Goal: Task Accomplishment & Management: Complete application form

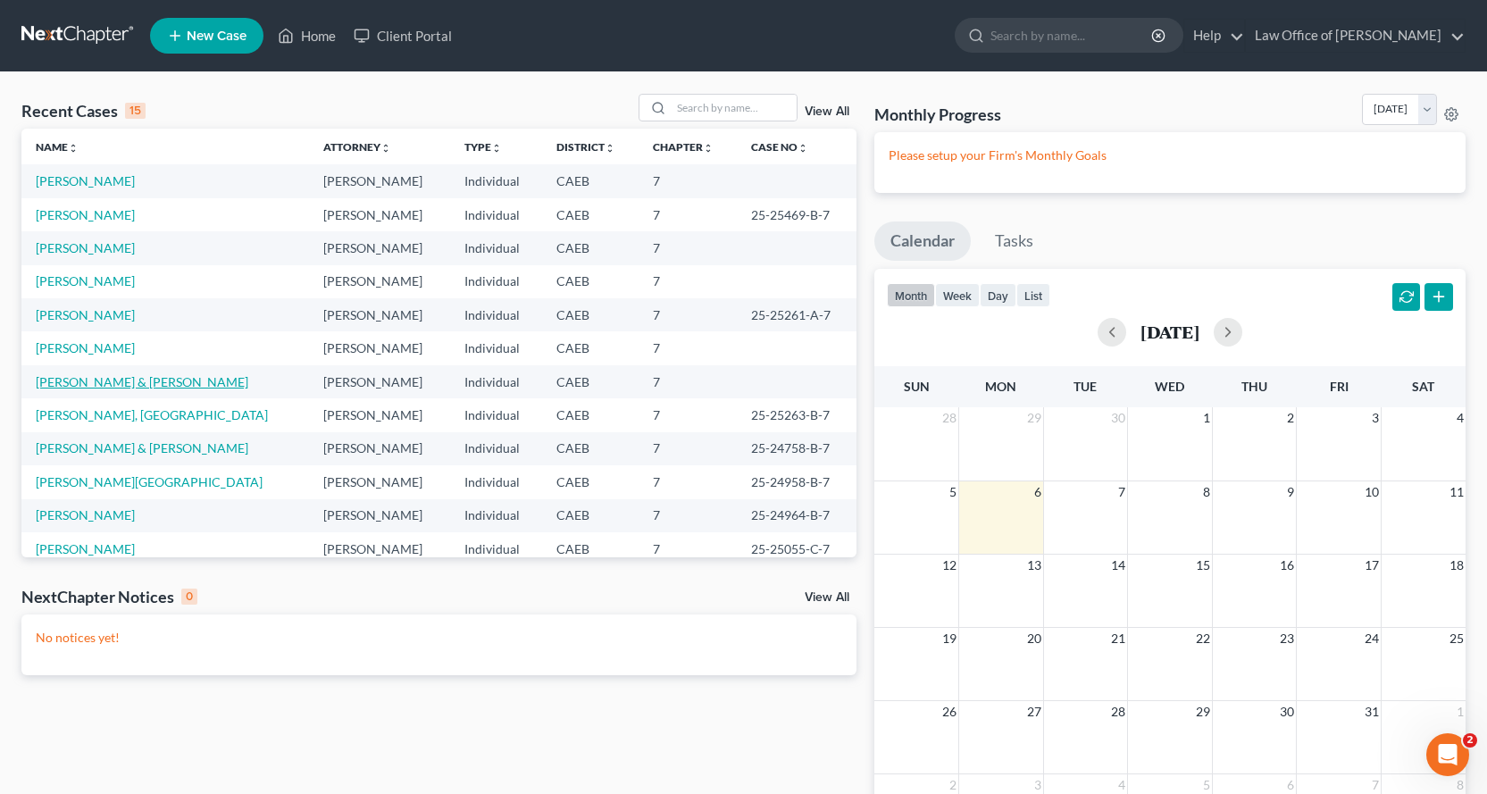
click at [69, 380] on link "Rakov, Pavel & Davila, Ana" at bounding box center [142, 381] width 213 height 15
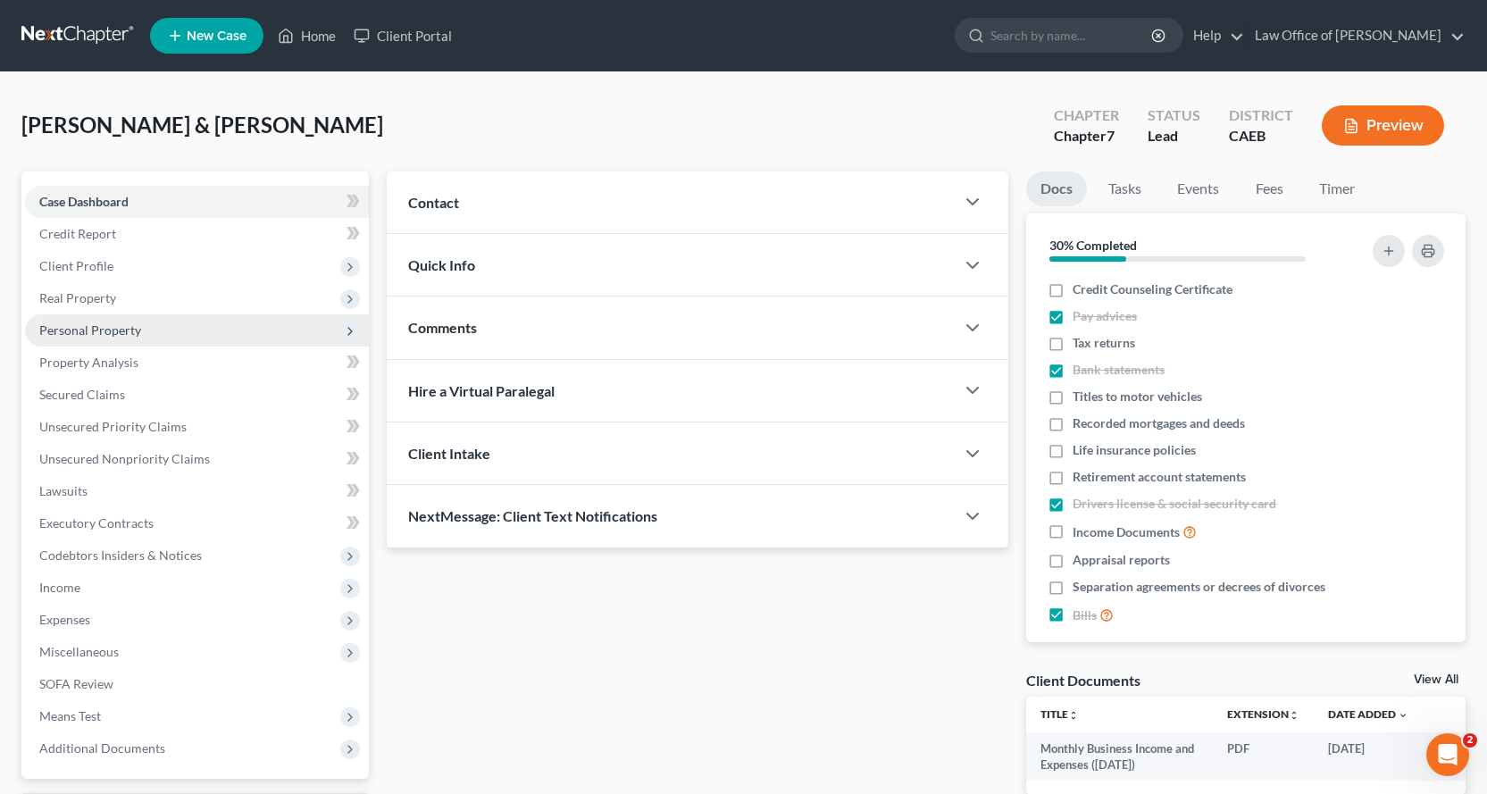
click at [84, 331] on span "Personal Property" at bounding box center [90, 329] width 102 height 15
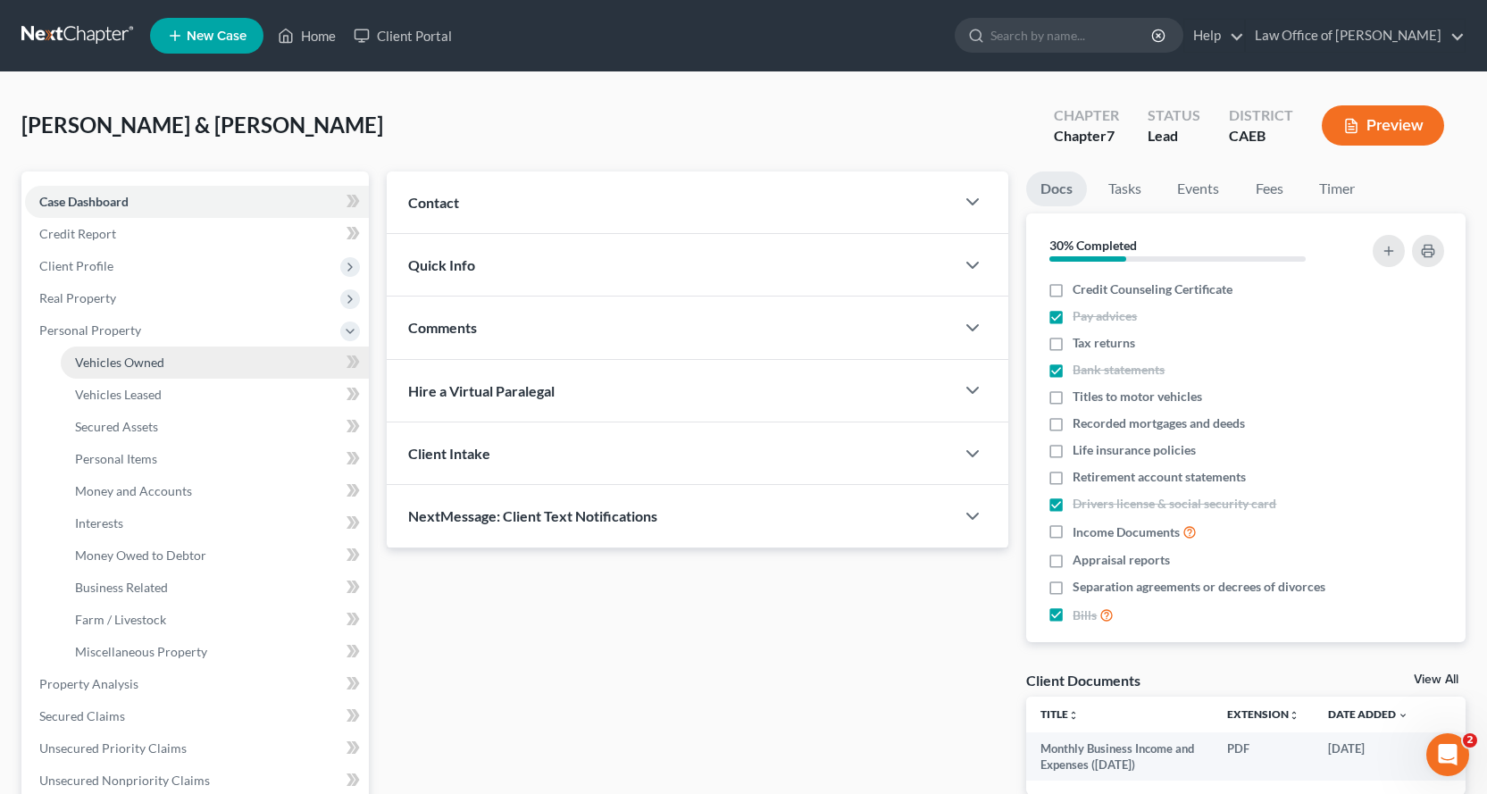
click at [100, 359] on span "Vehicles Owned" at bounding box center [119, 362] width 89 height 15
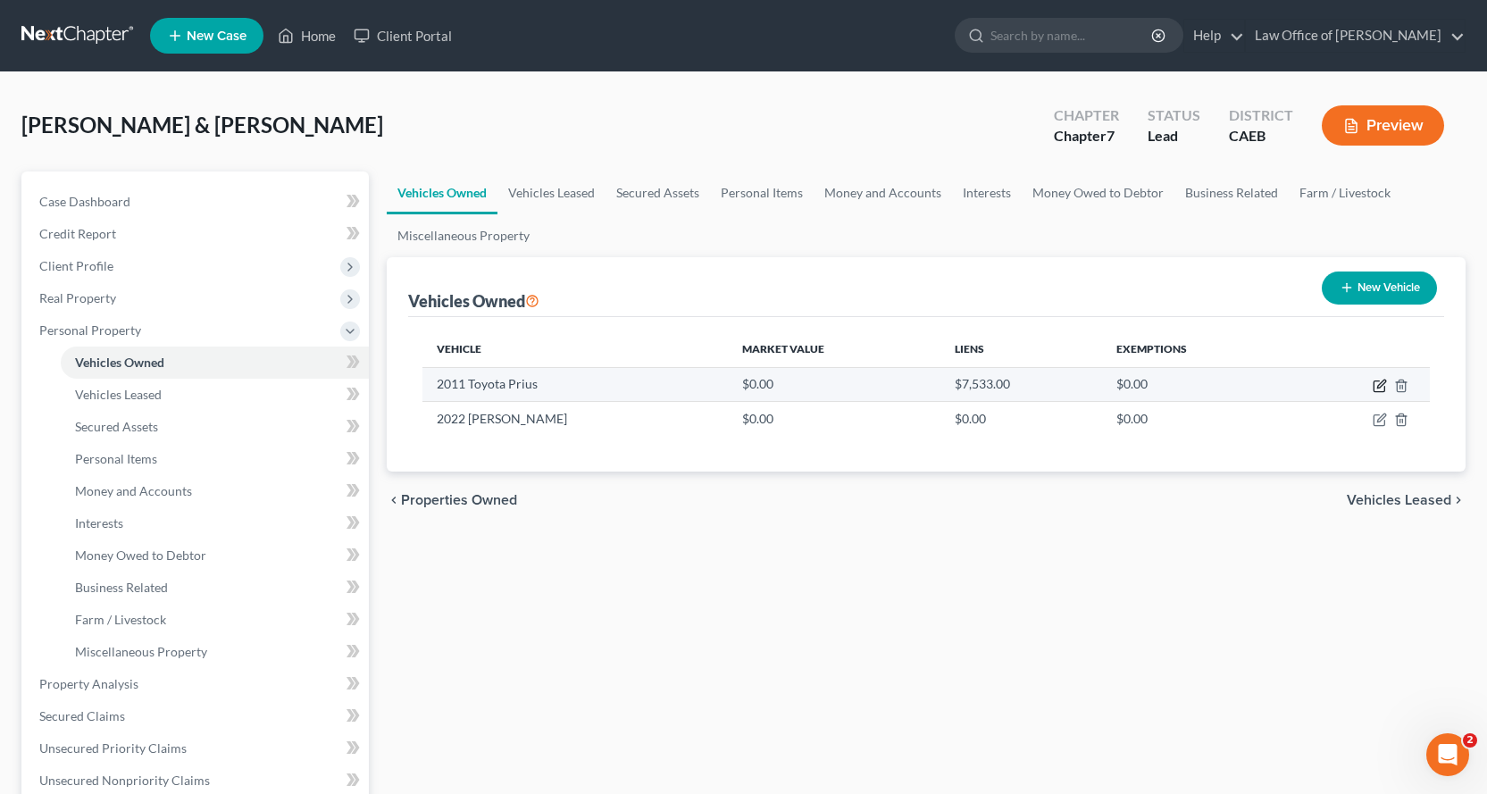
click at [1381, 386] on icon "button" at bounding box center [1381, 384] width 8 height 8
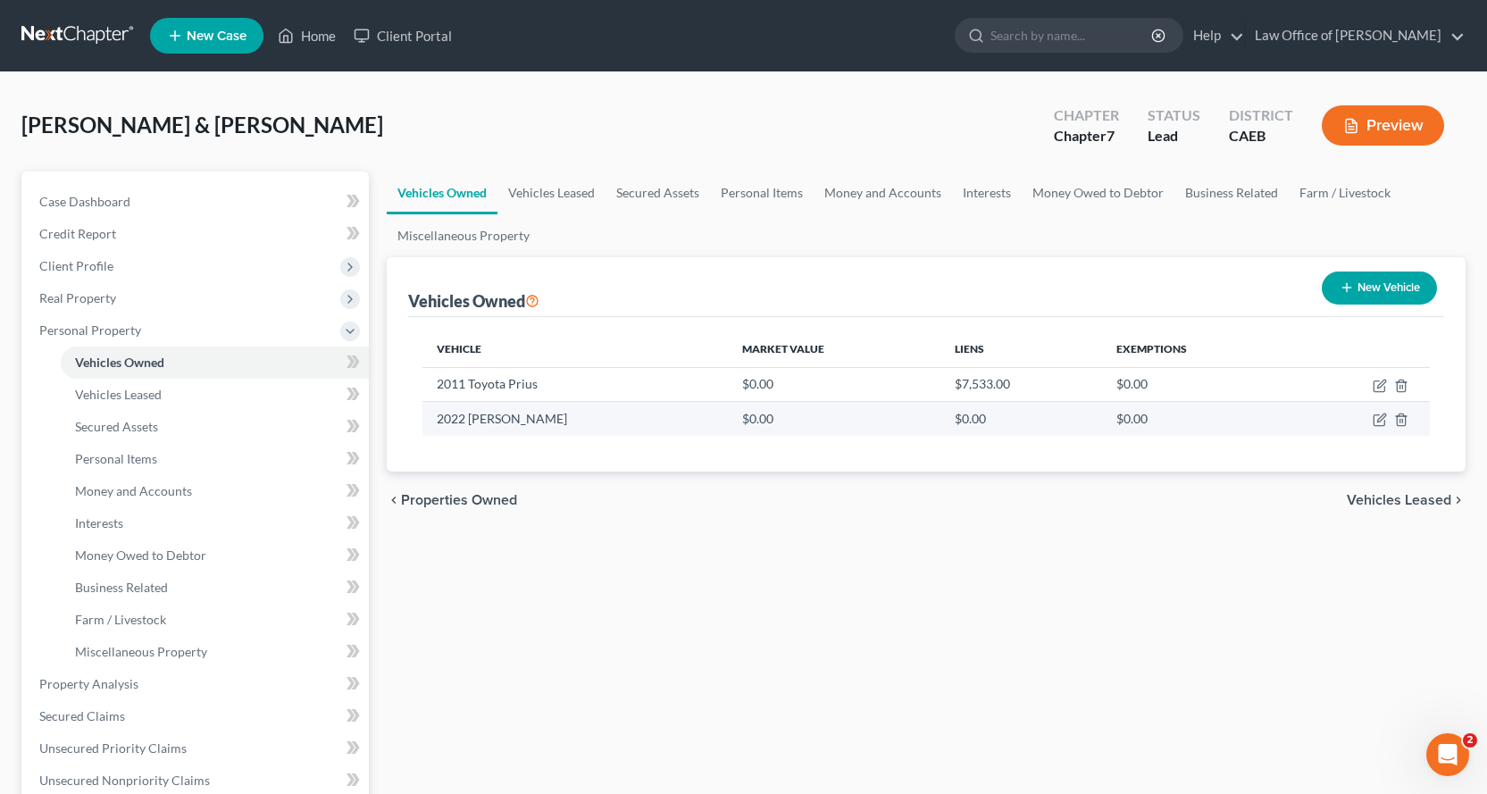
select select "0"
select select "15"
select select "4"
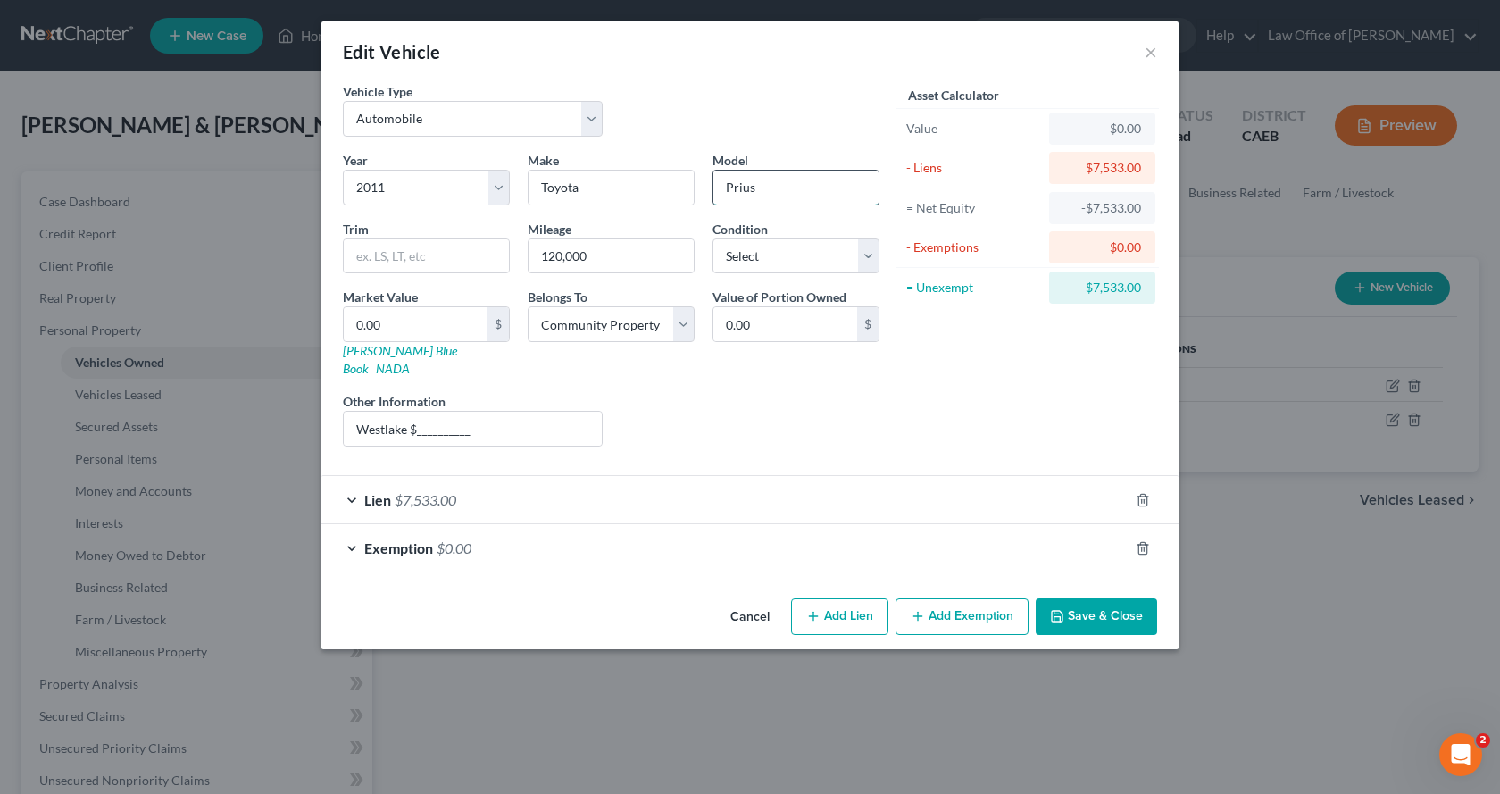
click at [788, 187] on input "Prius" at bounding box center [795, 188] width 165 height 34
type input "Prius Two Hybrid"
click at [786, 257] on select "Select Excellent Very Good Good Fair Poor" at bounding box center [796, 256] width 167 height 36
select select "2"
click at [713, 238] on select "Select Excellent Very Good Good Fair Poor" at bounding box center [796, 256] width 167 height 36
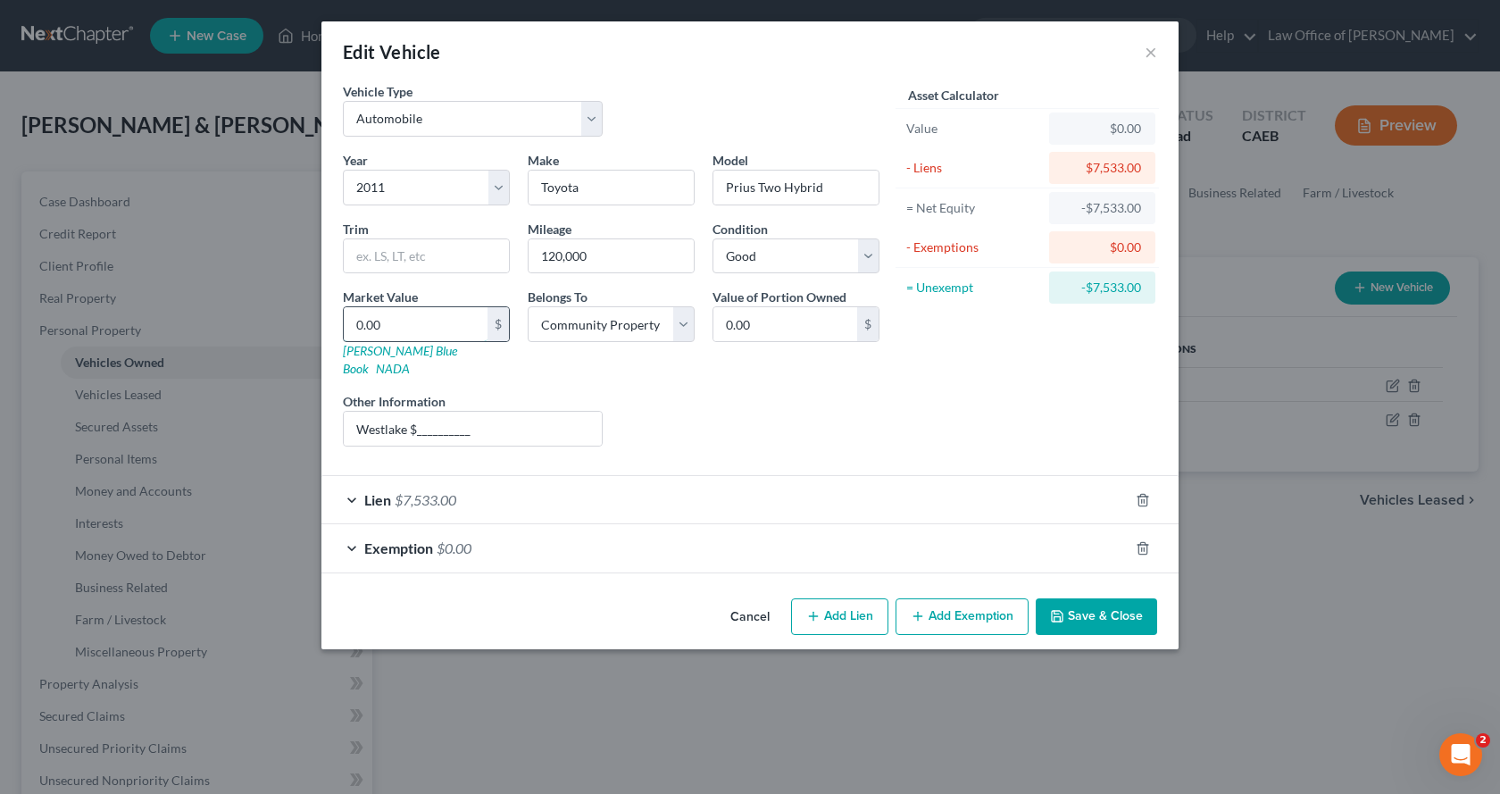
click at [428, 329] on input "0.00" at bounding box center [416, 324] width 144 height 34
type input "4"
type input "4.00"
type input "46"
type input "46.00"
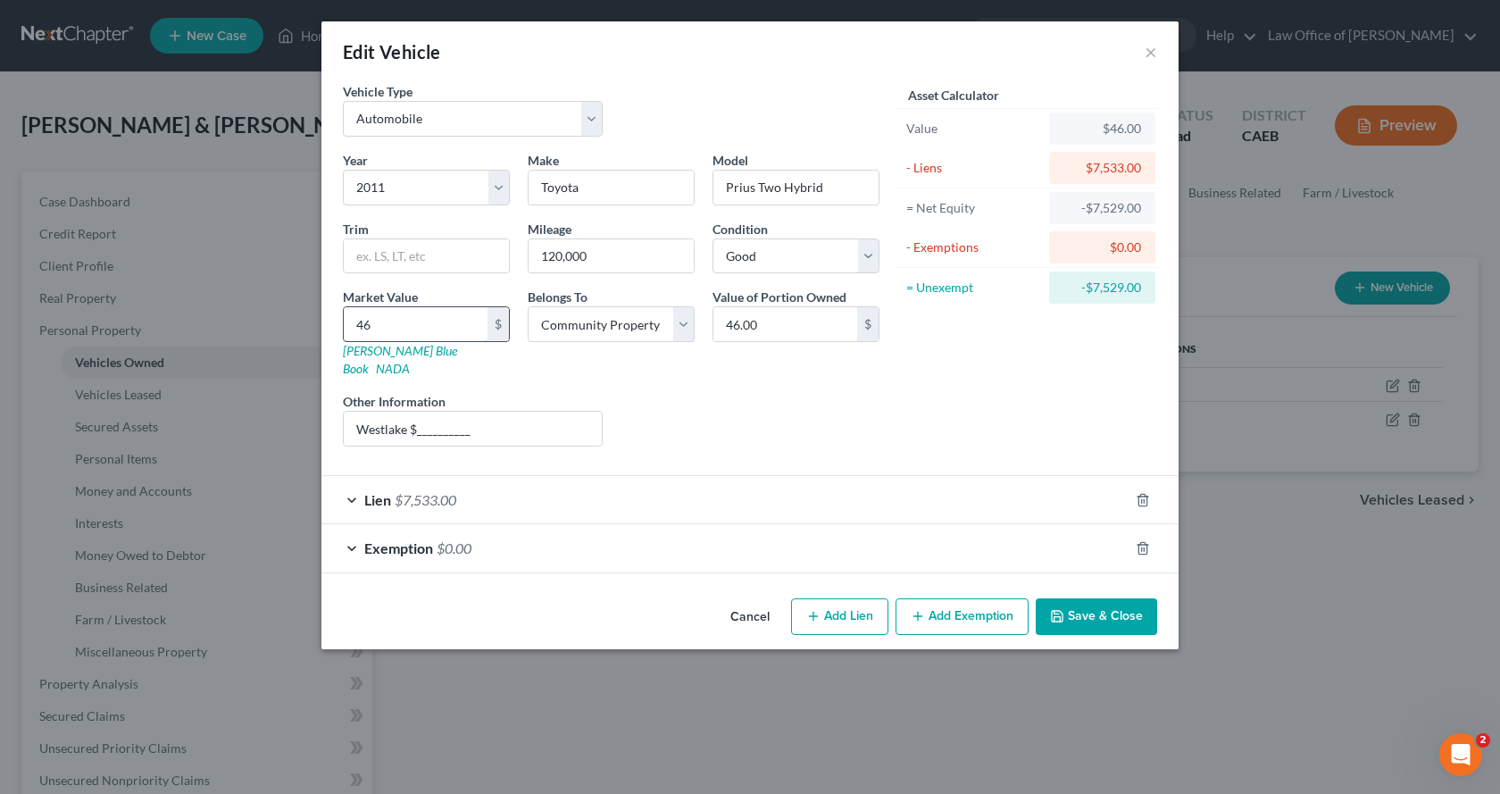
type input "460"
type input "460.00"
type input "4600"
type input "4,600.00"
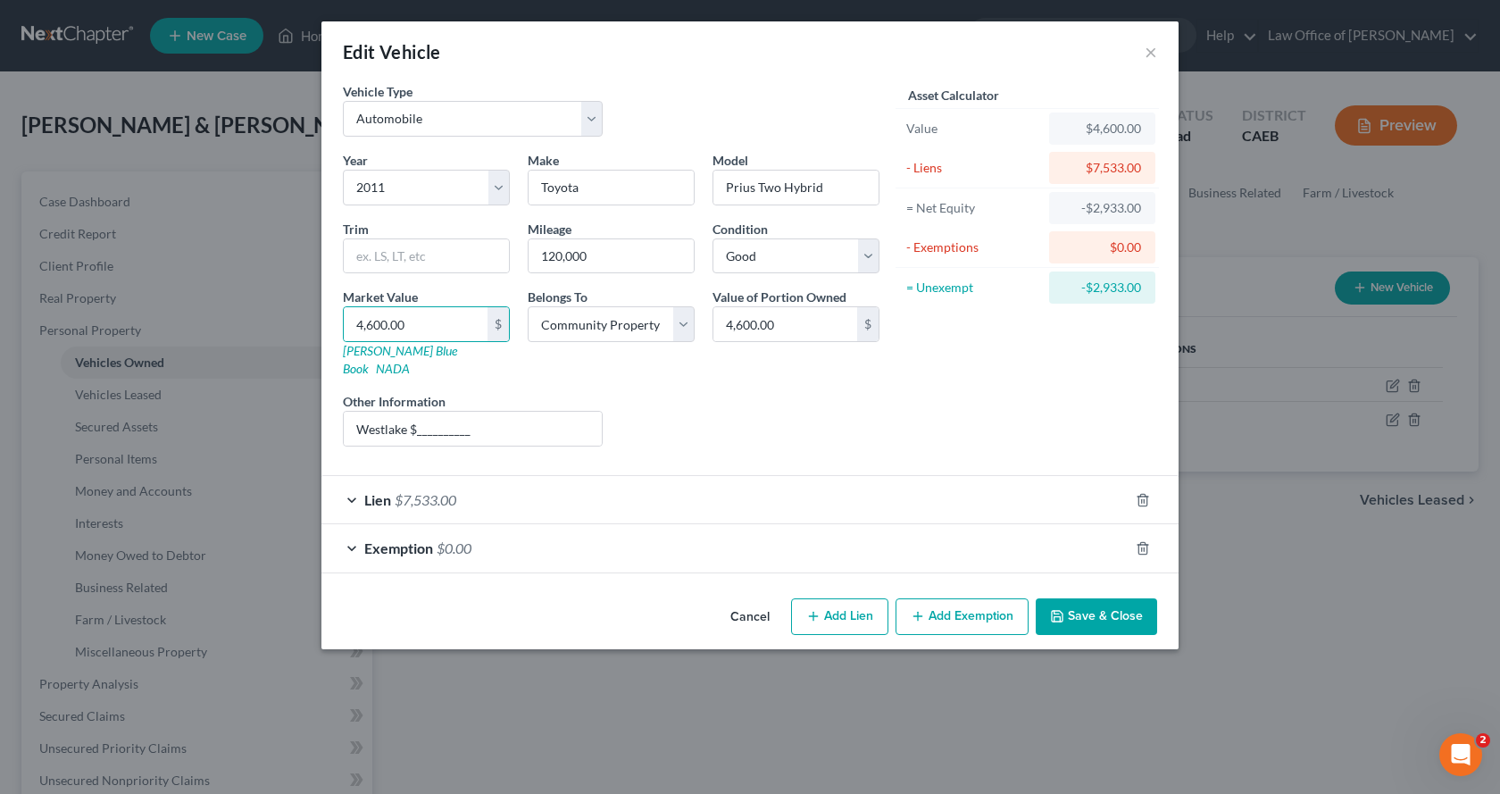
click at [1127, 598] on button "Save & Close" at bounding box center [1096, 617] width 121 height 38
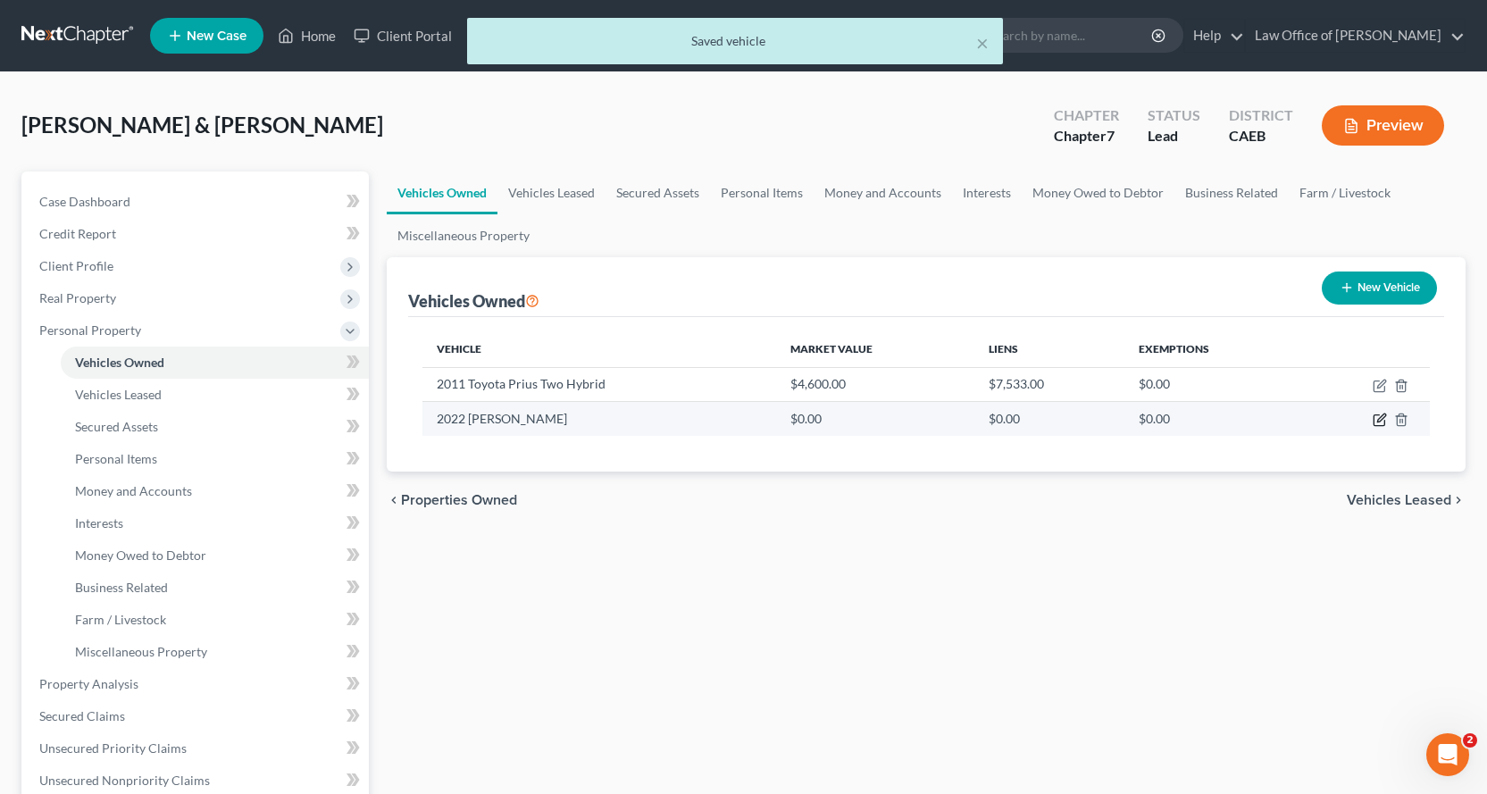
click at [1381, 420] on icon "button" at bounding box center [1379, 420] width 14 height 14
select select "0"
select select "4"
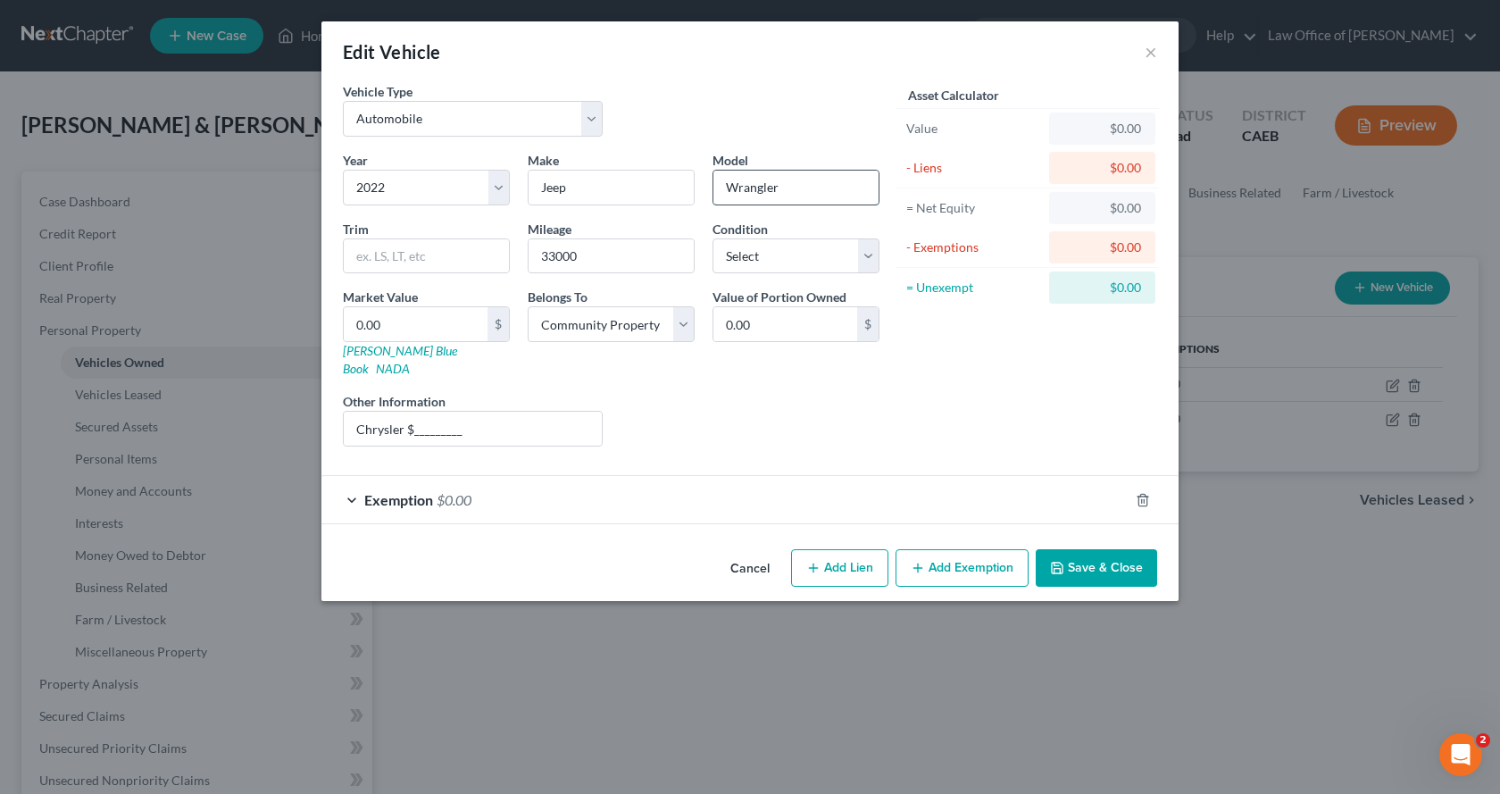
click at [804, 185] on input "Wrangler" at bounding box center [795, 188] width 165 height 34
type input "Wrangler Unlimited 4xe"
click at [402, 319] on input "0.00" at bounding box center [416, 324] width 144 height 34
type input "3"
type input "3.00"
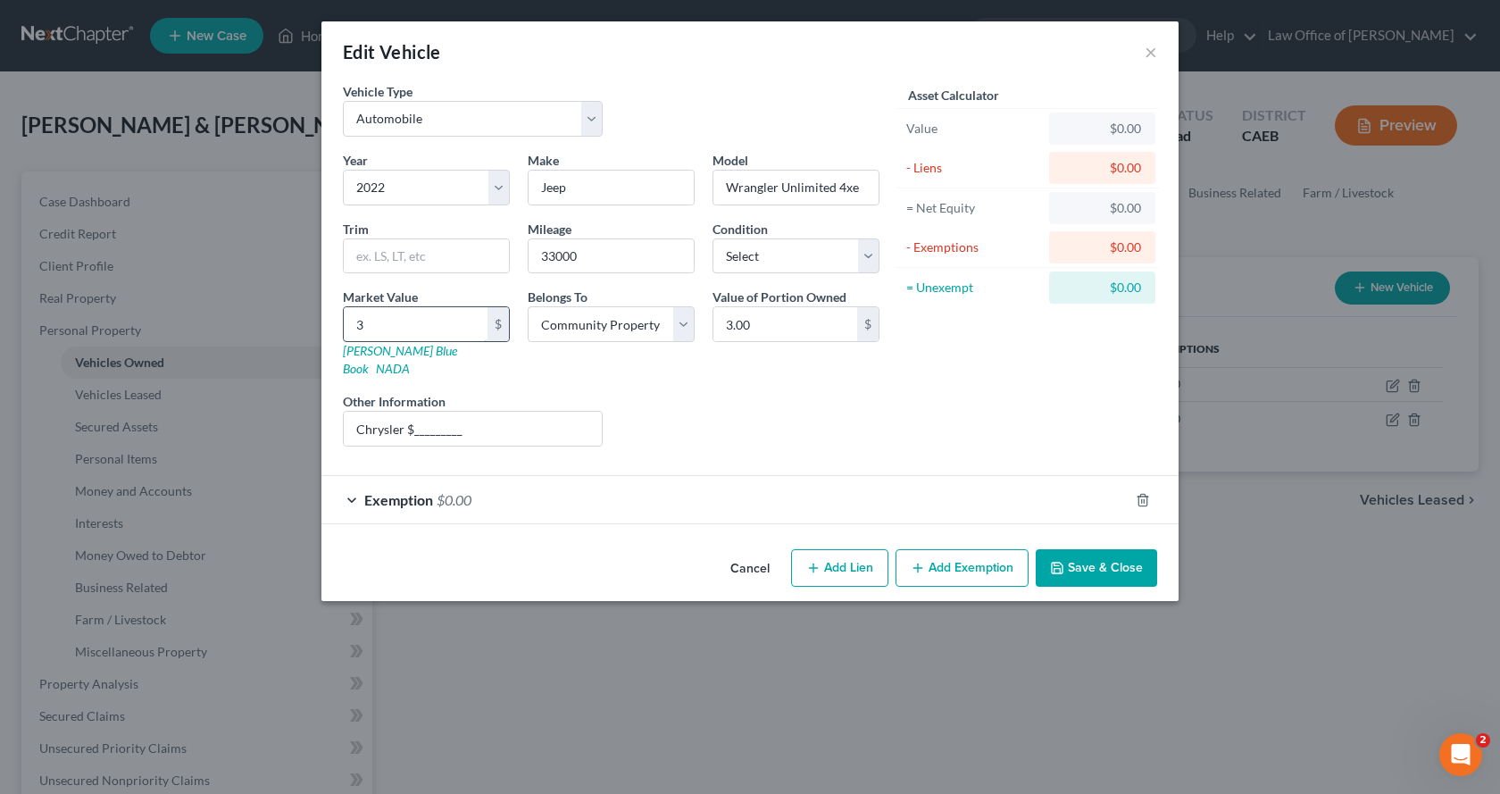
type input "33"
type input "33.00"
type input "333"
type input "333.00"
type input "3330"
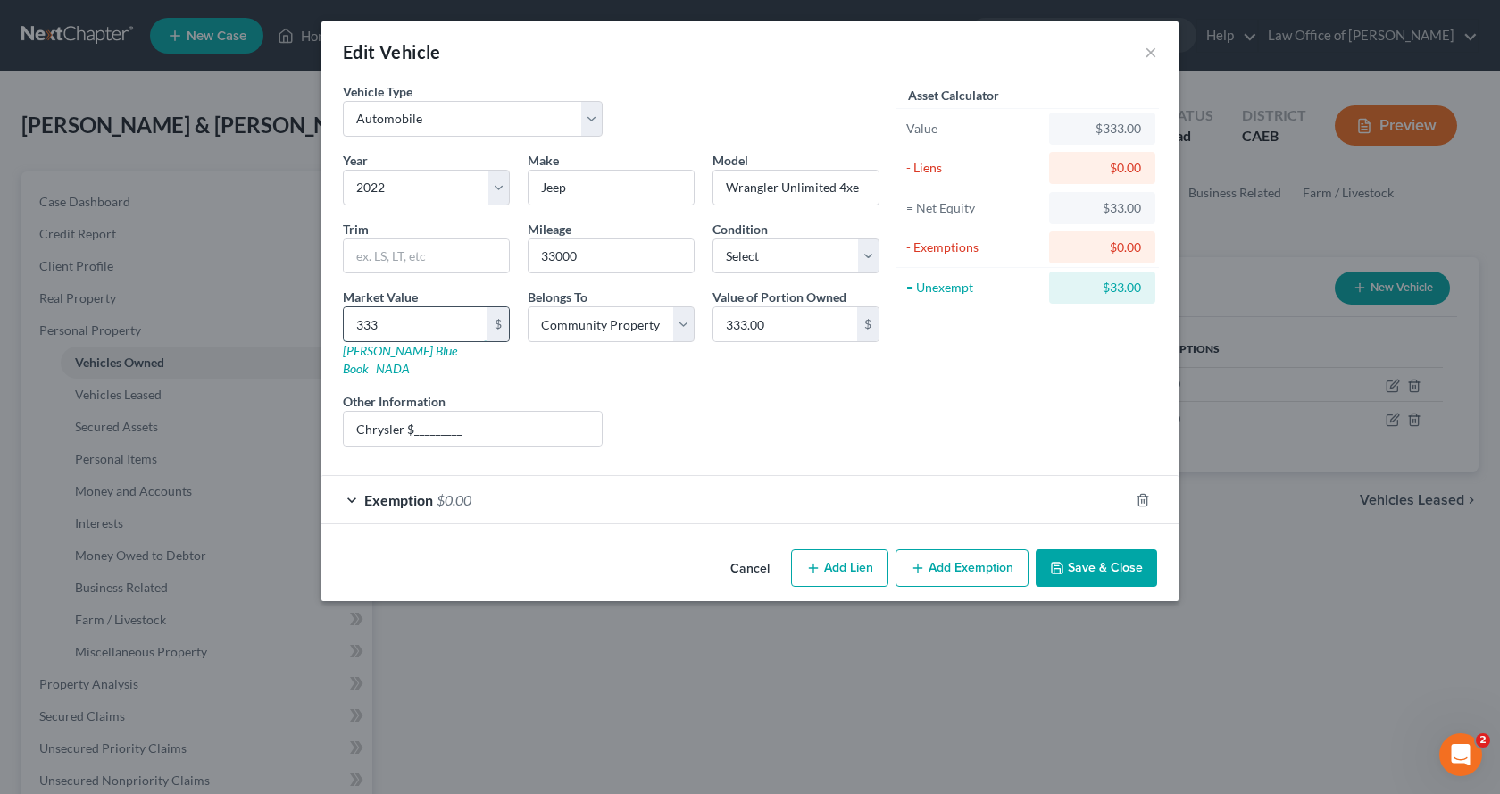
type input "3,330.00"
type input "3,3300"
type input "33,300.00"
drag, startPoint x: 454, startPoint y: 415, endPoint x: 414, endPoint y: 416, distance: 39.3
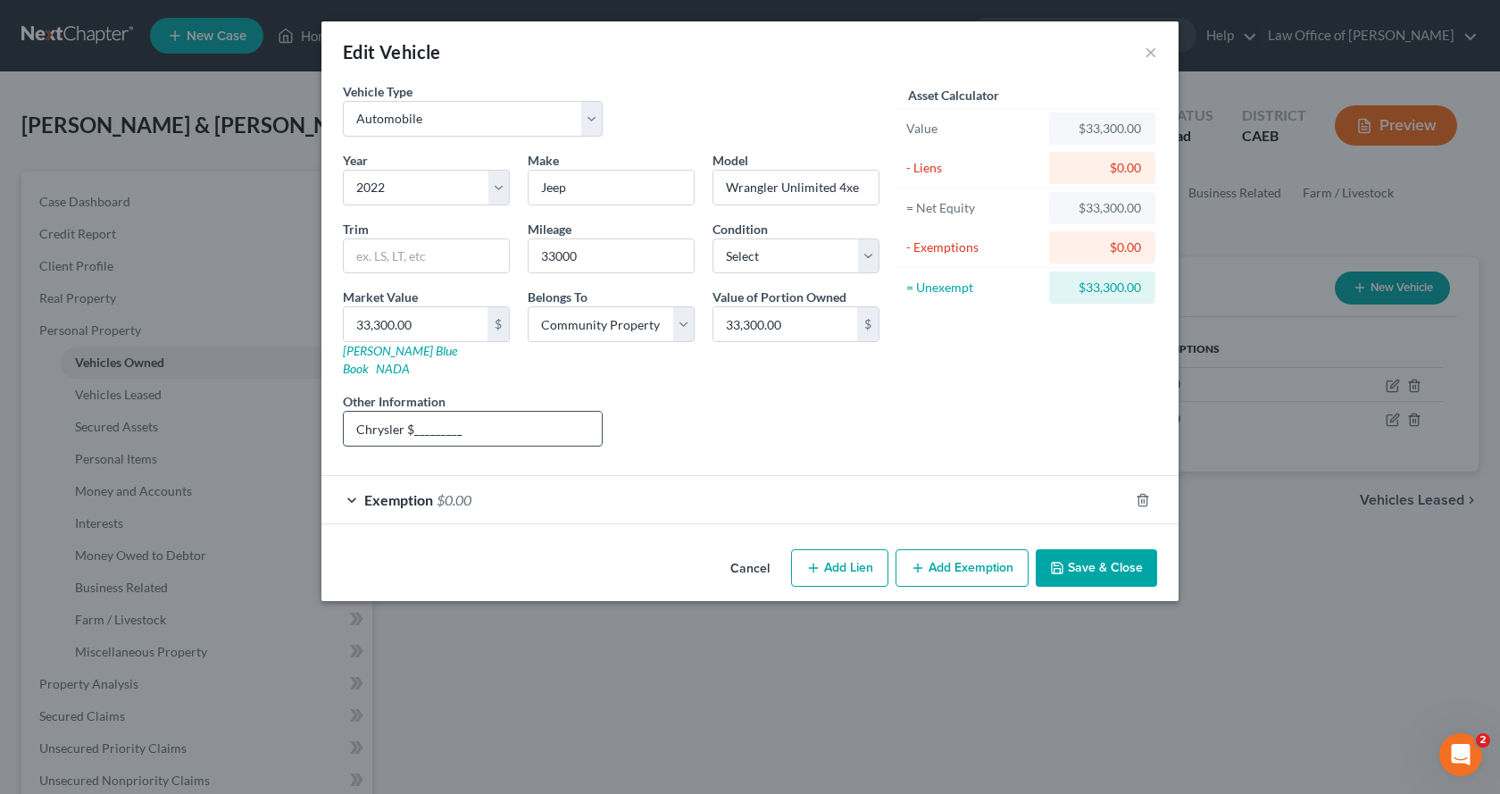
click at [414, 416] on input "Chrysler $_________" at bounding box center [473, 429] width 258 height 34
click at [427, 413] on input "Chrysler $41223.00_" at bounding box center [473, 429] width 258 height 34
click at [486, 416] on input "Chrysler $41,223.00_" at bounding box center [473, 429] width 258 height 34
type input "Chrysler $41,223.00"
click at [1103, 551] on button "Save & Close" at bounding box center [1096, 568] width 121 height 38
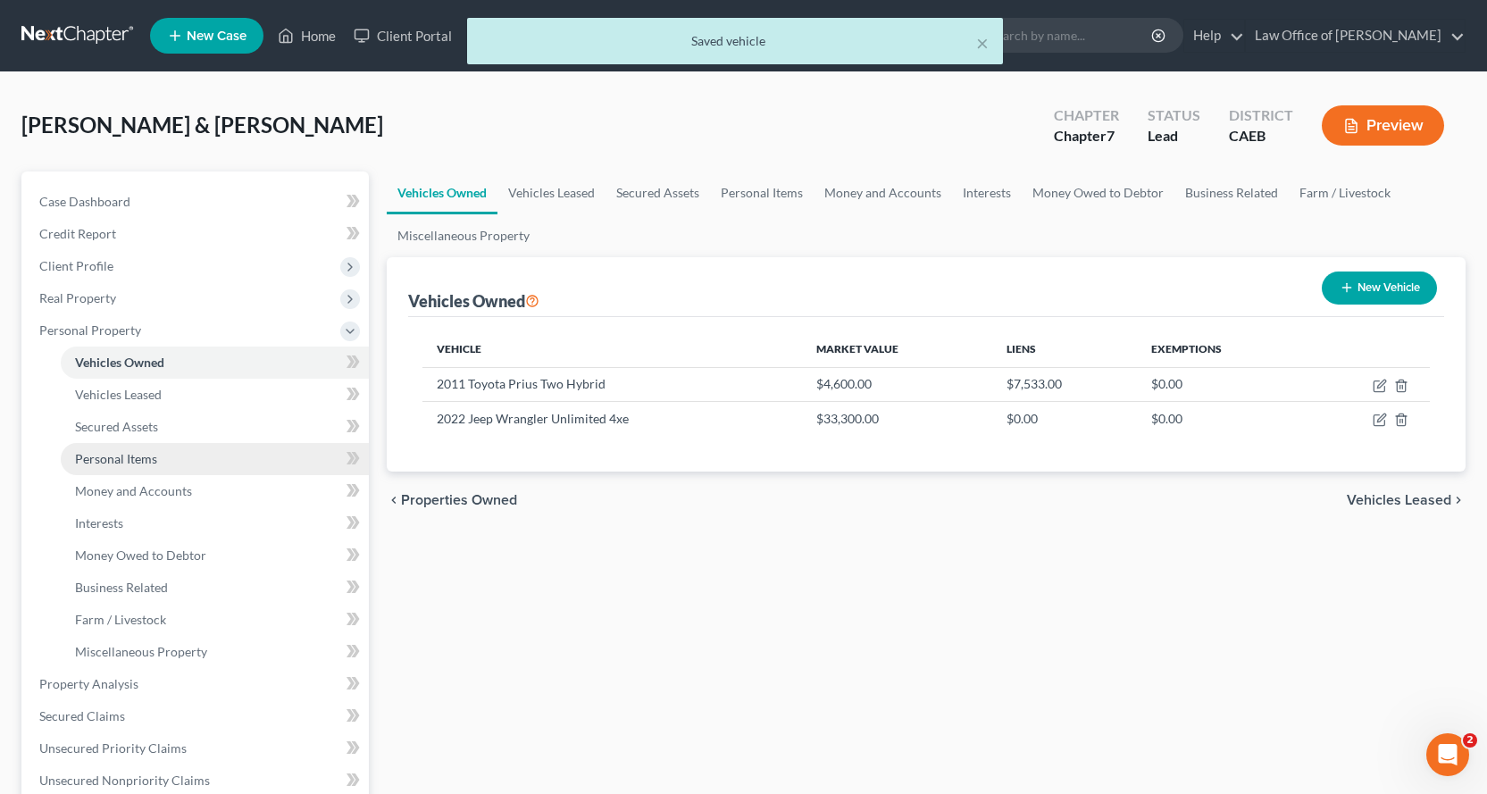
click at [122, 456] on span "Personal Items" at bounding box center [116, 458] width 82 height 15
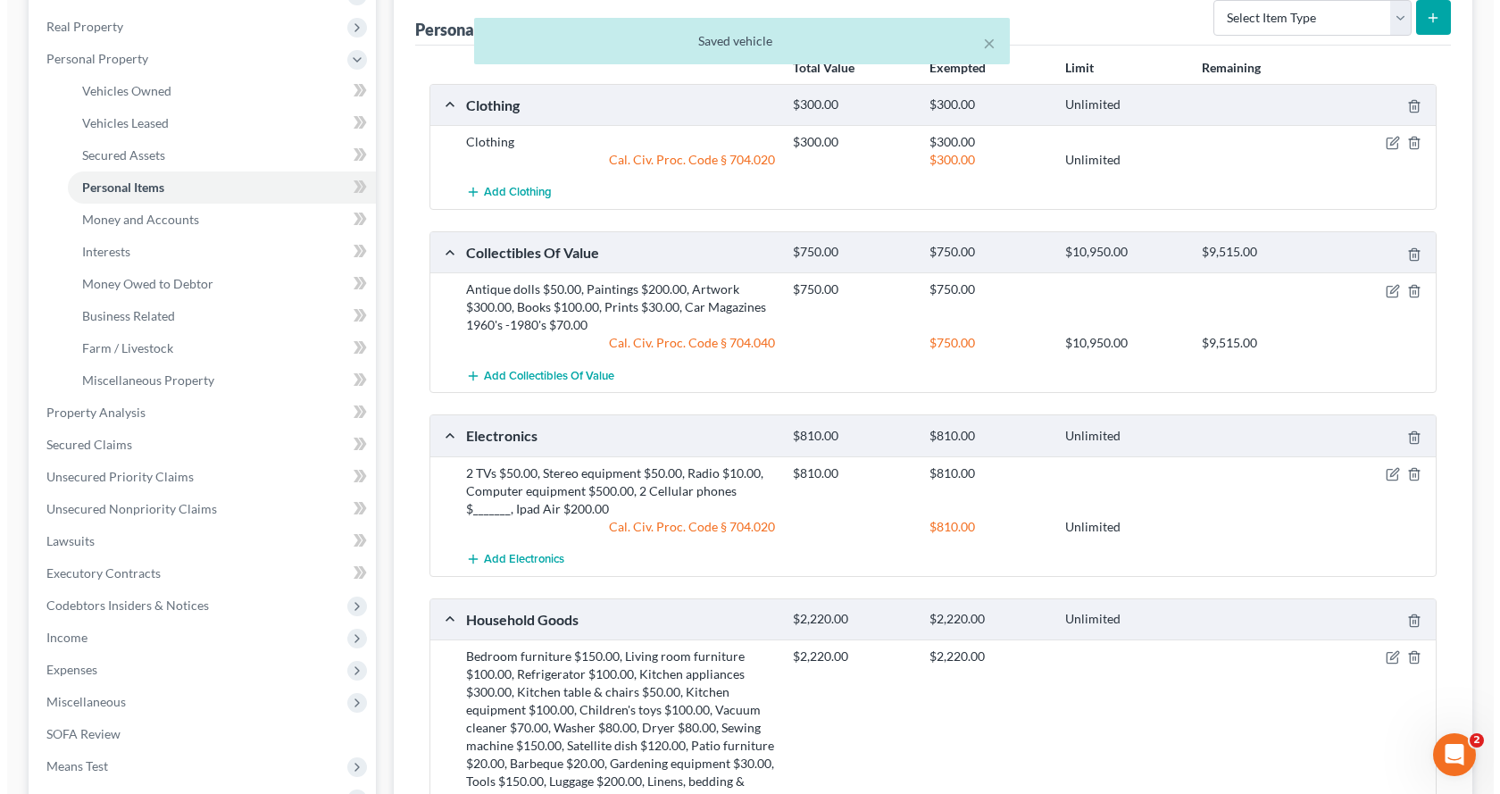
scroll to position [357, 0]
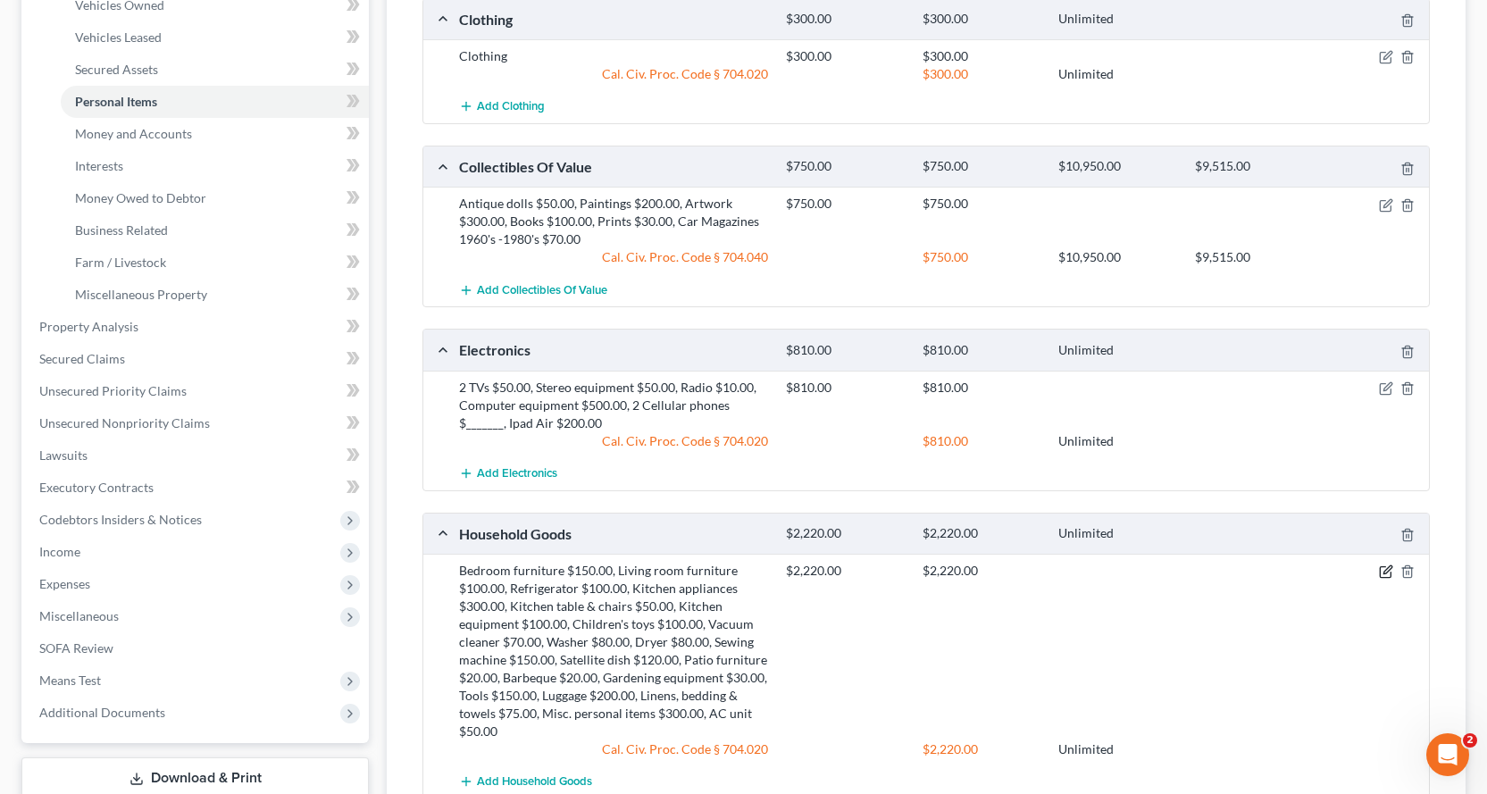
click at [1386, 570] on icon "button" at bounding box center [1387, 570] width 8 height 8
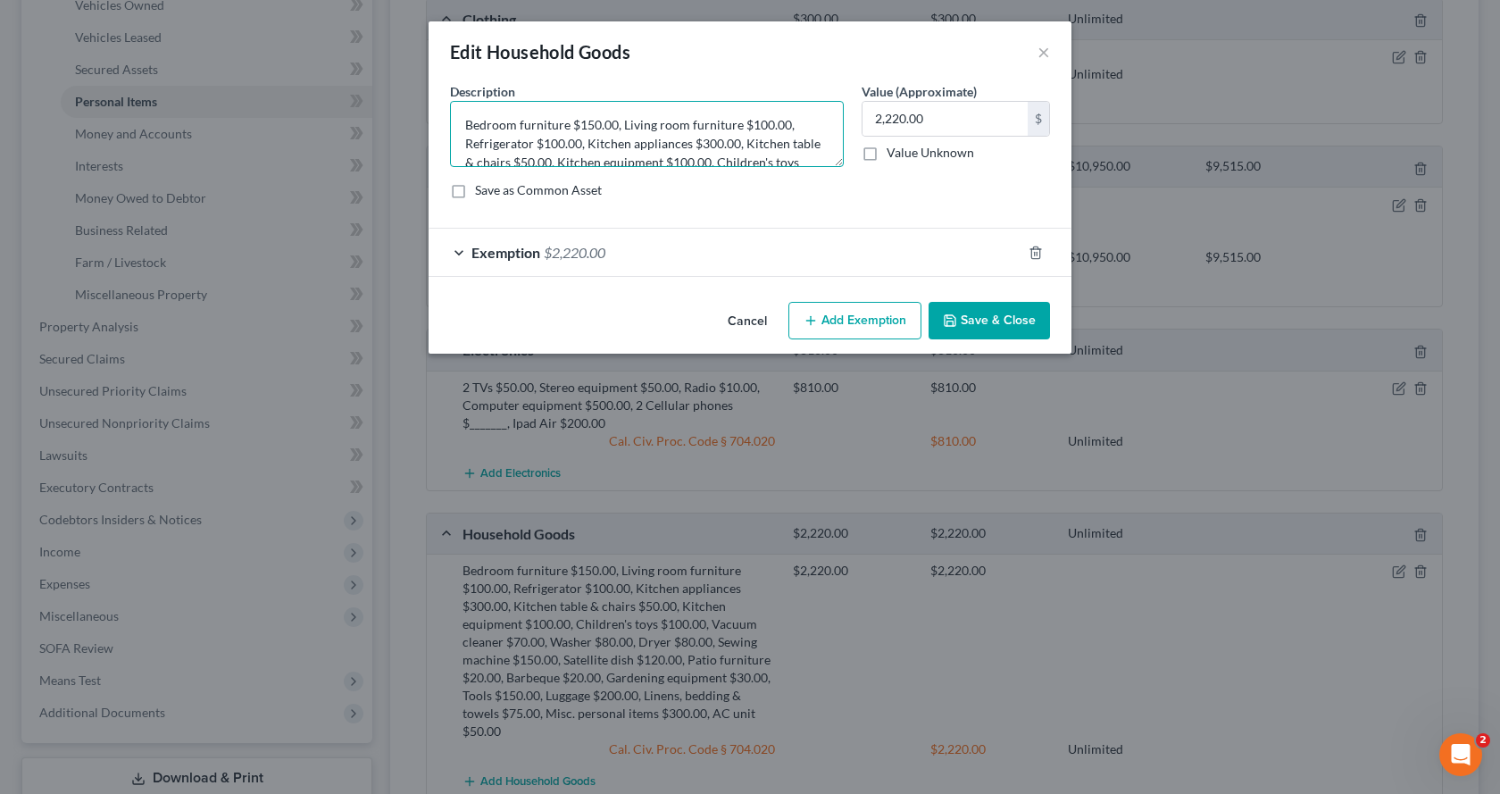
drag, startPoint x: 598, startPoint y: 123, endPoint x: 587, endPoint y: 123, distance: 11.6
click at [587, 123] on textarea "Bedroom furniture $150.00, Living room furniture $100.00, Refrigerator $100.00,…" at bounding box center [647, 134] width 394 height 66
drag, startPoint x: 520, startPoint y: 147, endPoint x: 500, endPoint y: 146, distance: 19.7
click at [500, 146] on textarea "Bedroom furniture $185.00, Living room furniture $100.00, Refrigerator $100.00,…" at bounding box center [647, 134] width 394 height 66
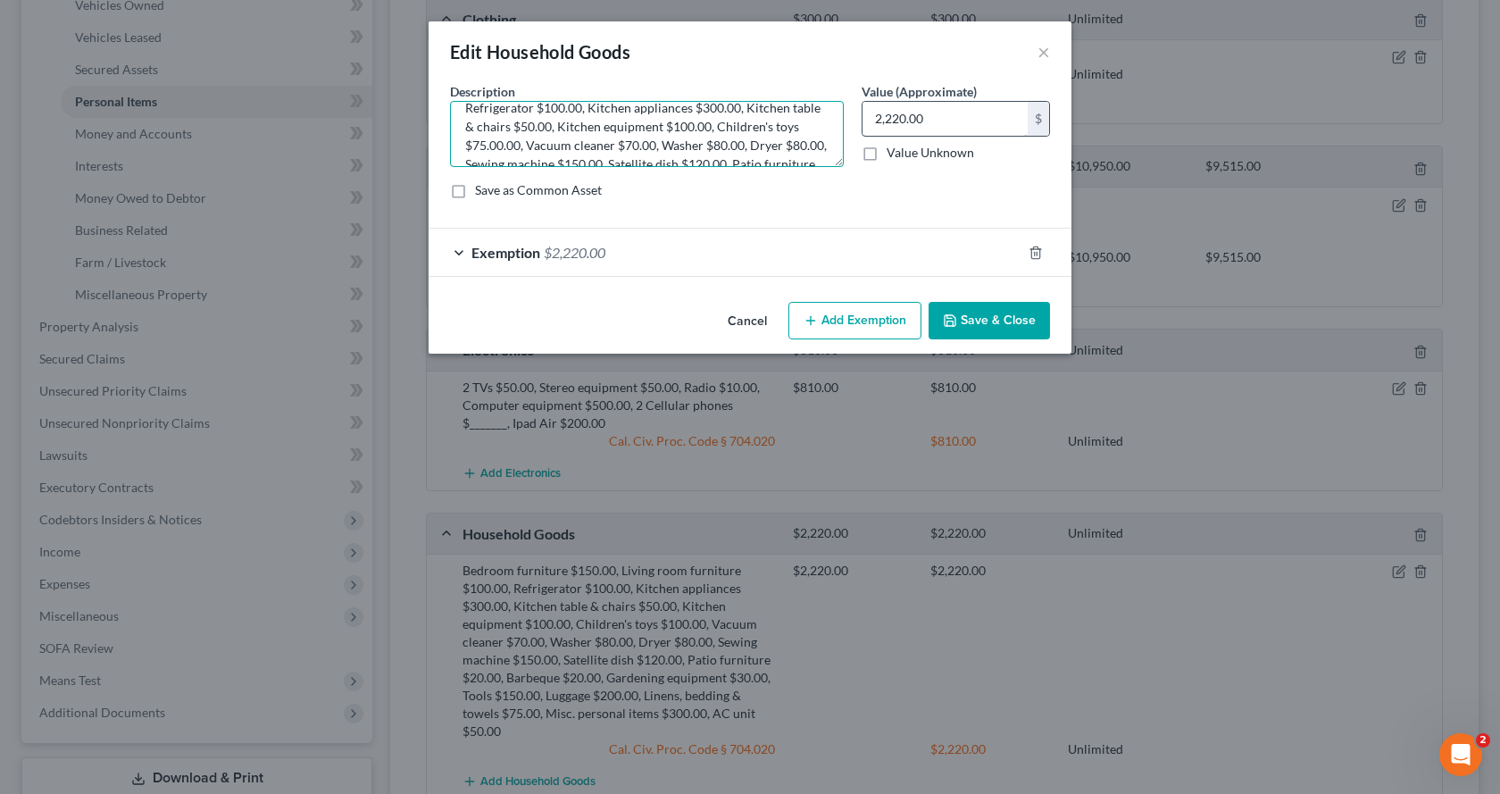
type textarea "Bedroom furniture $185.00, Living room furniture $100.00, Refrigerator $100.00,…"
click at [954, 124] on input "2,220.00" at bounding box center [945, 119] width 165 height 34
type input "2,255.00"
click at [504, 256] on span "Exemption" at bounding box center [505, 252] width 69 height 17
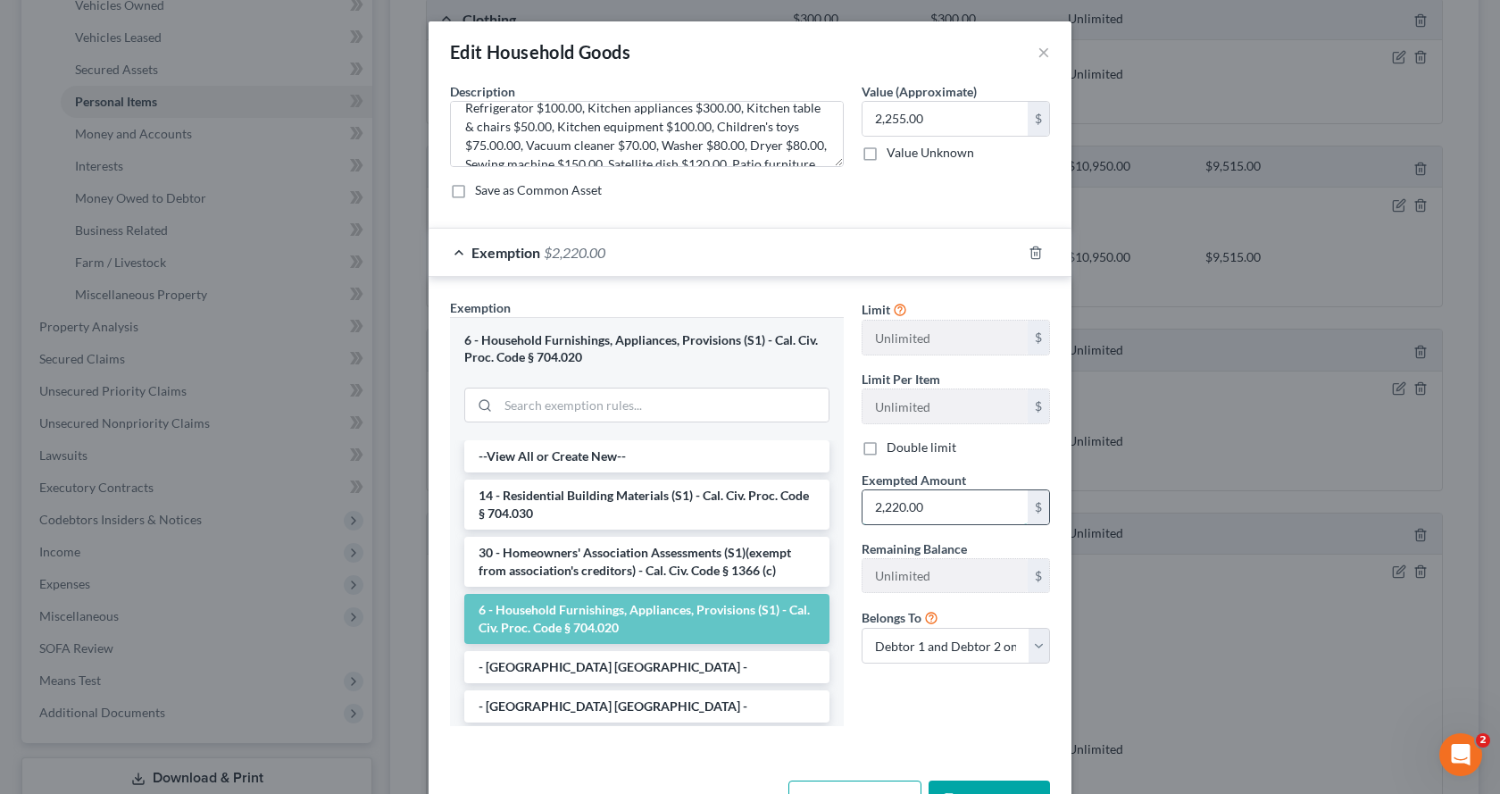
click at [949, 512] on input "2,220.00" at bounding box center [945, 507] width 165 height 34
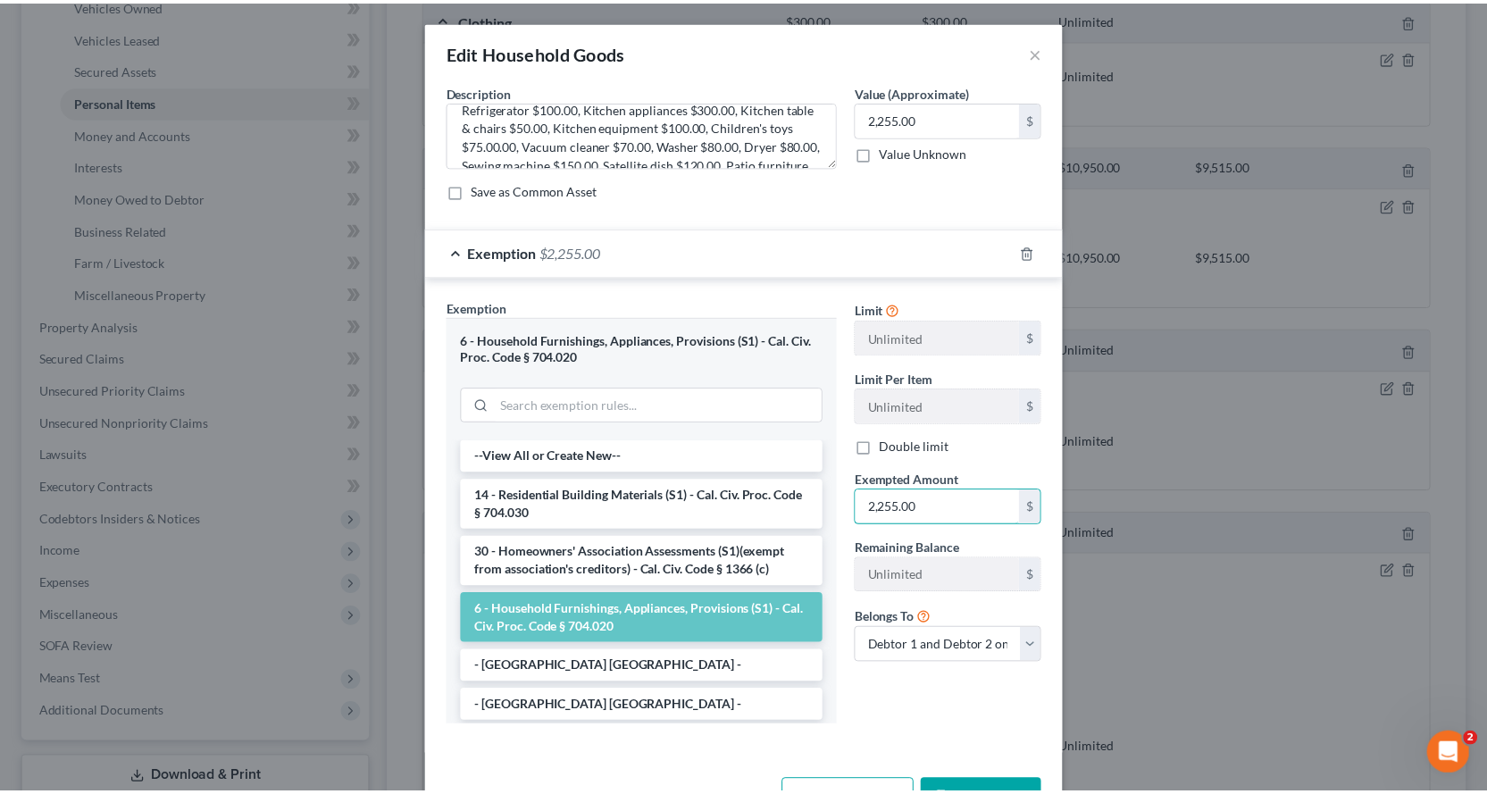
scroll to position [60, 0]
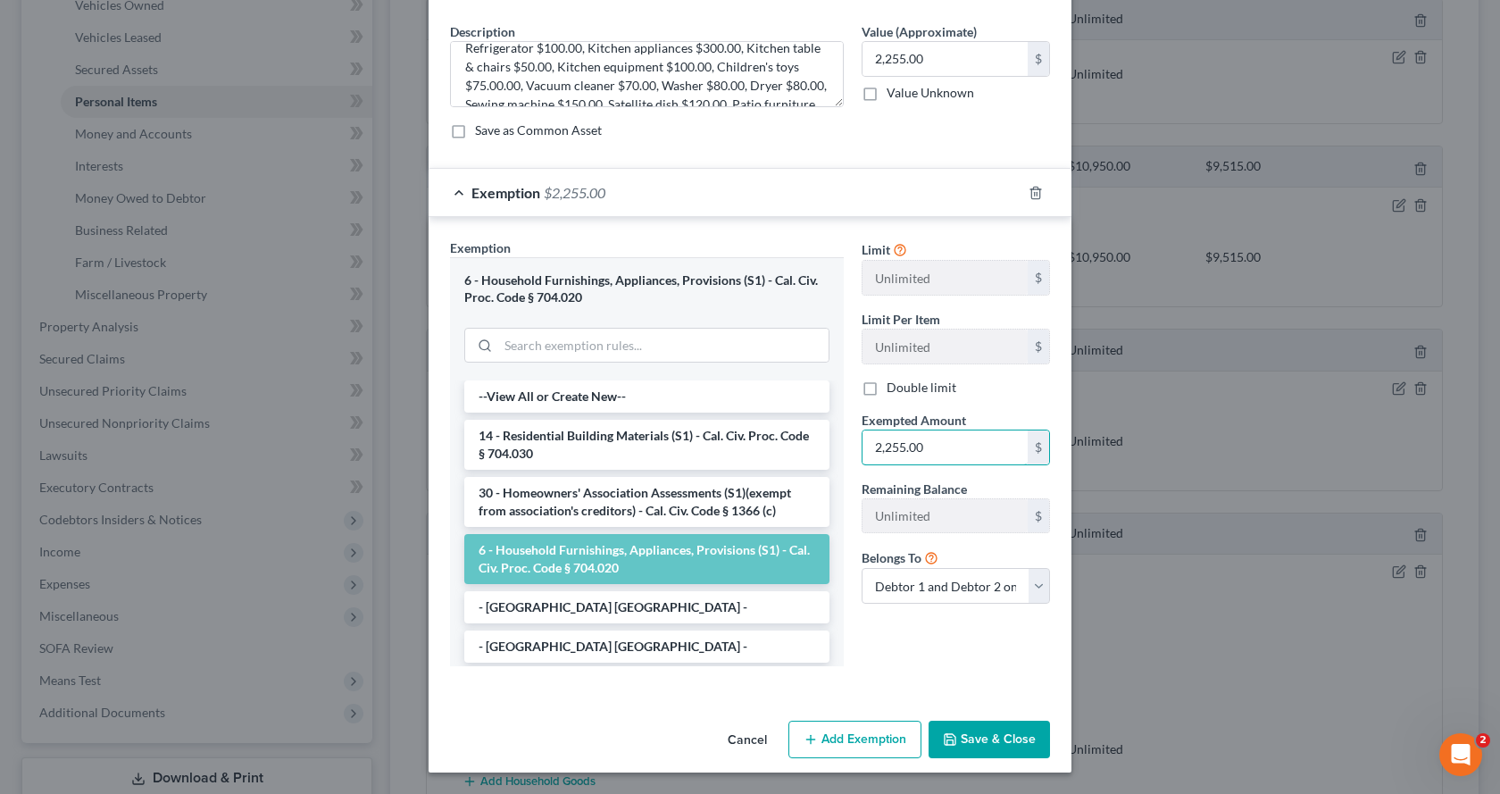
type input "2,255.00"
click at [1021, 746] on button "Save & Close" at bounding box center [989, 740] width 121 height 38
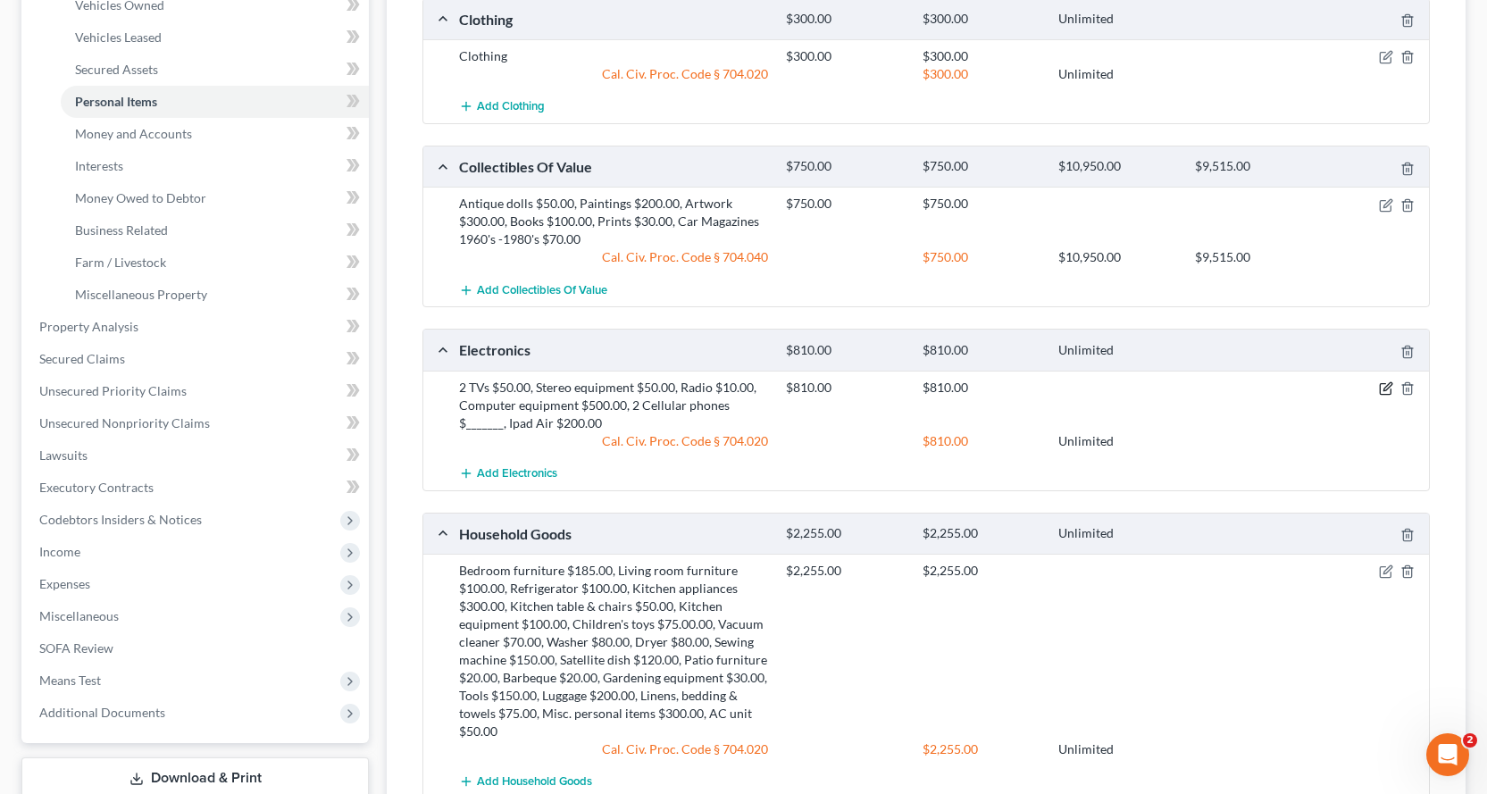
click at [1389, 391] on icon "button" at bounding box center [1386, 388] width 14 height 14
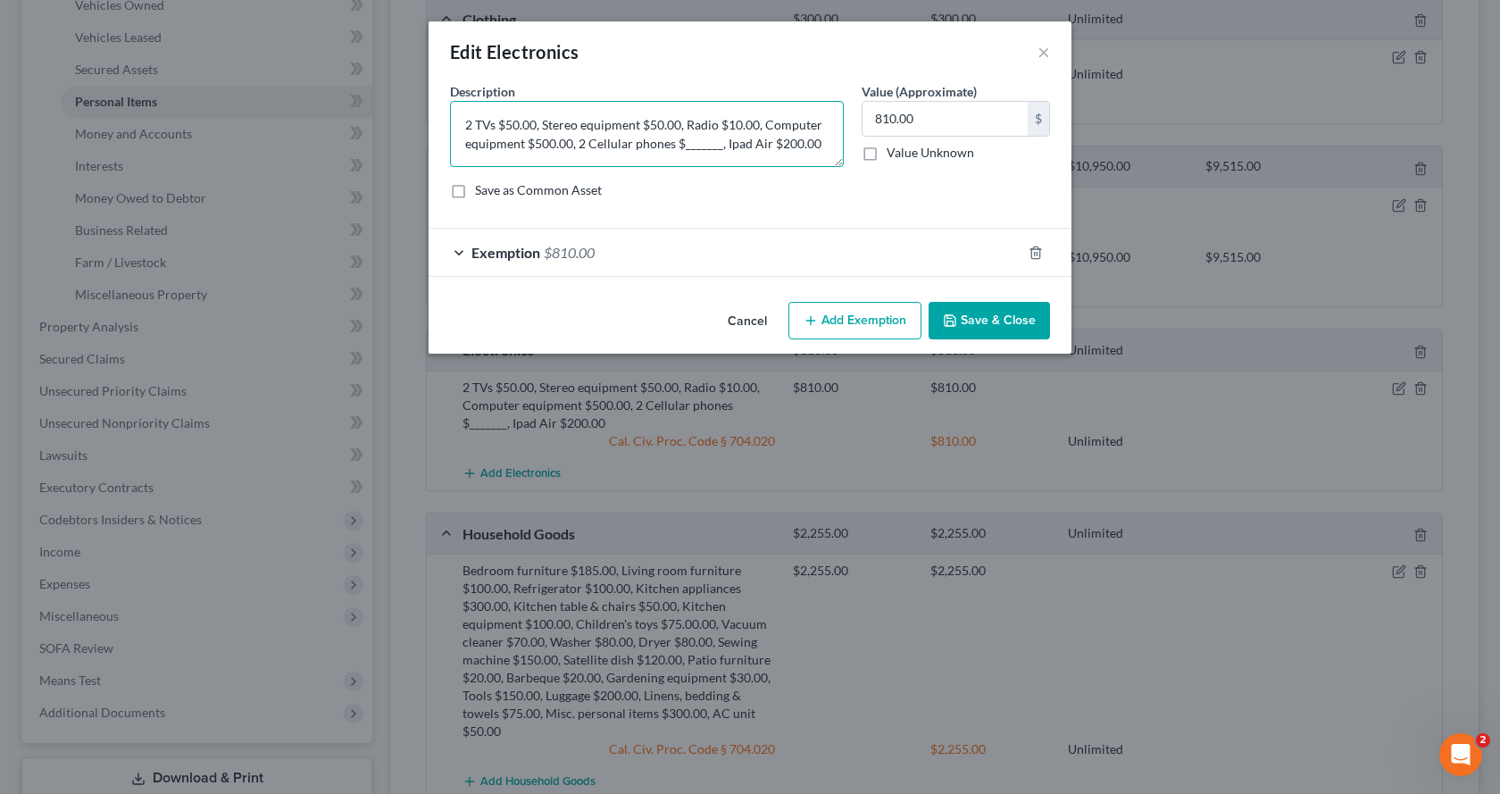
drag, startPoint x: 716, startPoint y: 150, endPoint x: 680, endPoint y: 151, distance: 36.6
click at [680, 151] on textarea "2 TVs $50.00, Stereo equipment $50.00, Radio $10.00, Computer equipment $500.00…" at bounding box center [647, 134] width 394 height 66
type textarea "2 TVs $50.00, Stereo equipment $50.00, Radio $10.00, Computer equipment $500.00…"
click at [928, 124] on input "810.00" at bounding box center [945, 119] width 165 height 34
type input "1,410.00"
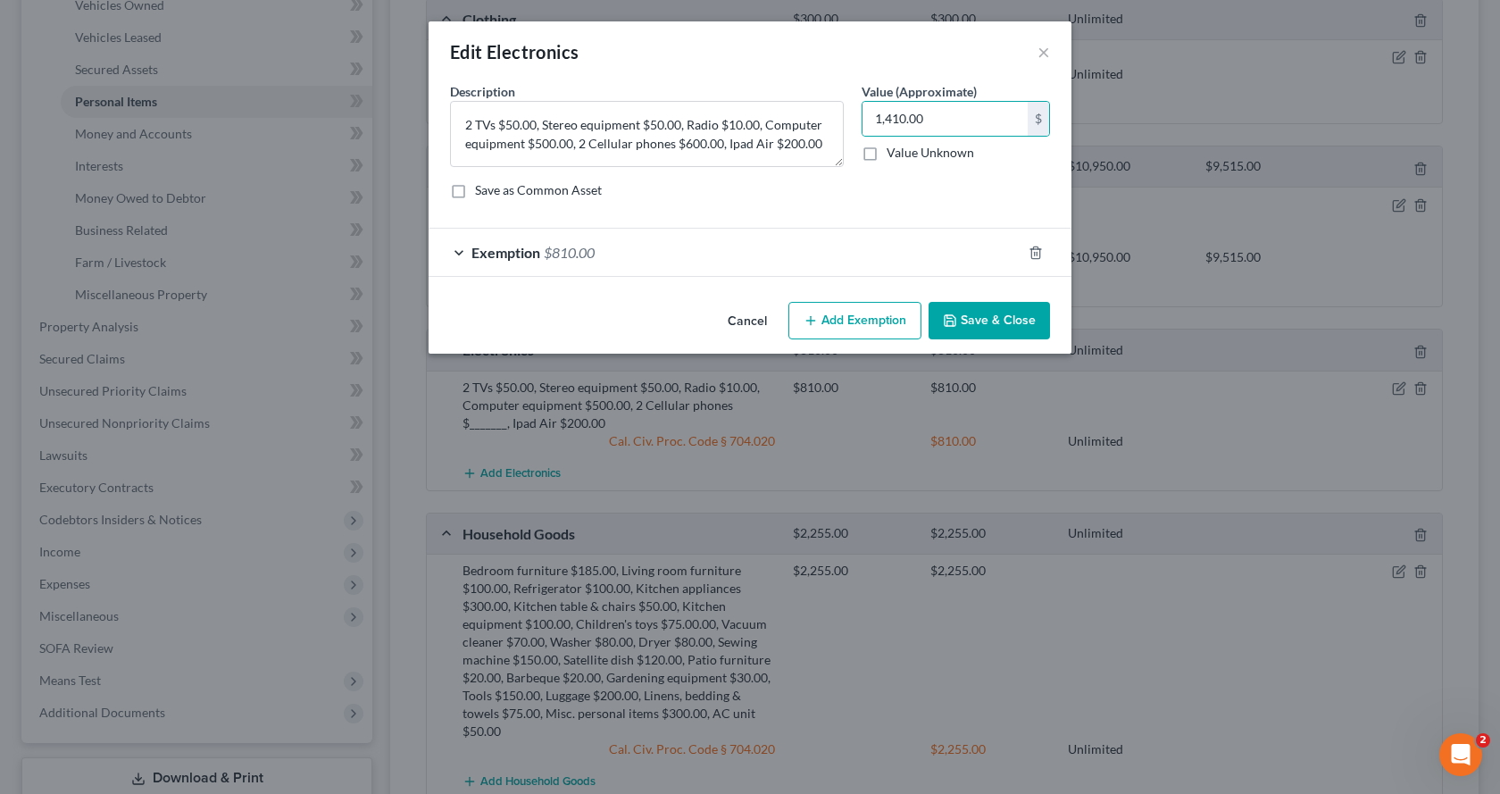
click at [600, 254] on div "Exemption $810.00" at bounding box center [725, 252] width 593 height 47
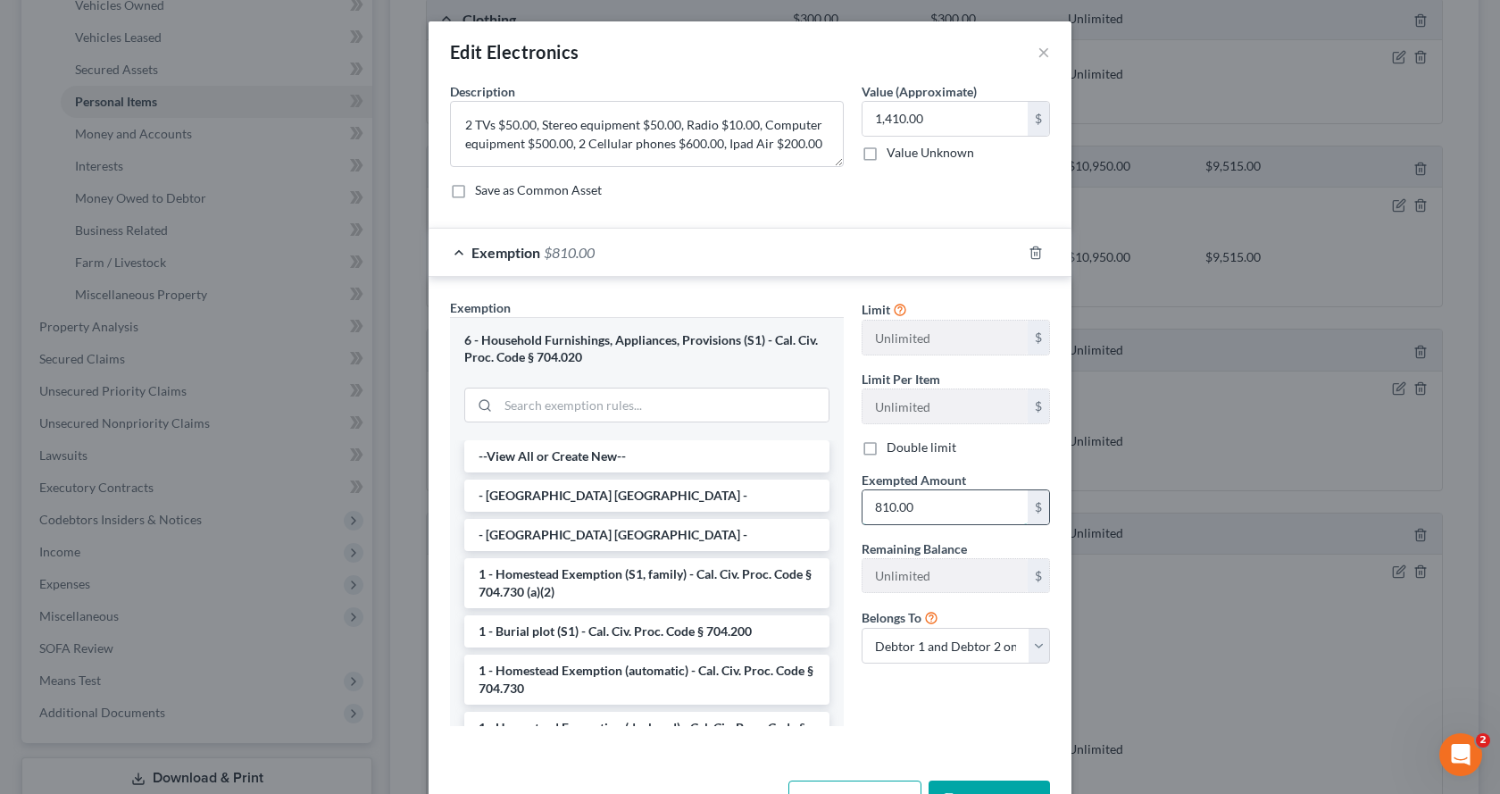
click at [918, 515] on input "810.00" at bounding box center [945, 507] width 165 height 34
type input "1,410.00"
click at [1005, 787] on button "Save & Close" at bounding box center [989, 799] width 121 height 38
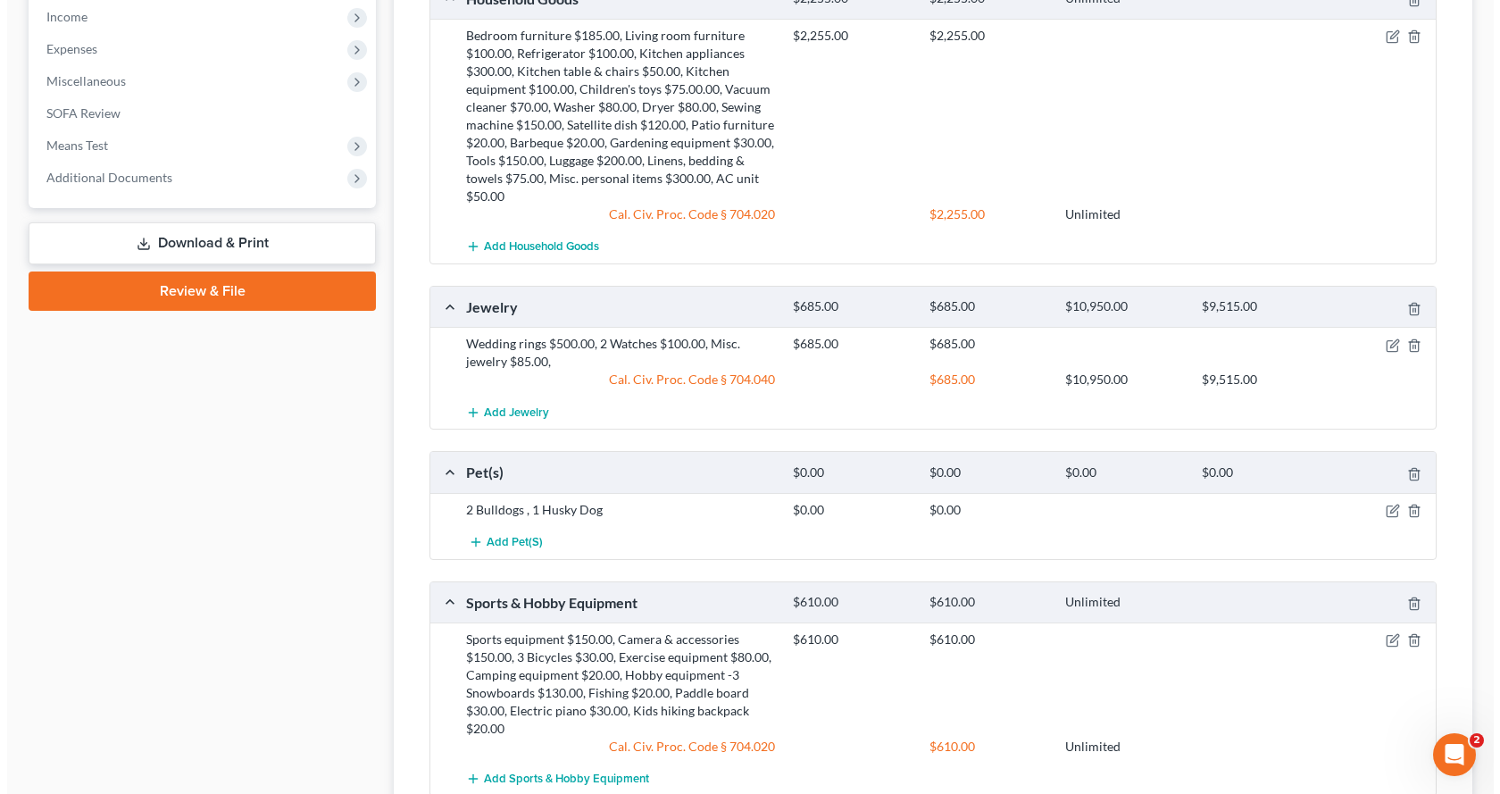
scroll to position [1063, 0]
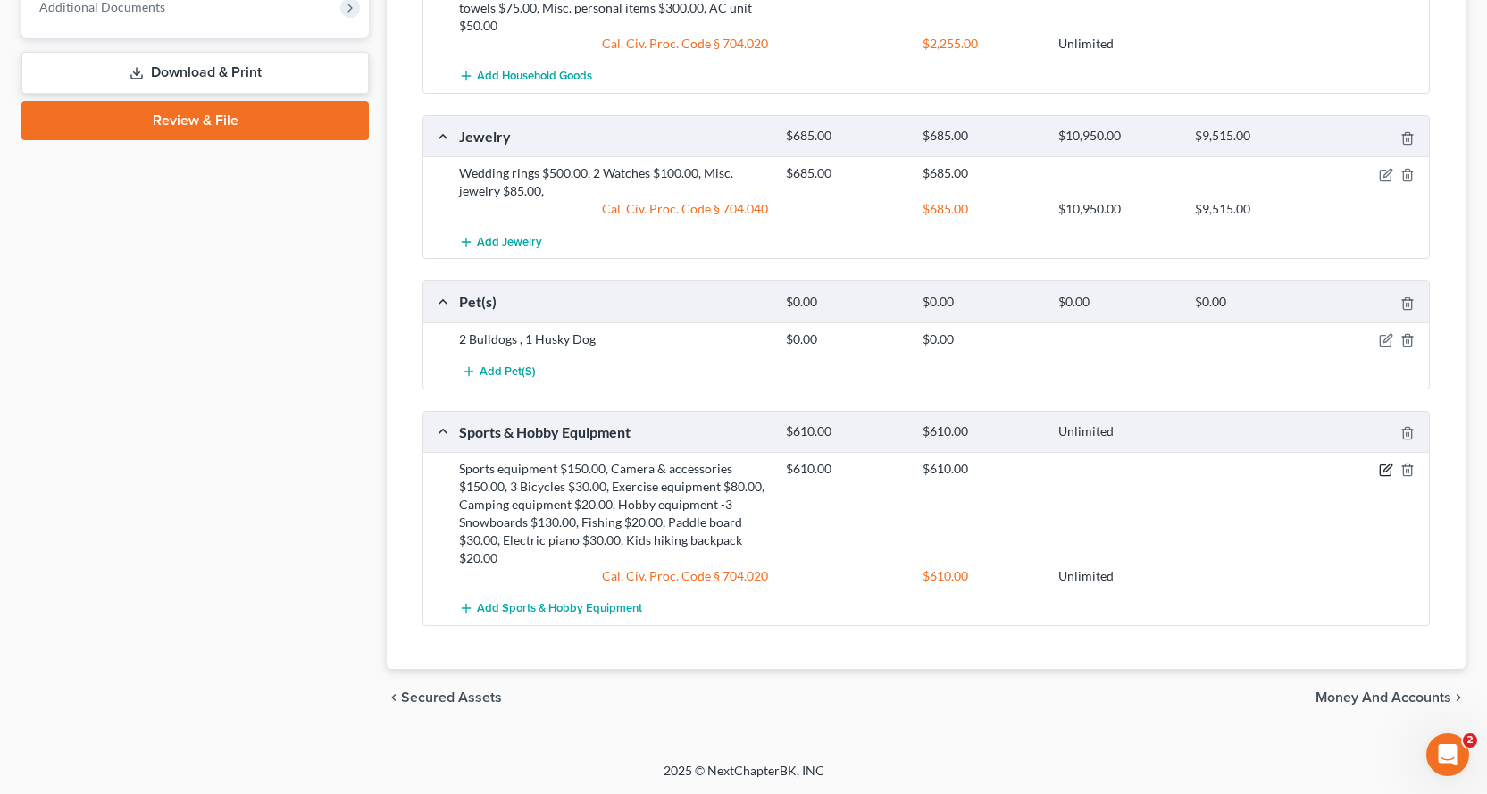
click at [1383, 470] on icon "button" at bounding box center [1386, 470] width 14 height 14
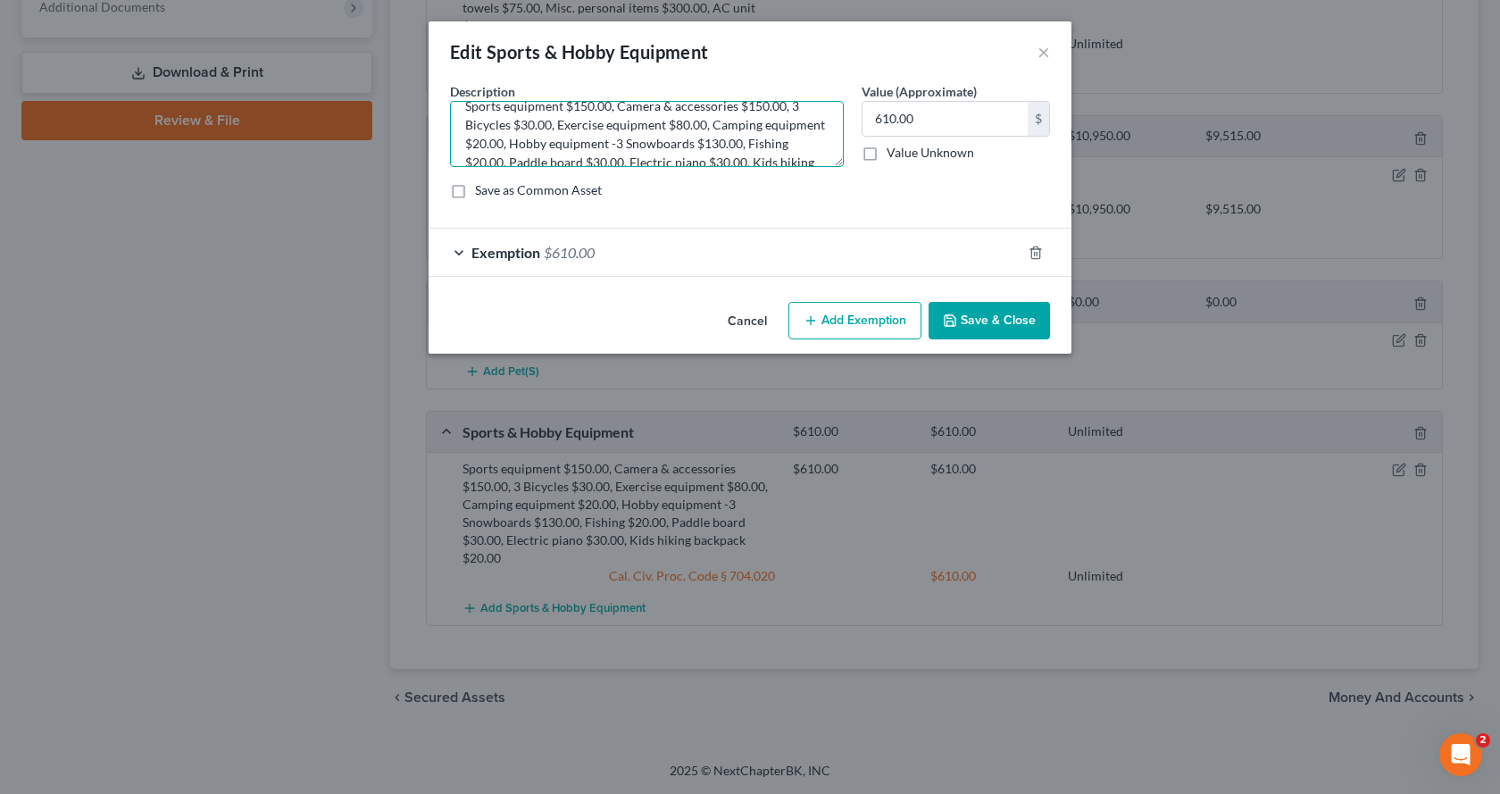
scroll to position [36, 0]
click at [505, 149] on textarea "Sports equipment $150.00, Camera & accessories $150.00, 3 Bicycles $30.00, Exer…" at bounding box center [647, 134] width 394 height 66
drag, startPoint x: 765, startPoint y: 123, endPoint x: 753, endPoint y: 123, distance: 12.5
click at [753, 123] on textarea "Sports equipment $150.00, Camera & accessories $150.00, 3 Bicycles $30.00, Exer…" at bounding box center [647, 134] width 394 height 66
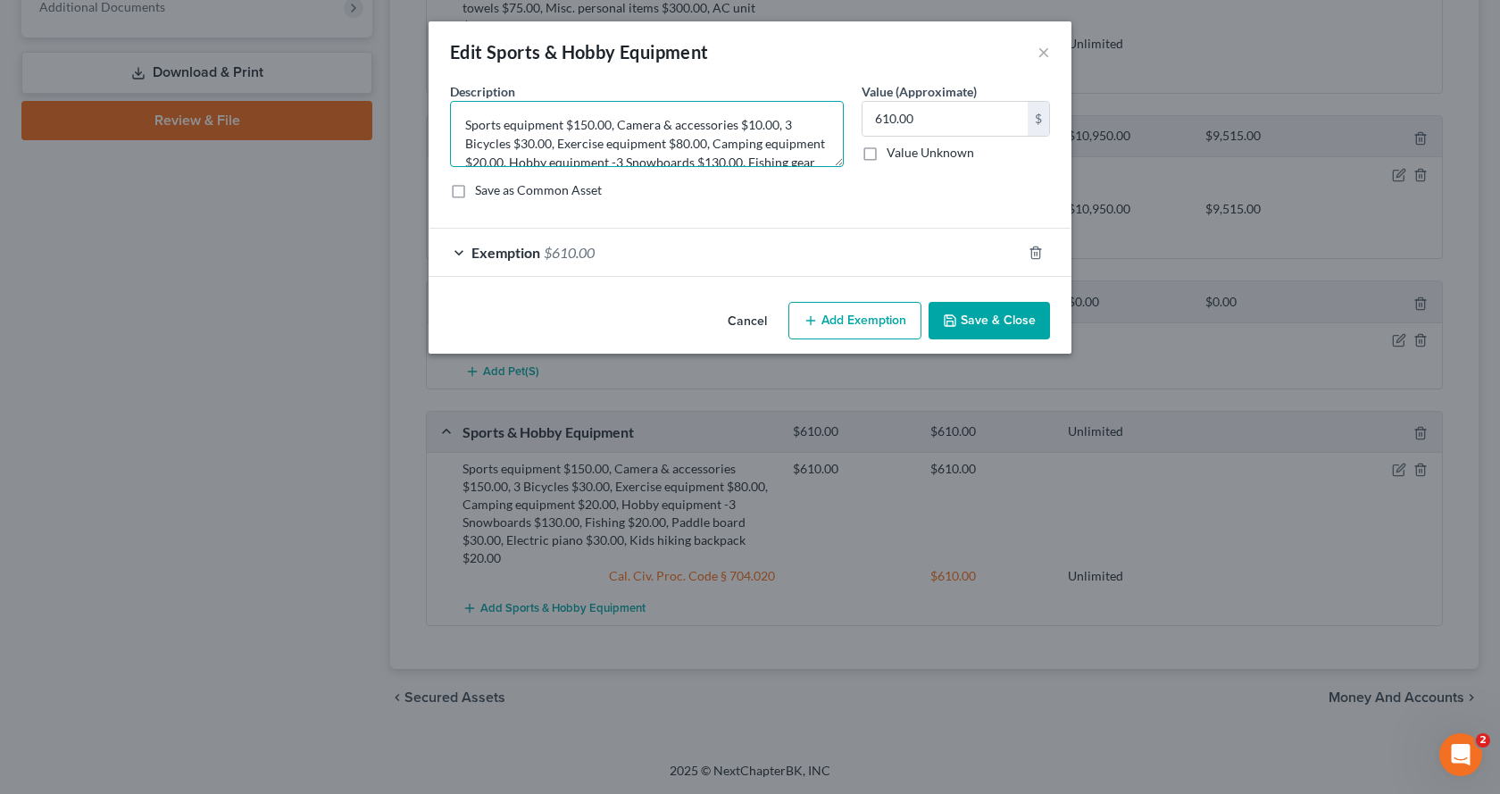
click at [785, 127] on textarea "Sports equipment $150.00, Camera & accessories $10.00, 3 Bicycles $30.00, Exerc…" at bounding box center [647, 134] width 394 height 66
type textarea "Sports equipment $150.00, Camera & accessories $10.00, Logi camera $40.00,3 Bic…"
click at [933, 122] on input "610.00" at bounding box center [945, 119] width 165 height 34
type input "650.00"
click at [576, 249] on span "$610.00" at bounding box center [569, 252] width 51 height 17
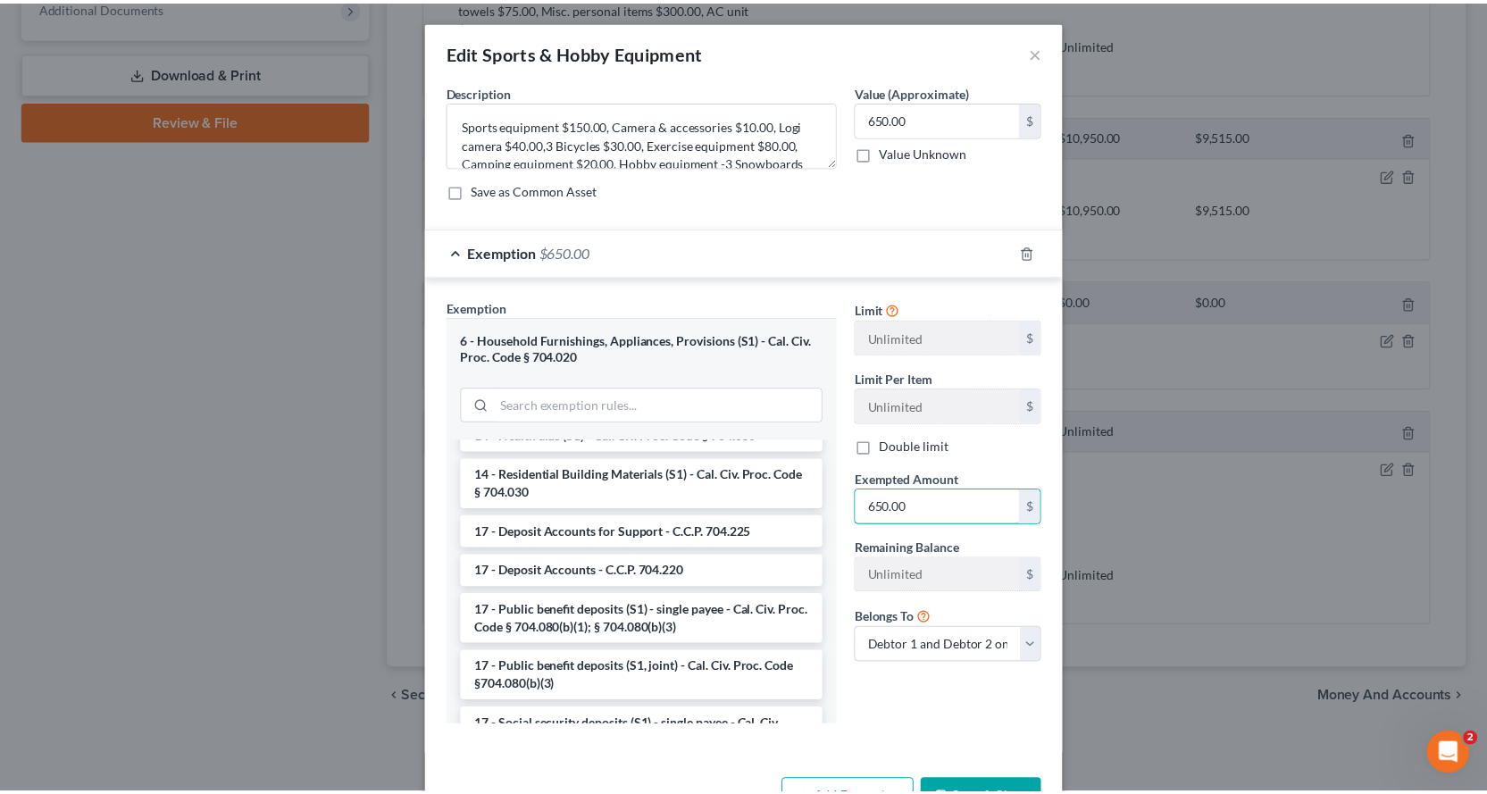
scroll to position [446, 0]
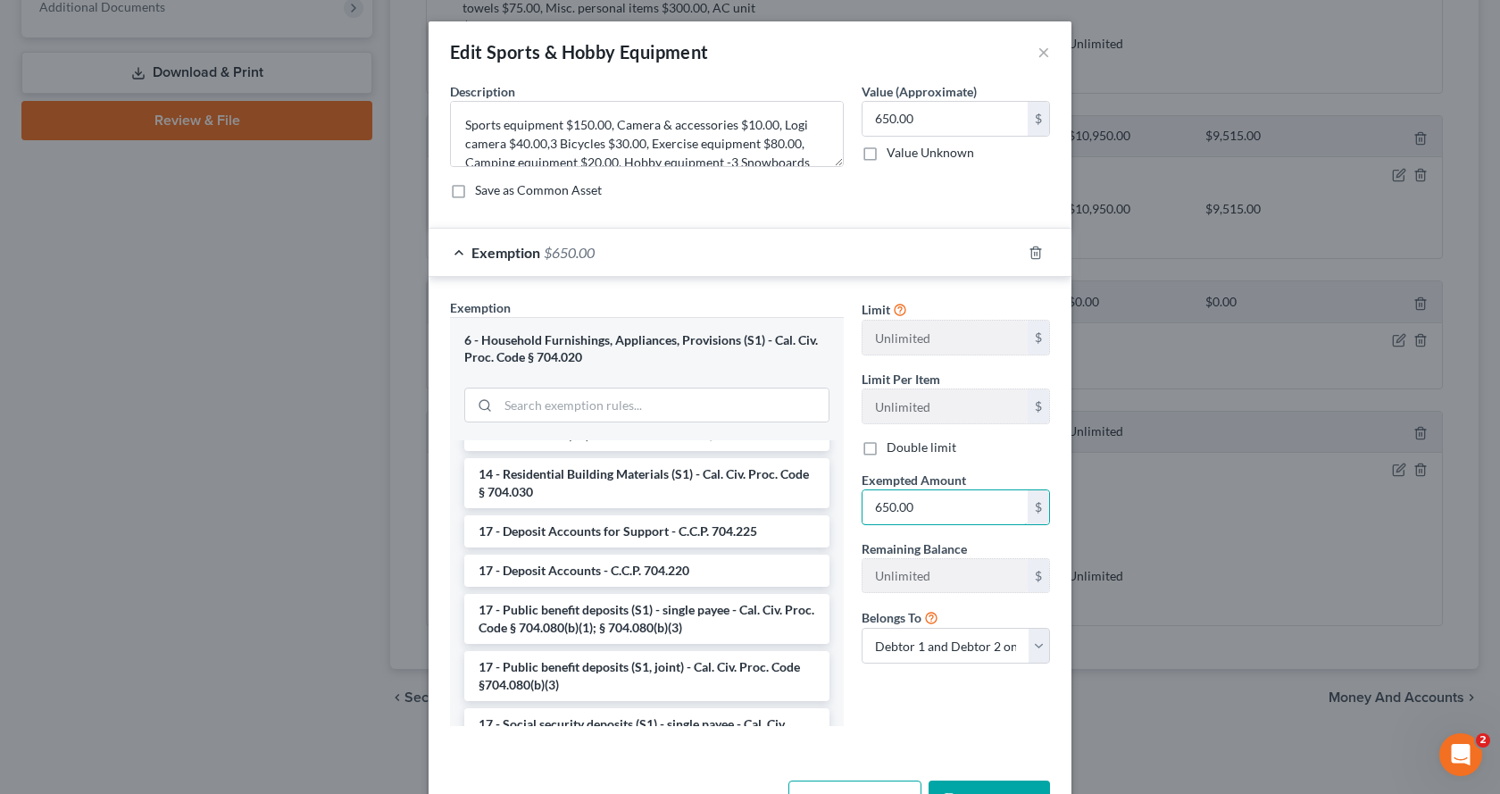
type input "650.00"
click at [987, 786] on button "Save & Close" at bounding box center [989, 799] width 121 height 38
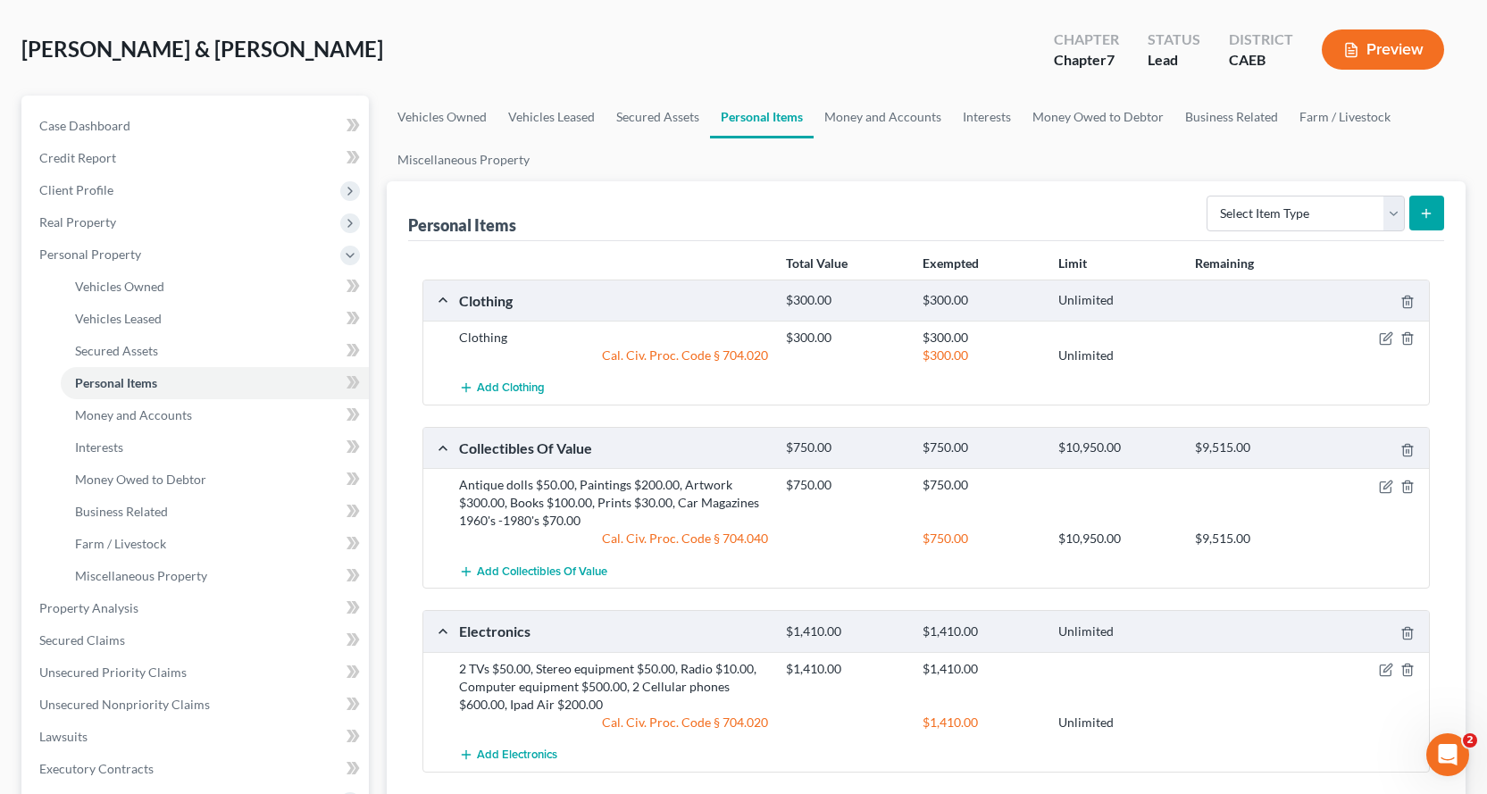
scroll to position [0, 0]
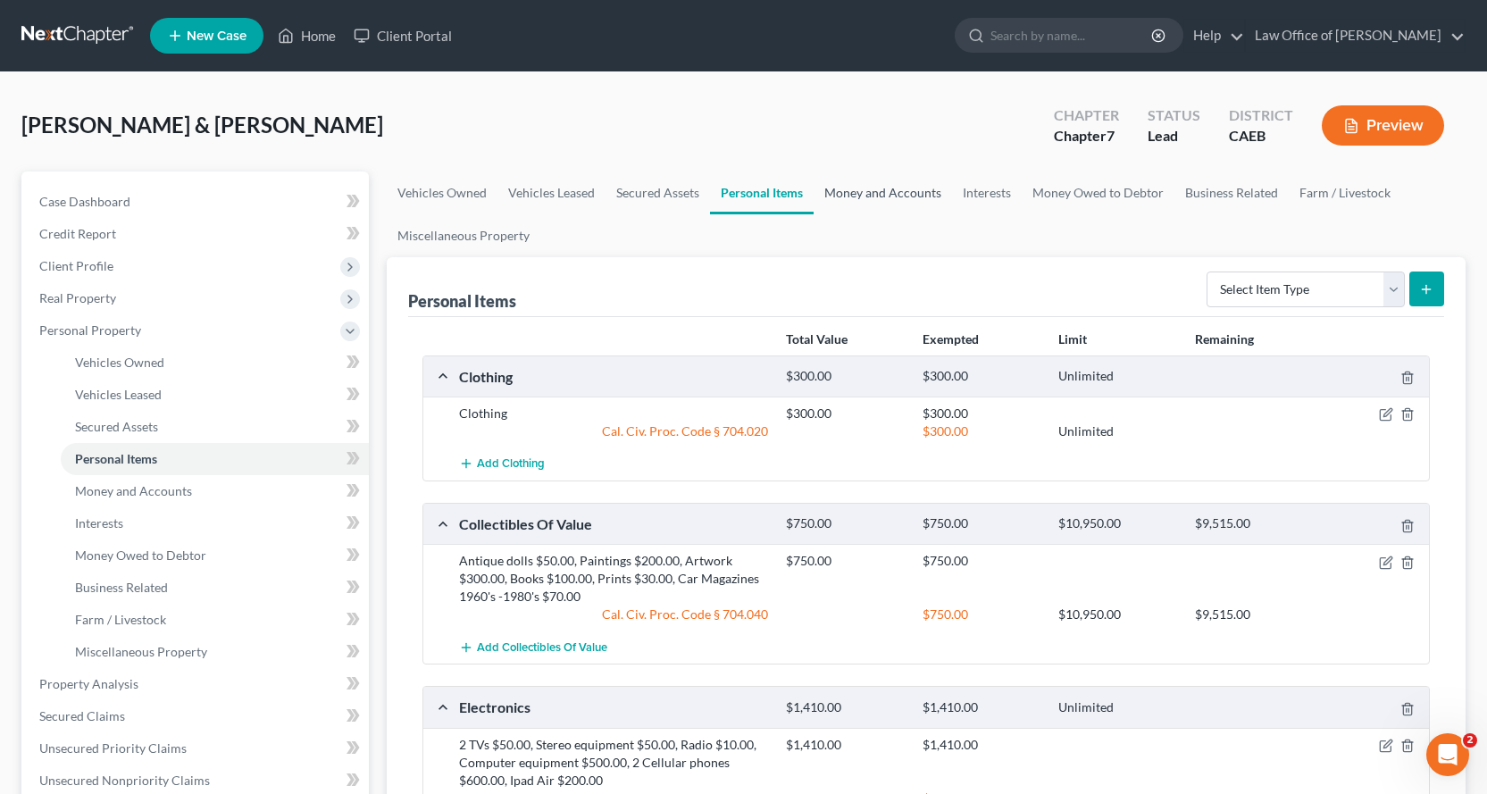
click at [885, 192] on link "Money and Accounts" at bounding box center [882, 192] width 138 height 43
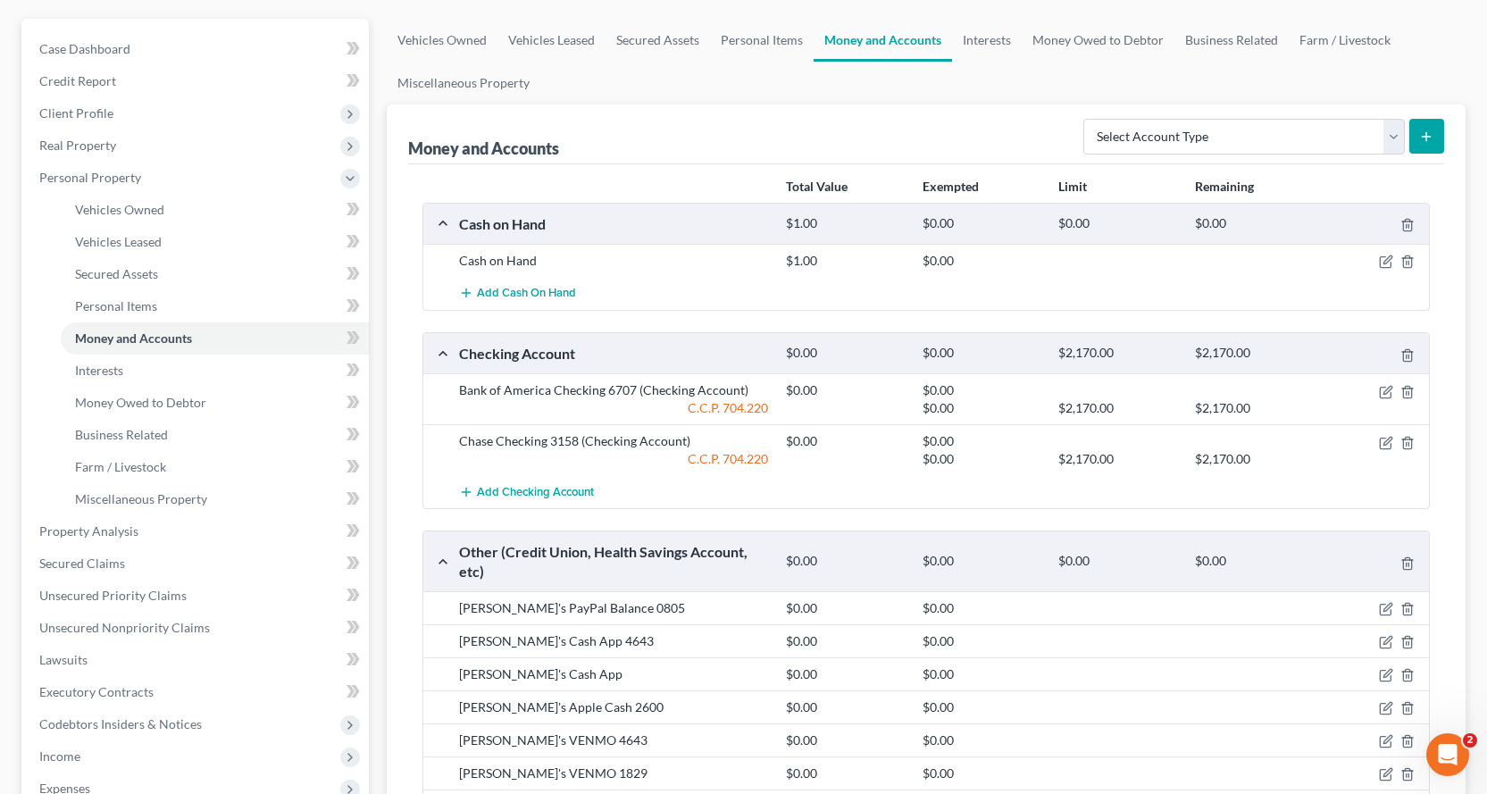
scroll to position [268, 0]
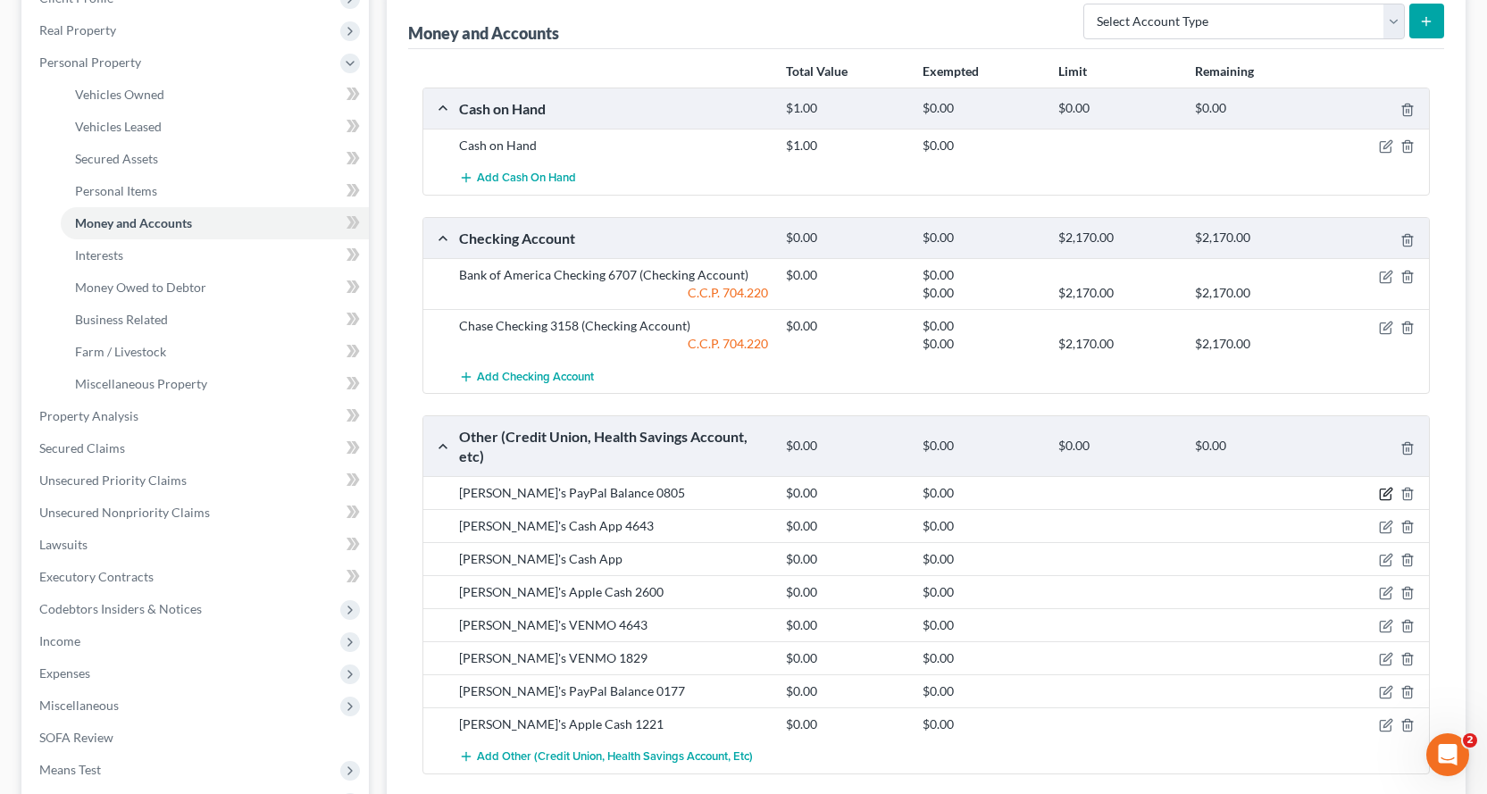
click at [1388, 490] on icon "button" at bounding box center [1387, 492] width 8 height 8
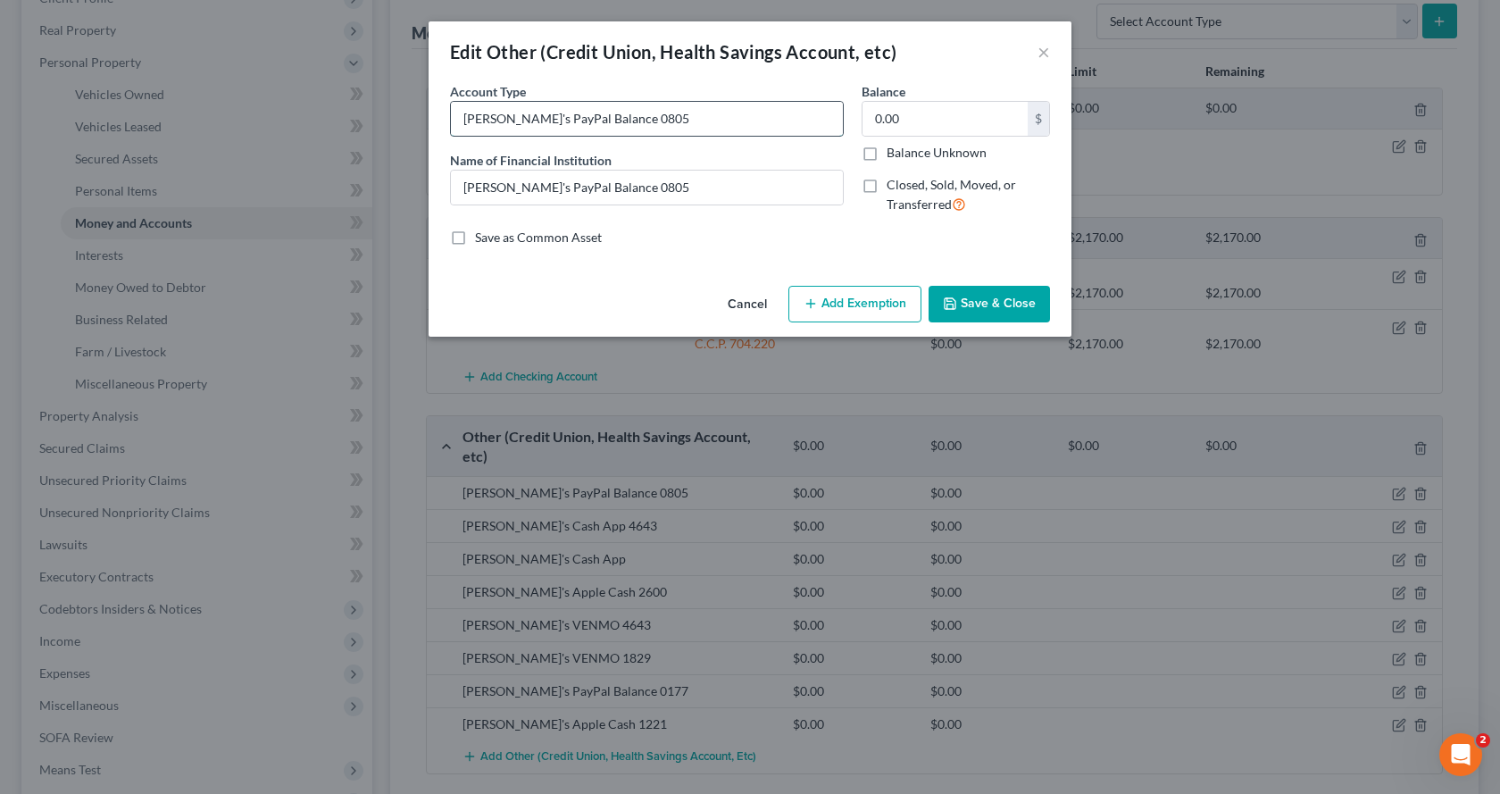
drag, startPoint x: 580, startPoint y: 121, endPoint x: 532, endPoint y: 119, distance: 47.4
click at [532, 119] on input "Ana's PayPal Balance 0805" at bounding box center [647, 119] width 392 height 34
type input "Ana's PayPal0805"
drag, startPoint x: 577, startPoint y: 187, endPoint x: 531, endPoint y: 183, distance: 45.7
click at [531, 183] on input "Ana's PayPal Balance 0805" at bounding box center [647, 188] width 392 height 34
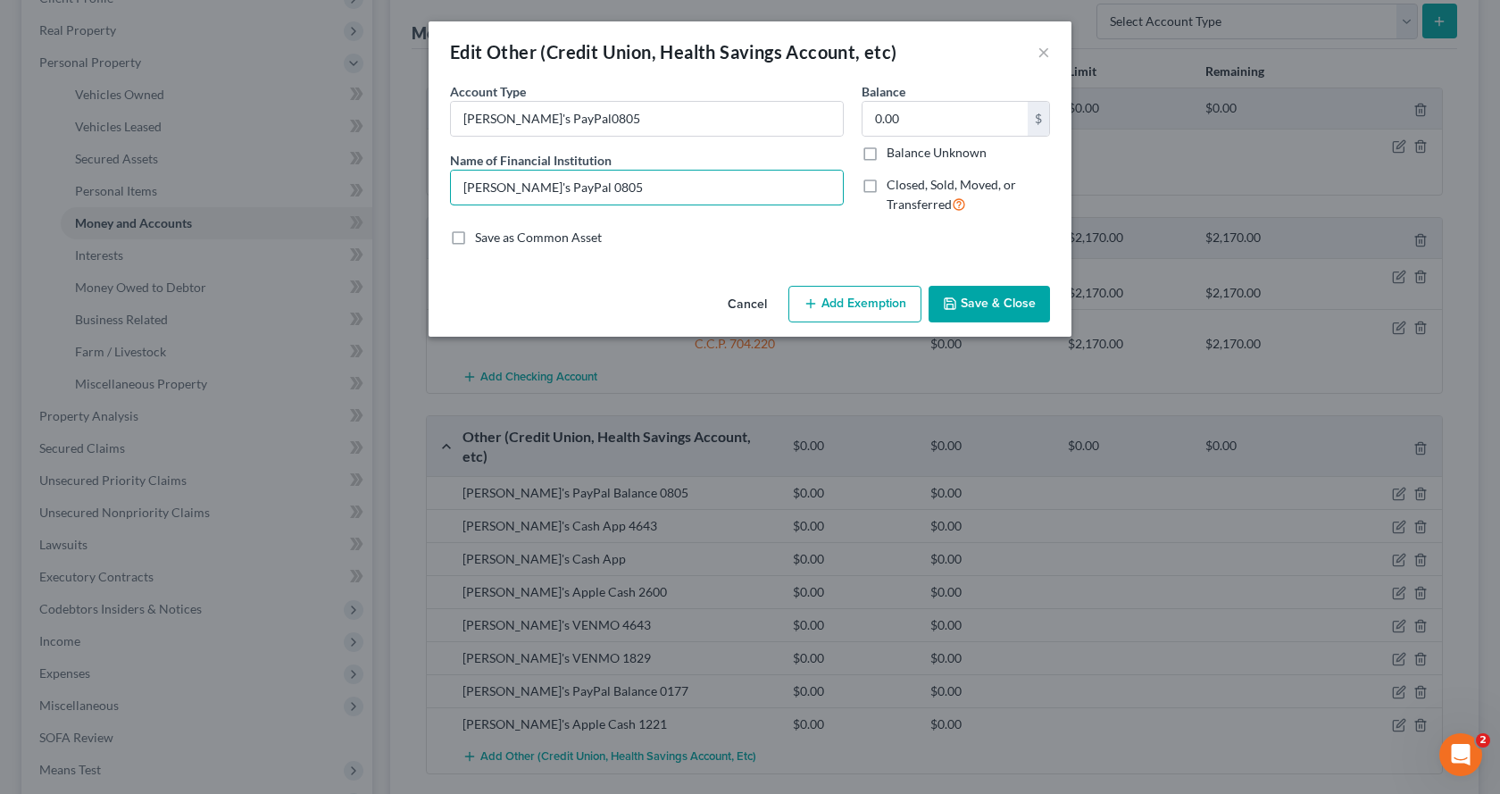
type input "Ana's PayPal 0805"
click at [1015, 301] on button "Save & Close" at bounding box center [989, 305] width 121 height 38
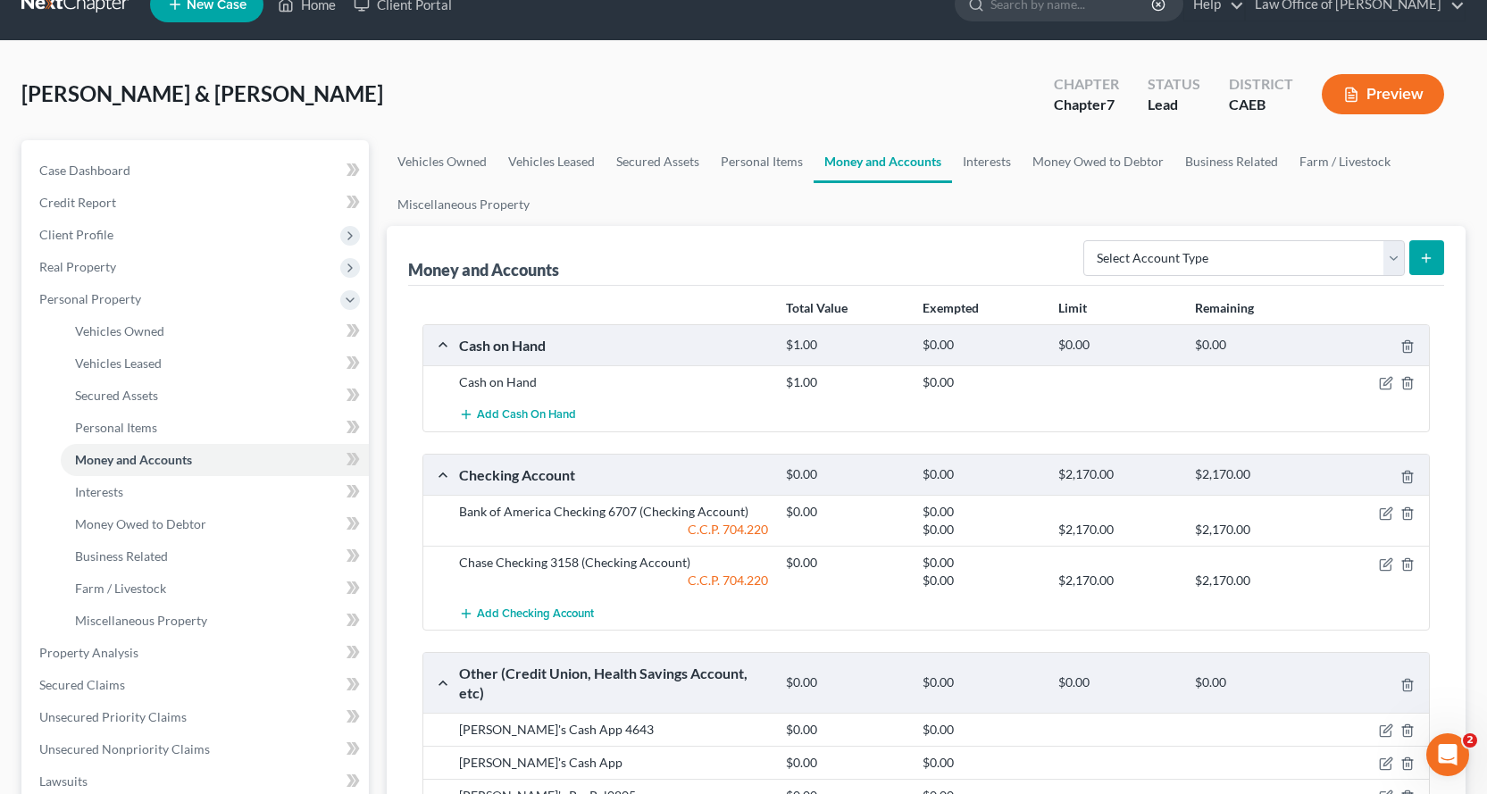
scroll to position [0, 0]
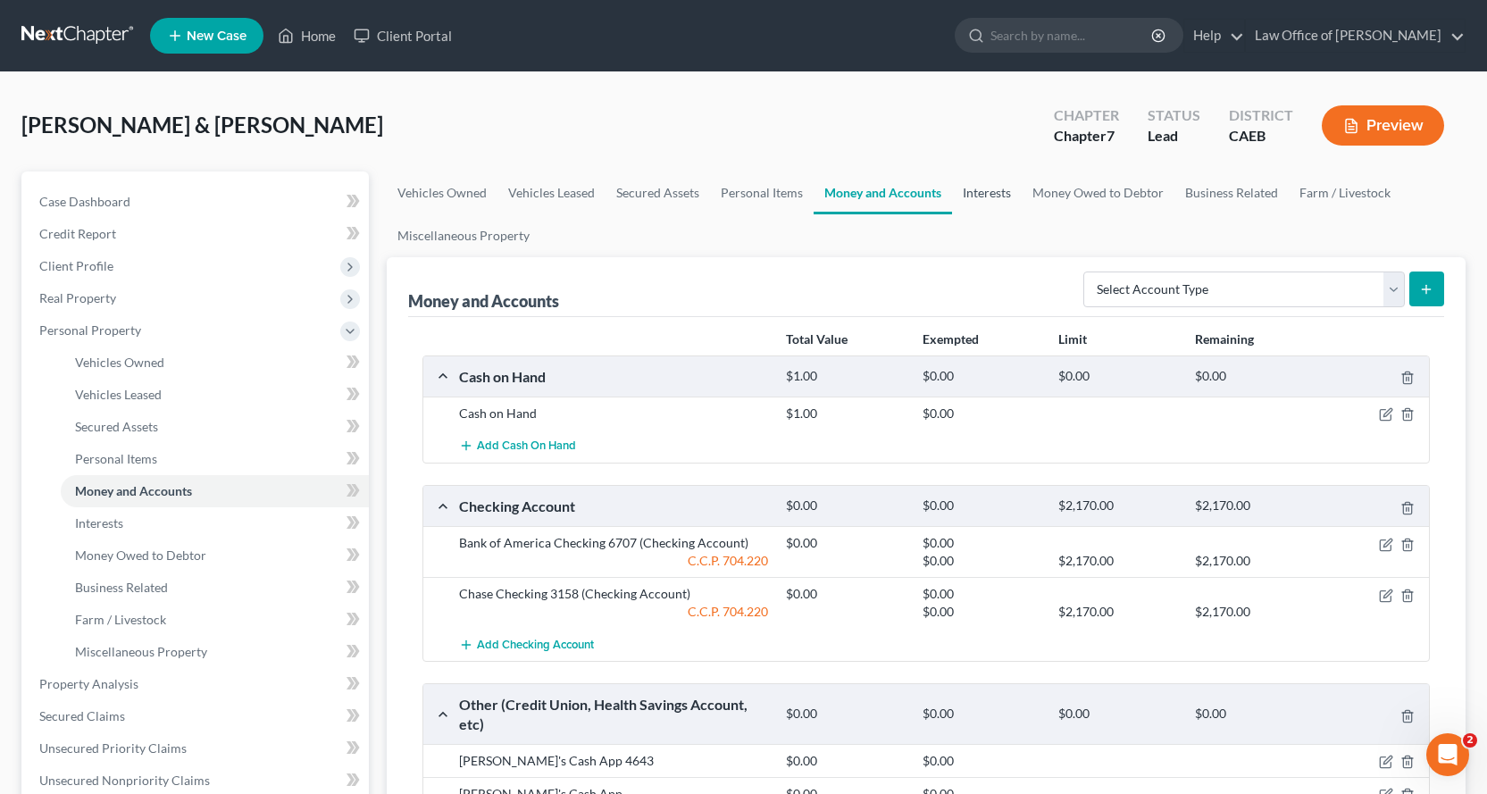
click at [966, 193] on link "Interests" at bounding box center [987, 192] width 70 height 43
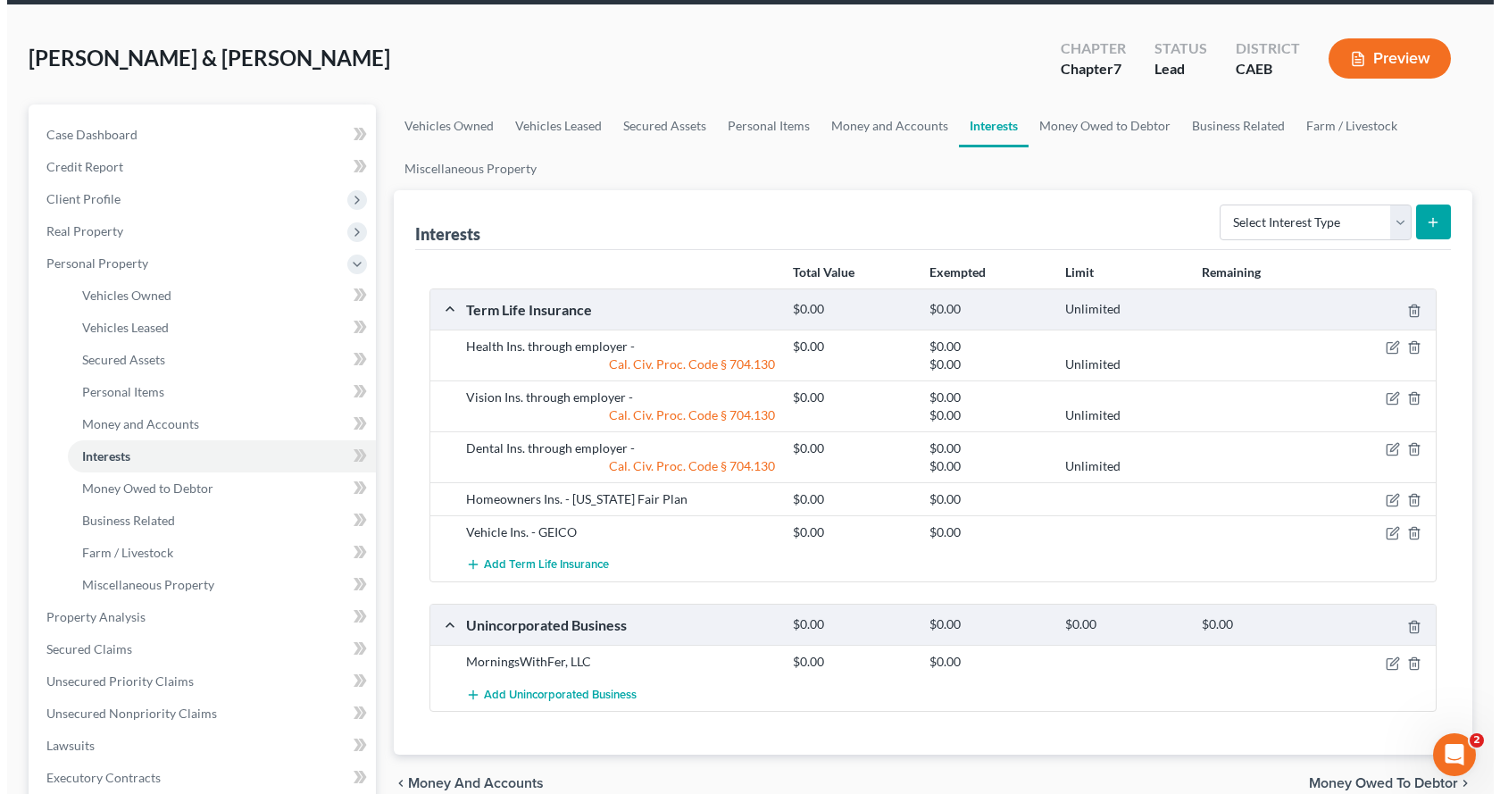
scroll to position [179, 0]
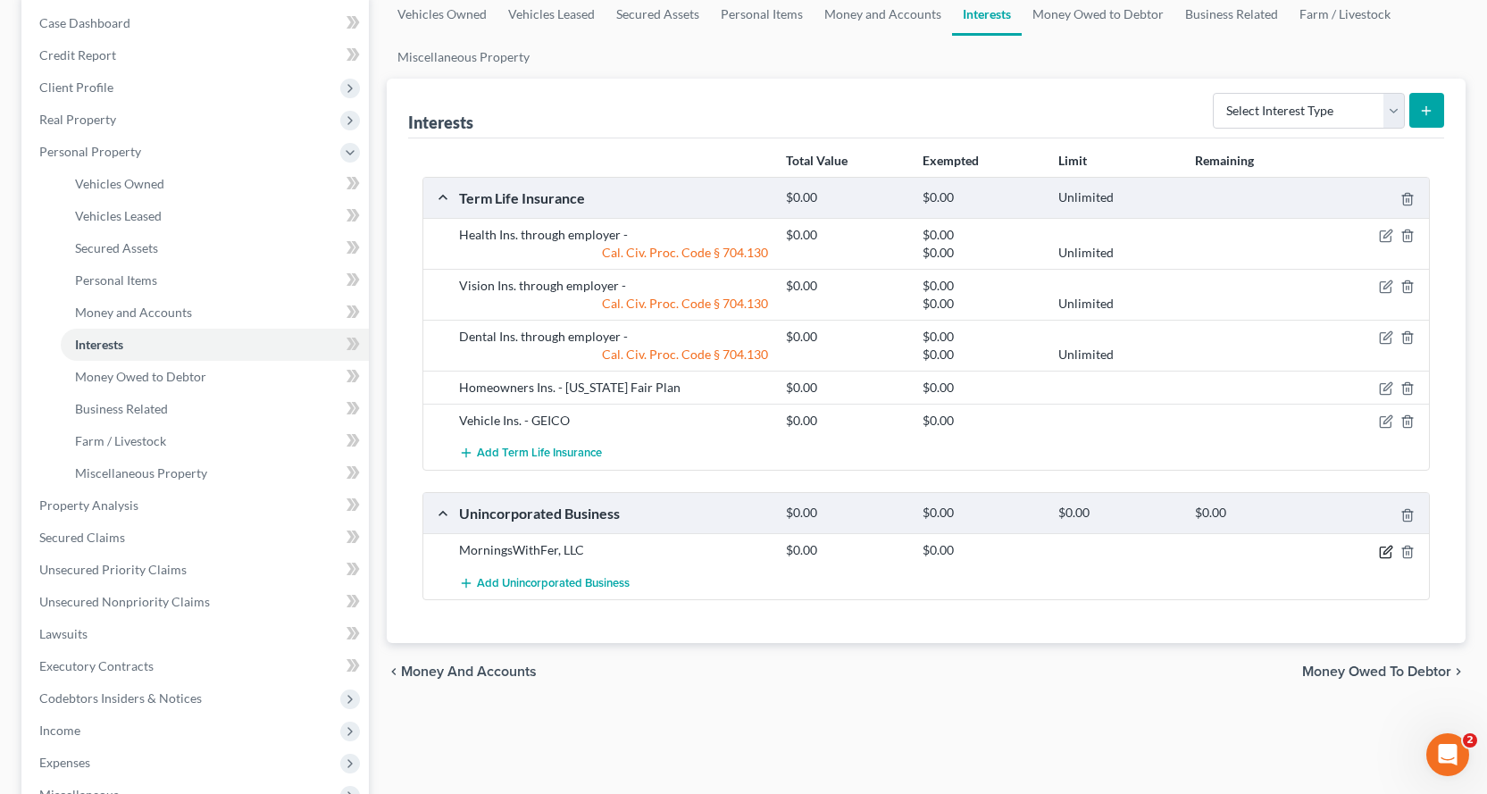
click at [1387, 549] on icon "button" at bounding box center [1387, 550] width 8 height 8
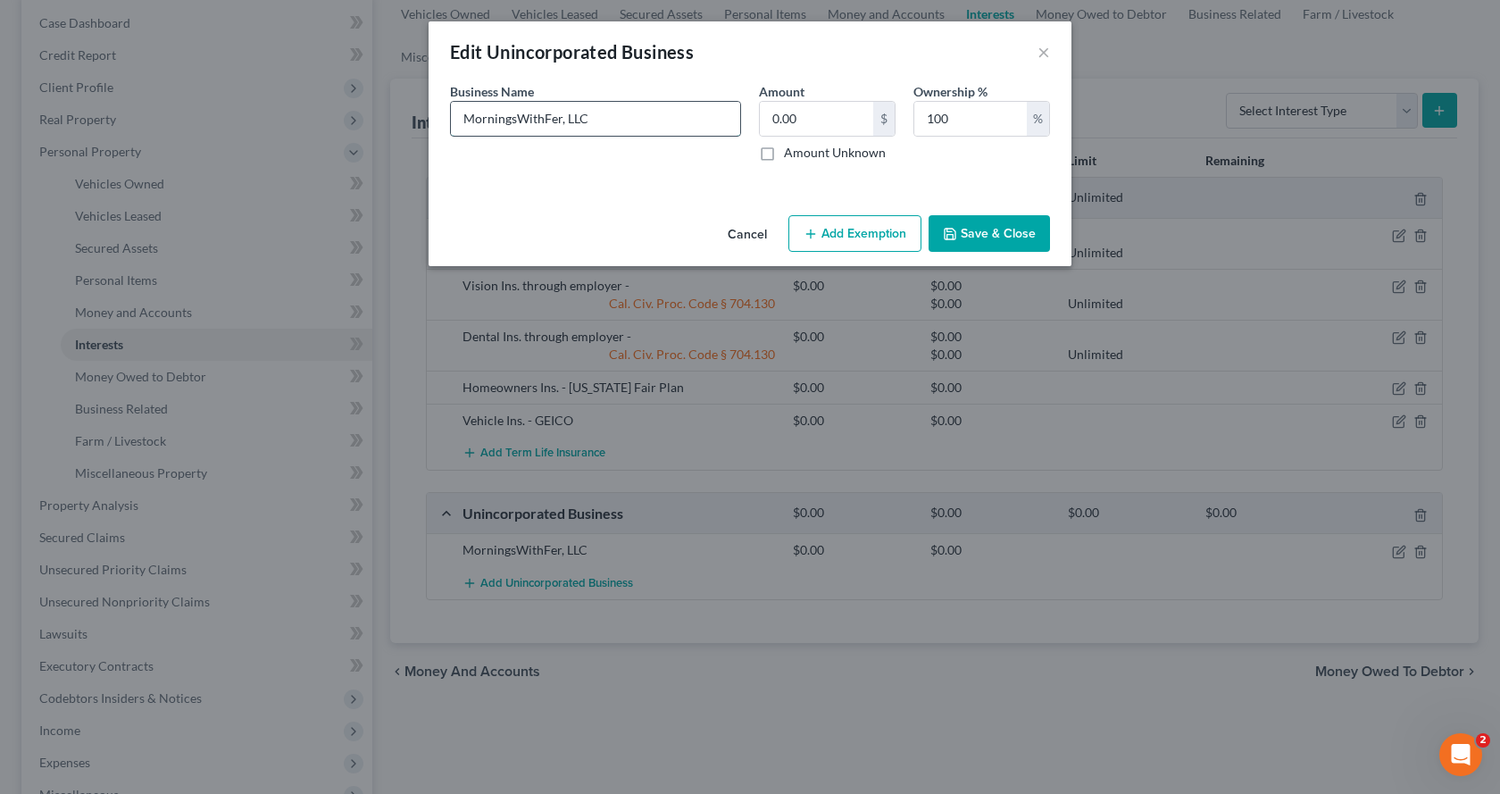
click at [626, 113] on input "MorningsWithFer, LLC" at bounding box center [595, 119] width 289 height 34
type input "MorningsWithFer, LLC (See Exhibit A Statement of Assets and Liabilities)"
click at [993, 243] on button "Save & Close" at bounding box center [989, 234] width 121 height 38
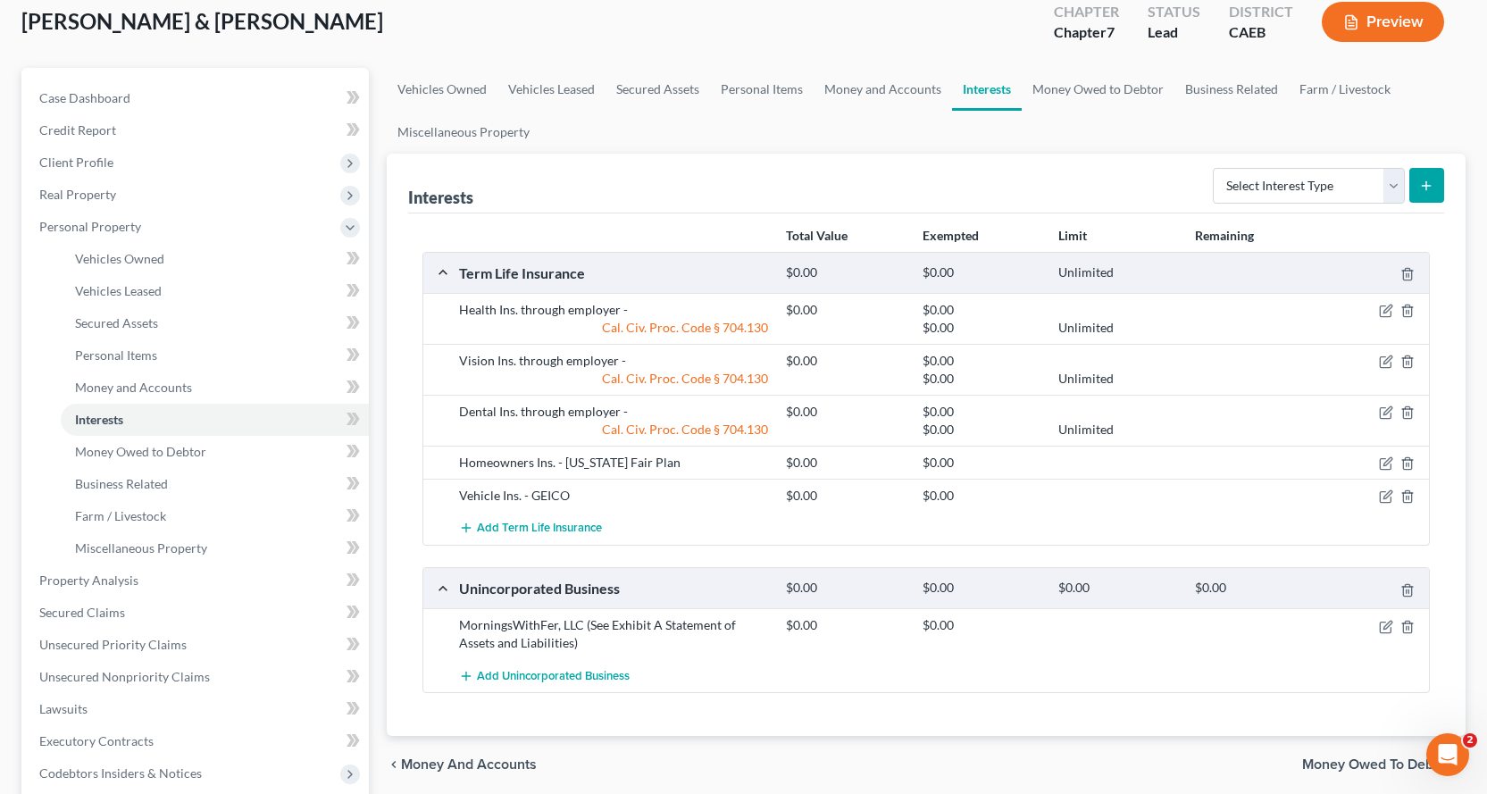
scroll to position [0, 0]
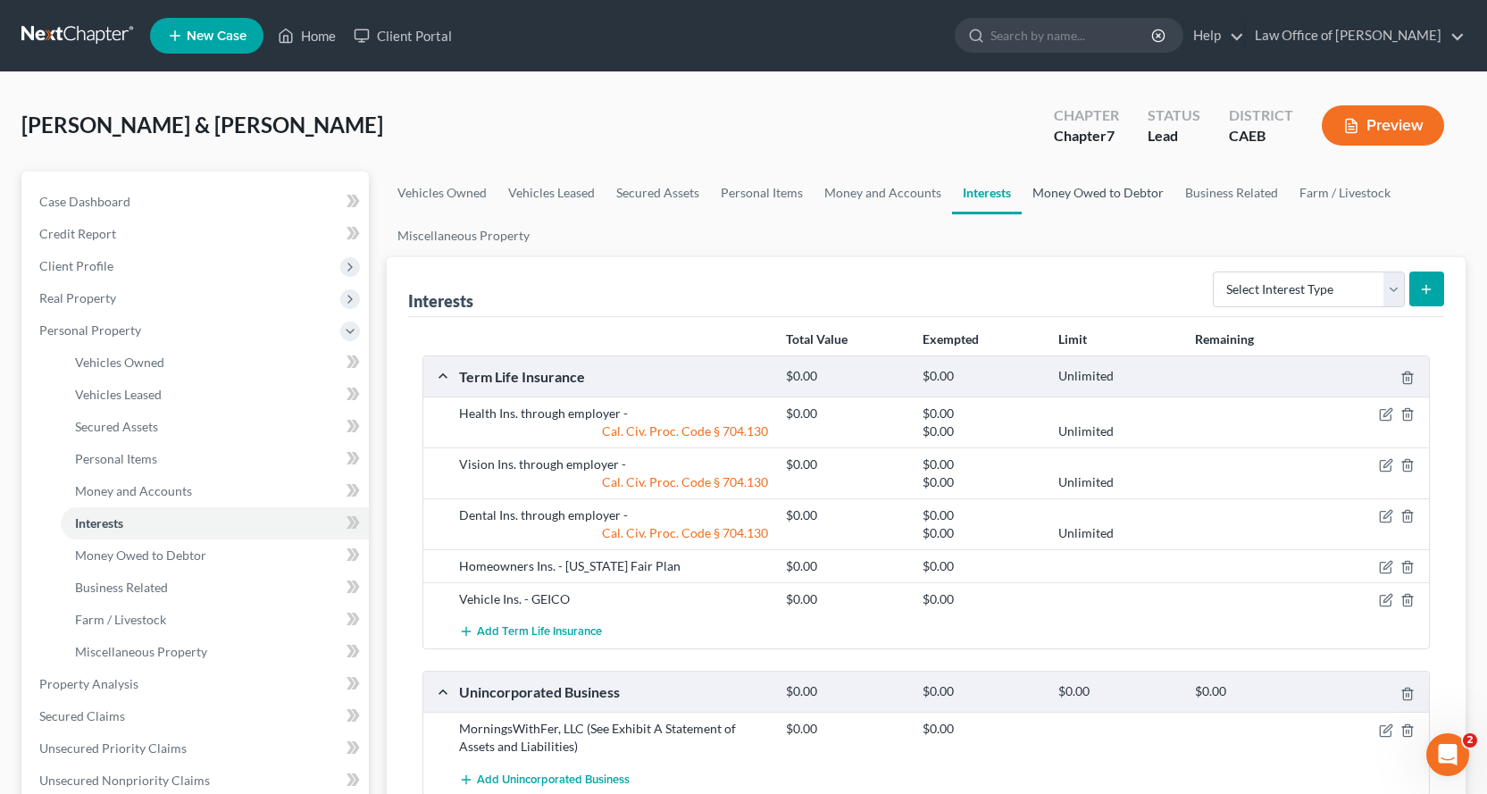
click at [1080, 190] on link "Money Owed to Debtor" at bounding box center [1098, 192] width 153 height 43
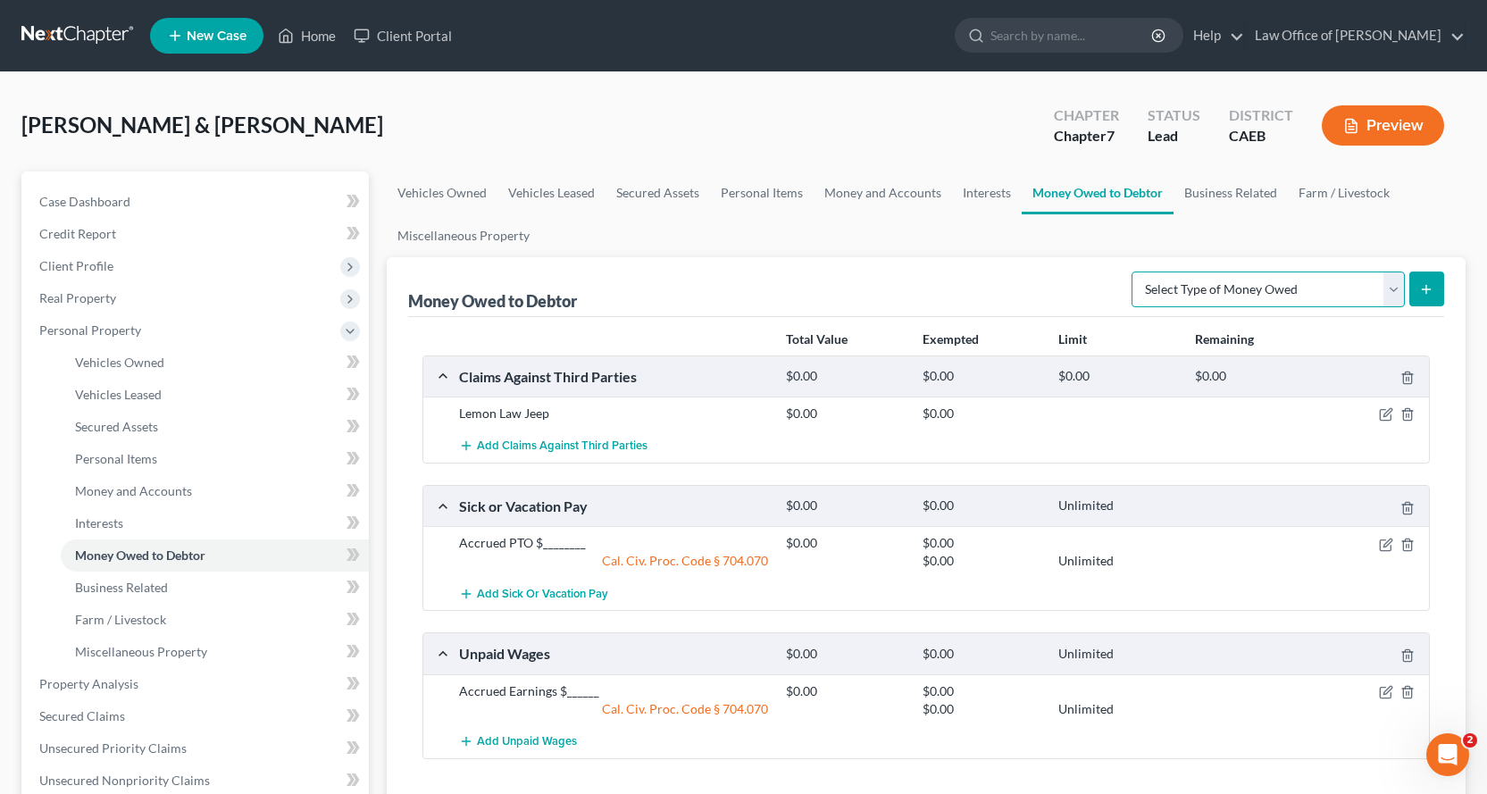
click at [1314, 285] on select "Select Type of Money Owed Accounts Receivable Alimony Child Support Claims Agai…" at bounding box center [1267, 289] width 273 height 36
select select "expected_tax_refund"
click at [1134, 271] on select "Select Type of Money Owed Accounts Receivable Alimony Child Support Claims Agai…" at bounding box center [1267, 289] width 273 height 36
click at [1437, 297] on button "submit" at bounding box center [1426, 288] width 35 height 35
select select "0"
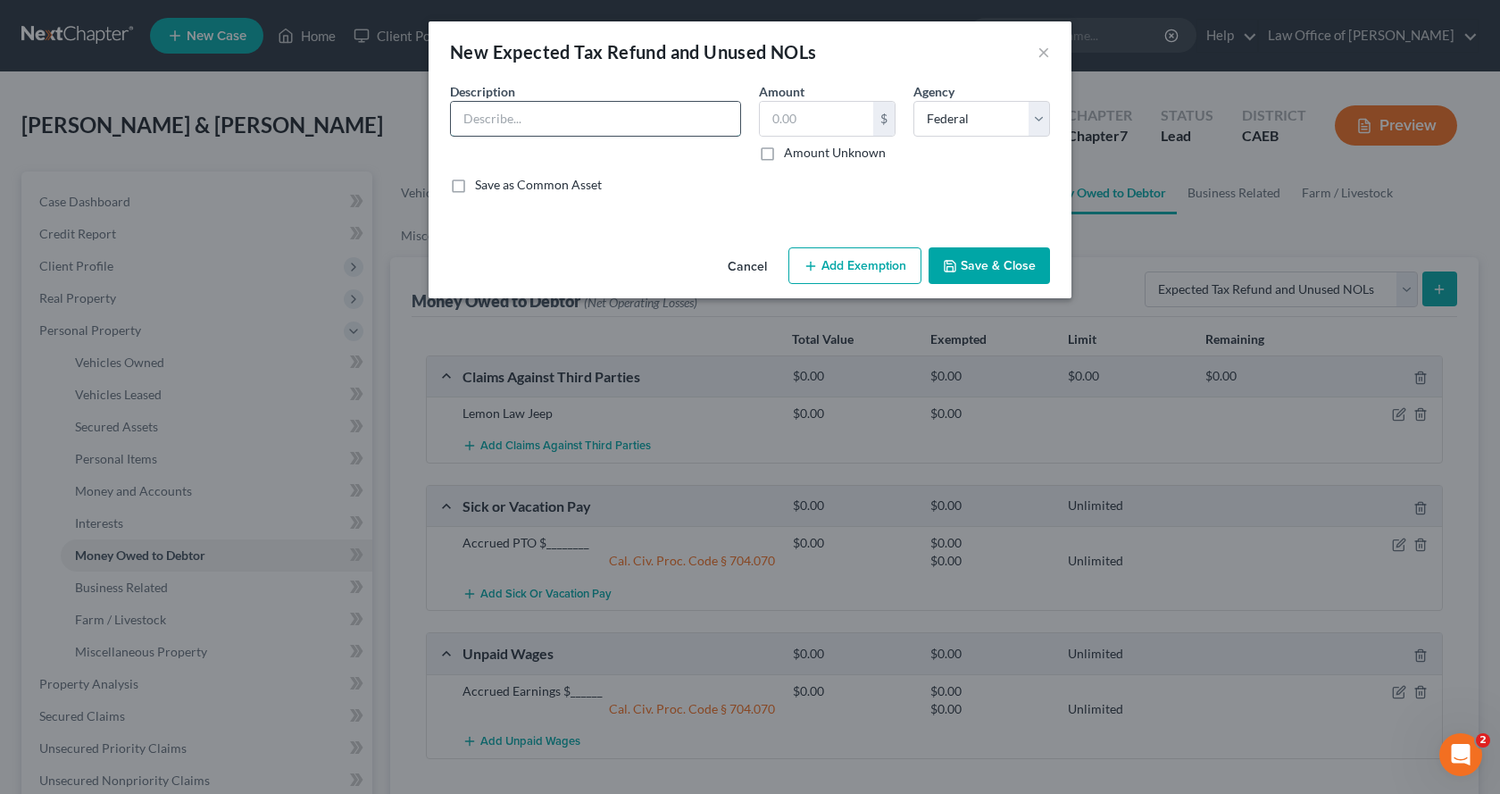
click at [606, 116] on input "text" at bounding box center [595, 119] width 289 height 34
type input "2025 Income Tax Refunds"
click at [784, 154] on label "Amount Unknown" at bounding box center [835, 153] width 102 height 18
click at [791, 154] on input "Amount Unknown" at bounding box center [797, 150] width 12 height 12
checkbox input "true"
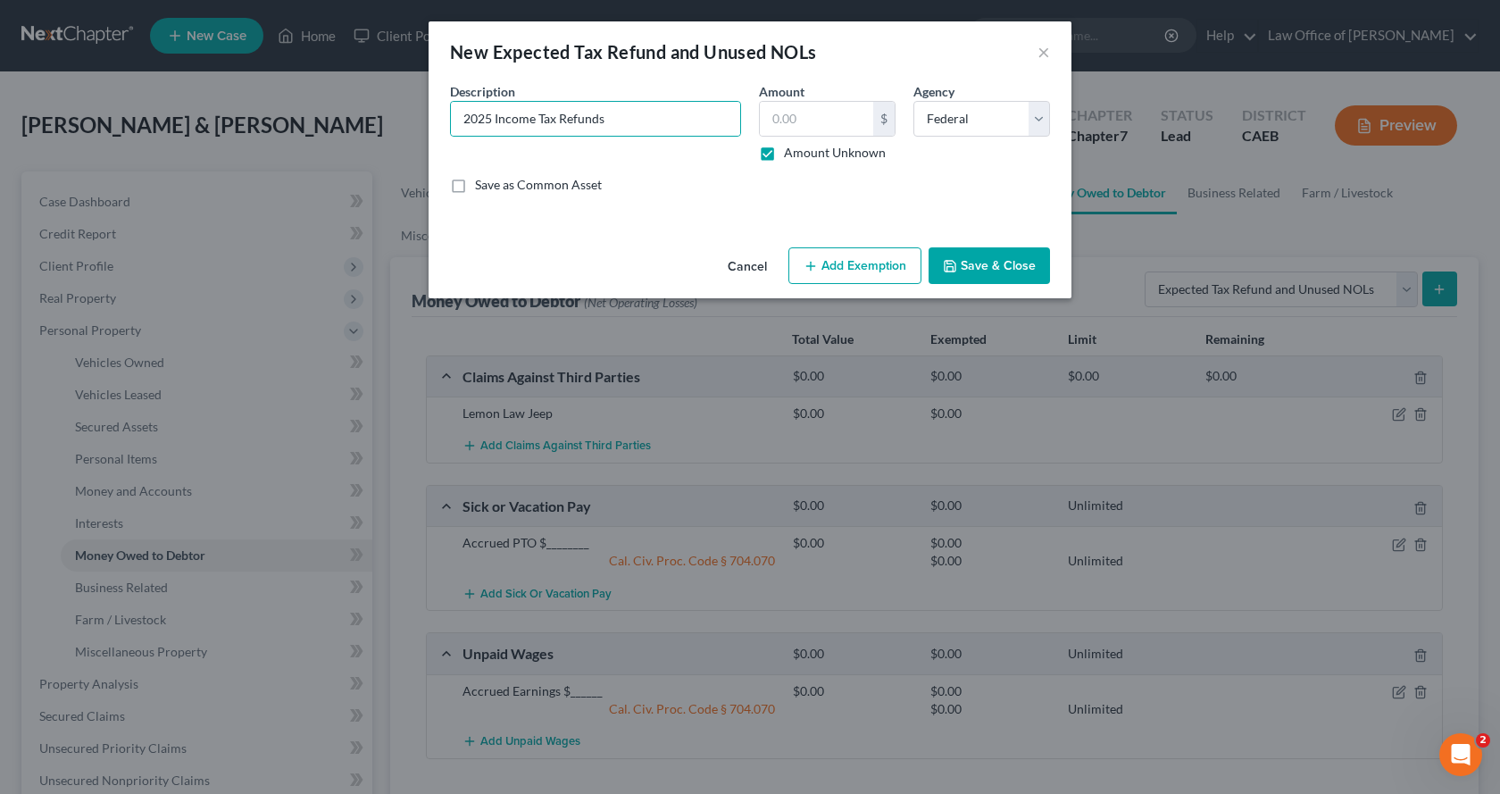
type input "0.00"
click at [1022, 258] on button "Save & Close" at bounding box center [989, 266] width 121 height 38
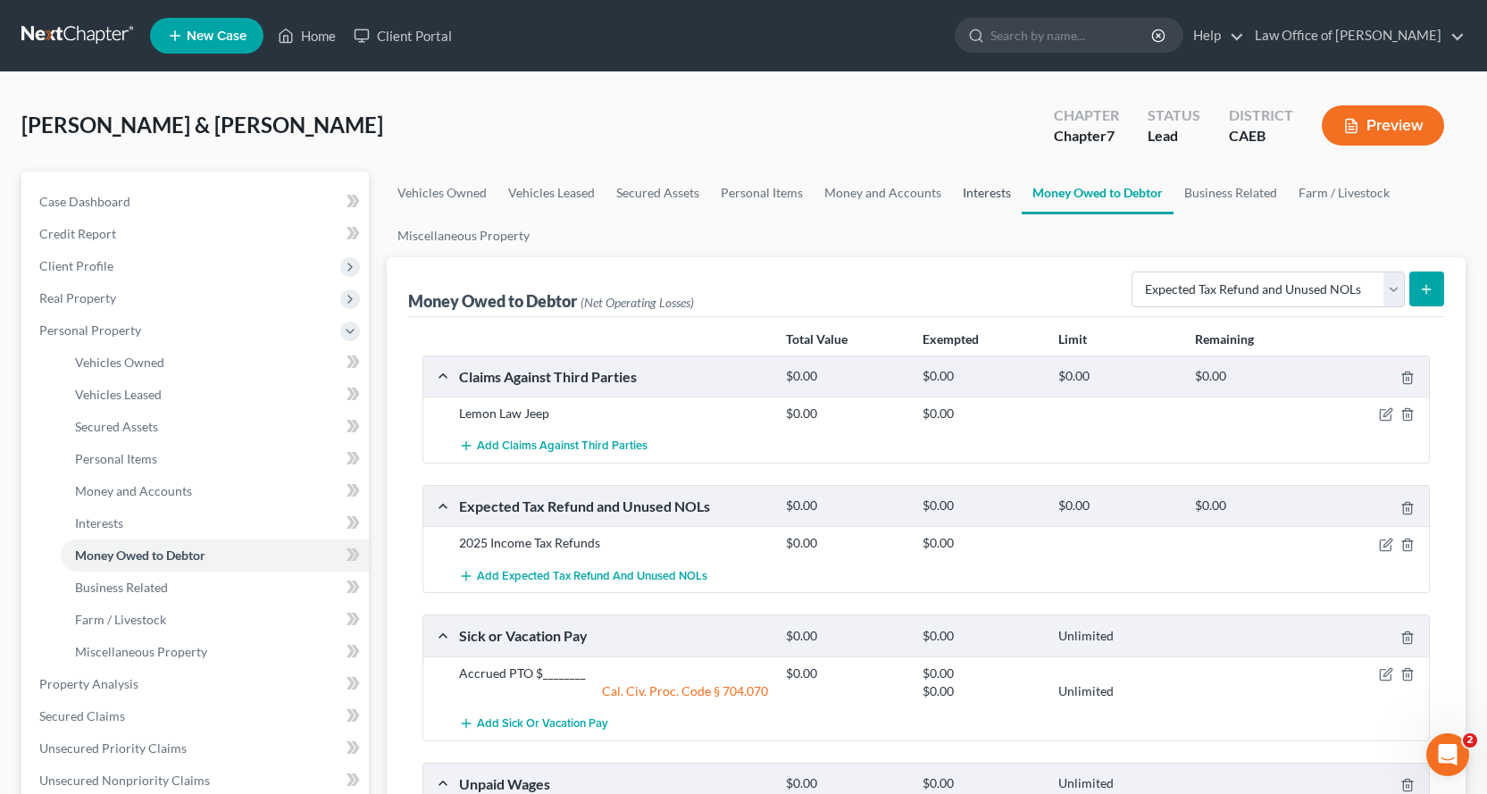
click at [965, 196] on link "Interests" at bounding box center [987, 192] width 70 height 43
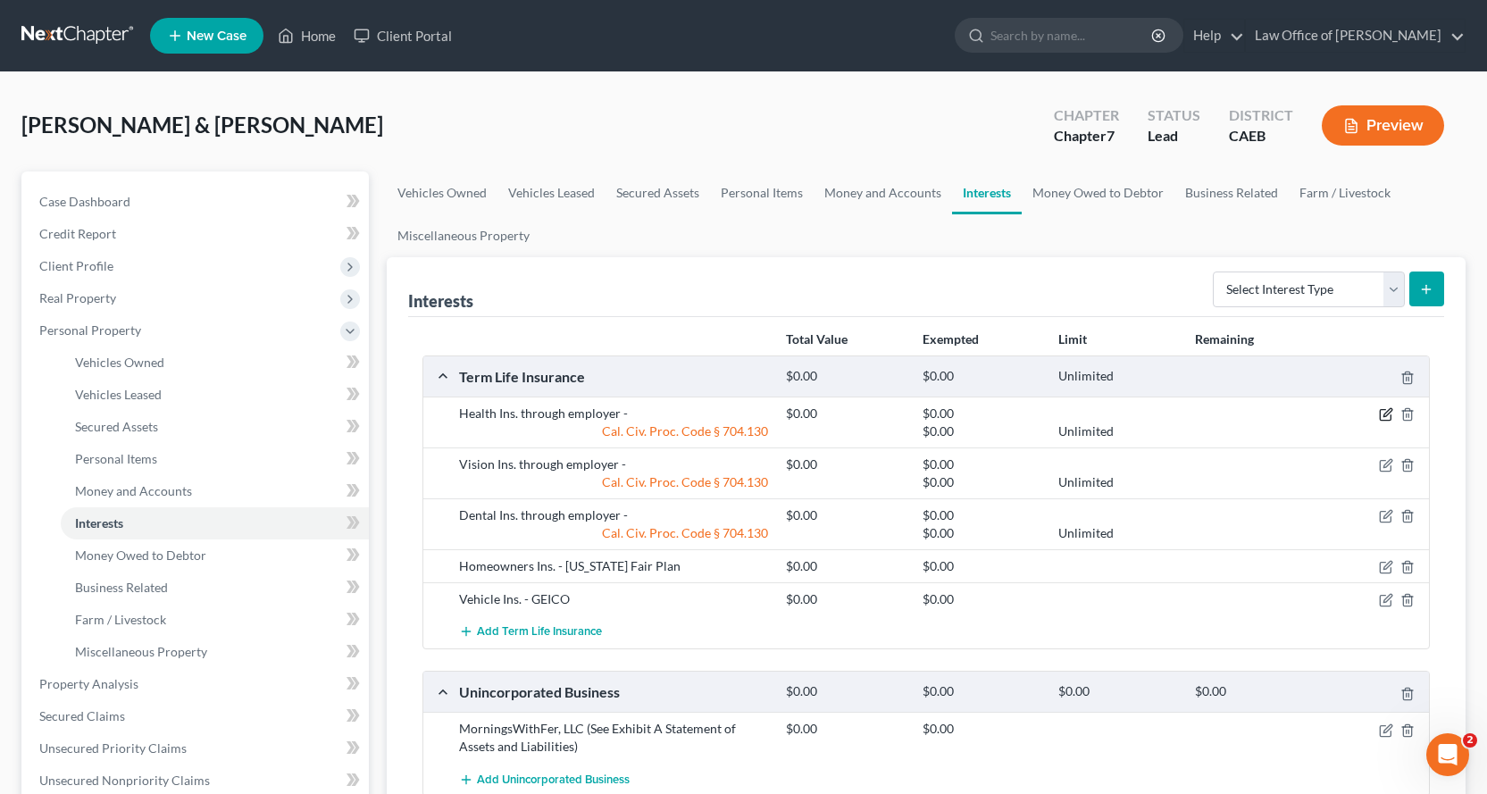
click at [1388, 415] on icon "button" at bounding box center [1387, 413] width 8 height 8
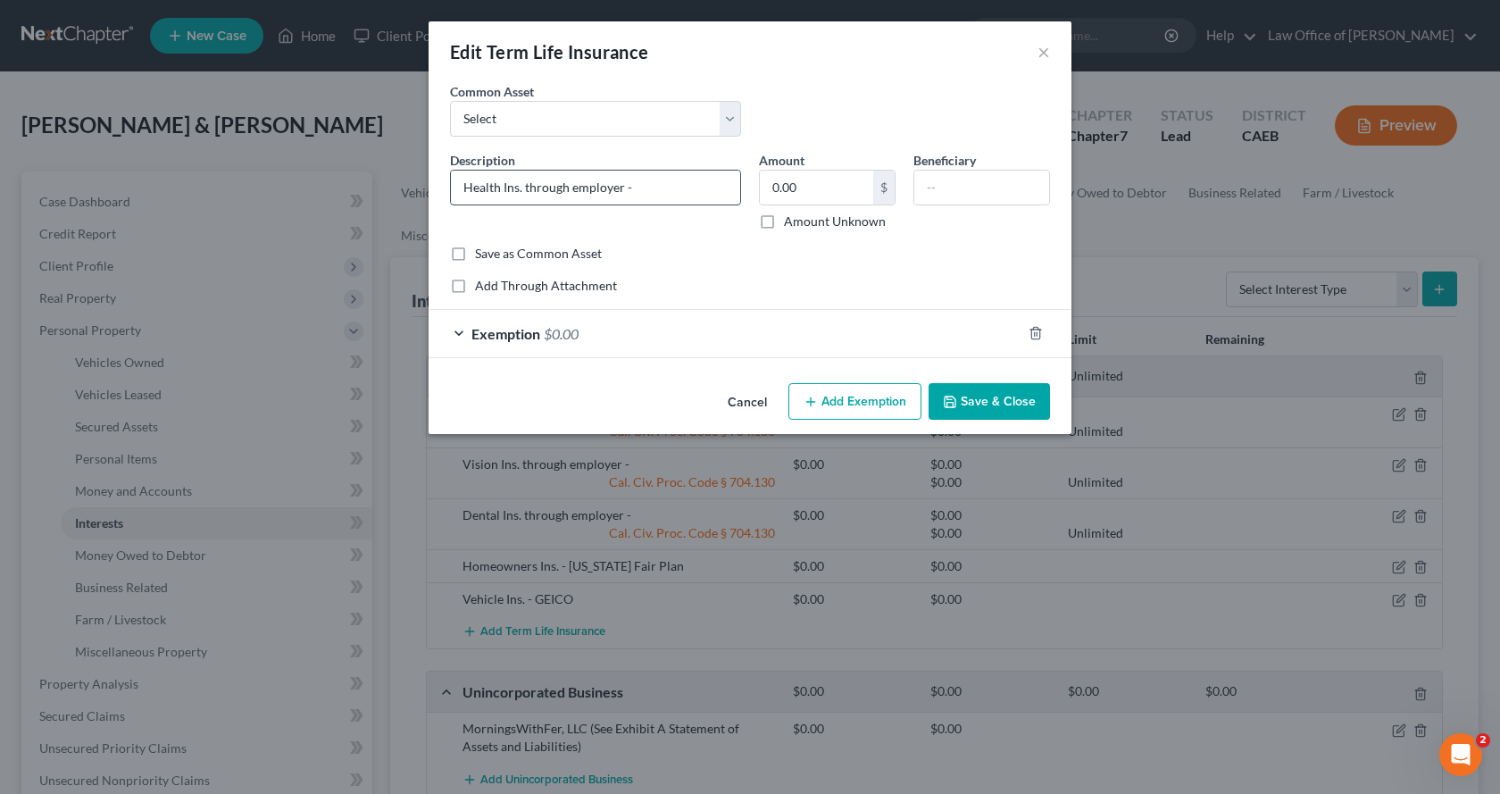
click at [660, 192] on input "Health Ins. through employer -" at bounding box center [595, 188] width 289 height 34
type input "Health Ins. through employer - Universal Health Network"
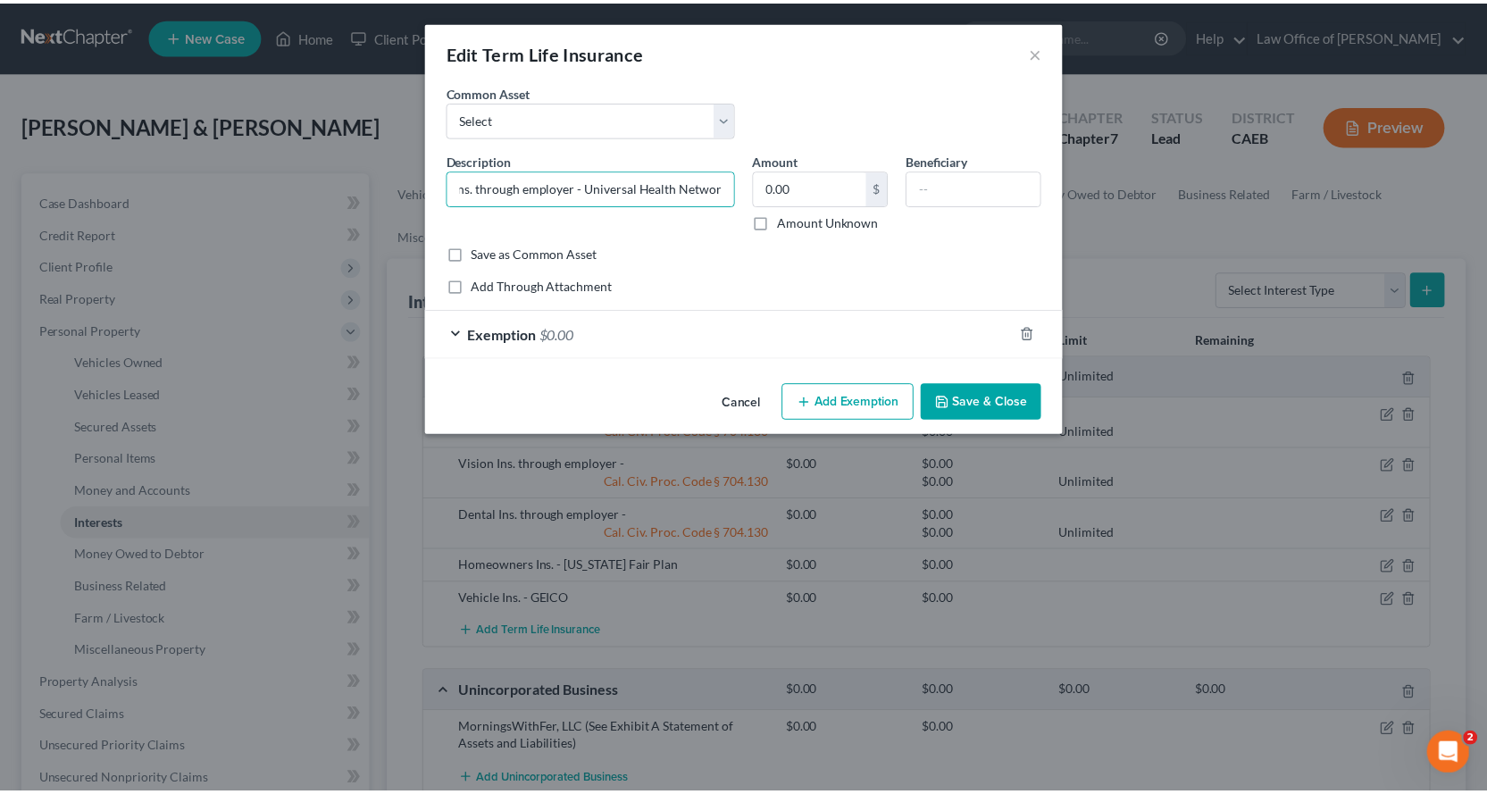
scroll to position [0, 0]
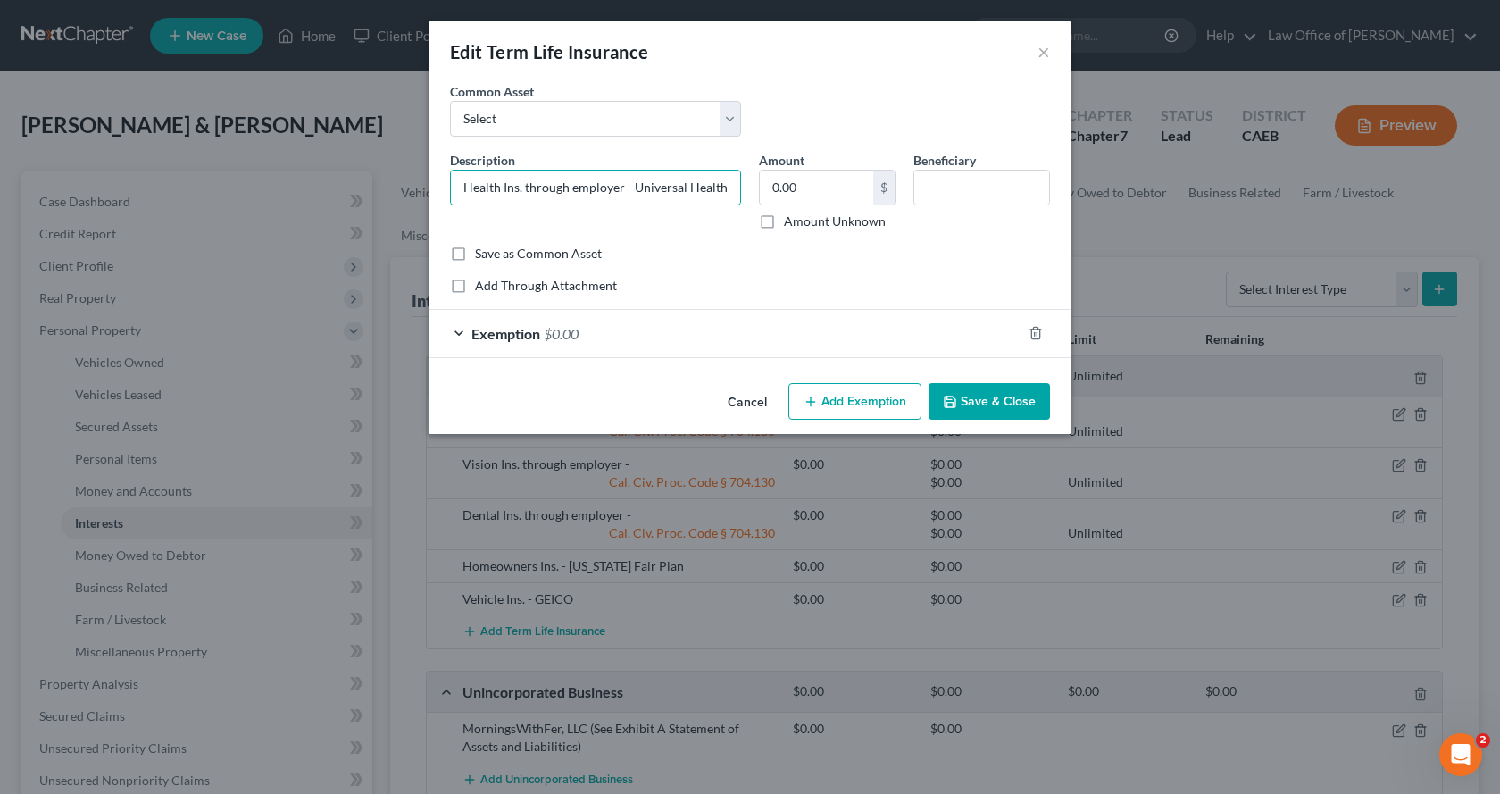
click at [1022, 405] on button "Save & Close" at bounding box center [989, 402] width 121 height 38
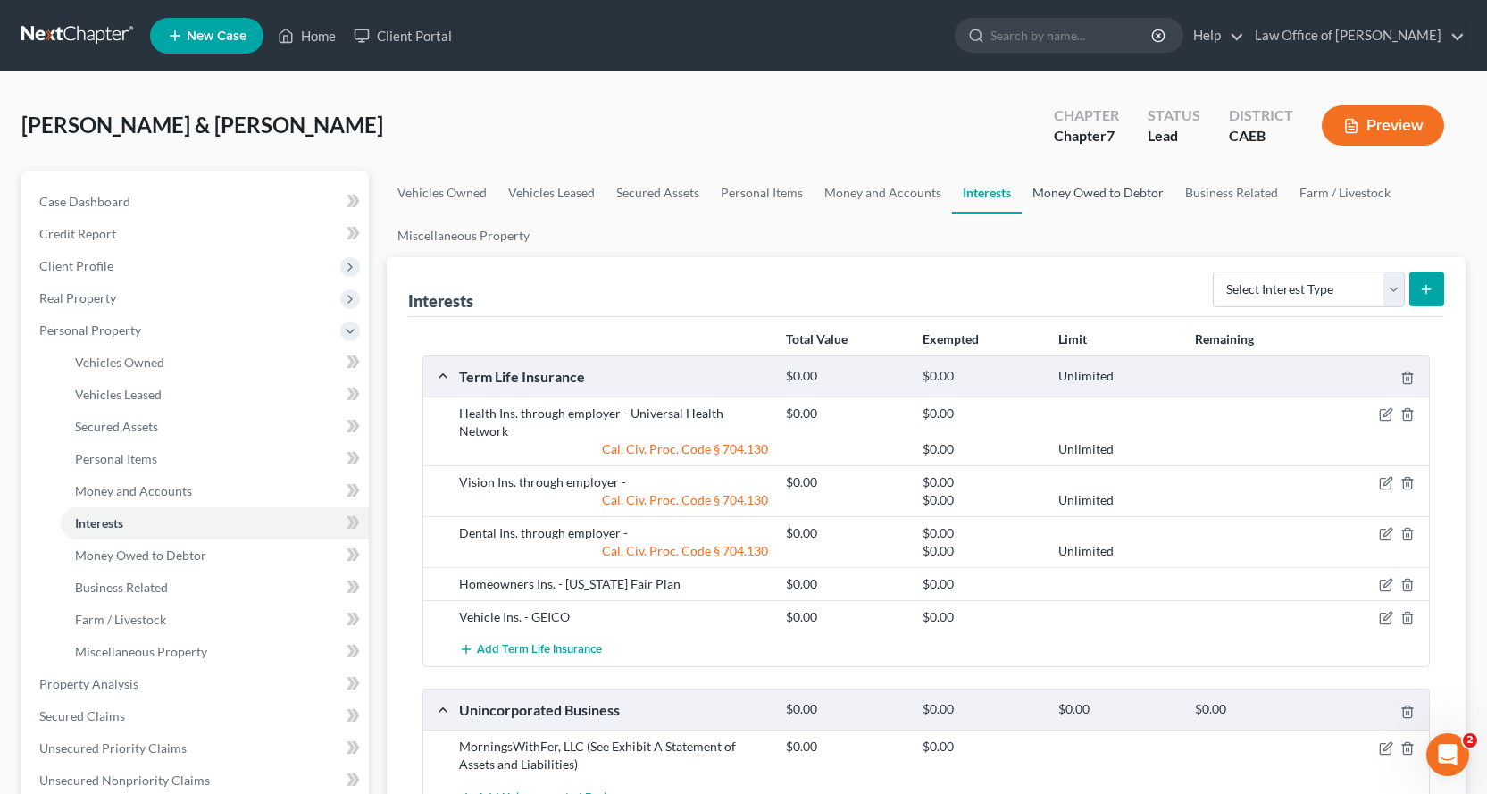
click at [1113, 187] on link "Money Owed to Debtor" at bounding box center [1098, 192] width 153 height 43
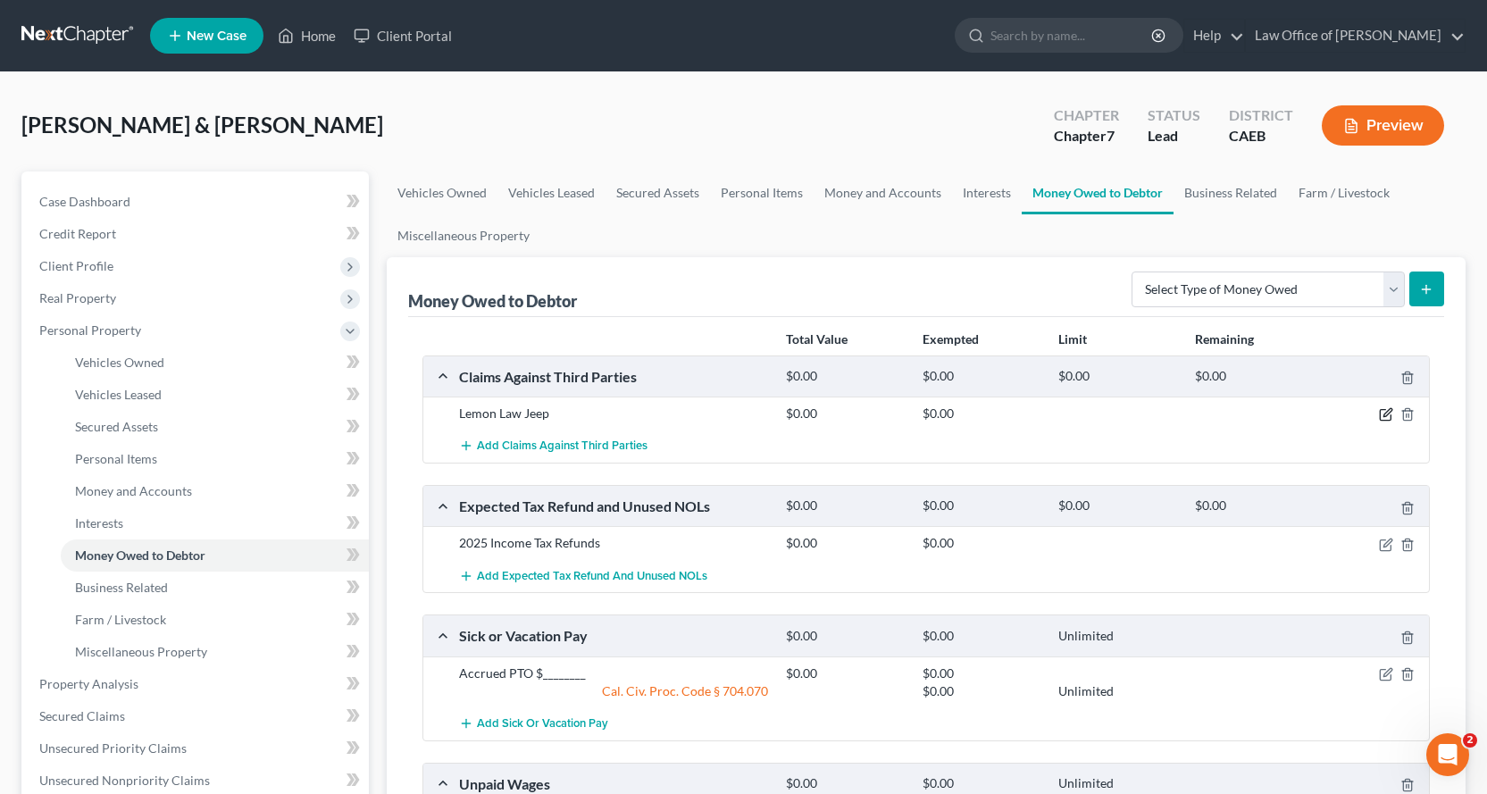
click at [1381, 420] on icon "button" at bounding box center [1385, 415] width 11 height 11
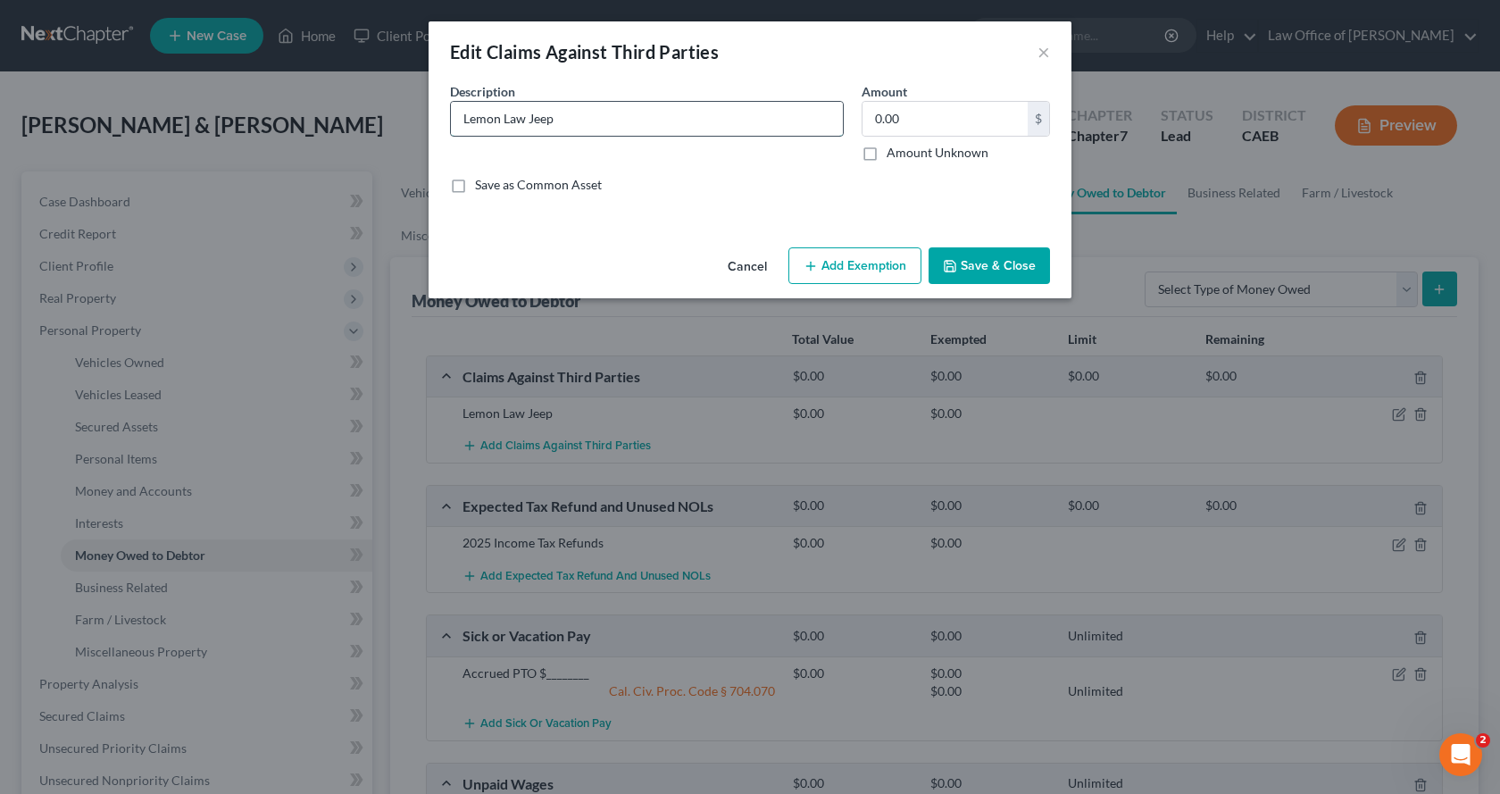
drag, startPoint x: 574, startPoint y: 120, endPoint x: 530, endPoint y: 118, distance: 44.7
click at [530, 118] on input "Lemon Law Jeep" at bounding box center [647, 119] width 392 height 34
type input "Lemon Law Claim v. FCA US, LLC for faulty transmission on 2022 Jeep Wrangler."
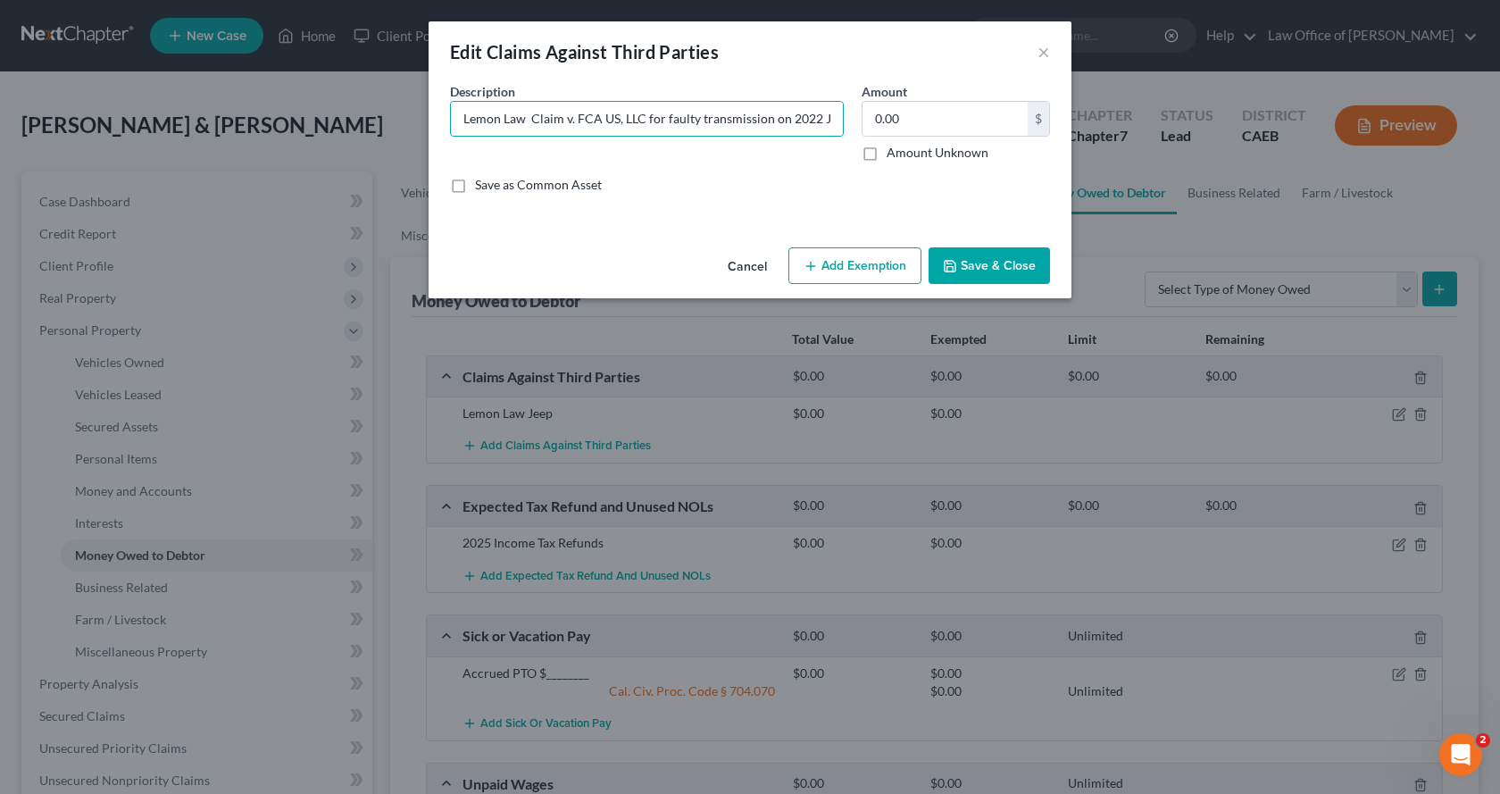
drag, startPoint x: 875, startPoint y: 146, endPoint x: 872, endPoint y: 158, distance: 12.1
click at [887, 147] on label "Amount Unknown" at bounding box center [938, 153] width 102 height 18
click at [894, 147] on input "Amount Unknown" at bounding box center [900, 150] width 12 height 12
checkbox input "true"
click at [1040, 267] on button "Save & Close" at bounding box center [989, 266] width 121 height 38
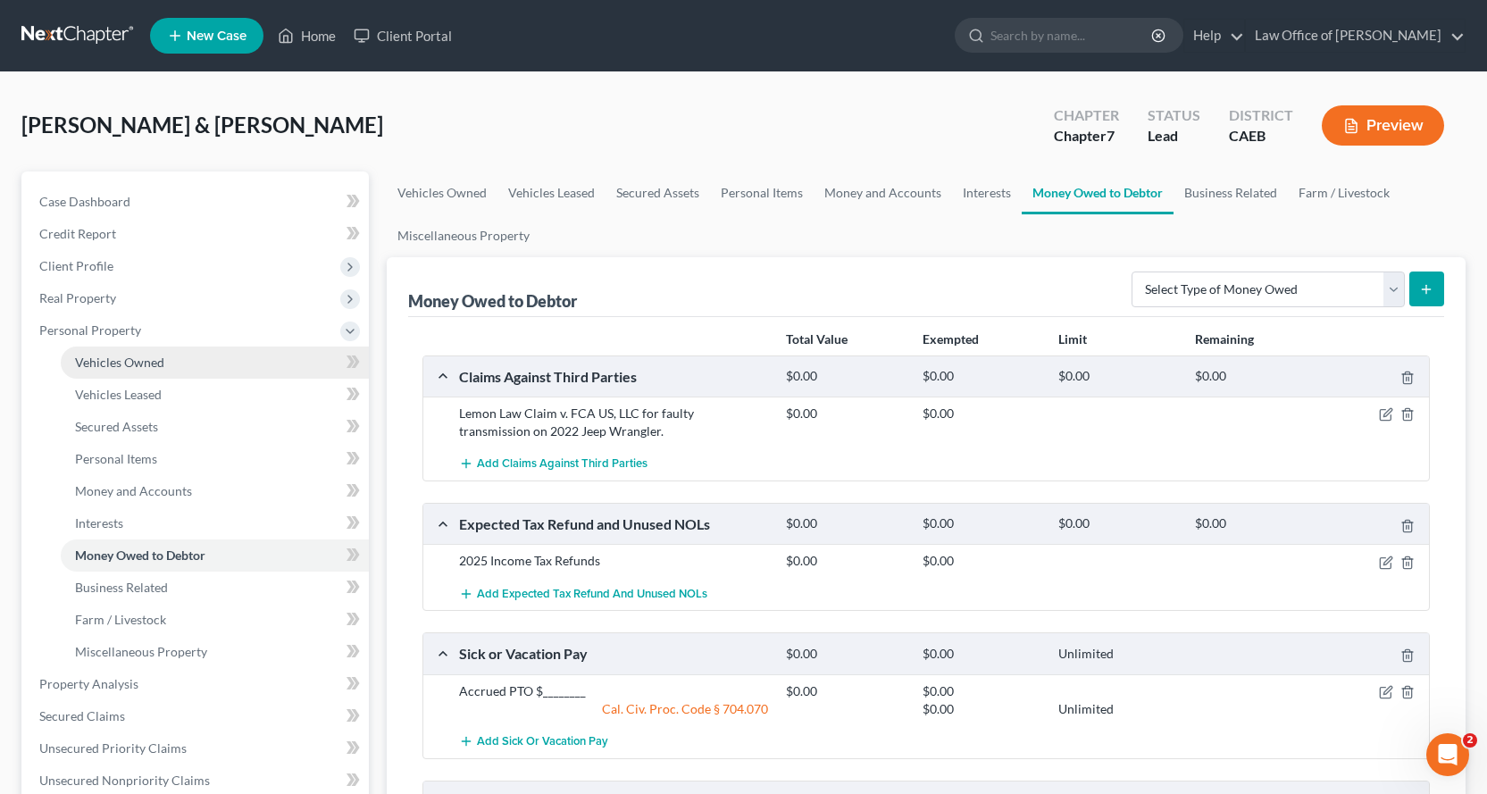
click at [127, 364] on span "Vehicles Owned" at bounding box center [119, 362] width 89 height 15
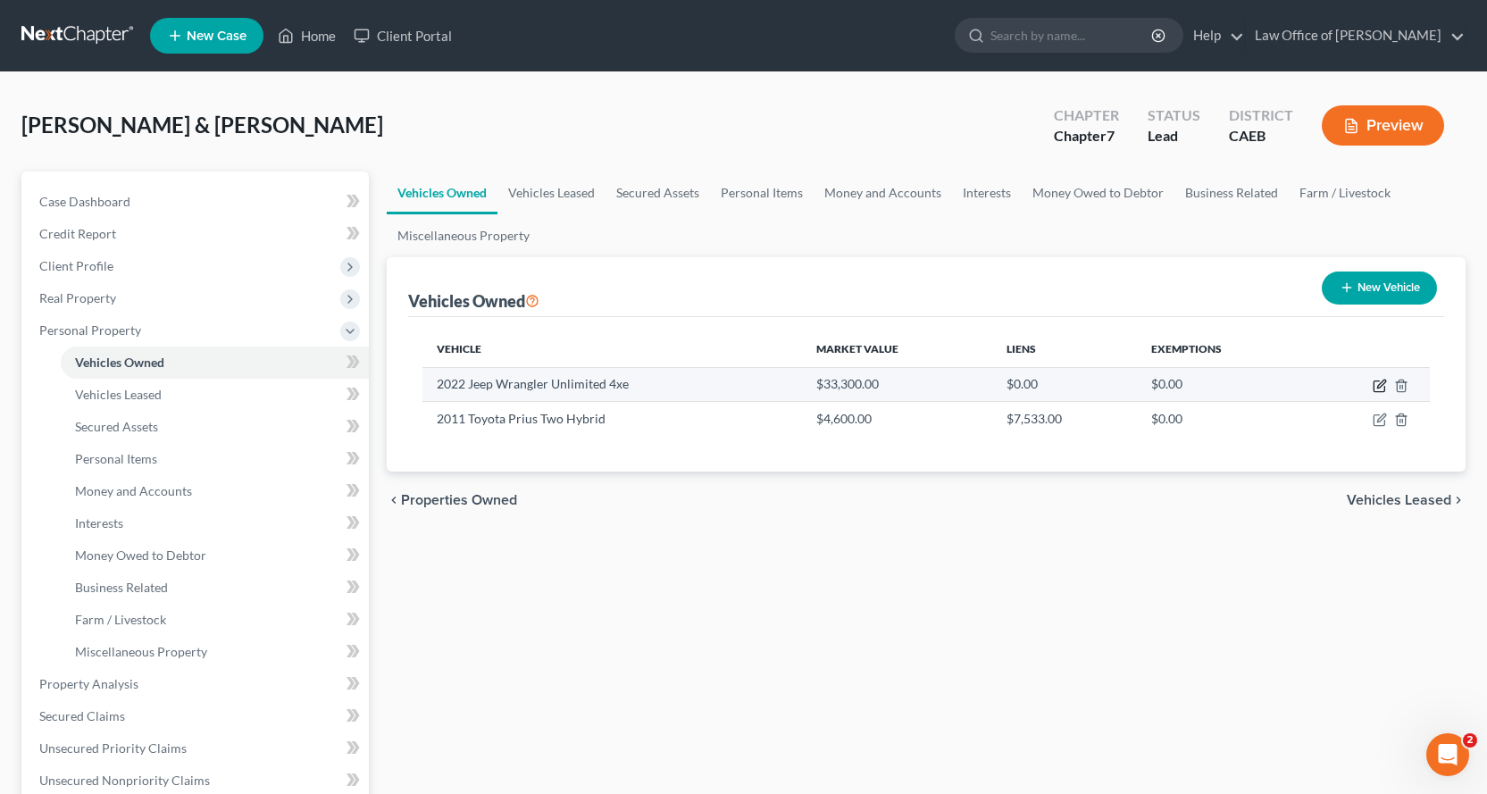
click at [1380, 387] on icon "button" at bounding box center [1381, 384] width 8 height 8
select select "0"
select select "4"
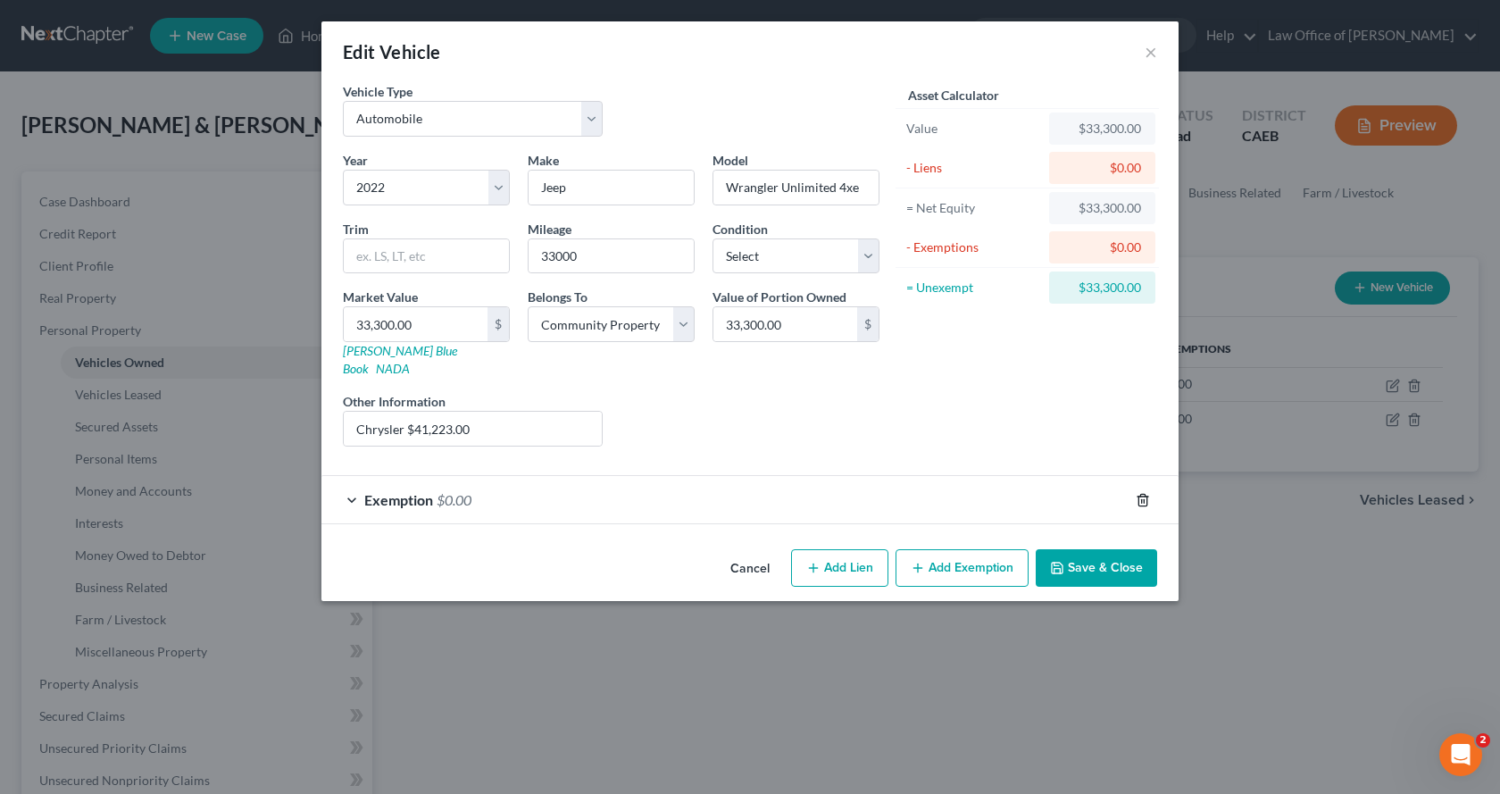
click at [1147, 494] on icon "button" at bounding box center [1143, 500] width 8 height 12
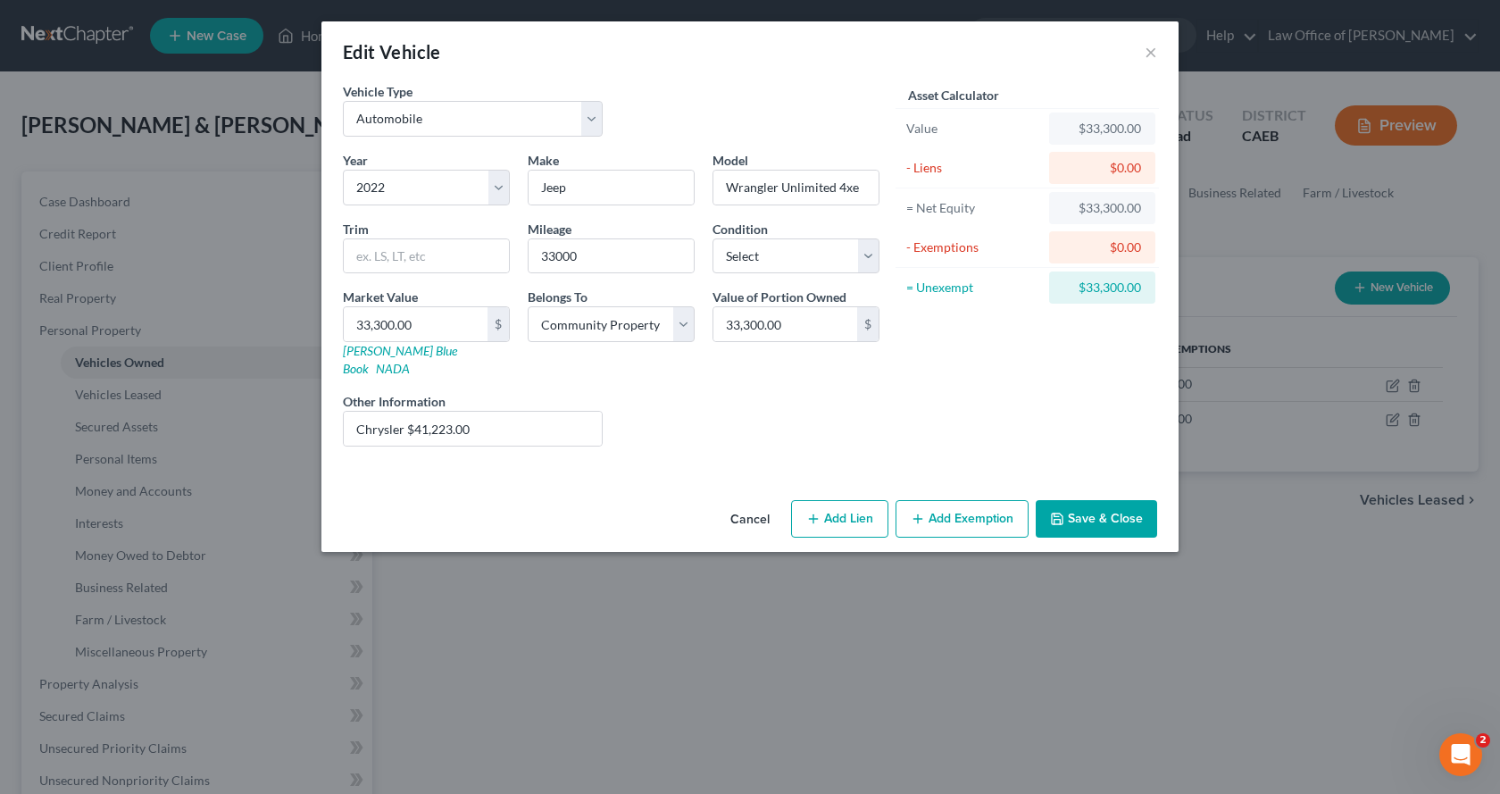
drag, startPoint x: 1122, startPoint y: 505, endPoint x: 1107, endPoint y: 529, distance: 27.3
click at [1122, 505] on button "Save & Close" at bounding box center [1096, 519] width 121 height 38
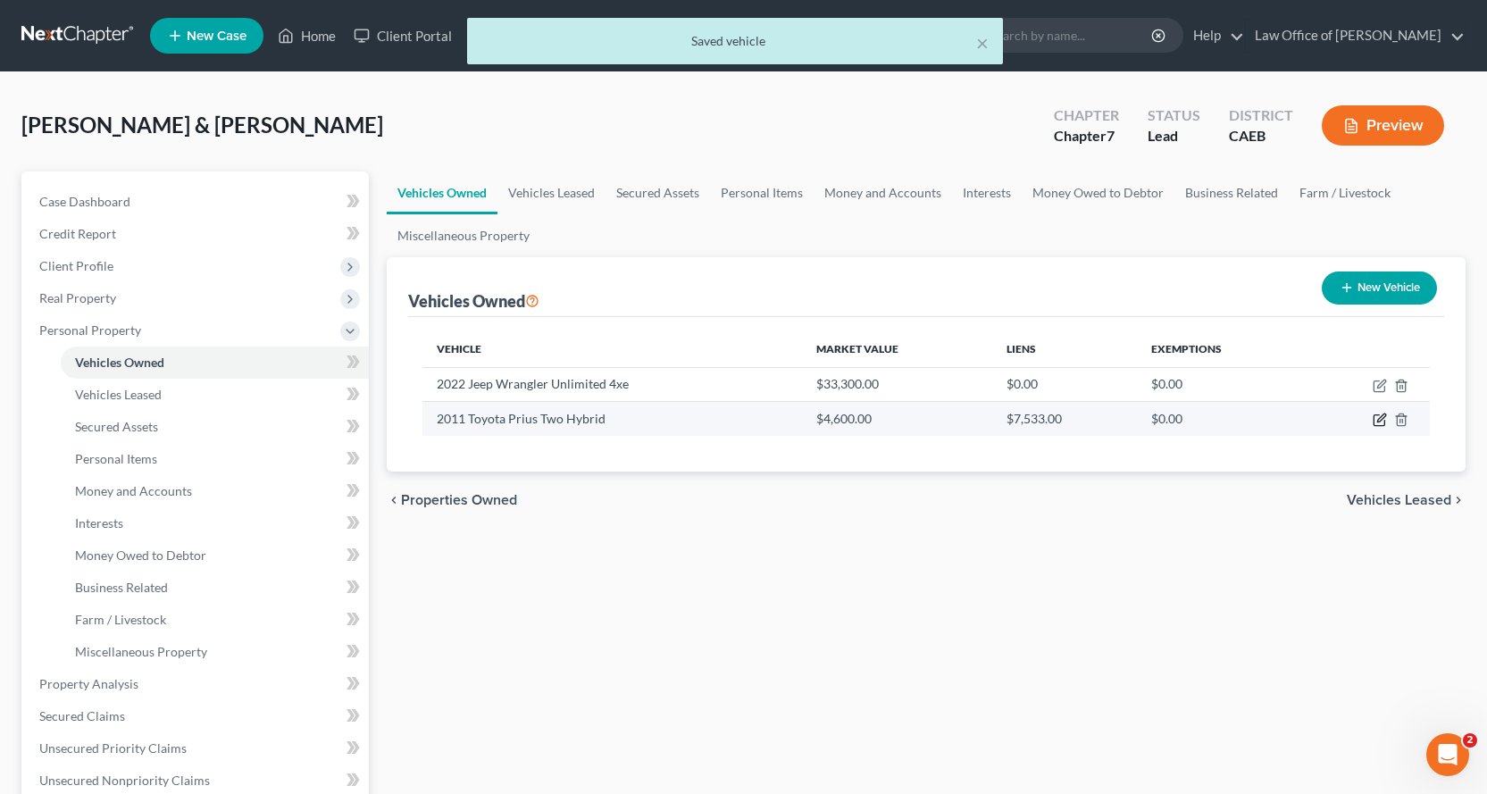
click at [1382, 418] on icon "button" at bounding box center [1379, 420] width 14 height 14
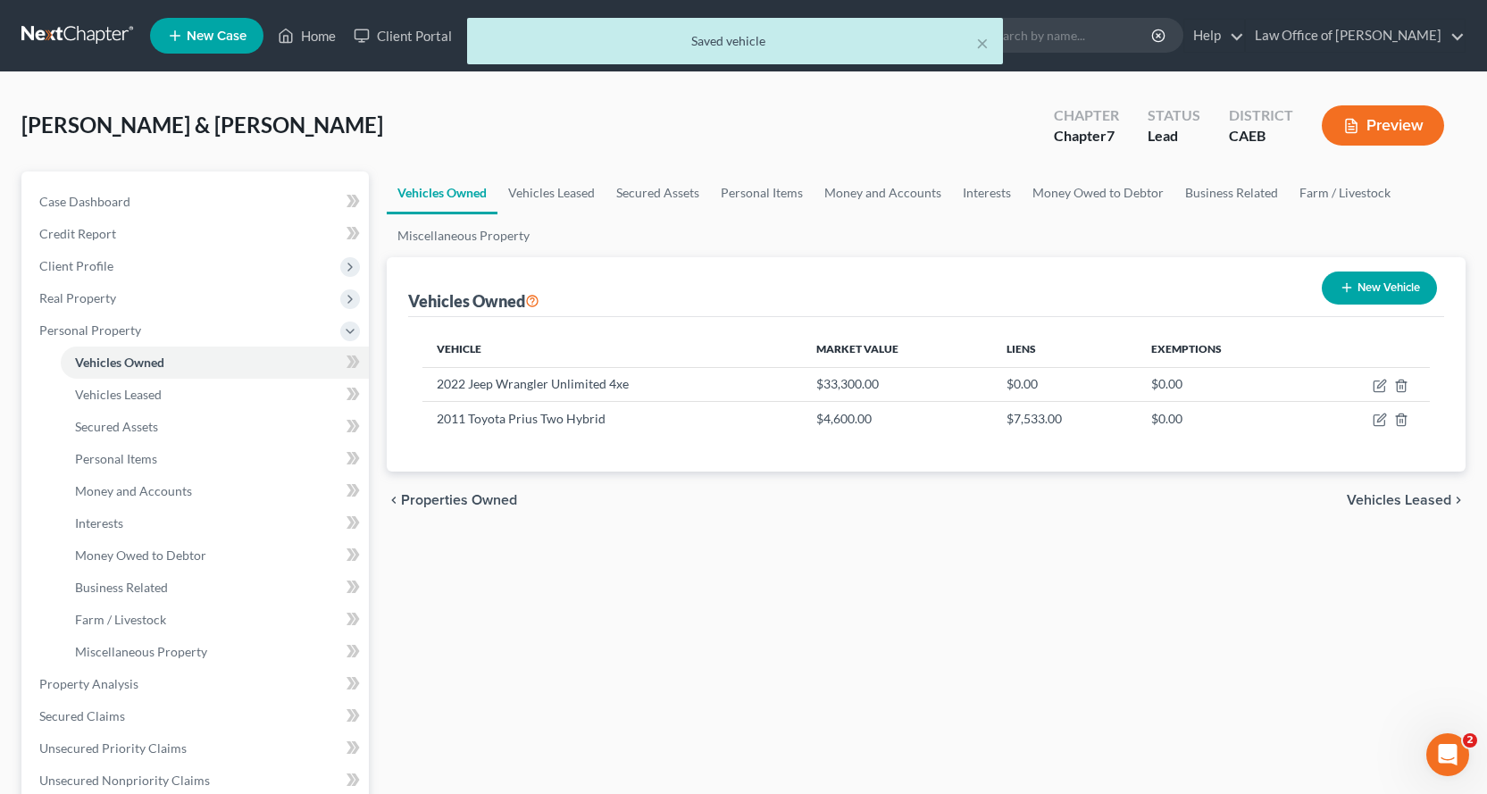
select select "0"
select select "15"
select select "2"
select select "4"
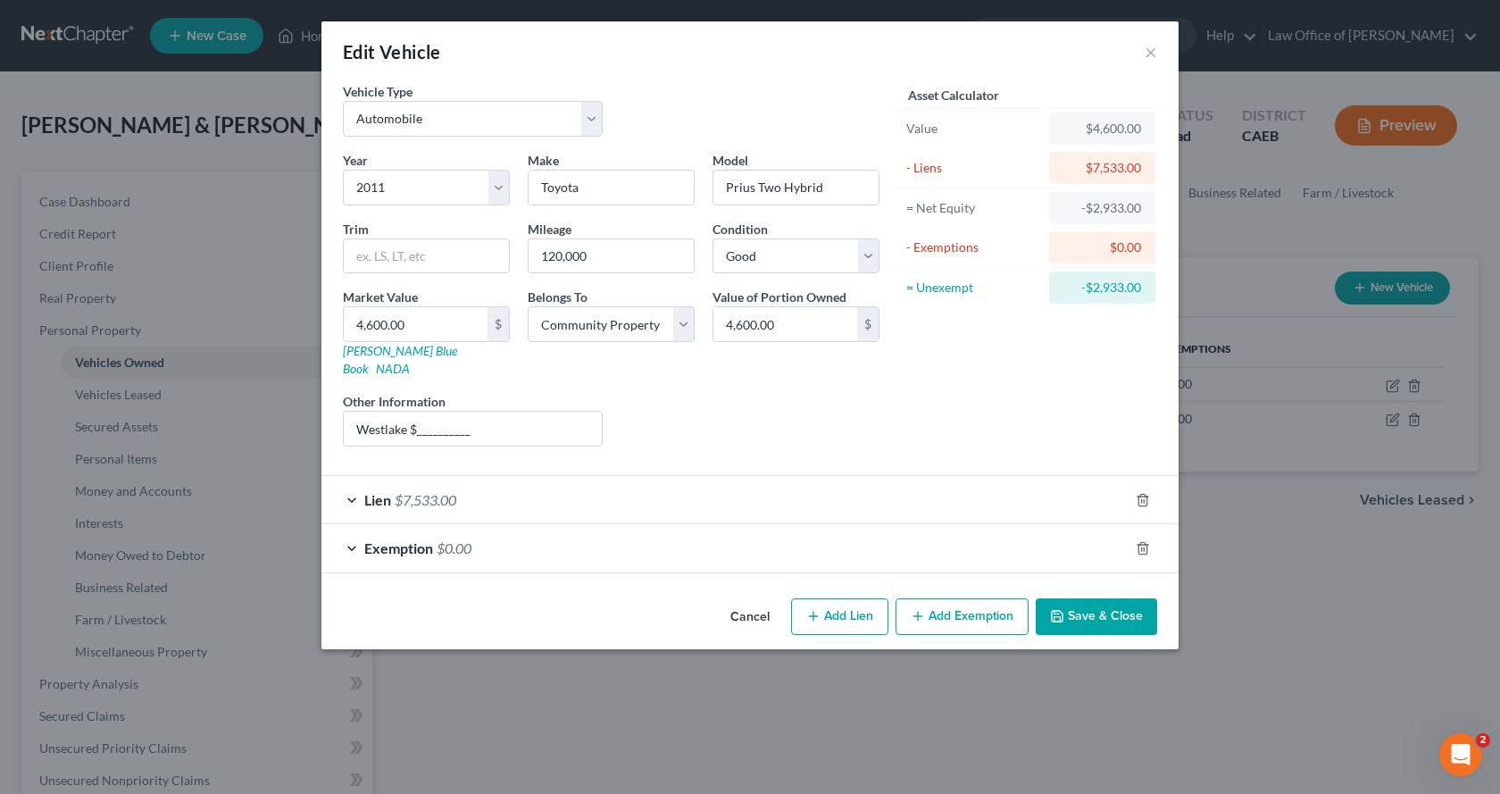
click at [432, 491] on span "$7,533.00" at bounding box center [426, 499] width 62 height 17
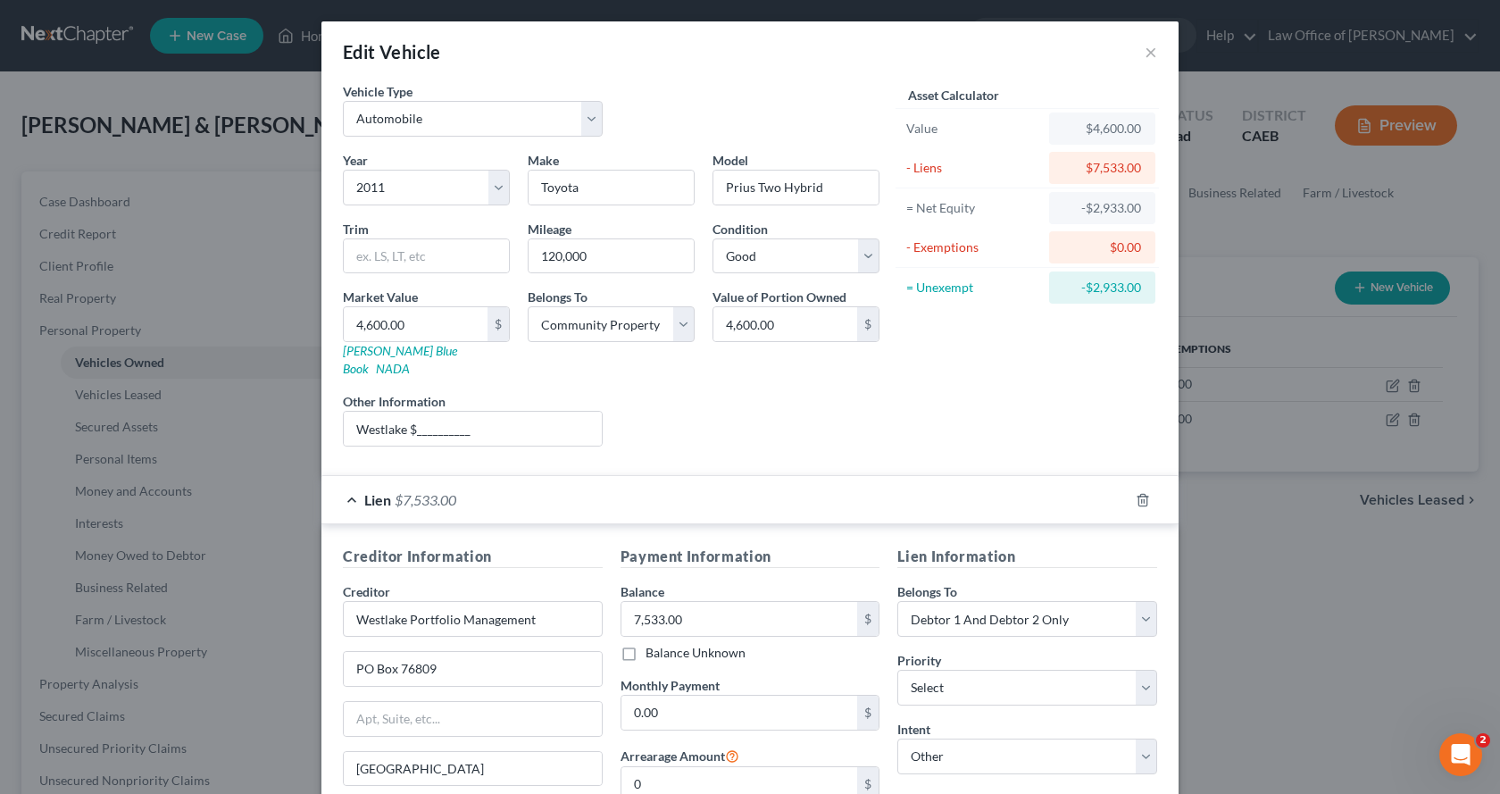
click at [341, 479] on div "Lien $7,533.00" at bounding box center [724, 499] width 807 height 47
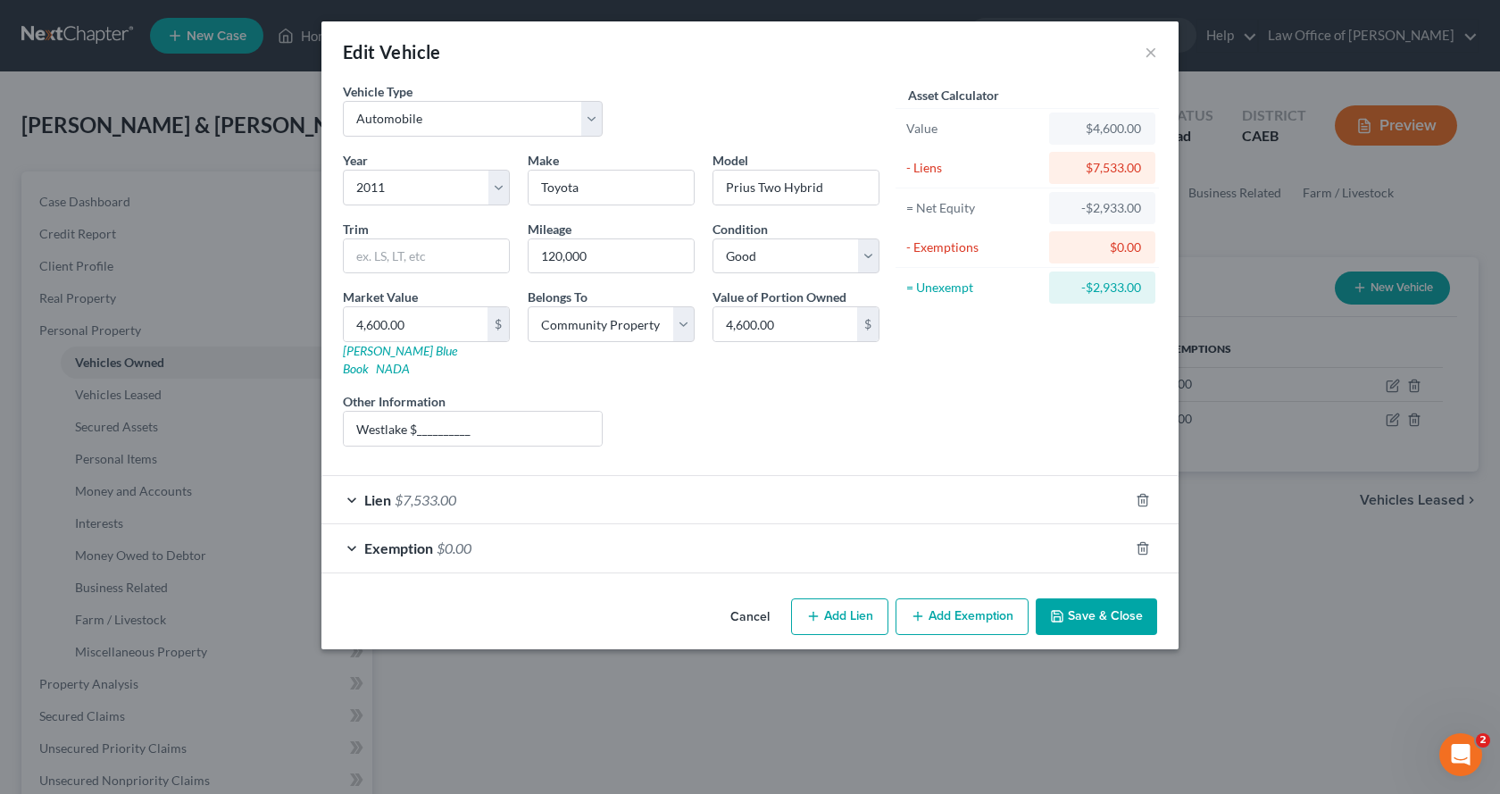
click at [416, 539] on span "Exemption" at bounding box center [398, 547] width 69 height 17
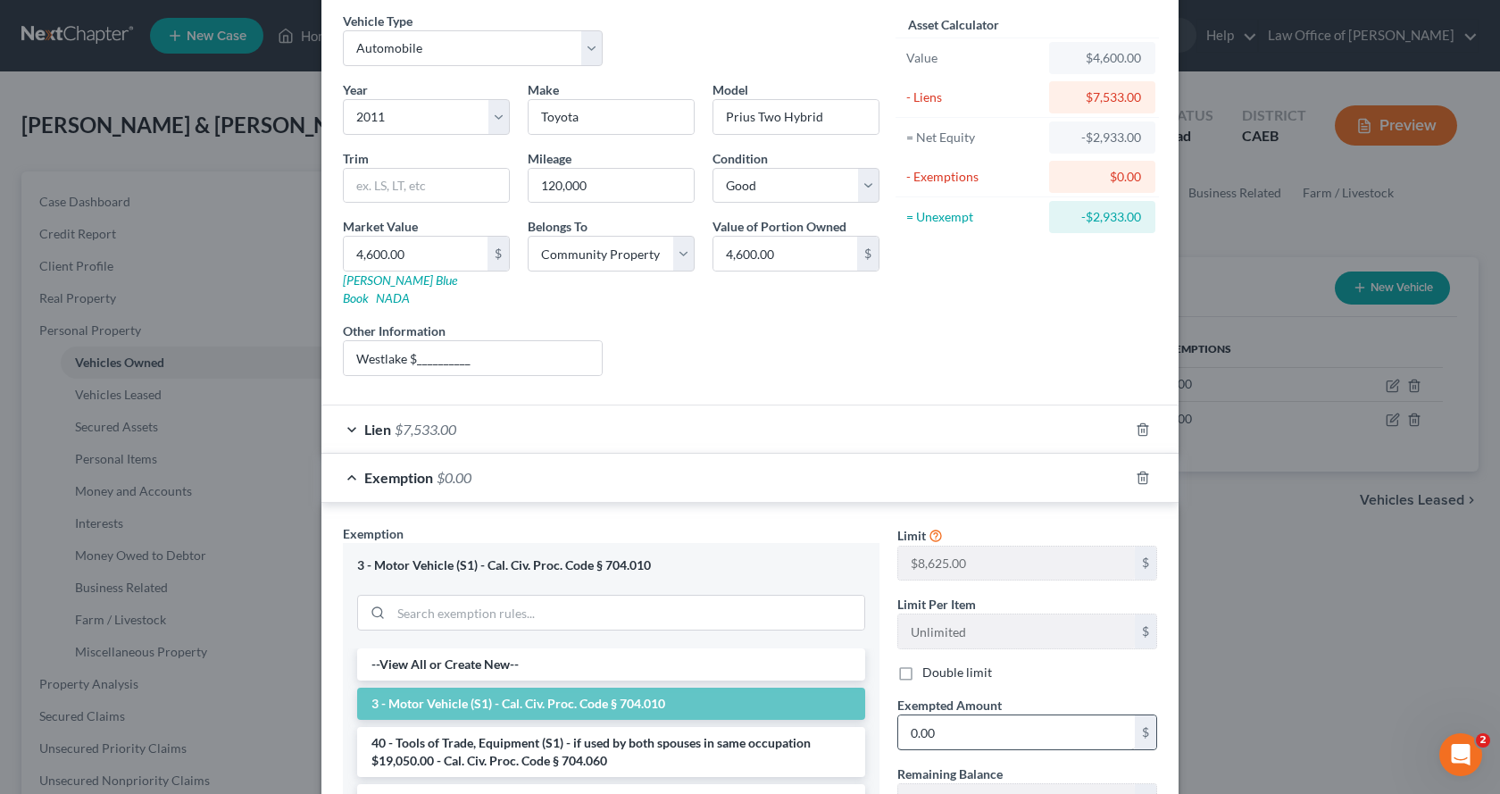
scroll to position [179, 0]
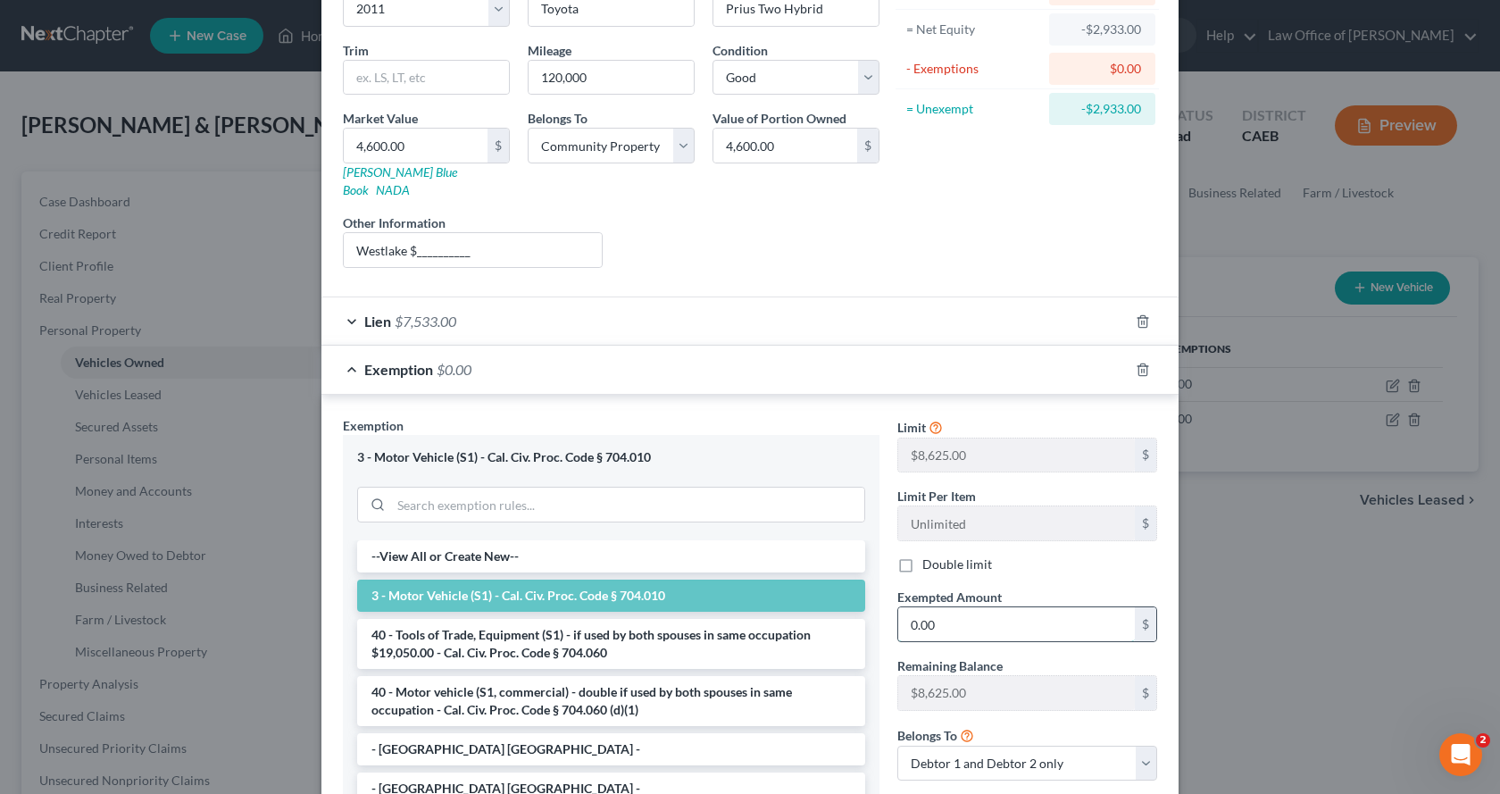
click at [980, 610] on input "0.00" at bounding box center [1016, 624] width 237 height 34
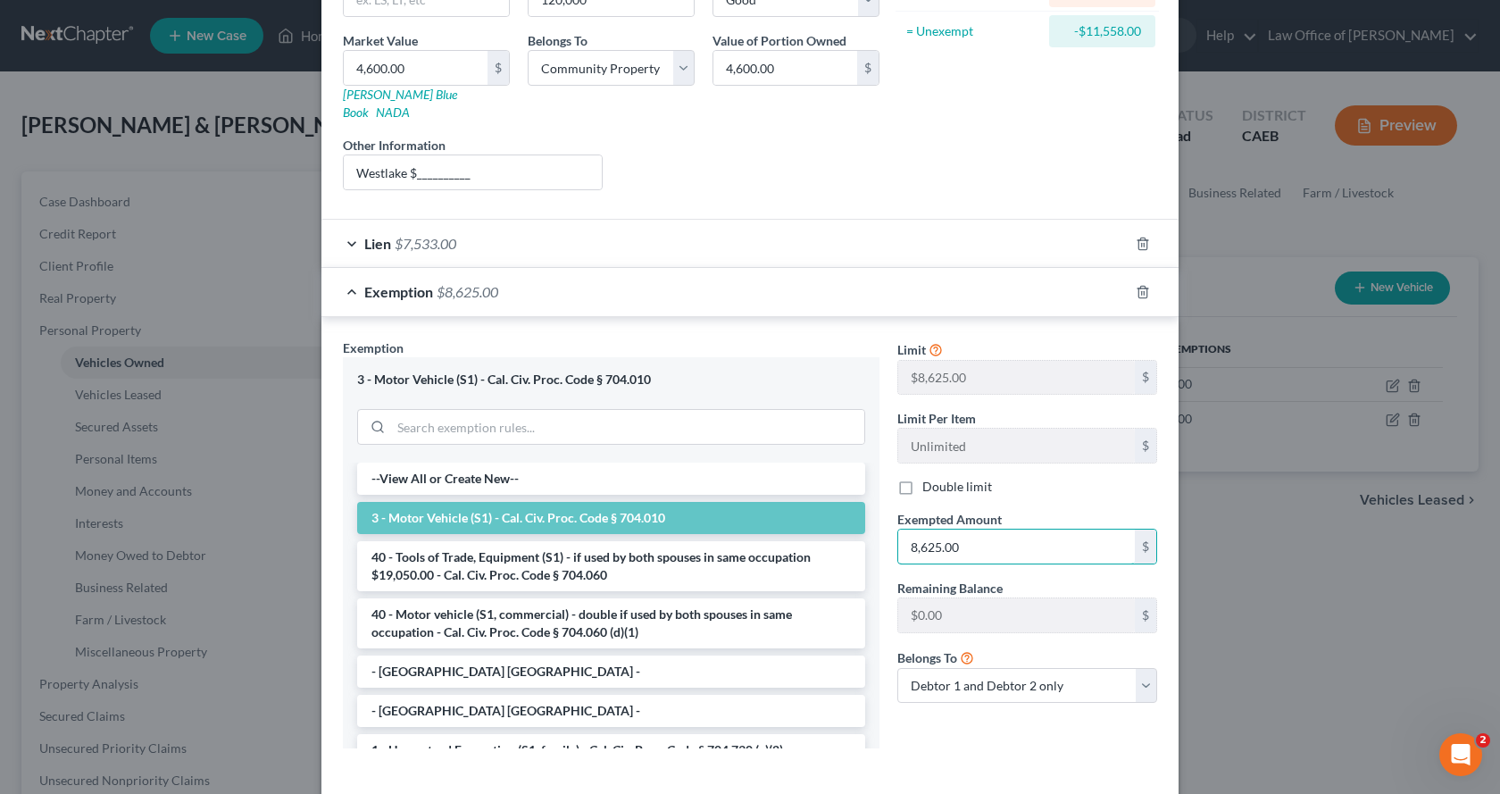
scroll to position [321, 0]
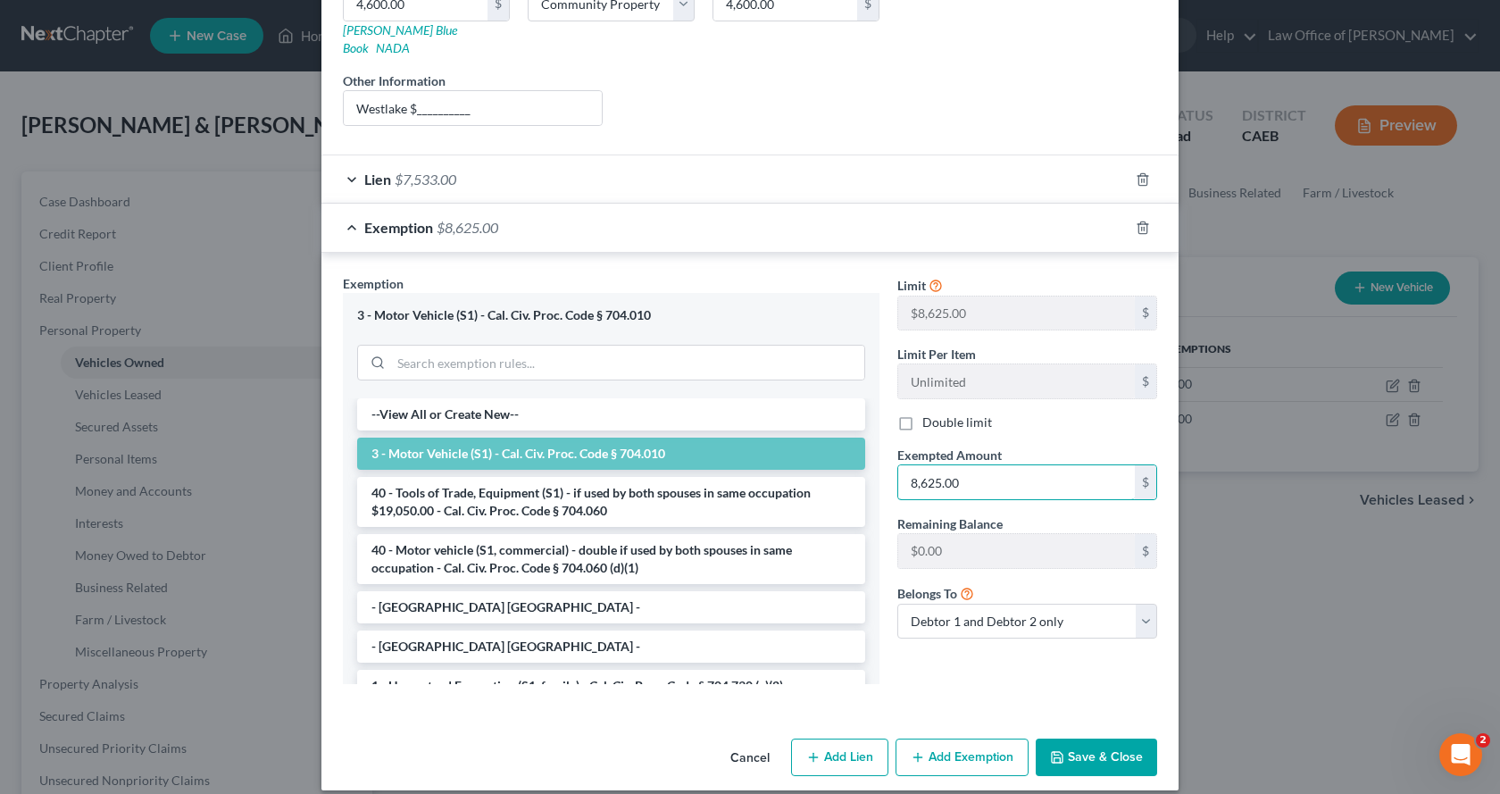
type input "8,625.00"
click at [1130, 738] on button "Save & Close" at bounding box center [1096, 757] width 121 height 38
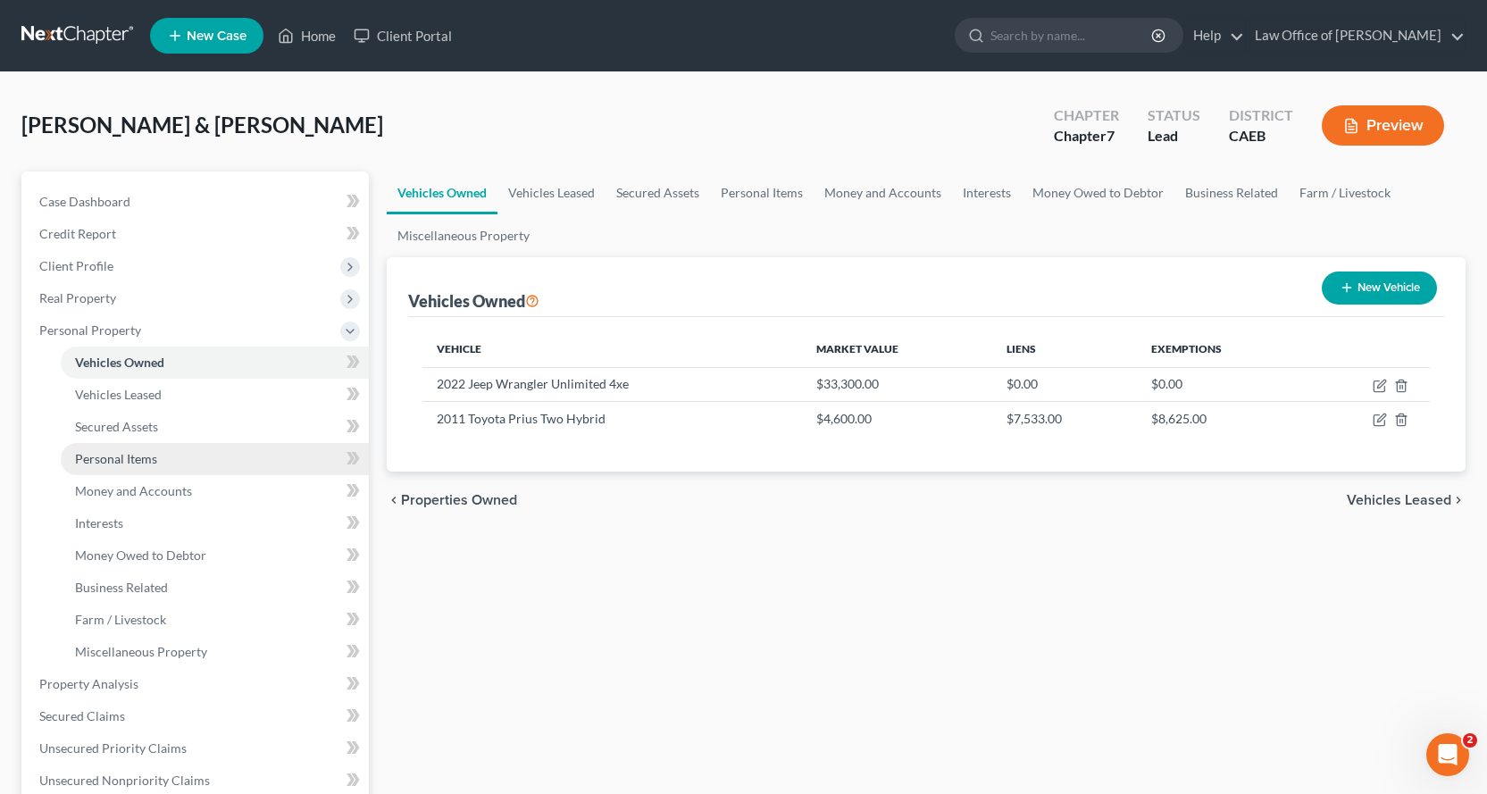
click at [113, 466] on link "Personal Items" at bounding box center [215, 459] width 308 height 32
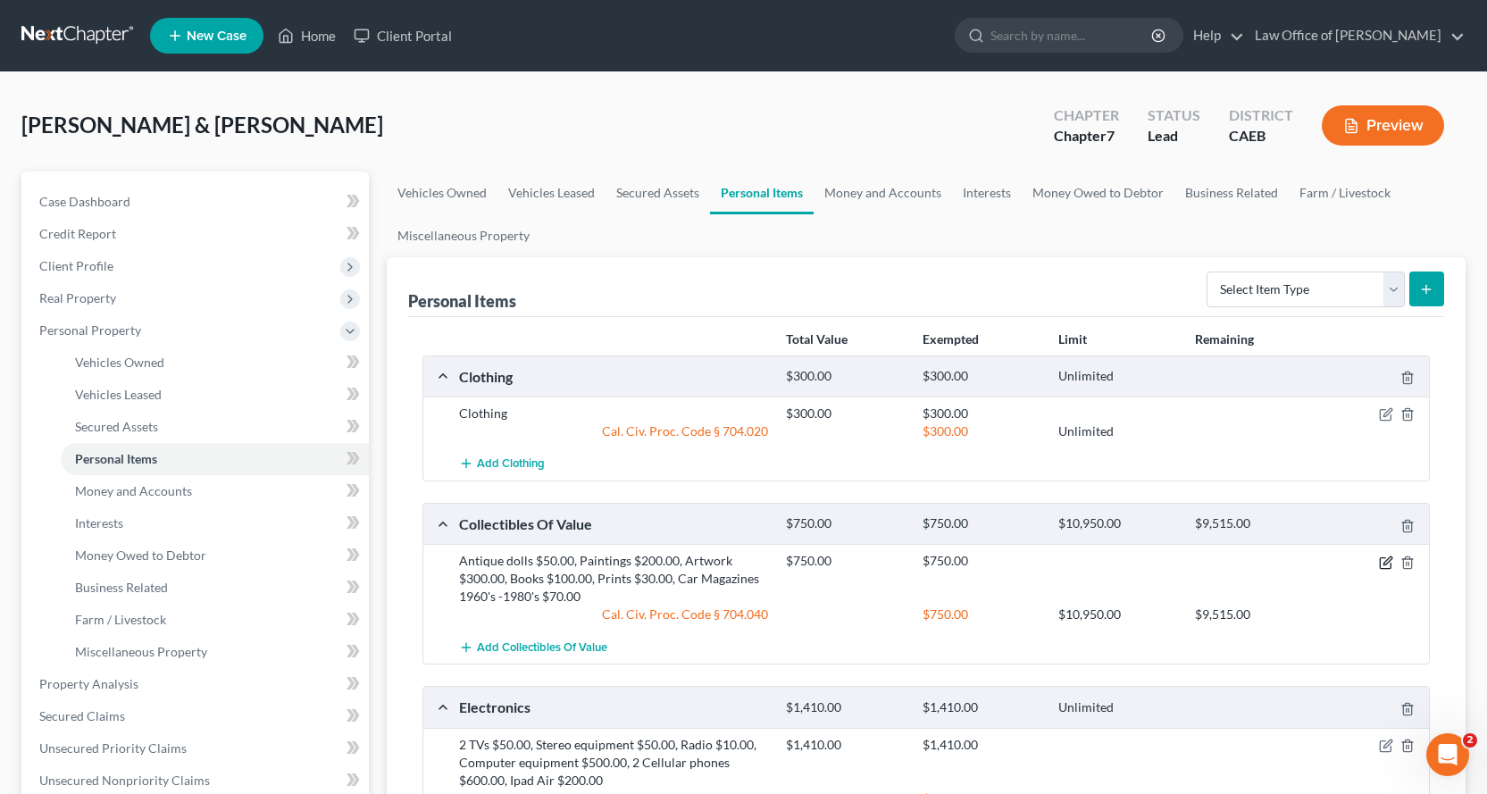
click at [1380, 563] on icon "button" at bounding box center [1385, 562] width 11 height 11
select select "2"
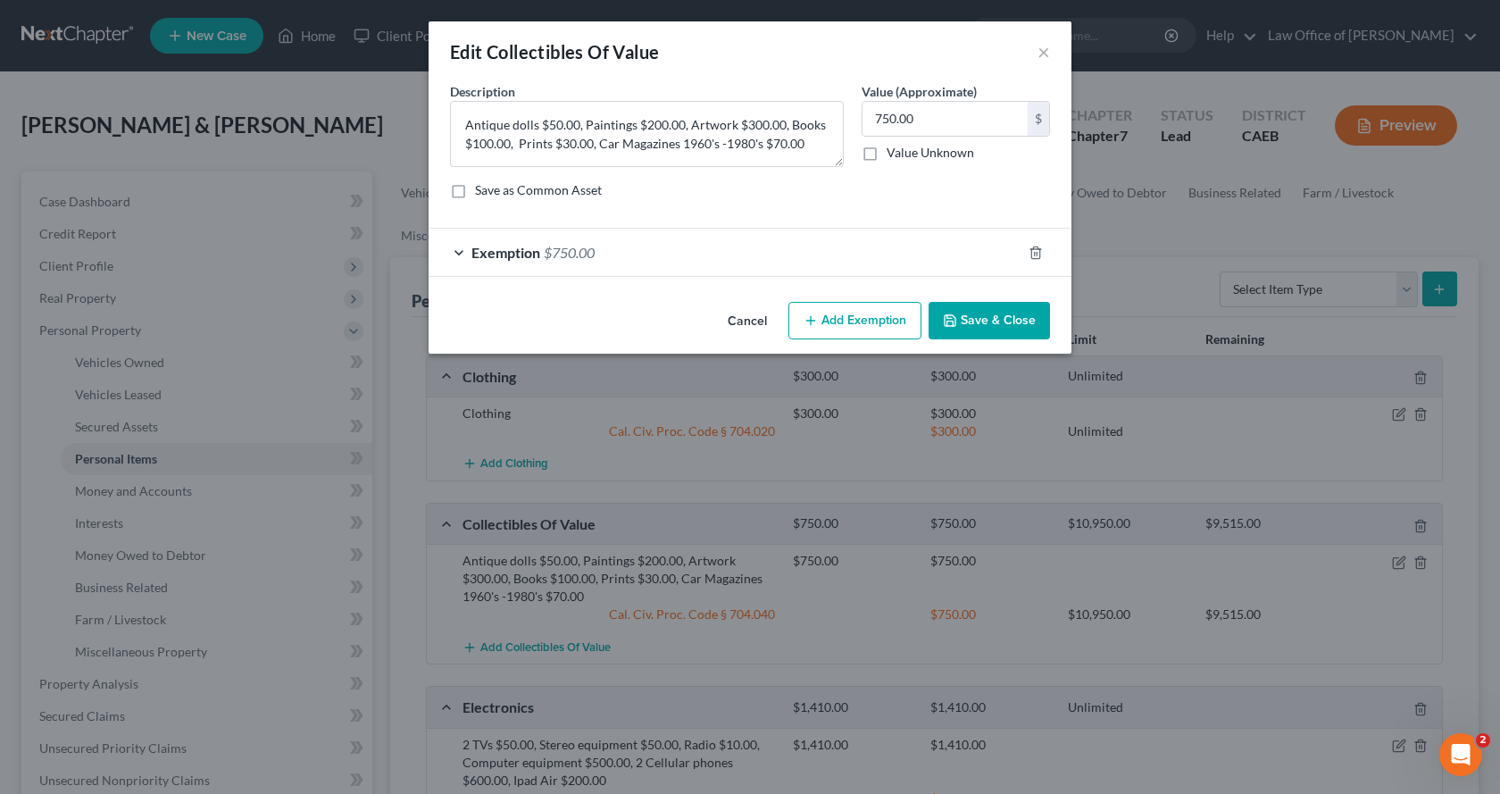
click at [543, 254] on div "Exemption $750.00" at bounding box center [725, 252] width 593 height 47
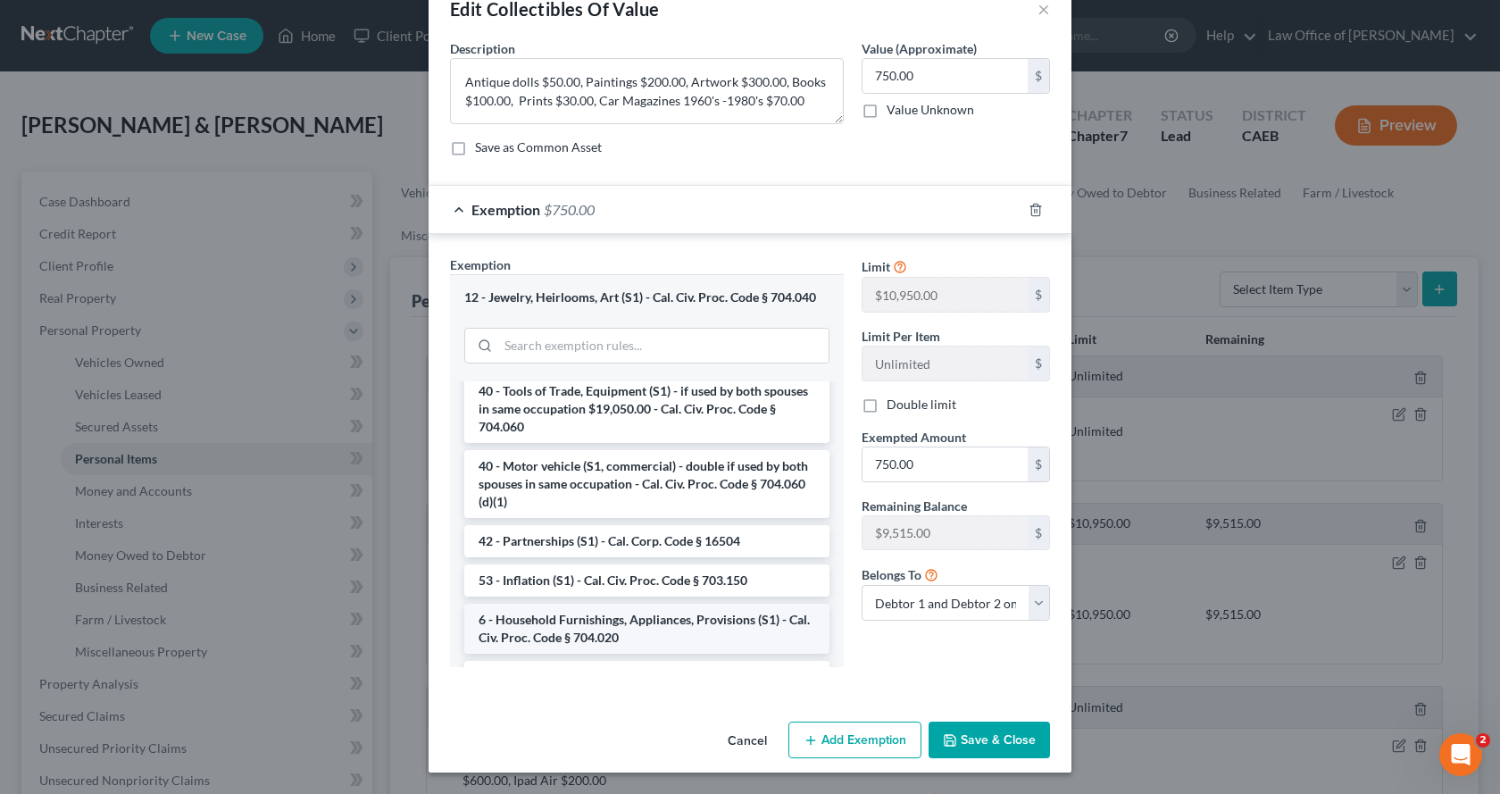
scroll to position [2688, 0]
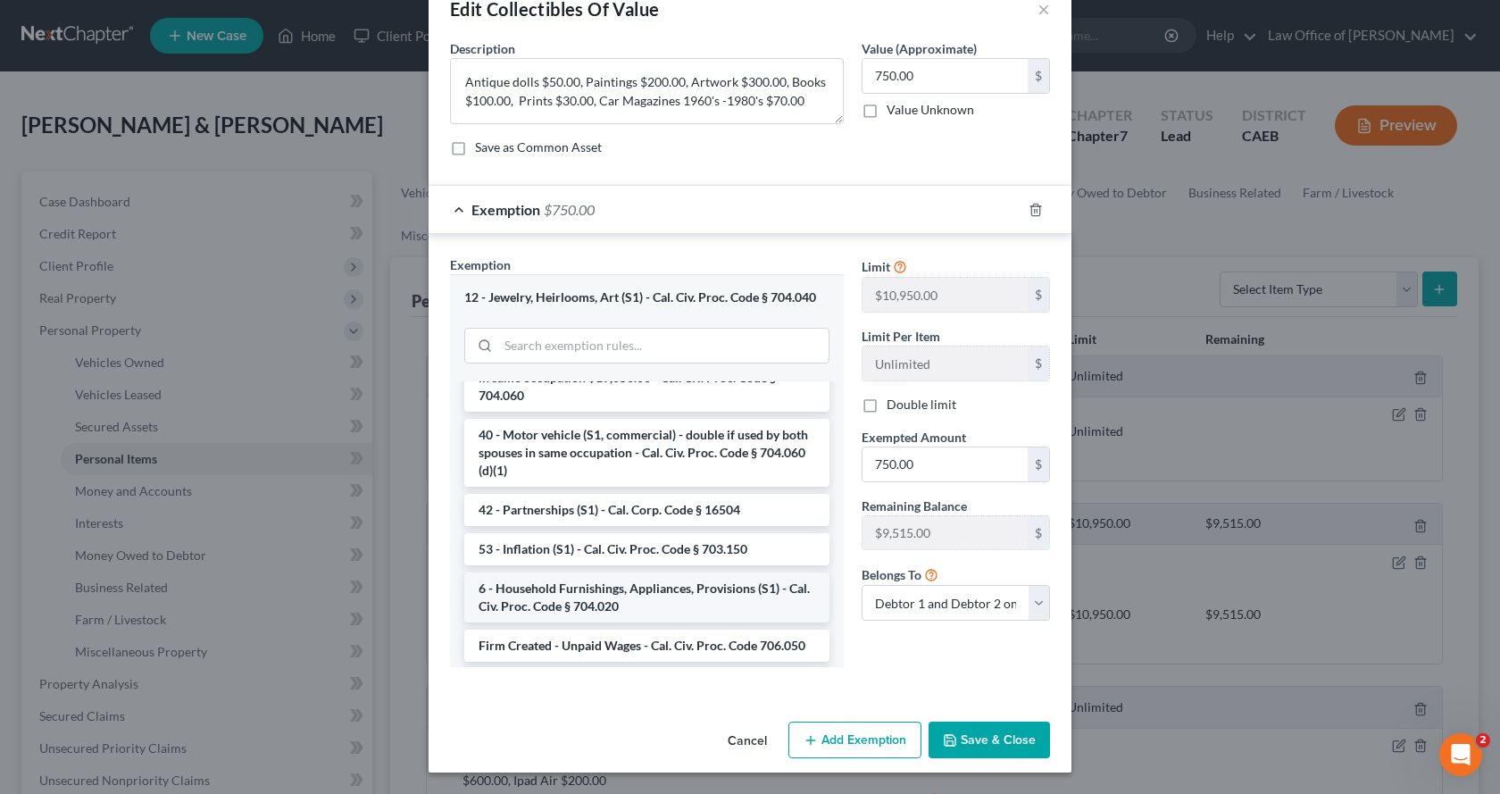
click at [619, 610] on li "6 - Household Furnishings, Appliances, Provisions (S1) - Cal. Civ. Proc. Code §…" at bounding box center [646, 597] width 365 height 50
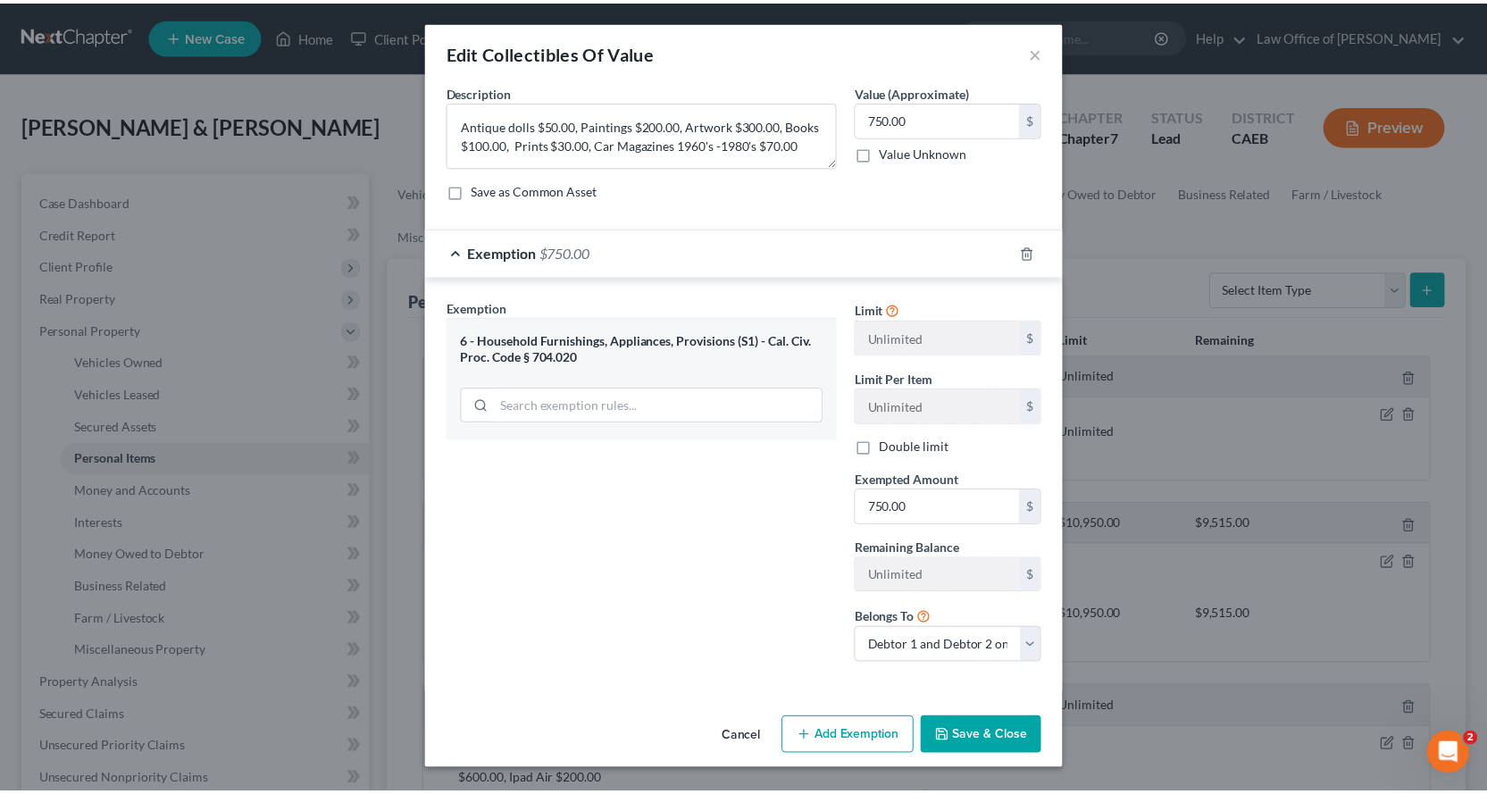
scroll to position [0, 0]
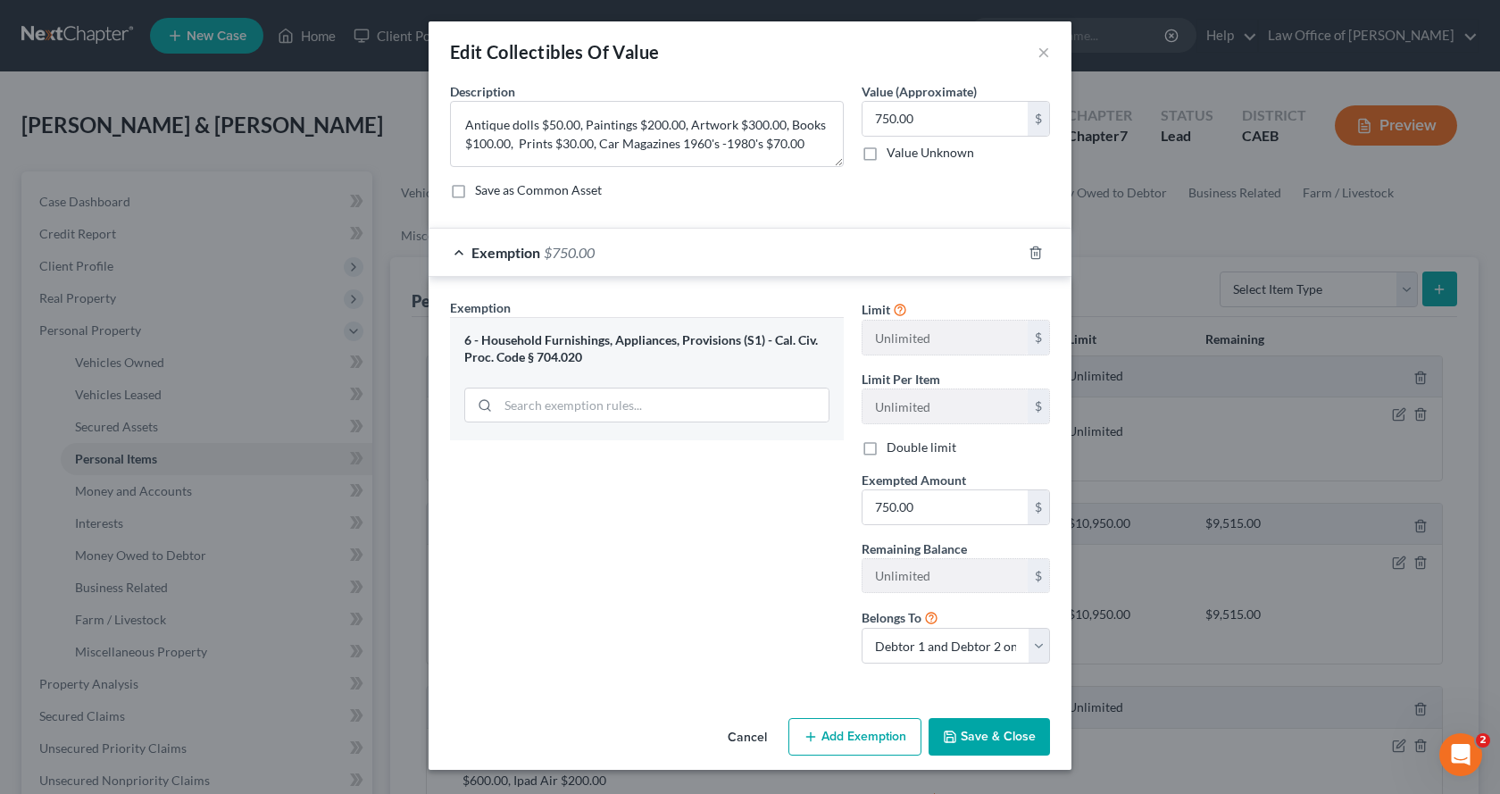
click at [1002, 736] on button "Save & Close" at bounding box center [989, 737] width 121 height 38
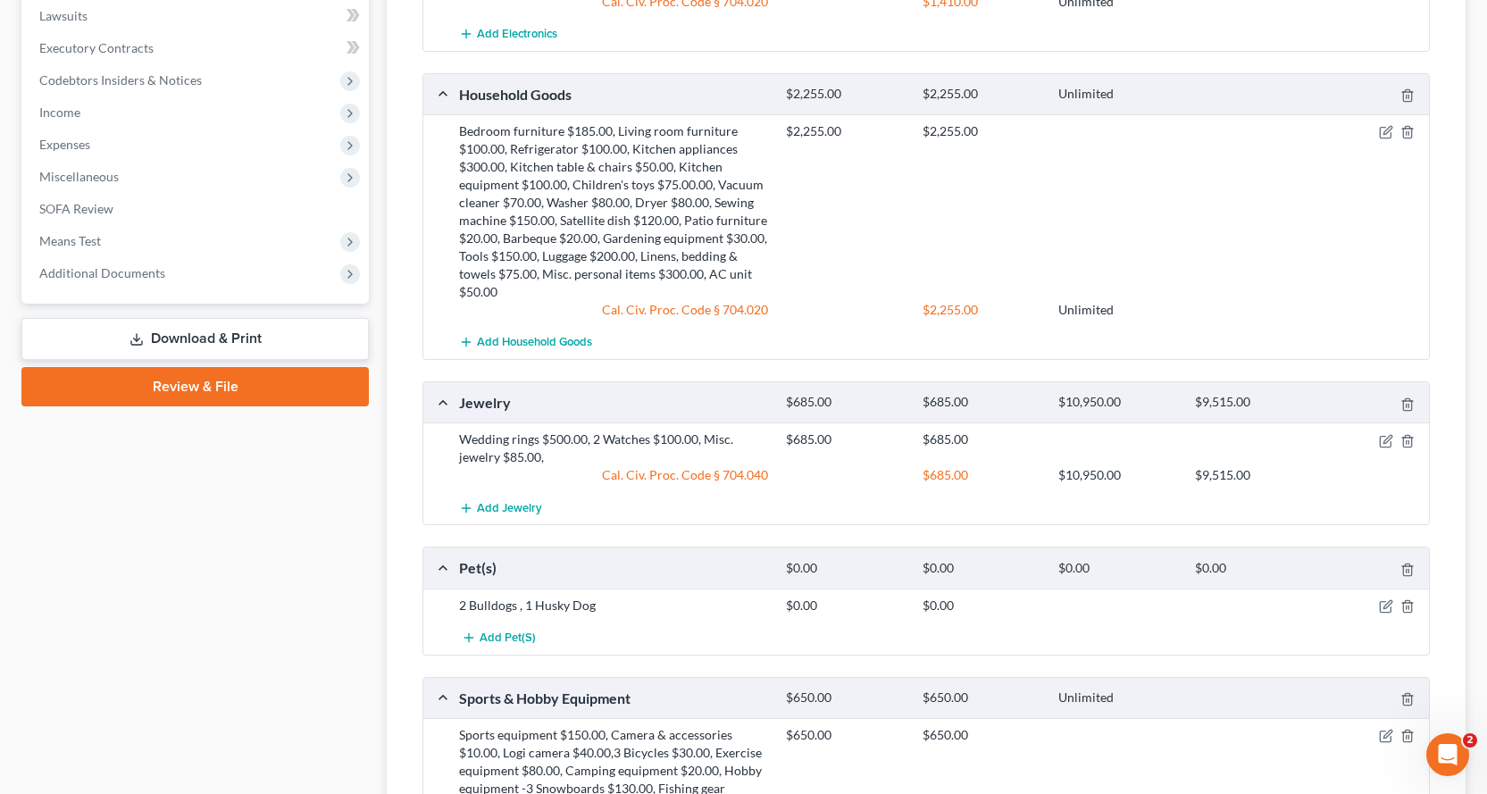
scroll to position [804, 0]
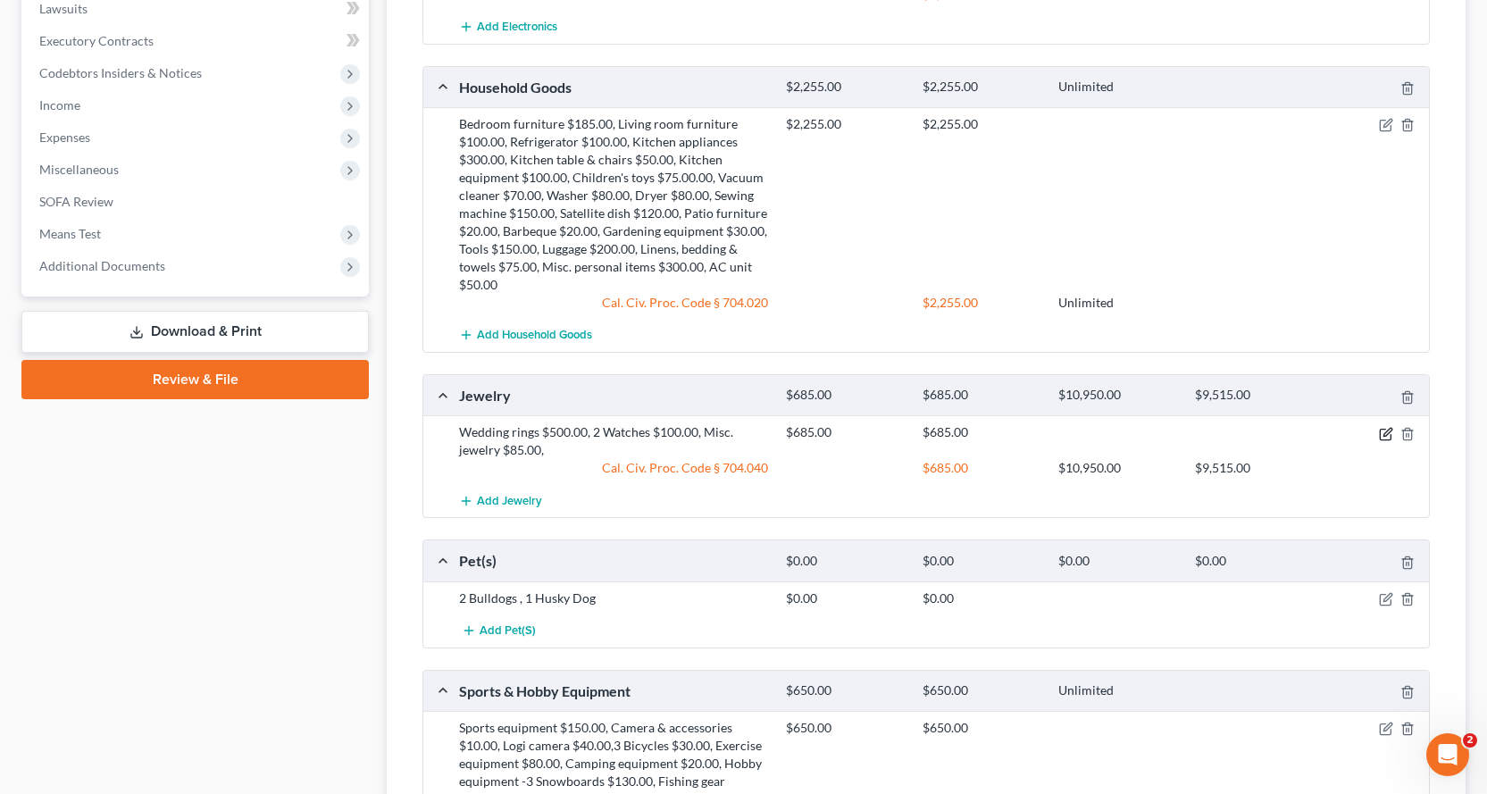
click at [1380, 436] on icon "button" at bounding box center [1385, 434] width 11 height 11
select select "2"
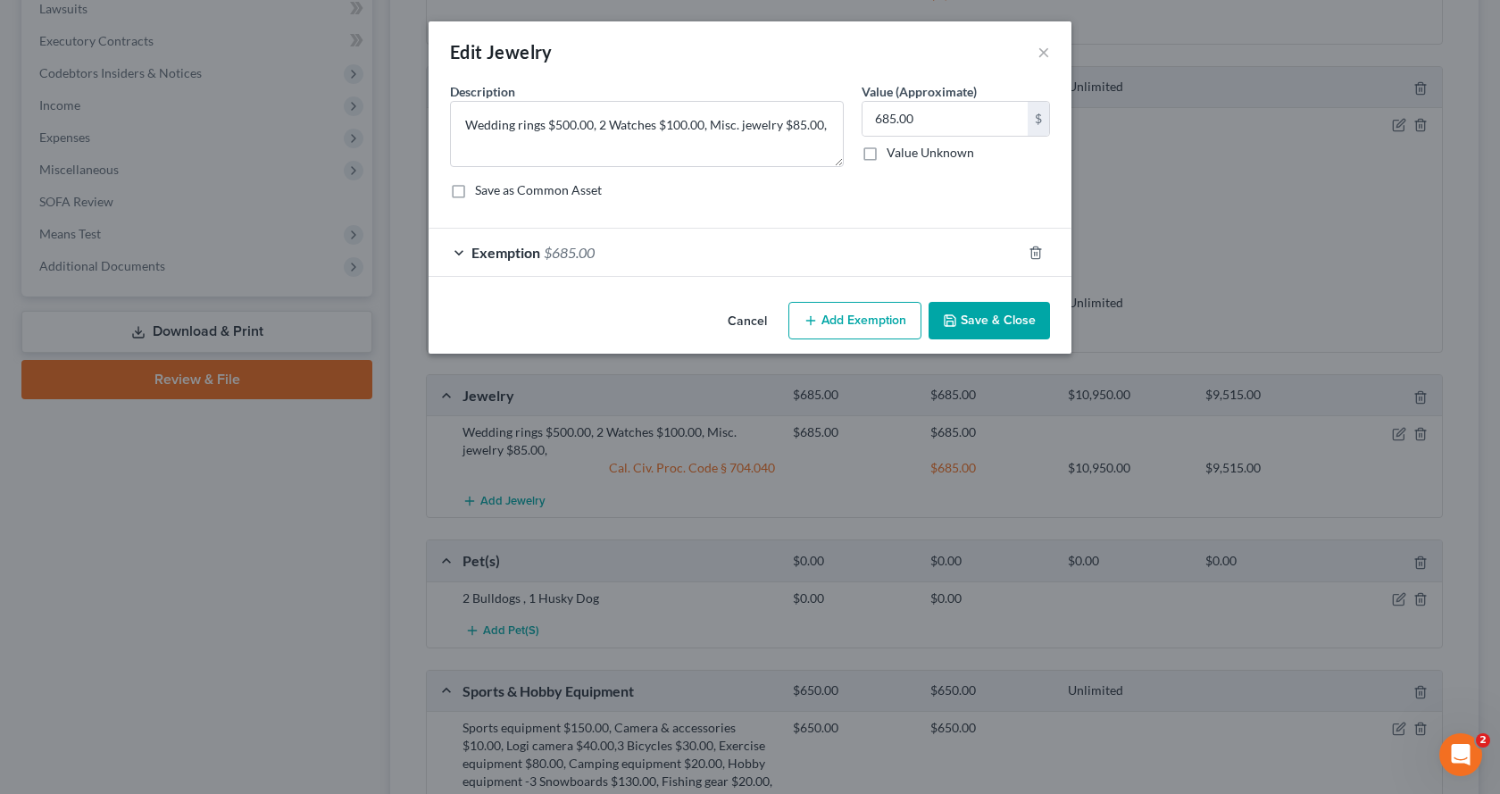
click at [530, 252] on span "Exemption" at bounding box center [505, 252] width 69 height 17
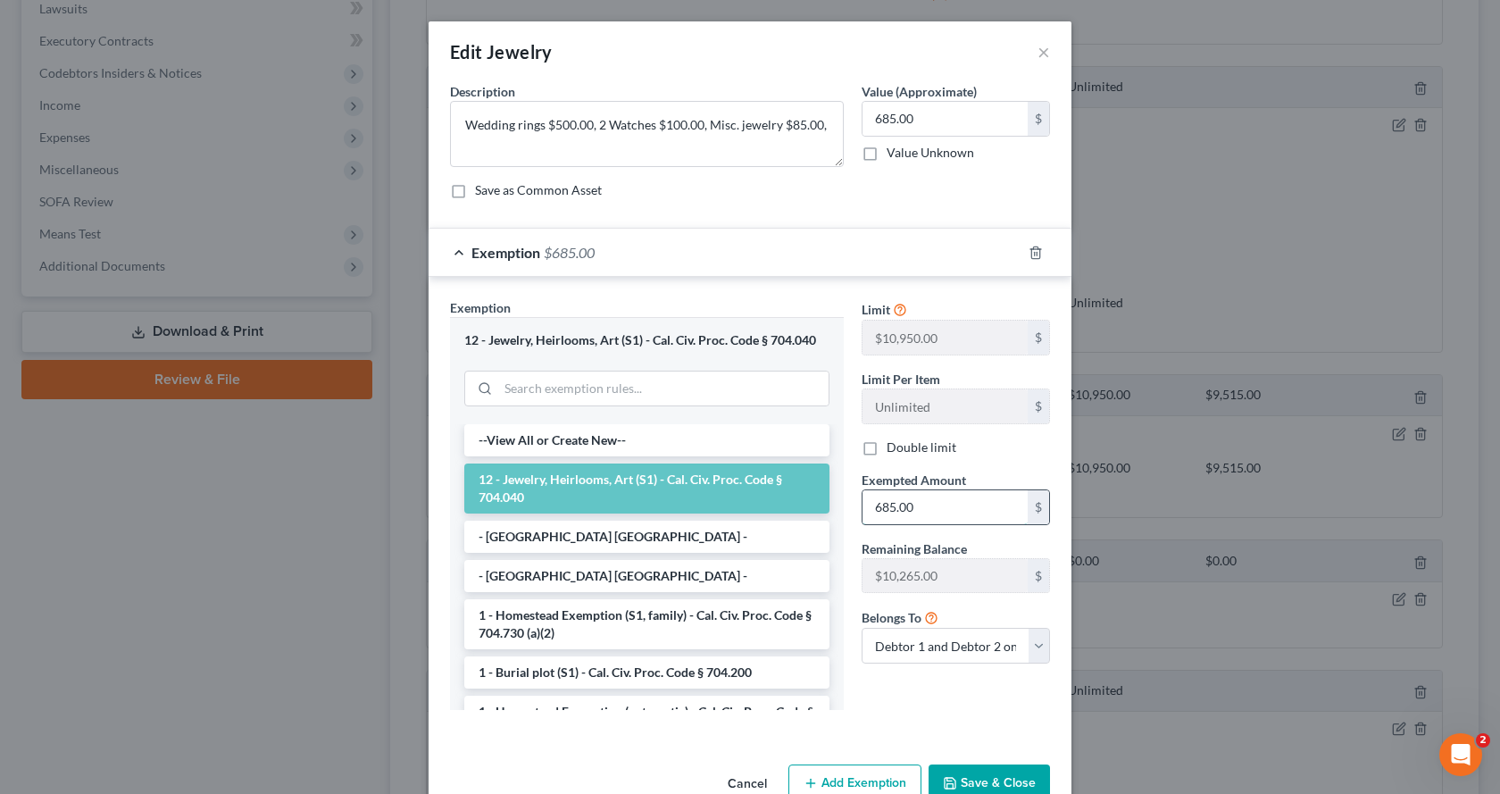
click at [921, 511] on input "685.00" at bounding box center [945, 507] width 165 height 34
type input "10,950.00"
click at [964, 780] on button "Save & Close" at bounding box center [989, 783] width 121 height 38
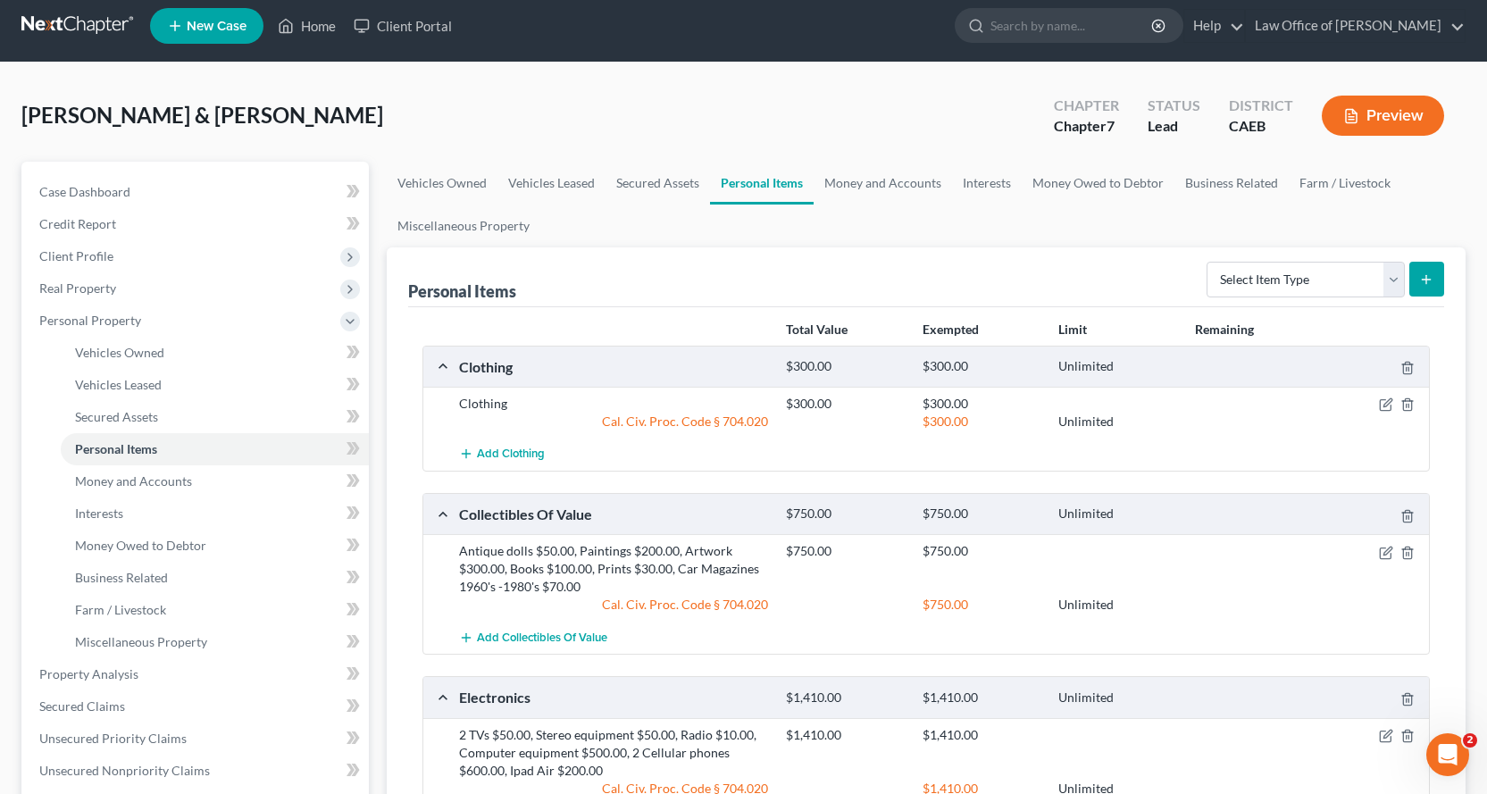
scroll to position [0, 0]
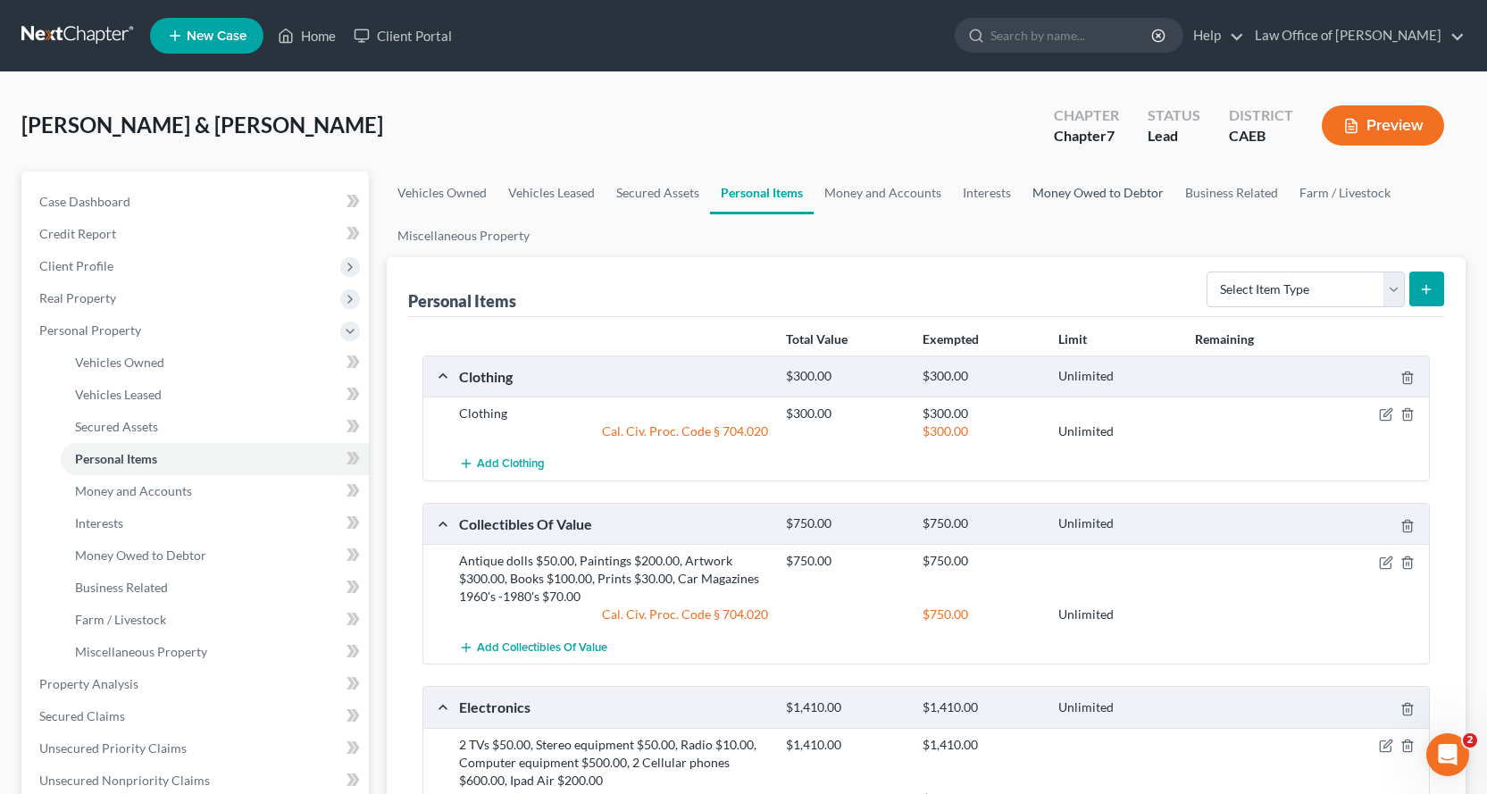
click at [1083, 192] on link "Money Owed to Debtor" at bounding box center [1098, 192] width 153 height 43
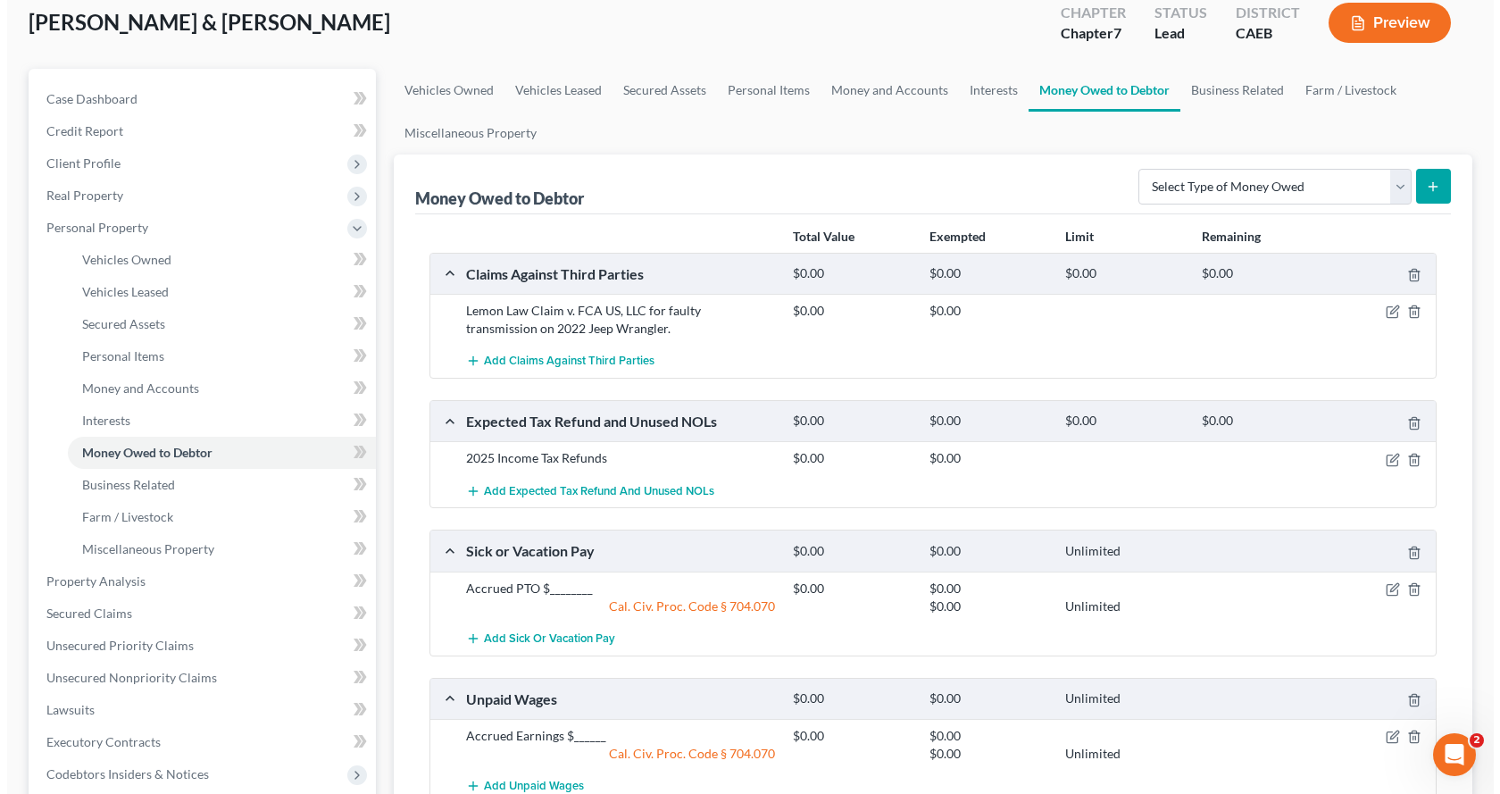
scroll to position [179, 0]
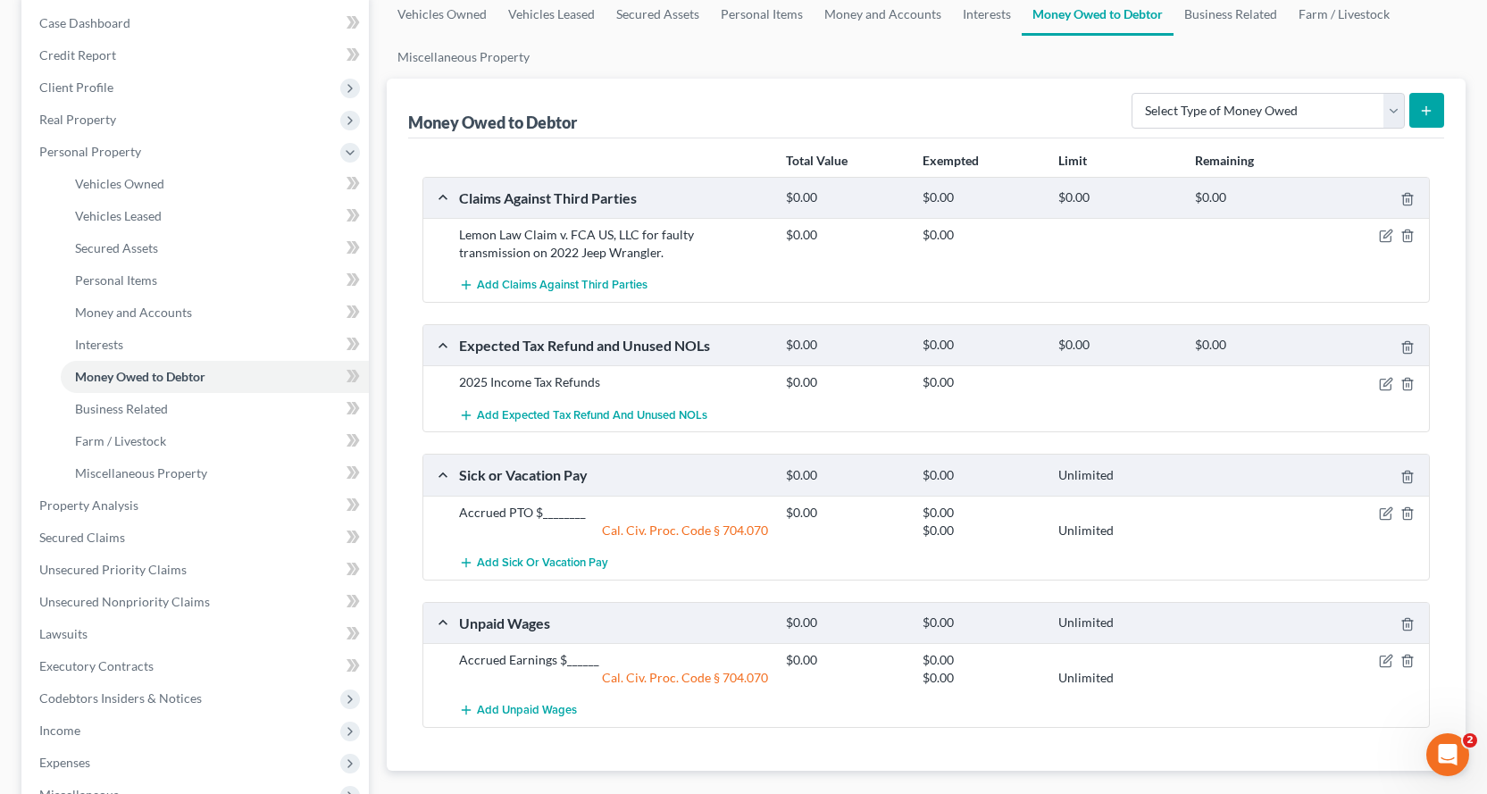
click at [1387, 505] on div at bounding box center [1376, 513] width 109 height 18
click at [1385, 512] on icon "button" at bounding box center [1386, 513] width 14 height 14
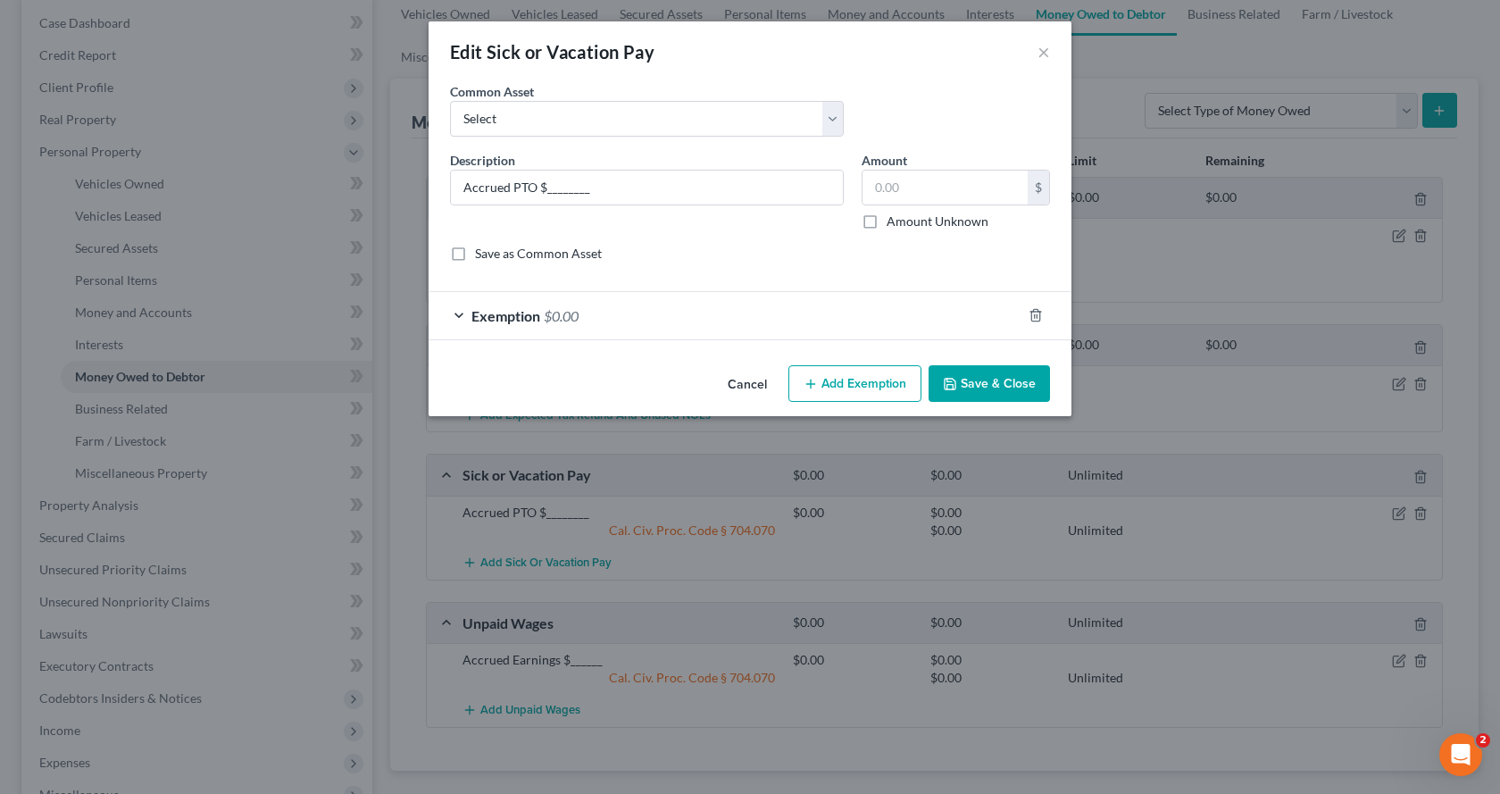
click at [520, 315] on span "Exemption" at bounding box center [505, 315] width 69 height 17
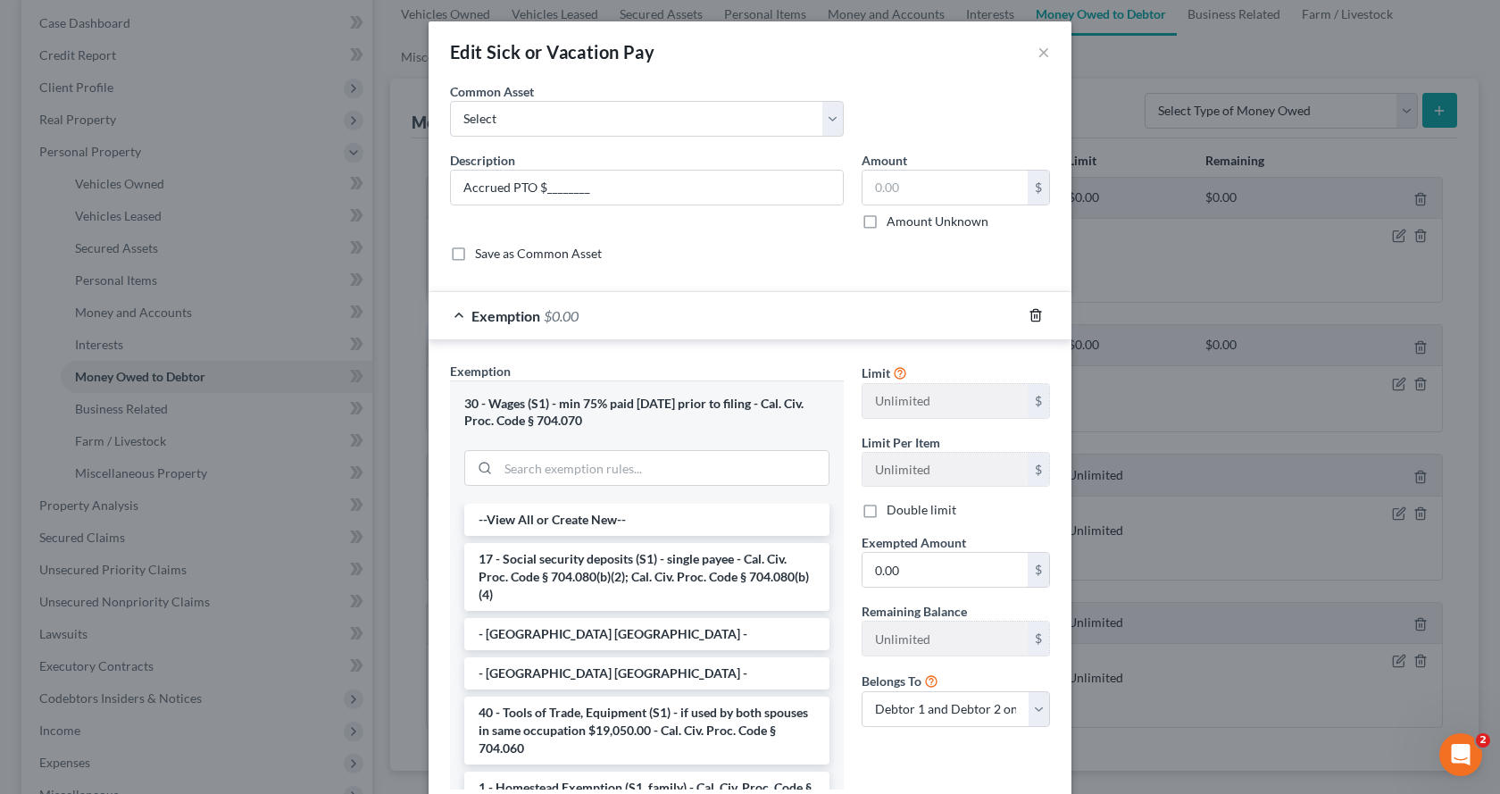
click at [1030, 313] on icon "button" at bounding box center [1036, 315] width 14 height 14
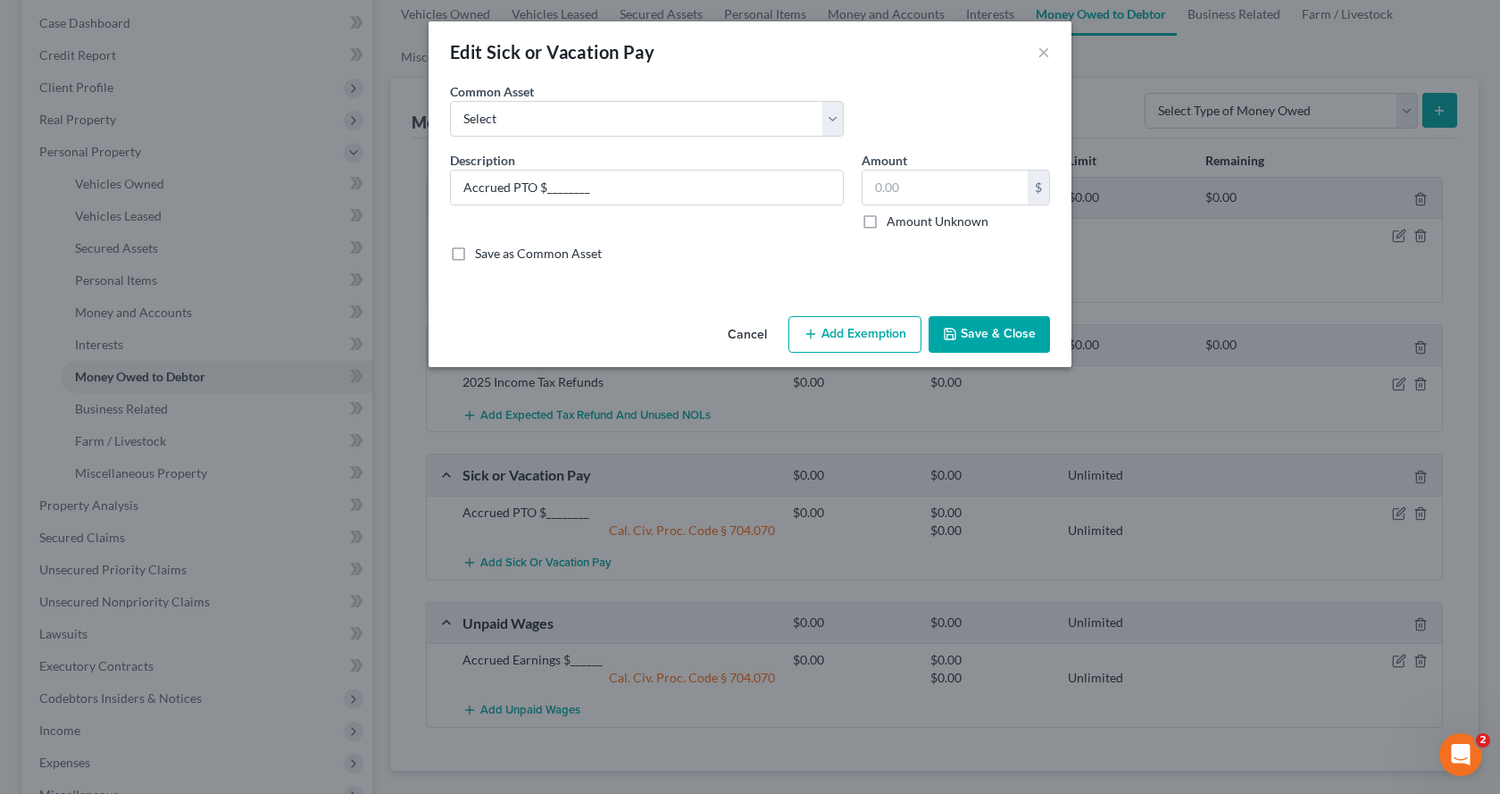
click at [818, 332] on icon "button" at bounding box center [811, 334] width 14 height 14
select select "2"
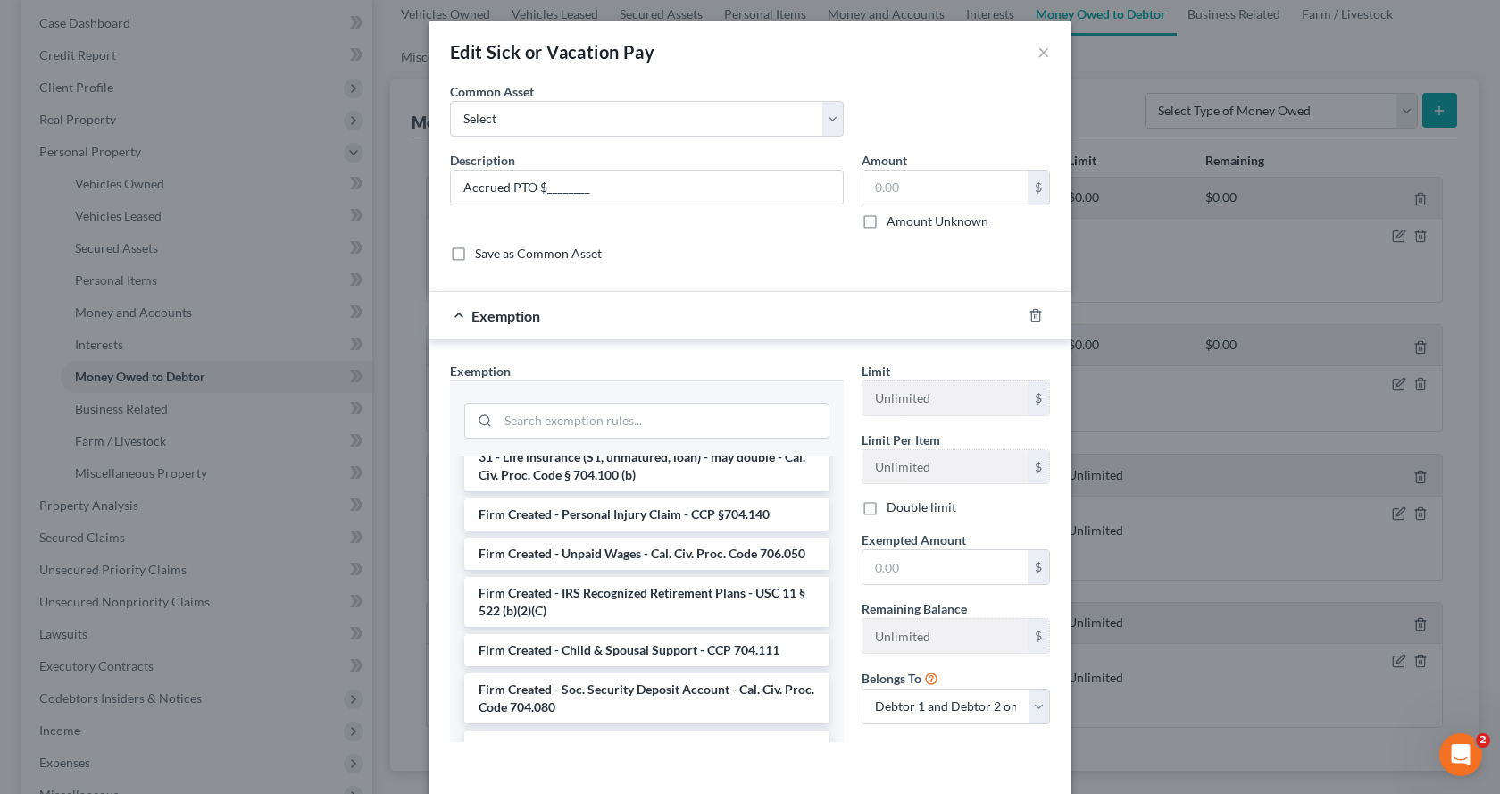
scroll to position [2929, 0]
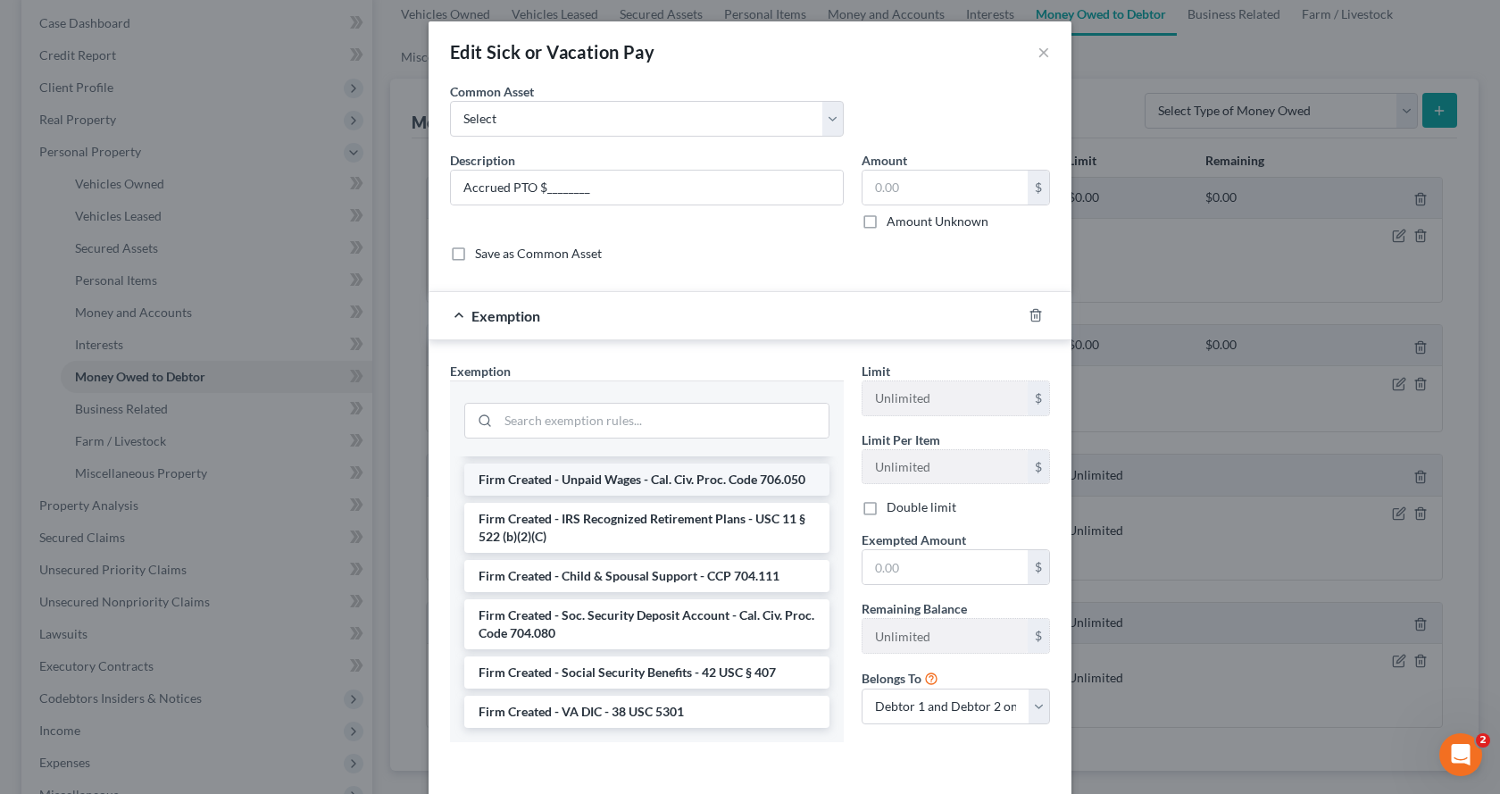
click at [558, 477] on li "Firm Created - Unpaid Wages - Cal. Civ. Proc. Code 706.050" at bounding box center [646, 479] width 365 height 32
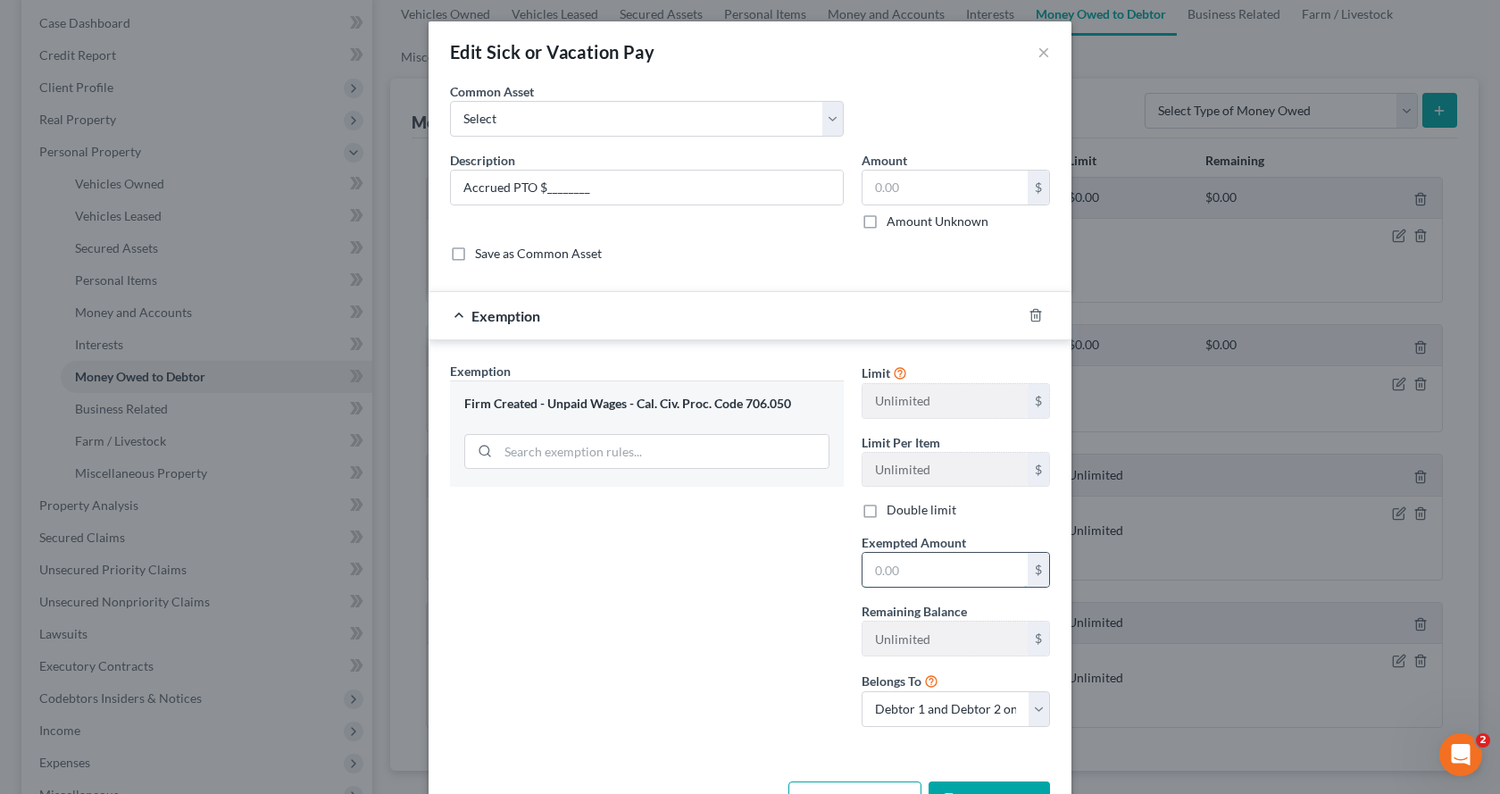
click at [908, 587] on input "text" at bounding box center [945, 570] width 165 height 34
type input "0.00"
click at [977, 788] on button "Save & Close" at bounding box center [989, 800] width 121 height 38
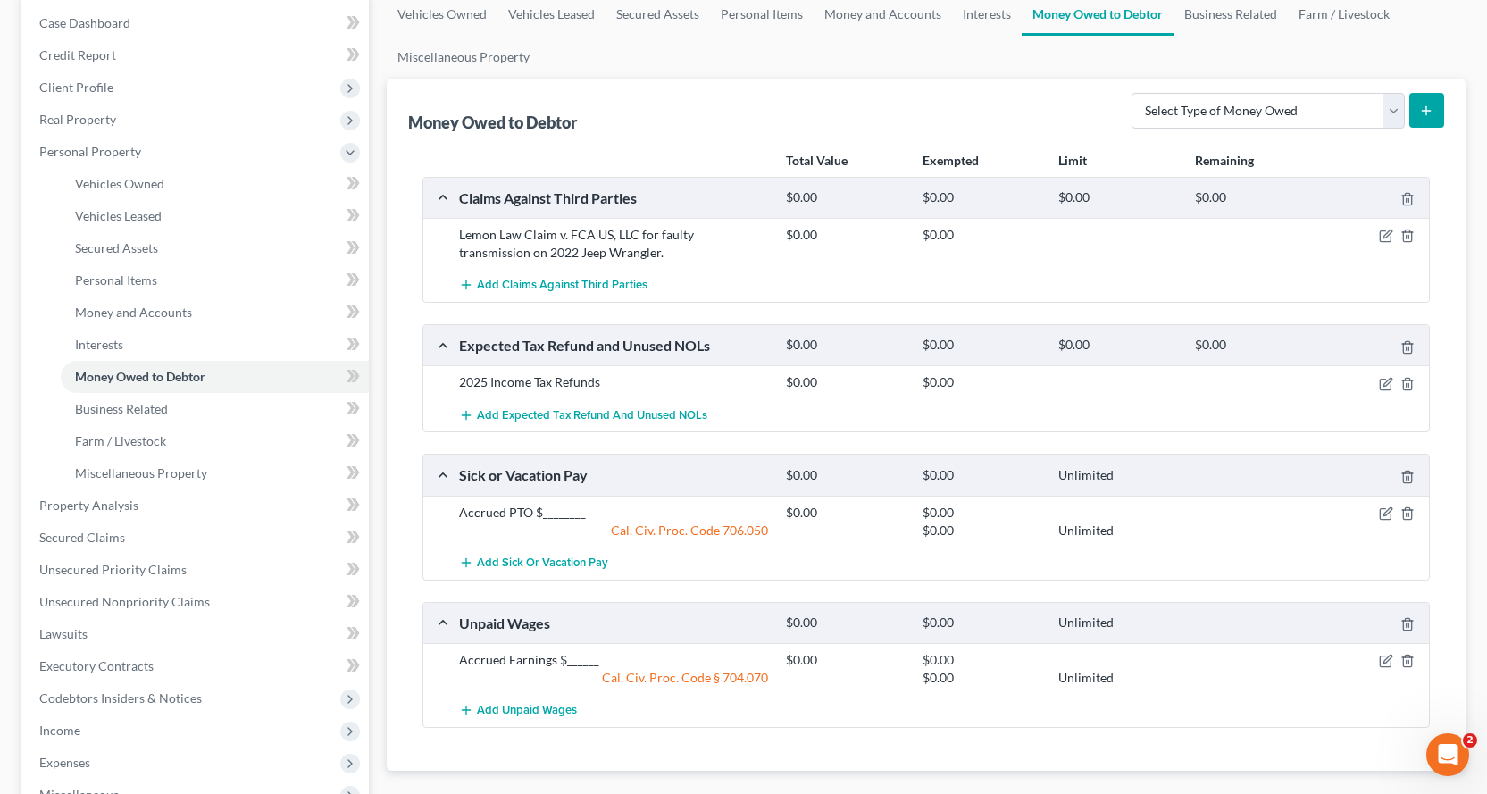
click at [1394, 661] on div at bounding box center [1376, 660] width 109 height 18
click at [1389, 663] on icon "button" at bounding box center [1386, 661] width 14 height 14
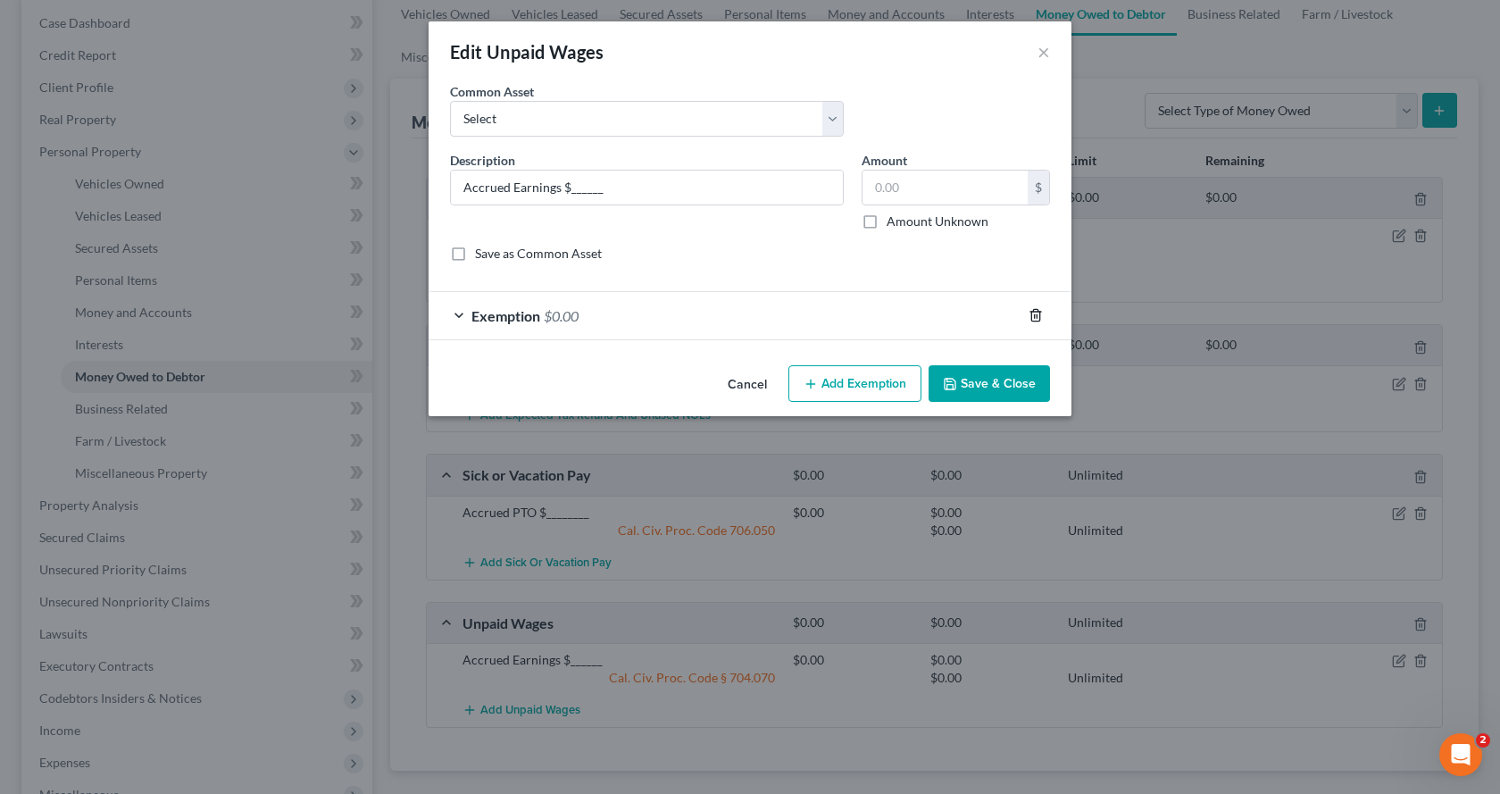
click at [1036, 310] on icon "button" at bounding box center [1035, 316] width 8 height 12
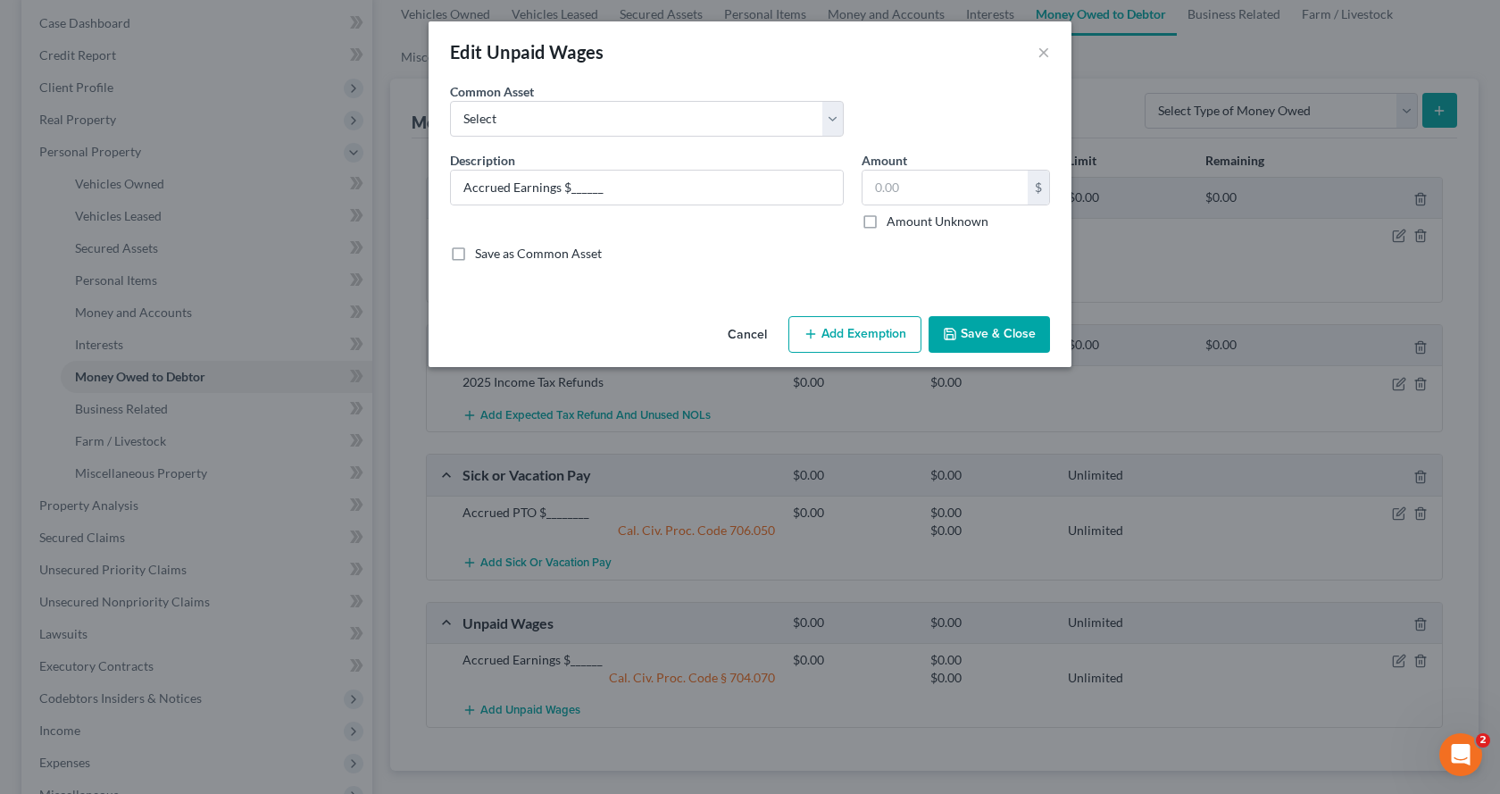
click at [825, 330] on button "Add Exemption" at bounding box center [854, 335] width 133 height 38
select select "2"
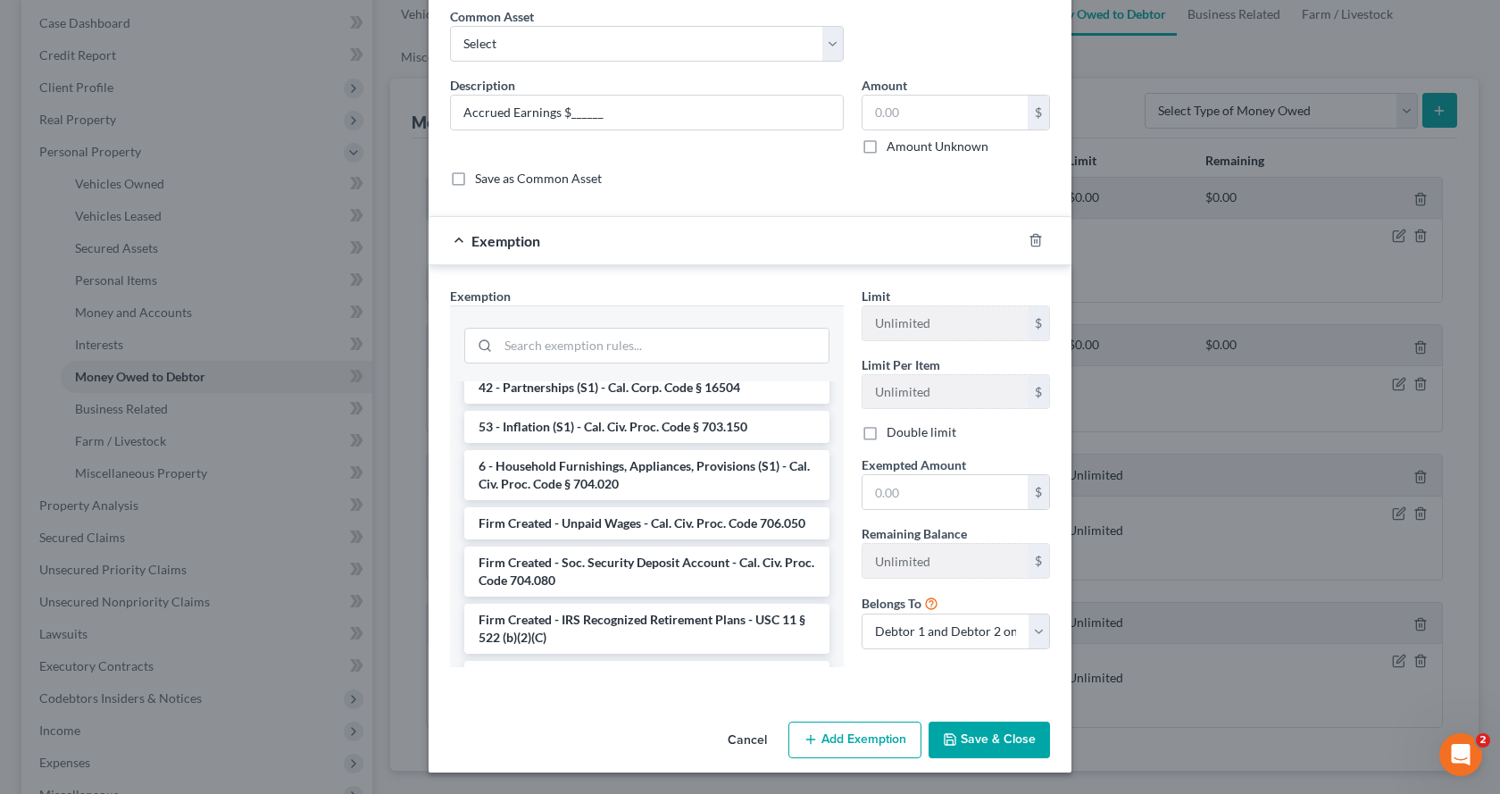
scroll to position [2750, 0]
click at [647, 540] on li "Firm Created - Unpaid Wages - Cal. Civ. Proc. Code 706.050" at bounding box center [646, 526] width 365 height 32
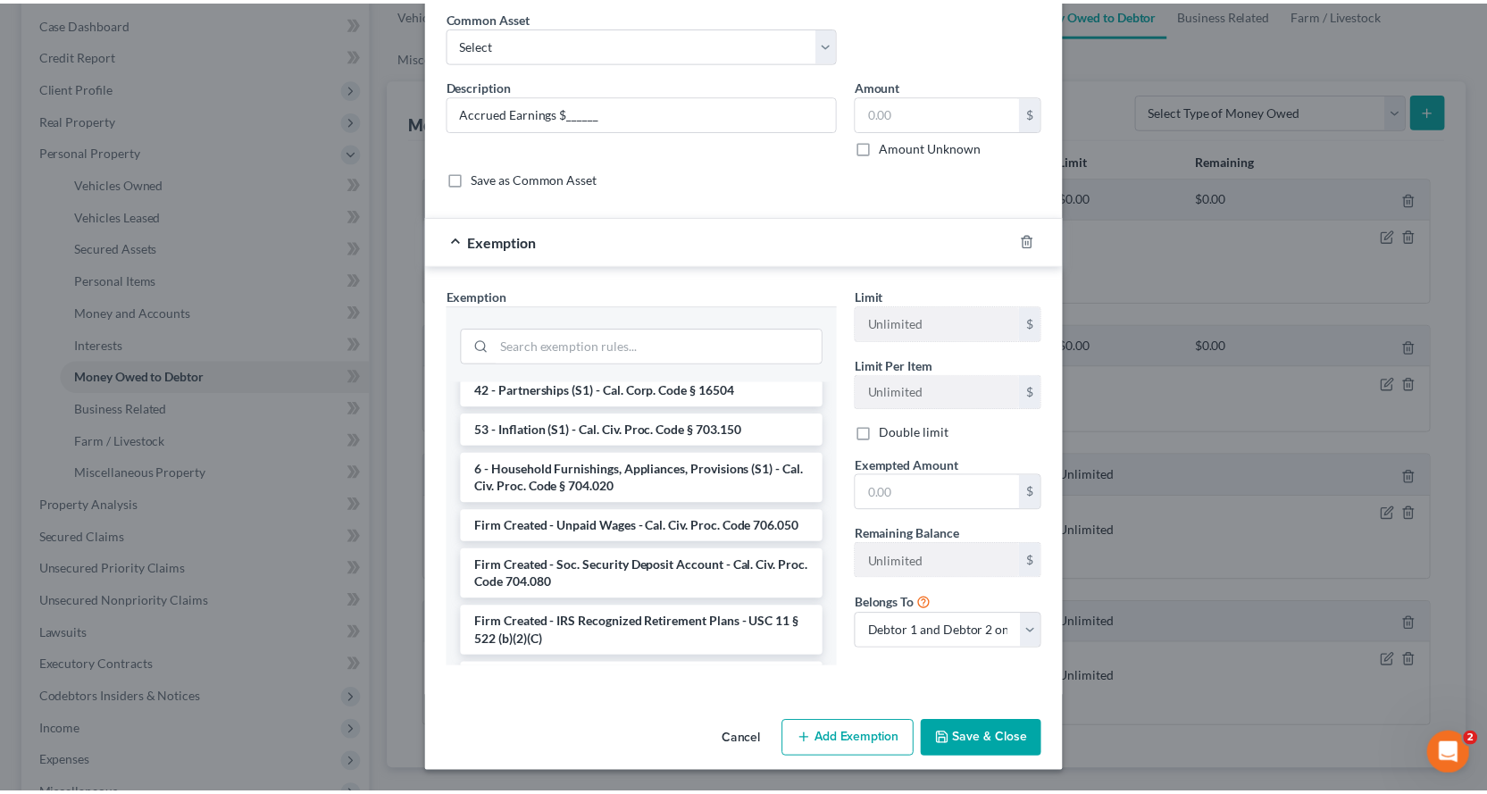
scroll to position [60, 0]
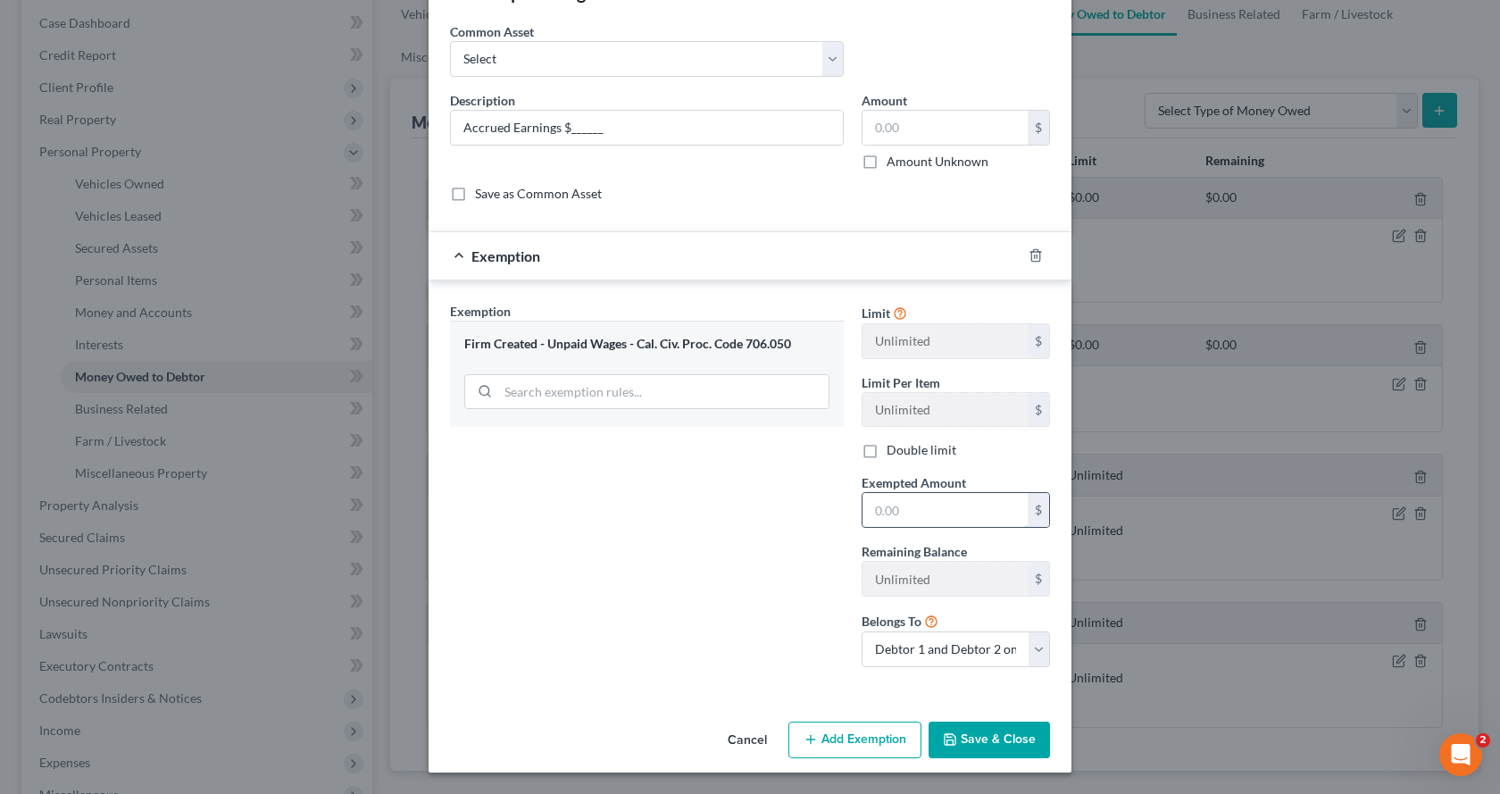
click at [972, 515] on input "text" at bounding box center [945, 510] width 165 height 34
type input "0.00"
click at [975, 733] on button "Save & Close" at bounding box center [989, 741] width 121 height 38
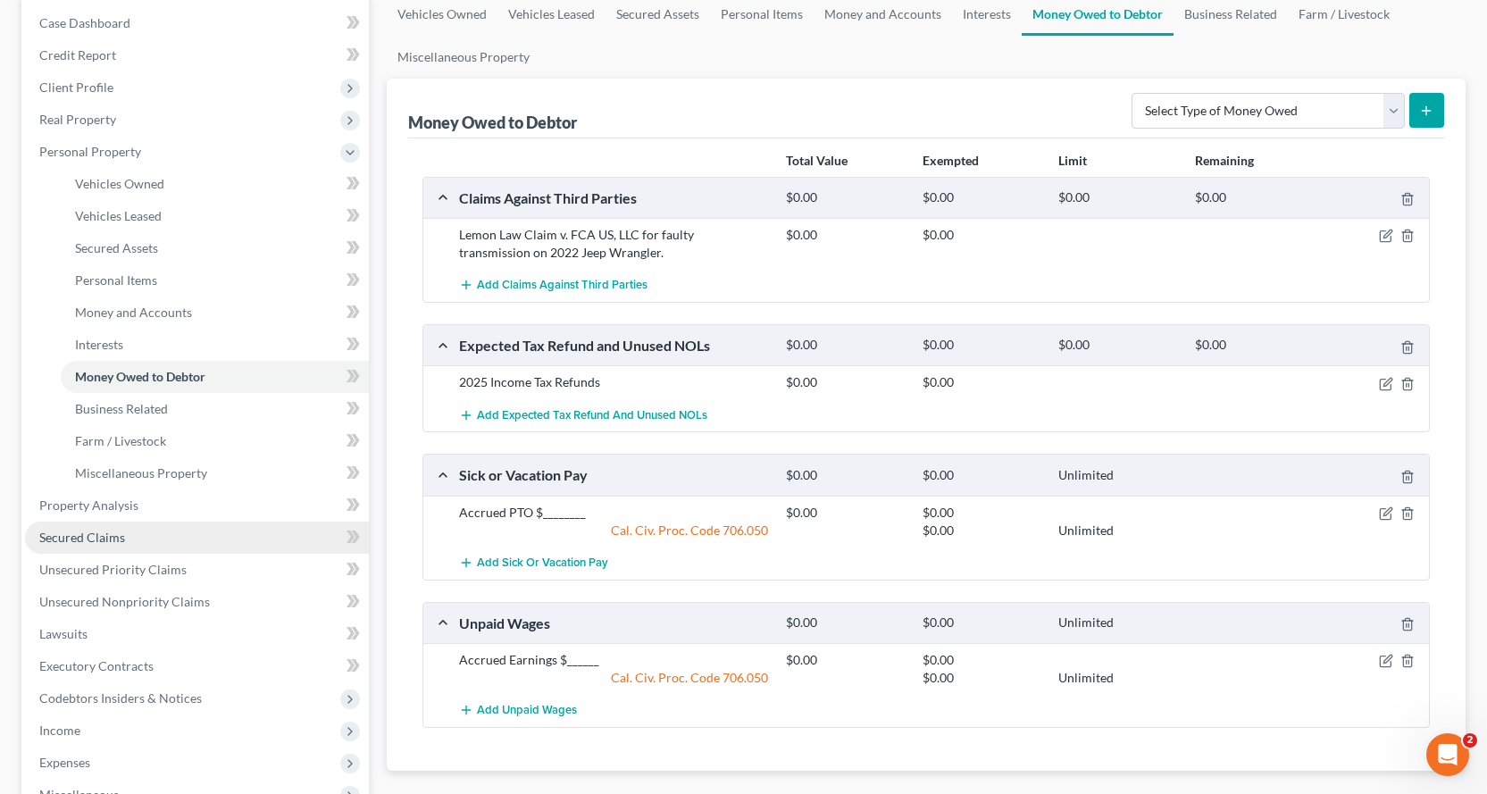
click at [69, 535] on span "Secured Claims" at bounding box center [82, 537] width 86 height 15
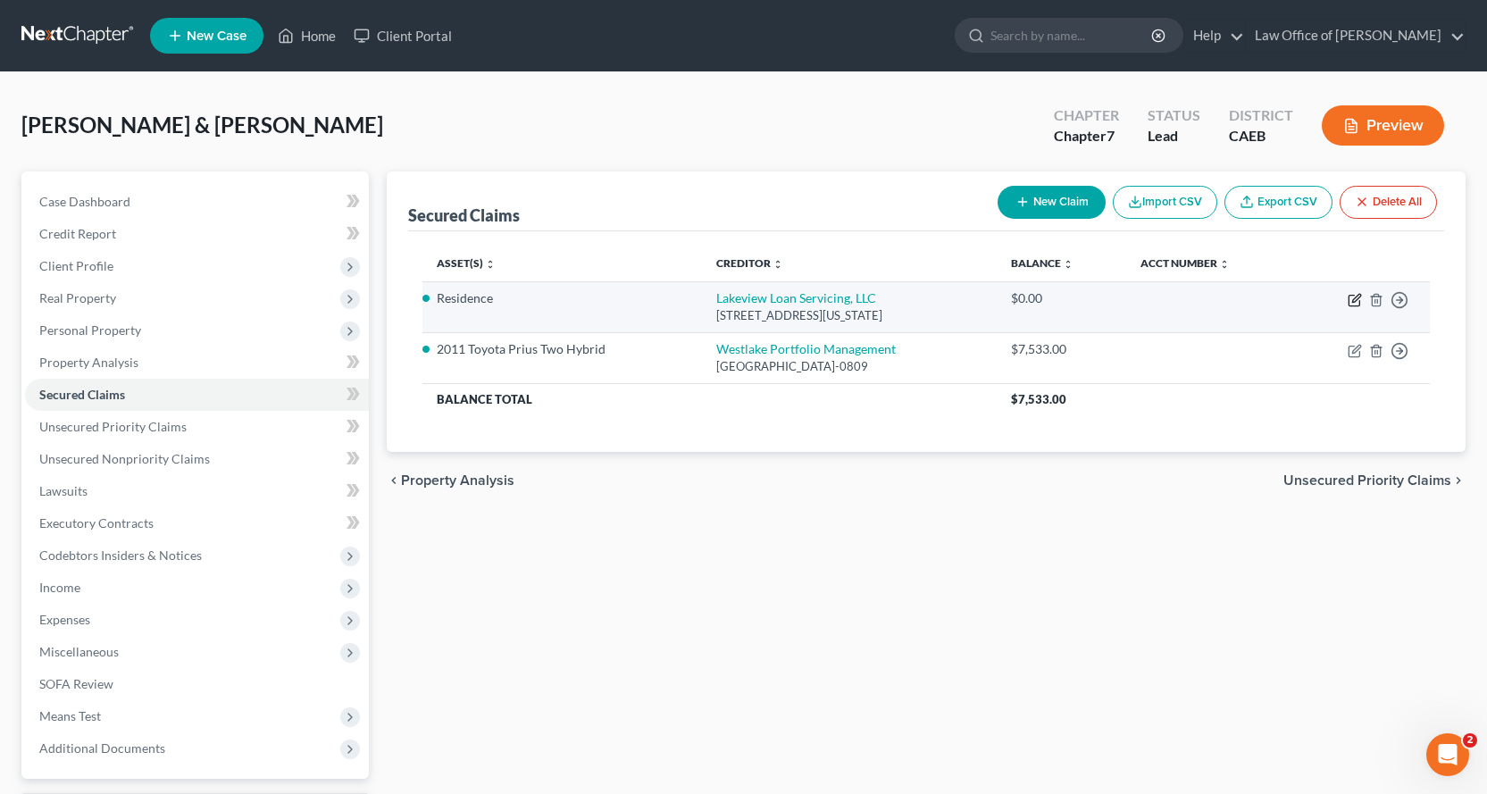
click at [1356, 302] on icon "button" at bounding box center [1354, 300] width 14 height 14
select select "48"
select select "3"
select select "4"
select select "2"
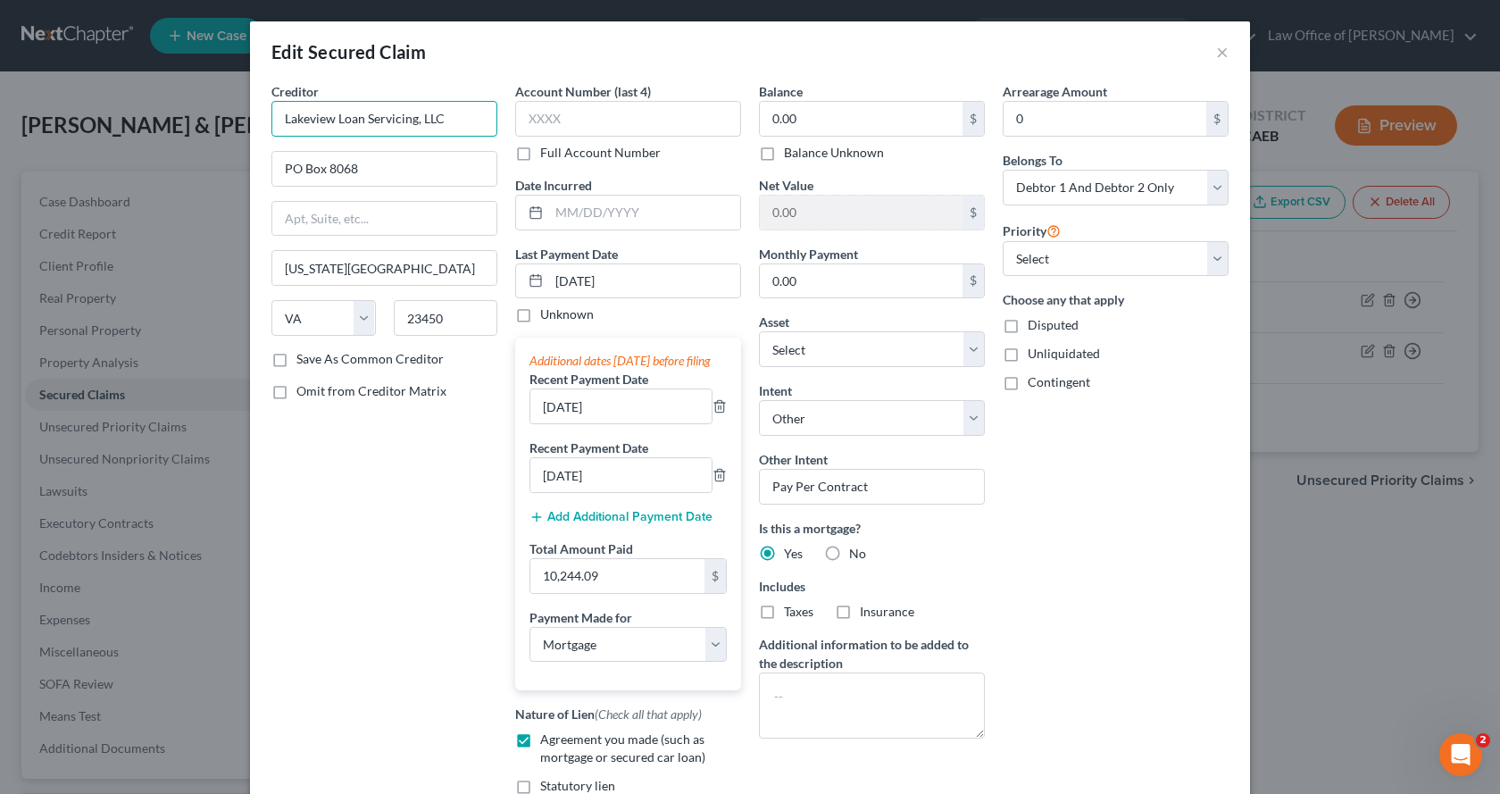
drag, startPoint x: 460, startPoint y: 118, endPoint x: 331, endPoint y: 117, distance: 128.6
click at [331, 117] on input "Lakeview Loan Servicing, LLC" at bounding box center [384, 119] width 226 height 36
type input "Lakeview /Mr. Cooper"
drag, startPoint x: 377, startPoint y: 171, endPoint x: 320, endPoint y: 162, distance: 57.8
click at [320, 162] on input "PO Box 8068" at bounding box center [384, 169] width 224 height 34
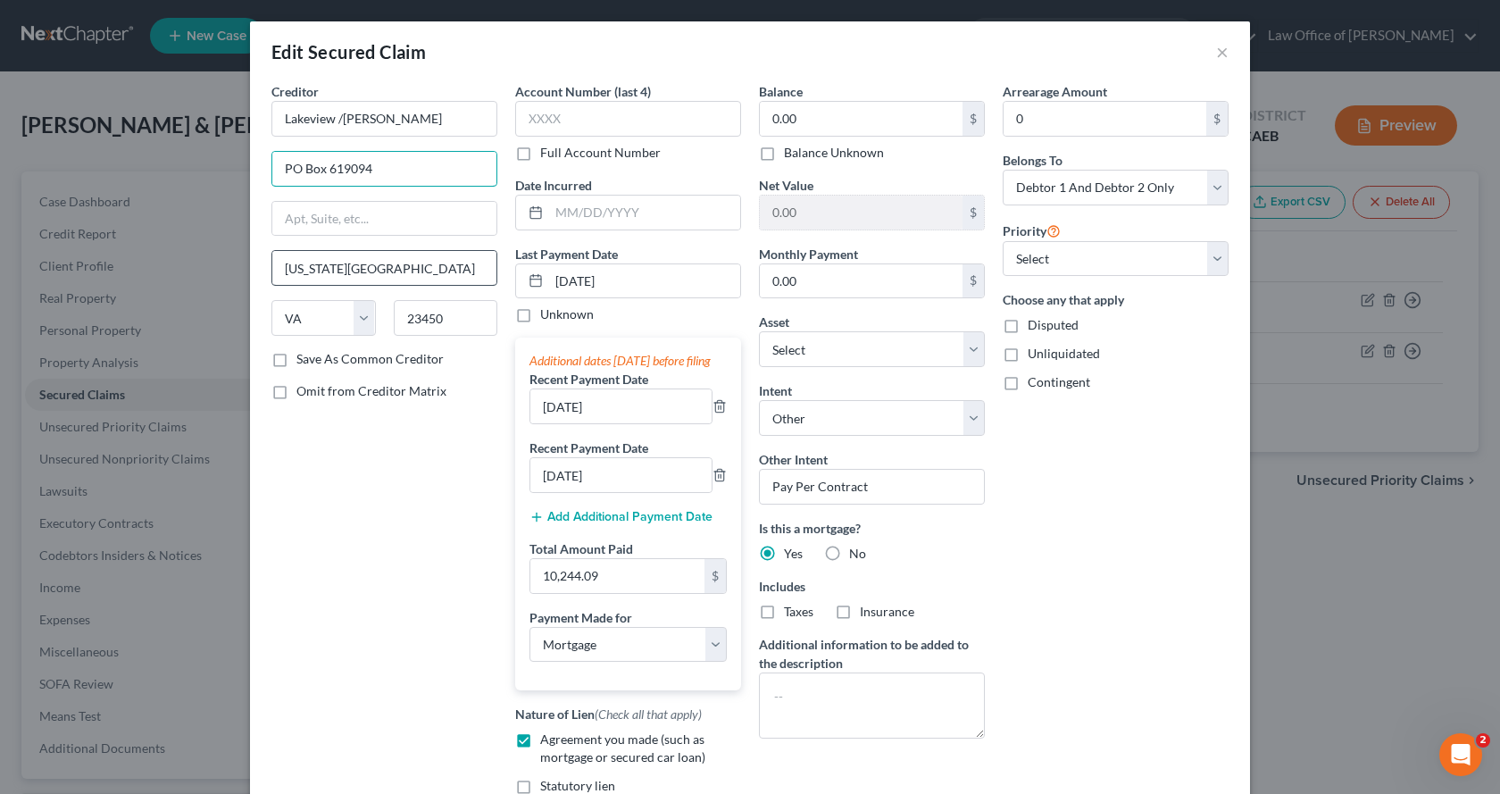
type input "PO Box 619094"
click at [378, 272] on input "Virginia Beach" at bounding box center [384, 268] width 224 height 34
drag, startPoint x: 378, startPoint y: 272, endPoint x: 264, endPoint y: 268, distance: 113.5
click at [271, 268] on div "Virginia Beach" at bounding box center [384, 268] width 226 height 36
type input "Dallas"
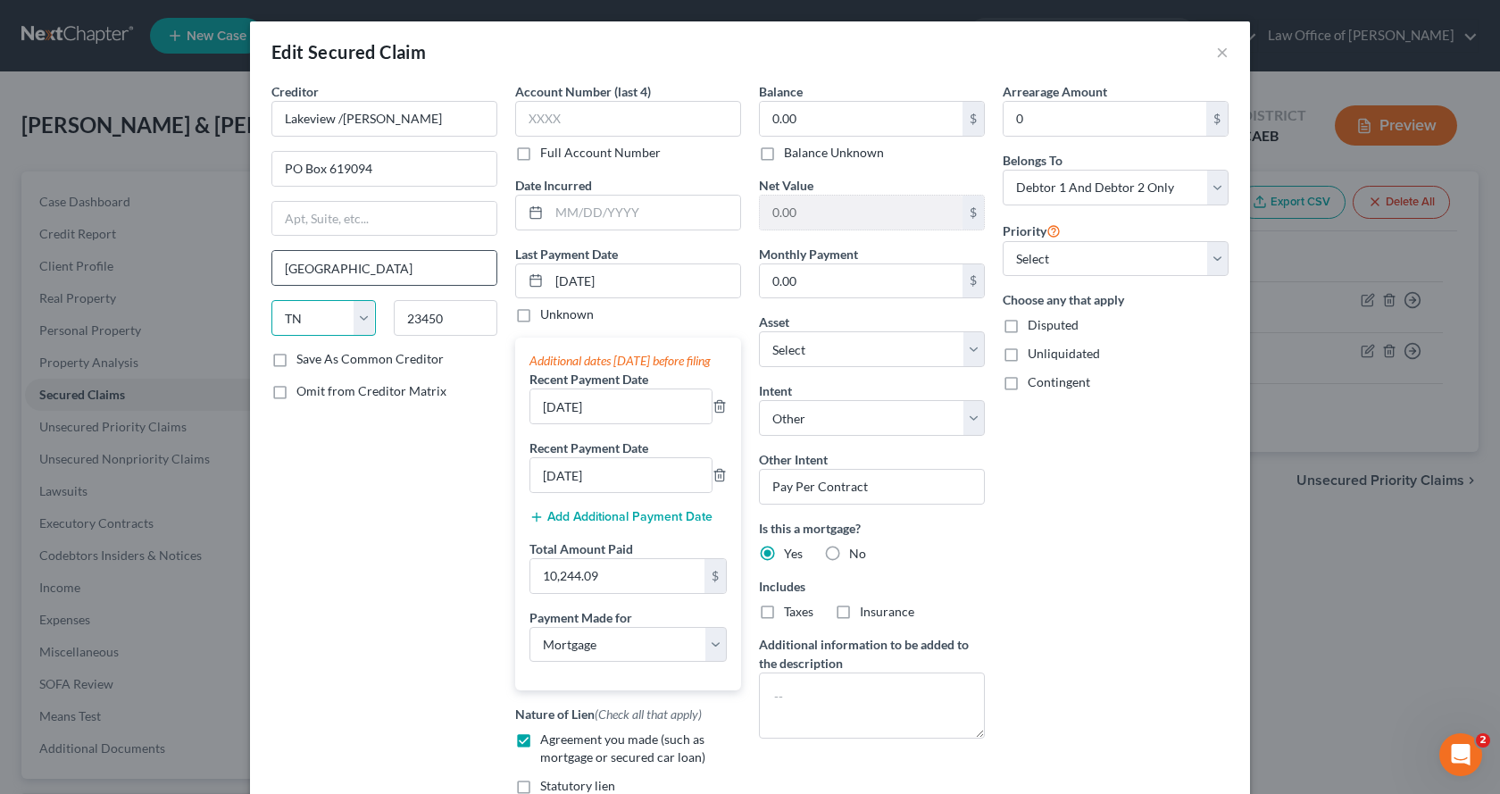
select select "45"
type input "75261-9741"
click at [296, 361] on label "Save As Common Creditor" at bounding box center [369, 359] width 147 height 18
click at [304, 361] on input "Save As Common Creditor" at bounding box center [310, 356] width 12 height 12
checkbox input "true"
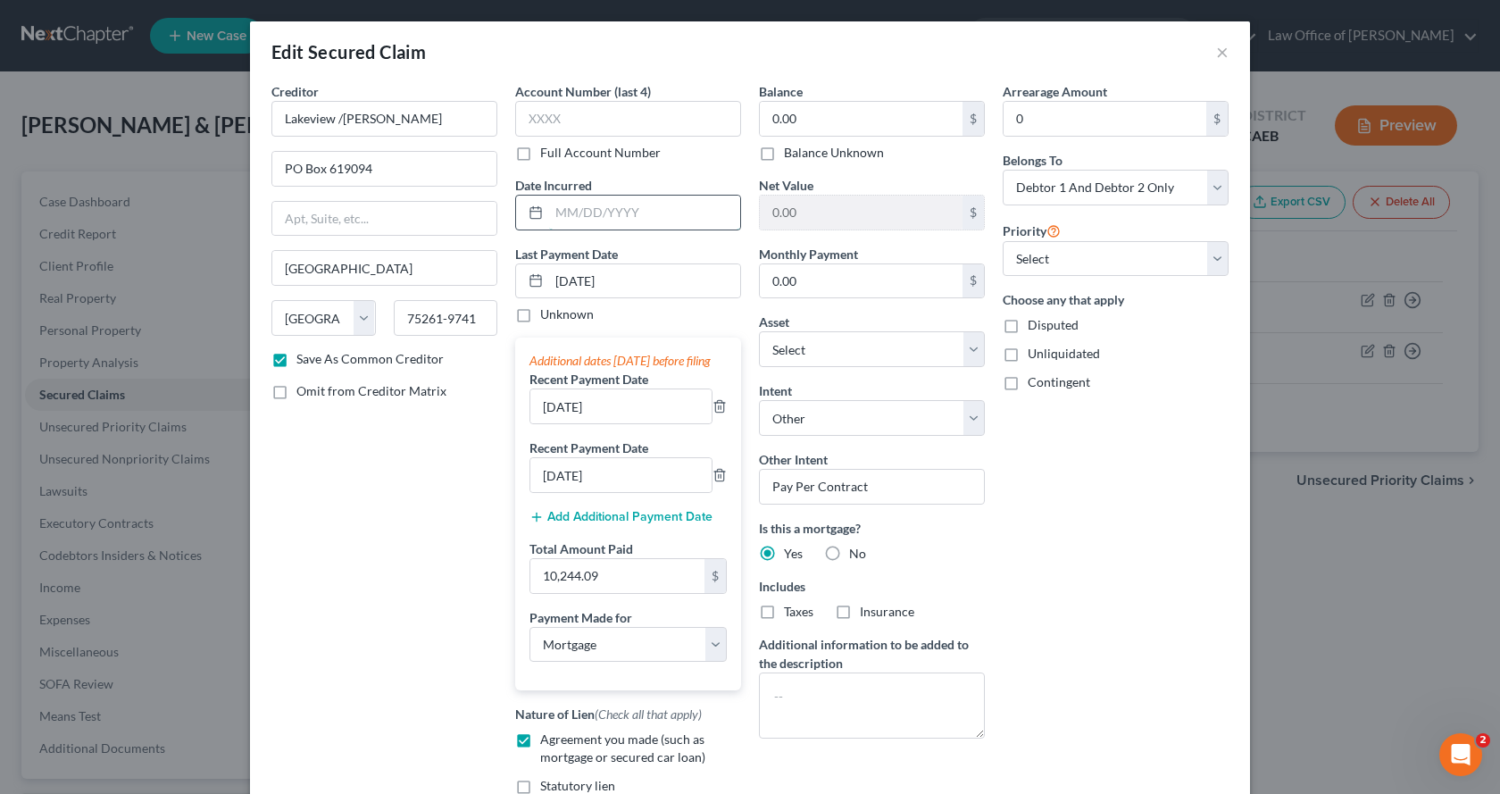
click at [574, 213] on input "text" at bounding box center [644, 213] width 191 height 34
type input "09/2022"
click at [569, 116] on input "text" at bounding box center [628, 119] width 226 height 36
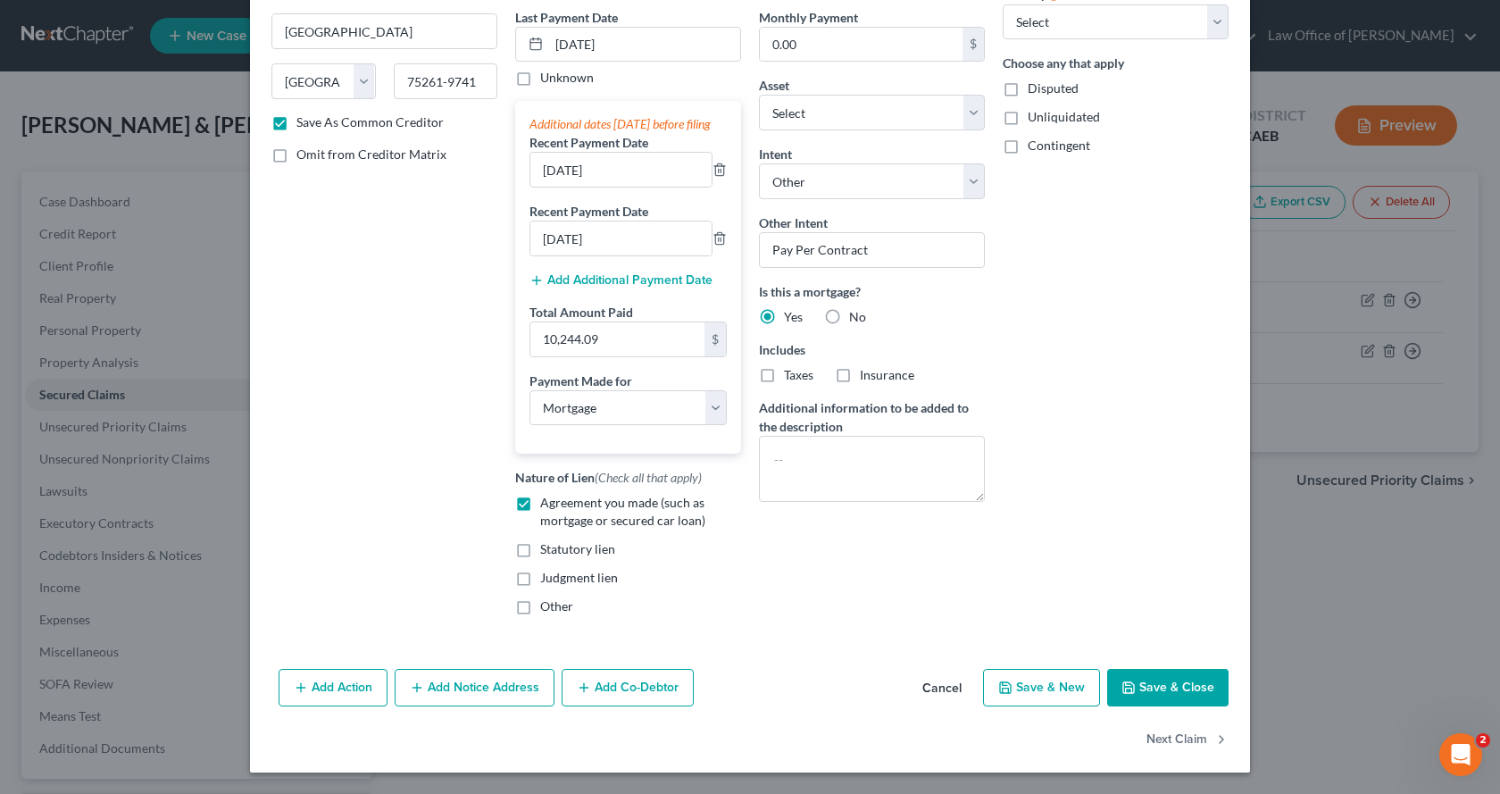
type input "5892"
click at [1134, 694] on button "Save & Close" at bounding box center [1167, 688] width 121 height 38
checkbox input "false"
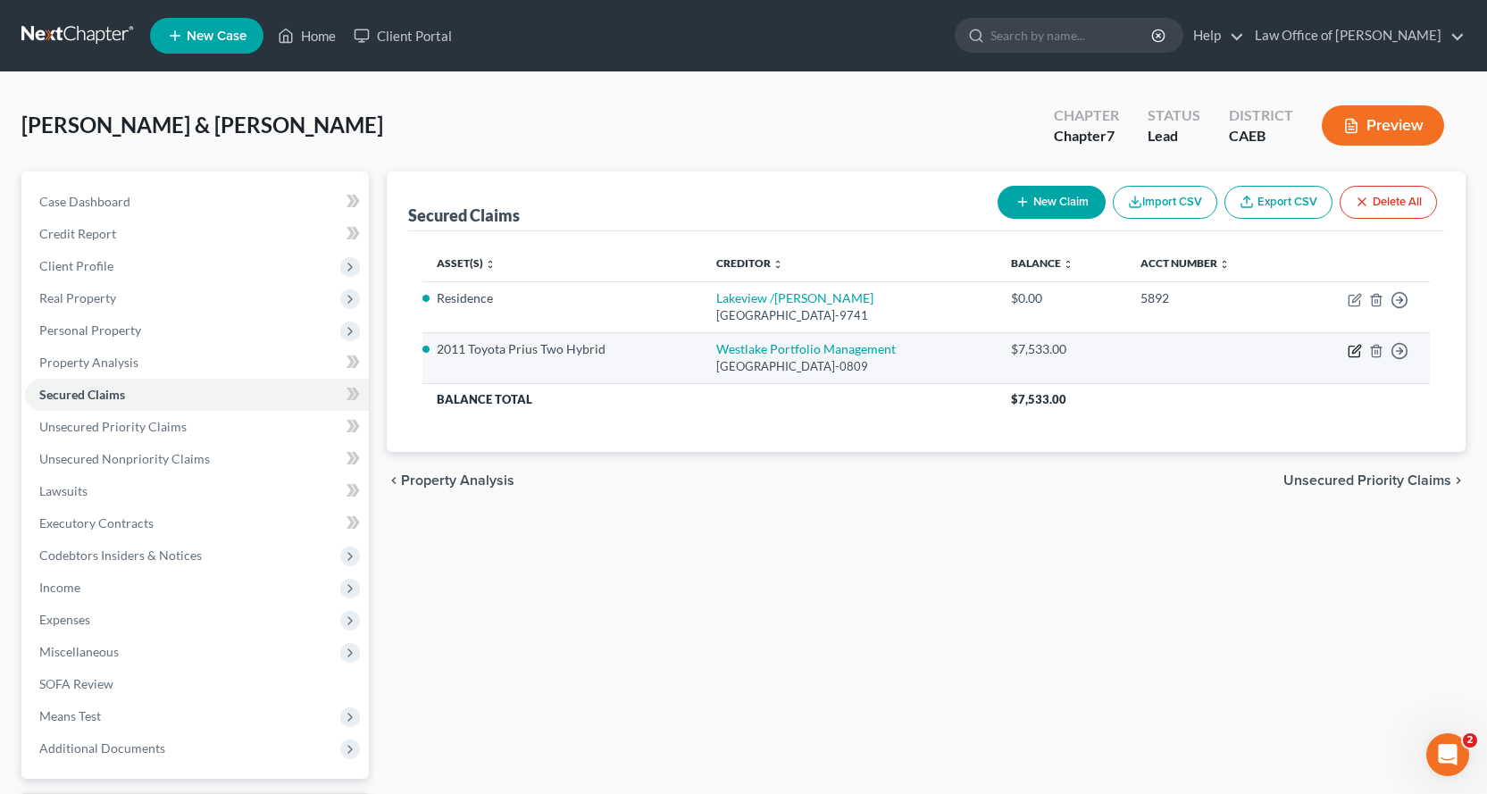
click at [1351, 352] on icon "button" at bounding box center [1354, 351] width 14 height 14
select select "4"
select select "0"
select select "4"
select select "2"
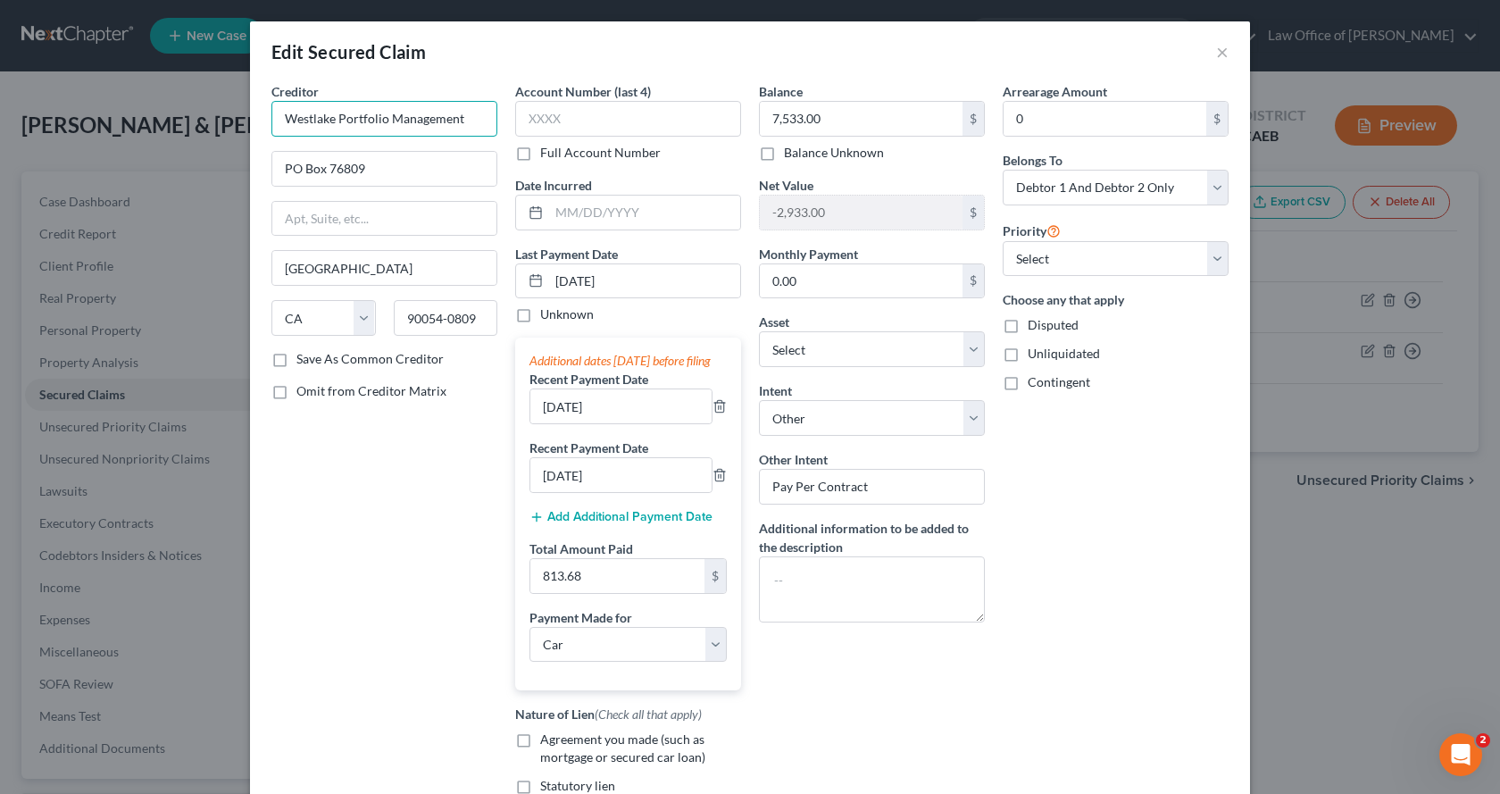
drag, startPoint x: 333, startPoint y: 120, endPoint x: 472, endPoint y: 129, distance: 139.6
click at [472, 129] on input "Westlake Portfolio Management" at bounding box center [384, 119] width 226 height 36
type input "Westlake Financial Services"
click at [423, 321] on input "90054-0809" at bounding box center [446, 318] width 104 height 36
type input "90074-0809"
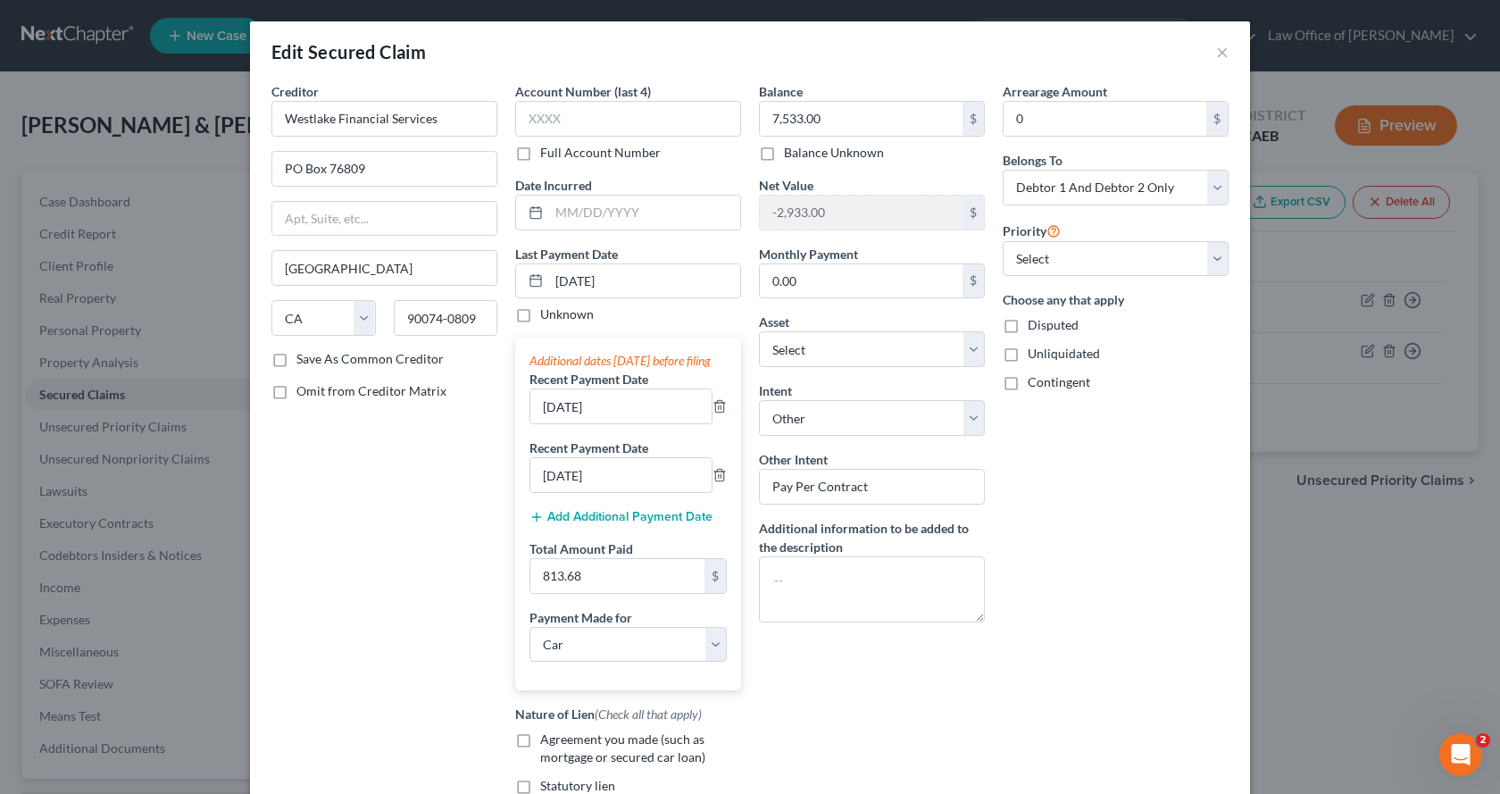
click at [296, 359] on label "Save As Common Creditor" at bounding box center [369, 359] width 147 height 18
click at [304, 359] on input "Save As Common Creditor" at bounding box center [310, 356] width 12 height 12
checkbox input "true"
click at [595, 113] on input "text" at bounding box center [628, 119] width 226 height 36
type input "5892"
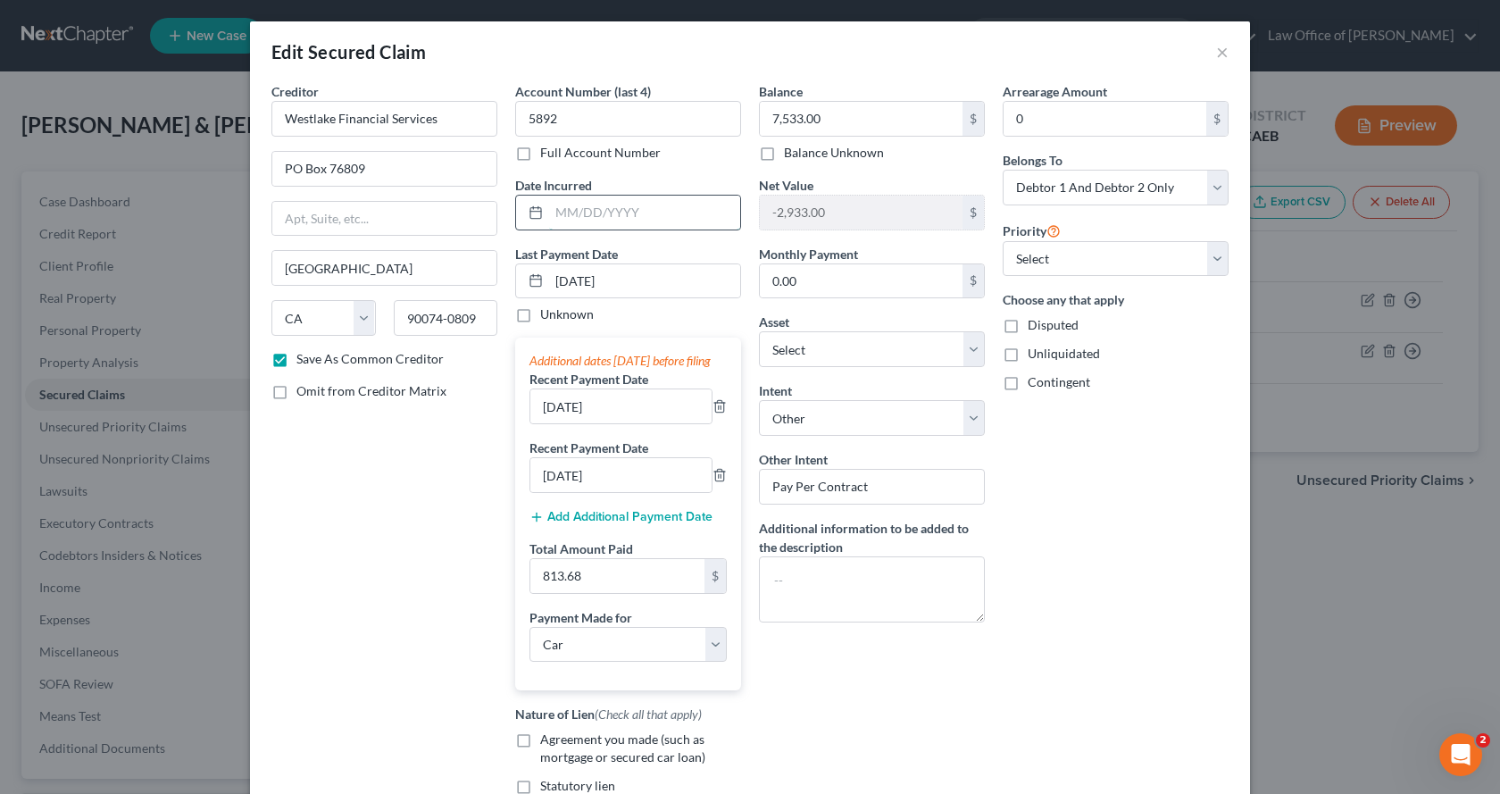
click at [555, 214] on input "text" at bounding box center [644, 213] width 191 height 34
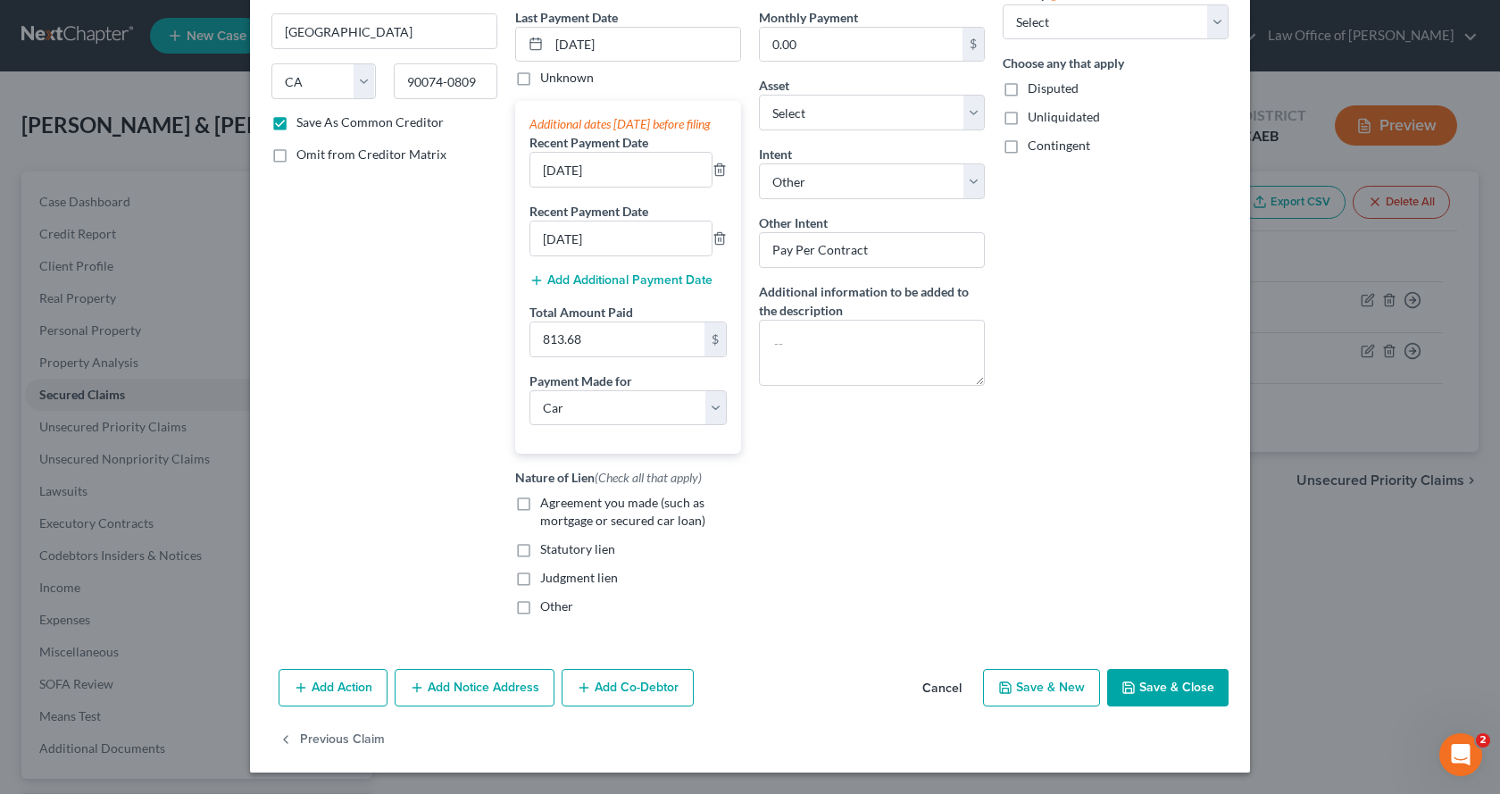
type input "04/2025"
click at [540, 500] on label "Agreement you made (such as mortgage or secured car loan)" at bounding box center [640, 512] width 201 height 36
click at [547, 500] on input "Agreement you made (such as mortgage or secured car loan)" at bounding box center [553, 500] width 12 height 12
checkbox input "true"
click at [1174, 686] on button "Save & Close" at bounding box center [1167, 688] width 121 height 38
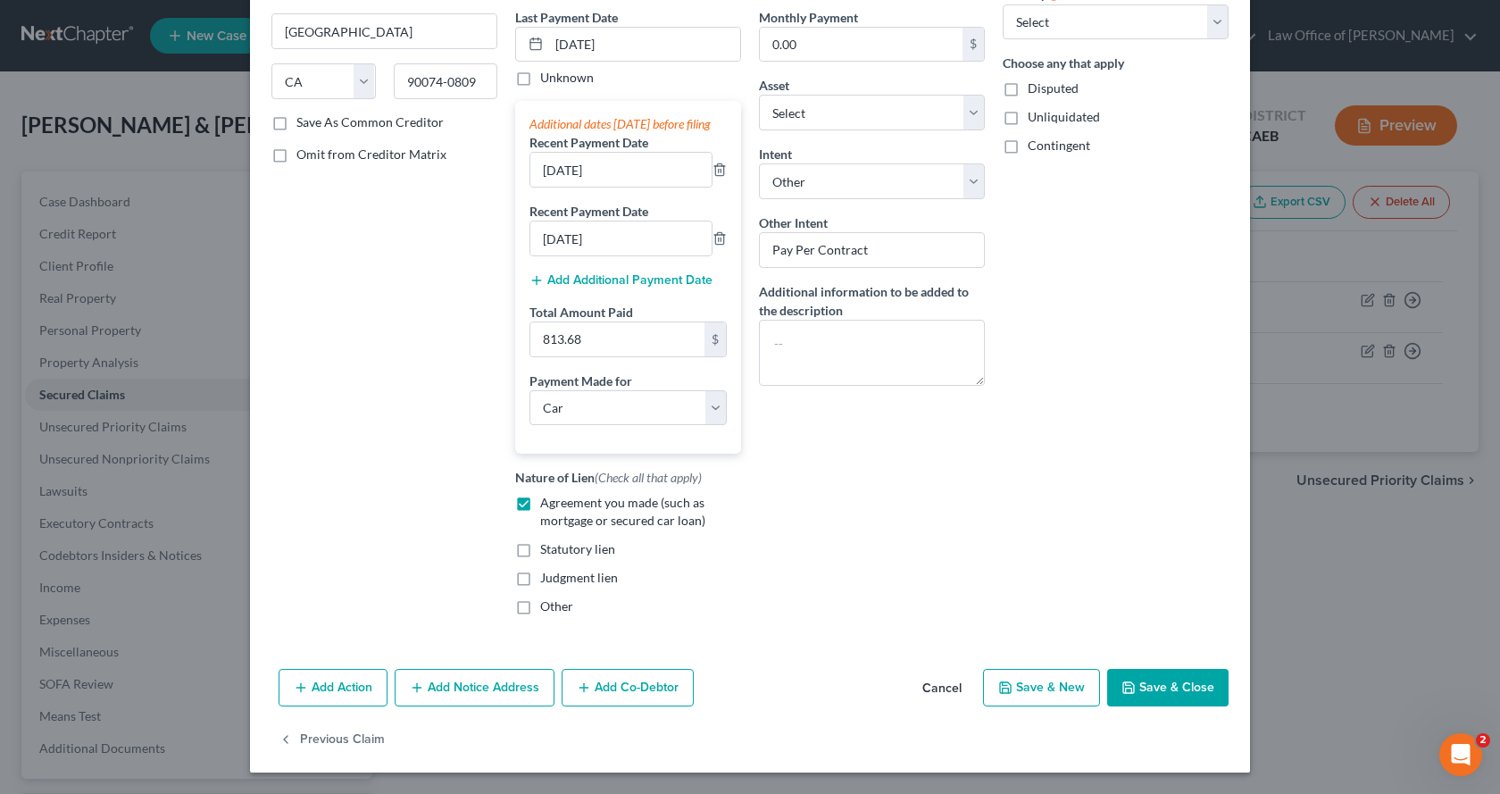
checkbox input "false"
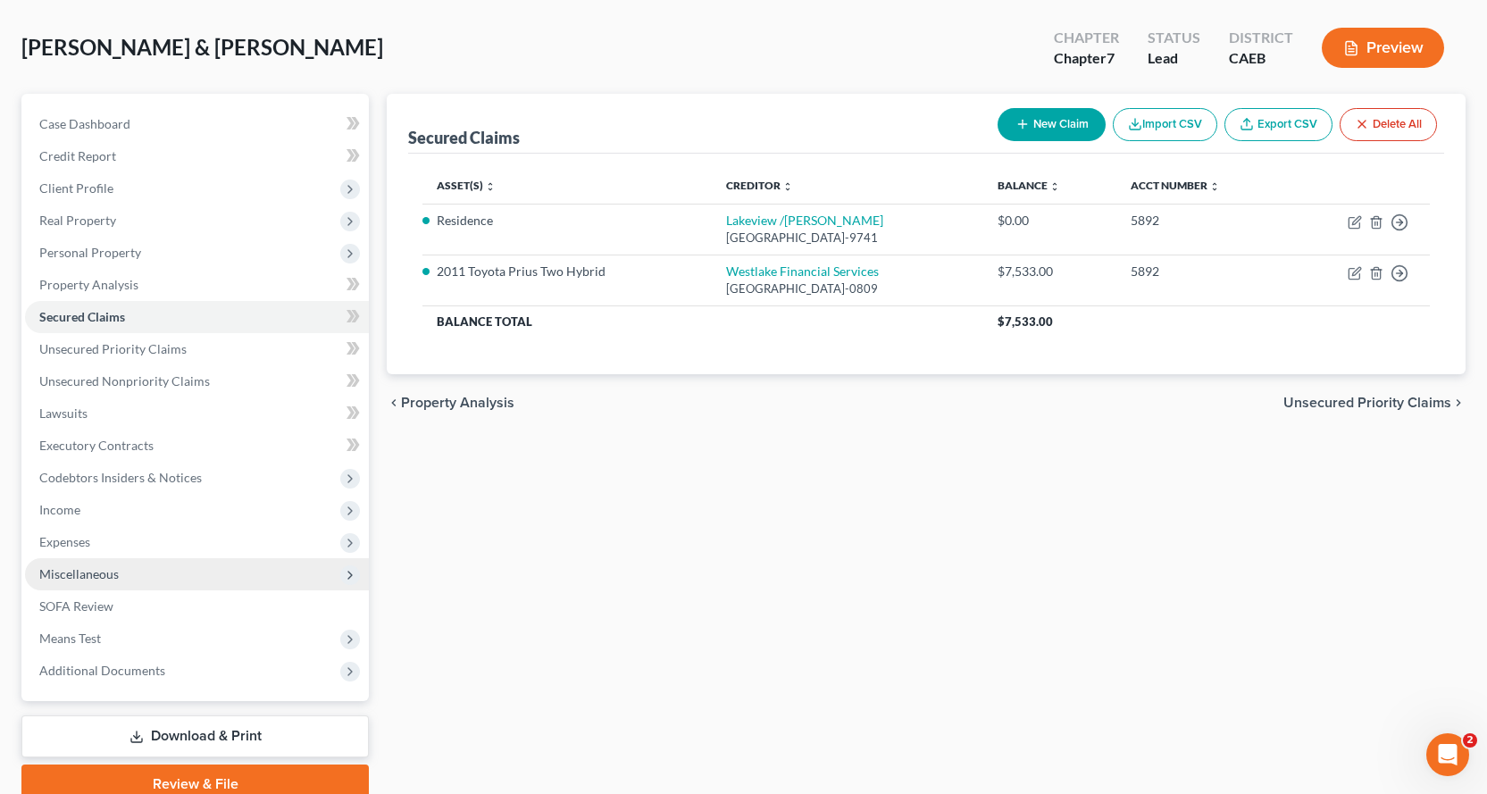
scroll to position [155, 0]
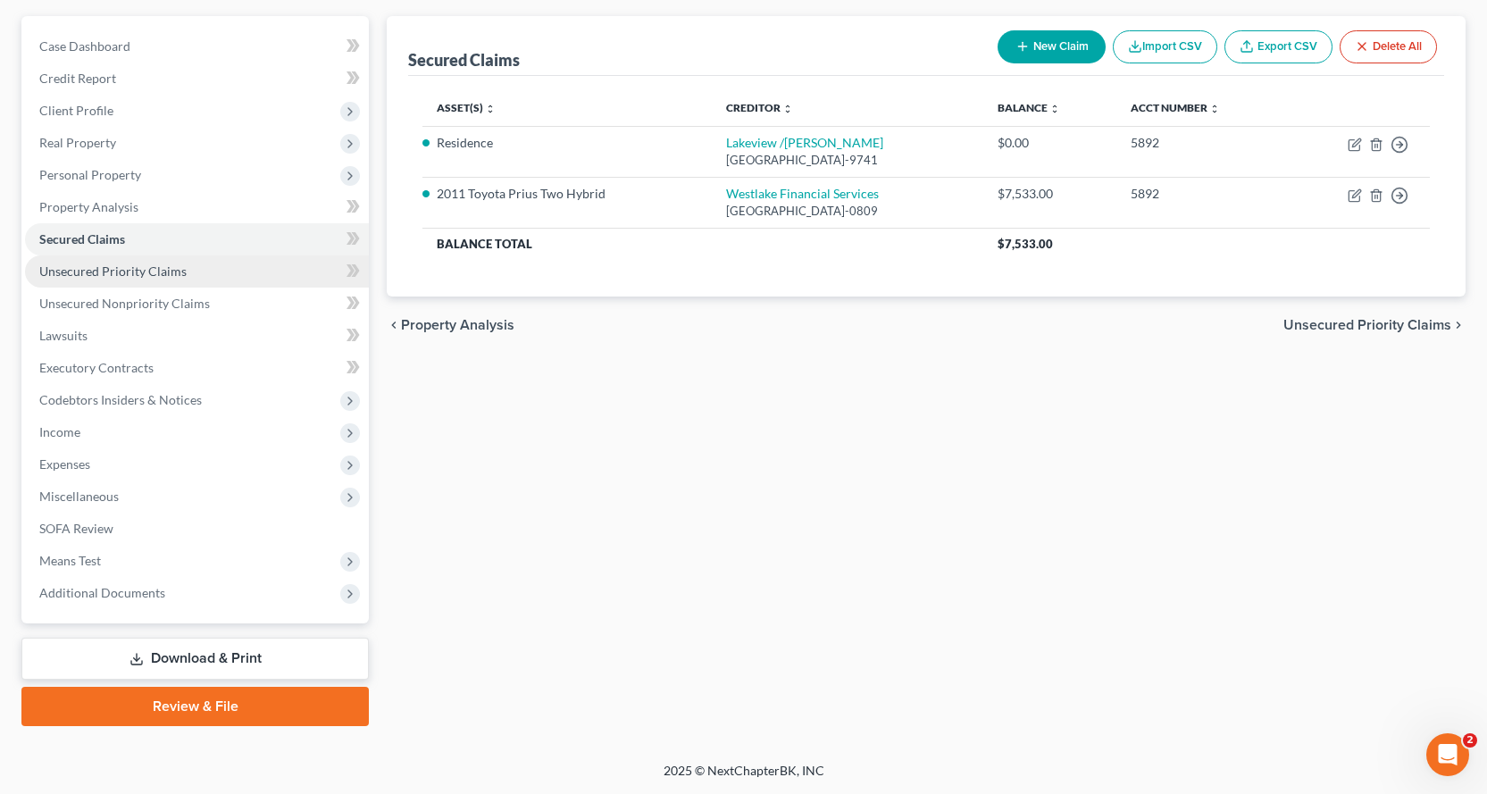
click at [53, 276] on span "Unsecured Priority Claims" at bounding box center [112, 270] width 147 height 15
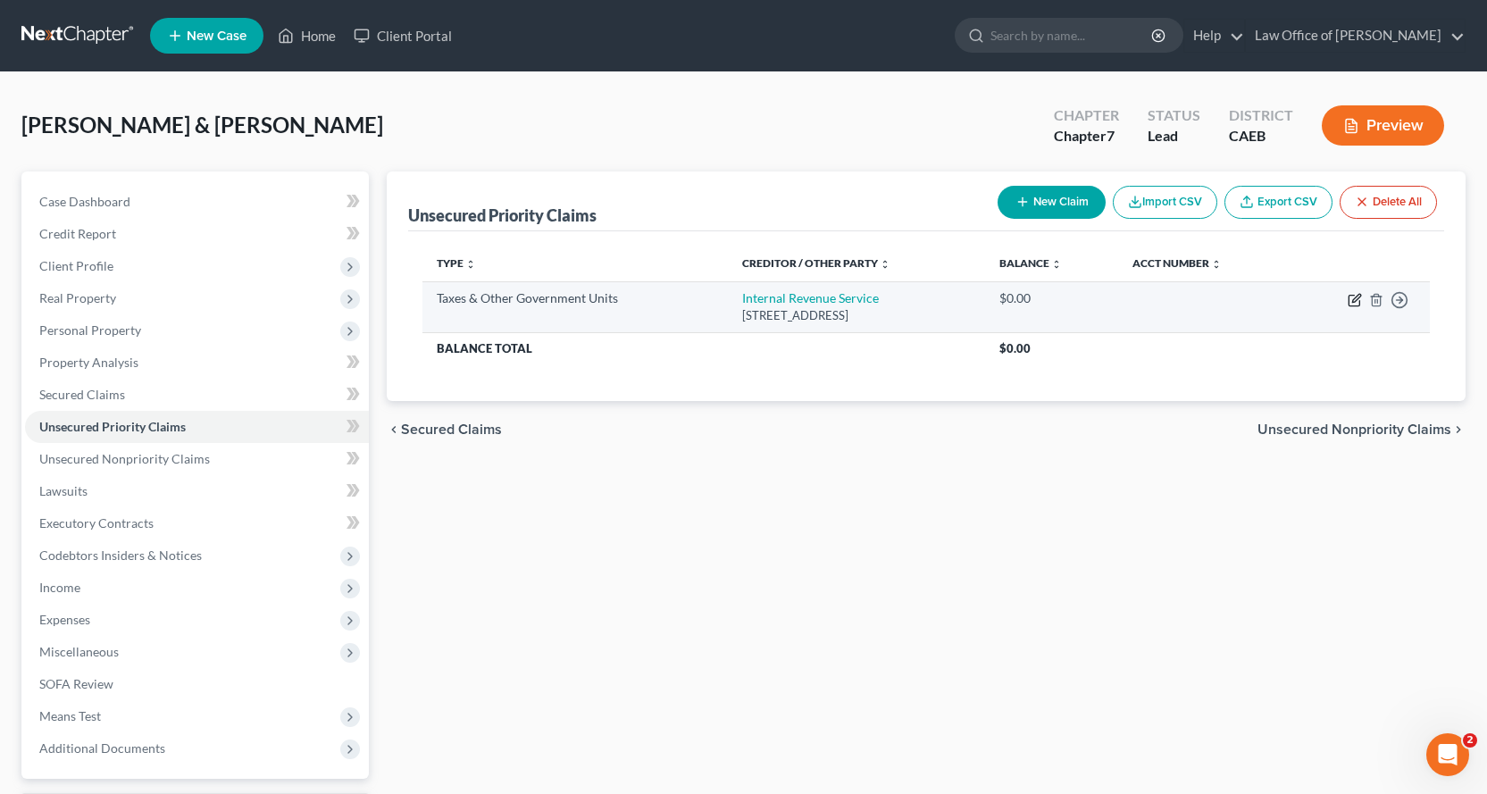
click at [1354, 300] on icon "button" at bounding box center [1354, 300] width 14 height 14
select select "0"
select select "39"
select select "2"
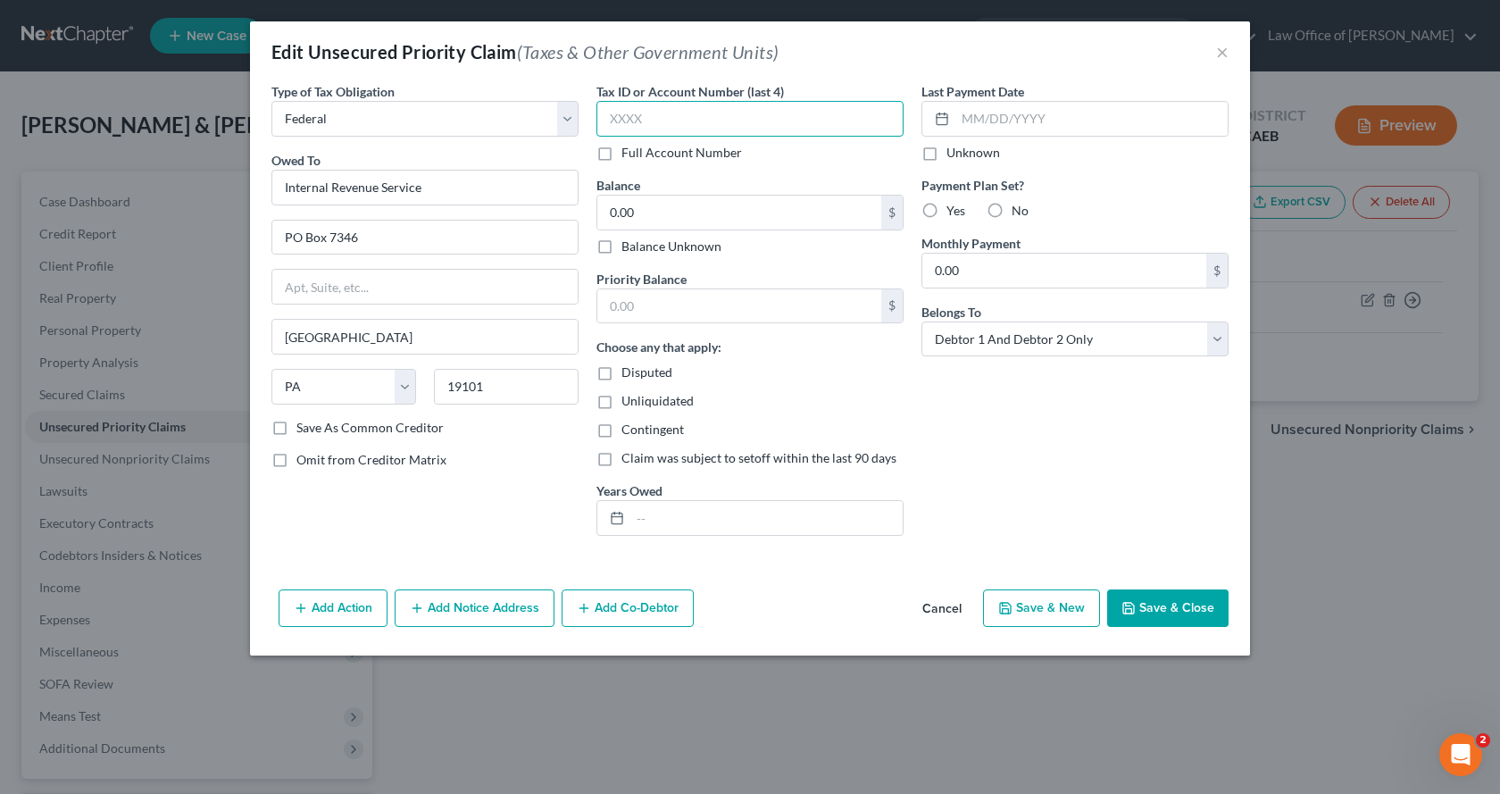
click at [694, 108] on input "text" at bounding box center [750, 119] width 307 height 36
type input "8571"
click at [659, 220] on input "0.00" at bounding box center [739, 213] width 284 height 34
type input "13,400.00"
click at [638, 294] on input "text" at bounding box center [739, 306] width 284 height 34
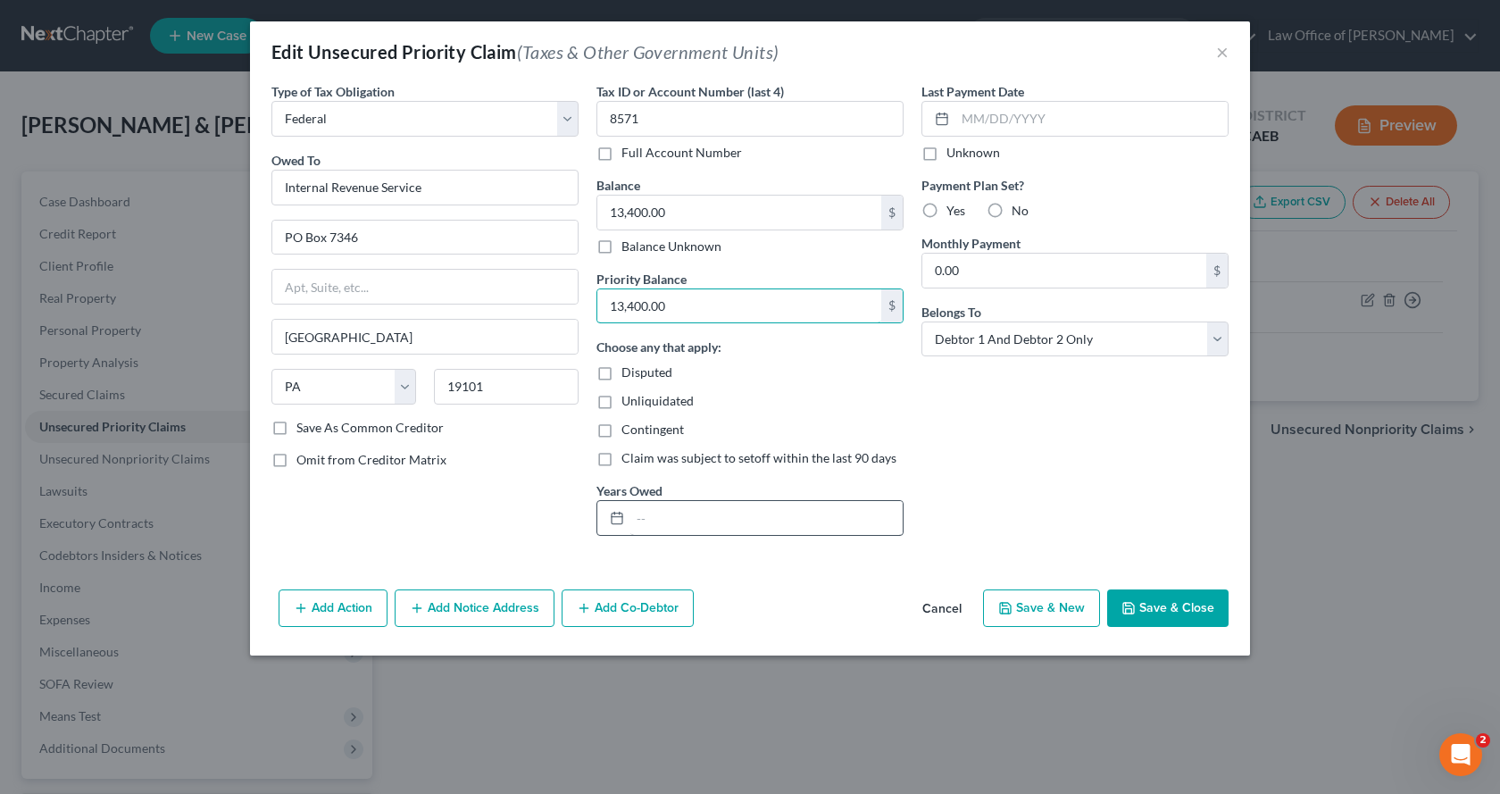
type input "13,400.00"
click at [640, 517] on input "text" at bounding box center [766, 518] width 272 height 34
type input "2024"
click at [1160, 601] on button "Save & Close" at bounding box center [1167, 608] width 121 height 38
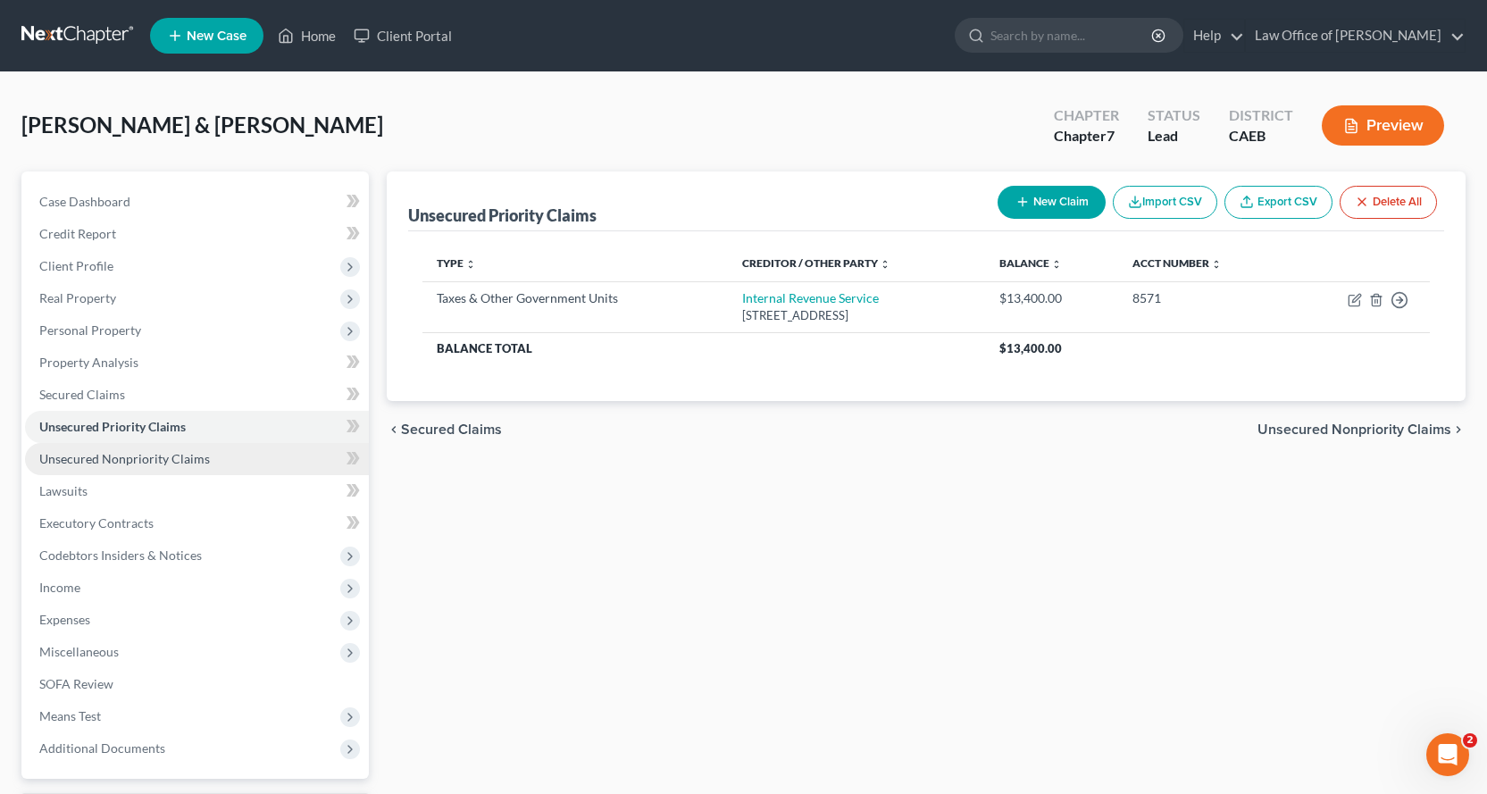
click at [83, 458] on span "Unsecured Nonpriority Claims" at bounding box center [124, 458] width 171 height 15
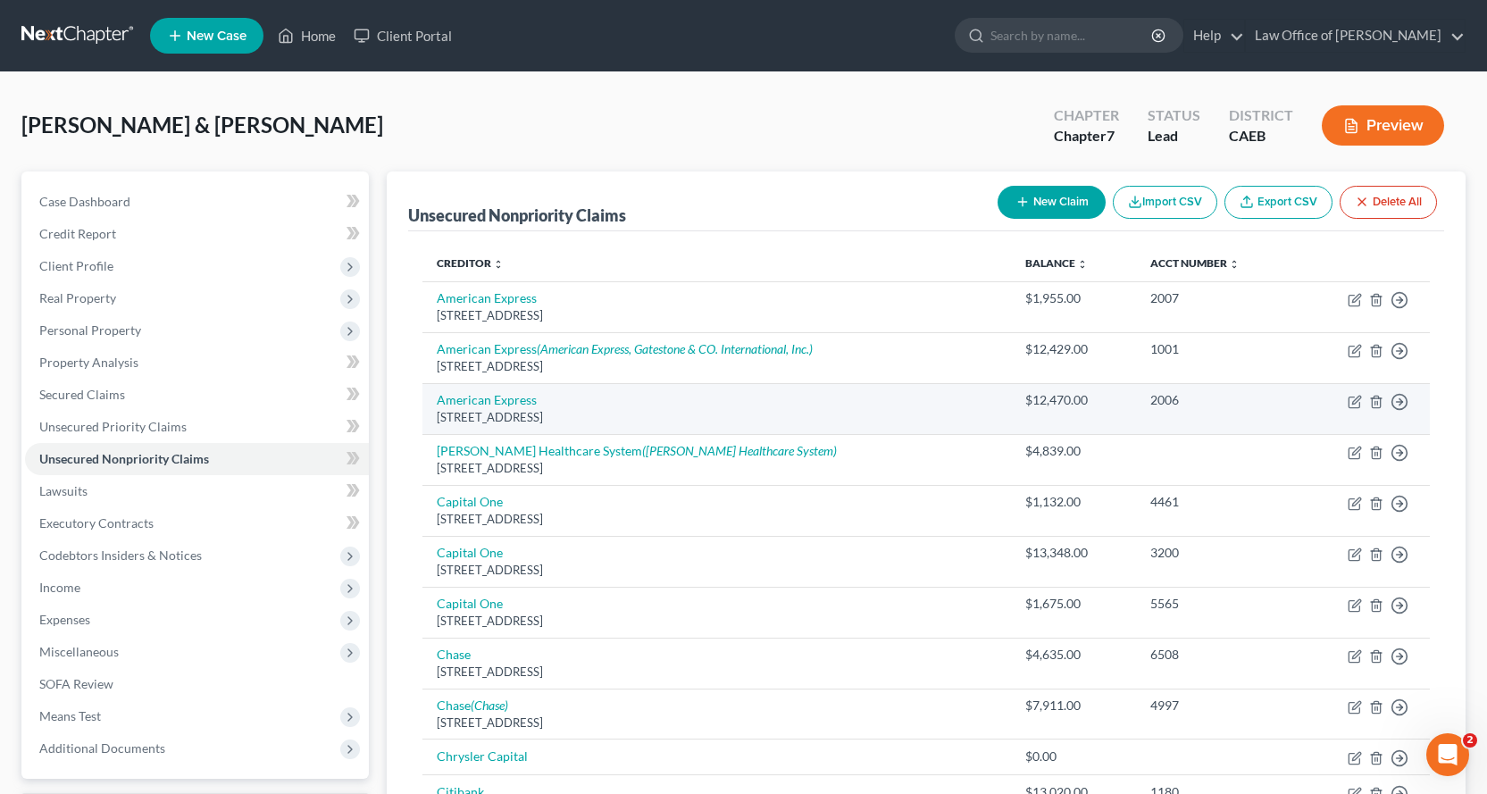
click at [1182, 396] on div "2006" at bounding box center [1216, 400] width 133 height 18
click at [1351, 399] on icon "button" at bounding box center [1354, 402] width 14 height 14
select select "45"
select select "2"
select select "0"
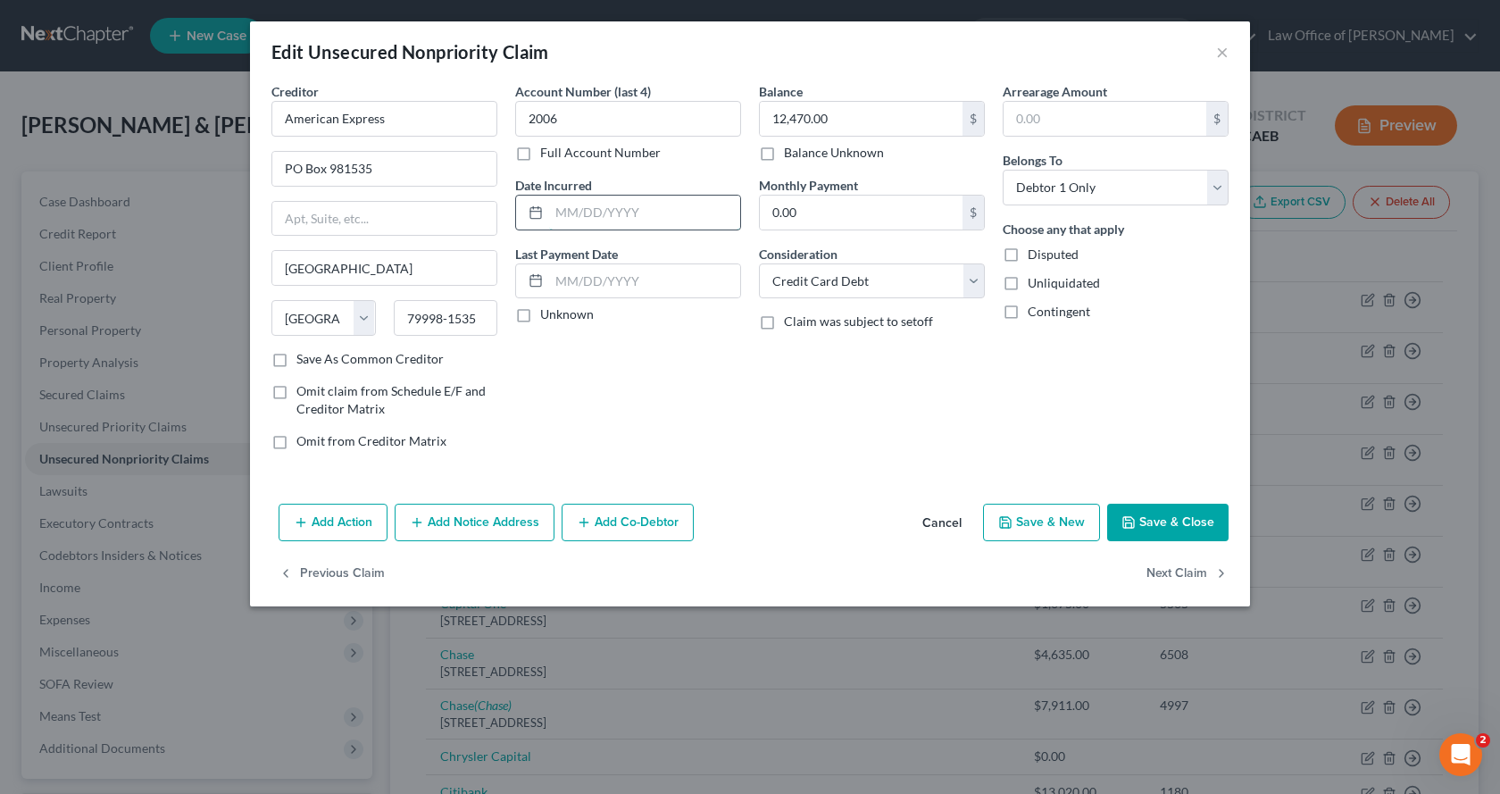
click at [566, 225] on input "text" at bounding box center [644, 213] width 191 height 34
type input "2024-2025"
click at [1156, 509] on button "Save & Close" at bounding box center [1167, 523] width 121 height 38
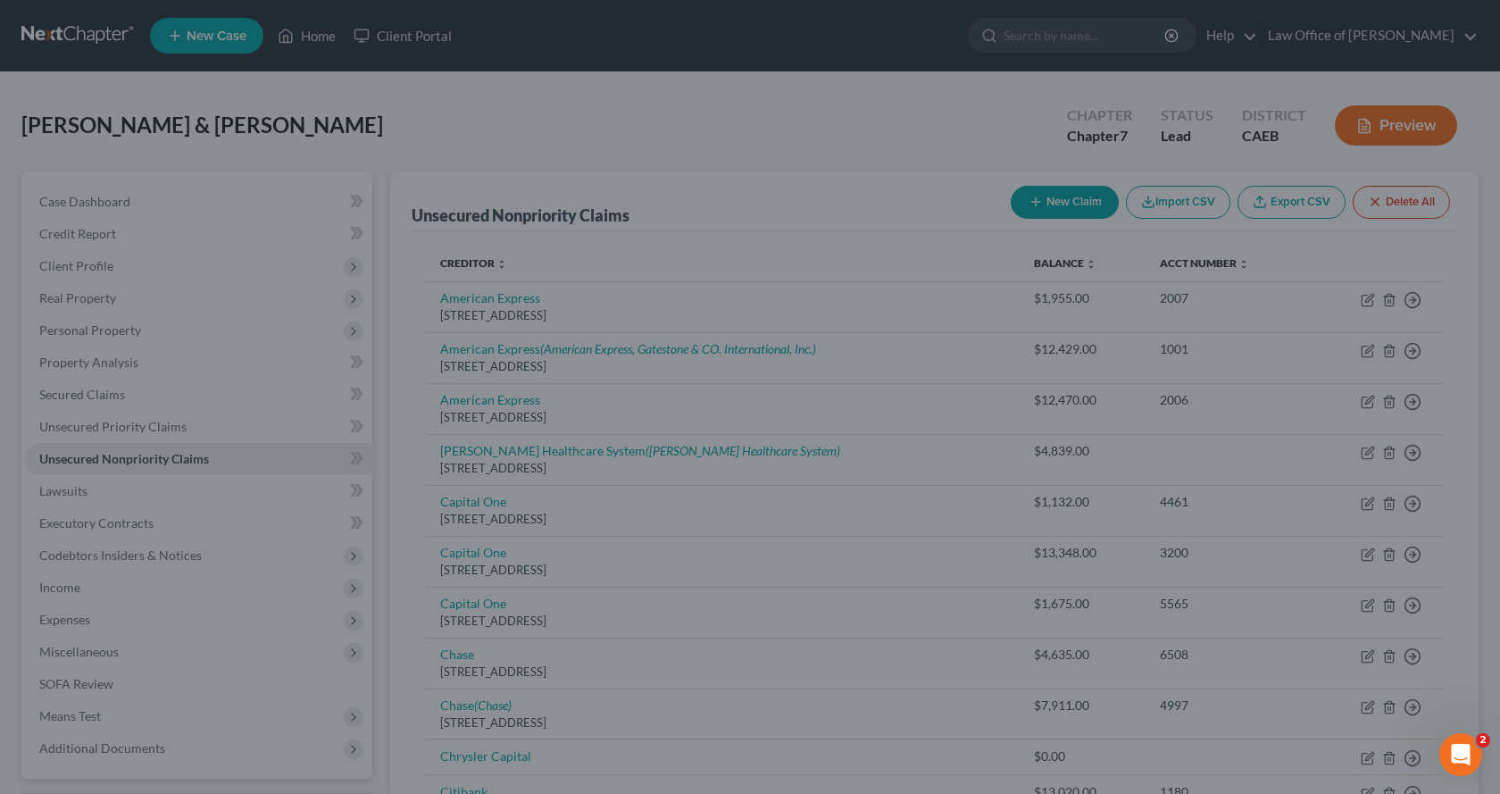
type input "0"
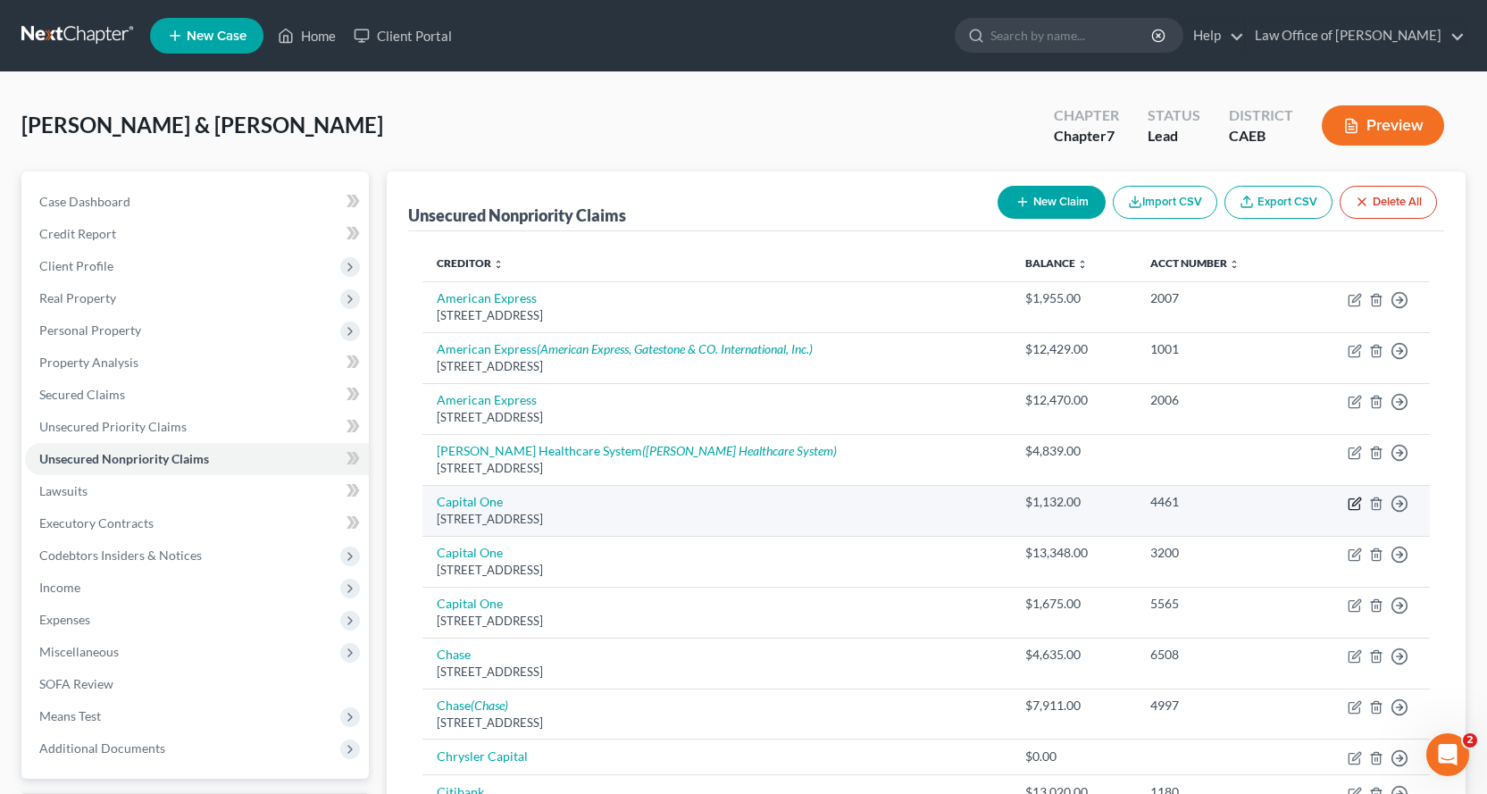
click at [1354, 506] on icon "button" at bounding box center [1354, 503] width 14 height 14
select select "46"
select select "2"
select select "0"
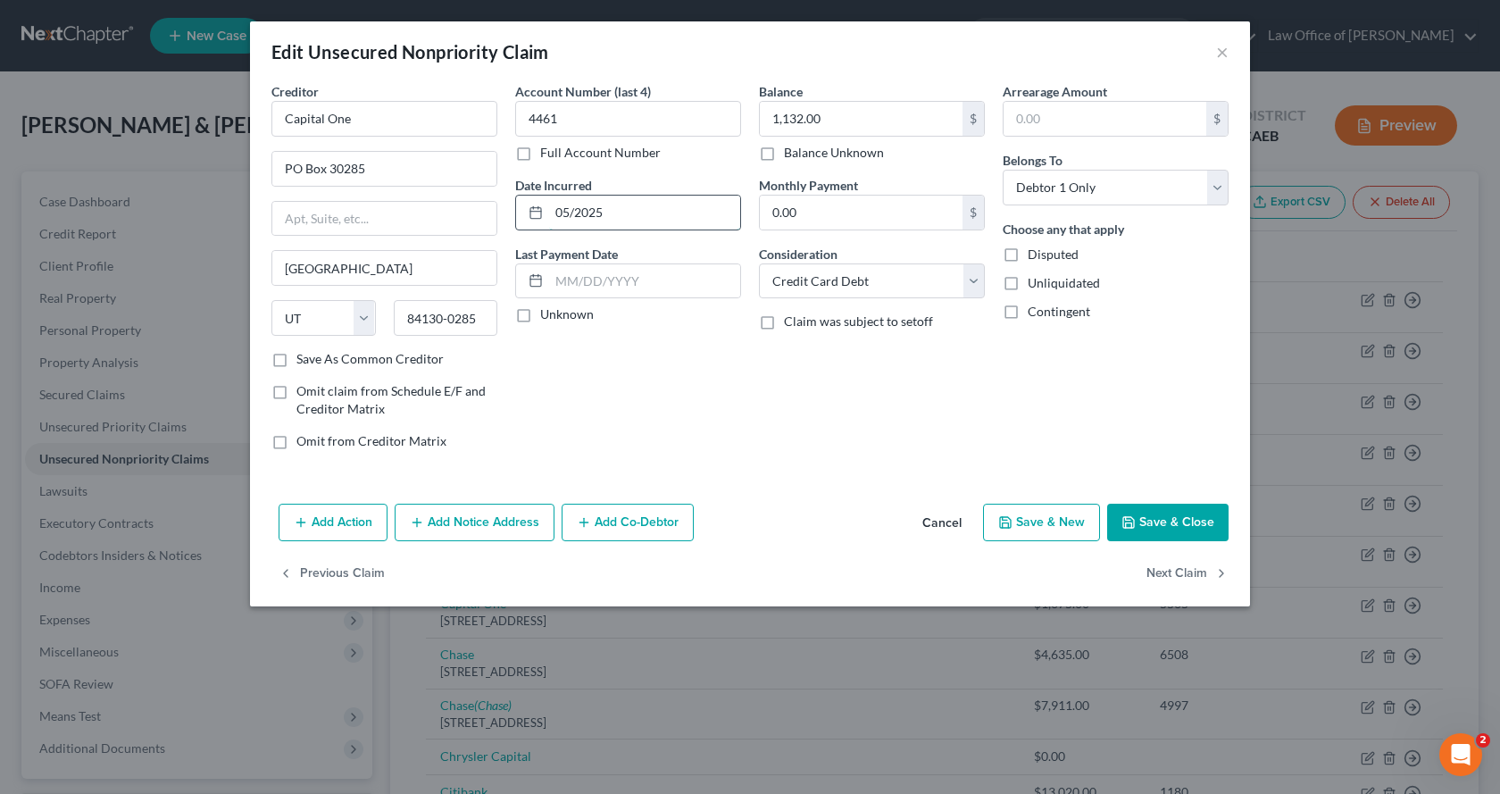
click at [576, 214] on input "05/2025" at bounding box center [644, 213] width 191 height 34
type input "2025"
click at [1131, 513] on button "Save & Close" at bounding box center [1167, 523] width 121 height 38
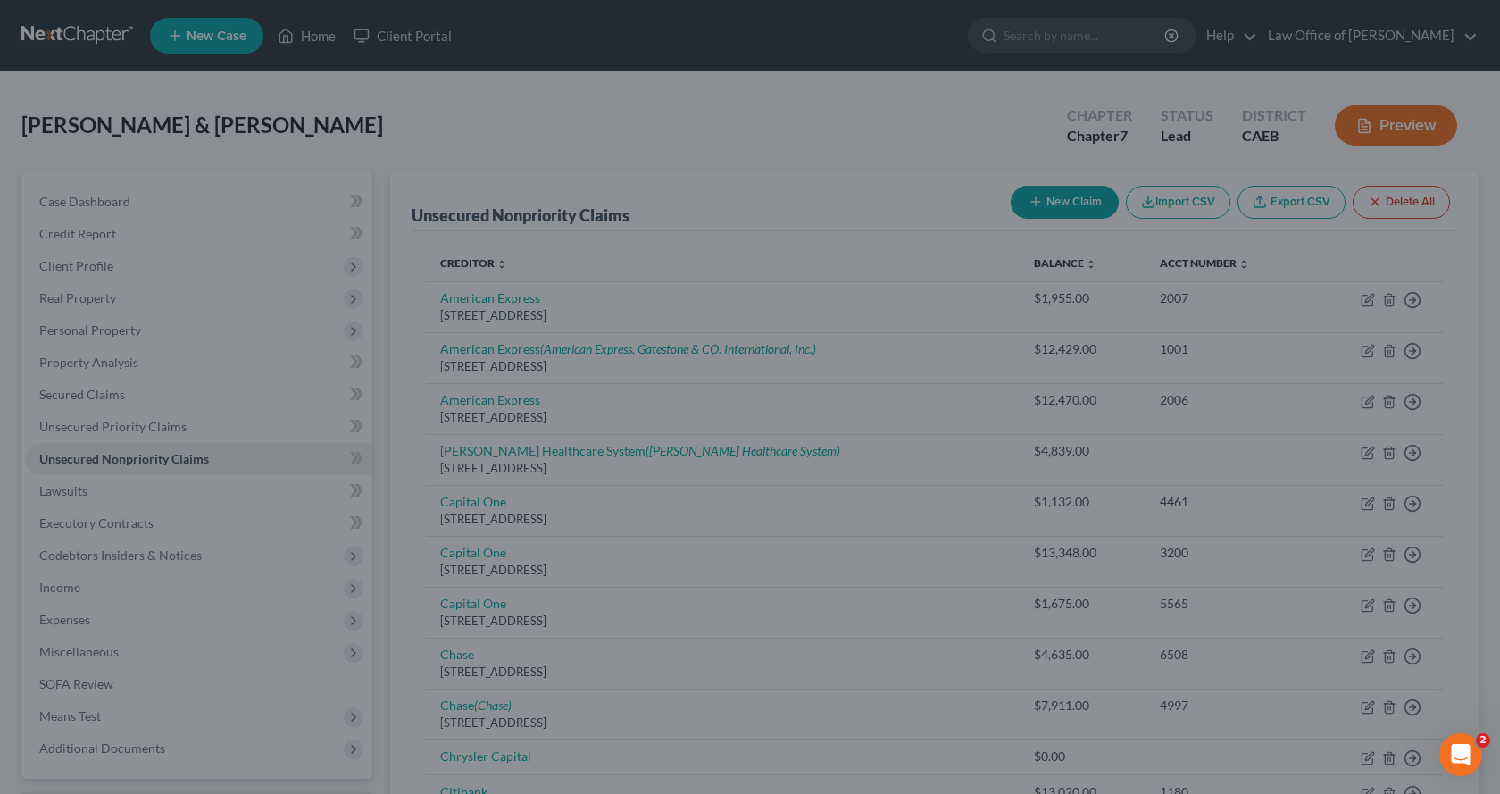
type input "0"
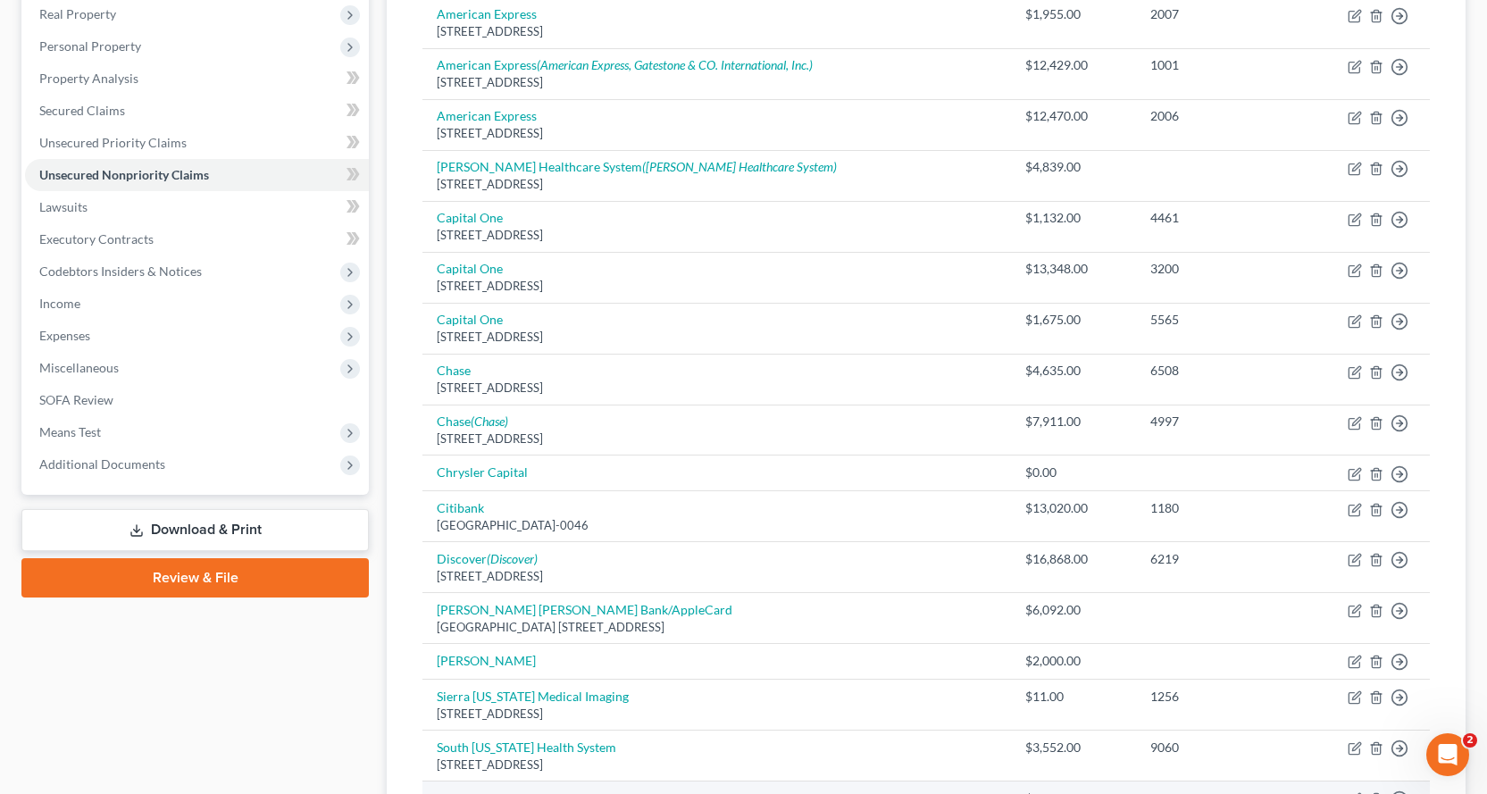
scroll to position [446, 0]
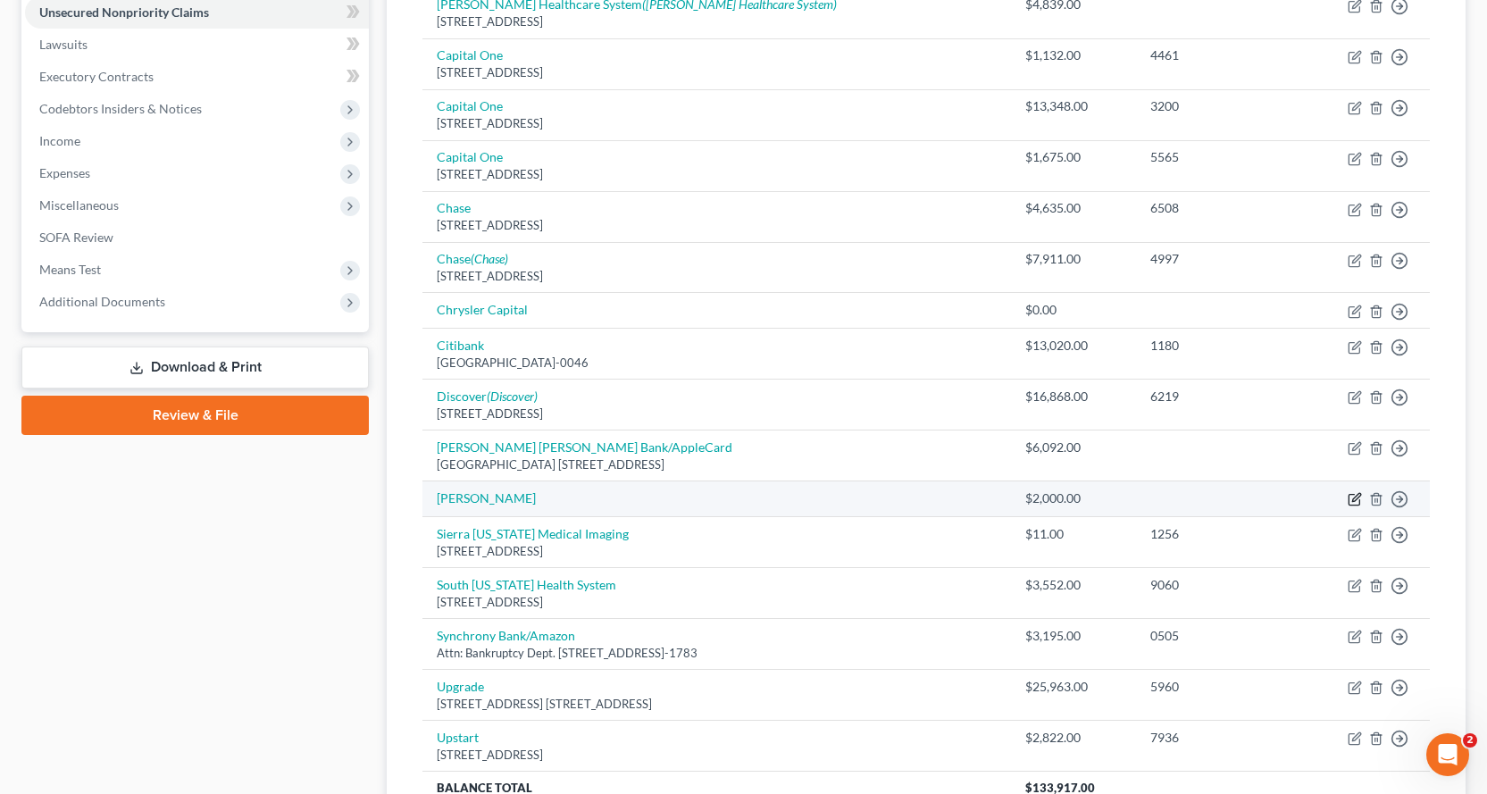
click at [1353, 503] on icon "button" at bounding box center [1354, 499] width 14 height 14
select select "14"
select select "1"
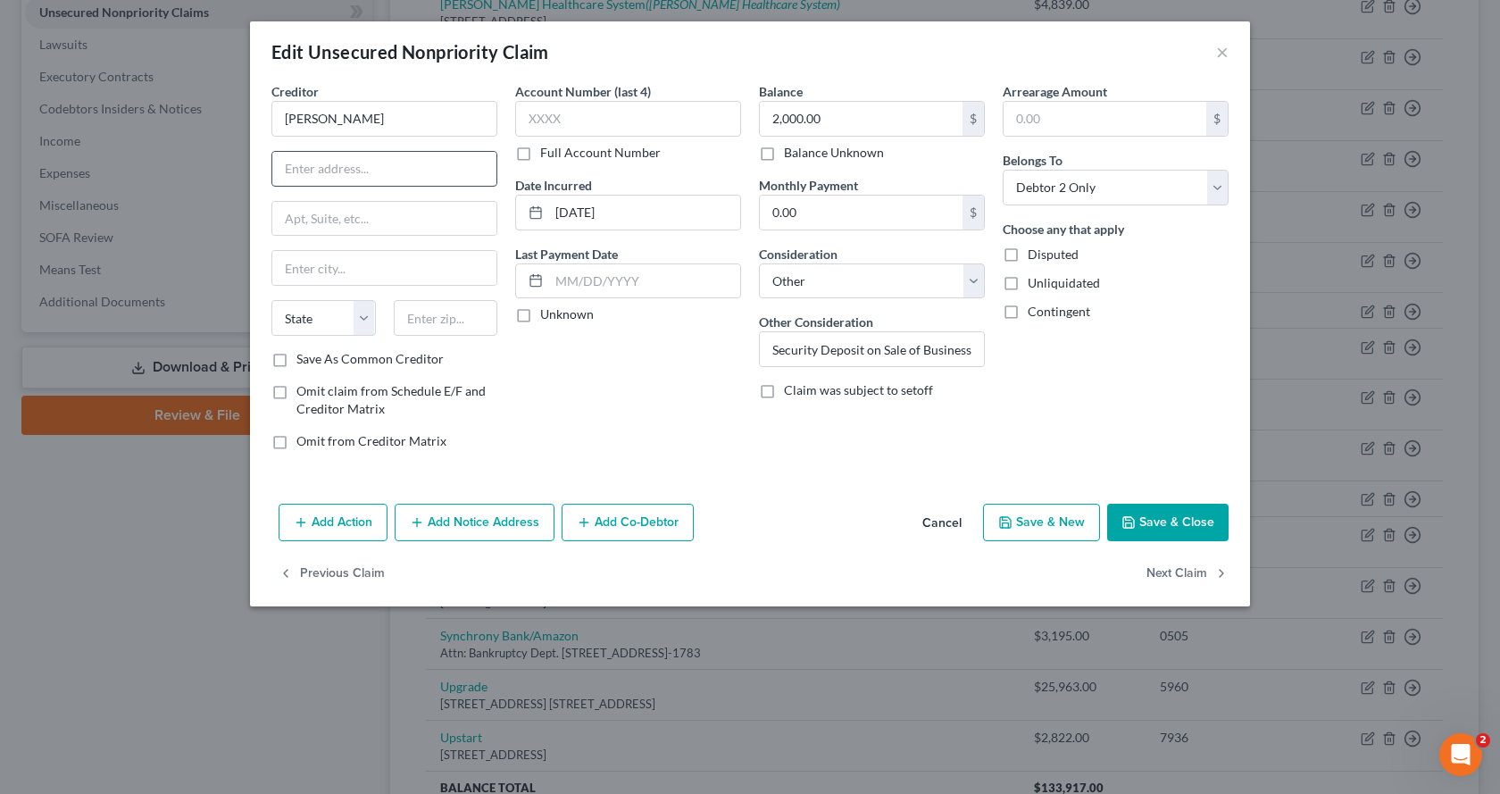
click at [427, 162] on input "text" at bounding box center [384, 169] width 224 height 34
type input "417 Ash Avenue"
click at [343, 270] on input "text" at bounding box center [384, 268] width 224 height 34
type input "Donna"
click at [350, 313] on select "State AL AK AR AZ CA CO CT DE DC FL GA GU HI ID IL IN IA KS KY LA ME MD MA MI M…" at bounding box center [323, 318] width 104 height 36
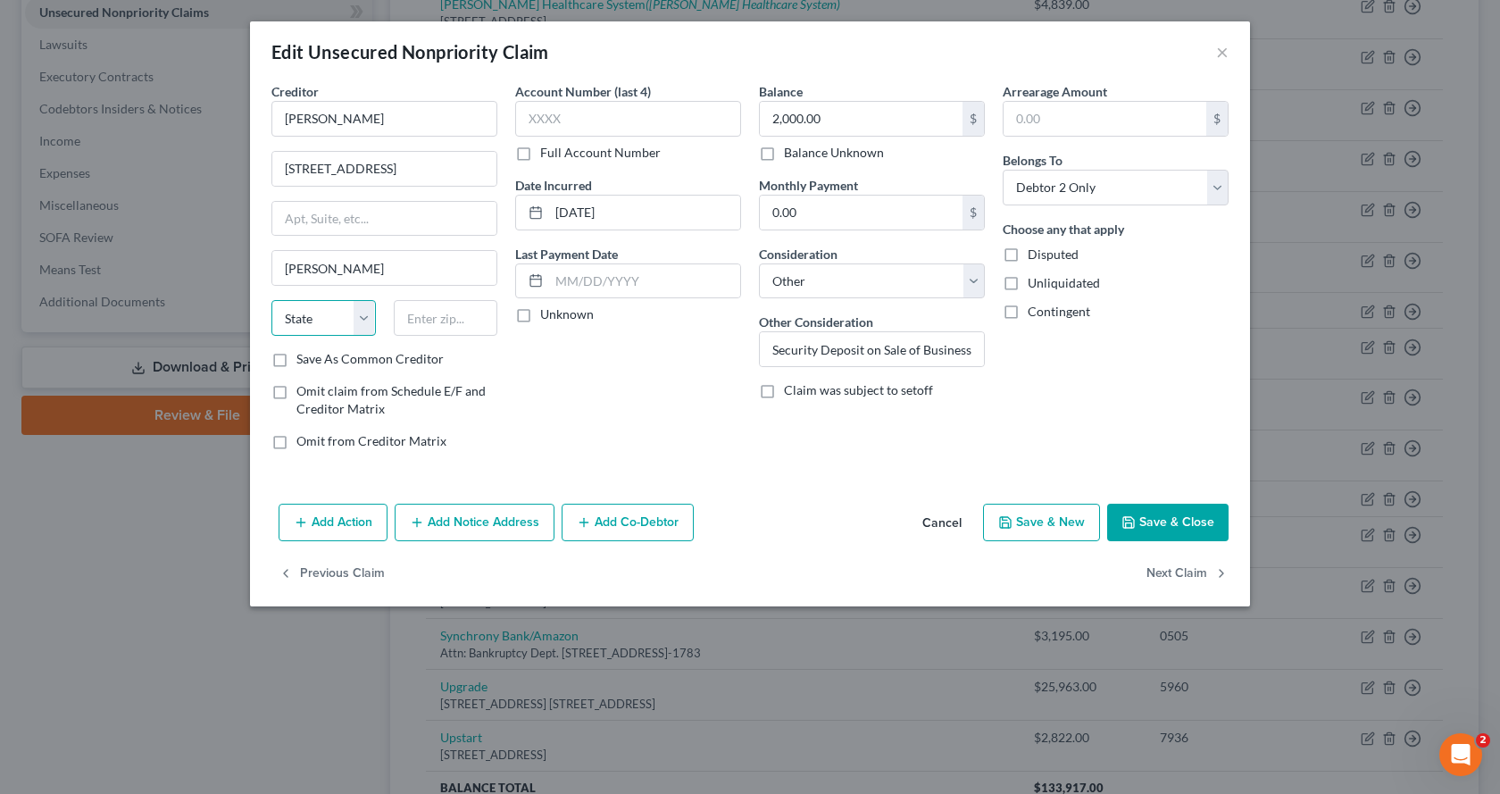
click at [359, 324] on select "State AL AK AR AZ CA CO CT DE DC FL GA GU HI ID IL IN IA KS KY LA ME MD MA MI M…" at bounding box center [323, 318] width 104 height 36
select select "45"
click at [271, 300] on select "State AL AK AR AZ CA CO CT DE DC FL GA GU HI ID IL IN IA KS KY LA ME MD MA MI M…" at bounding box center [323, 318] width 104 height 36
click at [419, 313] on input "text" at bounding box center [446, 318] width 104 height 36
type input "78537"
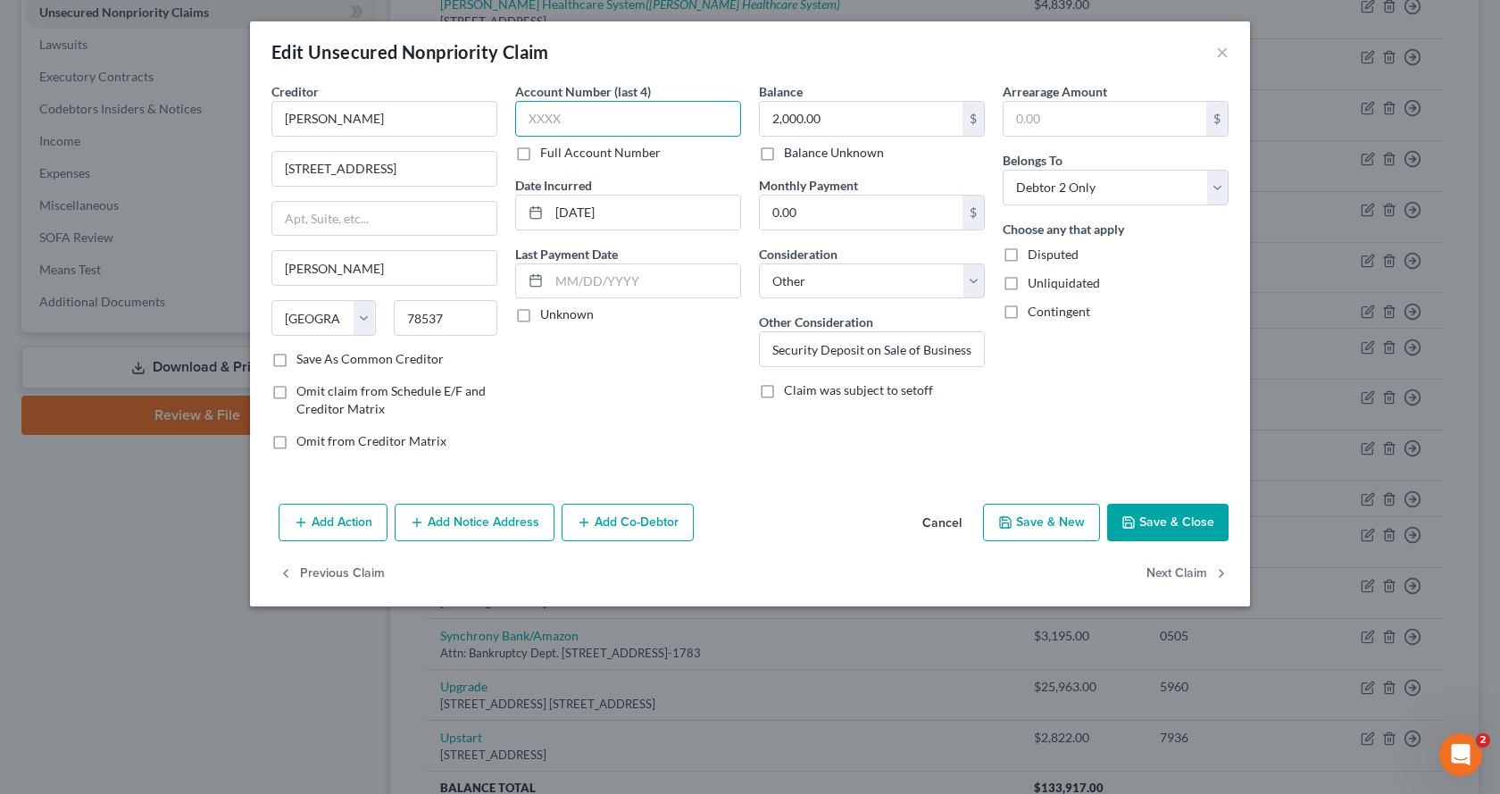
click at [626, 104] on input "text" at bounding box center [628, 119] width 226 height 36
click at [1134, 521] on icon "button" at bounding box center [1129, 522] width 14 height 14
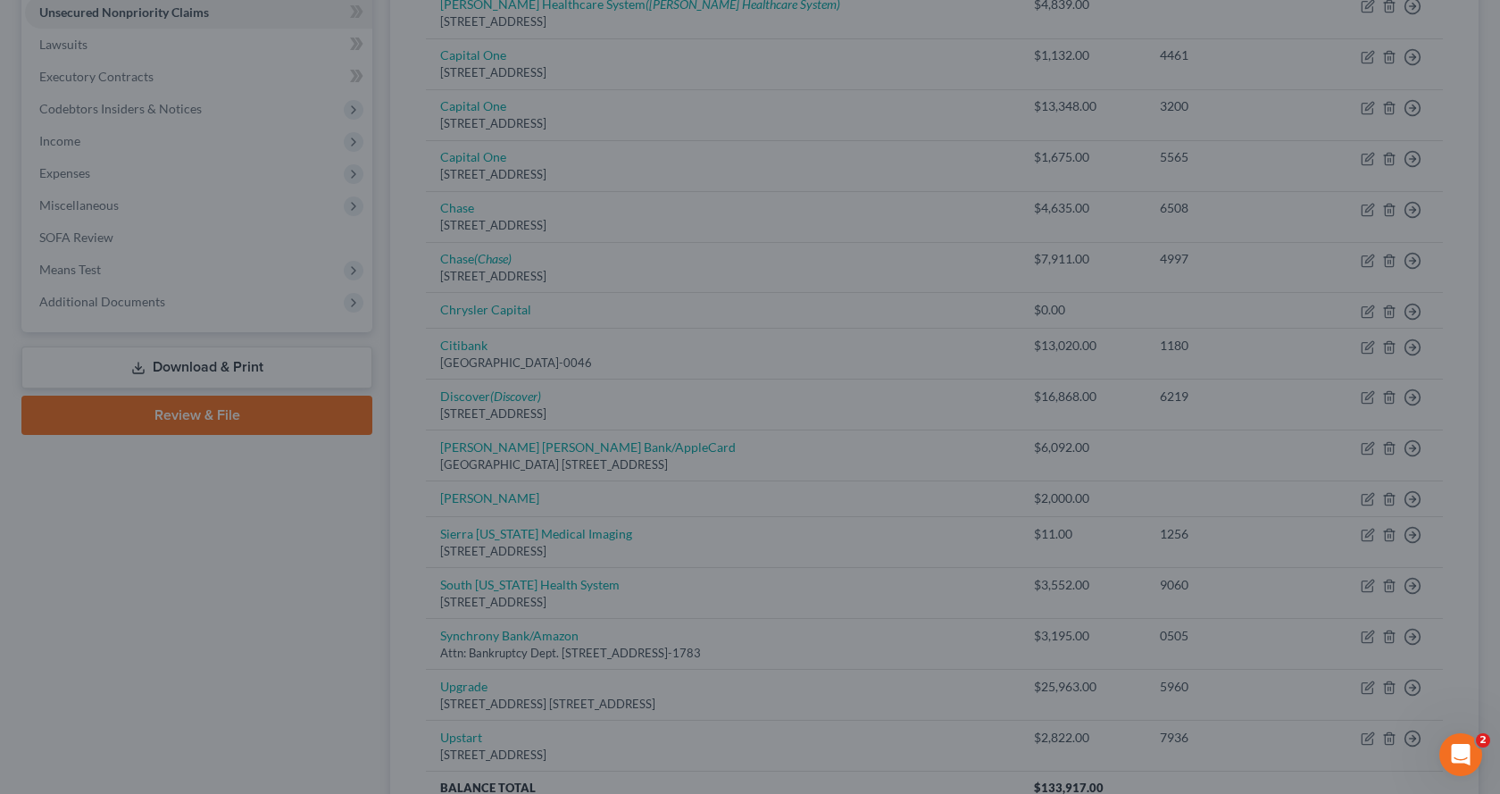
type input "0"
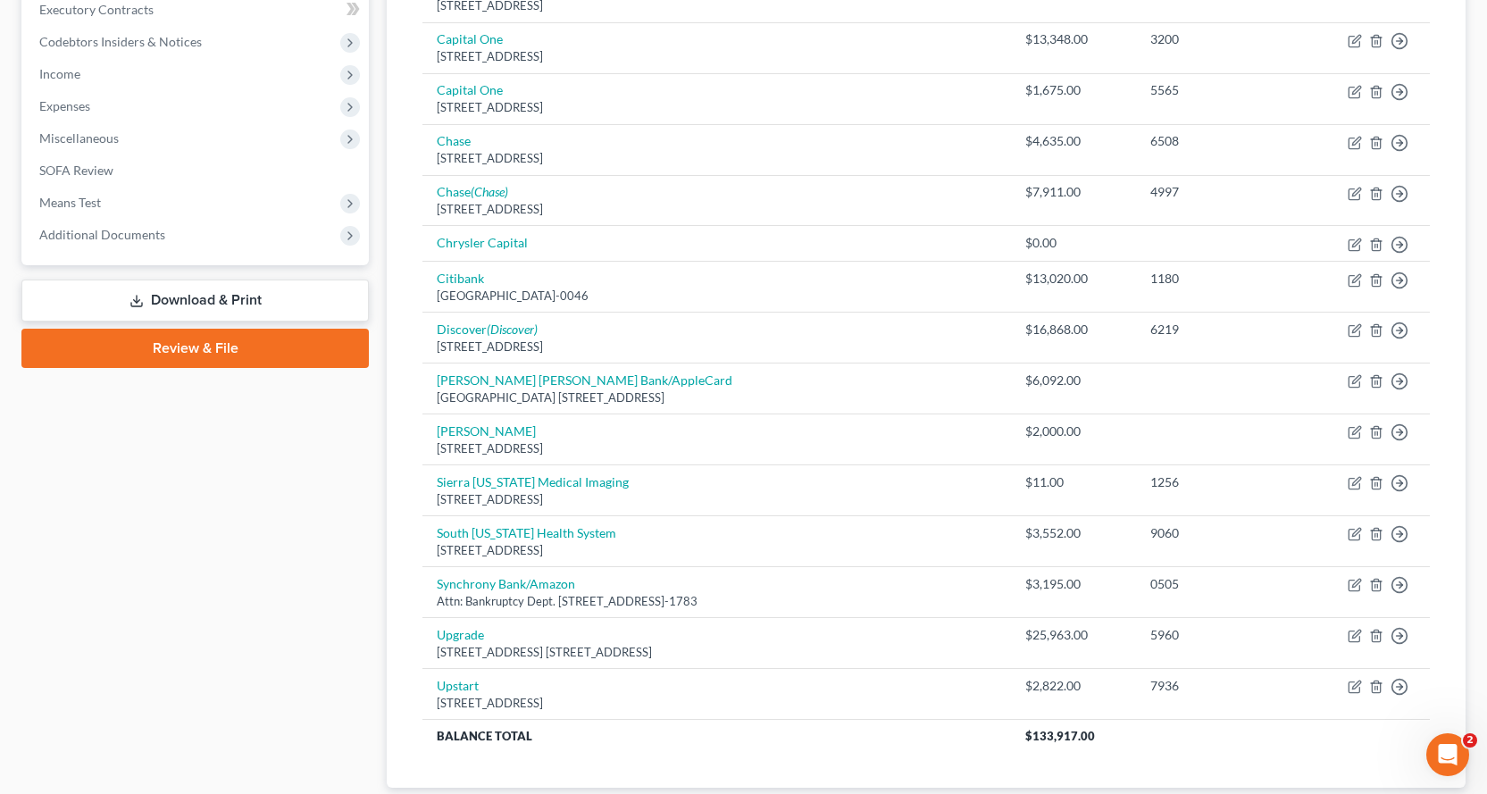
scroll to position [625, 0]
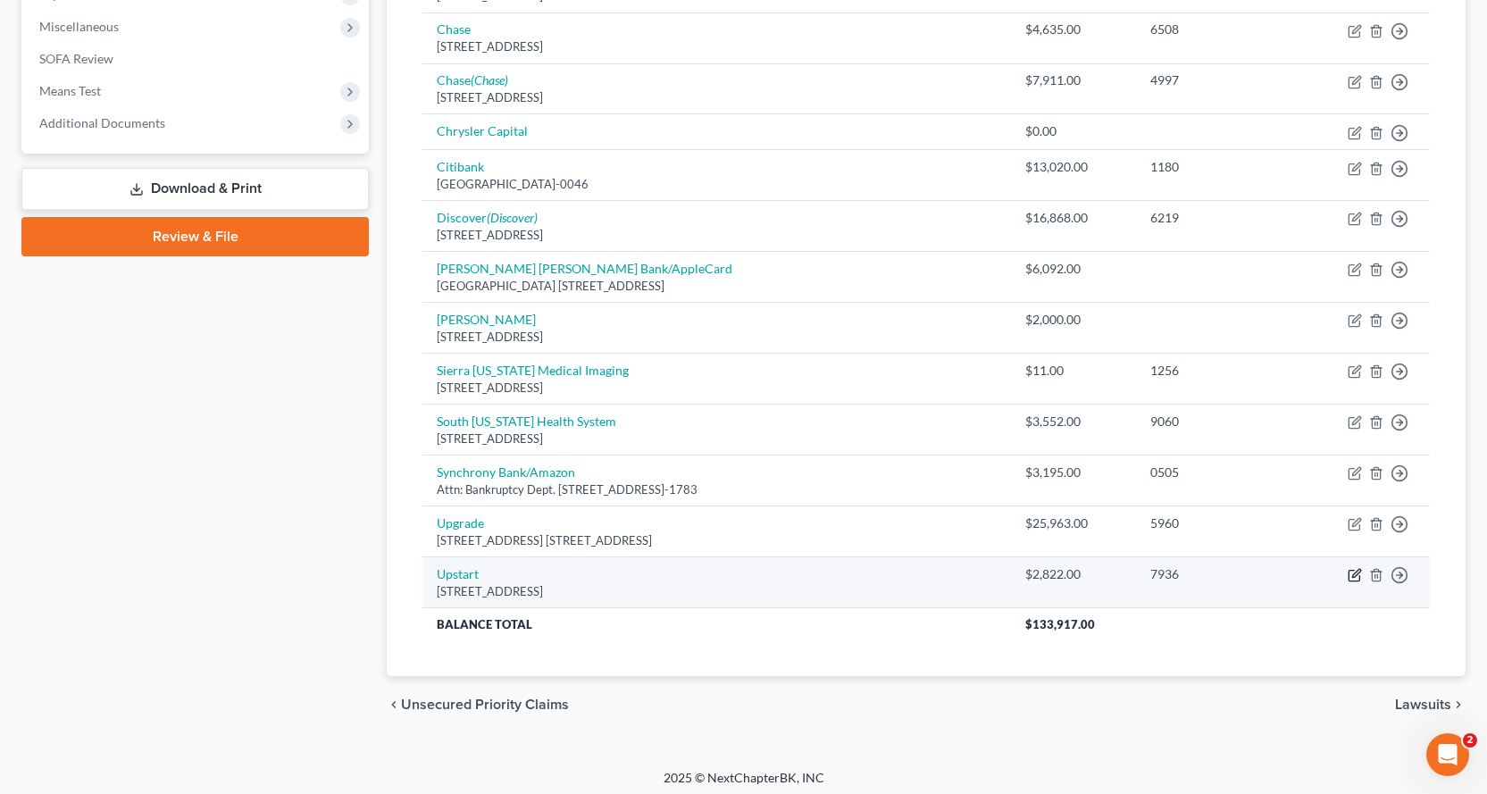
click at [1353, 576] on icon "button" at bounding box center [1356, 574] width 8 height 8
select select "4"
select select "10"
select select "0"
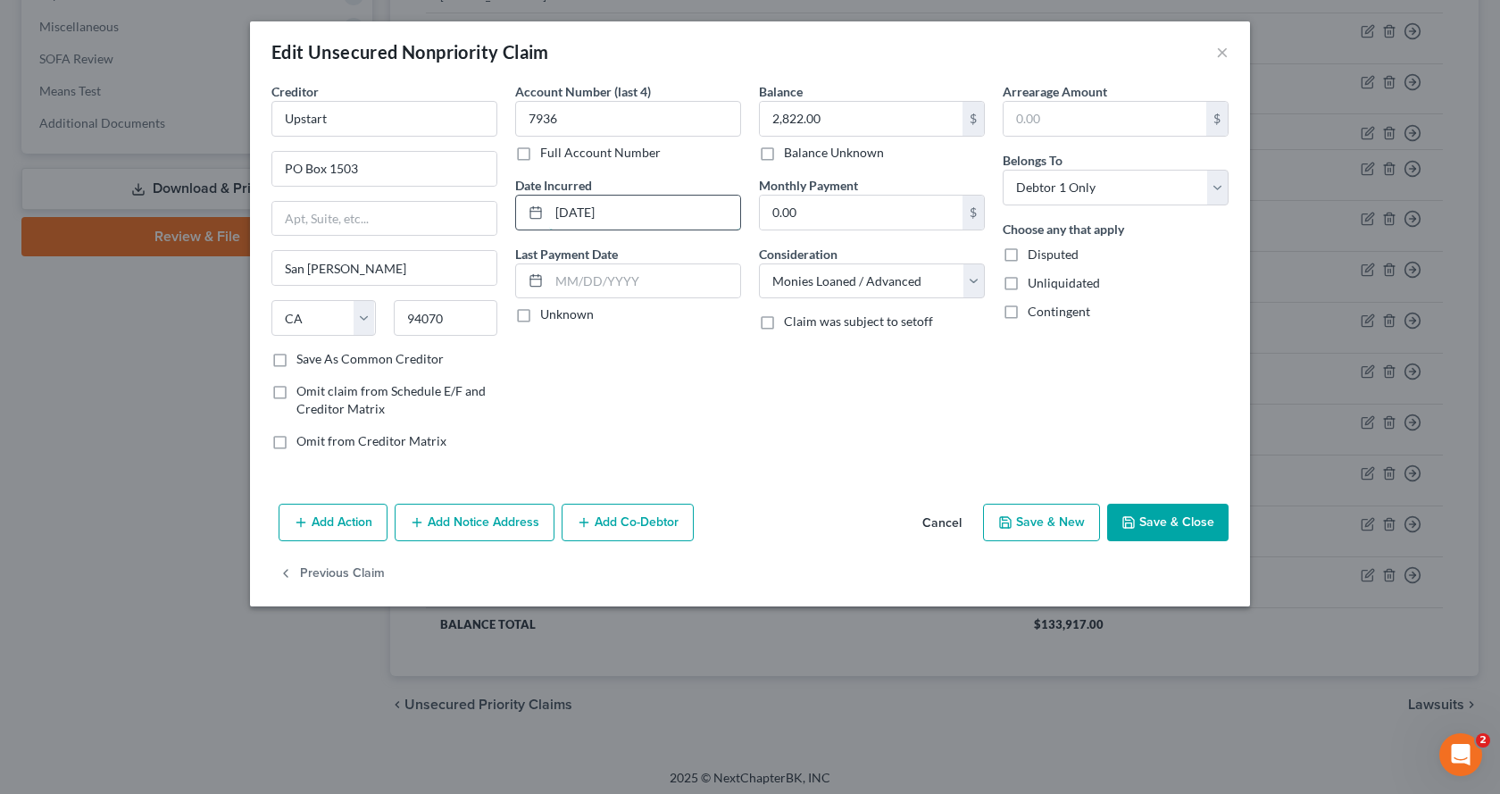
click at [580, 214] on input "06/13/2025" at bounding box center [644, 213] width 191 height 34
type input "06/14/2025"
click at [1131, 530] on button "Save & Close" at bounding box center [1167, 523] width 121 height 38
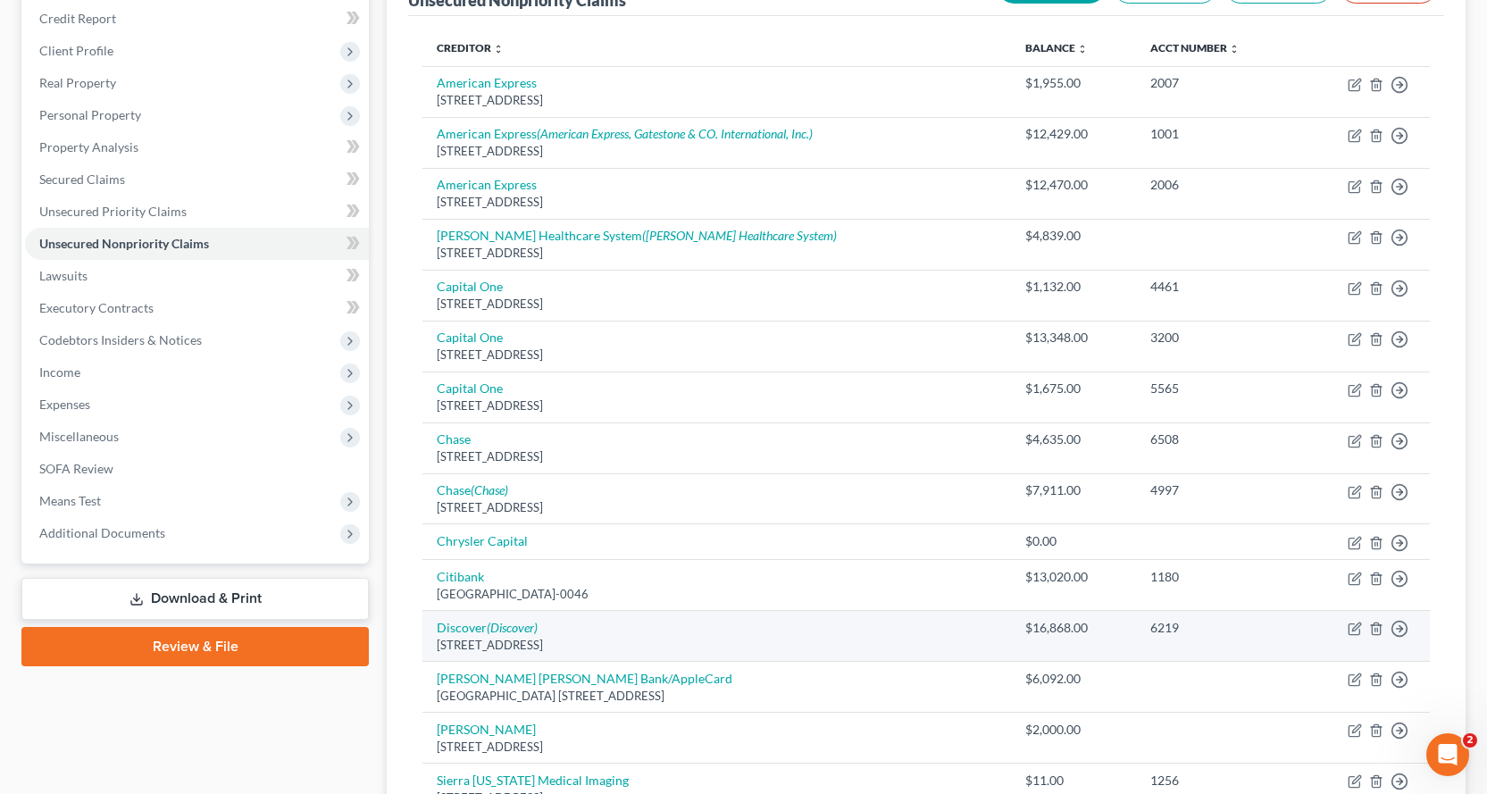
scroll to position [179, 0]
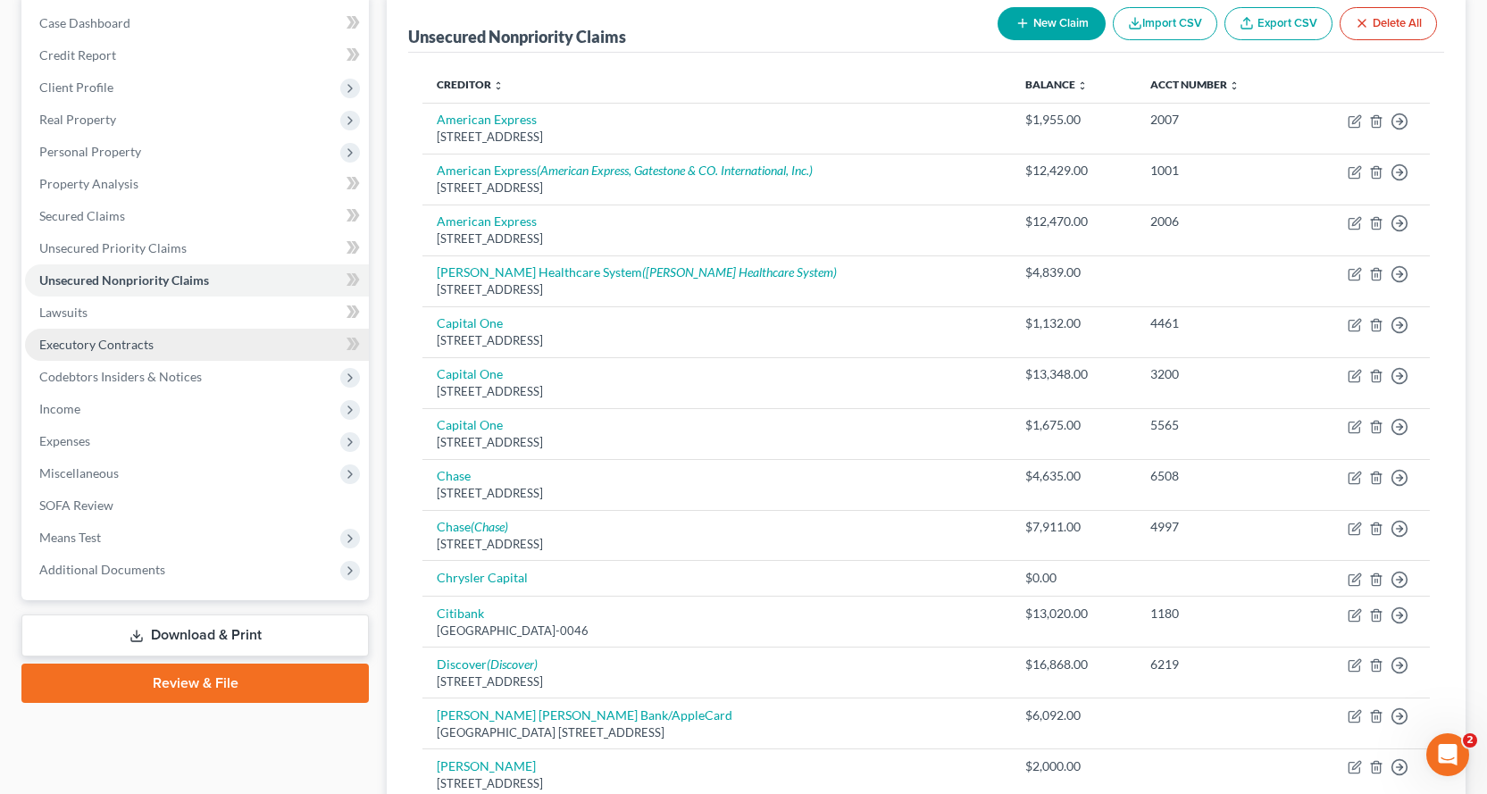
click at [62, 342] on span "Executory Contracts" at bounding box center [96, 344] width 114 height 15
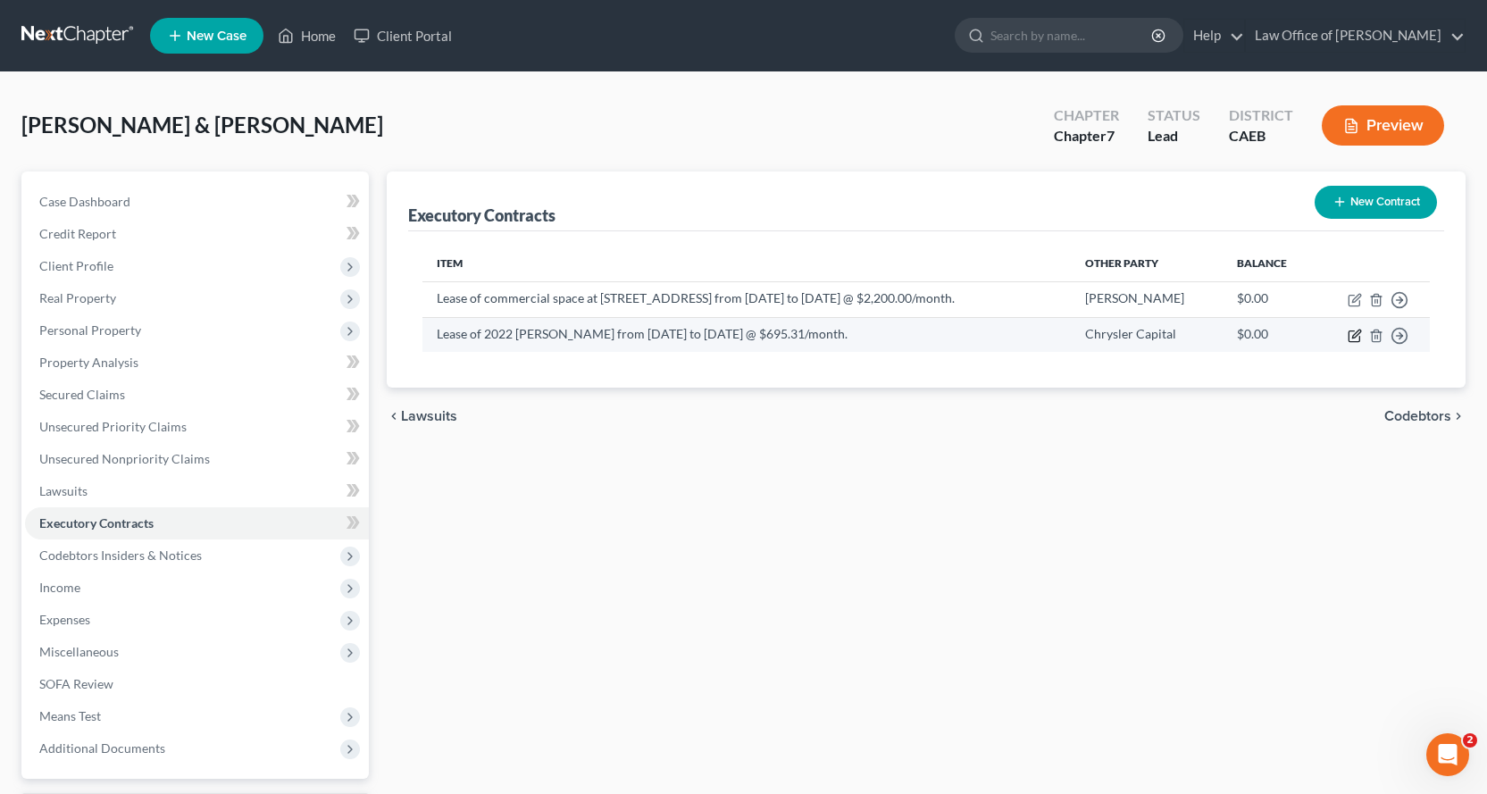
click at [1352, 335] on icon "button" at bounding box center [1354, 336] width 14 height 14
select select "3"
select select "0"
select select "1"
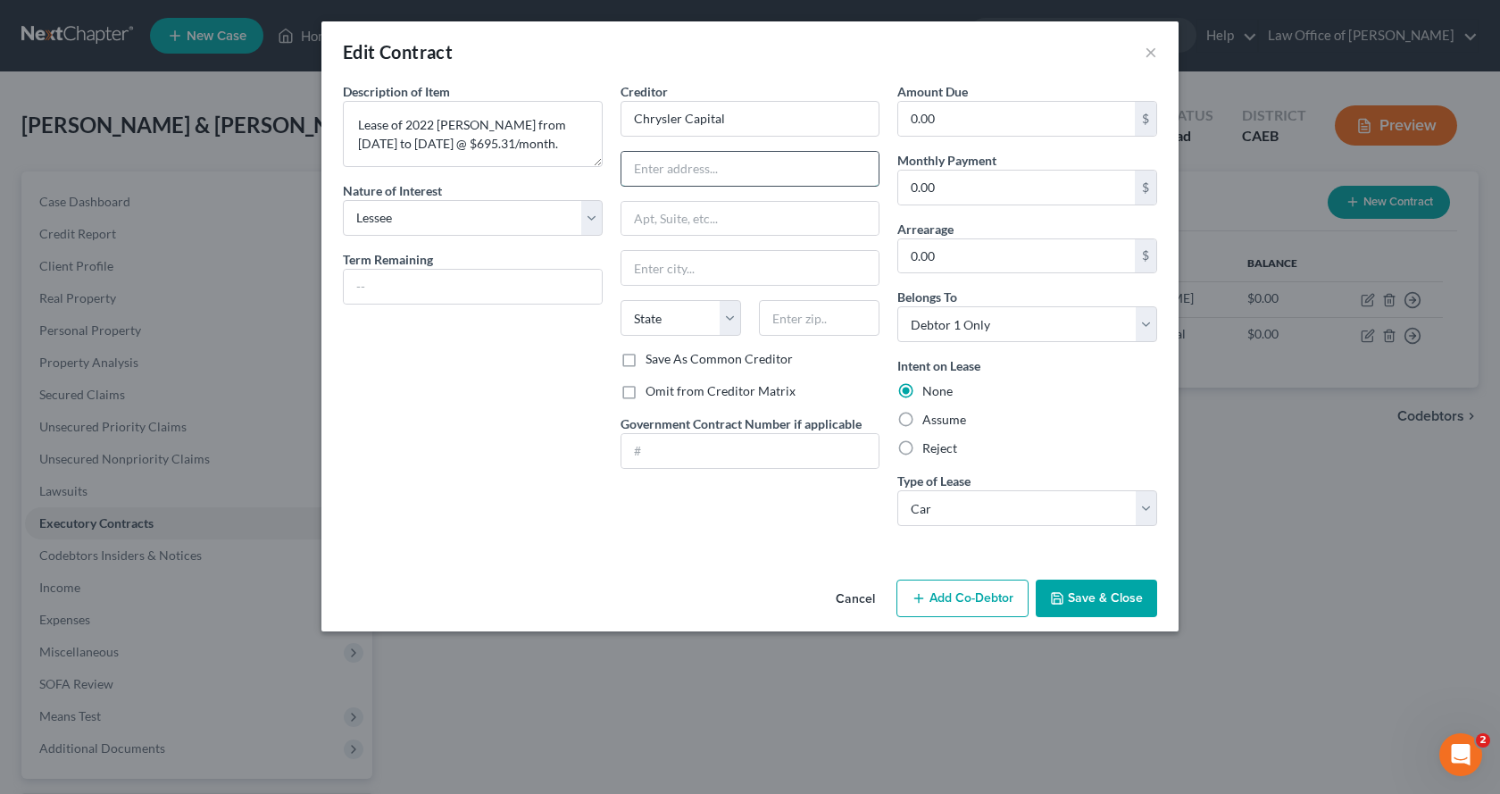
click at [653, 175] on input "text" at bounding box center [751, 169] width 258 height 34
type input "Attn: Bankruptcy Dept."
click at [655, 225] on input "text" at bounding box center [751, 219] width 258 height 34
type input "PO Box 961278"
click at [665, 271] on input "text" at bounding box center [751, 268] width 258 height 34
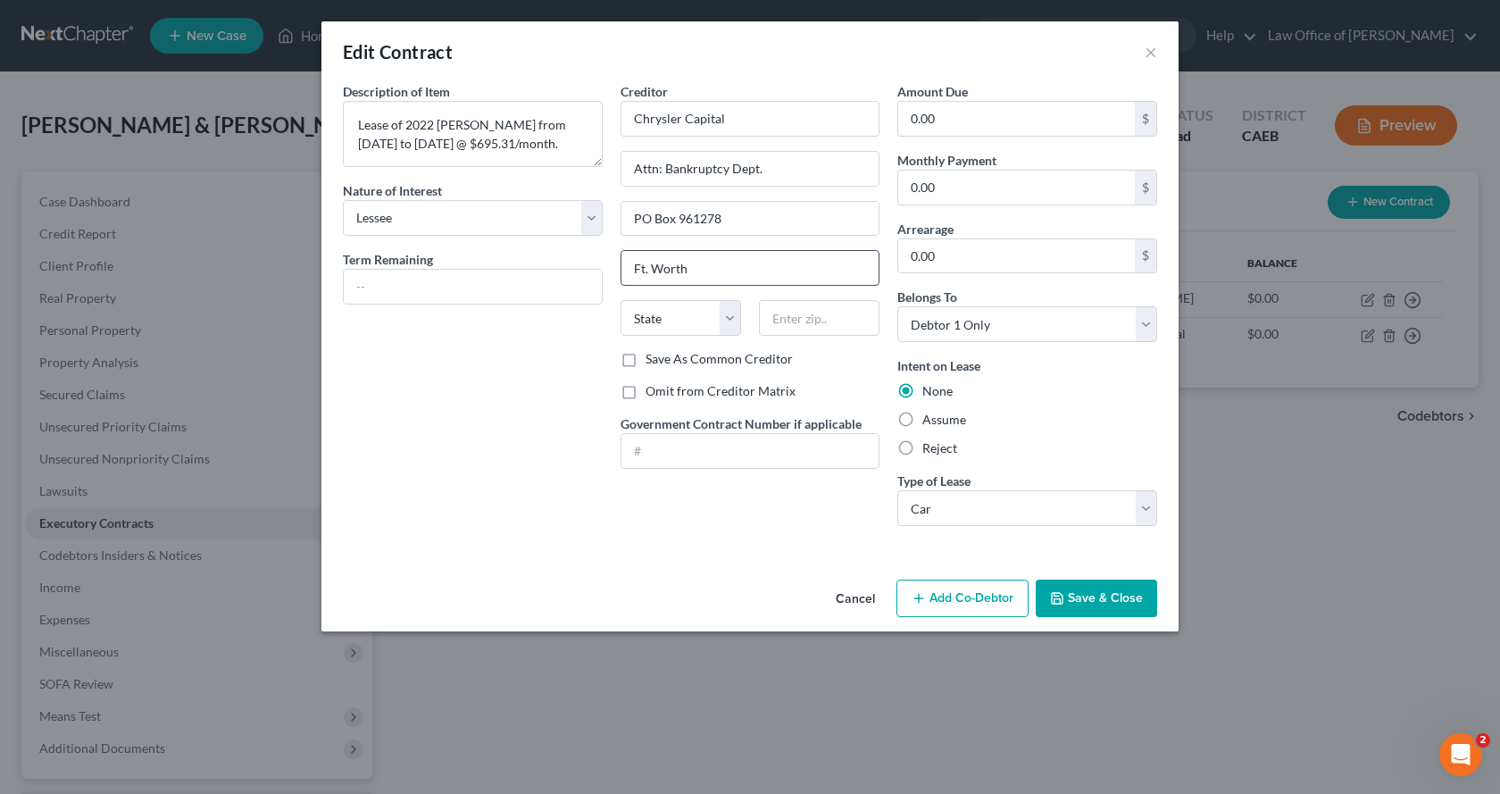
type input "Ft. Worth"
select select "45"
type input "76161-1278"
click at [593, 229] on select "Select Purchaser Agent Lessor Lessee" at bounding box center [473, 218] width 260 height 36
select select
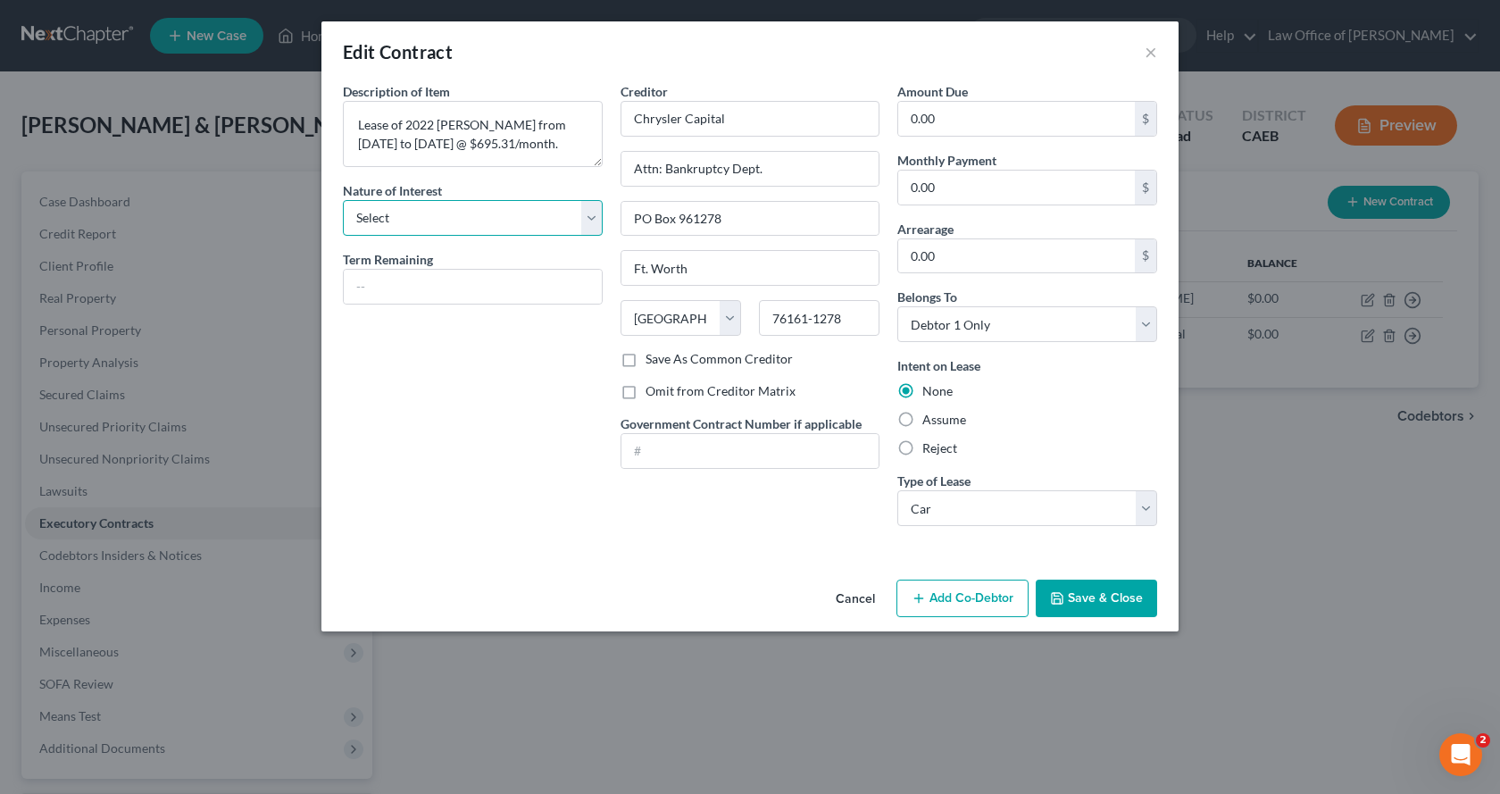
click at [343, 200] on select "Select Purchaser Agent Lessor Lessee" at bounding box center [473, 218] width 260 height 36
click at [590, 143] on textarea "Lease of 2022 Jeep Wrangler from 11/25/22 to 10/25/25 @ $695.31/month." at bounding box center [473, 134] width 260 height 66
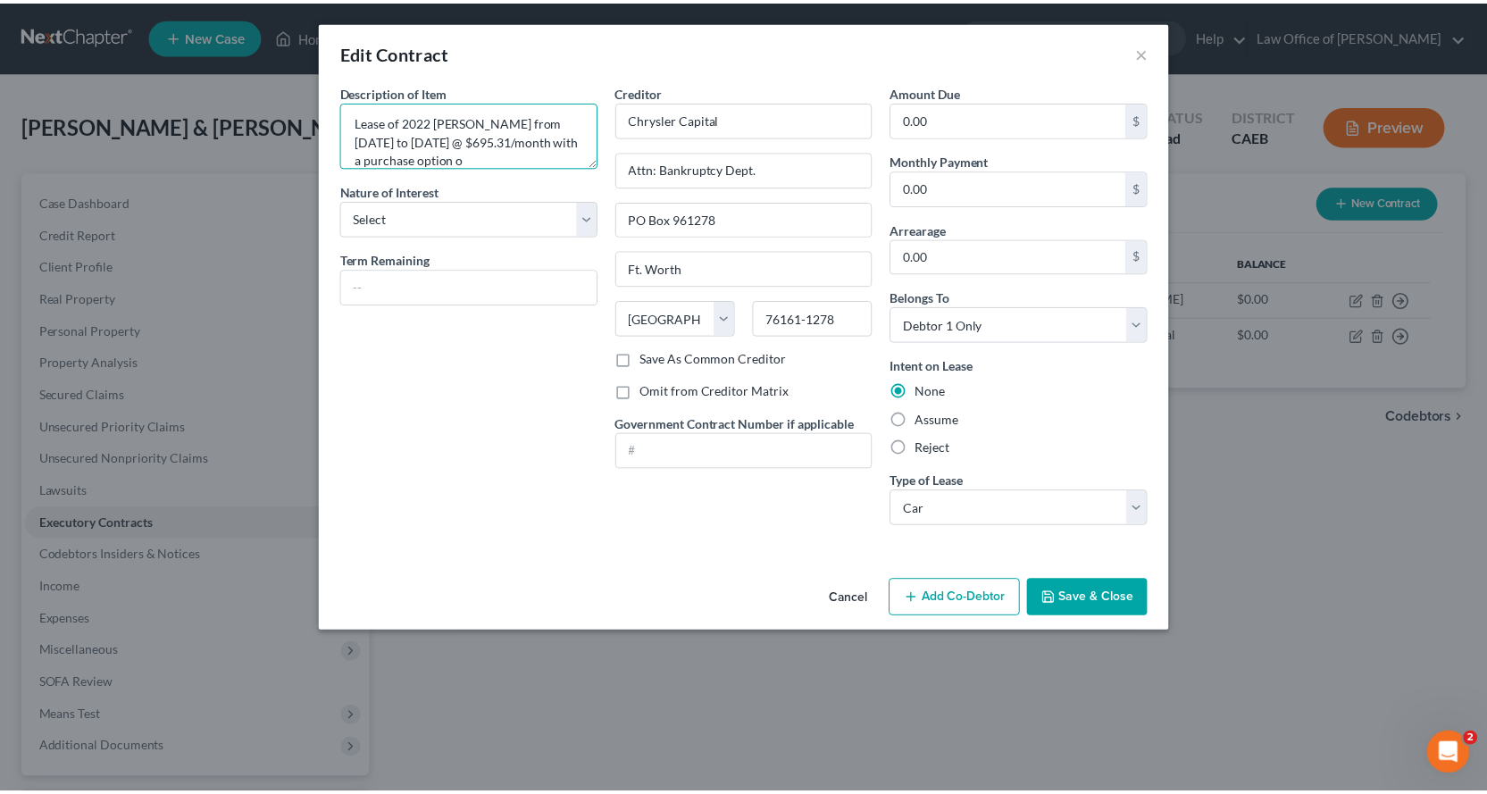
scroll to position [22, 0]
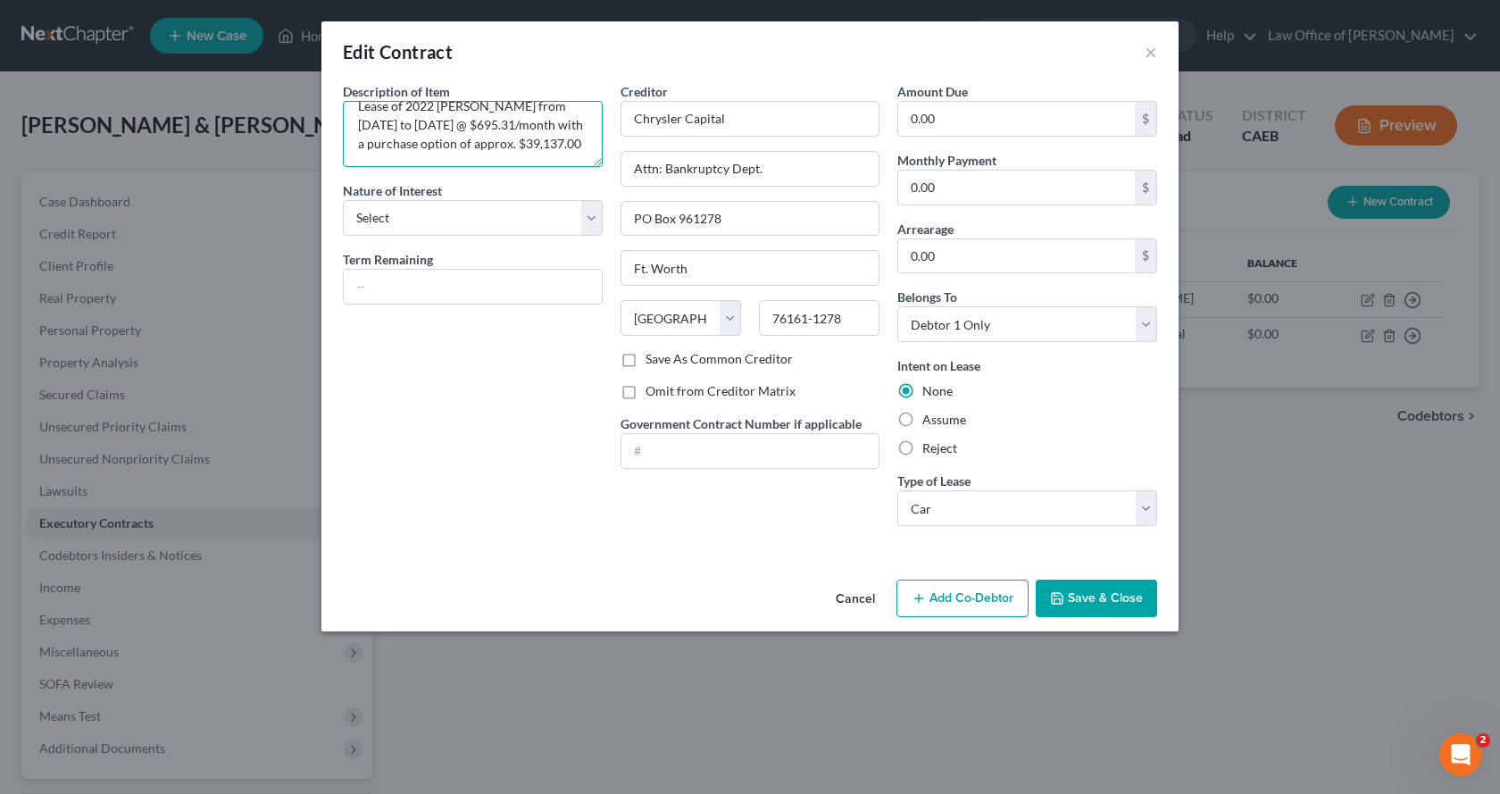
click at [414, 157] on textarea "Lease of 2022 Jeep Wrangler from 11/25/22 to 10/25/25 @ $695.31/month with a pu…" at bounding box center [473, 134] width 260 height 66
type textarea "Lease of 2022 Jeep Wrangler from 11/25/22 to 10/25/25 @ $695.31/month with a pu…"
click at [980, 188] on input "0.00" at bounding box center [1016, 188] width 237 height 34
type input "695.31"
click at [1094, 598] on button "Save & Close" at bounding box center [1096, 599] width 121 height 38
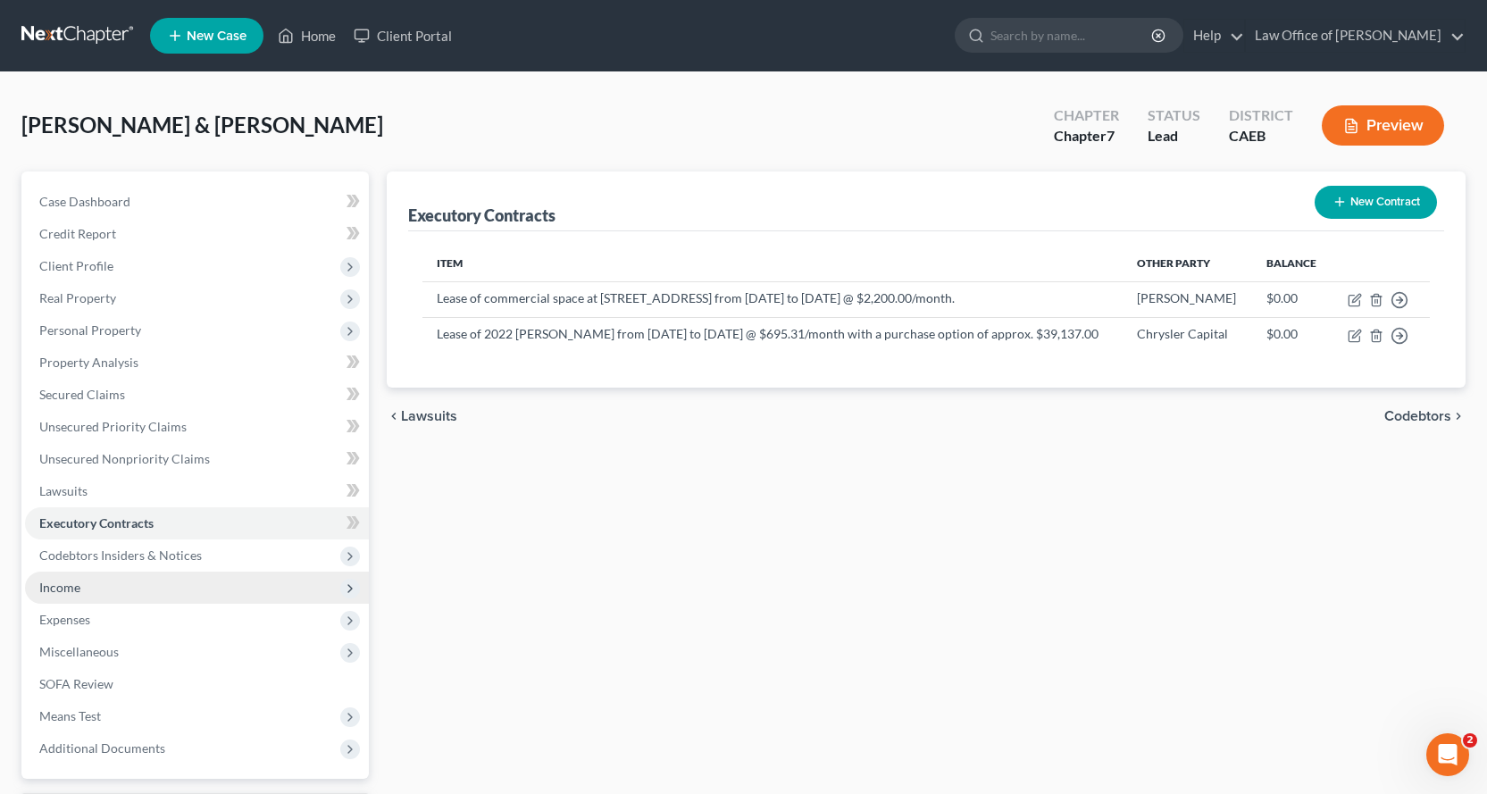
click at [63, 591] on span "Income" at bounding box center [59, 587] width 41 height 15
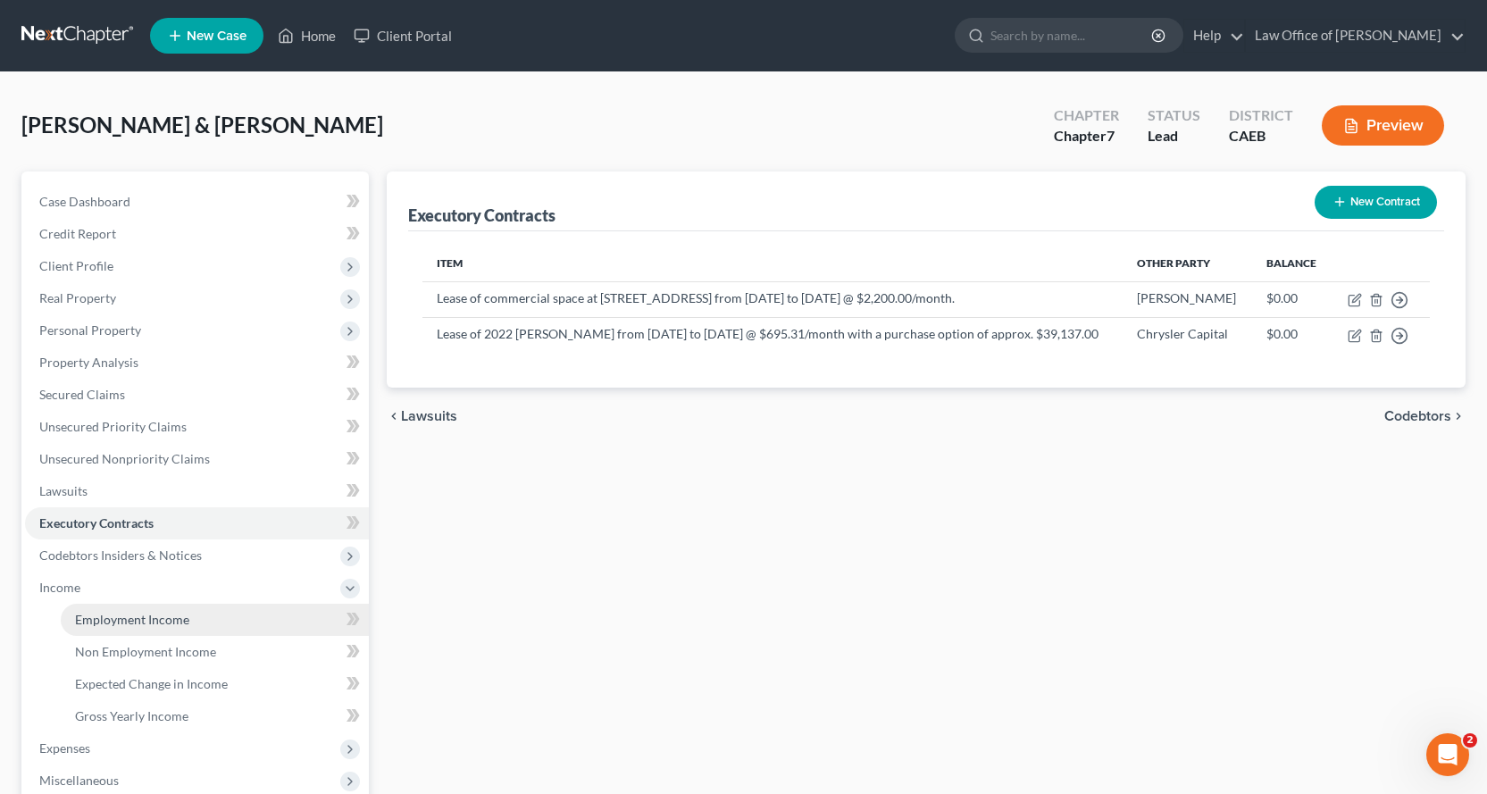
click at [172, 618] on span "Employment Income" at bounding box center [132, 619] width 114 height 15
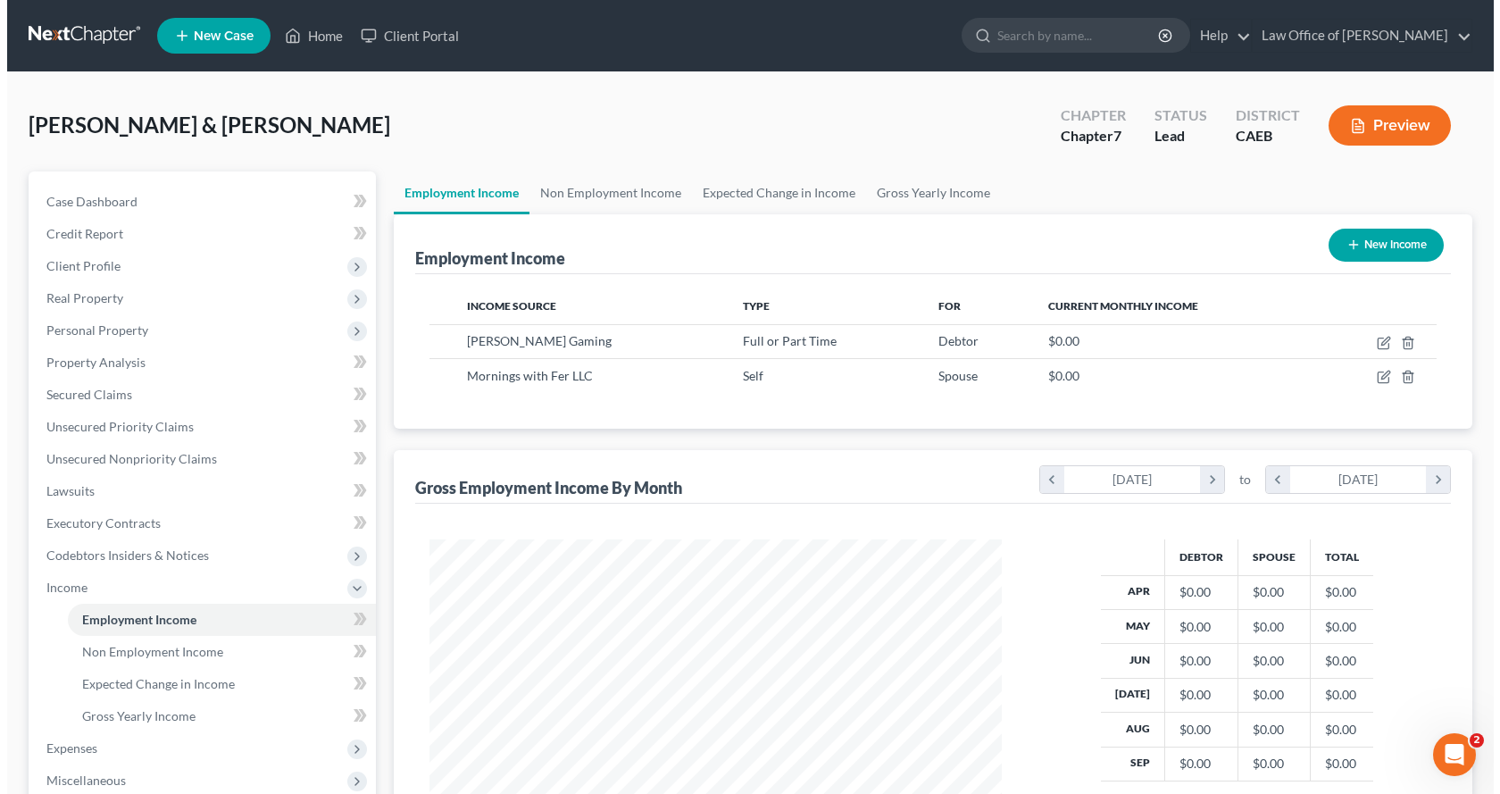
scroll to position [321, 608]
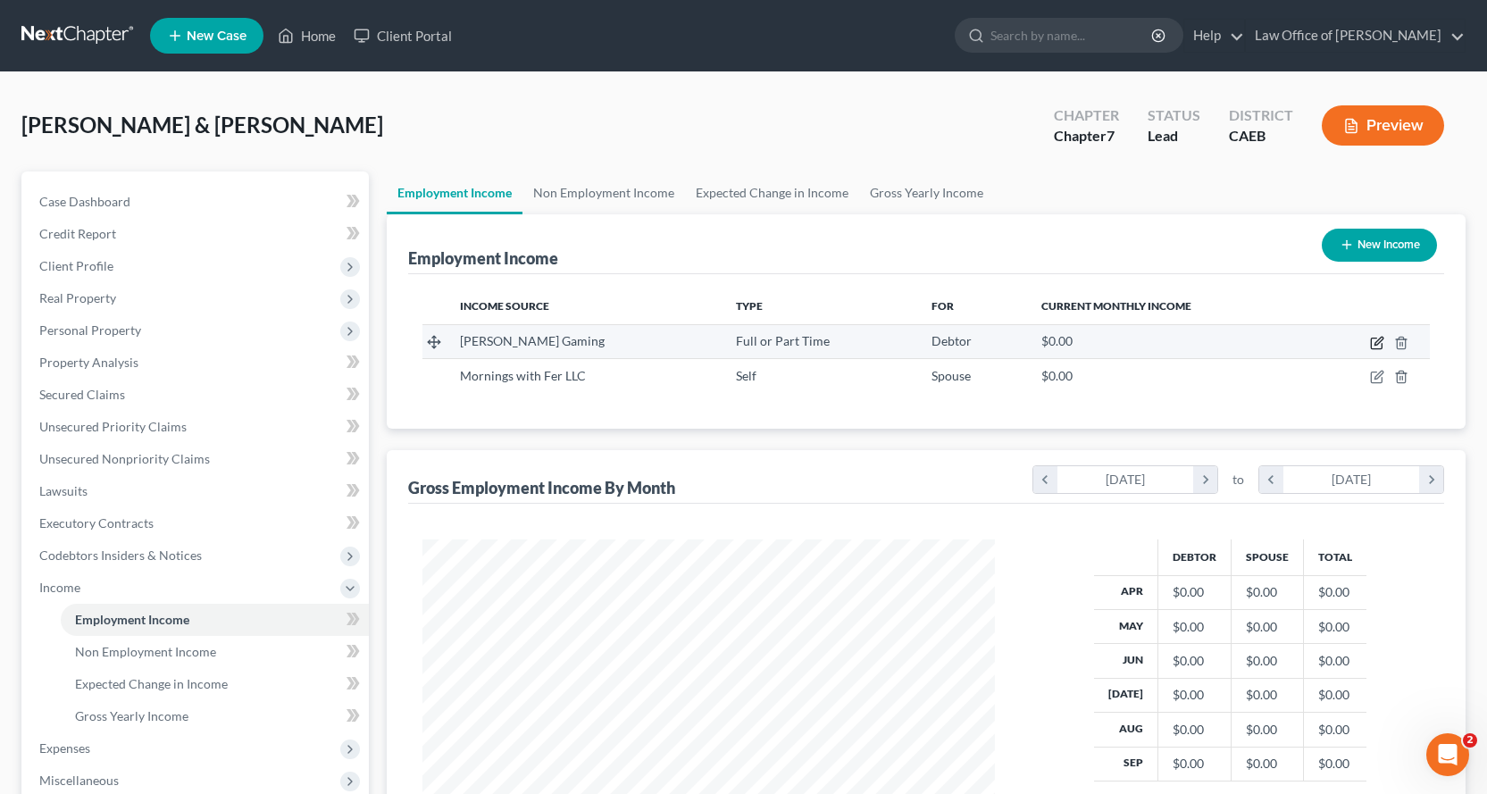
click at [1382, 343] on icon "button" at bounding box center [1377, 343] width 14 height 14
select select "0"
select select "31"
select select "0"
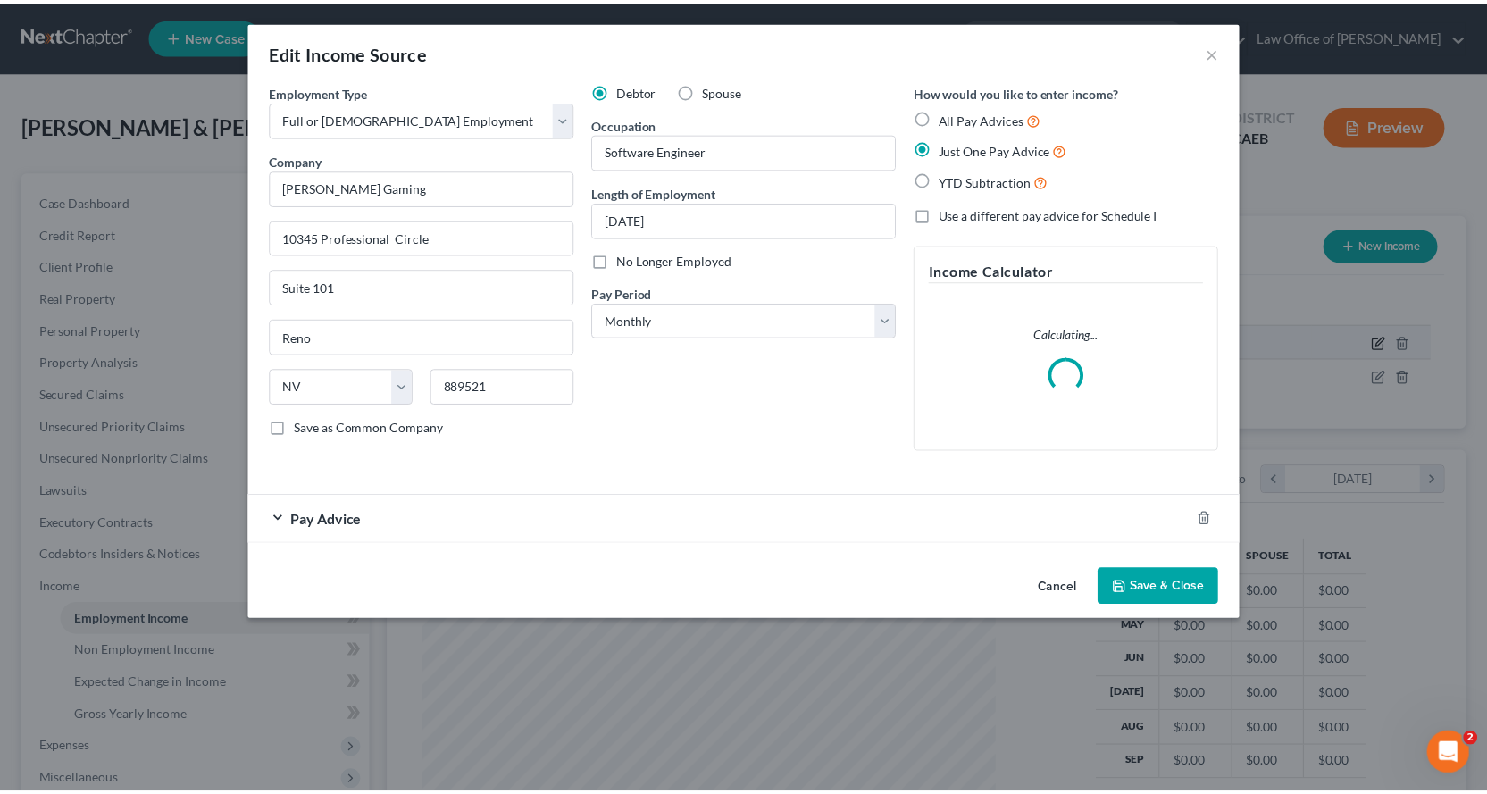
scroll to position [321, 614]
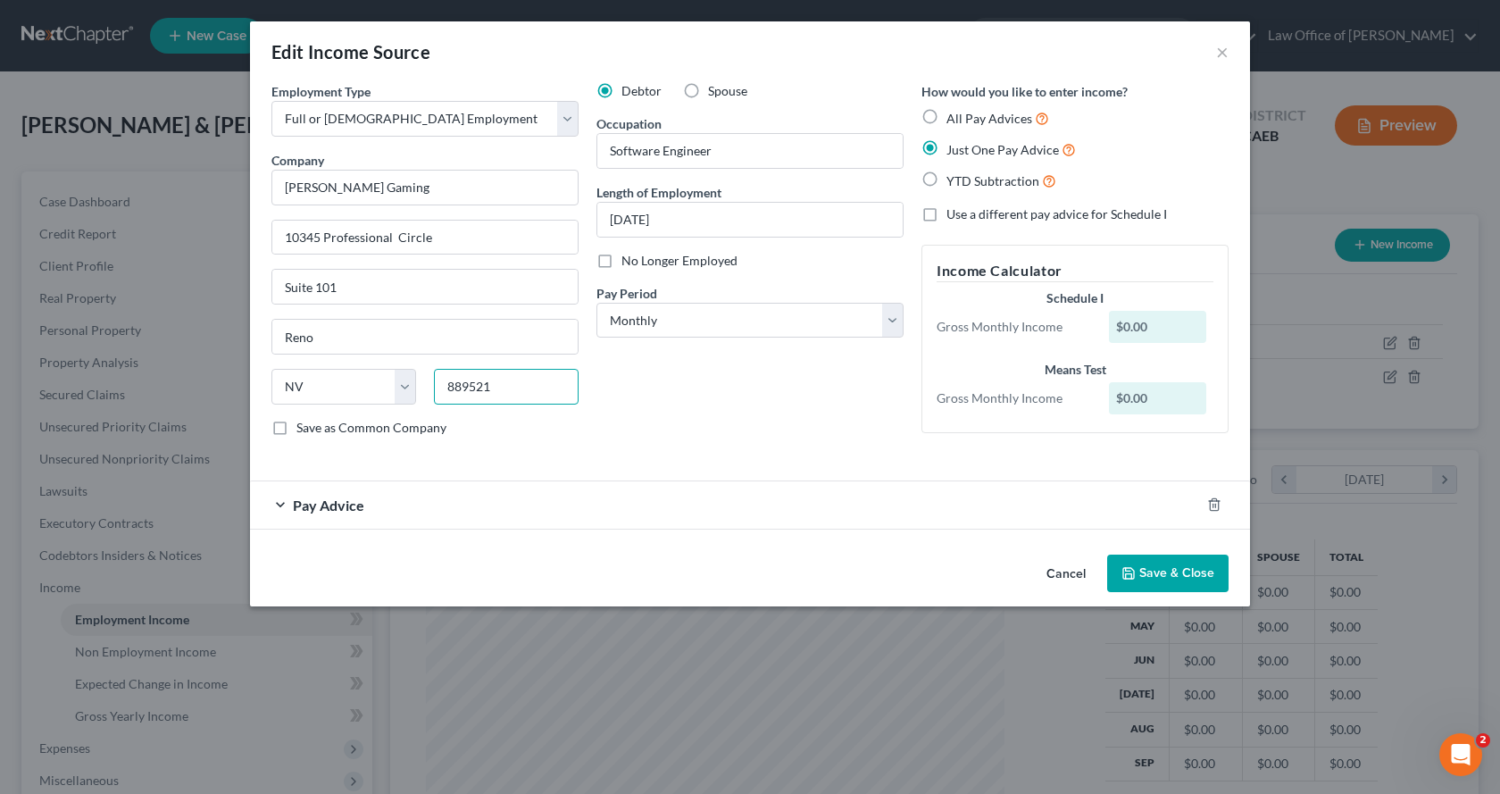
click at [456, 386] on input "889521" at bounding box center [506, 387] width 145 height 36
type input "89521"
click at [1171, 585] on button "Save & Close" at bounding box center [1167, 574] width 121 height 38
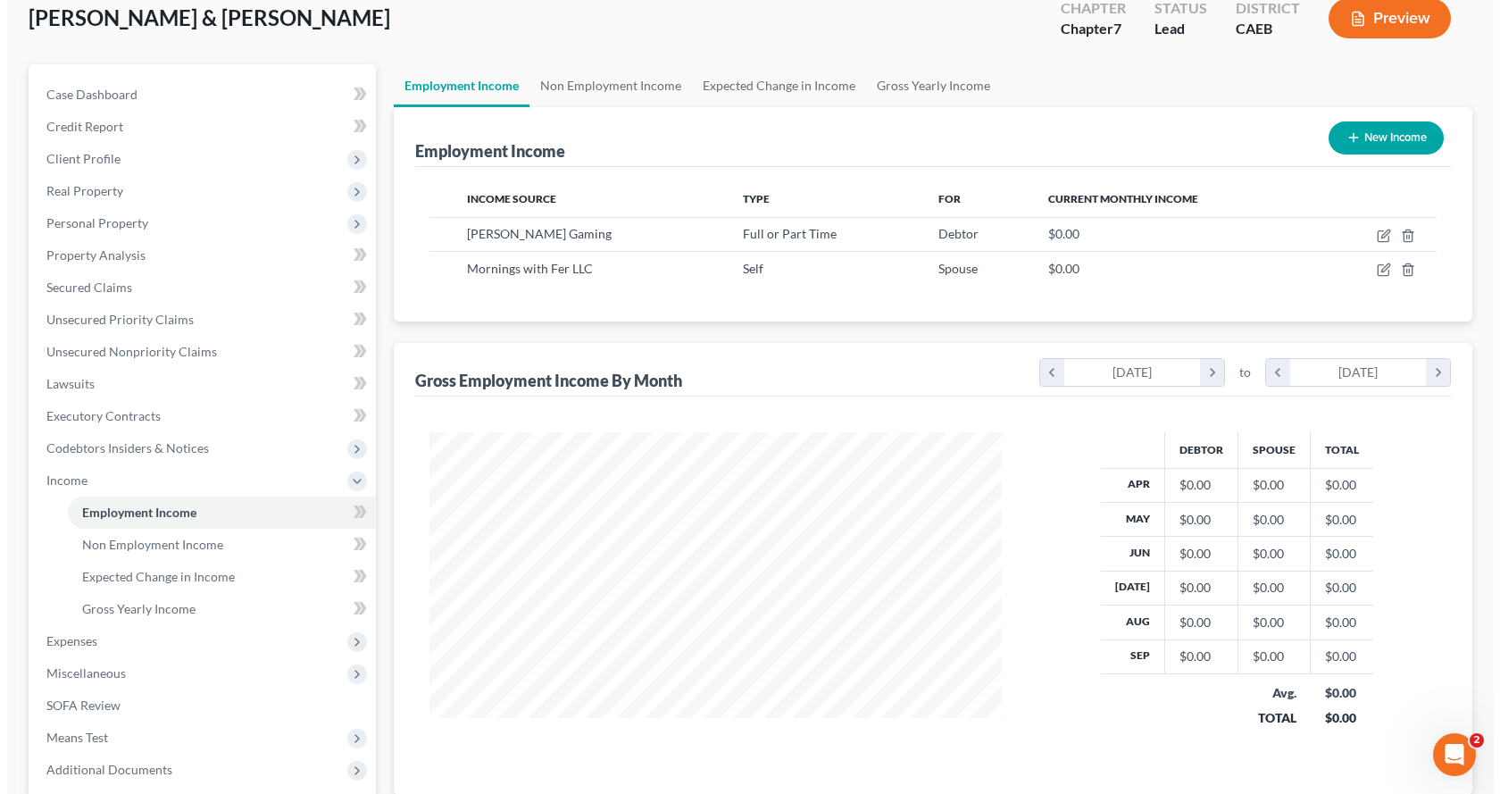
scroll to position [89, 0]
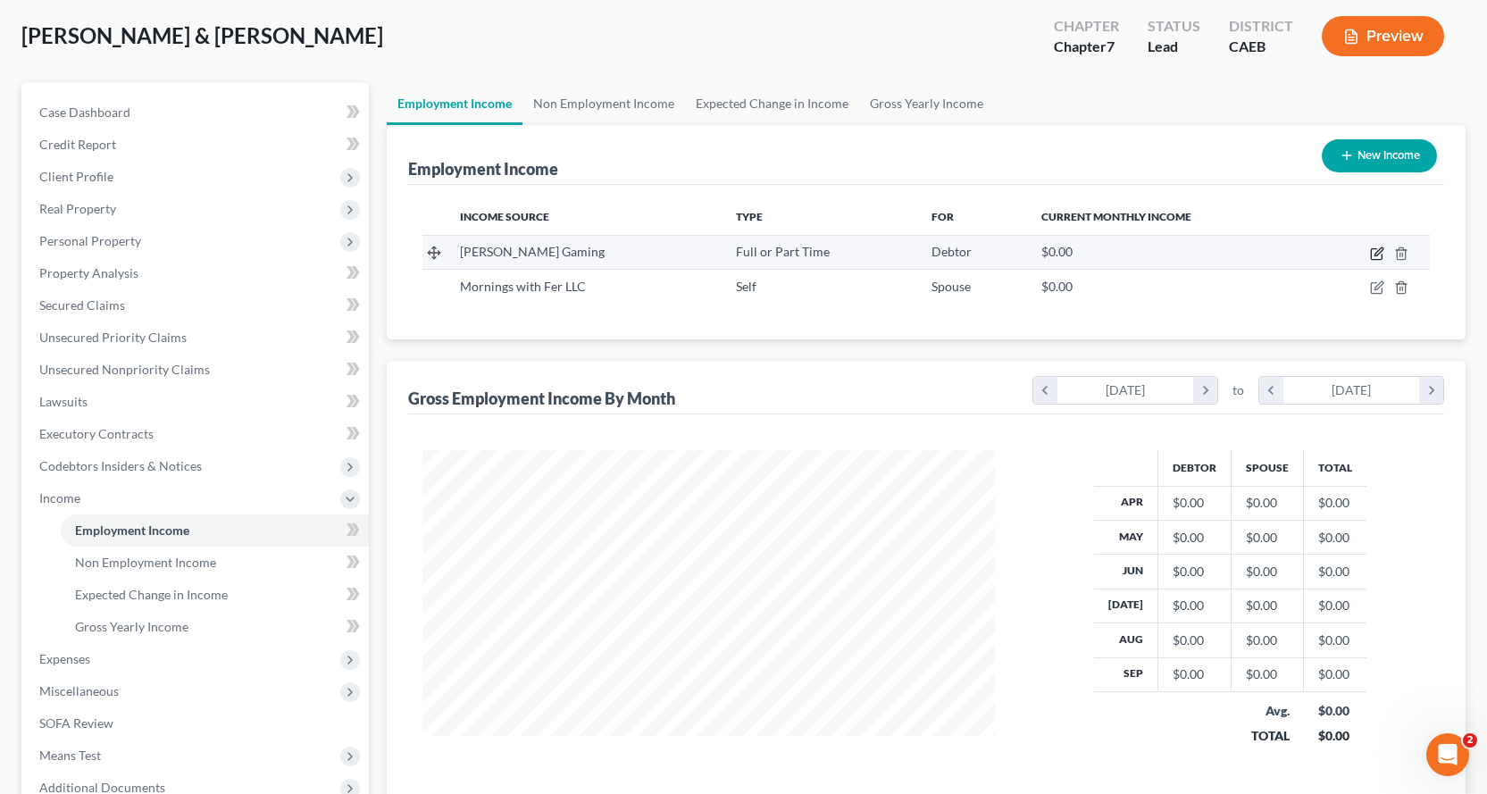
click at [1373, 255] on icon "button" at bounding box center [1377, 253] width 14 height 14
select select "0"
select select "31"
select select "0"
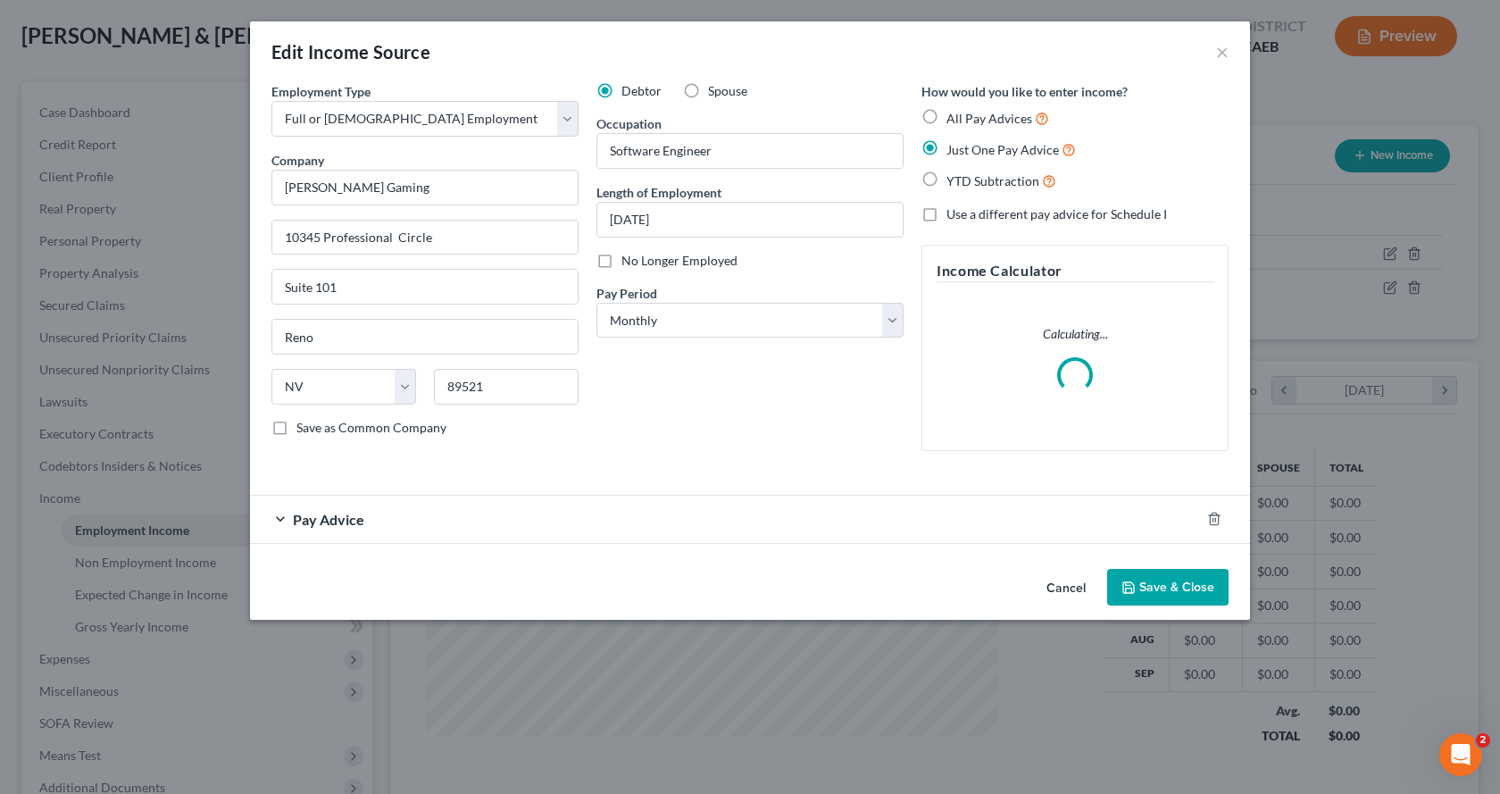
scroll to position [321, 614]
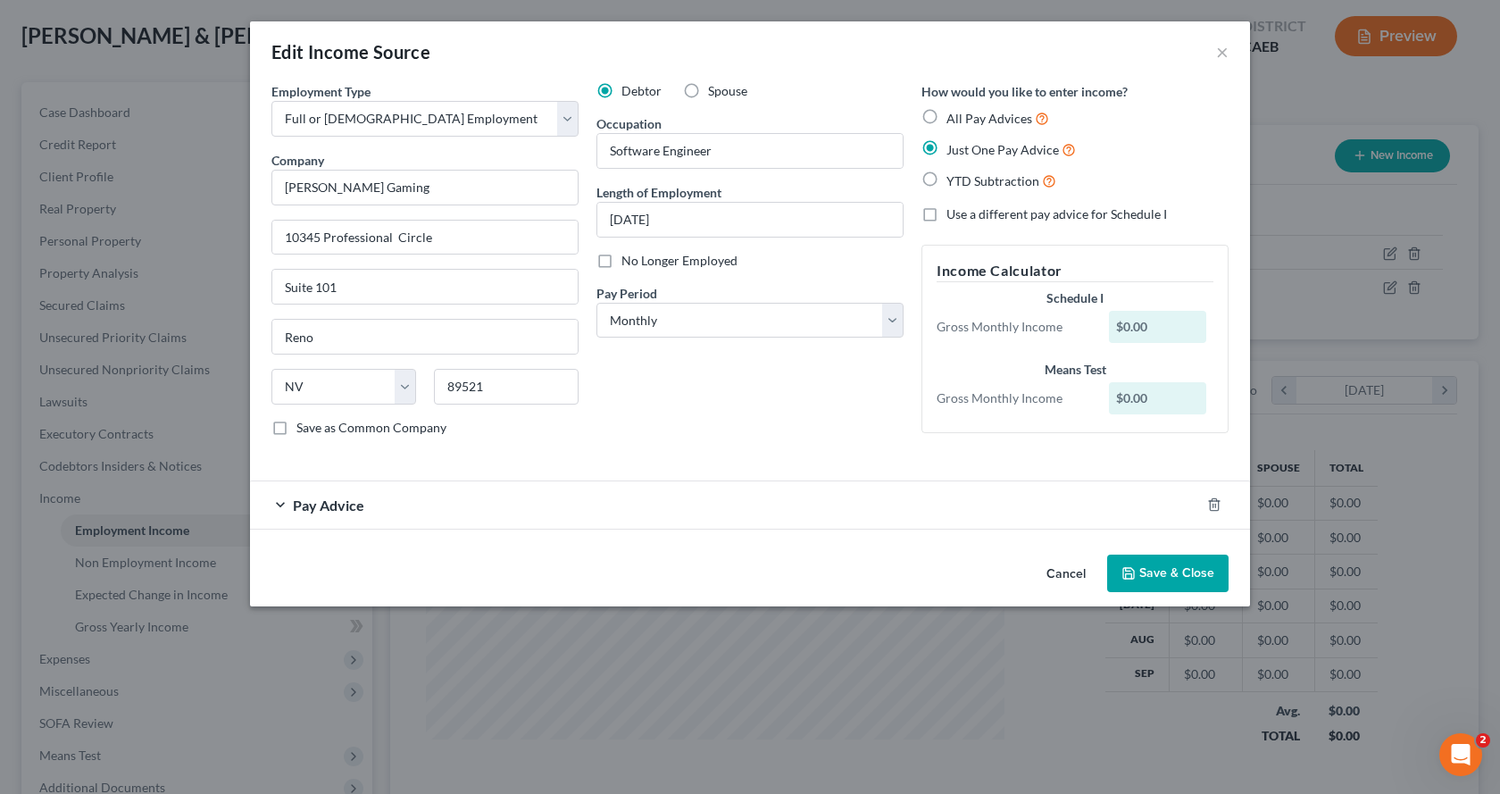
click at [341, 526] on div "Pay Advice" at bounding box center [725, 504] width 950 height 47
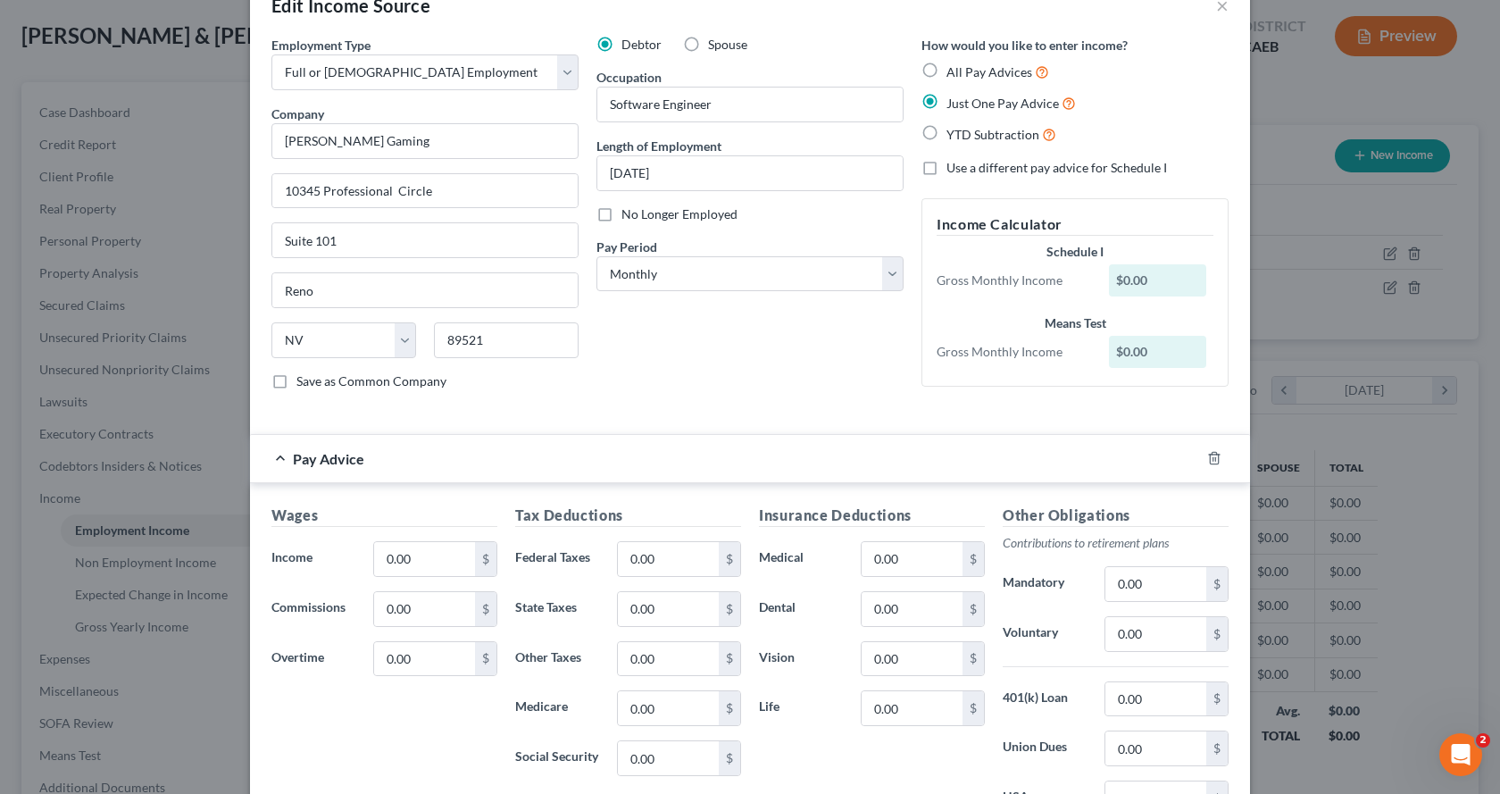
scroll to position [89, 0]
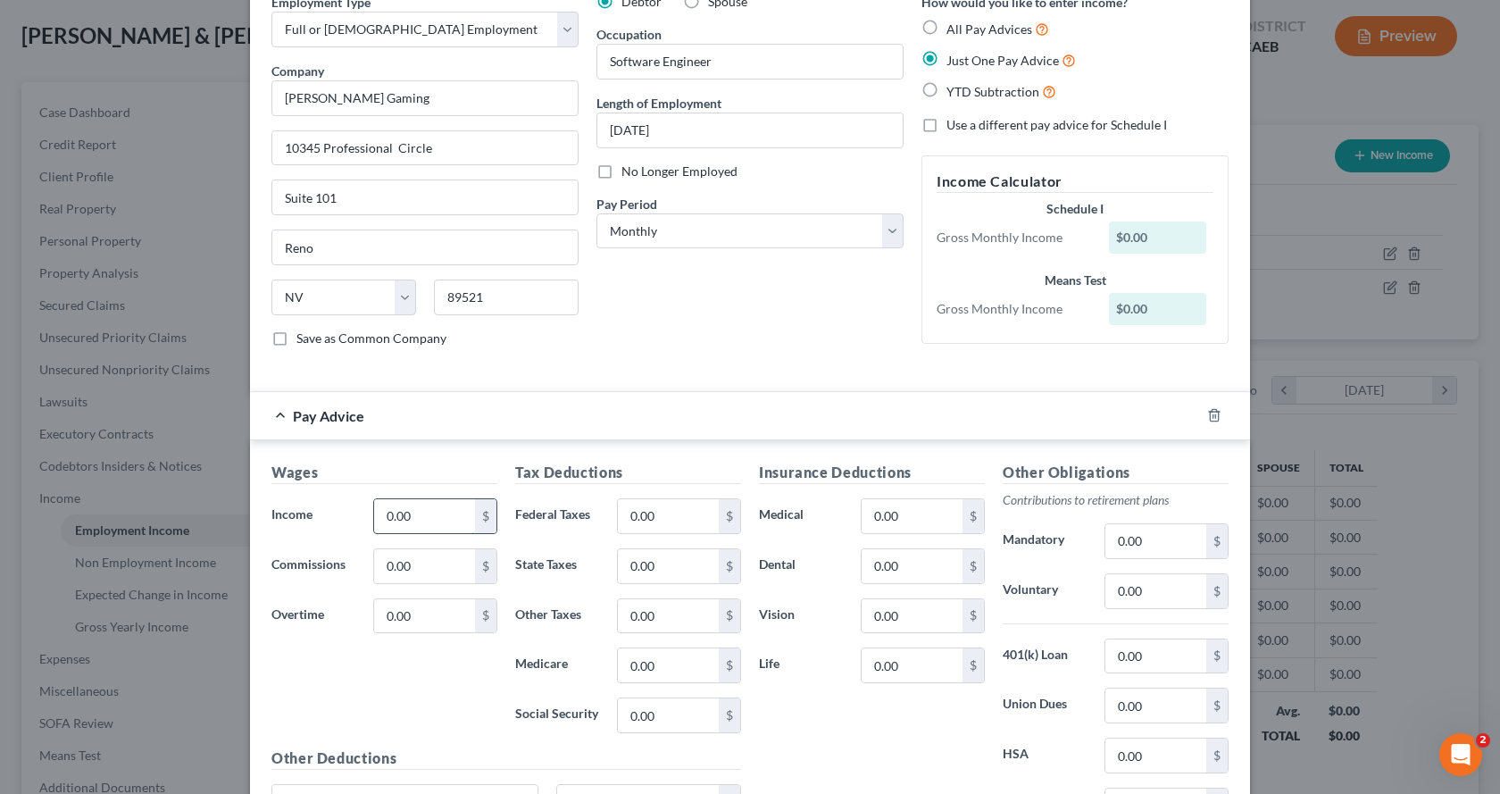
click at [418, 524] on input "0.00" at bounding box center [424, 516] width 101 height 34
type input "9,166.66"
click at [655, 521] on input "0.00" at bounding box center [668, 516] width 101 height 34
type input "1,339.10"
click at [905, 521] on input "0.00" at bounding box center [912, 516] width 101 height 34
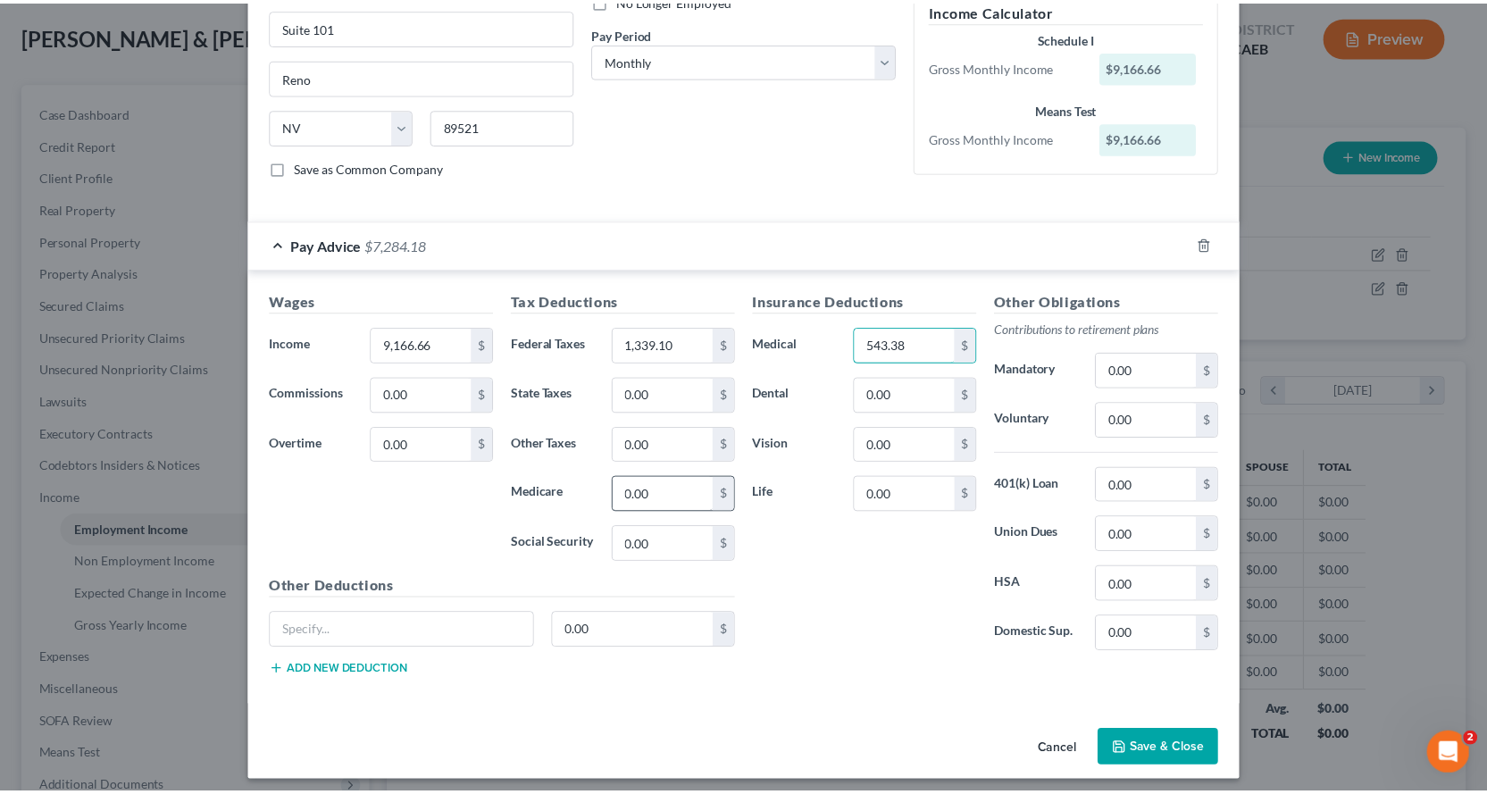
scroll to position [268, 0]
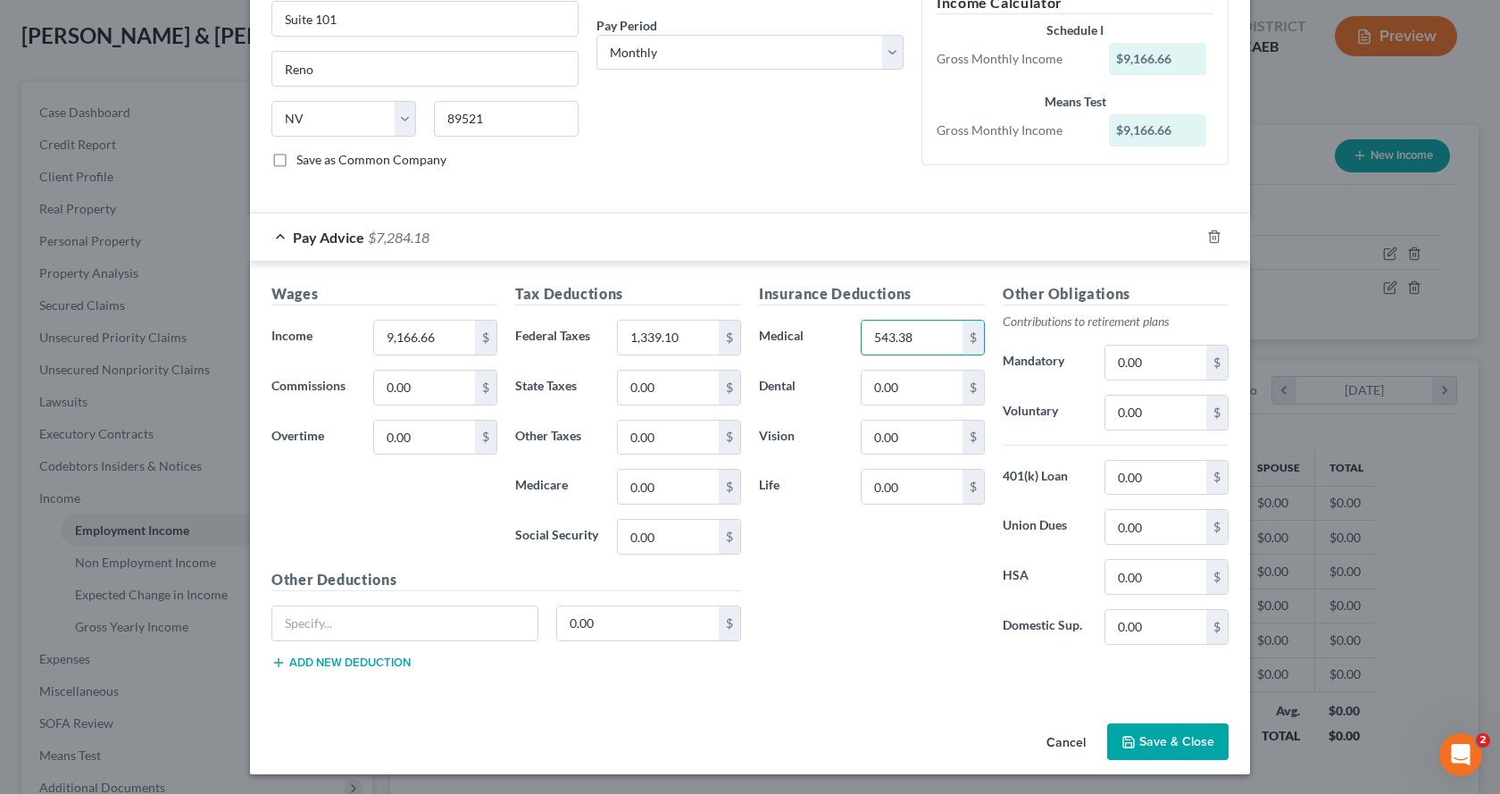
type input "543.38"
click at [1180, 743] on button "Save & Close" at bounding box center [1167, 742] width 121 height 38
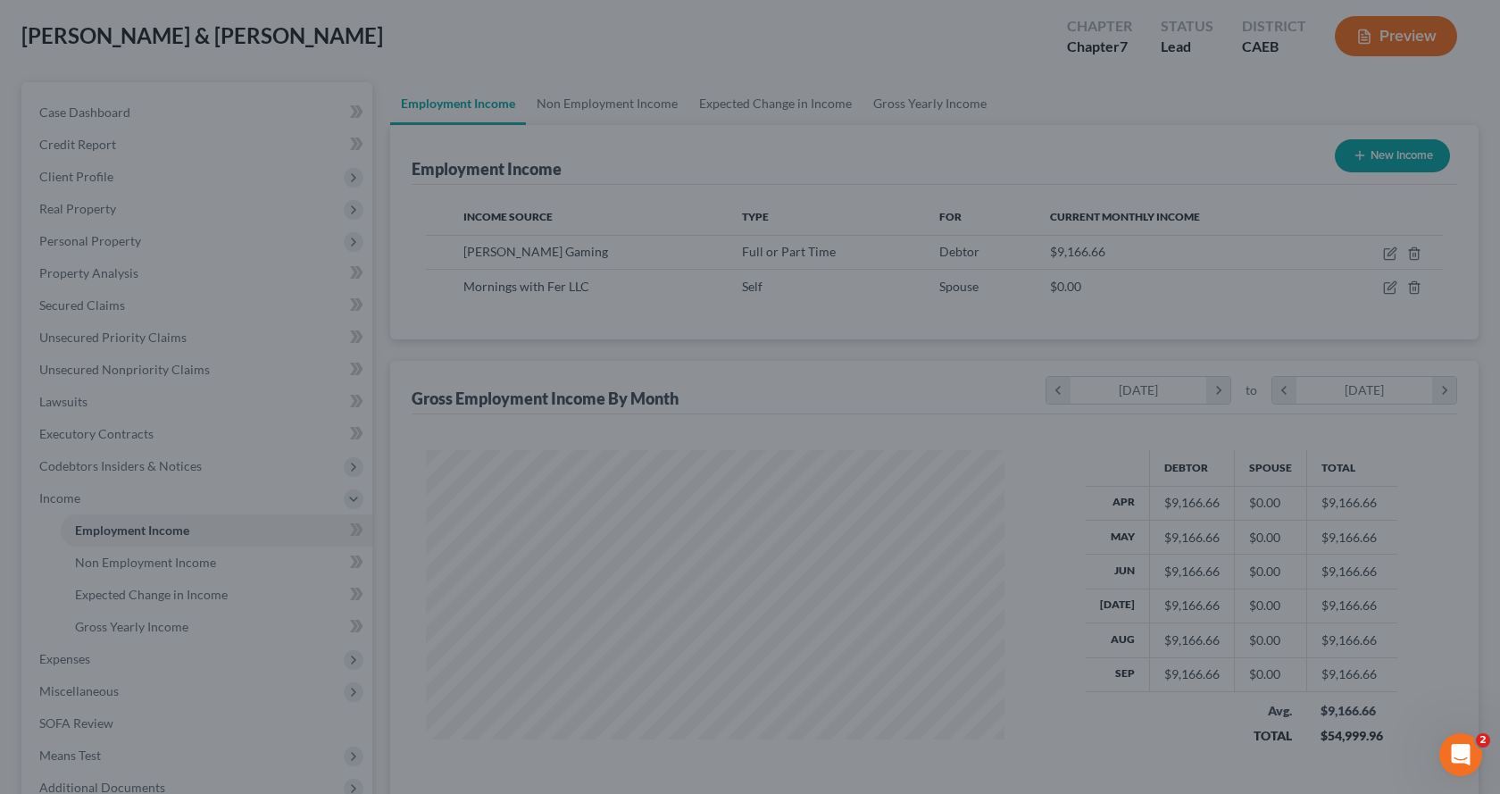
scroll to position [892653, 892364]
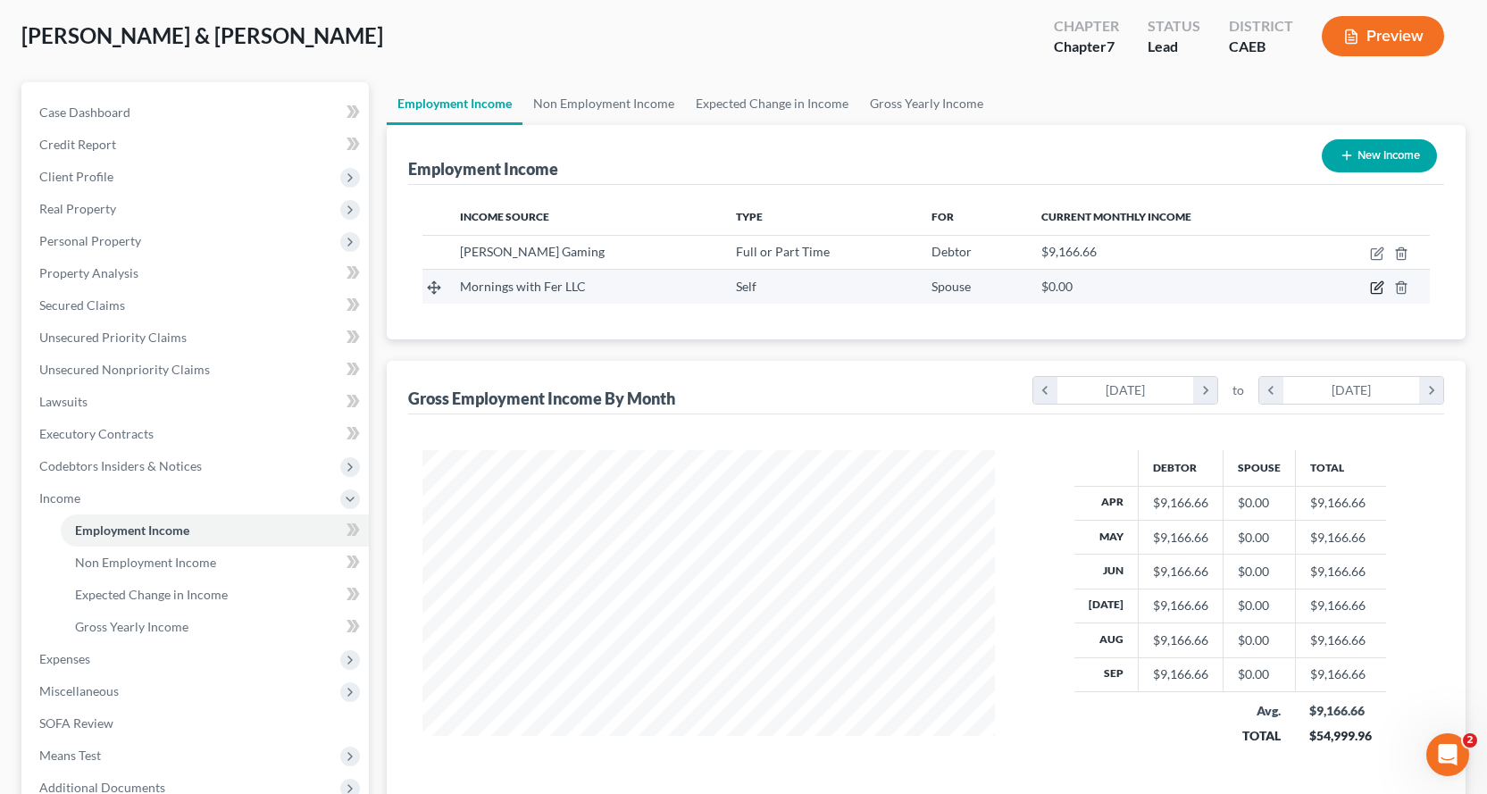
click at [1378, 286] on icon "button" at bounding box center [1378, 286] width 8 height 8
select select "1"
select select "4"
select select "0"
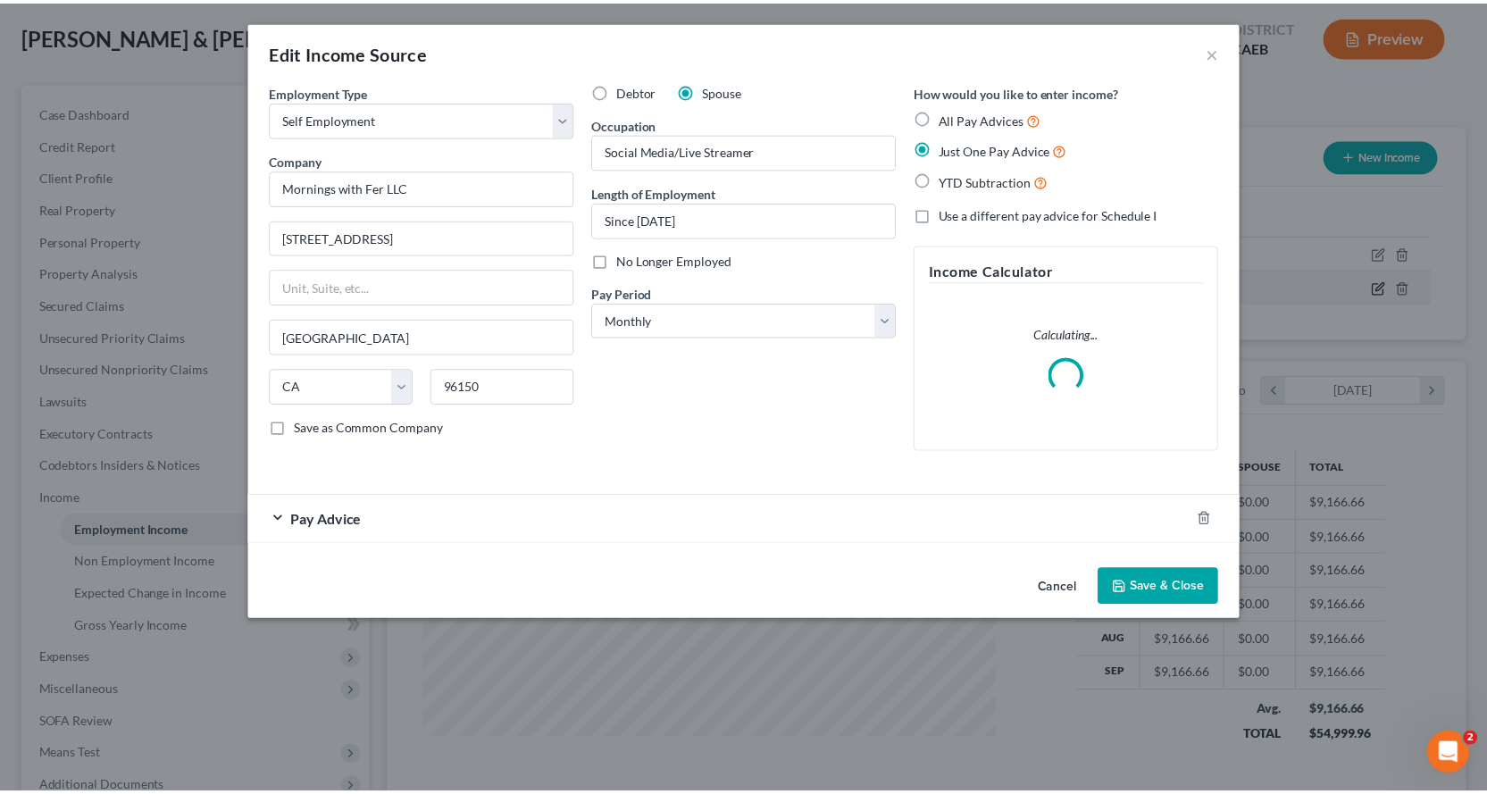
scroll to position [321, 614]
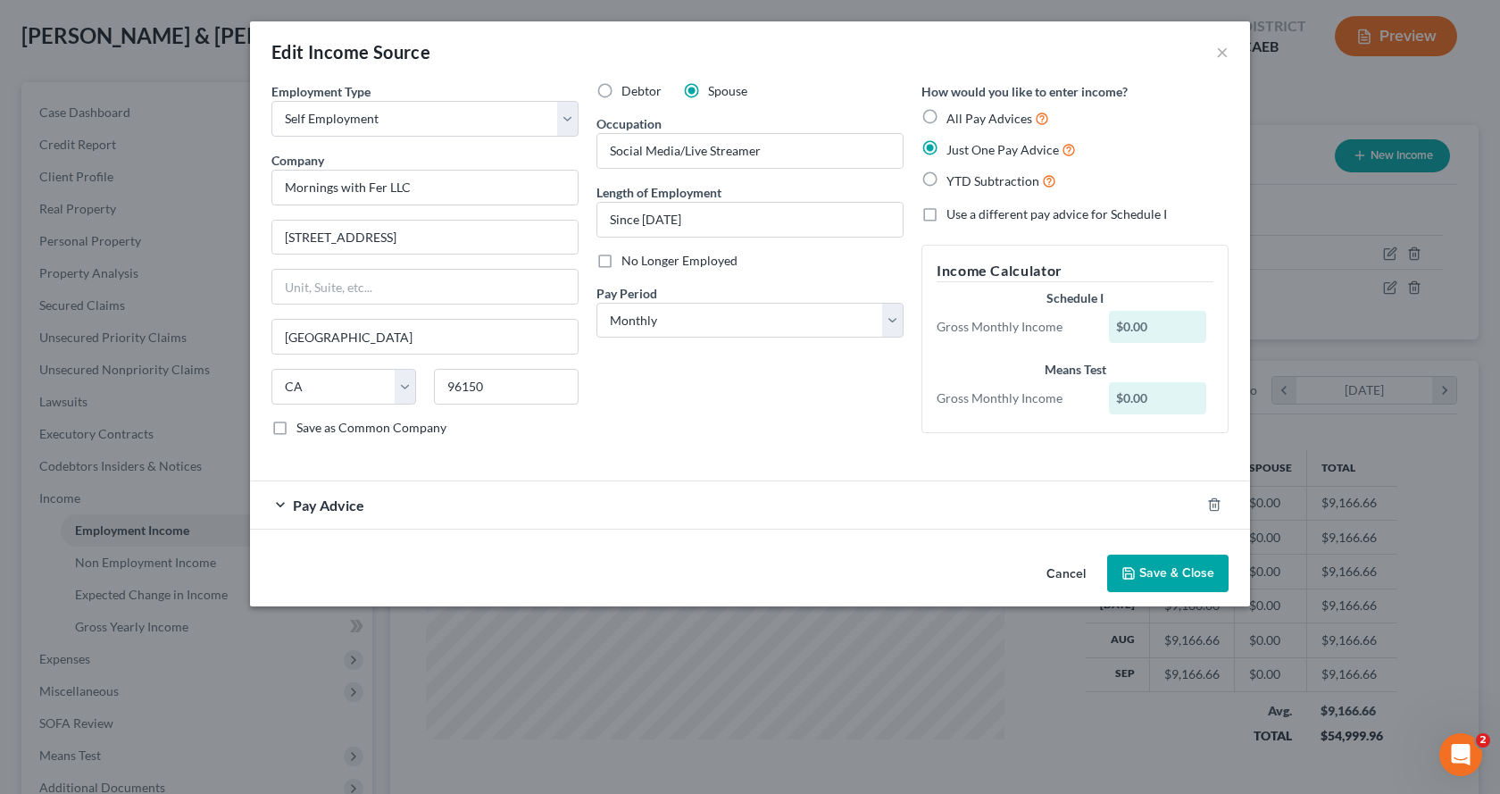
click at [446, 506] on div "Pay Advice" at bounding box center [725, 504] width 950 height 47
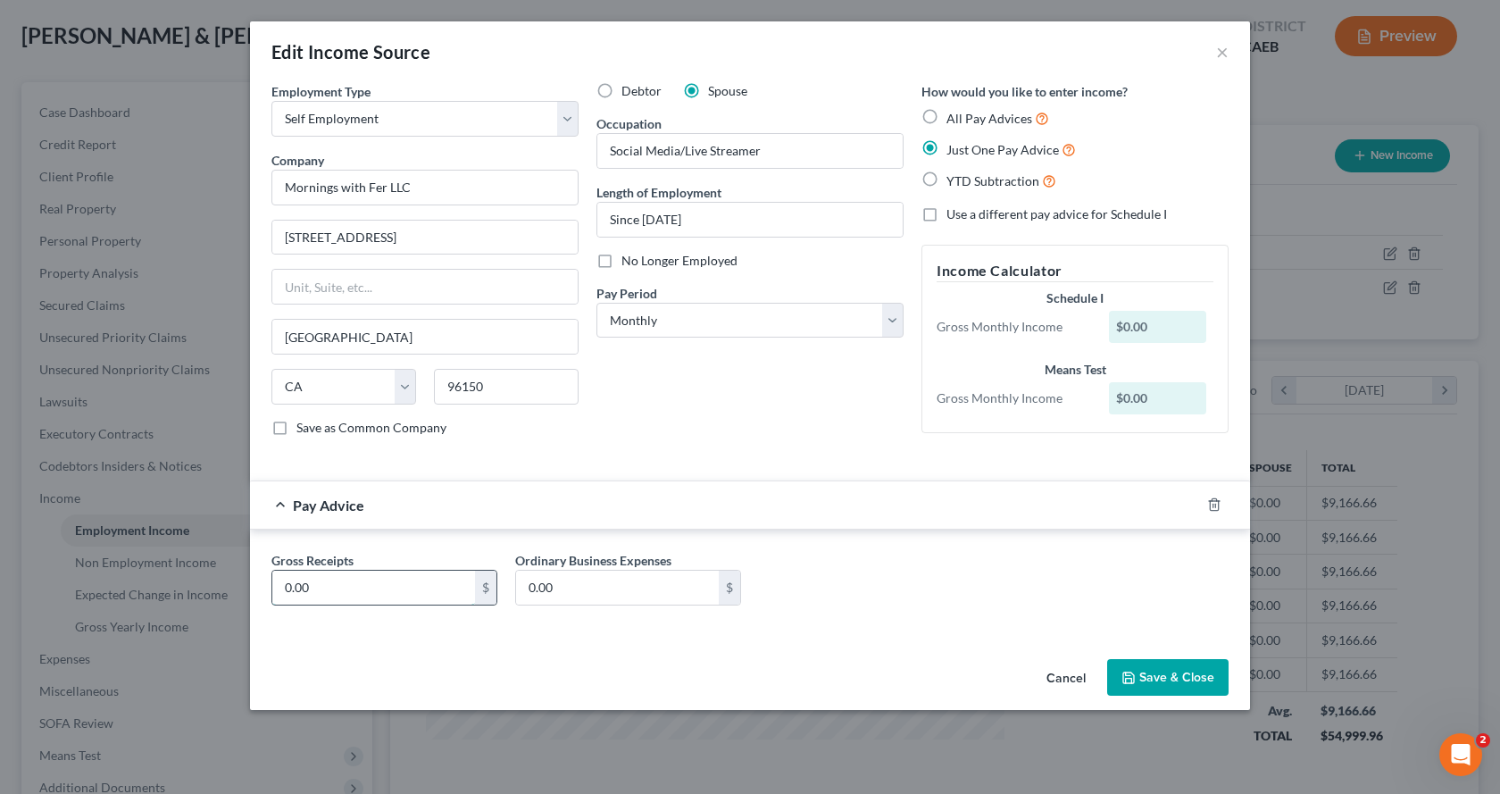
click at [343, 589] on input "0.00" at bounding box center [373, 588] width 203 height 34
type input "40.00"
click at [1160, 697] on div "Cancel Save & Close" at bounding box center [750, 681] width 1000 height 59
click at [1135, 673] on icon "button" at bounding box center [1129, 678] width 14 height 14
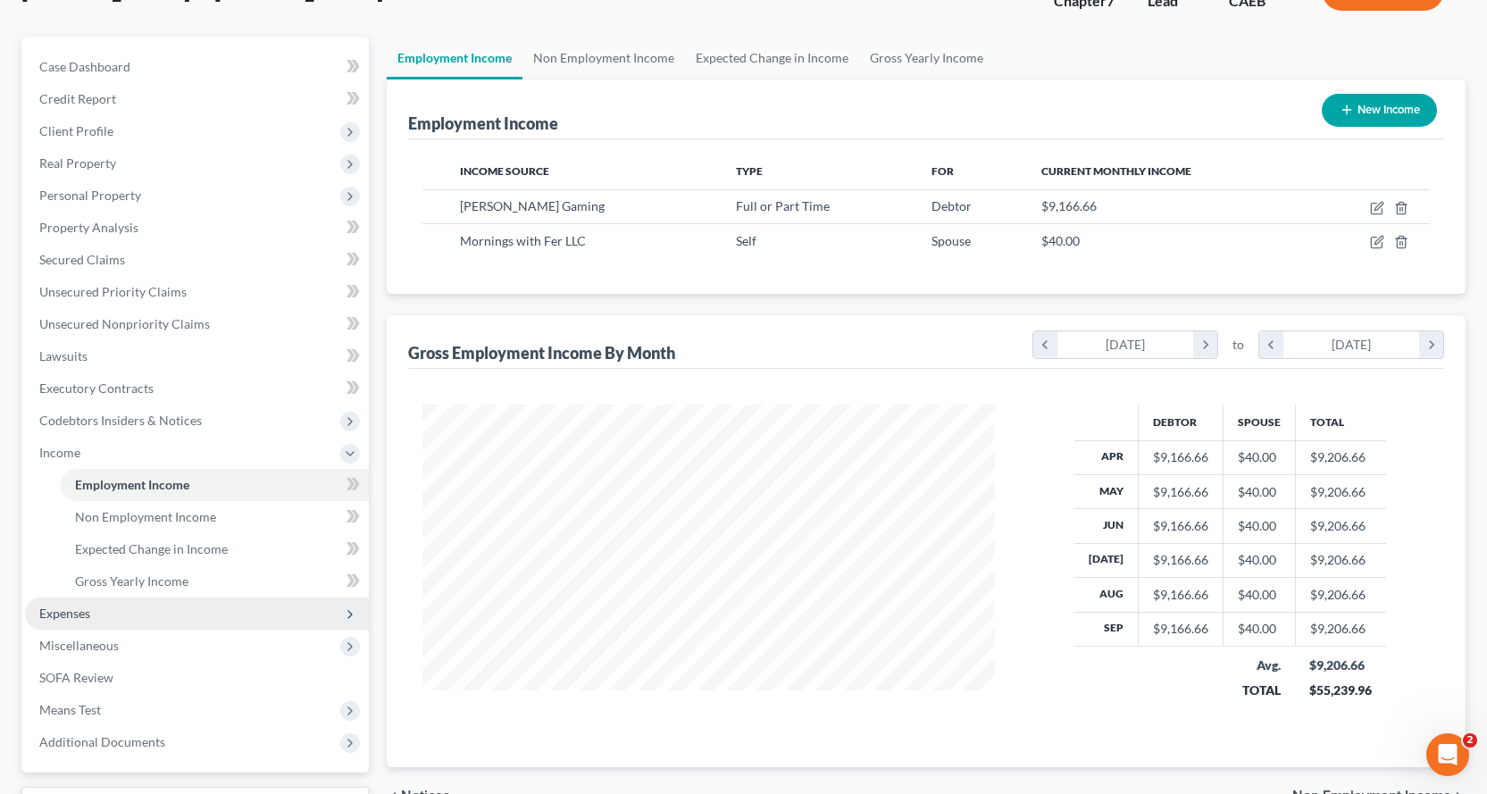
scroll to position [179, 0]
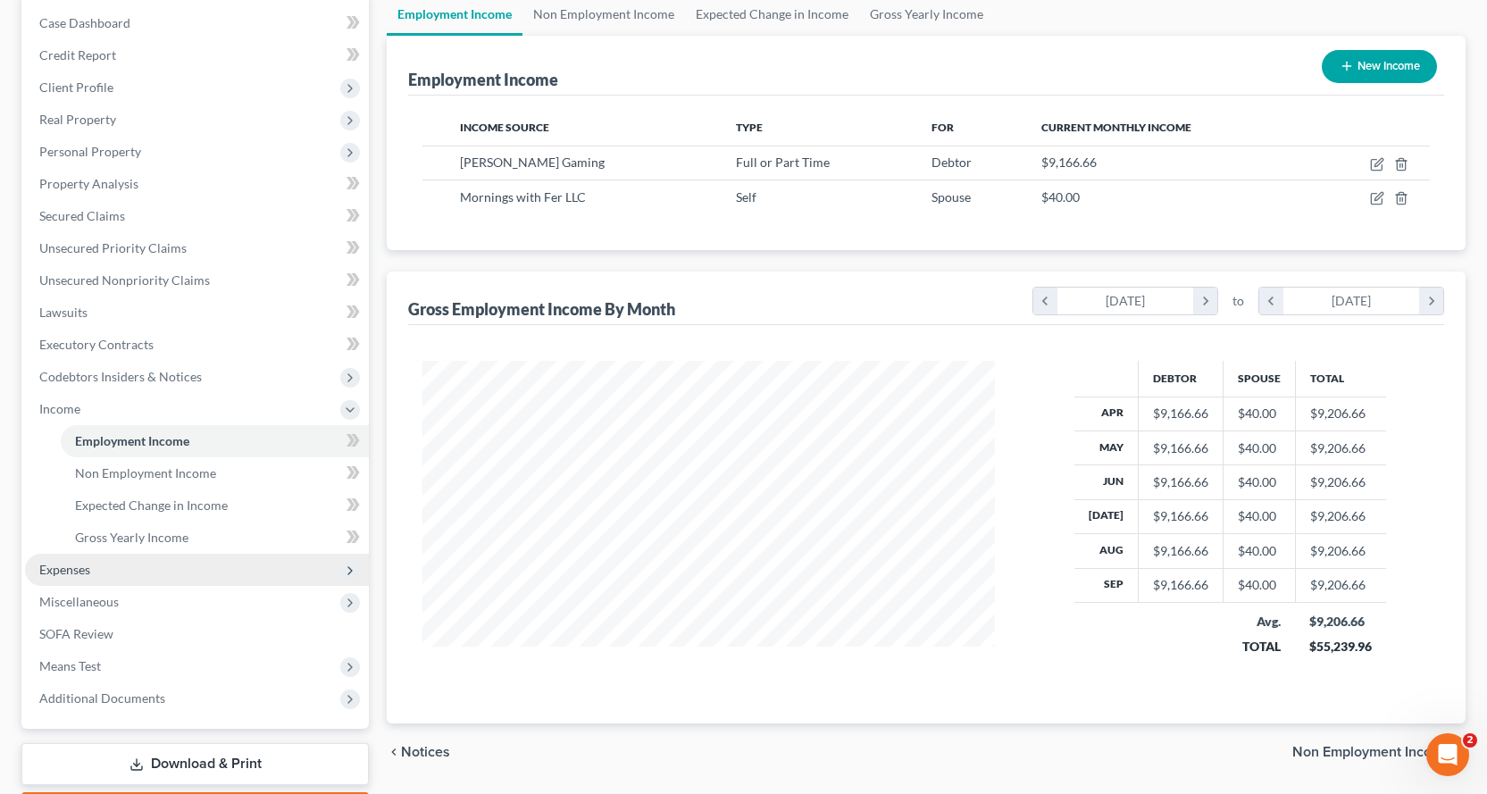
click at [88, 567] on span "Expenses" at bounding box center [64, 569] width 51 height 15
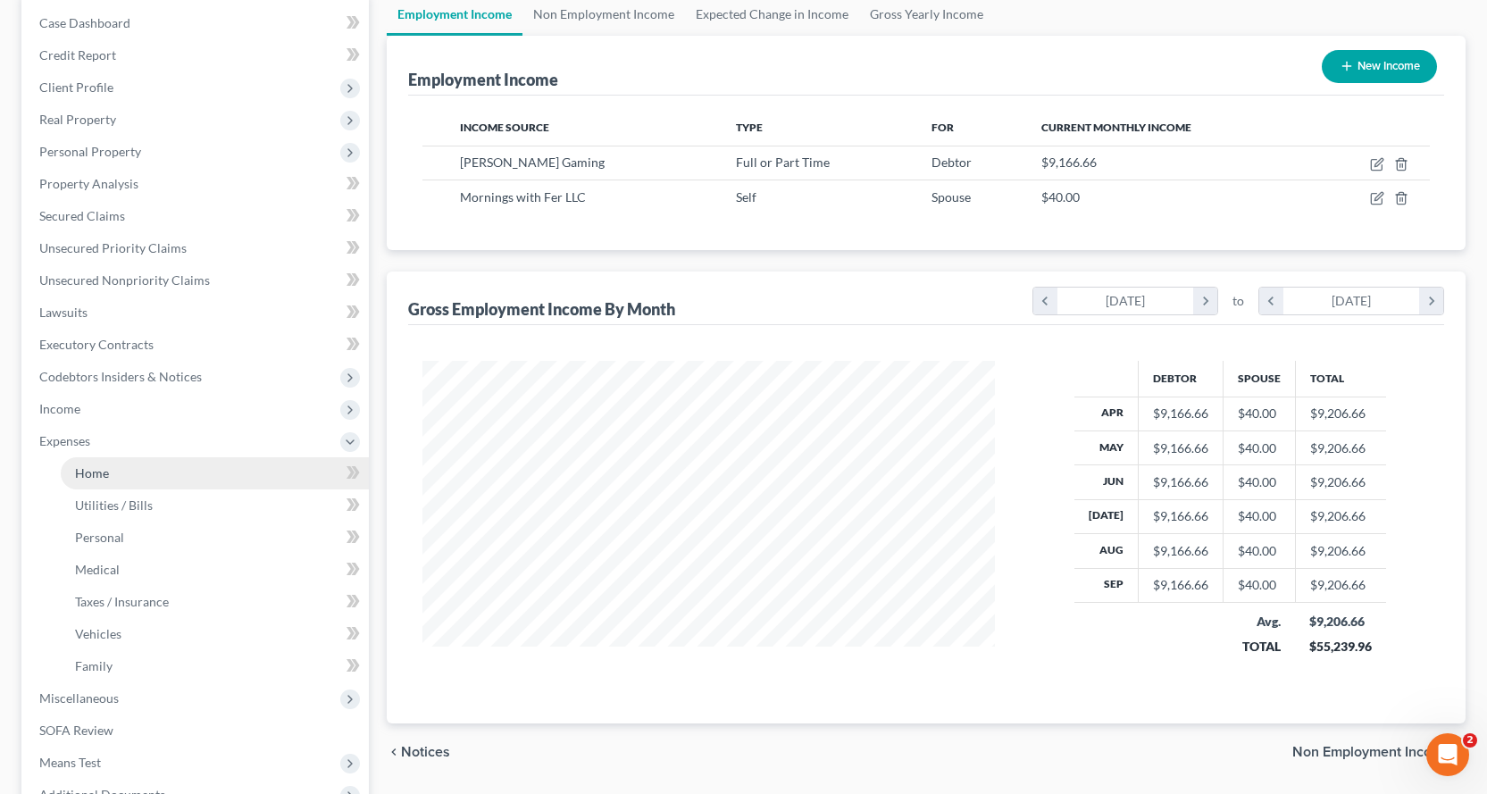
click at [98, 467] on span "Home" at bounding box center [92, 472] width 34 height 15
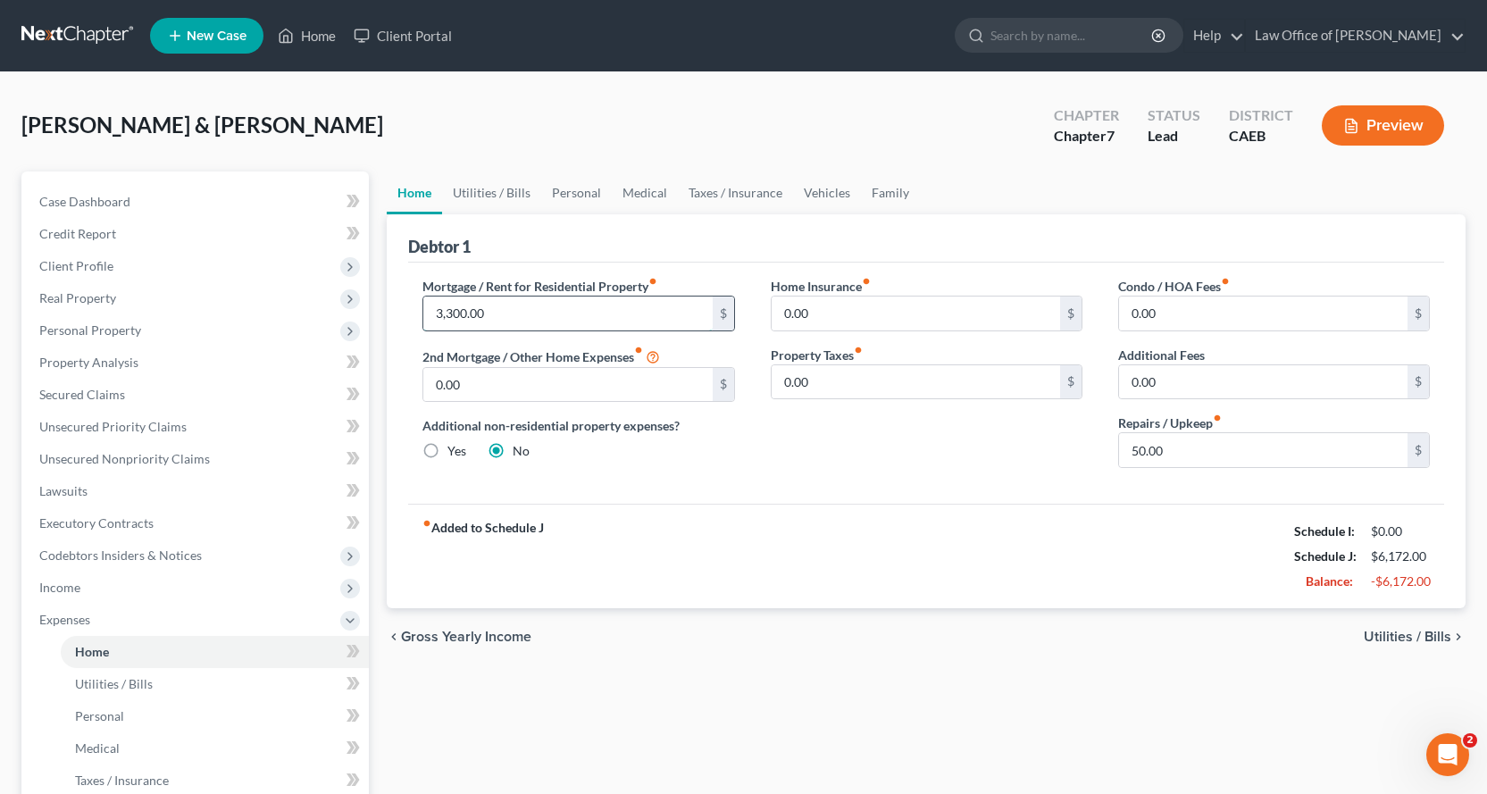
click at [526, 305] on input "3,300.00" at bounding box center [567, 313] width 288 height 34
type input "3,805.00"
click at [840, 312] on input "0.00" at bounding box center [916, 313] width 288 height 34
type input "226.00"
click at [840, 381] on input "0.00" at bounding box center [916, 382] width 288 height 34
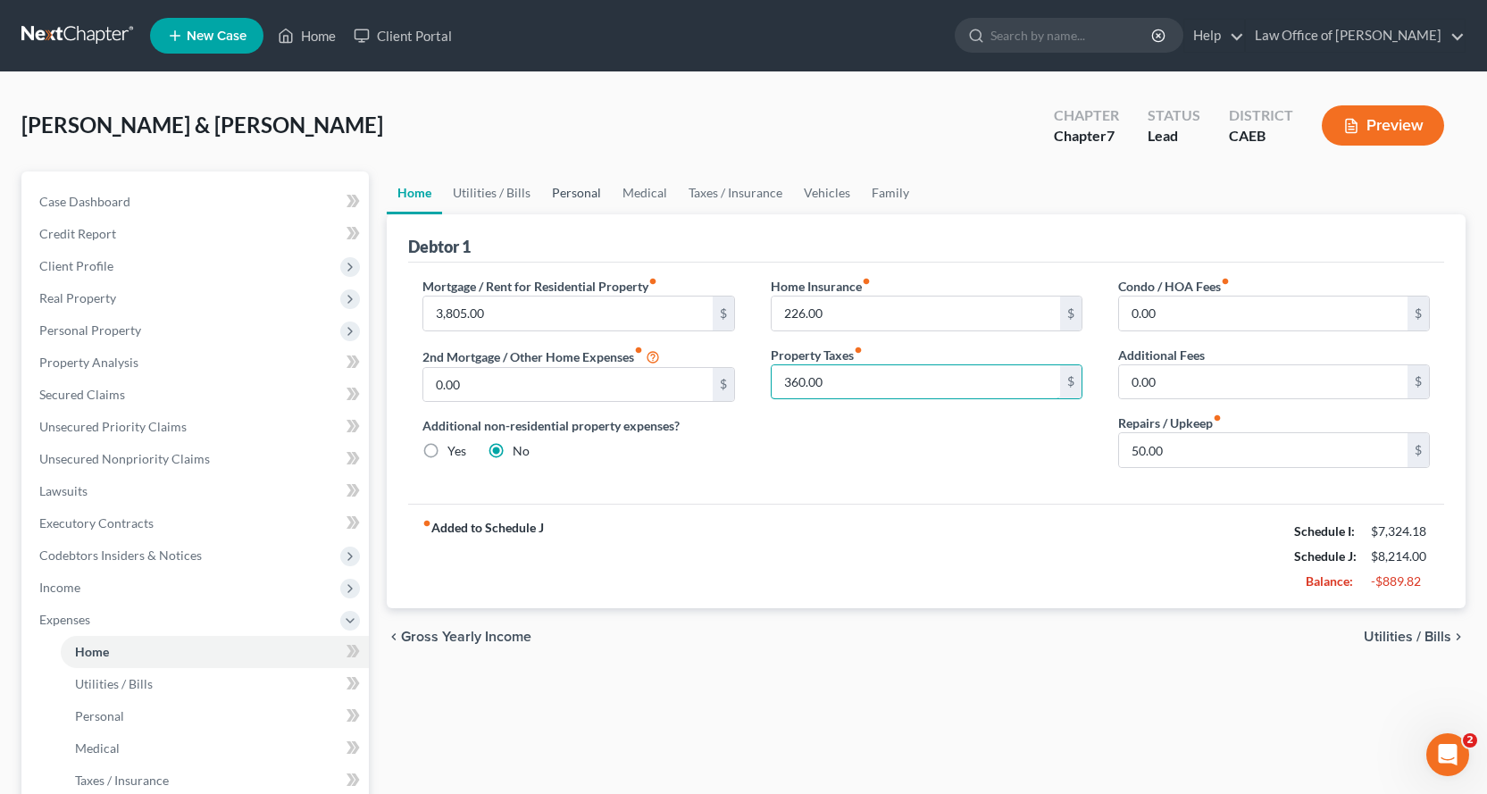
type input "360.00"
click at [569, 188] on link "Personal" at bounding box center [576, 192] width 71 height 43
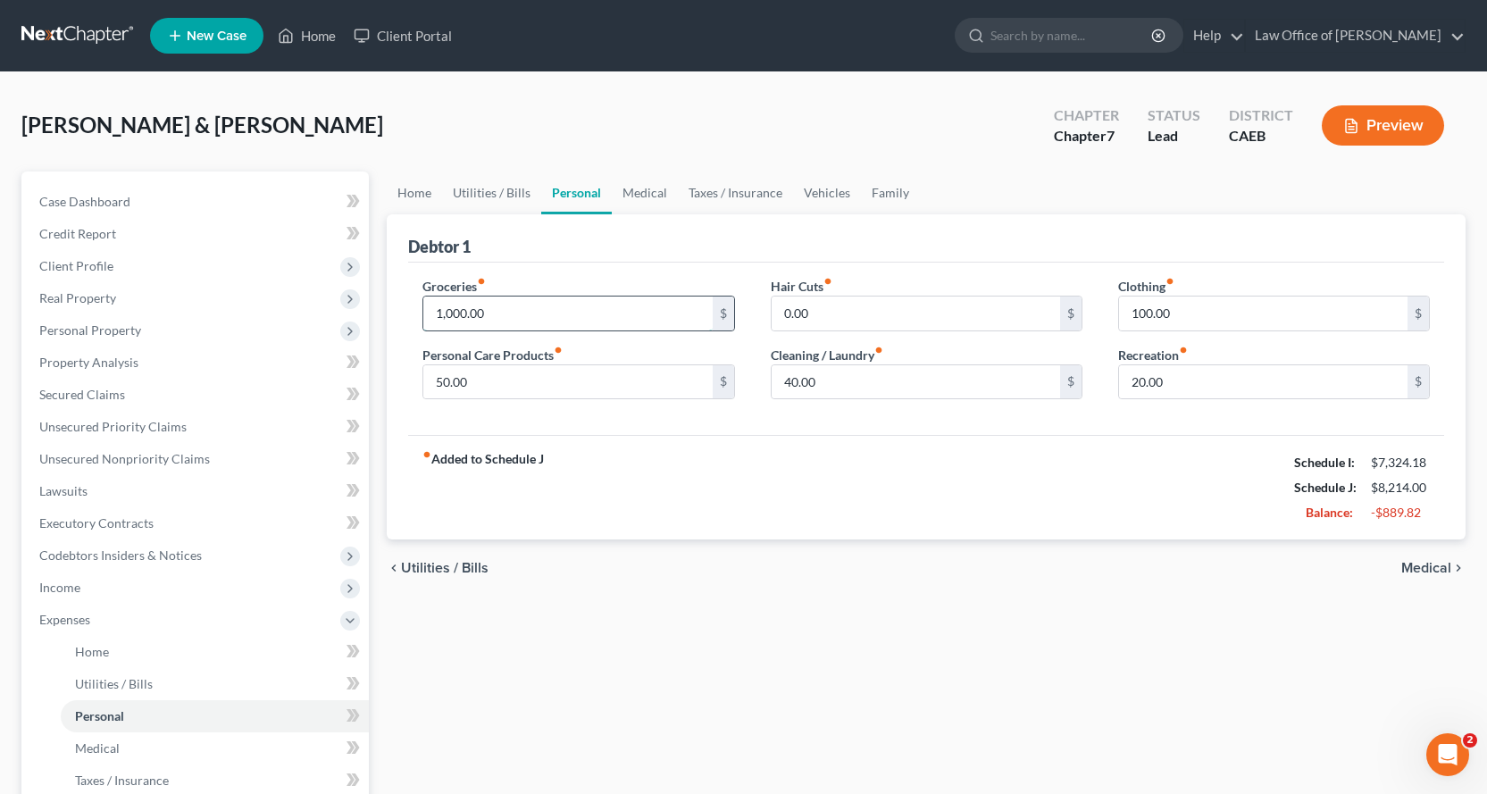
click at [513, 308] on input "1,000.00" at bounding box center [567, 313] width 288 height 34
type input "1,200.00"
type input "15.00"
click at [823, 310] on input "0.00" at bounding box center [916, 313] width 288 height 34
type input "75.00"
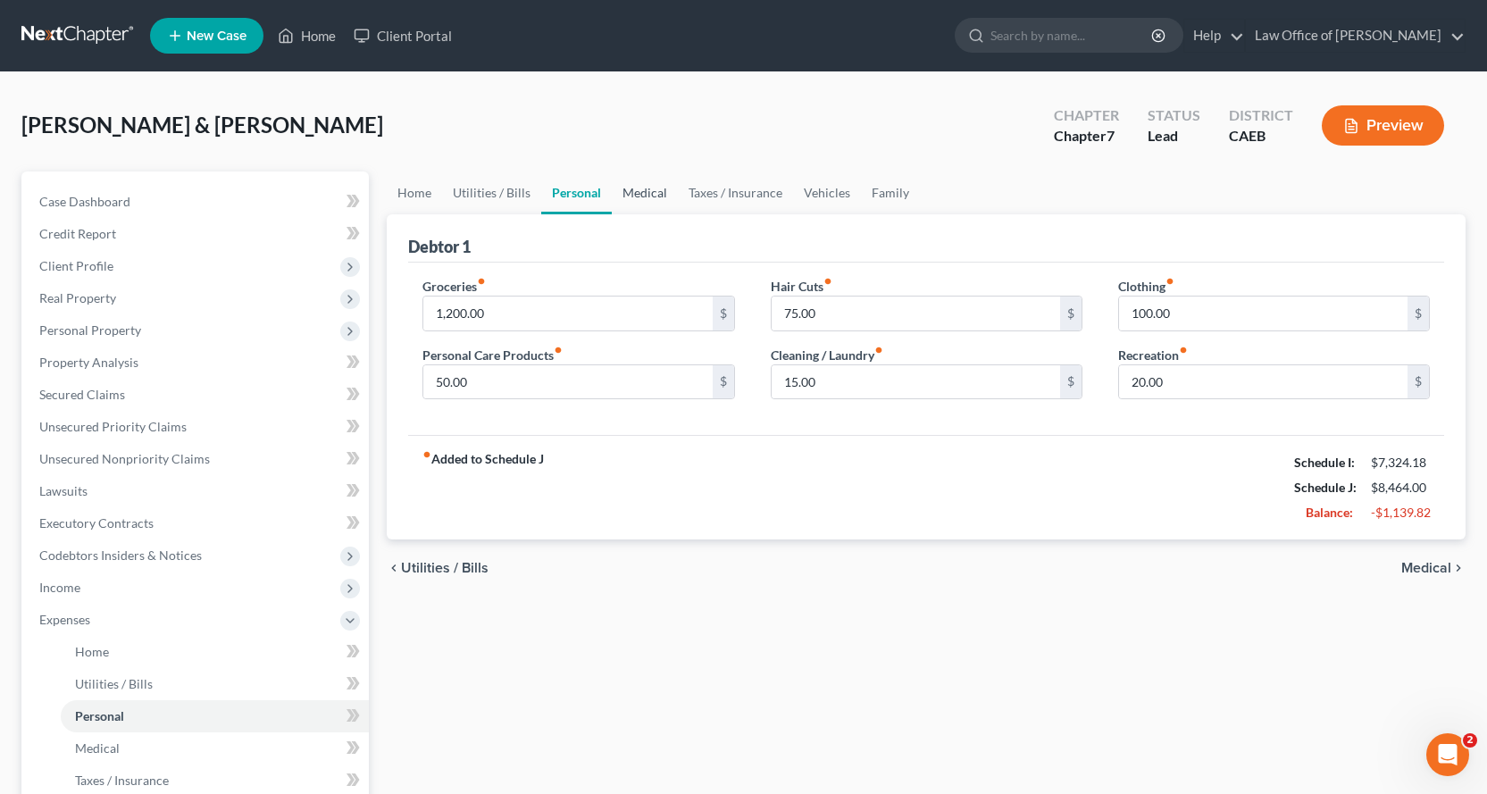
click at [618, 191] on link "Medical" at bounding box center [645, 192] width 66 height 43
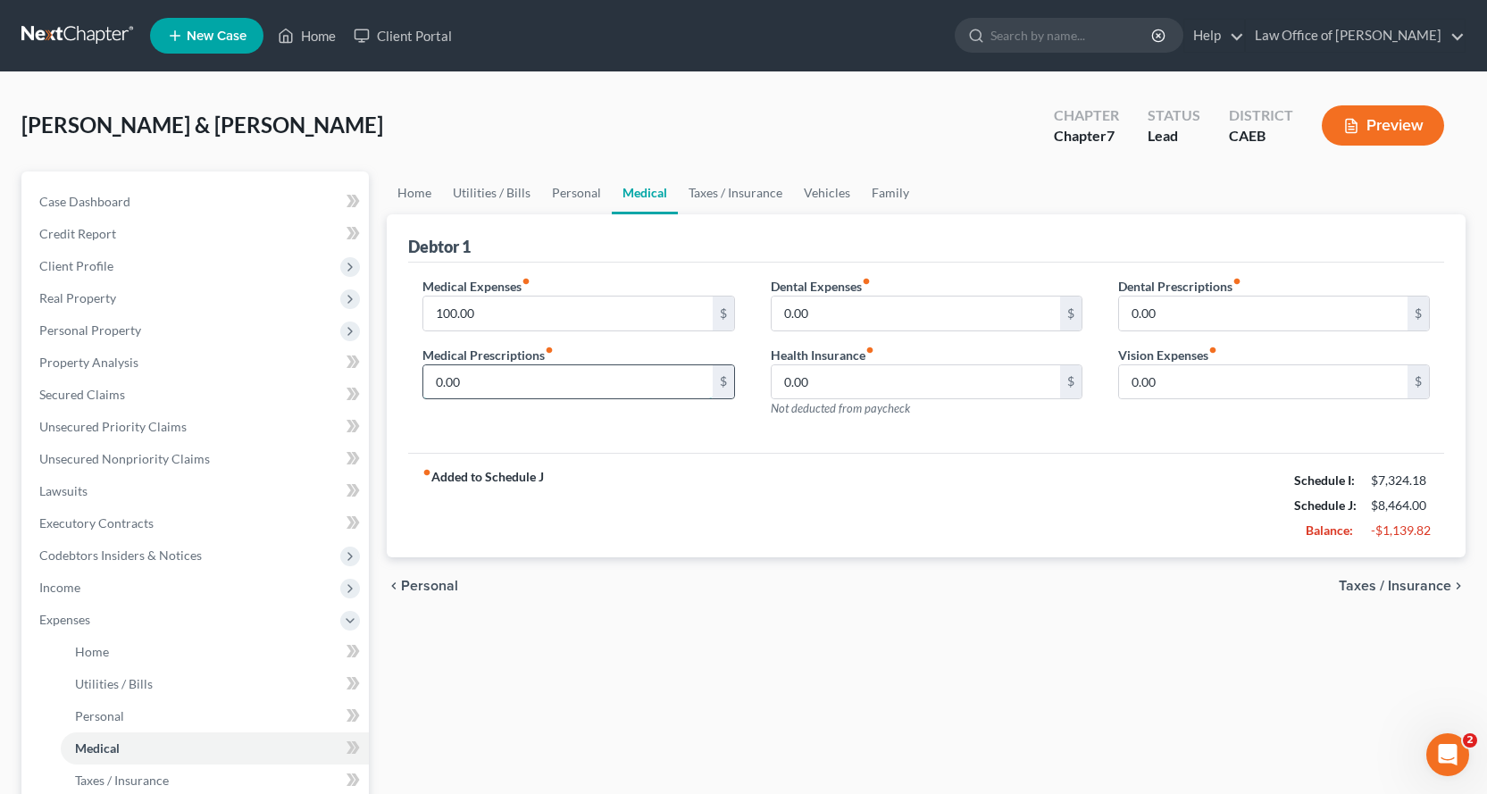
click at [522, 371] on input "0.00" at bounding box center [567, 382] width 288 height 34
type input "10.00"
click at [826, 189] on link "Vehicles" at bounding box center [827, 192] width 68 height 43
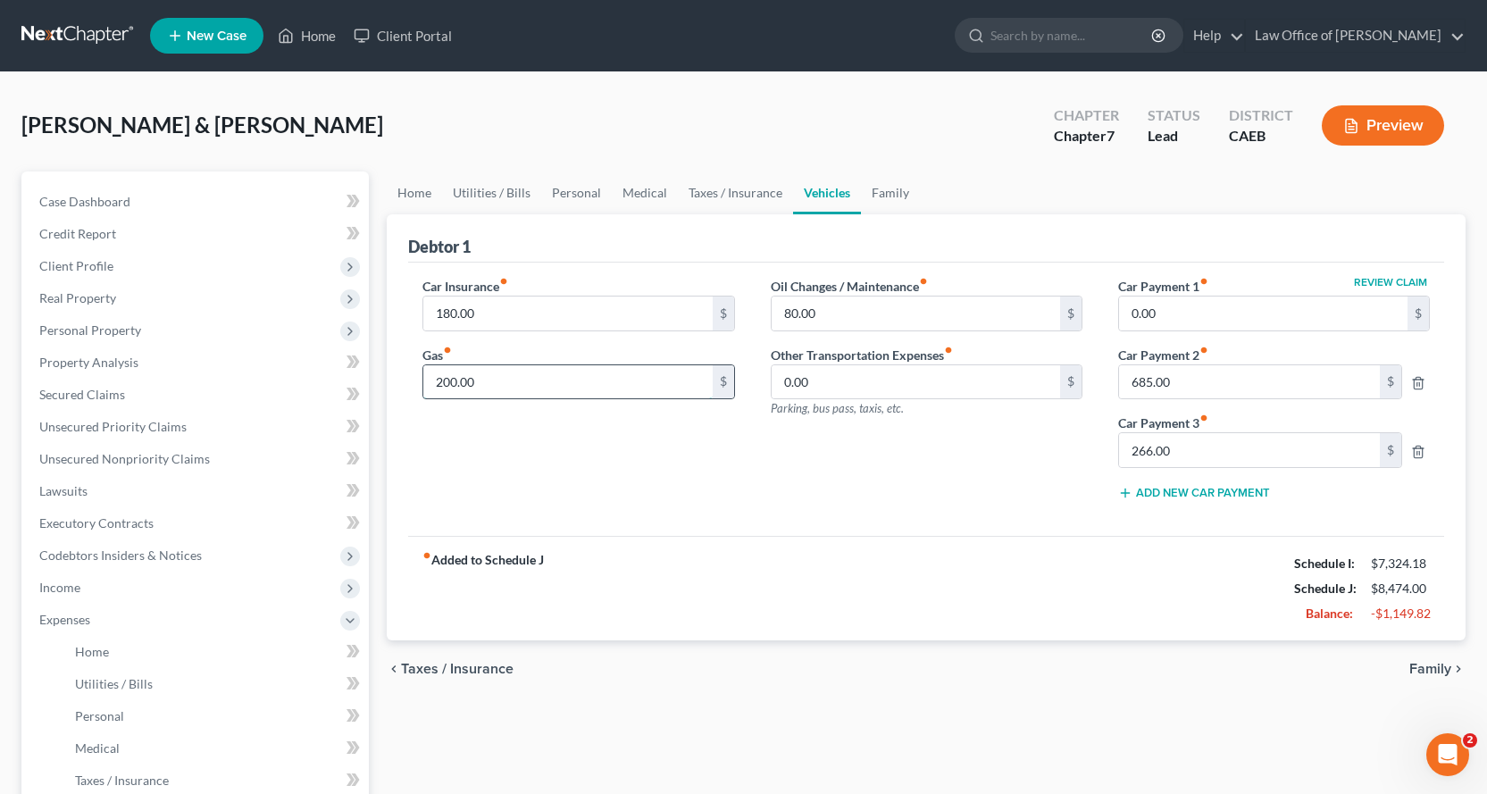
click at [503, 388] on input "200.00" at bounding box center [567, 382] width 288 height 34
type input "250.00"
click at [897, 185] on link "Family" at bounding box center [890, 192] width 59 height 43
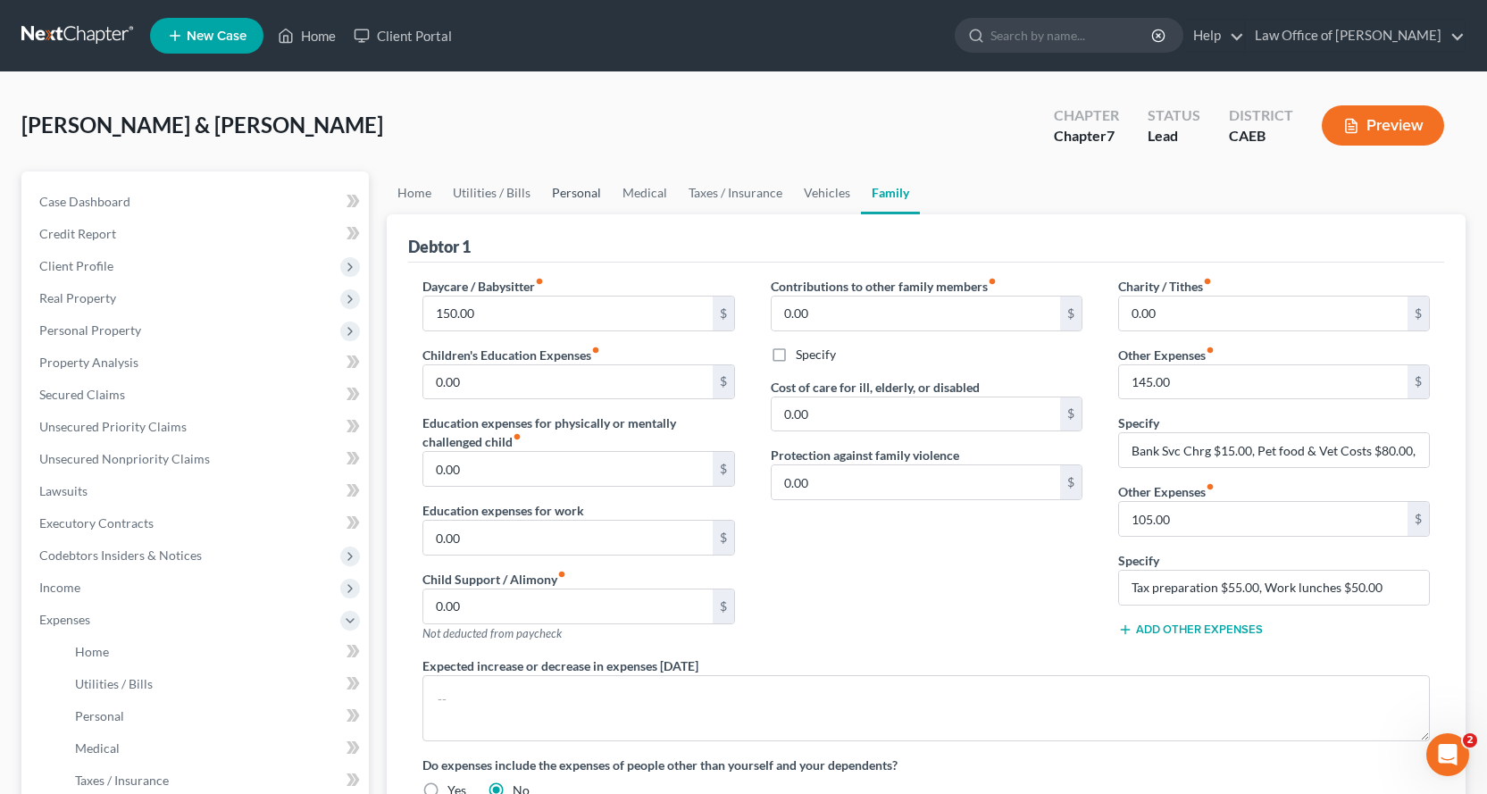
click at [587, 189] on link "Personal" at bounding box center [576, 192] width 71 height 43
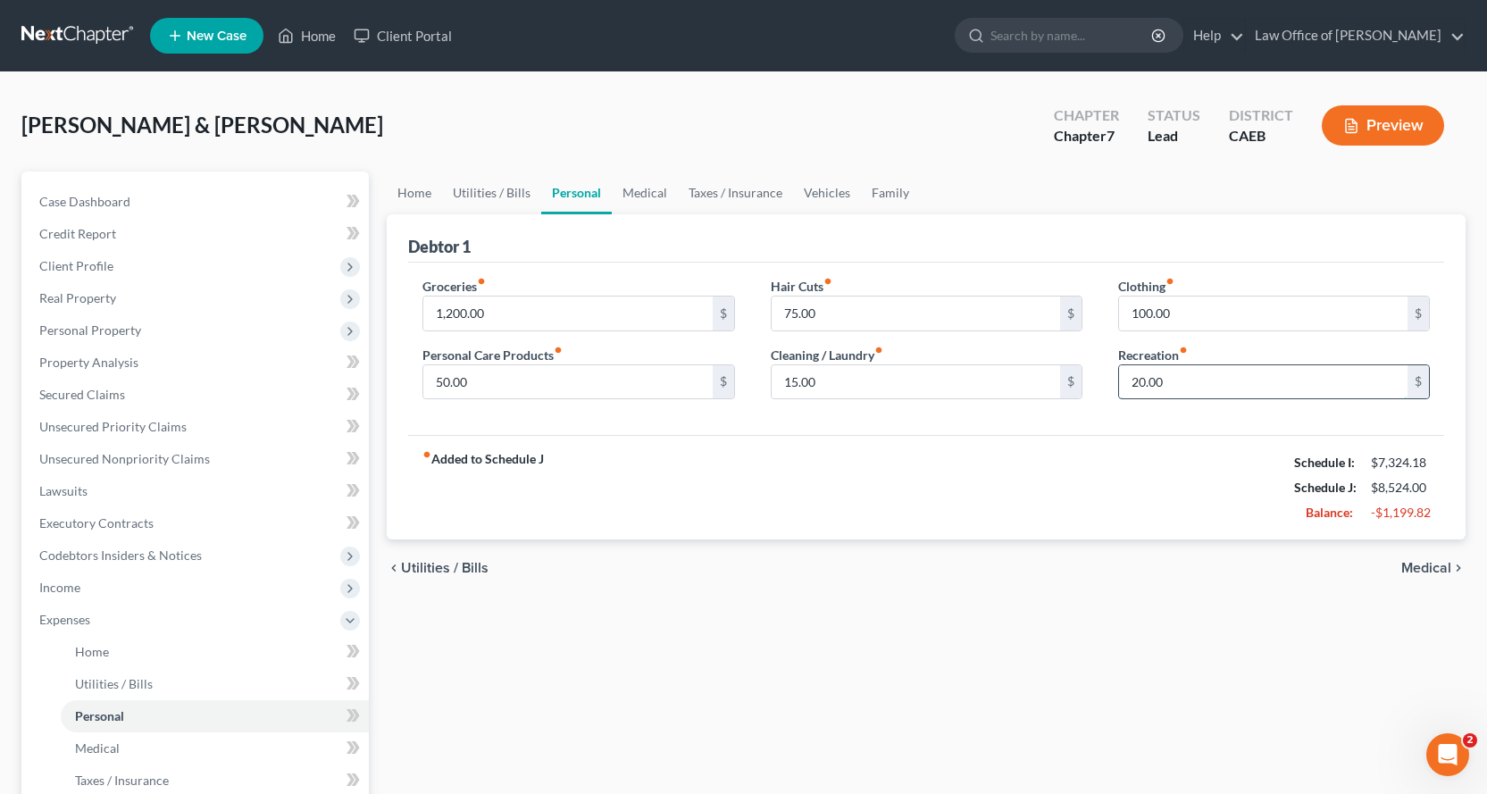
click at [1200, 379] on input "20.00" at bounding box center [1263, 382] width 288 height 34
type input "200.00"
click at [736, 198] on link "Taxes / Insurance" at bounding box center [735, 192] width 115 height 43
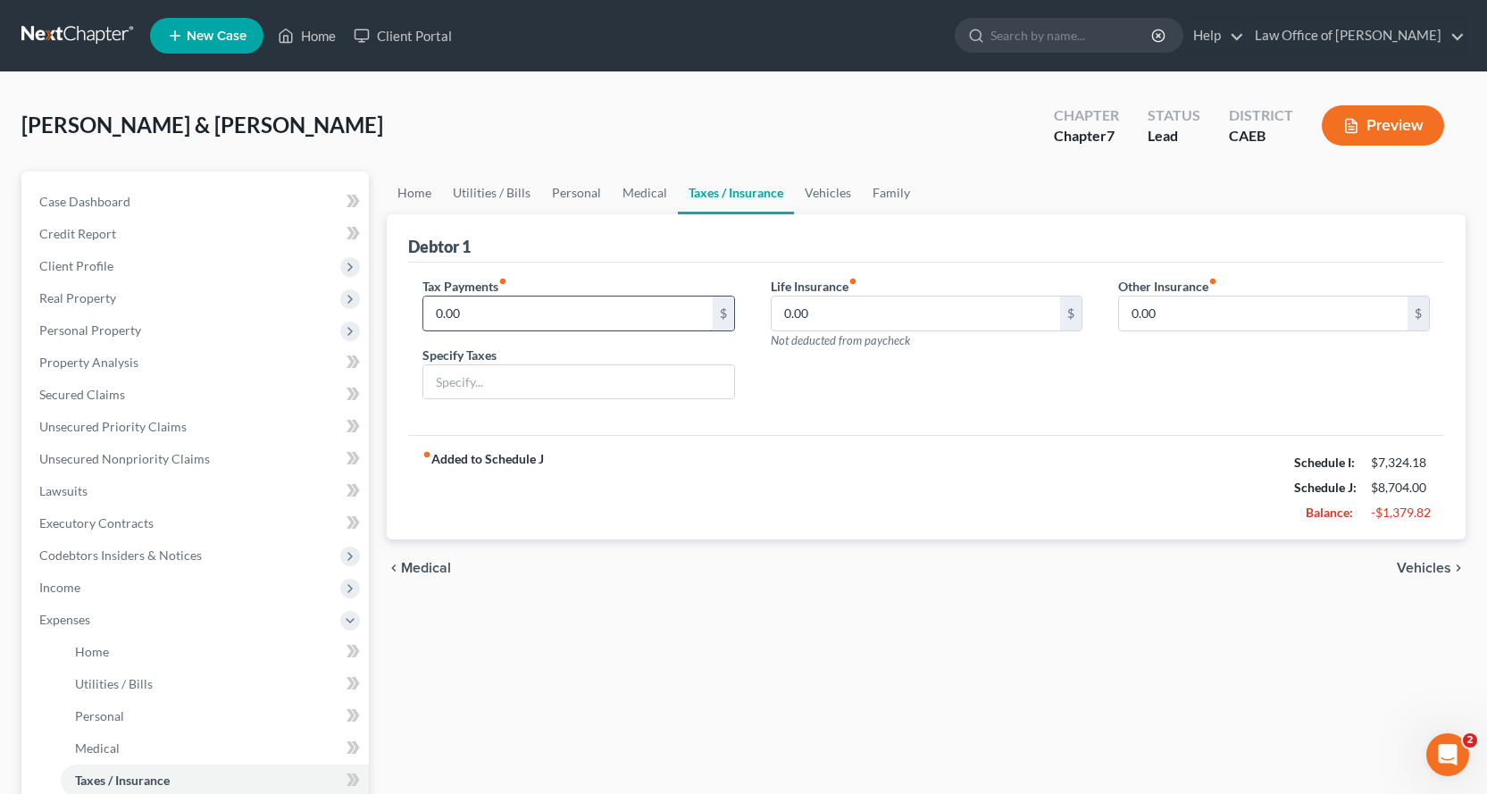
click at [463, 316] on input "0.00" at bounding box center [567, 313] width 288 height 34
type input "20.00"
click at [500, 371] on input "text" at bounding box center [578, 382] width 310 height 34
type input "Vehicle Registration"
click at [824, 193] on link "Vehicles" at bounding box center [828, 192] width 68 height 43
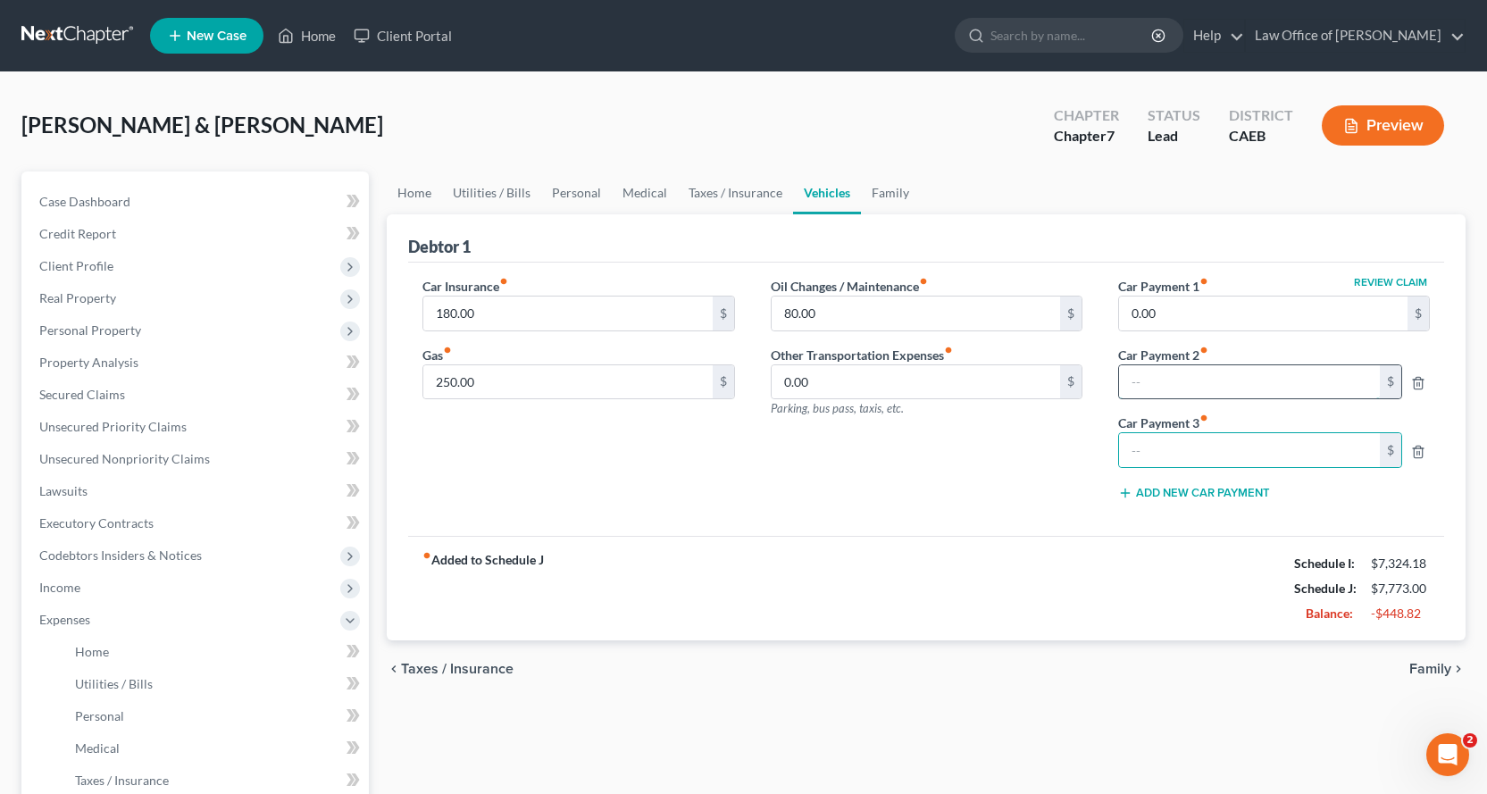
click at [1189, 380] on input "text" at bounding box center [1249, 382] width 261 height 34
type input "266.00"
click at [714, 189] on link "Taxes / Insurance" at bounding box center [735, 192] width 115 height 43
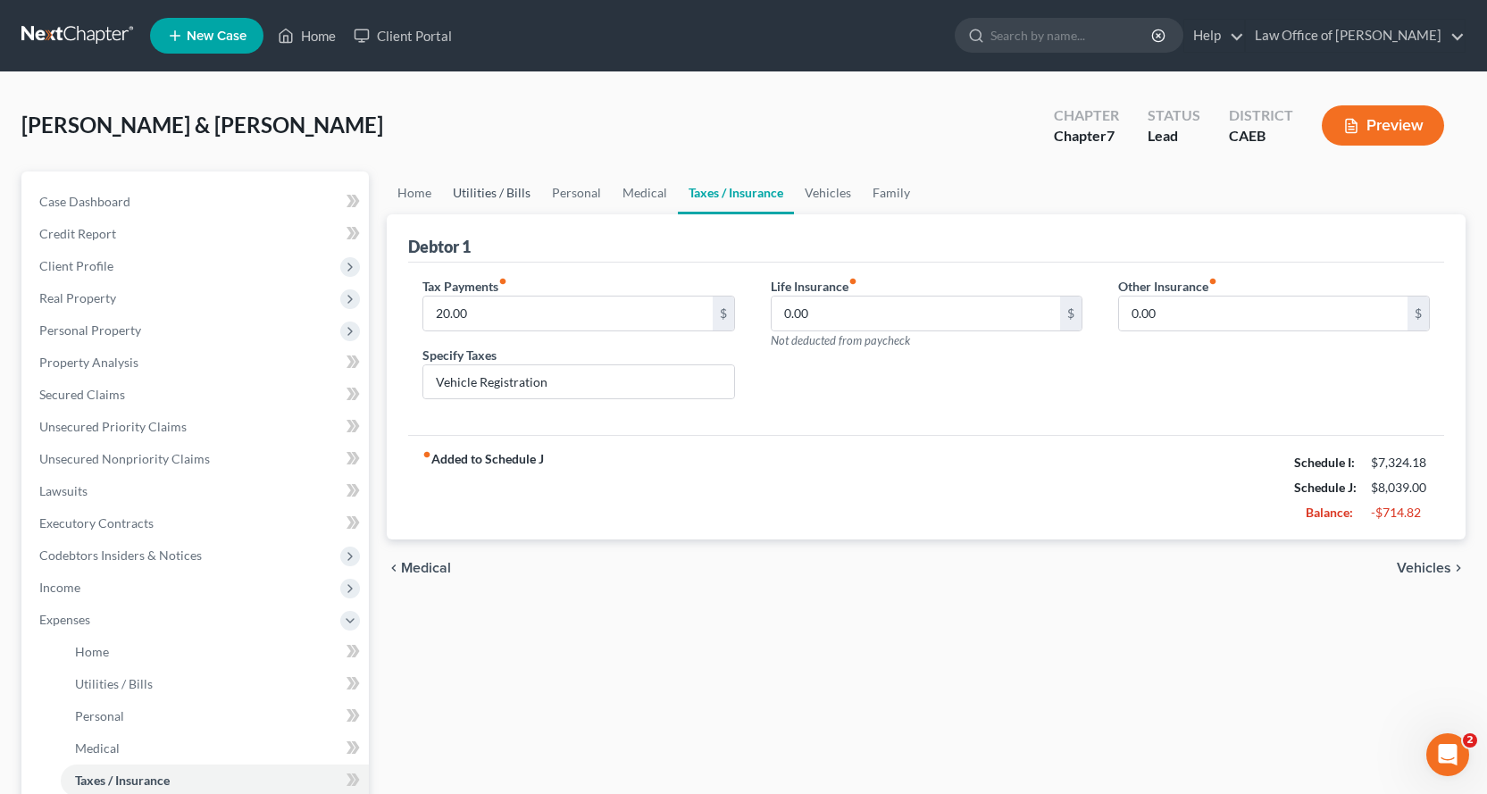
click at [498, 194] on link "Utilities / Bills" at bounding box center [491, 192] width 99 height 43
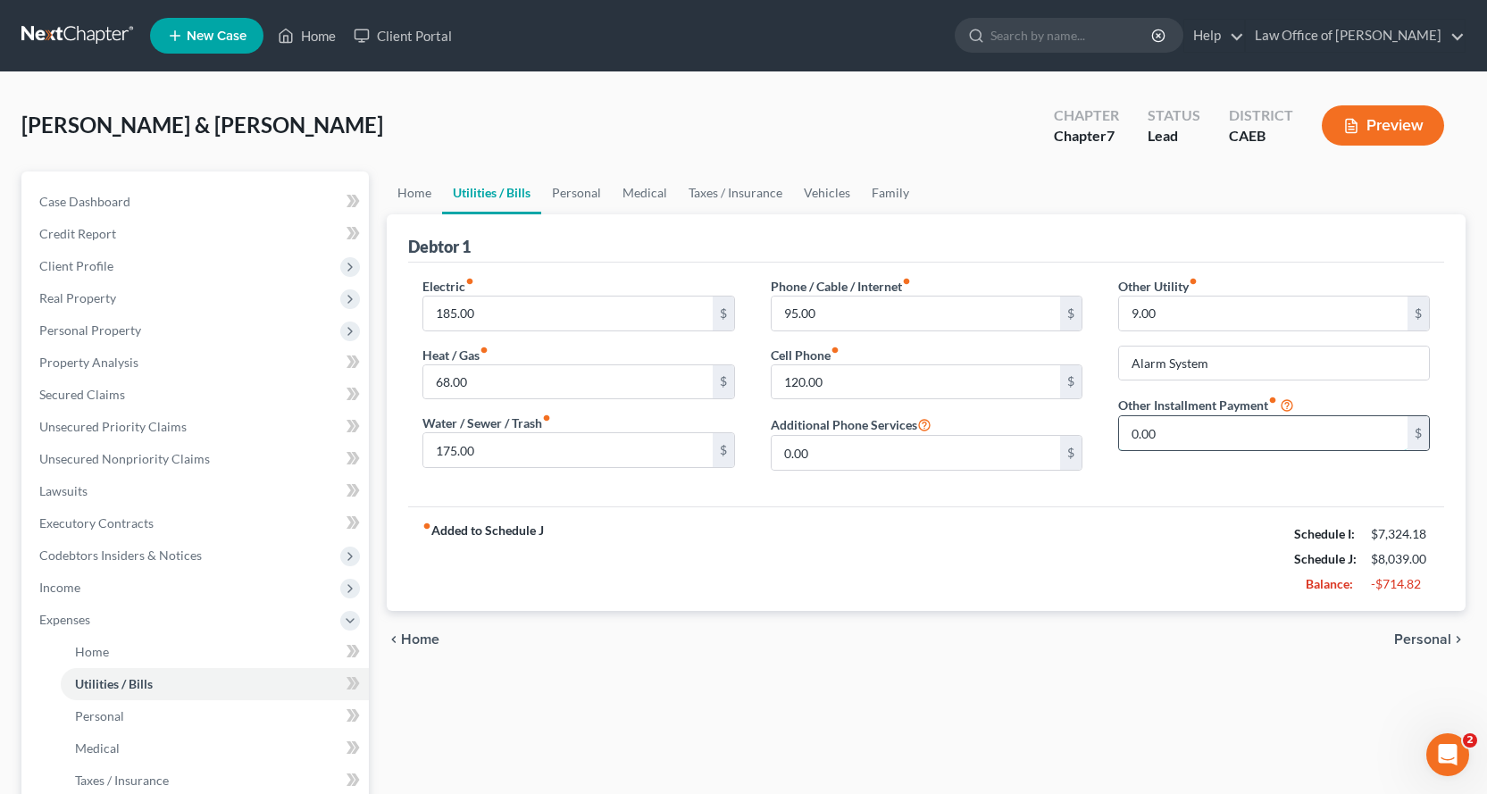
click at [1181, 438] on input "0.00" at bounding box center [1263, 433] width 288 height 34
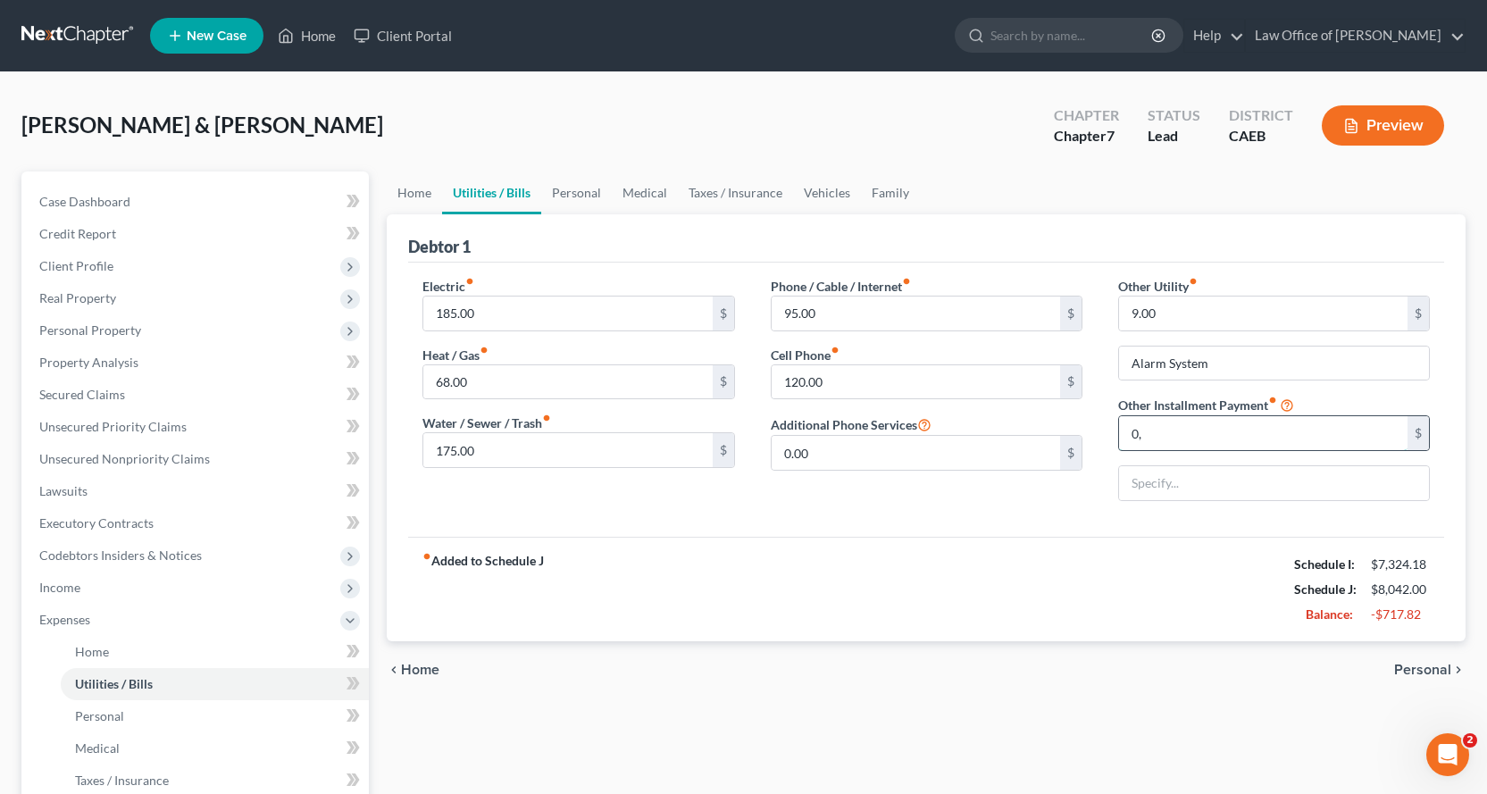
type input "0"
type input "300.00"
click at [1164, 489] on input "text" at bounding box center [1274, 483] width 310 height 34
type input "Delinquent taxes"
click at [905, 190] on link "Family" at bounding box center [890, 192] width 59 height 43
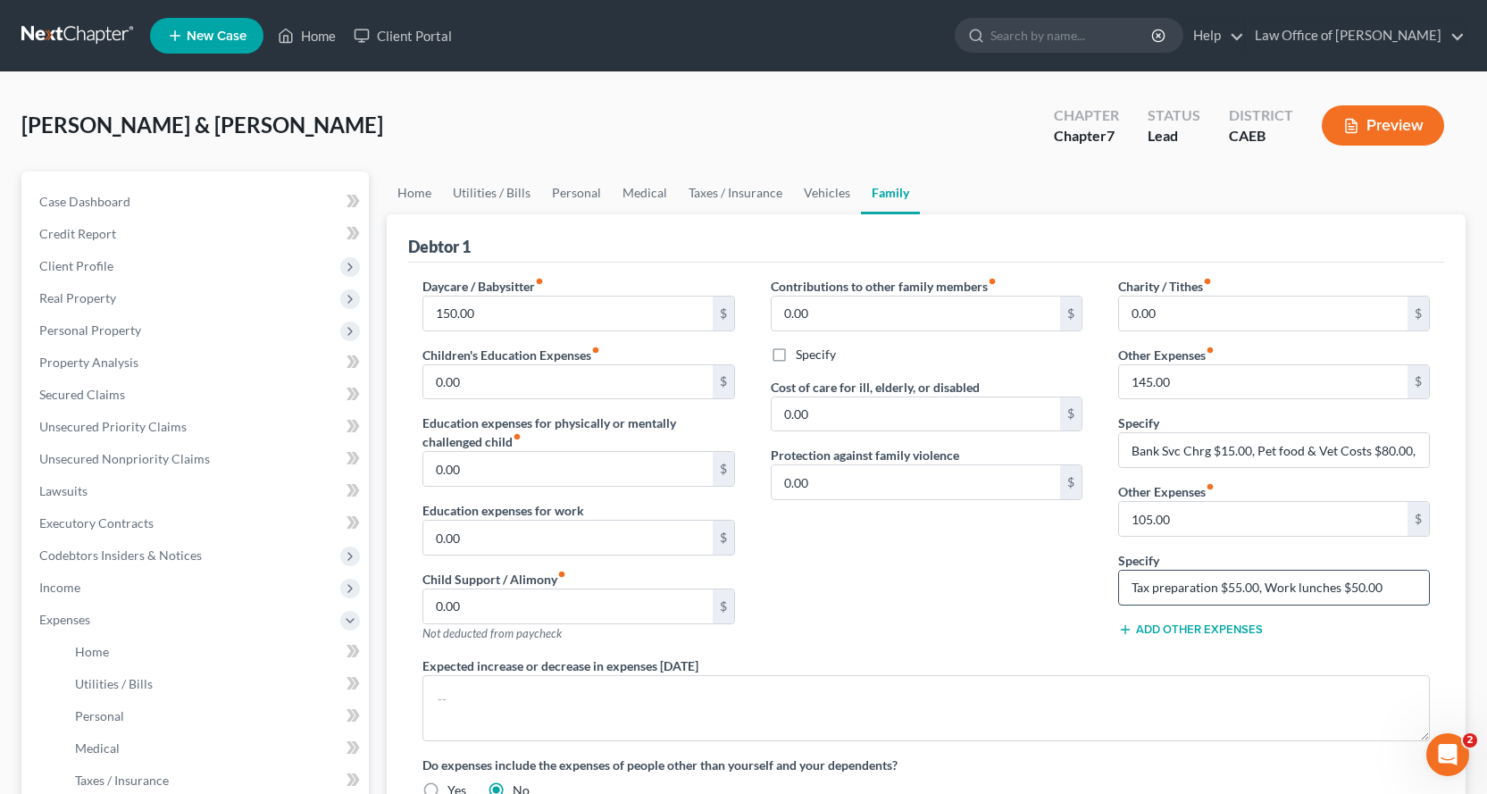
click at [1229, 585] on input "Tax preparation $55.00, Work lunches $50.00" at bounding box center [1274, 588] width 310 height 34
click at [1397, 583] on input "Tax preparation $25.00, Work lunches $50.00" at bounding box center [1274, 588] width 310 height 34
type input "Tax preparation $25.00, Work lunches $50.00, Gifts $50.00"
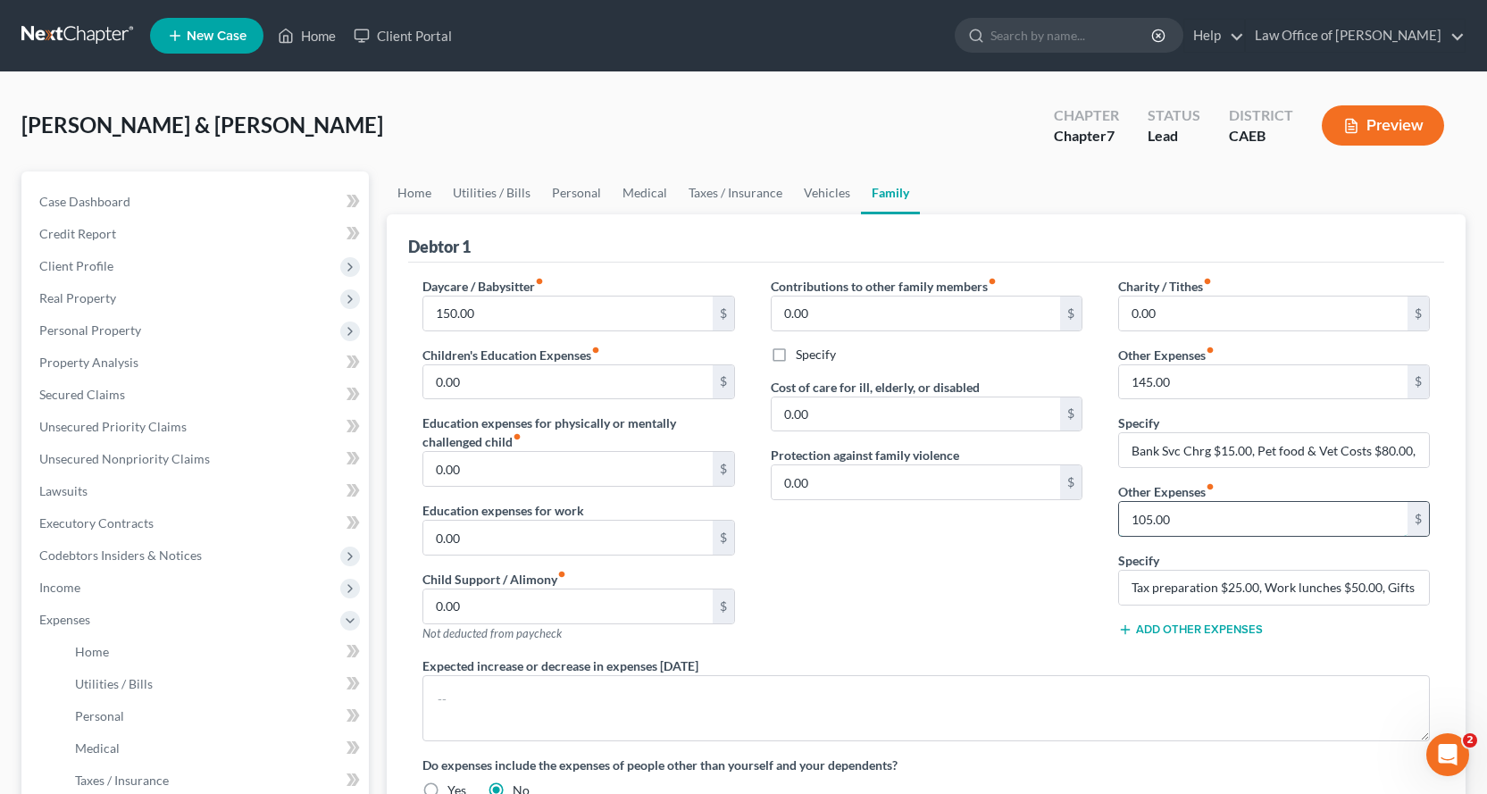
click at [1211, 522] on input "105.00" at bounding box center [1263, 519] width 288 height 34
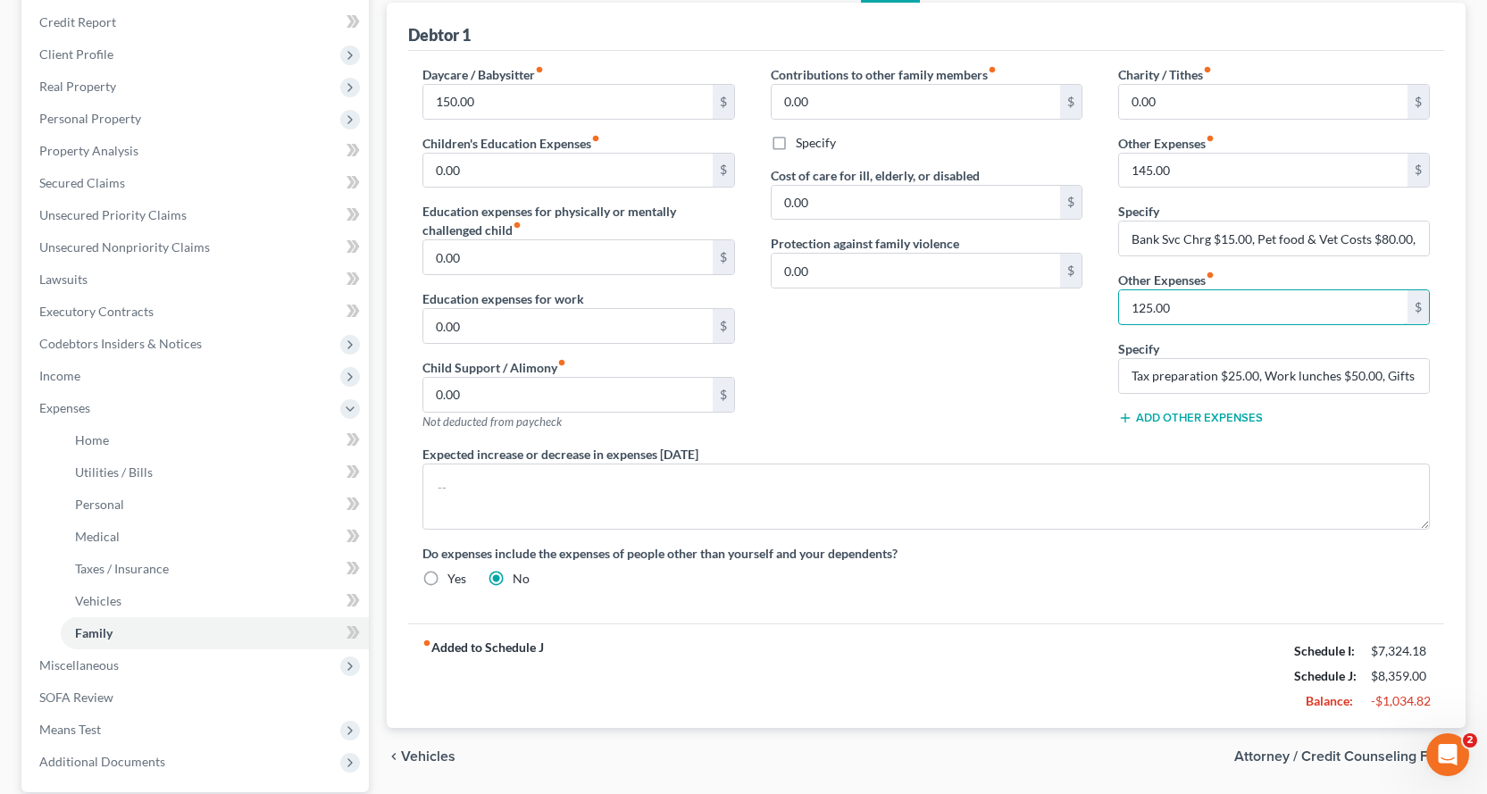
scroll to position [357, 0]
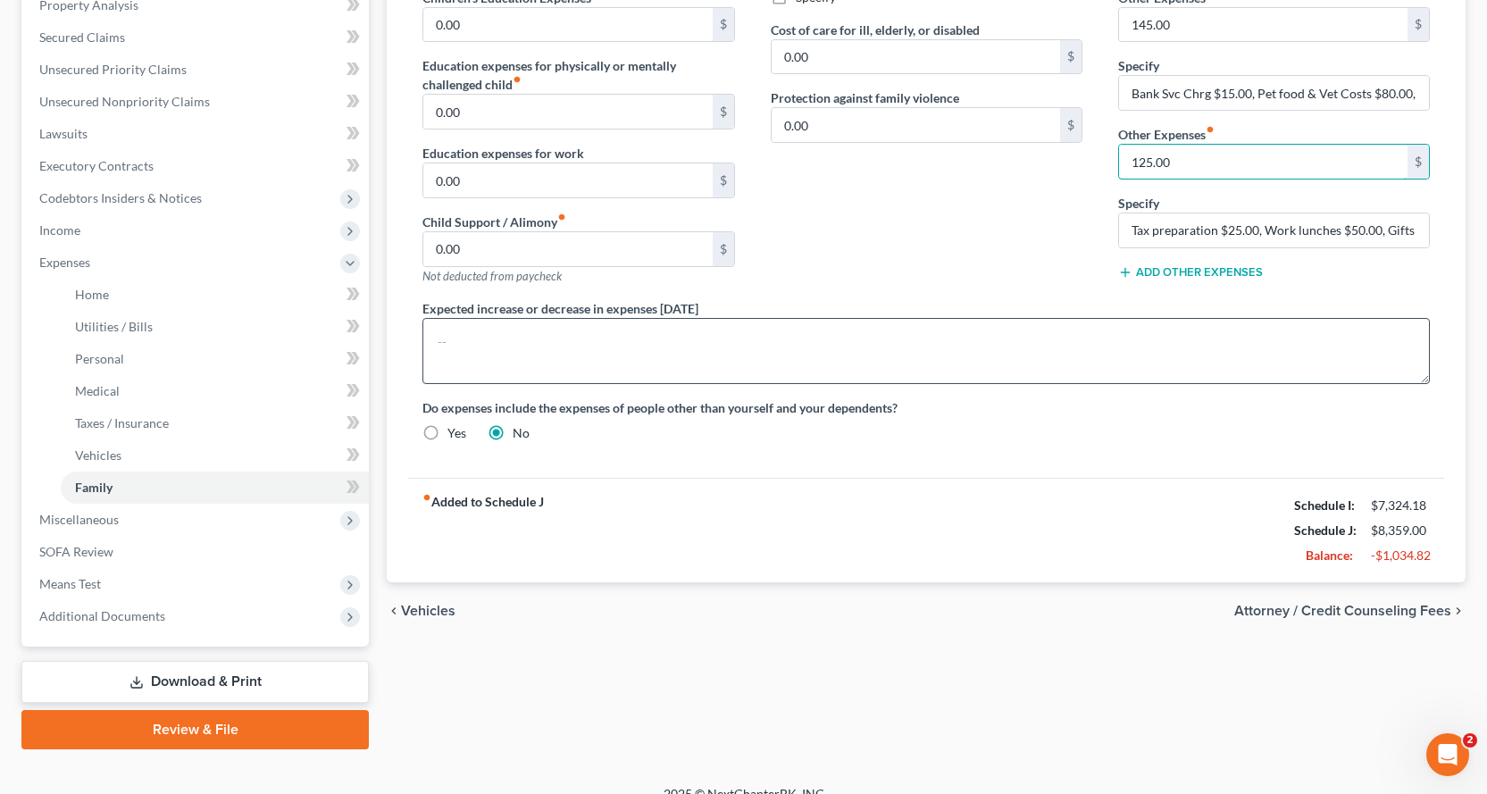
type input "125.00"
click at [462, 349] on textarea at bounding box center [925, 351] width 1007 height 66
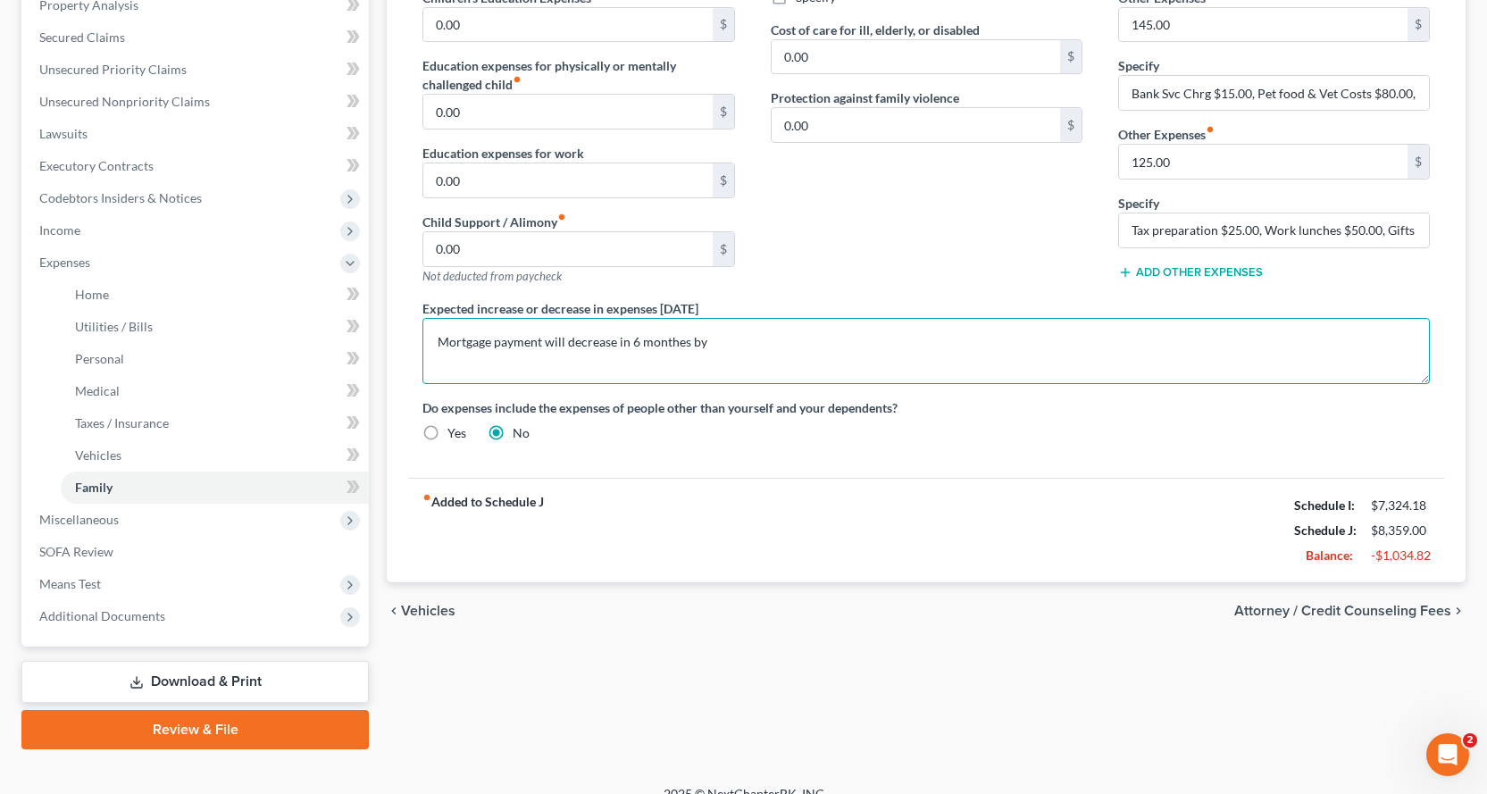
click at [681, 342] on textarea "Mortgage payment will decrease in 6 monthes by" at bounding box center [925, 351] width 1007 height 66
click at [710, 344] on textarea "Mortgage payment will decrease in 6 months by" at bounding box center [925, 351] width 1007 height 66
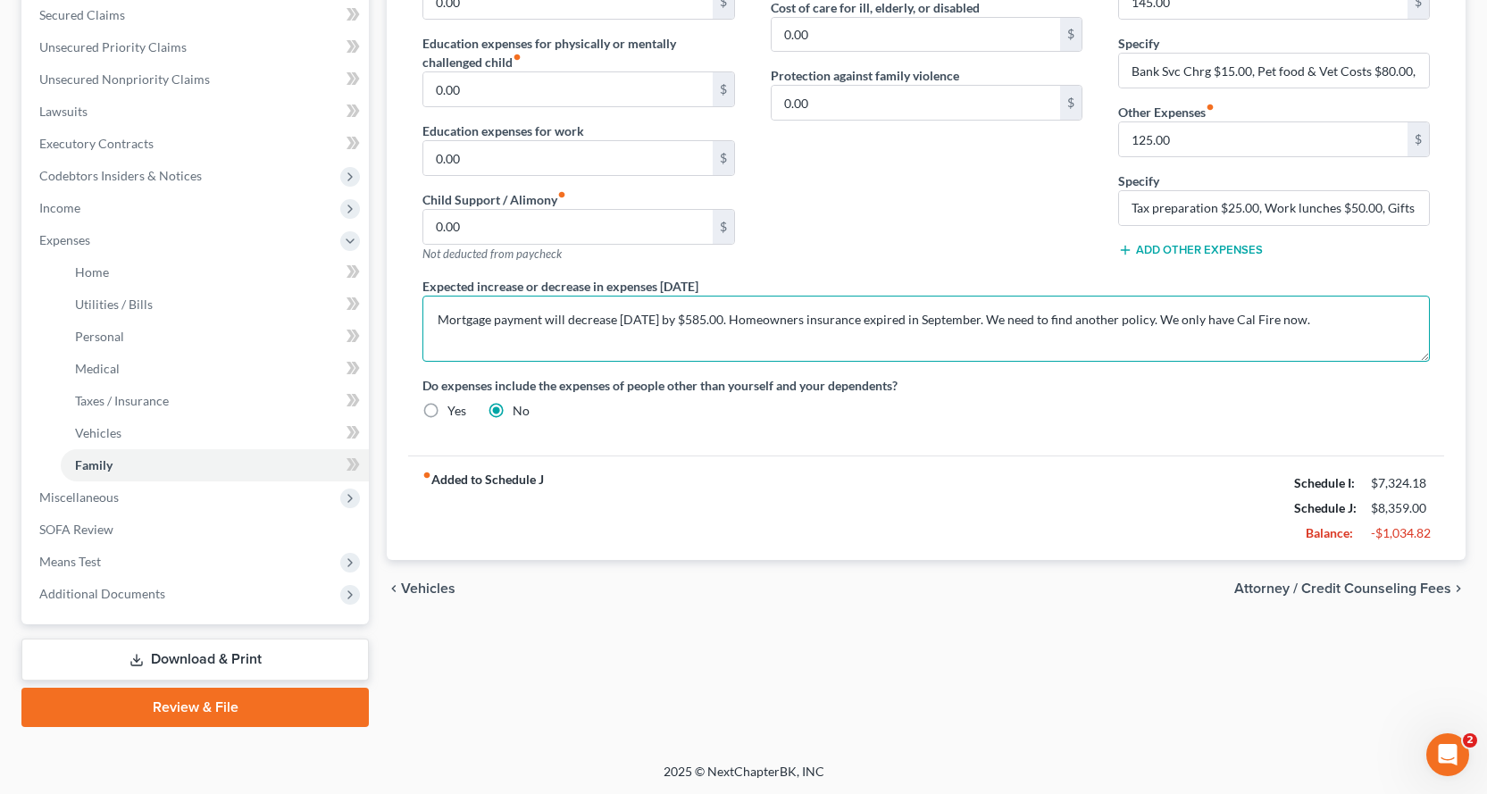
scroll to position [380, 0]
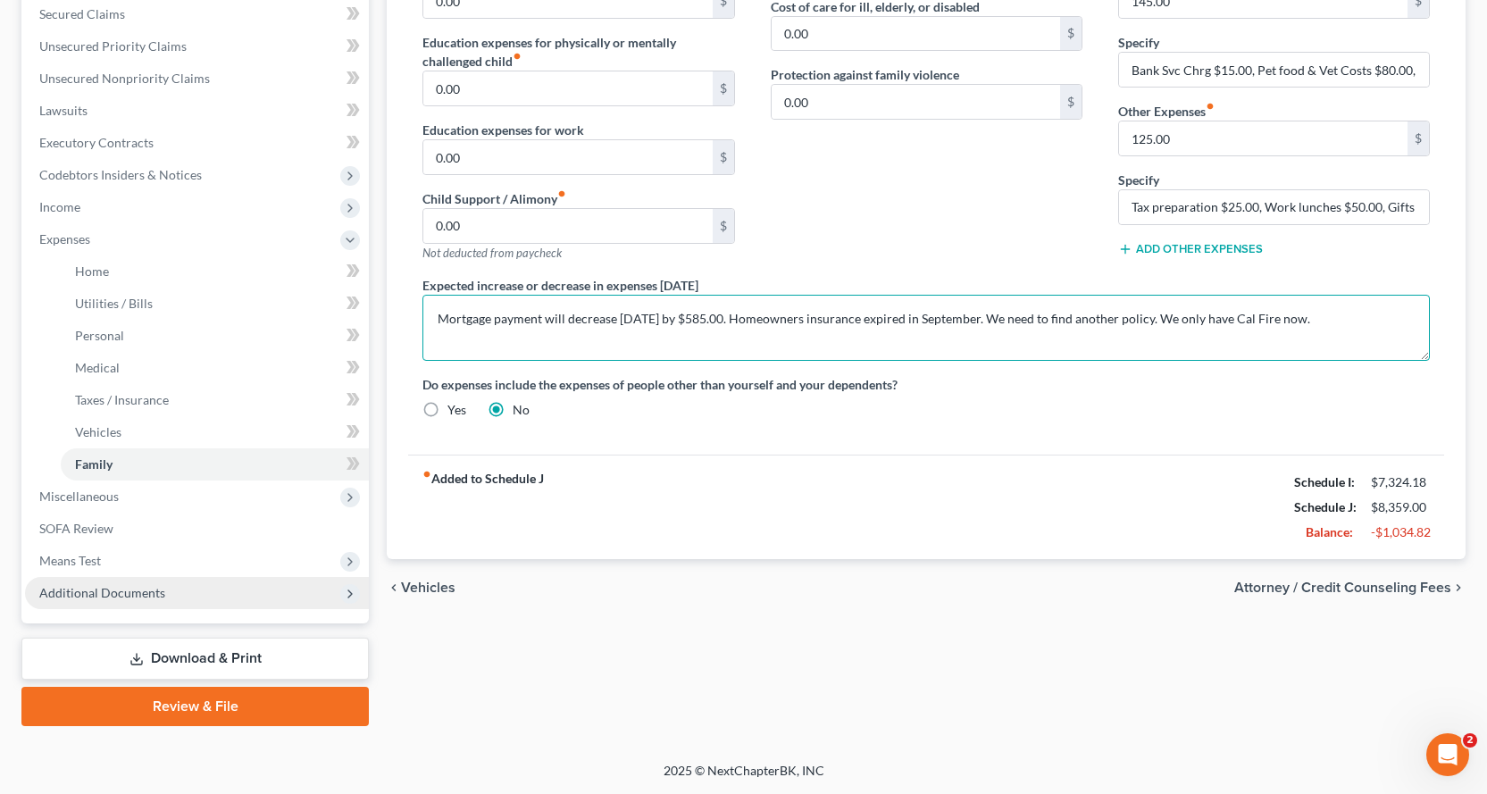
type textarea "Mortgage payment will decrease in 6 months by $585.00. Homeowners insurance exp…"
click at [111, 597] on span "Additional Documents" at bounding box center [102, 592] width 126 height 15
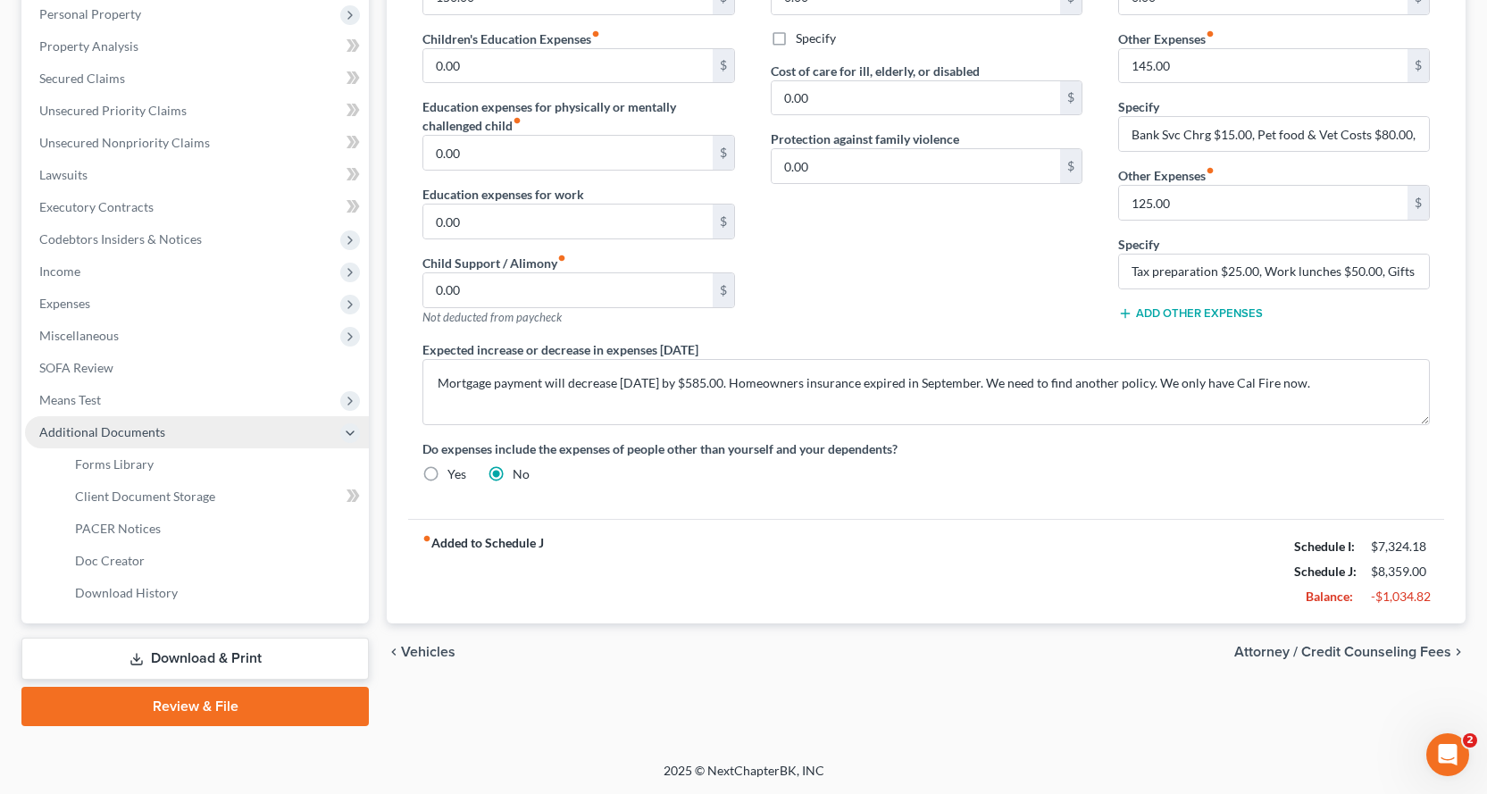
scroll to position [316, 0]
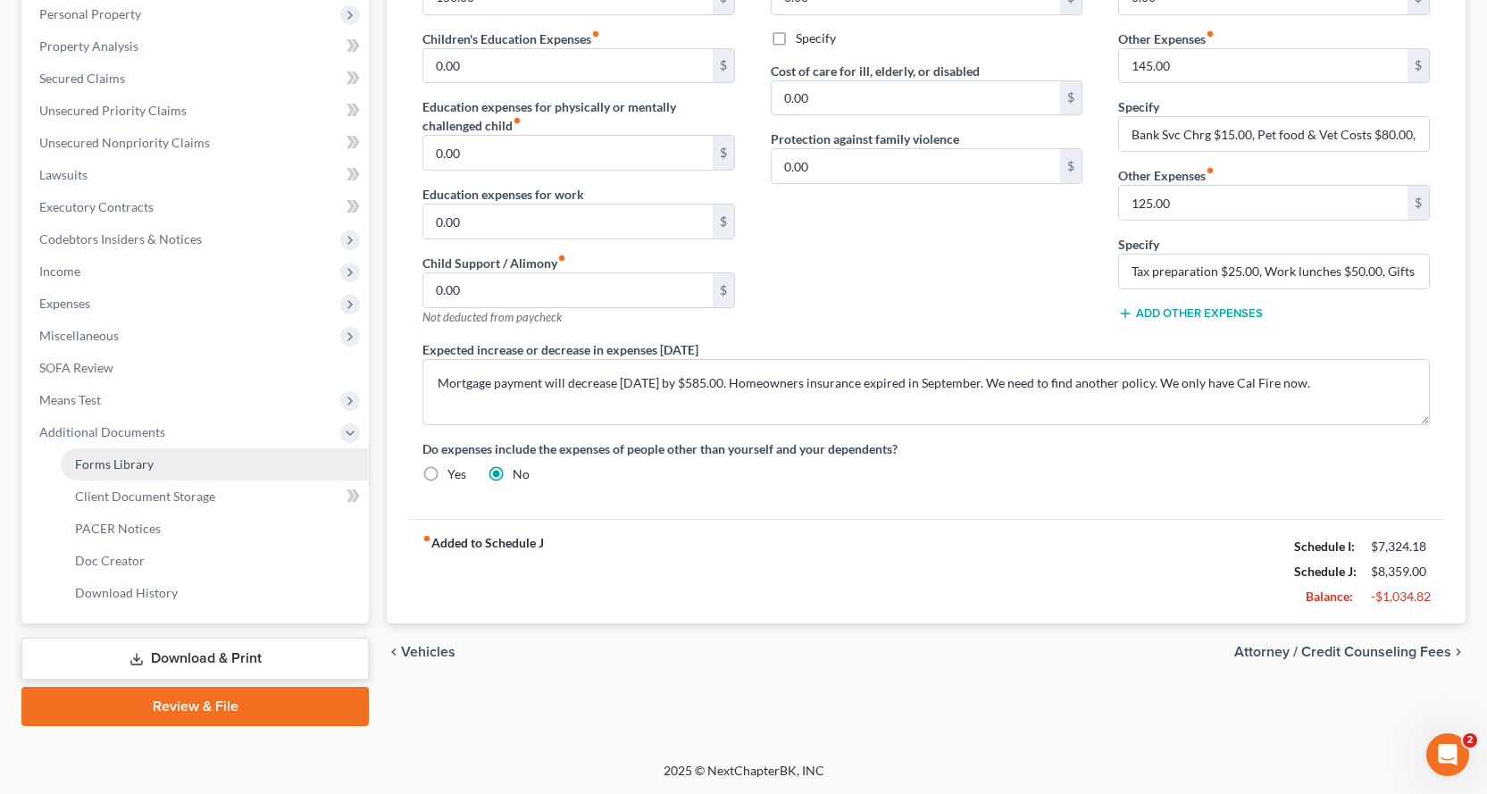
click at [122, 460] on span "Forms Library" at bounding box center [114, 463] width 79 height 15
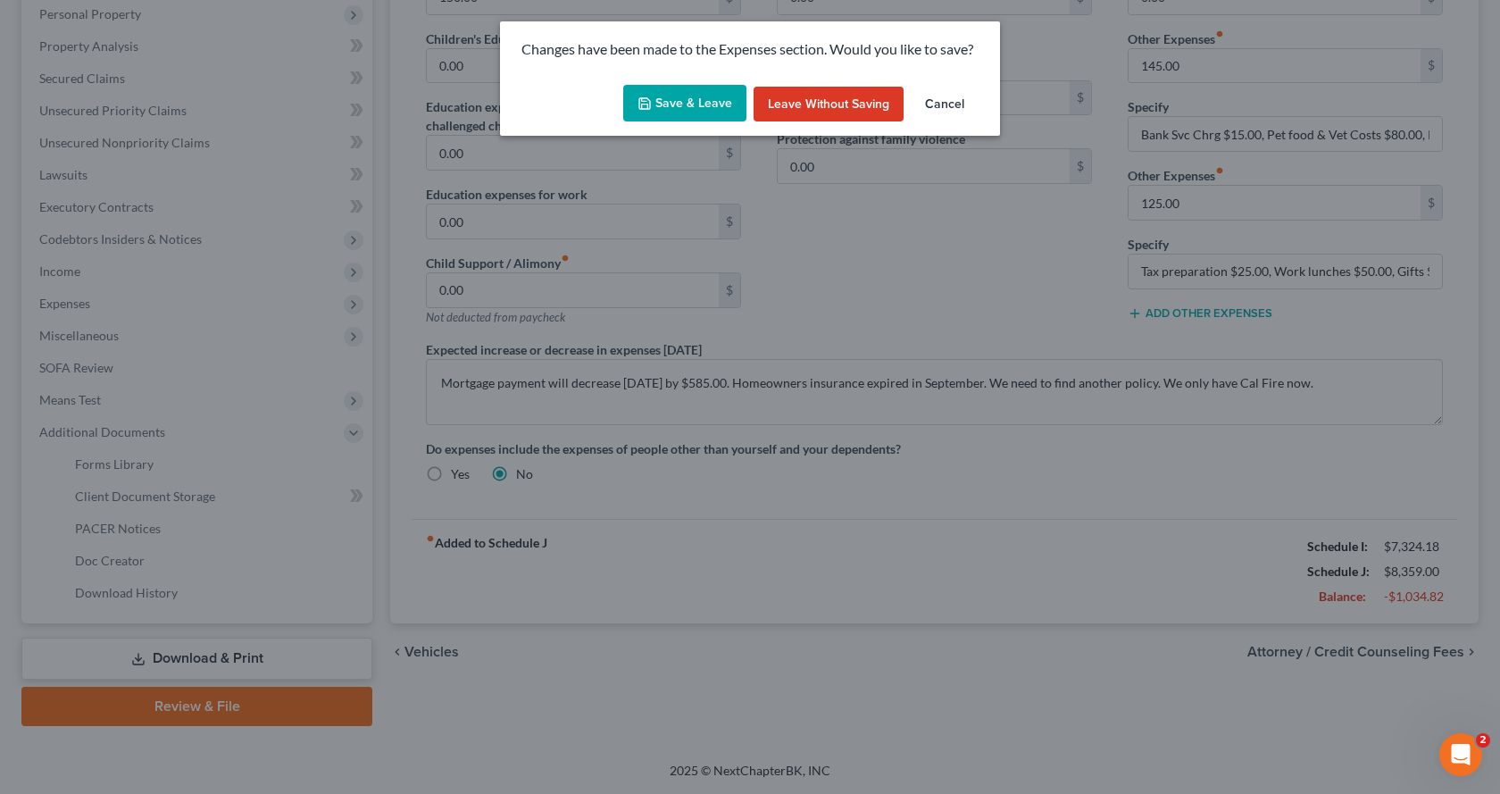
click at [713, 96] on button "Save & Leave" at bounding box center [684, 104] width 123 height 38
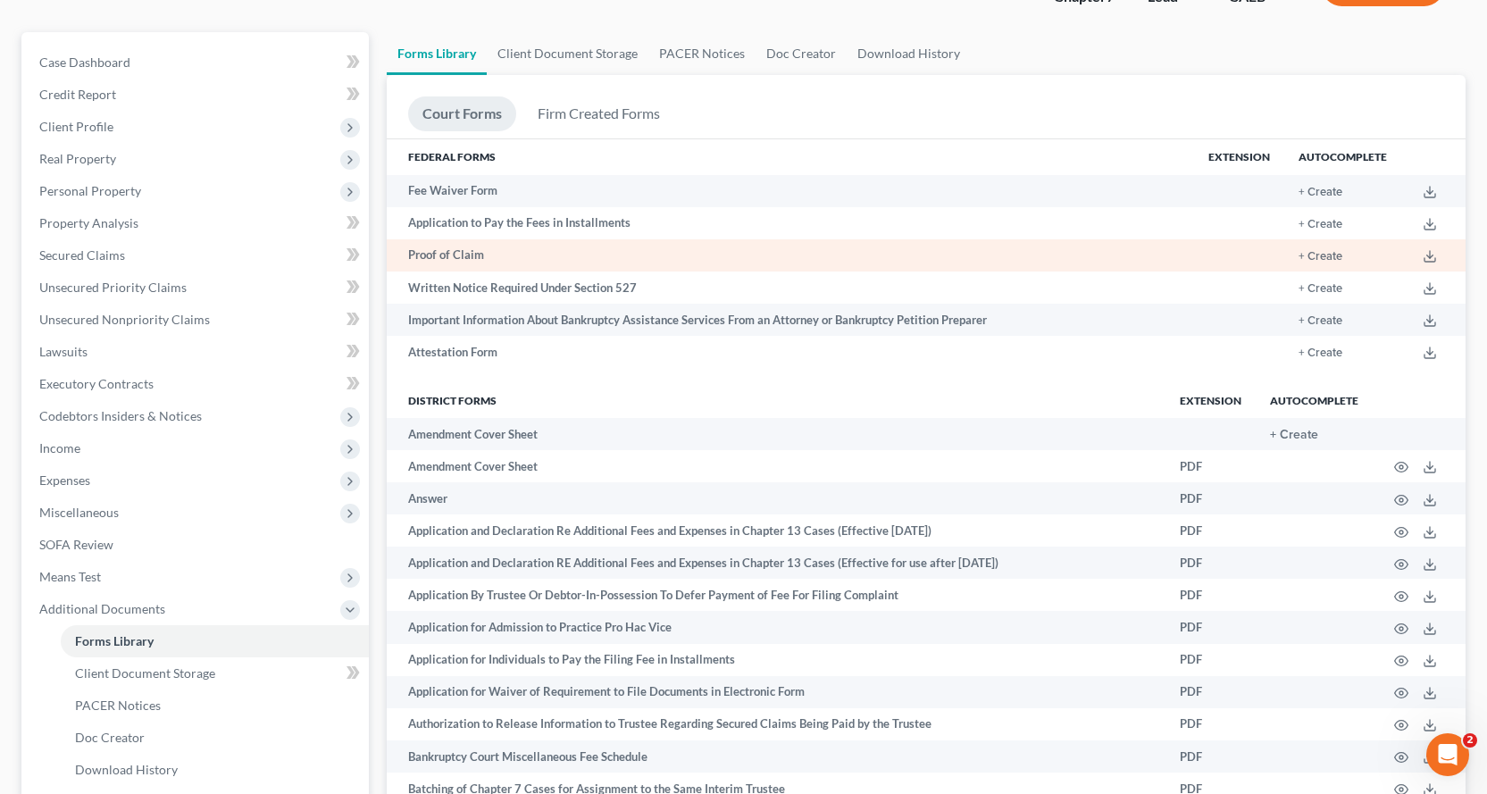
scroll to position [268, 0]
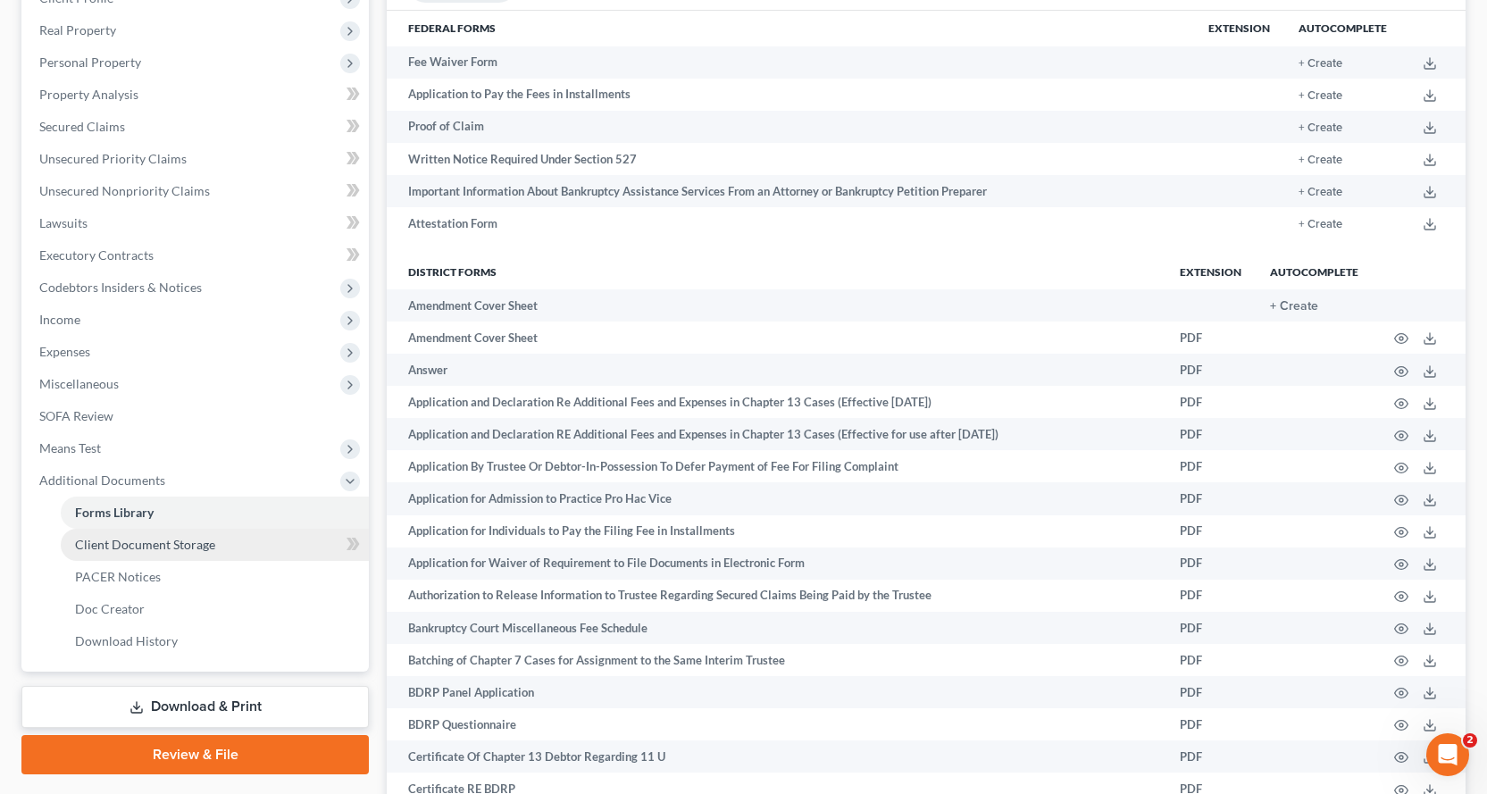
click at [98, 544] on span "Client Document Storage" at bounding box center [145, 544] width 140 height 15
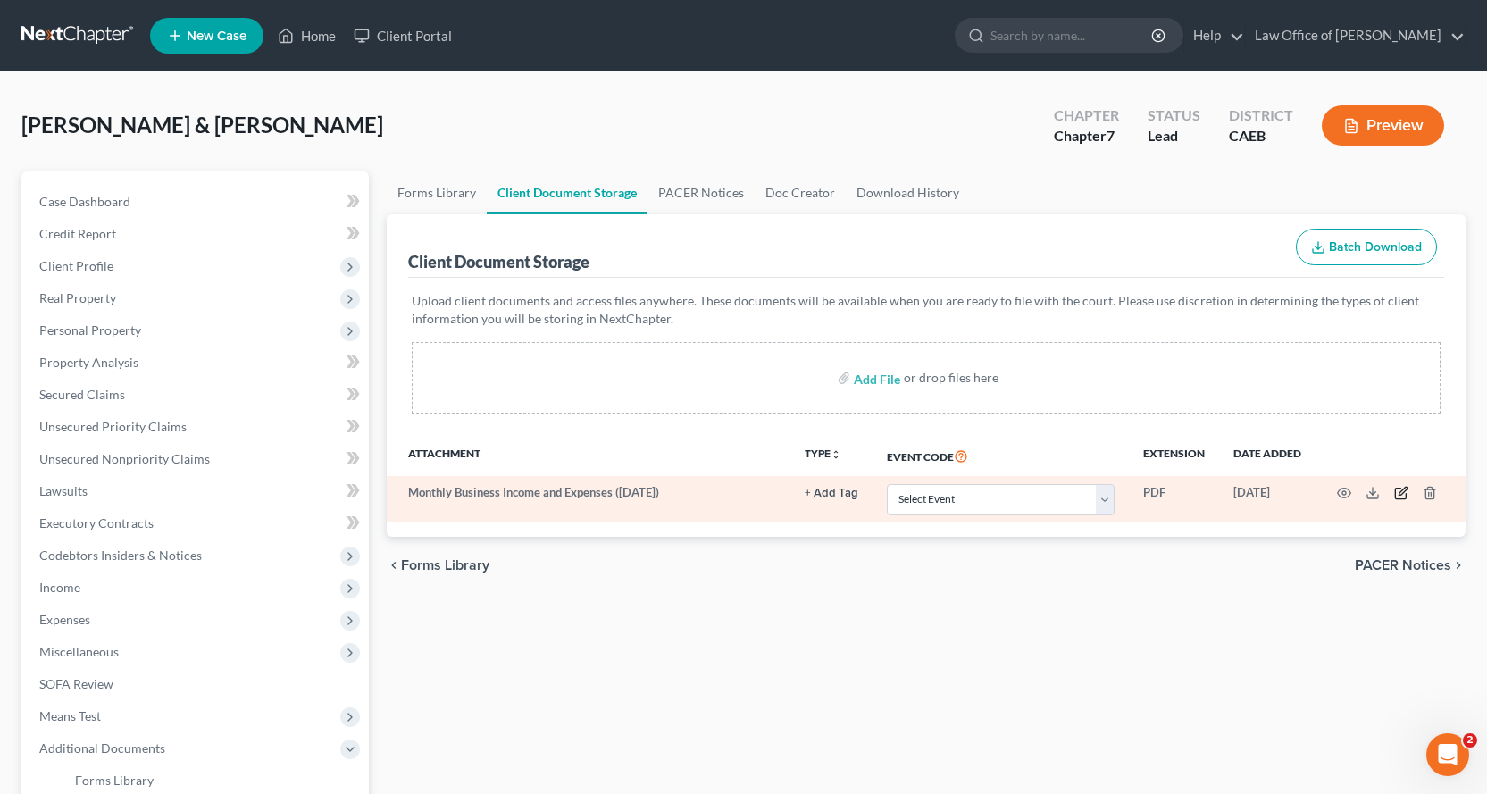
click at [1398, 496] on icon "button" at bounding box center [1402, 492] width 8 height 8
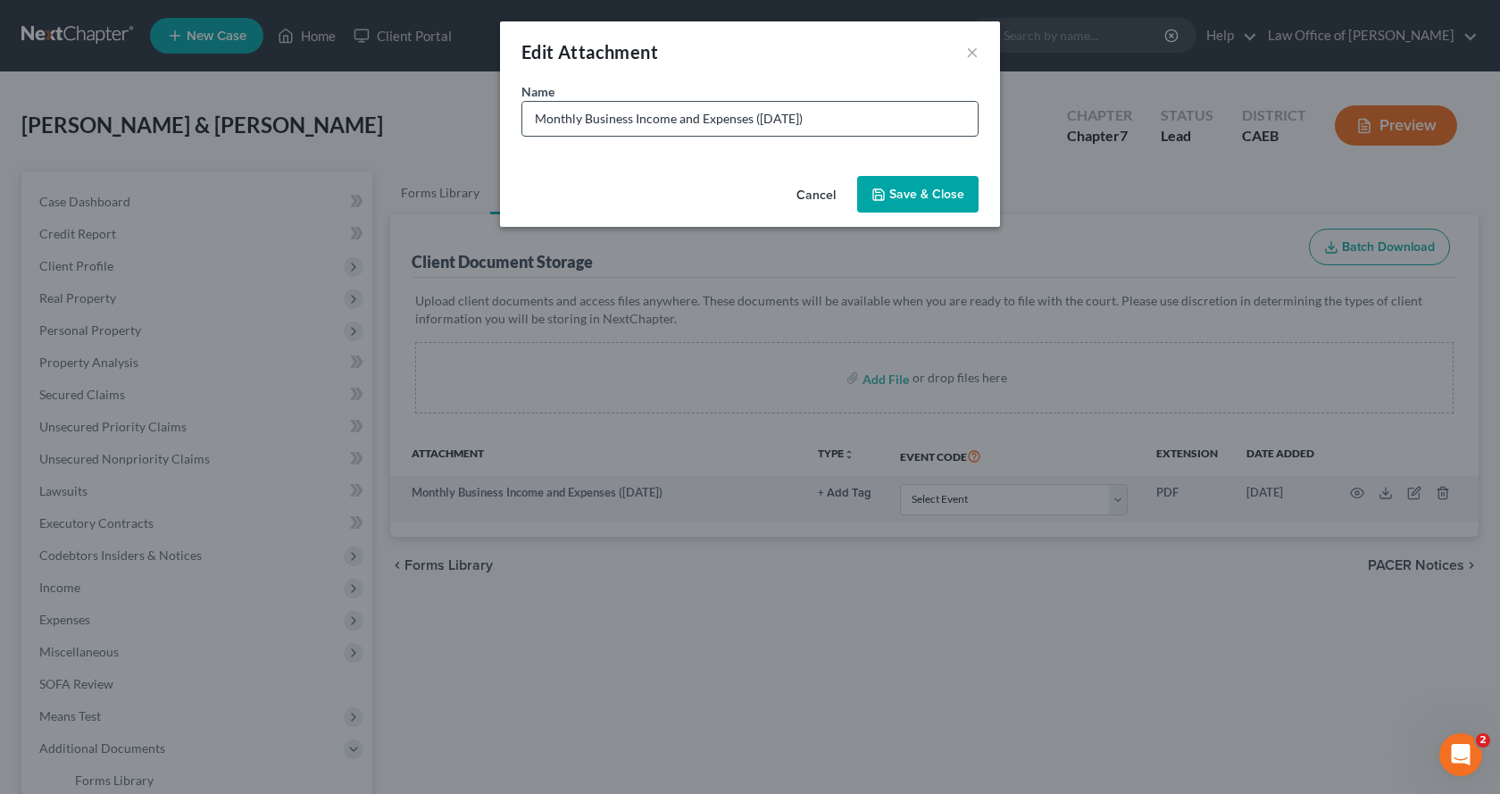
click at [867, 127] on input "Monthly Business Income and Expenses (09/25/2025)" at bounding box center [749, 119] width 455 height 34
click at [977, 54] on button "×" at bounding box center [972, 51] width 13 height 21
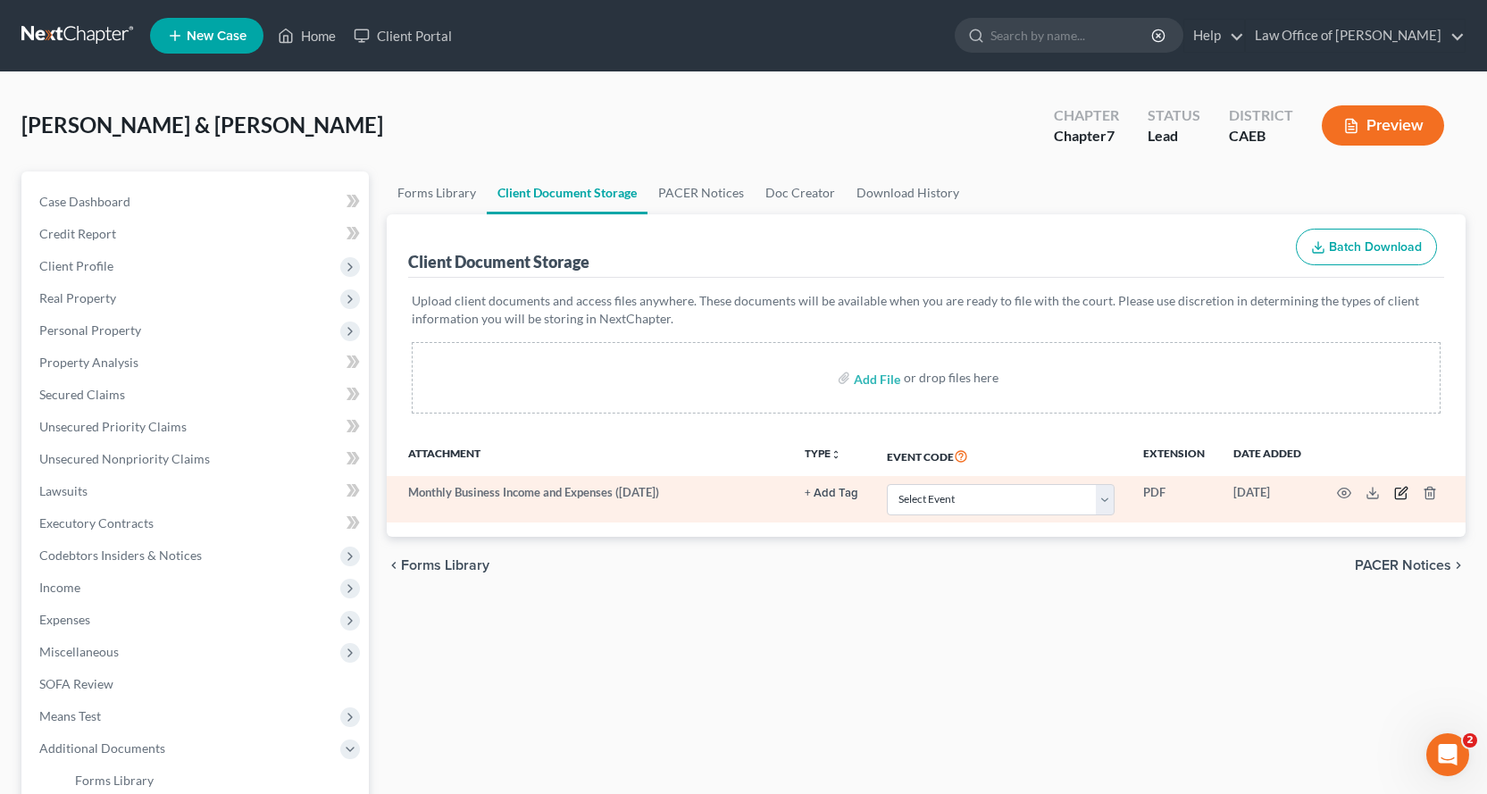
click at [1400, 490] on icon "button" at bounding box center [1401, 493] width 14 height 14
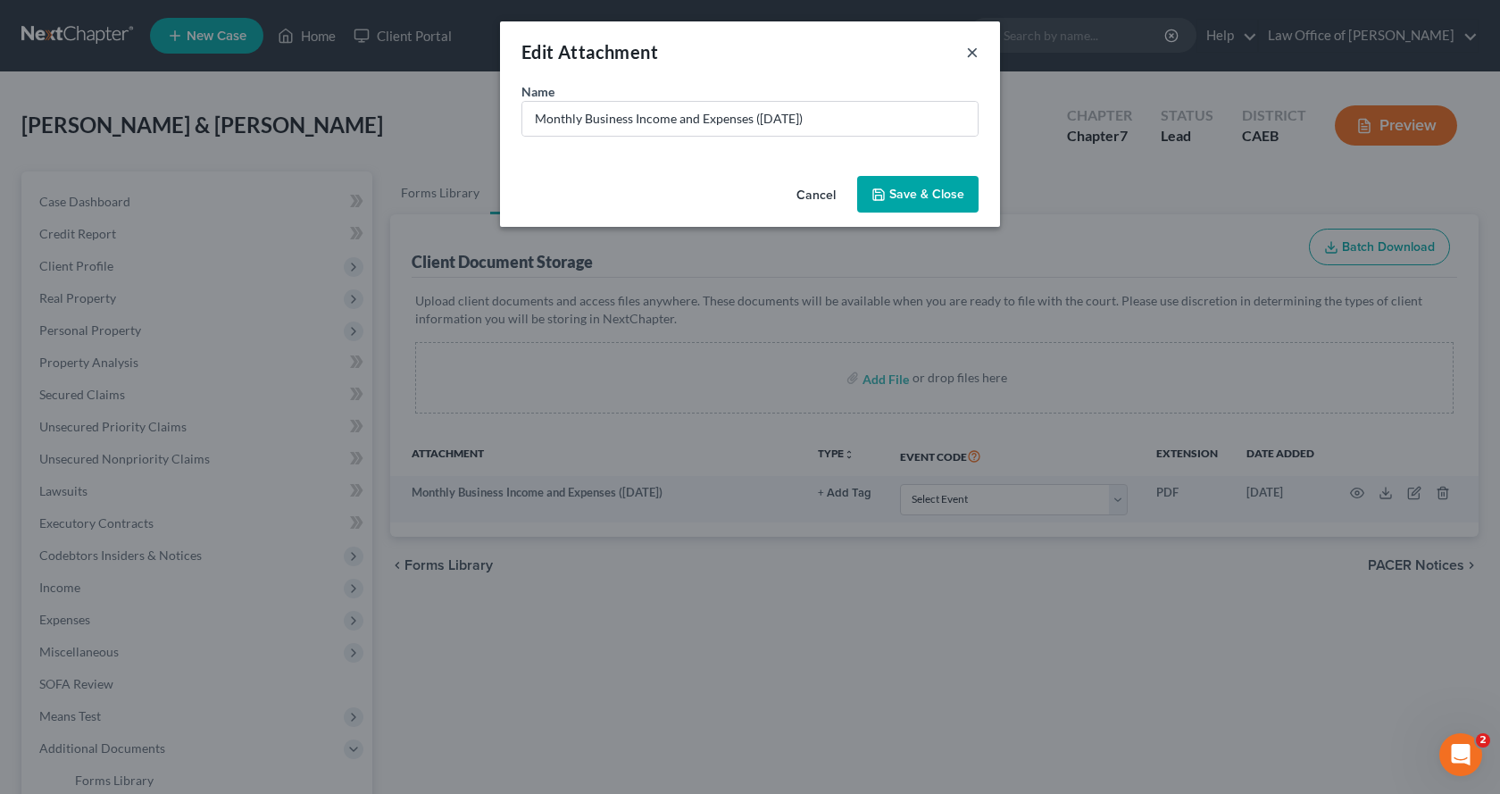
click at [972, 52] on button "×" at bounding box center [972, 51] width 13 height 21
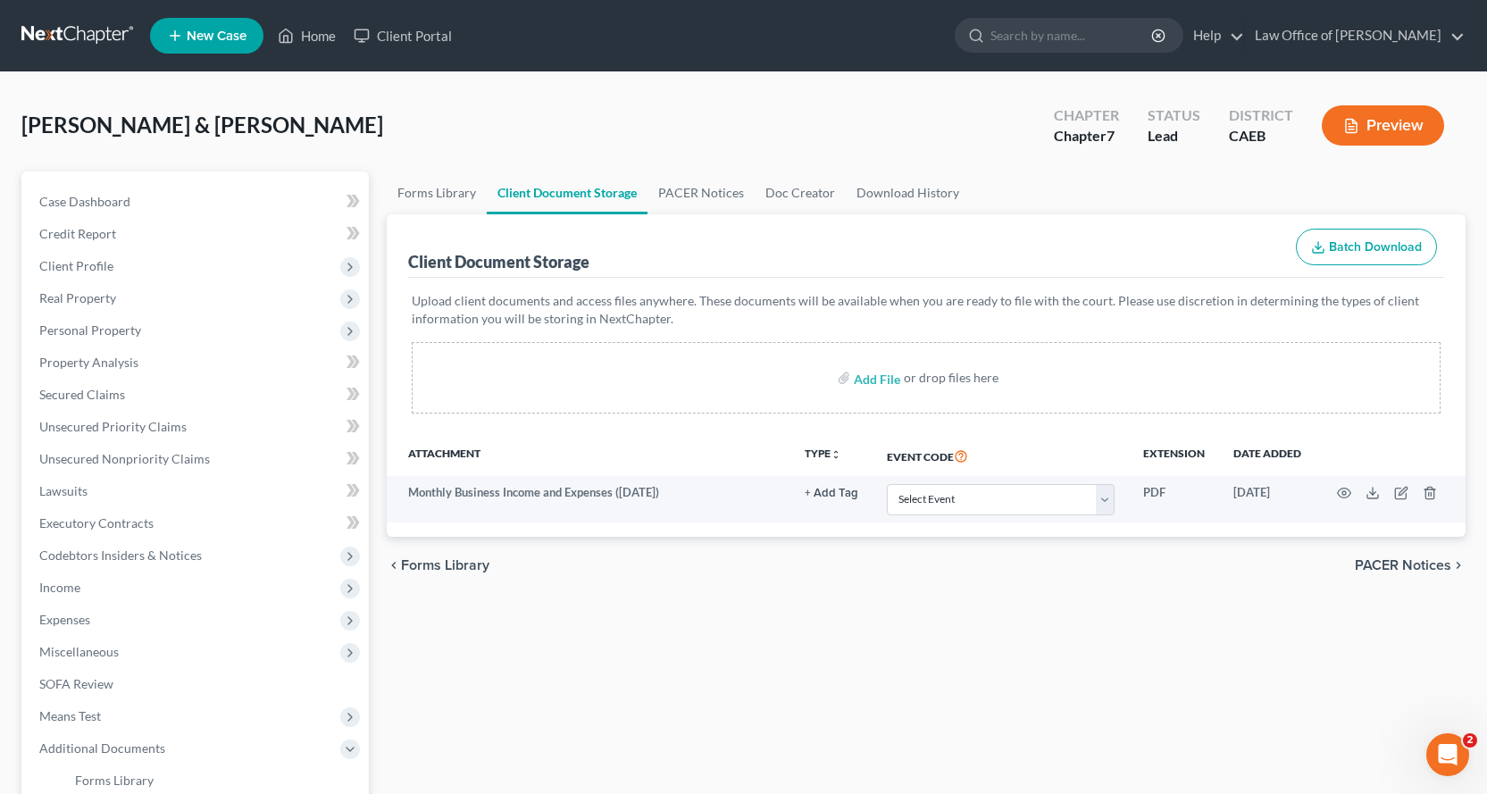
scroll to position [268, 0]
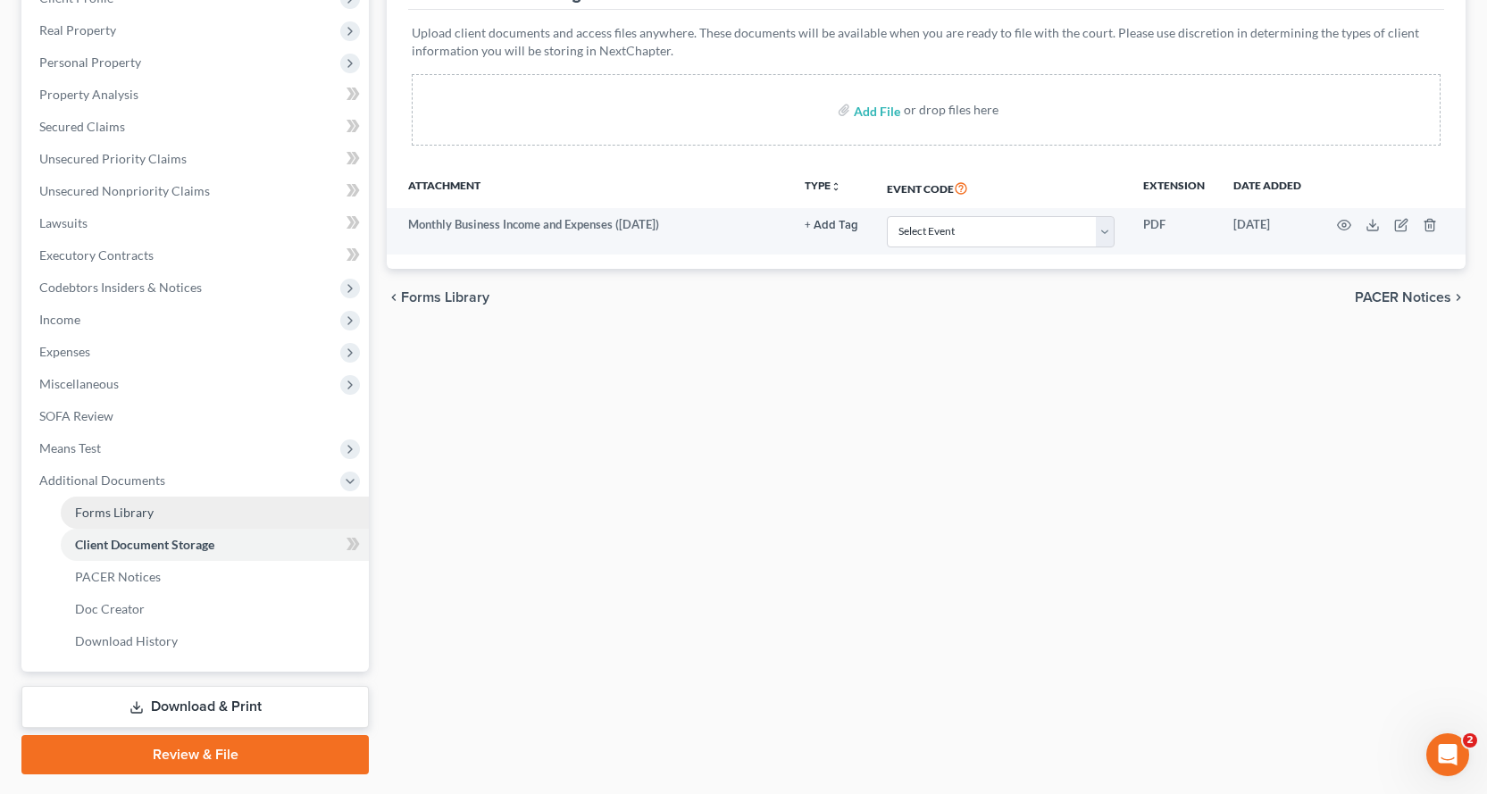
click at [115, 513] on span "Forms Library" at bounding box center [114, 512] width 79 height 15
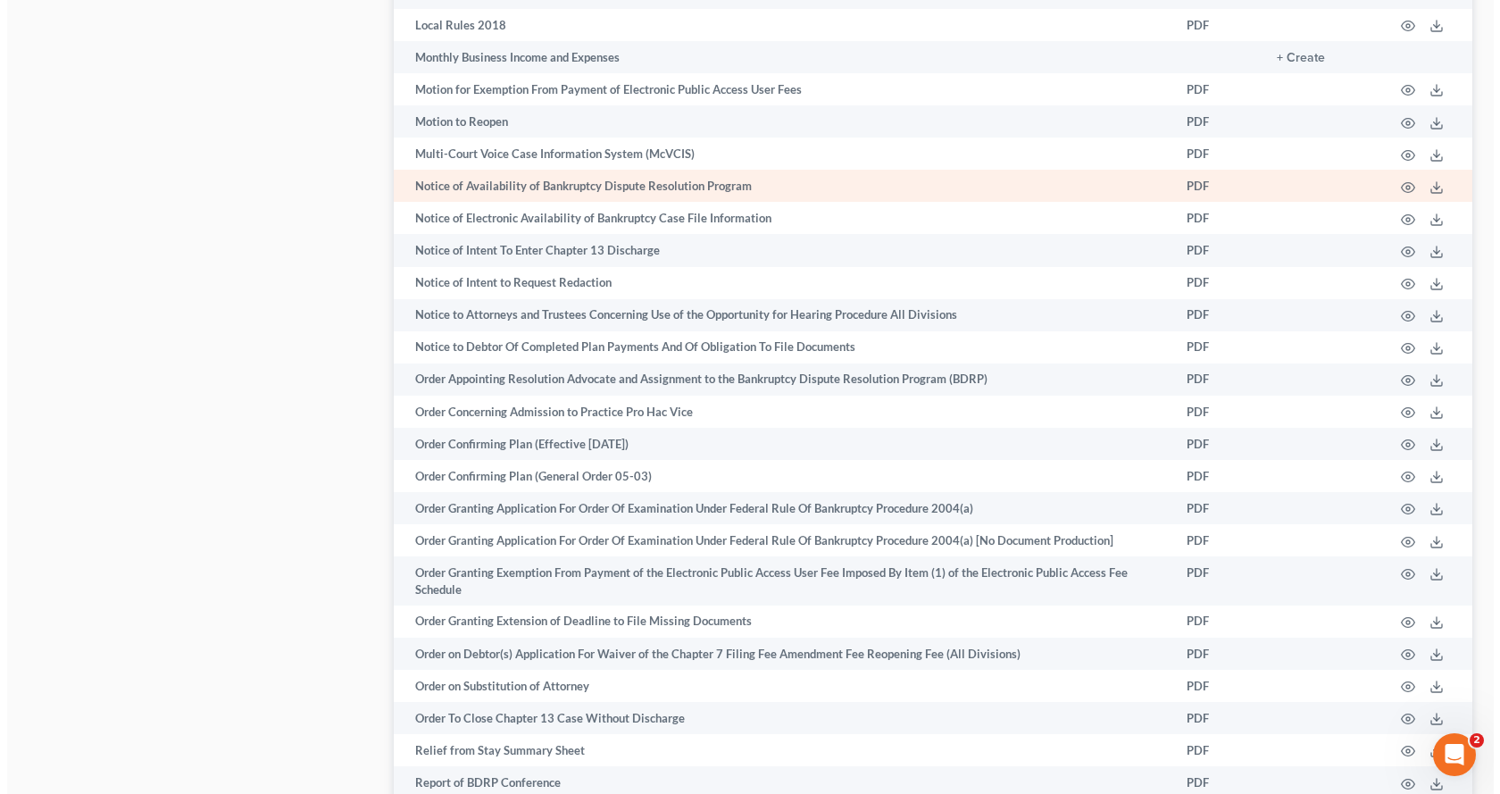
scroll to position [1838, 0]
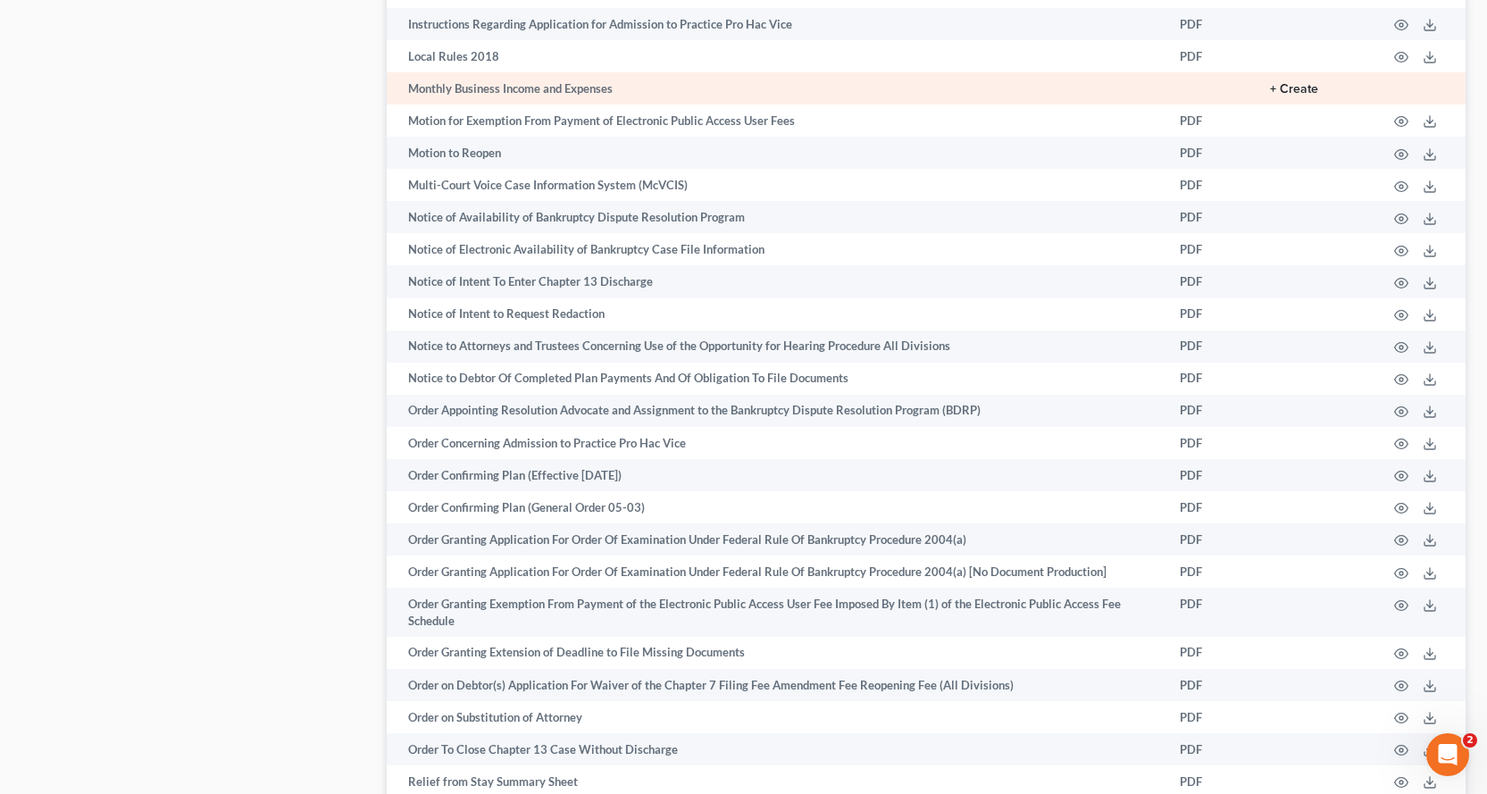
click at [1302, 92] on button "+ Create" at bounding box center [1294, 89] width 48 height 13
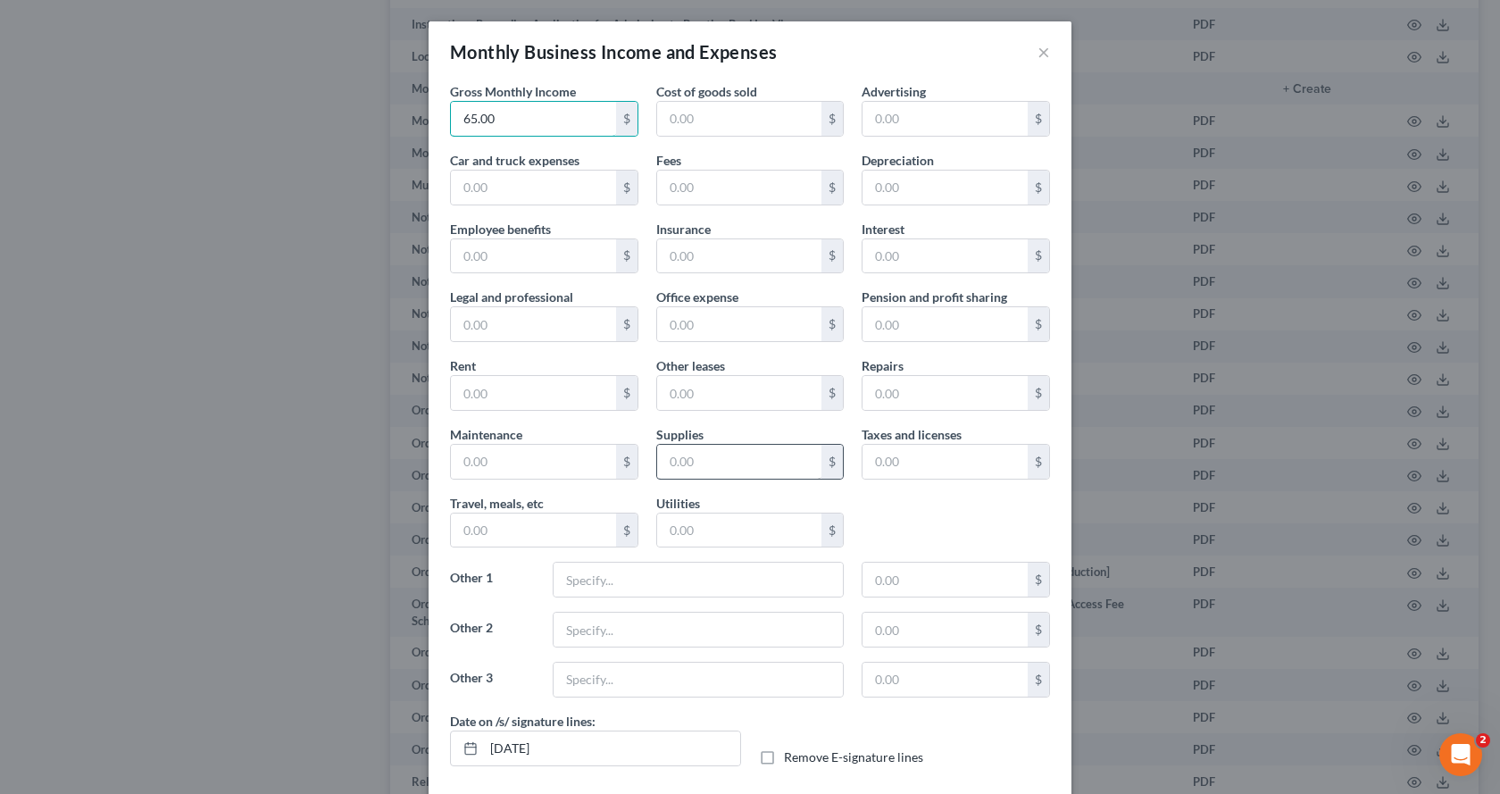
type input "65.00"
click at [731, 469] on input "text" at bounding box center [739, 462] width 165 height 34
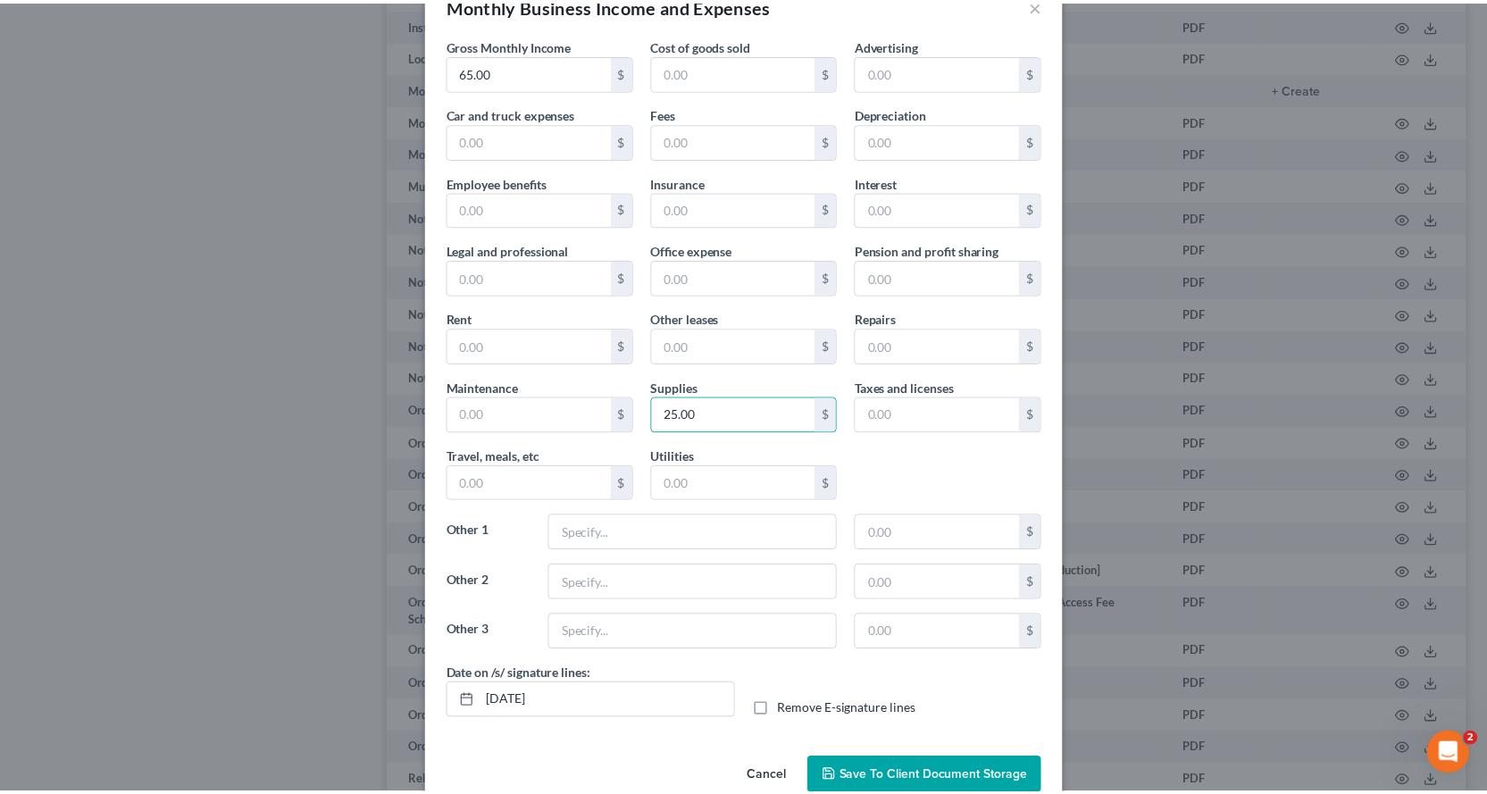
scroll to position [84, 0]
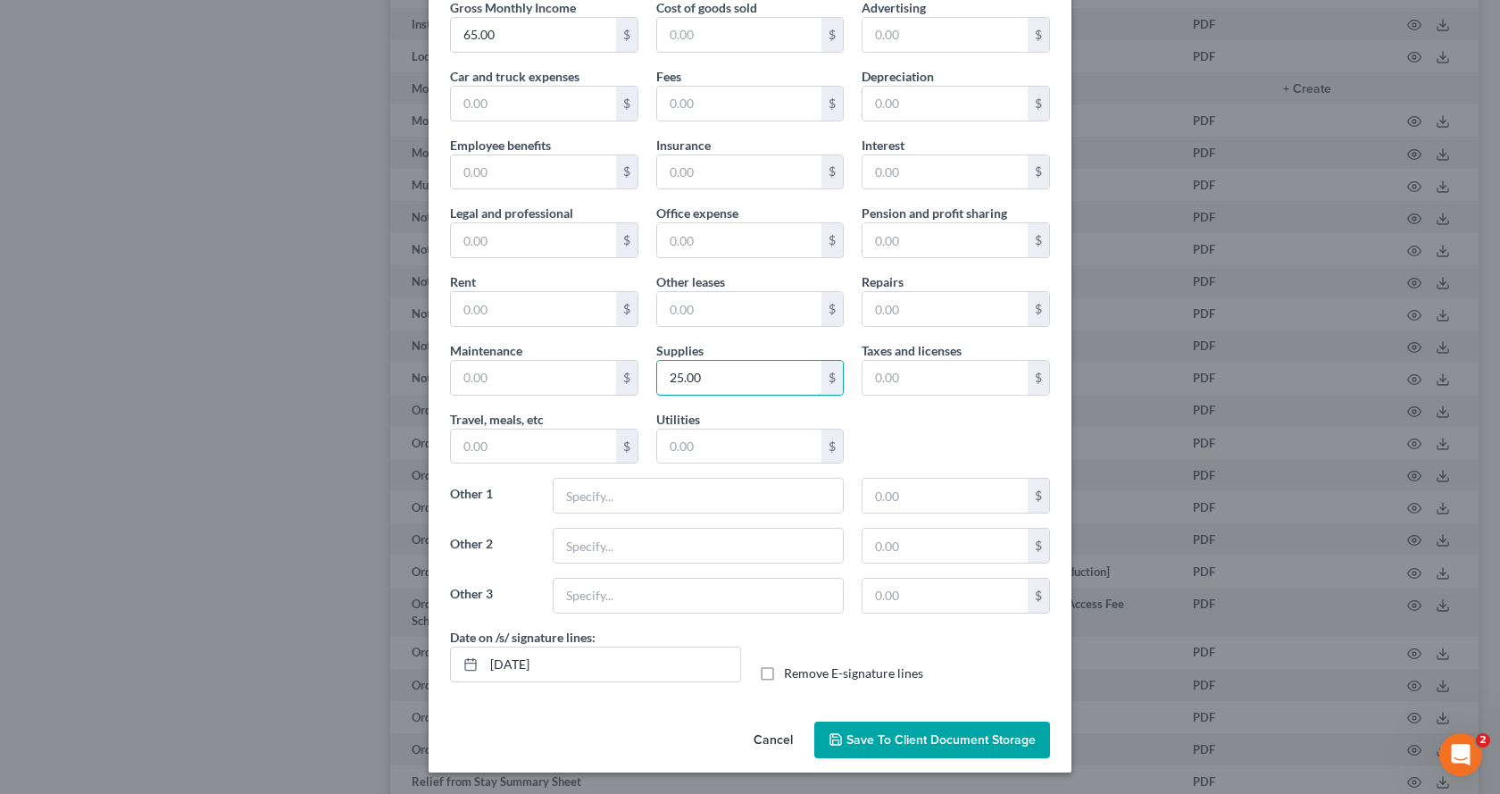
type input "25.00"
click at [878, 749] on button "Save to Client Document Storage" at bounding box center [932, 741] width 236 height 38
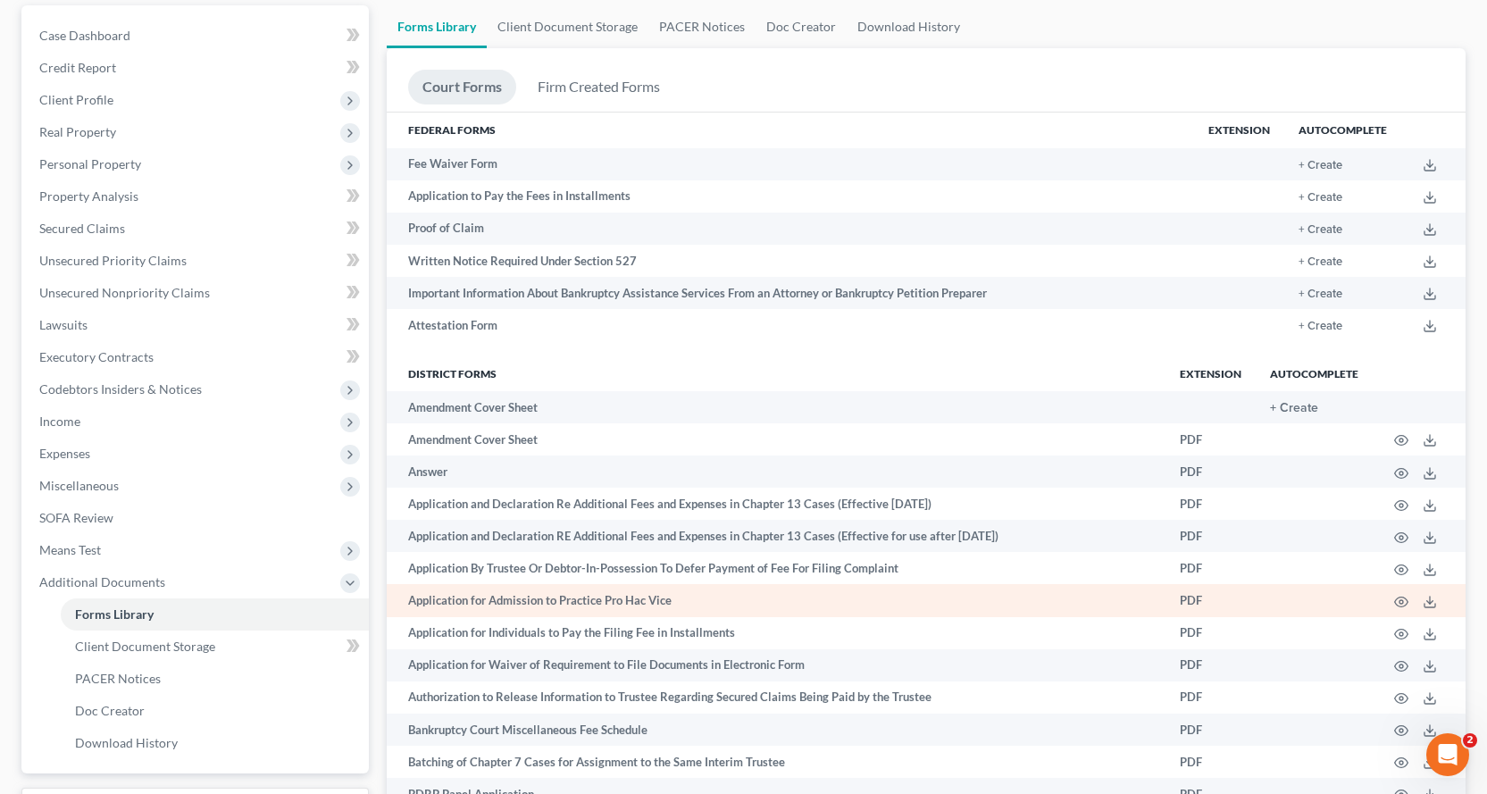
scroll to position [0, 0]
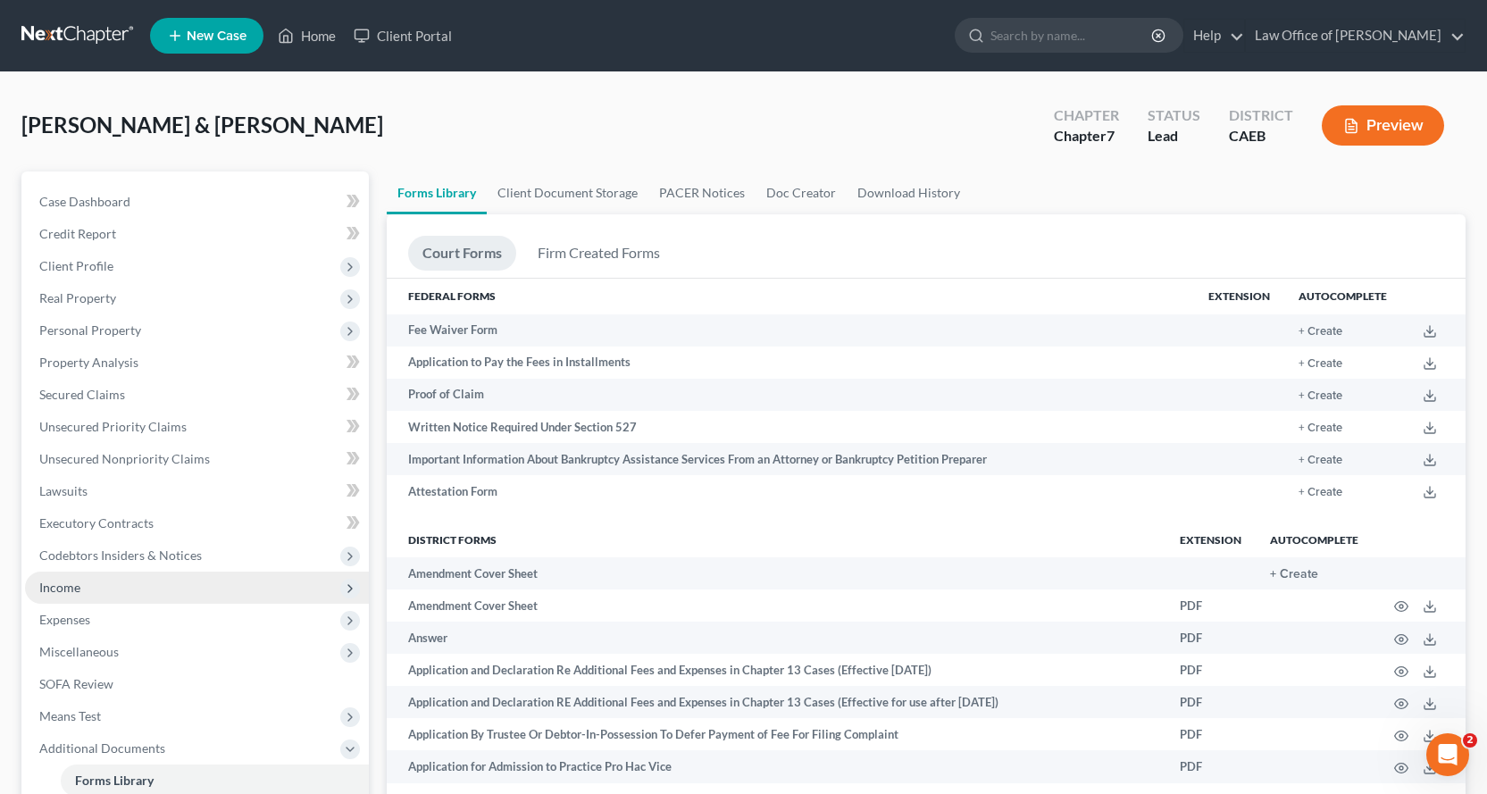
click at [54, 588] on span "Income" at bounding box center [59, 587] width 41 height 15
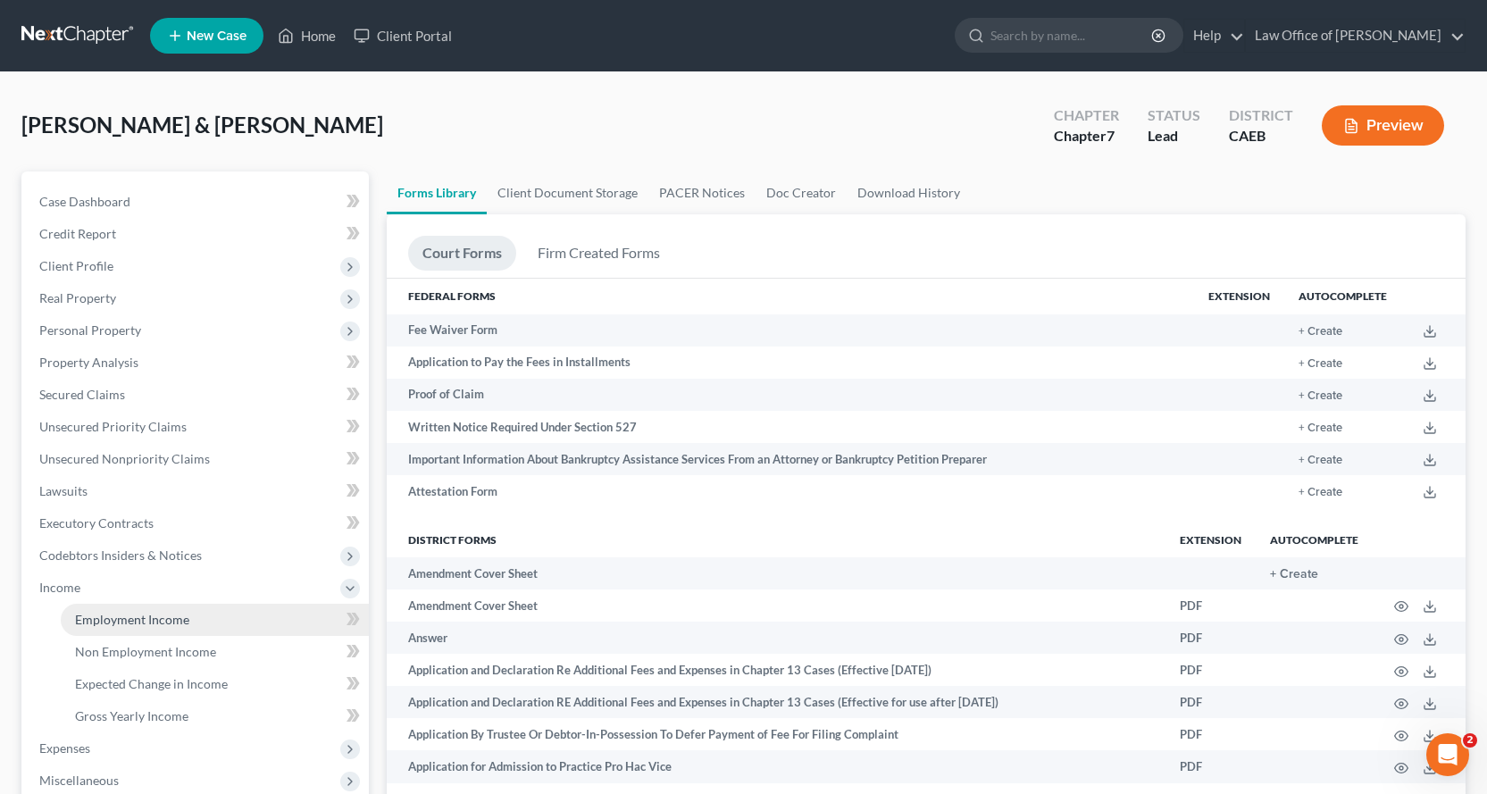
click at [117, 614] on span "Employment Income" at bounding box center [132, 619] width 114 height 15
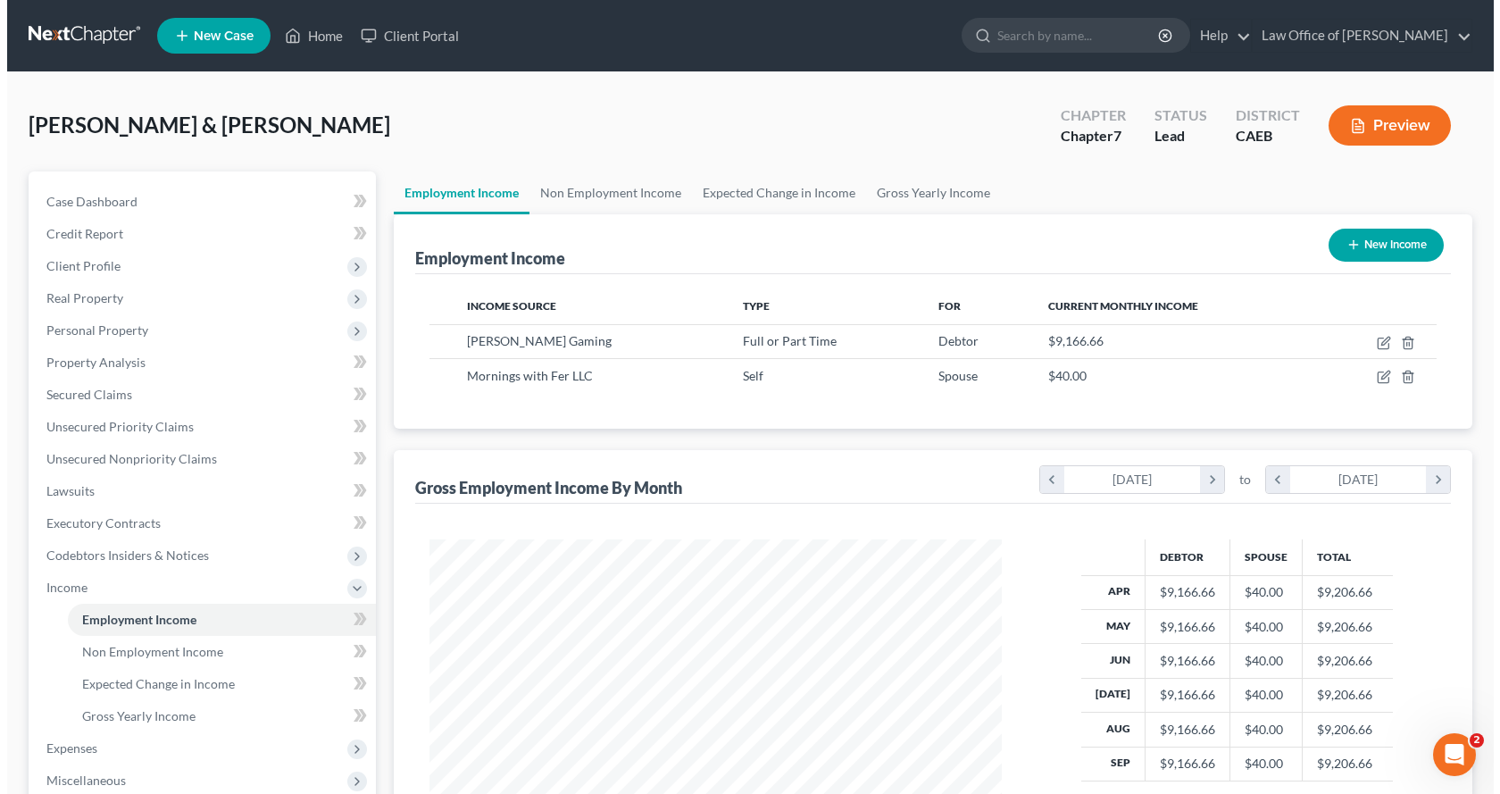
scroll to position [321, 608]
click at [1376, 122] on button "Preview" at bounding box center [1383, 125] width 122 height 40
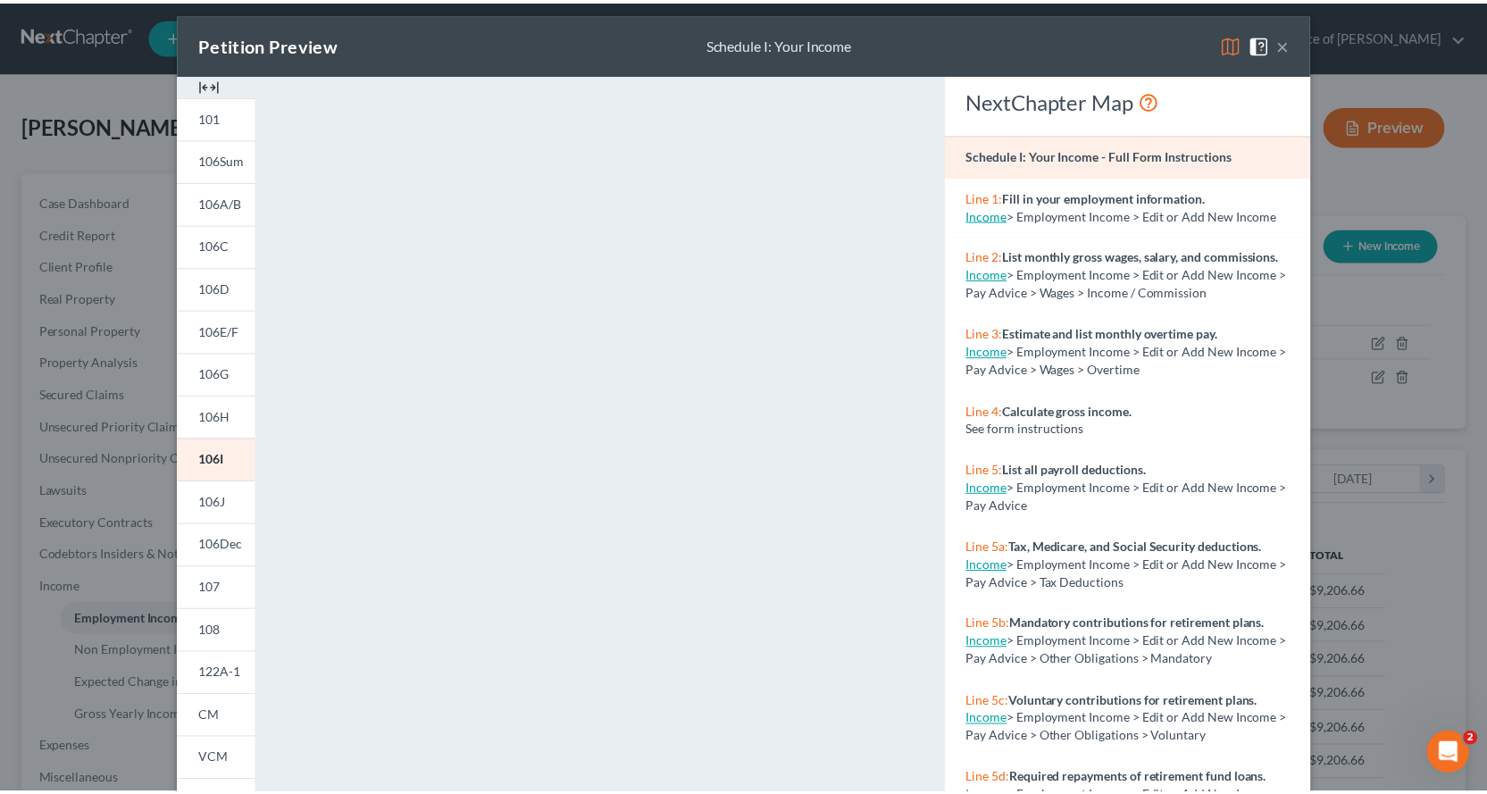
scroll to position [0, 0]
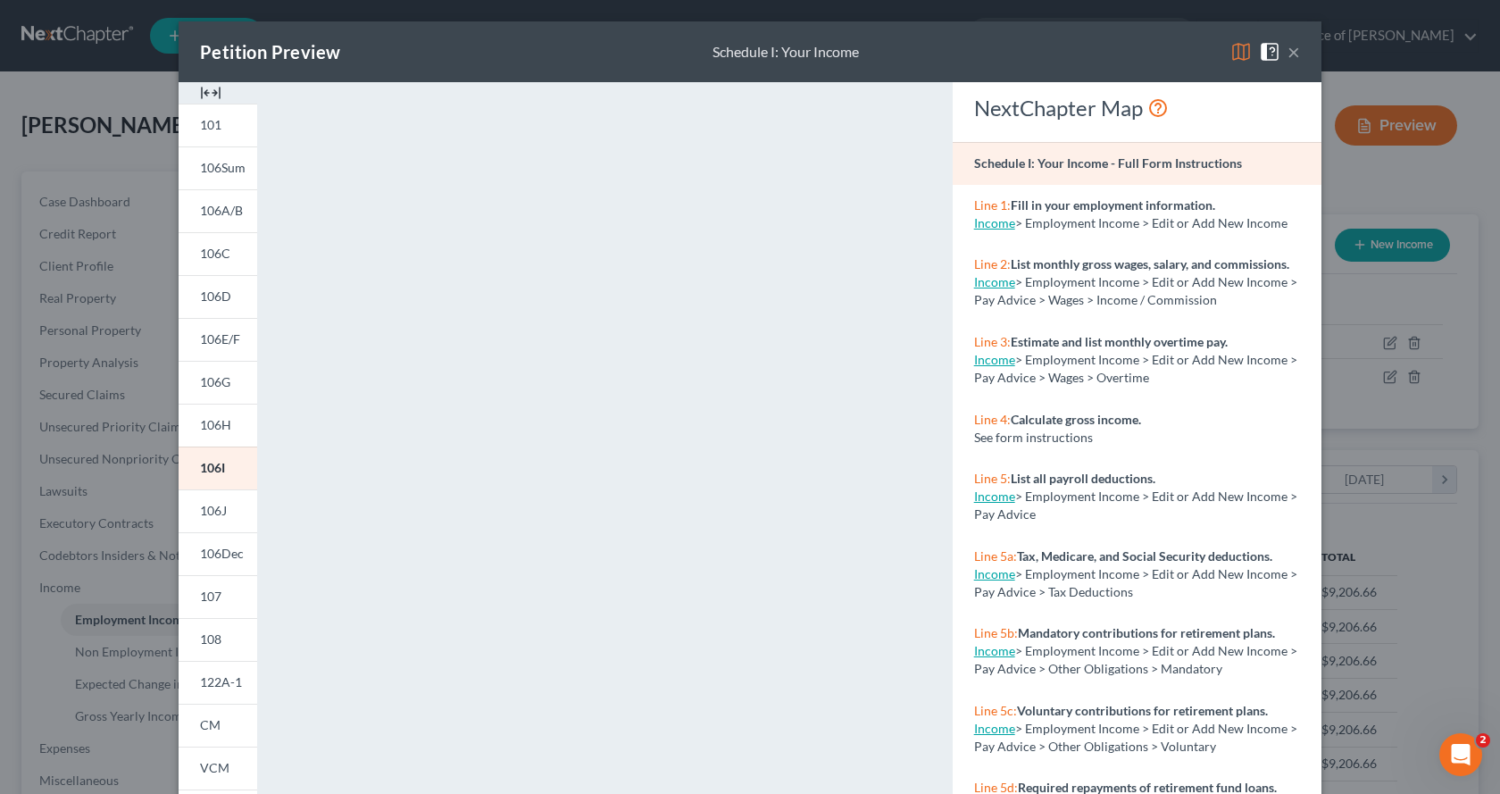
click at [1288, 54] on button "×" at bounding box center [1294, 51] width 13 height 21
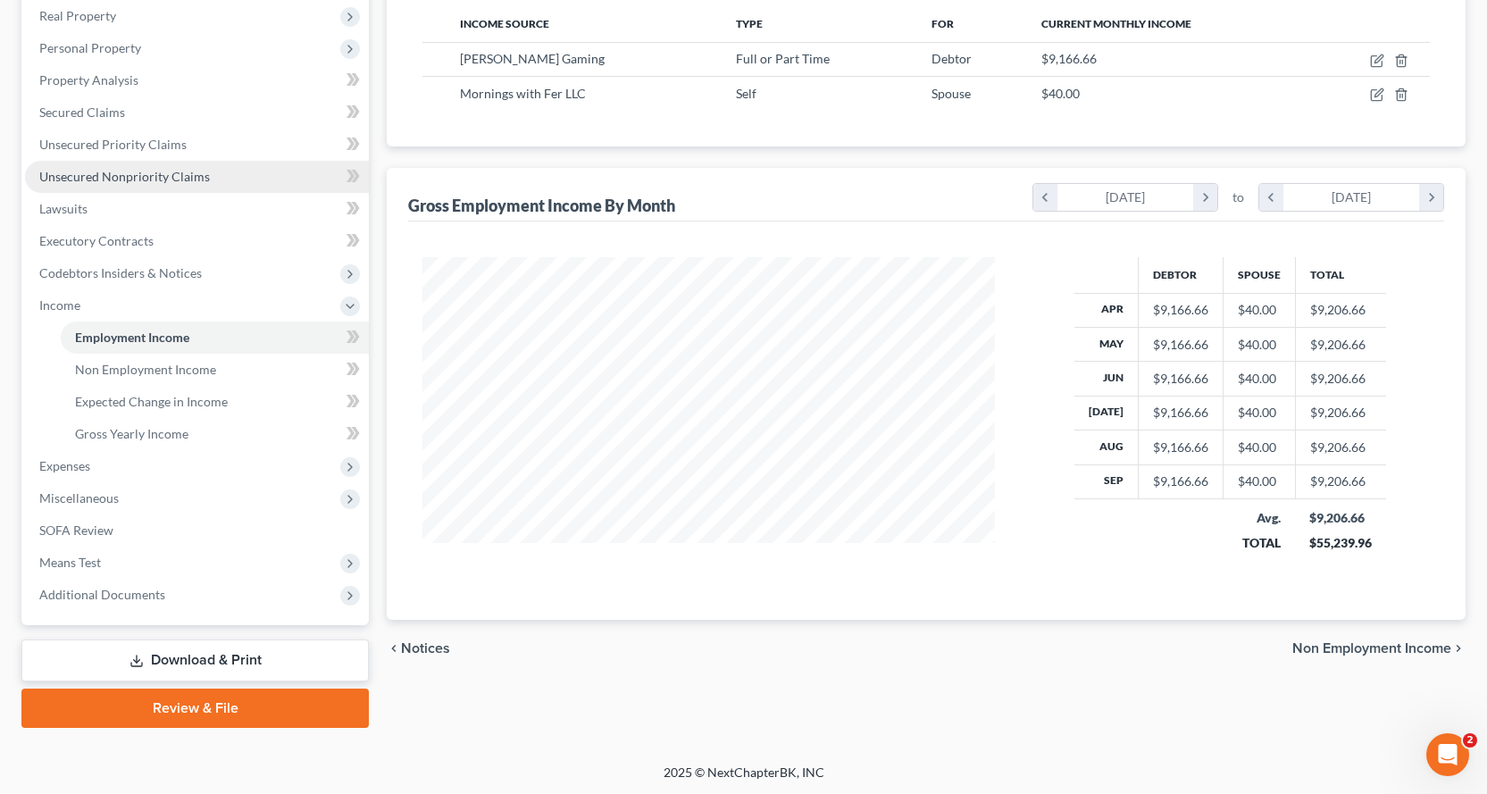
scroll to position [284, 0]
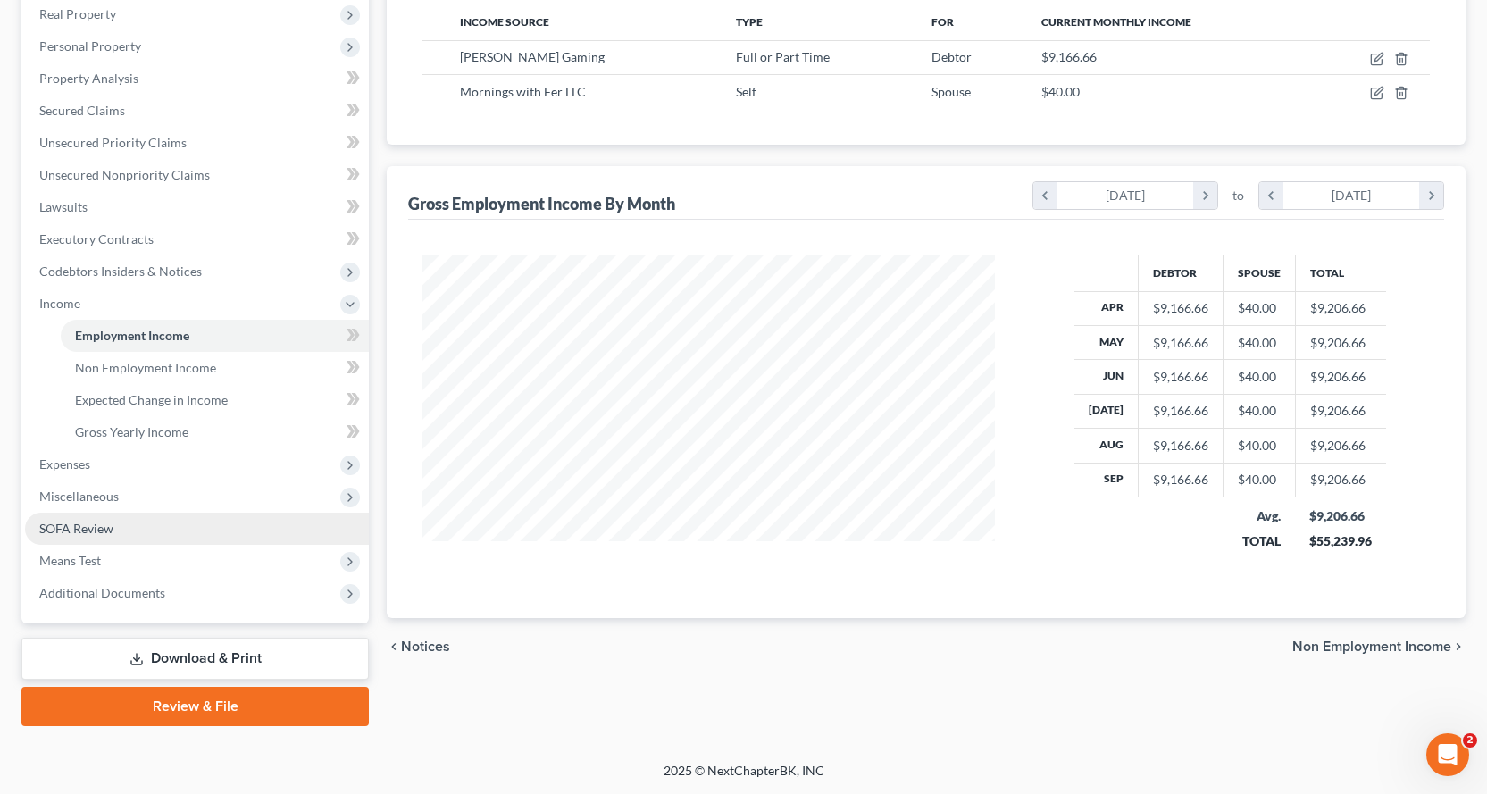
click at [114, 532] on link "SOFA Review" at bounding box center [197, 529] width 344 height 32
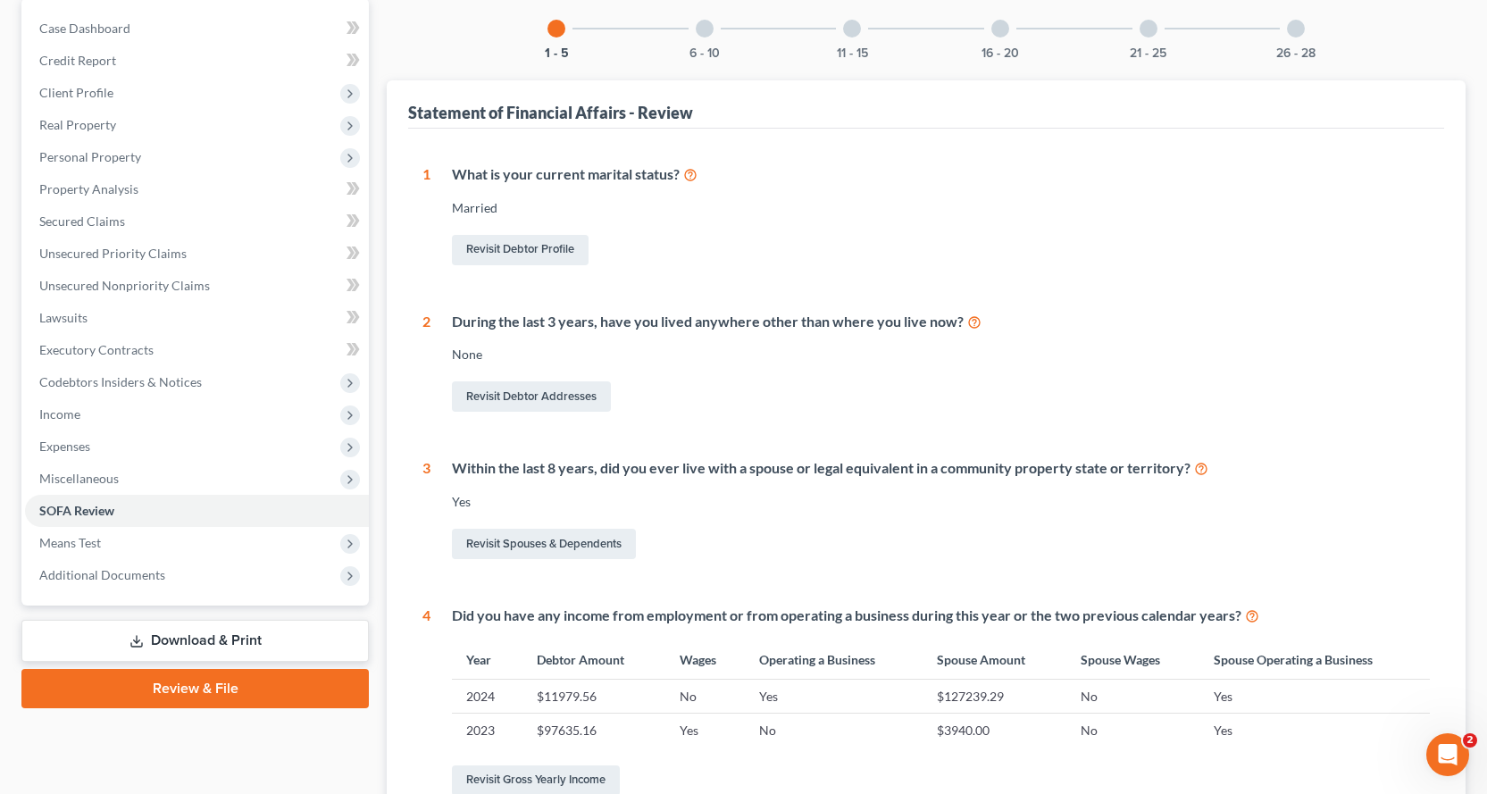
scroll to position [89, 0]
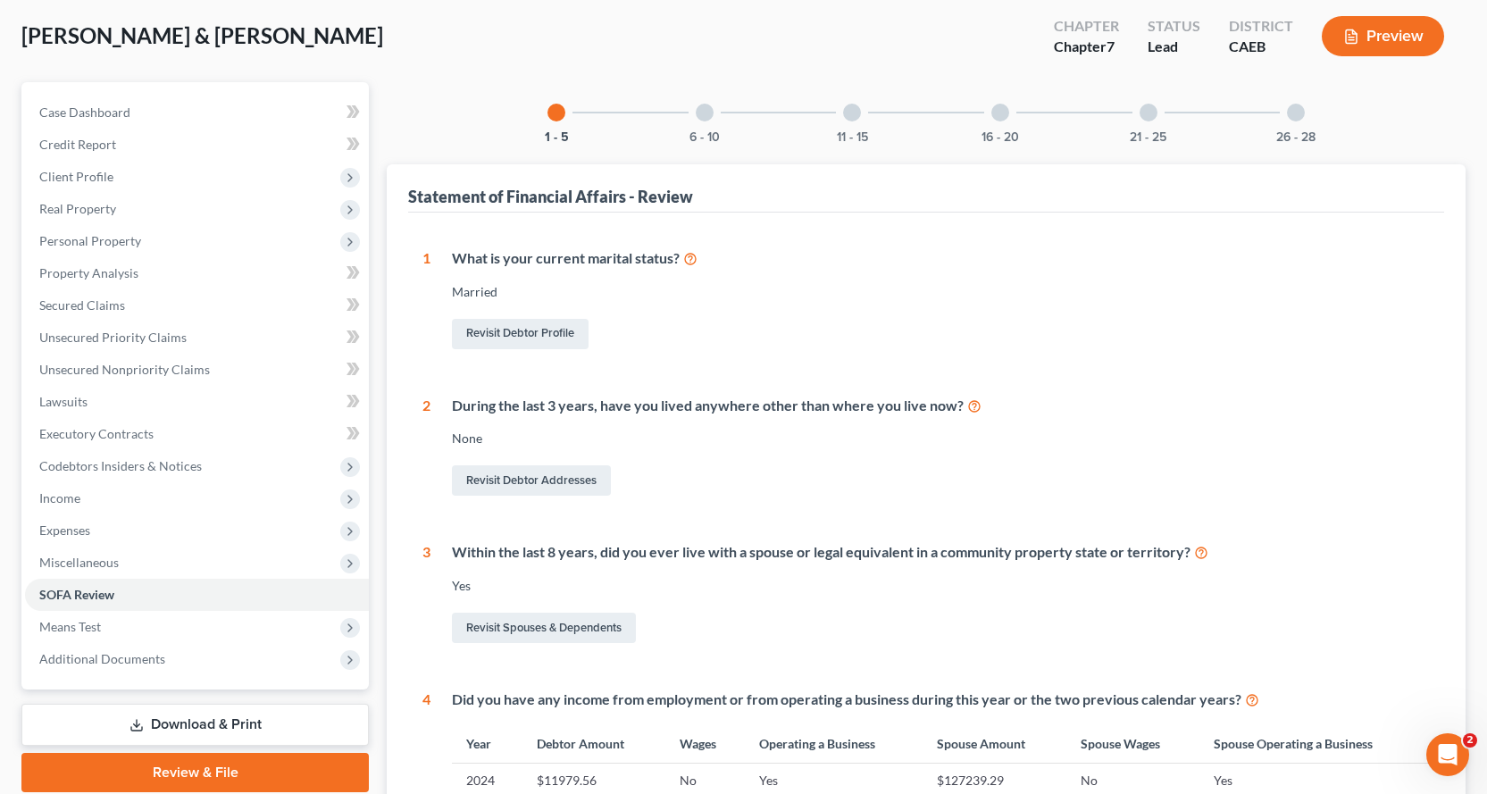
click at [700, 96] on div "6 - 10" at bounding box center [704, 112] width 61 height 61
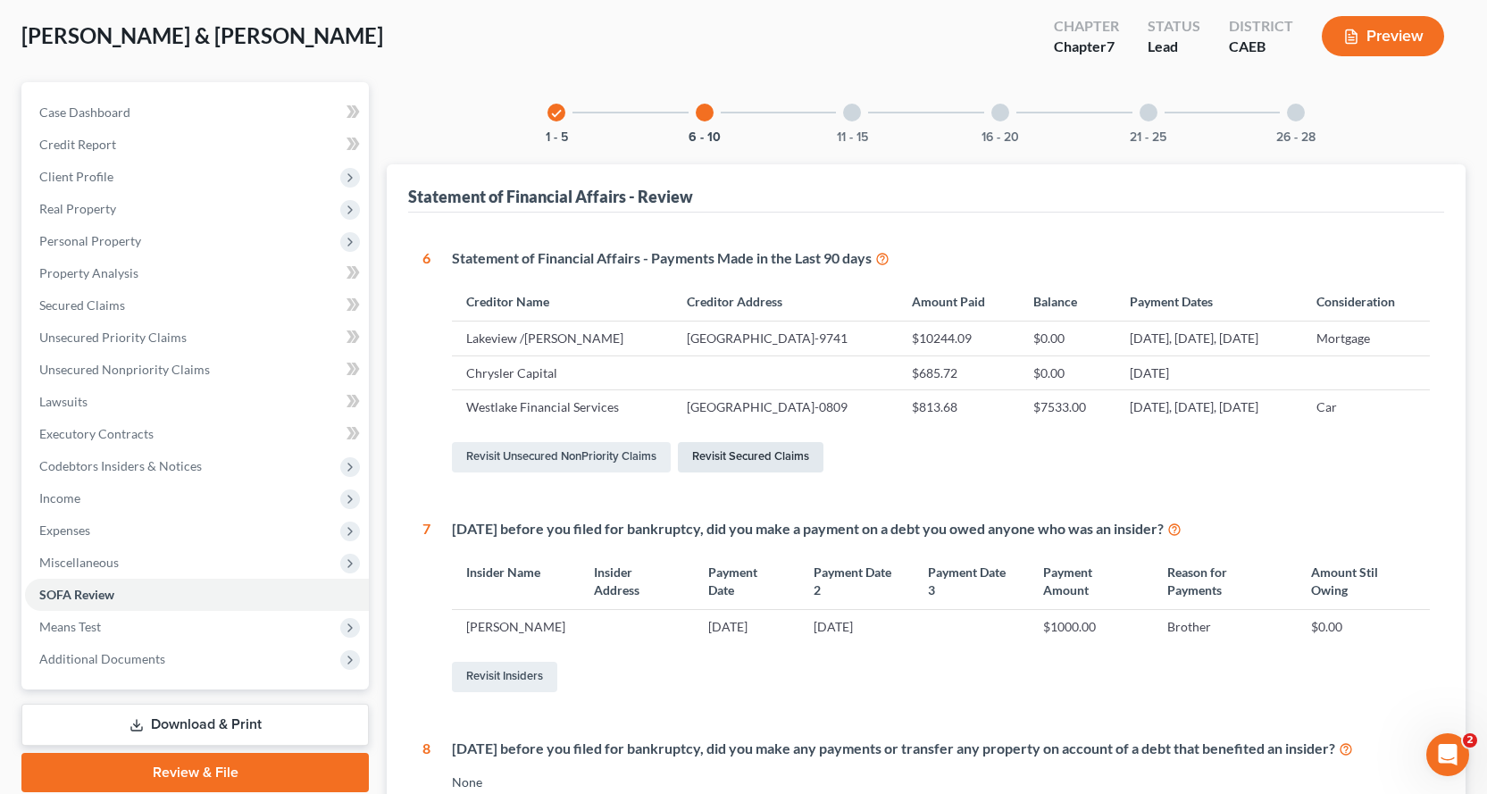
click at [730, 472] on link "Revisit Secured Claims" at bounding box center [751, 457] width 146 height 30
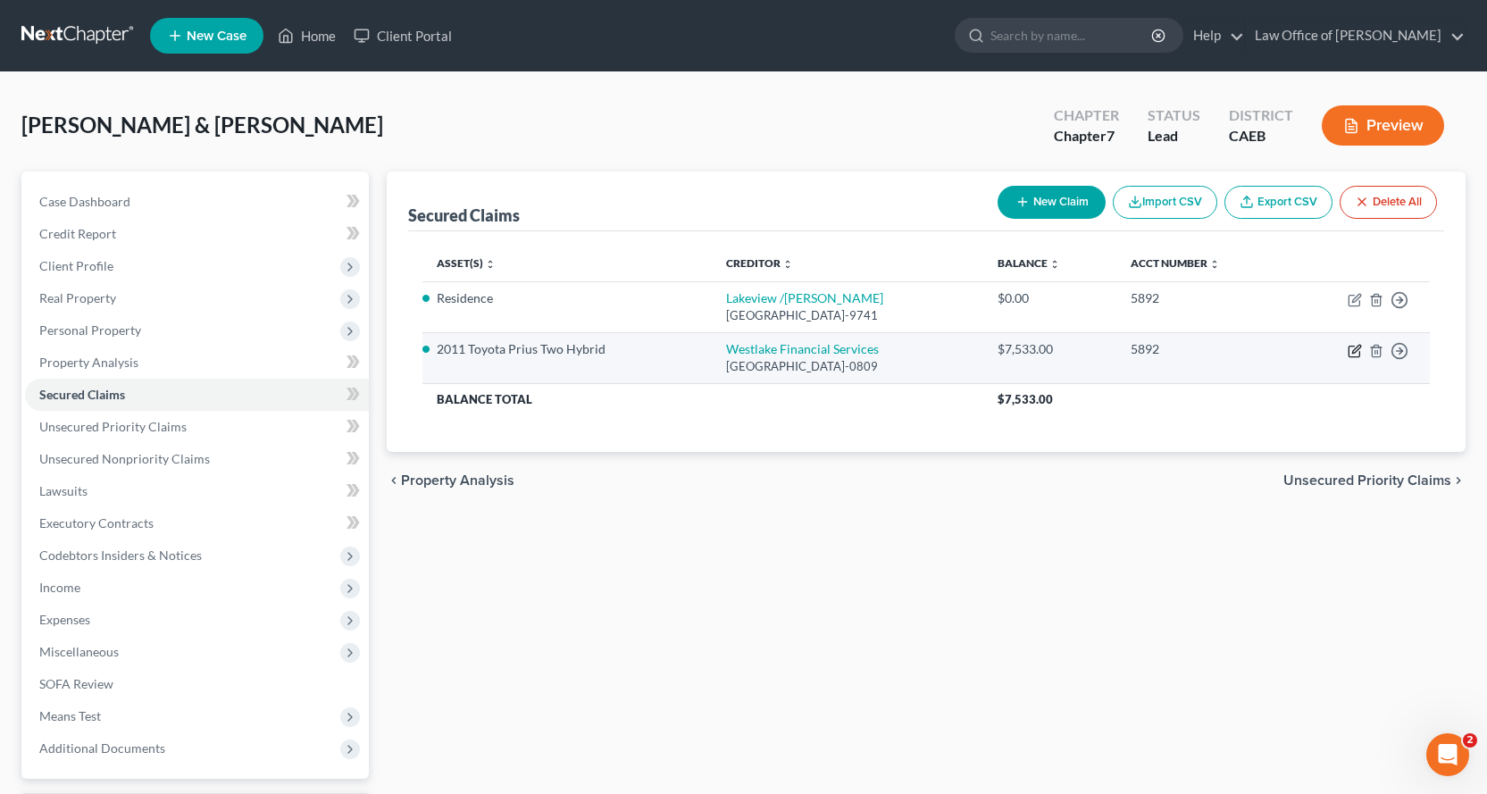
click at [1355, 353] on icon "button" at bounding box center [1356, 349] width 8 height 8
select select "4"
select select "0"
select select "4"
select select "2"
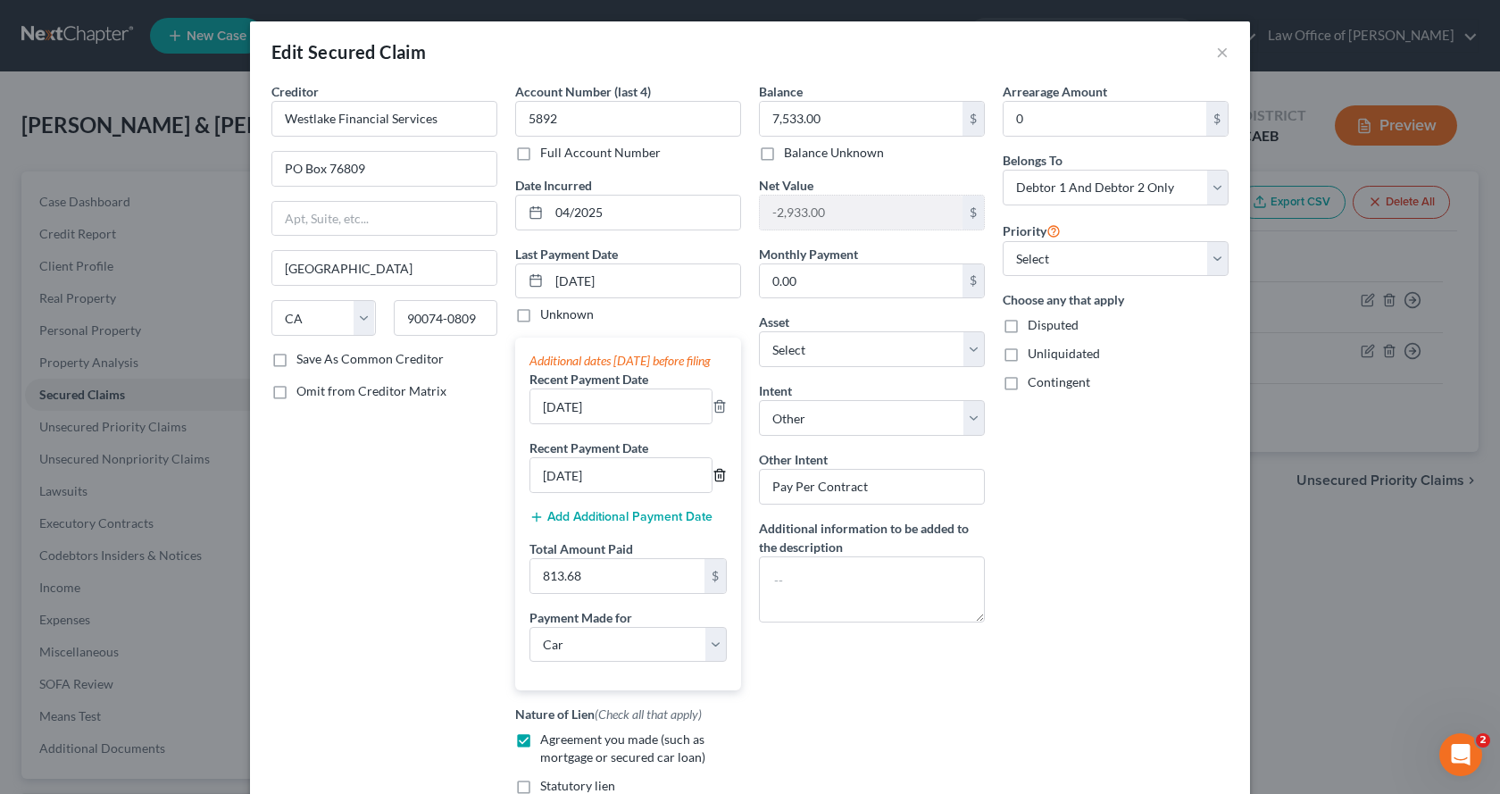
click at [713, 482] on icon "button" at bounding box center [720, 475] width 14 height 14
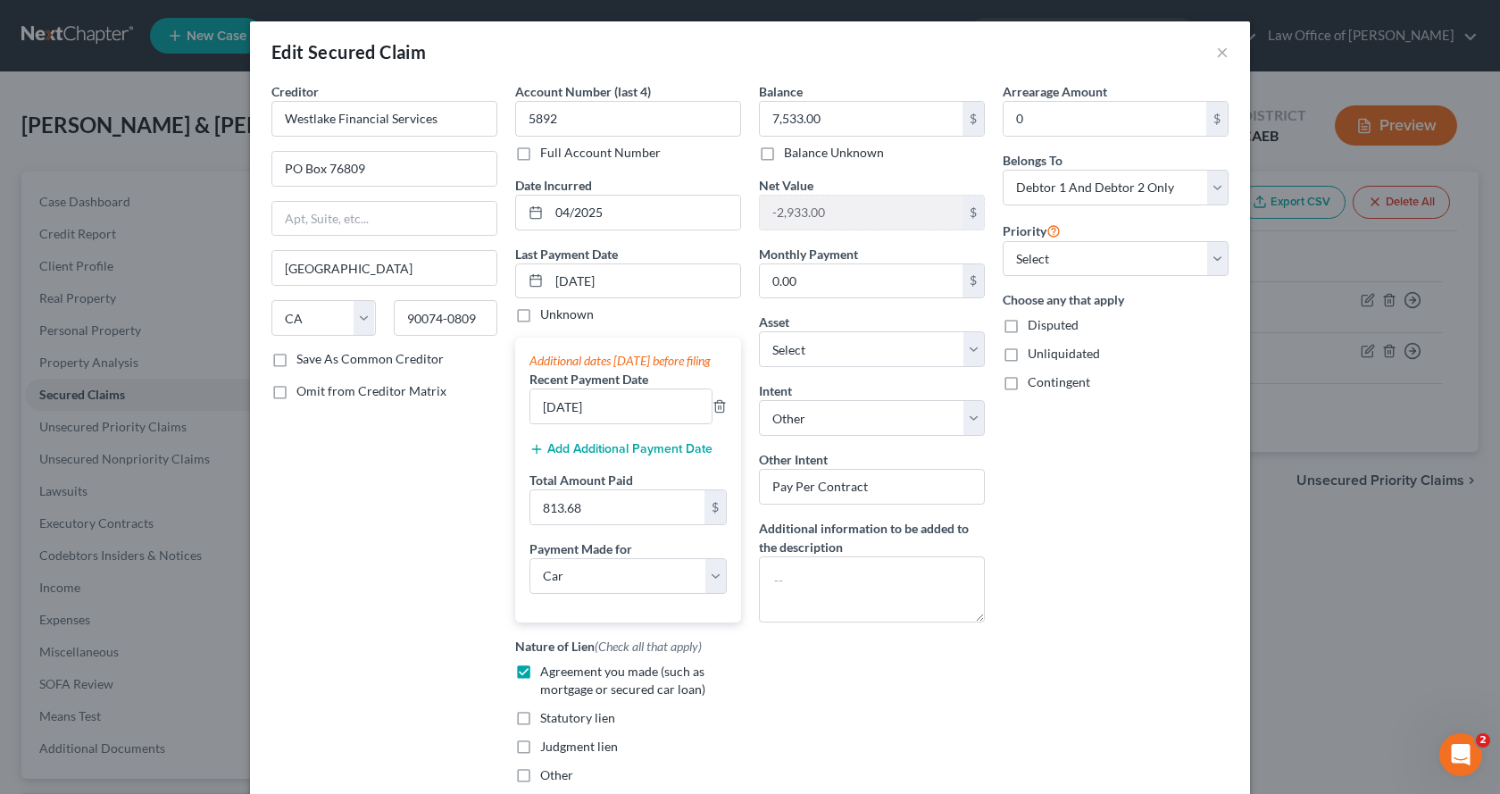
click at [676, 456] on button "Add Additional Payment Date" at bounding box center [621, 449] width 183 height 14
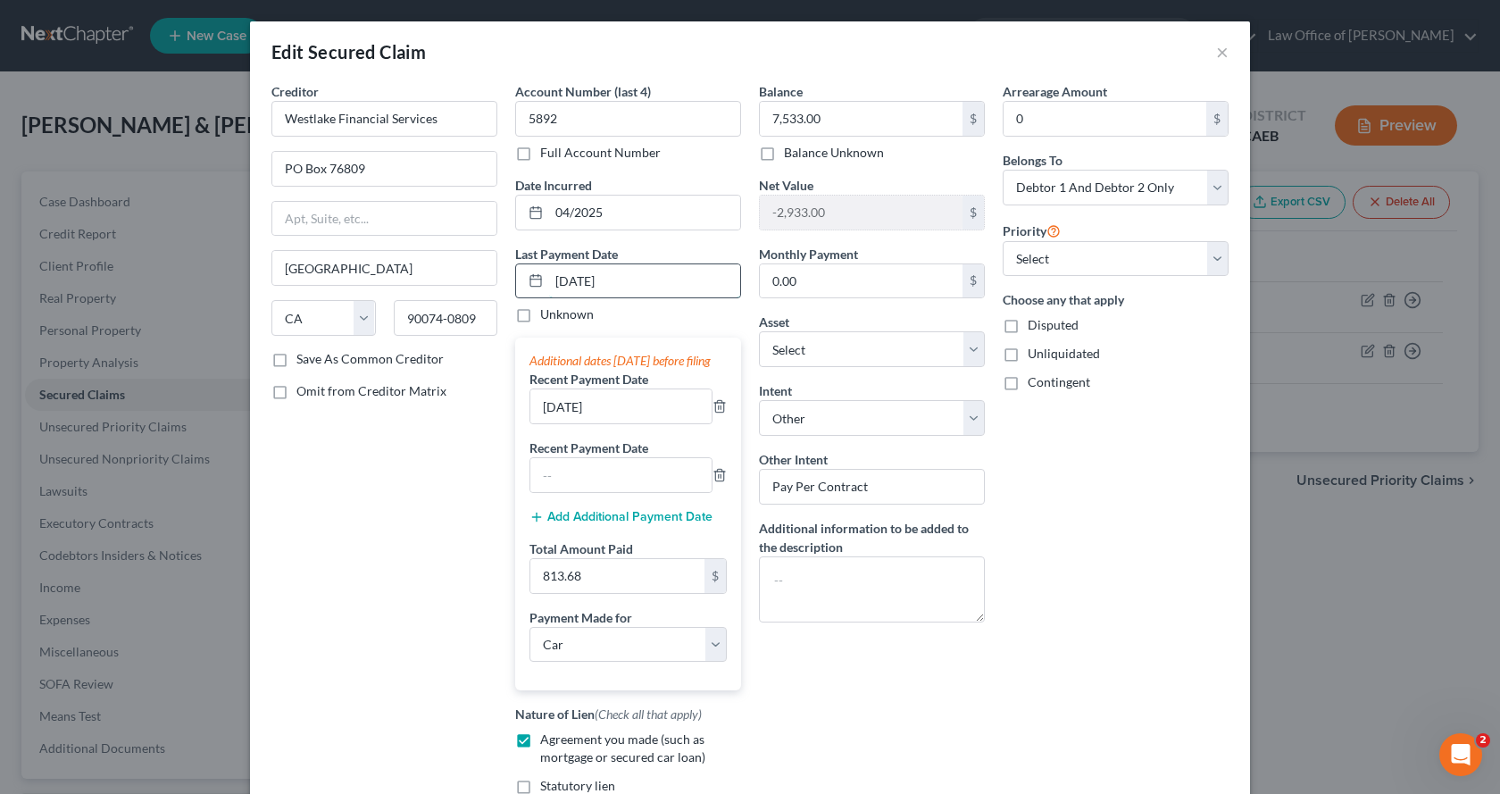
click at [627, 286] on input "07/30/2025" at bounding box center [644, 281] width 191 height 34
drag, startPoint x: 630, startPoint y: 282, endPoint x: 548, endPoint y: 284, distance: 82.2
click at [549, 284] on input "07/30/2025" at bounding box center [644, 281] width 191 height 34
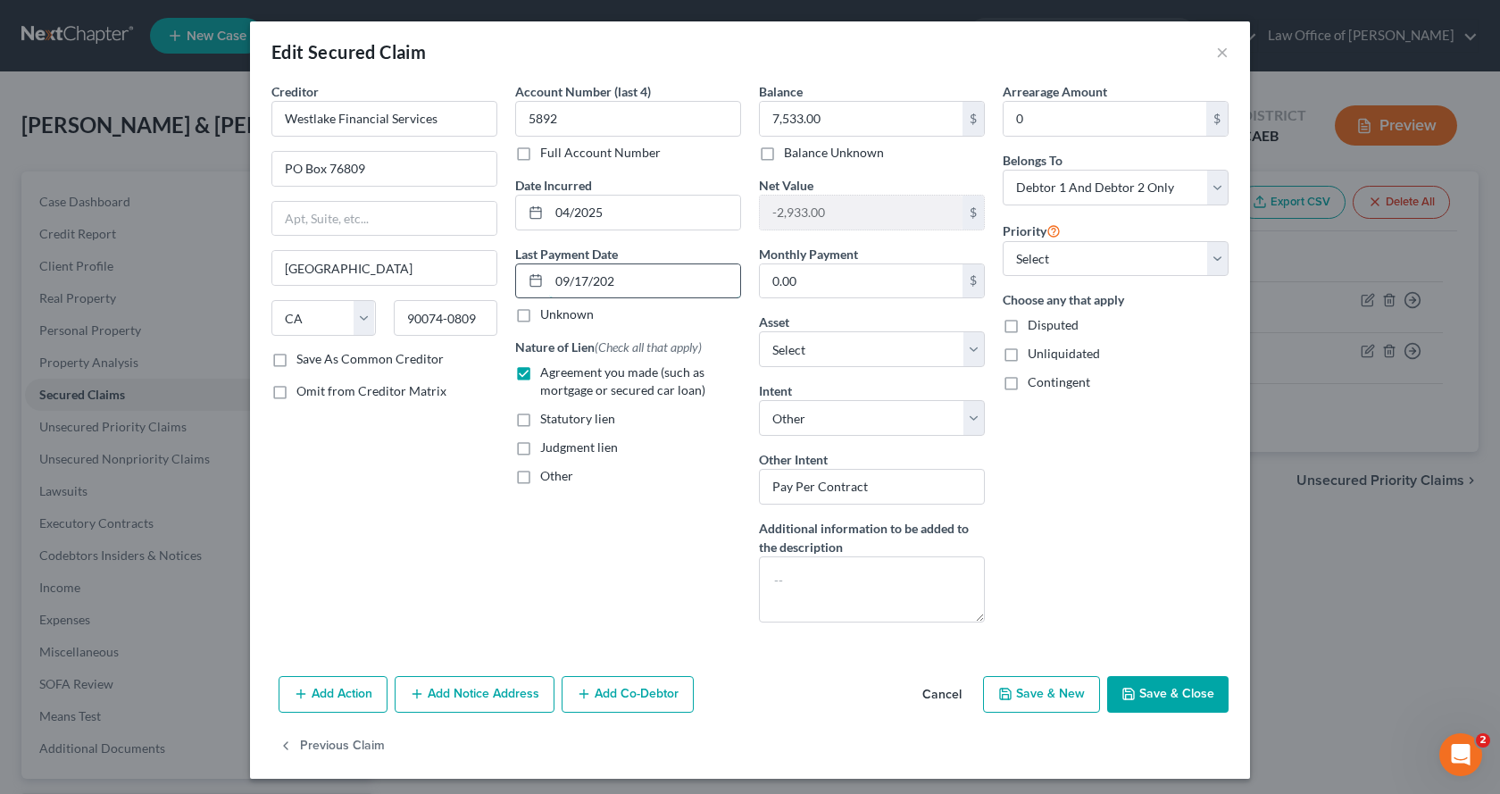
type input "09/17/2025"
select select "0"
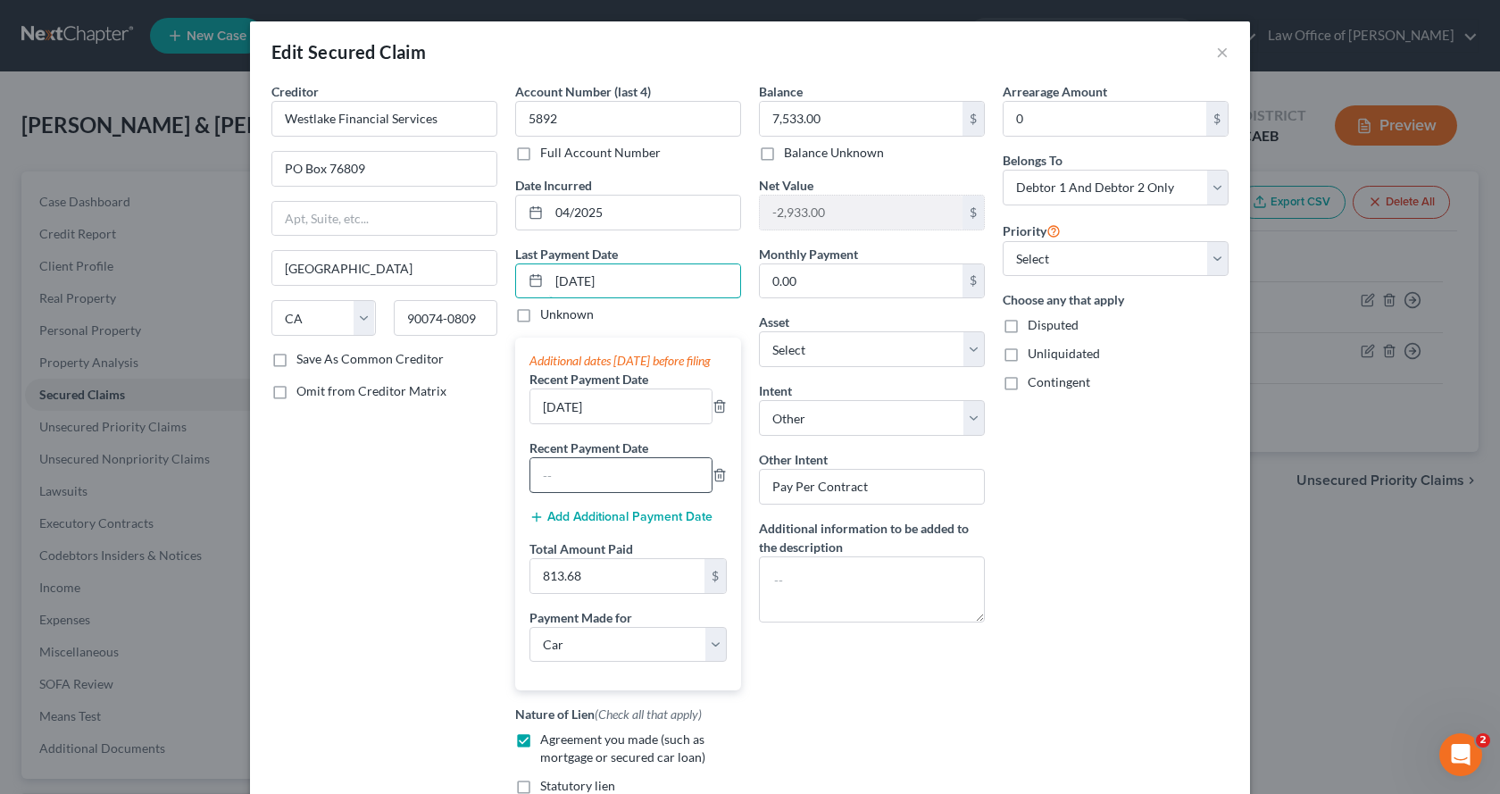
type input "09/17/2025"
click at [587, 485] on input "text" at bounding box center [620, 475] width 181 height 34
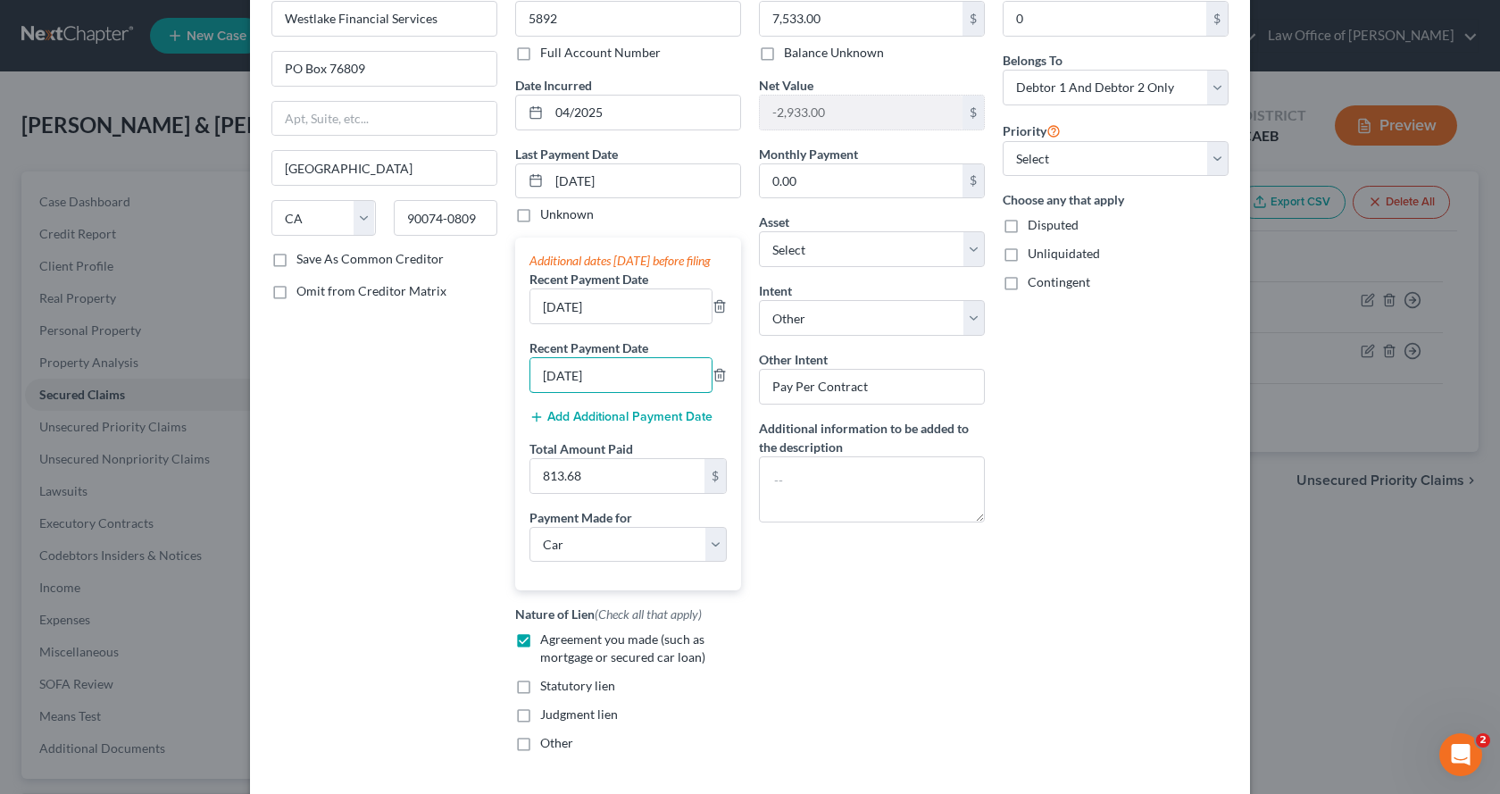
scroll to position [254, 0]
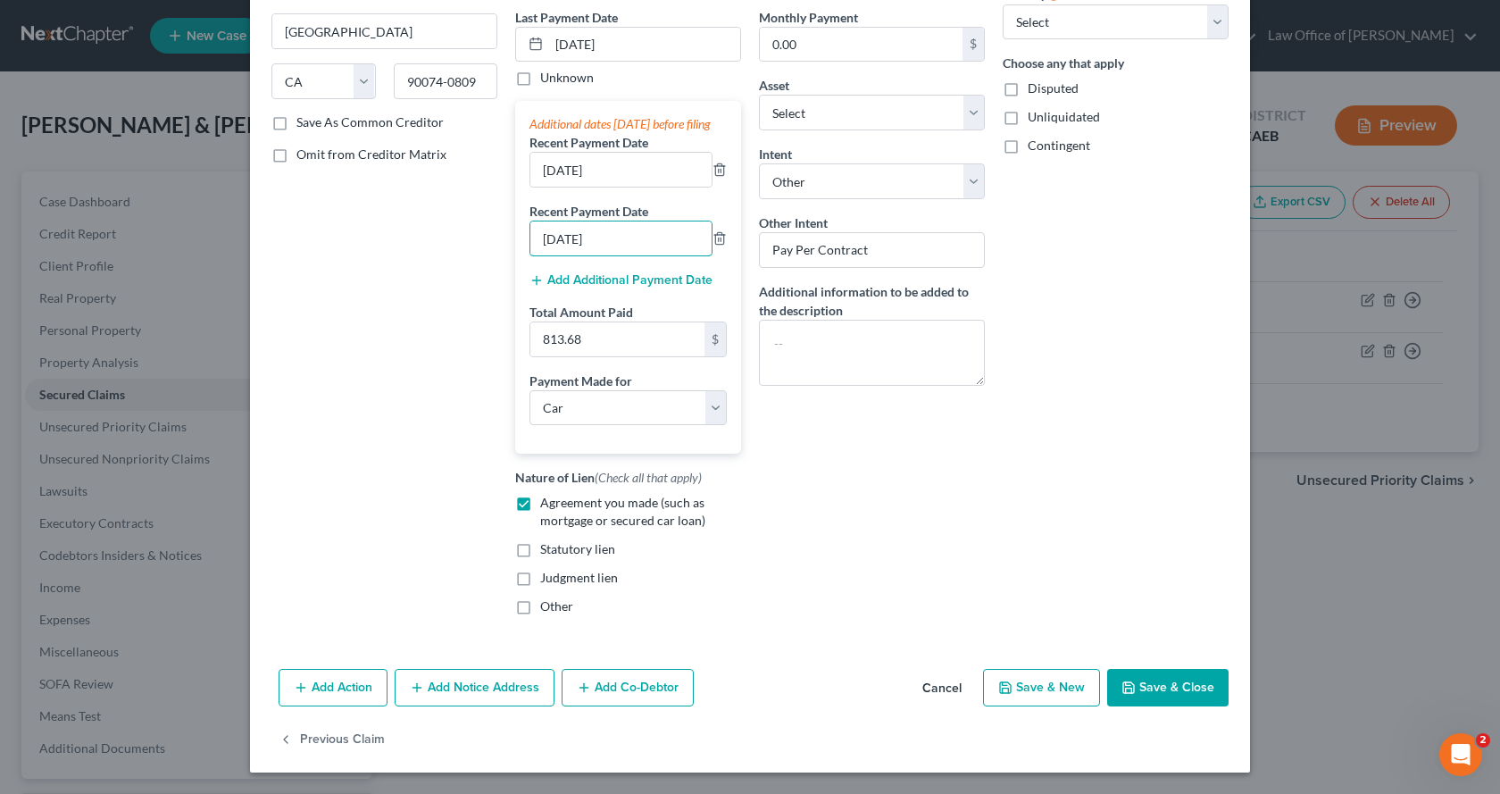
type input "07/30/2025"
drag, startPoint x: 1188, startPoint y: 691, endPoint x: 1208, endPoint y: 681, distance: 22.8
click at [1189, 691] on button "Save & Close" at bounding box center [1167, 688] width 121 height 38
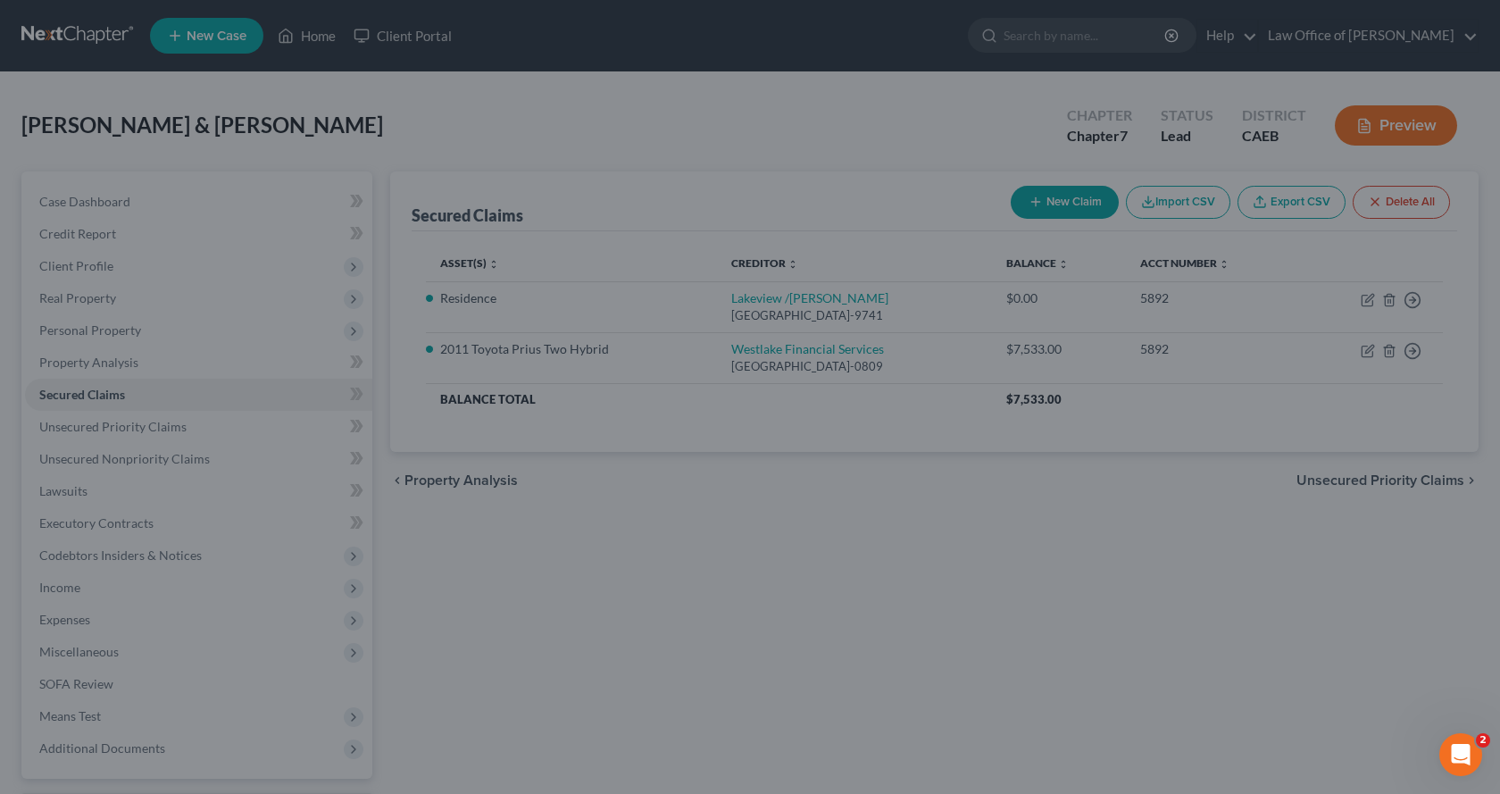
select select "22"
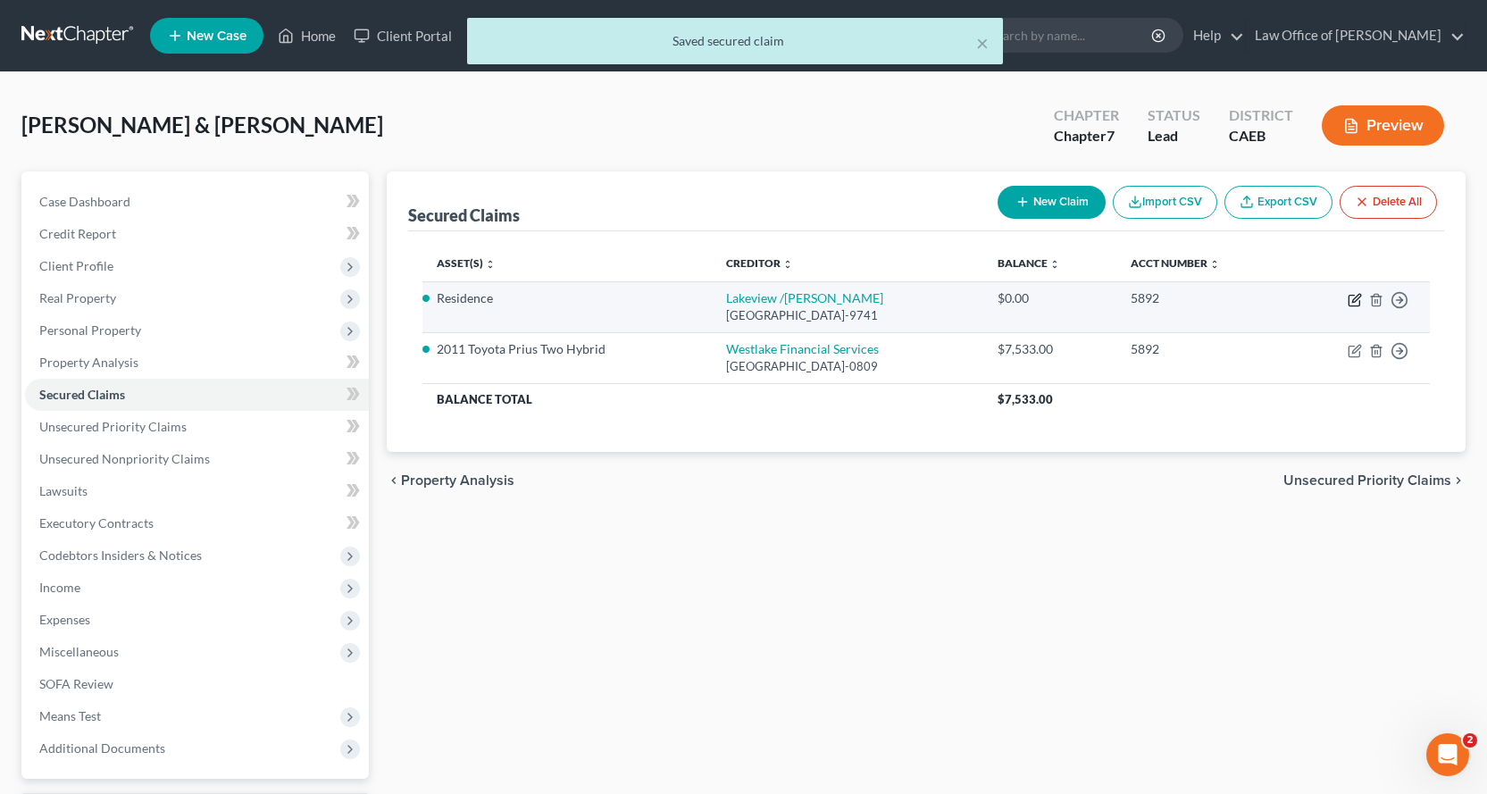
click at [1351, 296] on icon "button" at bounding box center [1353, 301] width 11 height 11
select select "45"
select select "3"
select select "4"
select select "2"
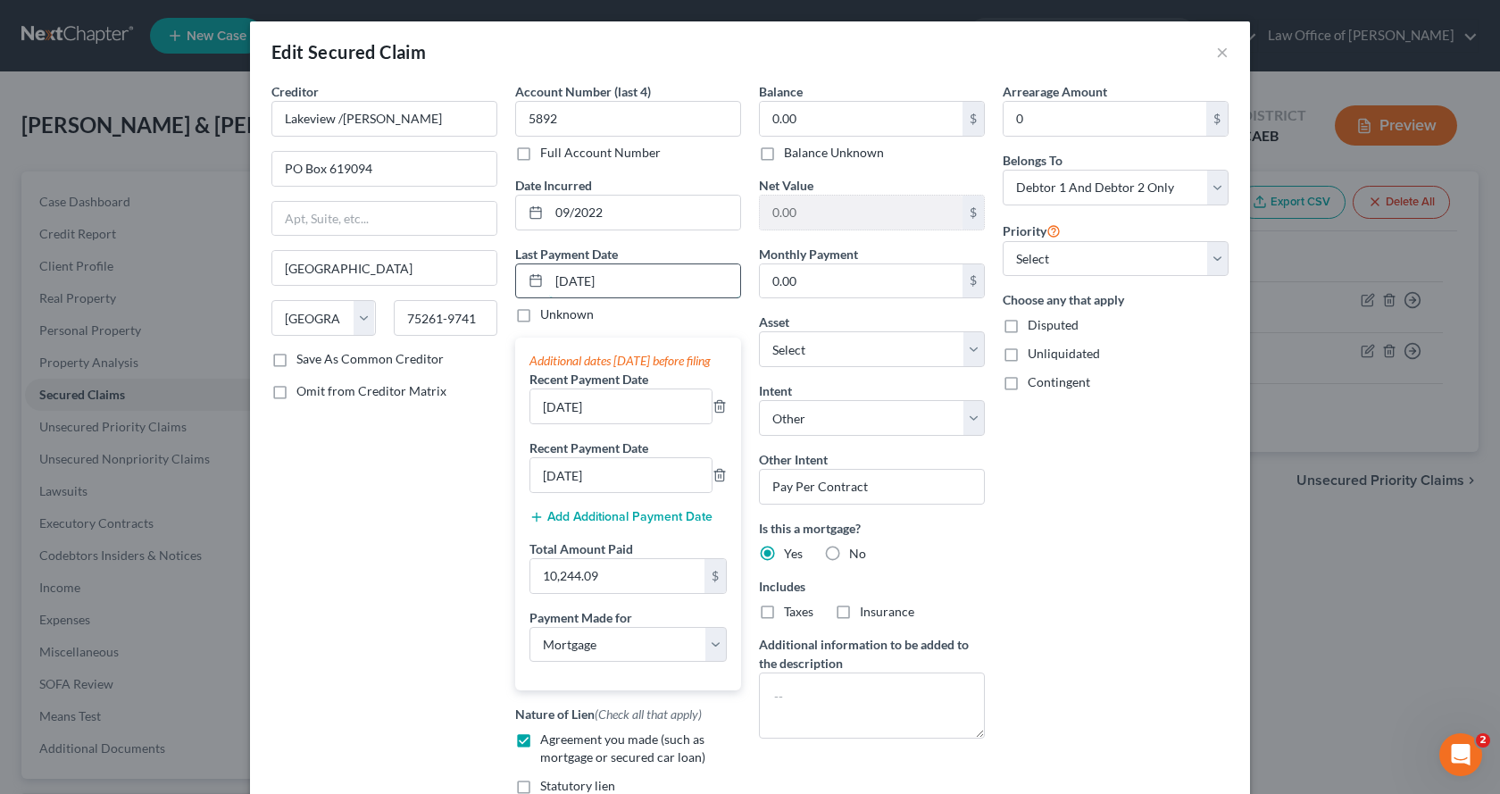
drag, startPoint x: 647, startPoint y: 284, endPoint x: 540, endPoint y: 278, distance: 106.4
click at [540, 278] on div "09/01/2025" at bounding box center [628, 281] width 226 height 36
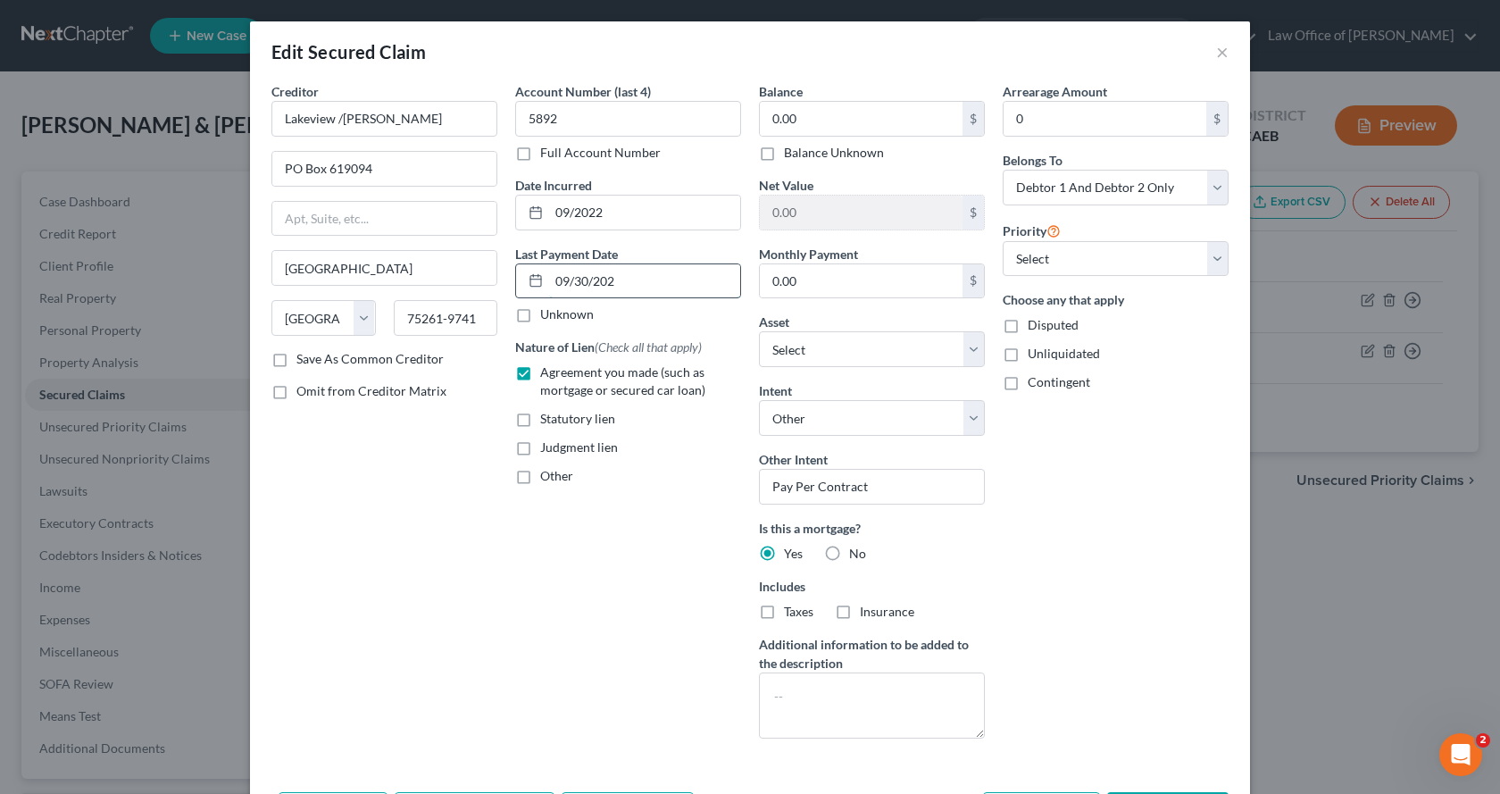
type input "09/30/2025"
select select "3"
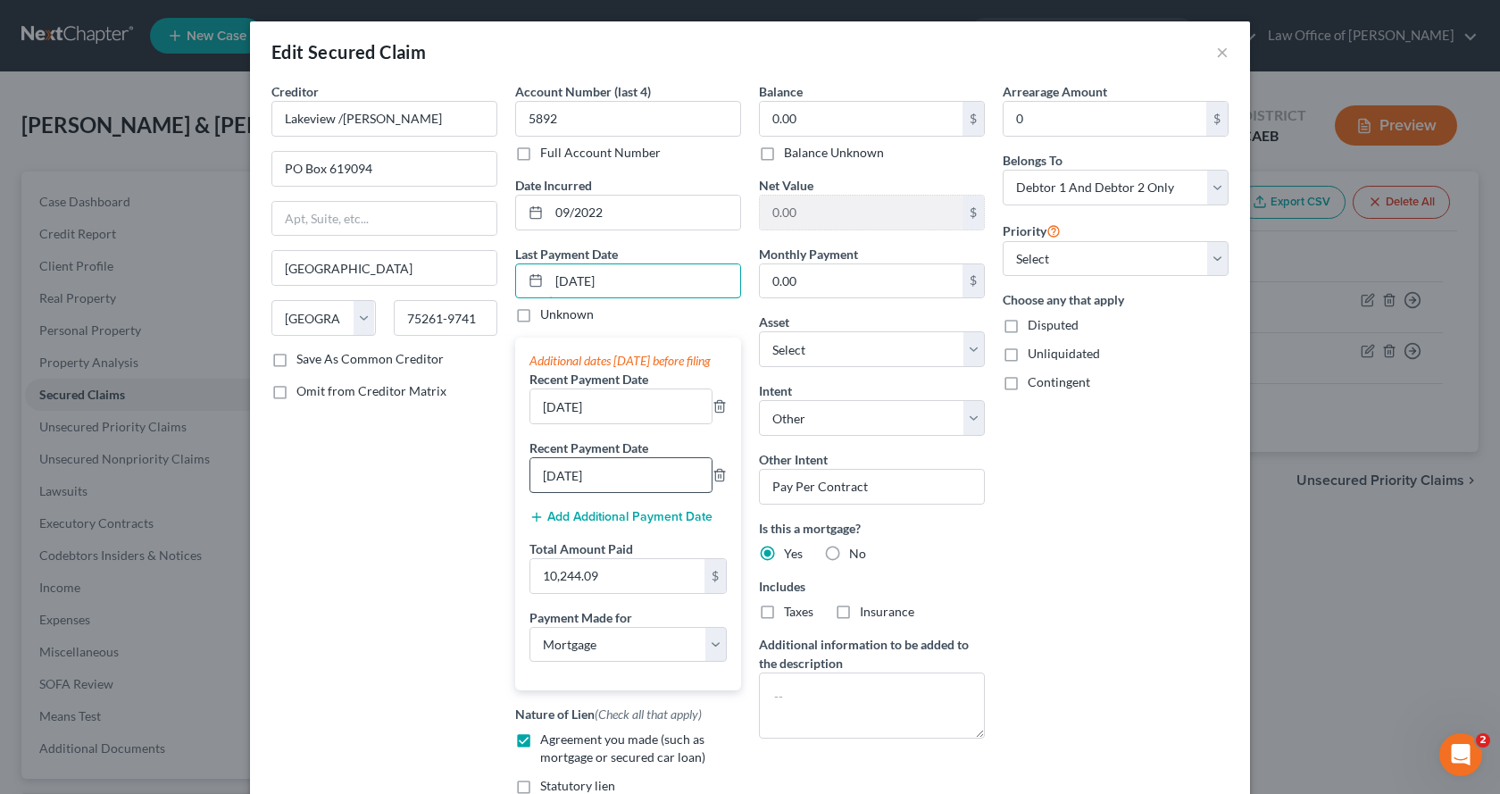
type input "09/30/2025"
drag, startPoint x: 638, startPoint y: 498, endPoint x: 528, endPoint y: 501, distance: 109.9
click at [530, 492] on input "06/04/2025" at bounding box center [620, 475] width 181 height 34
click at [564, 492] on input "08/25/2025" at bounding box center [620, 475] width 181 height 34
type input "08/29/2025"
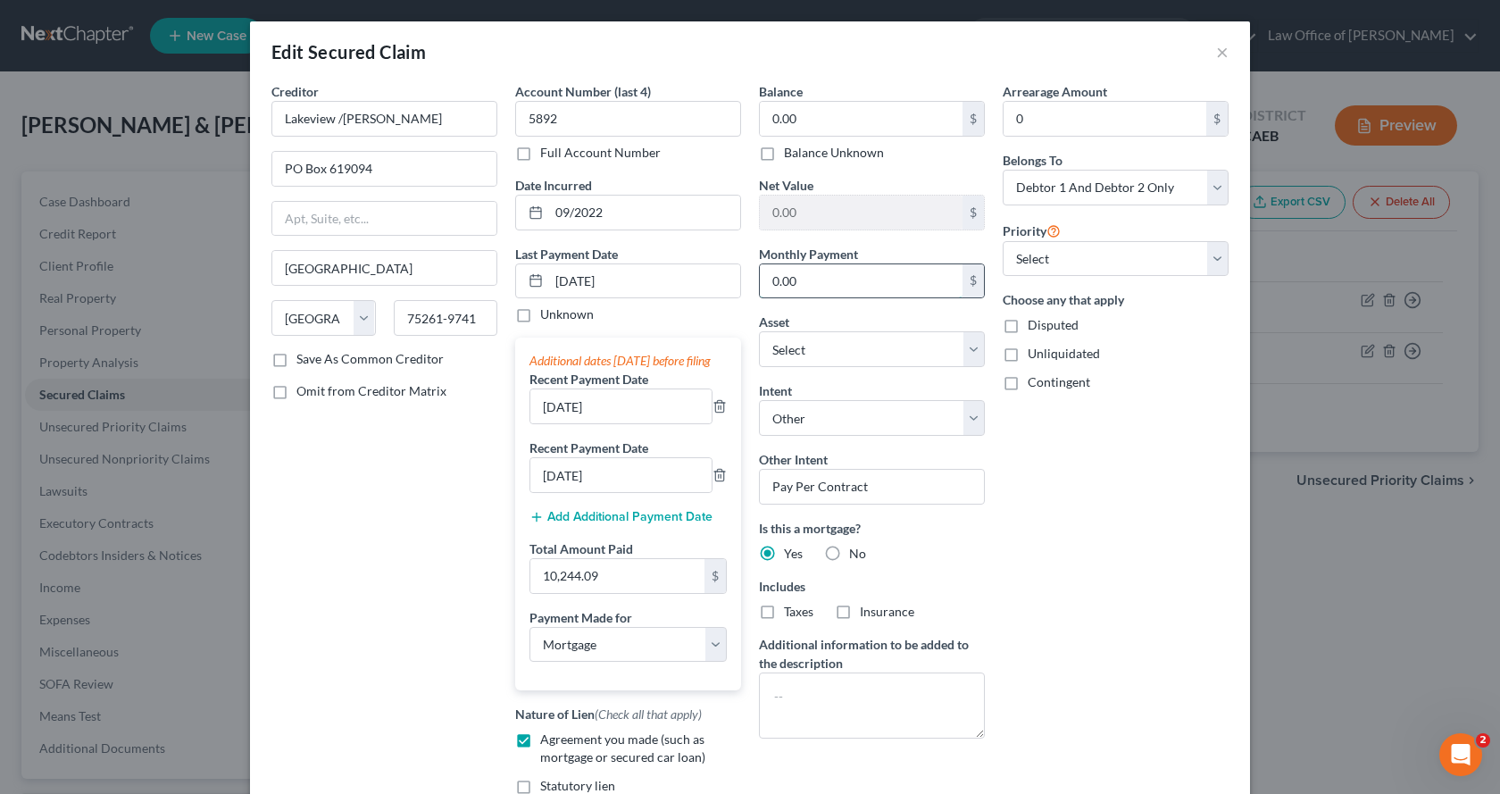
click at [839, 282] on input "0.00" at bounding box center [861, 281] width 203 height 34
type input "3,804.99"
click at [601, 591] on input "10,244.09" at bounding box center [617, 576] width 174 height 34
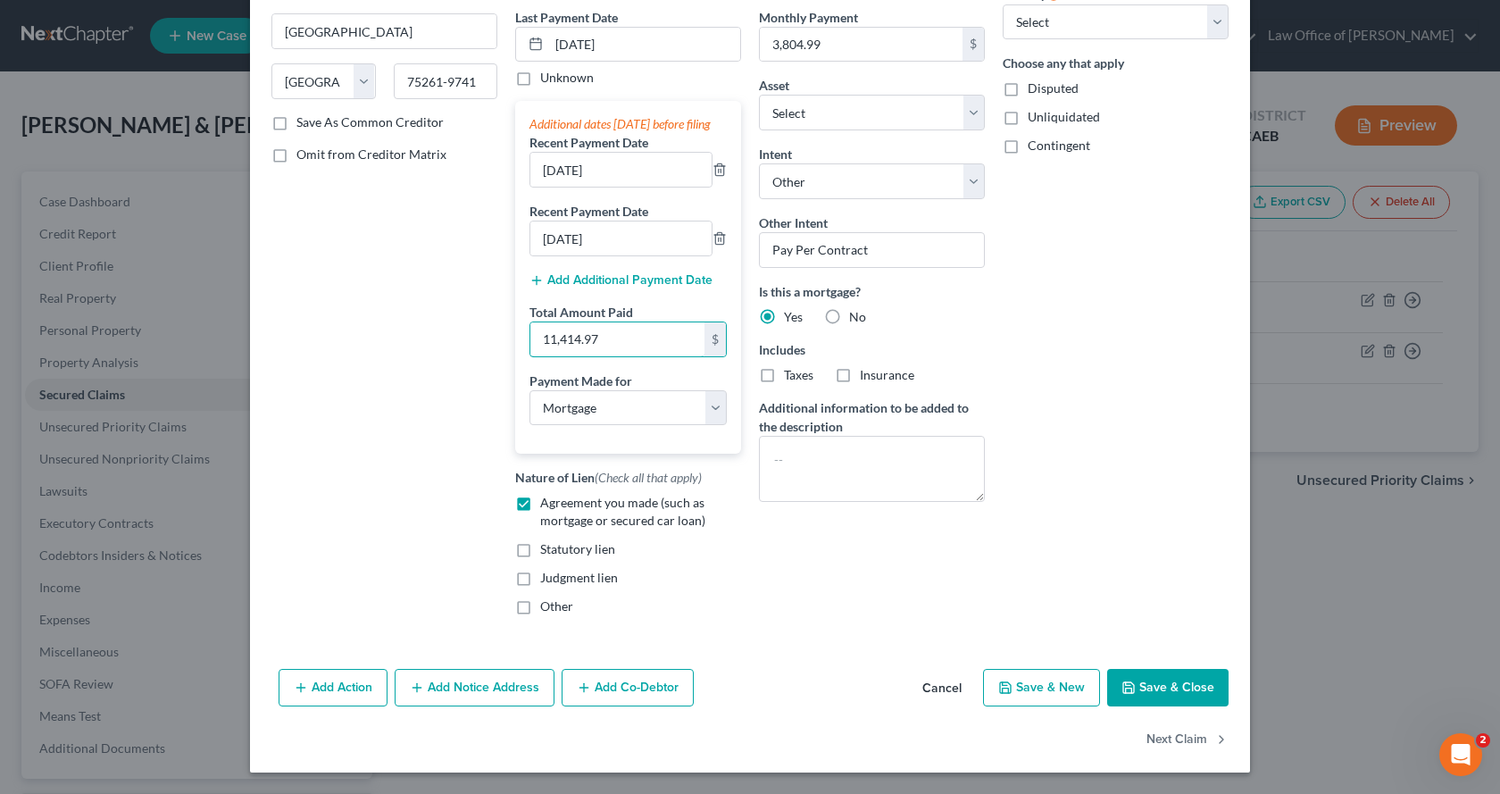
type input "11,414.97"
click at [1168, 679] on button "Save & Close" at bounding box center [1167, 688] width 121 height 38
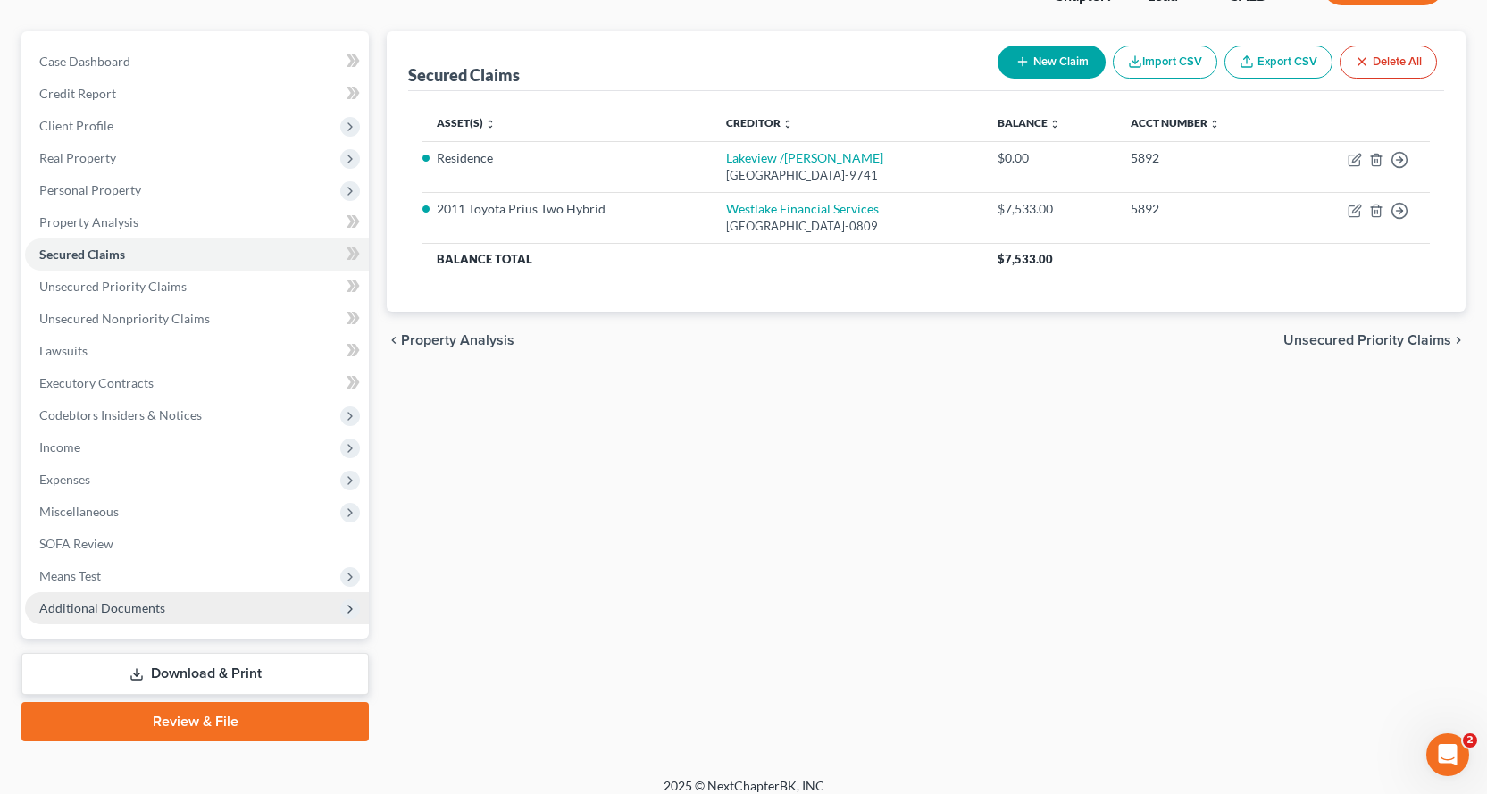
scroll to position [155, 0]
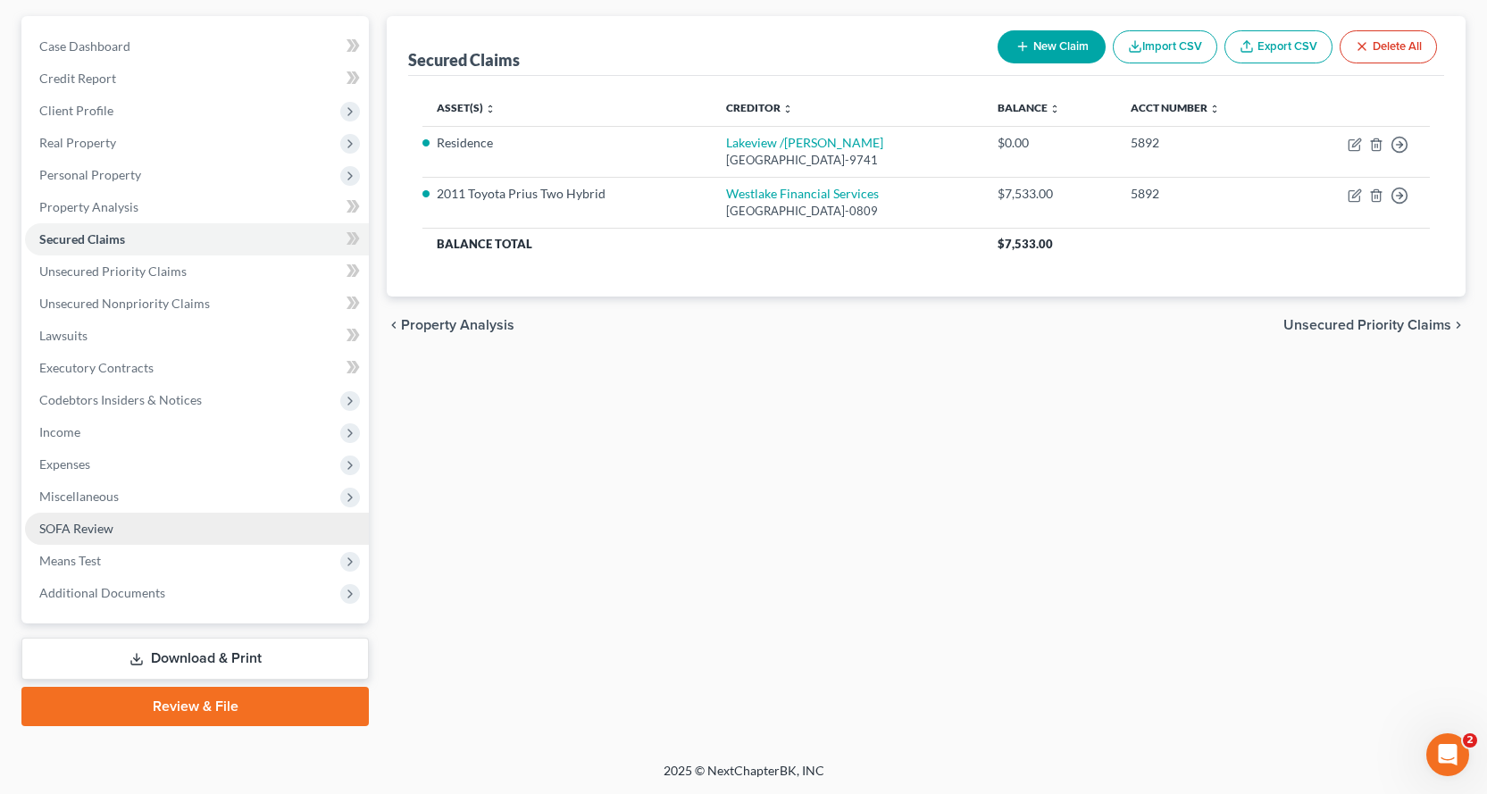
click at [84, 521] on span "SOFA Review" at bounding box center [76, 528] width 74 height 15
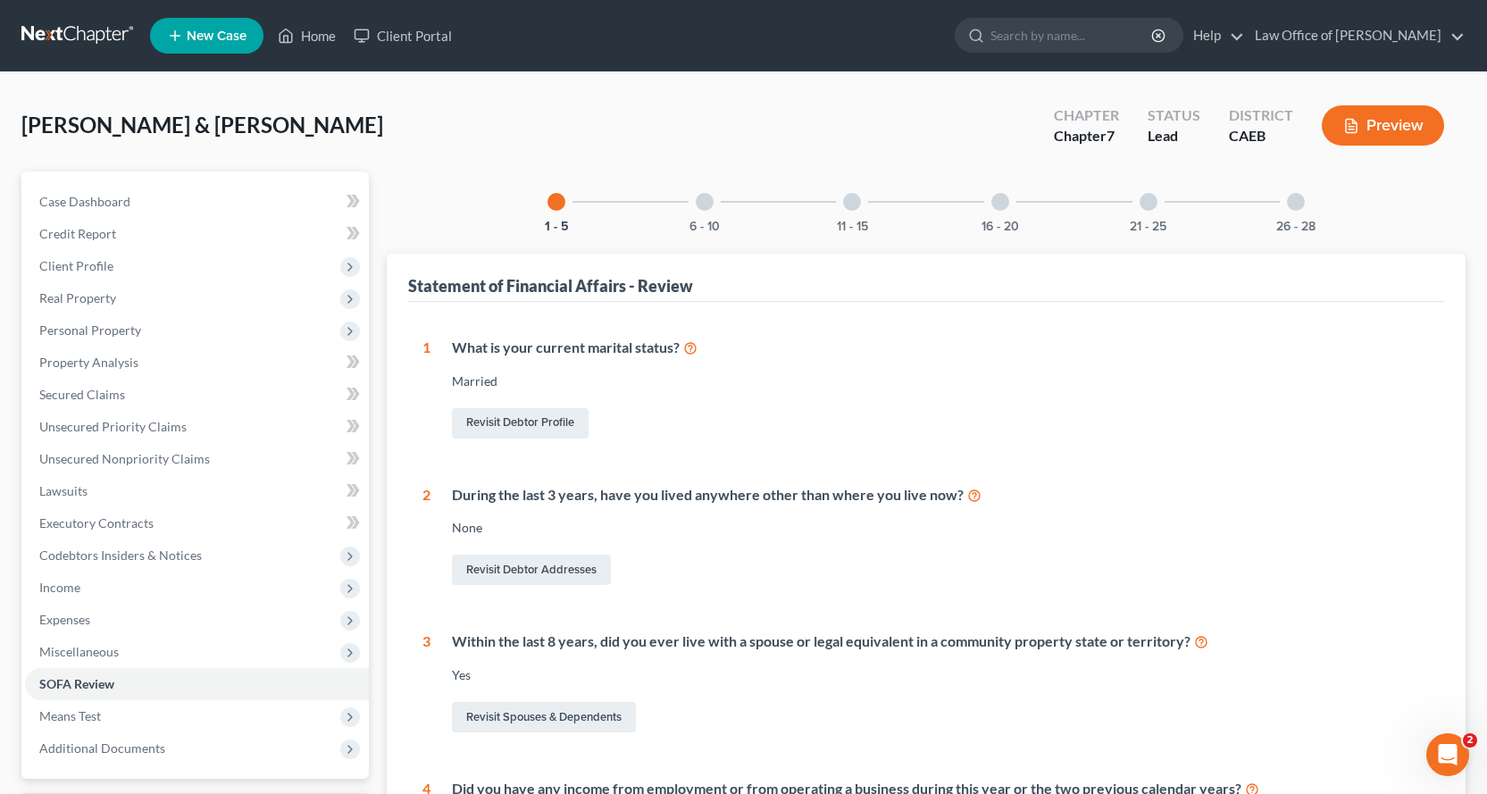
click at [696, 201] on div at bounding box center [705, 202] width 18 height 18
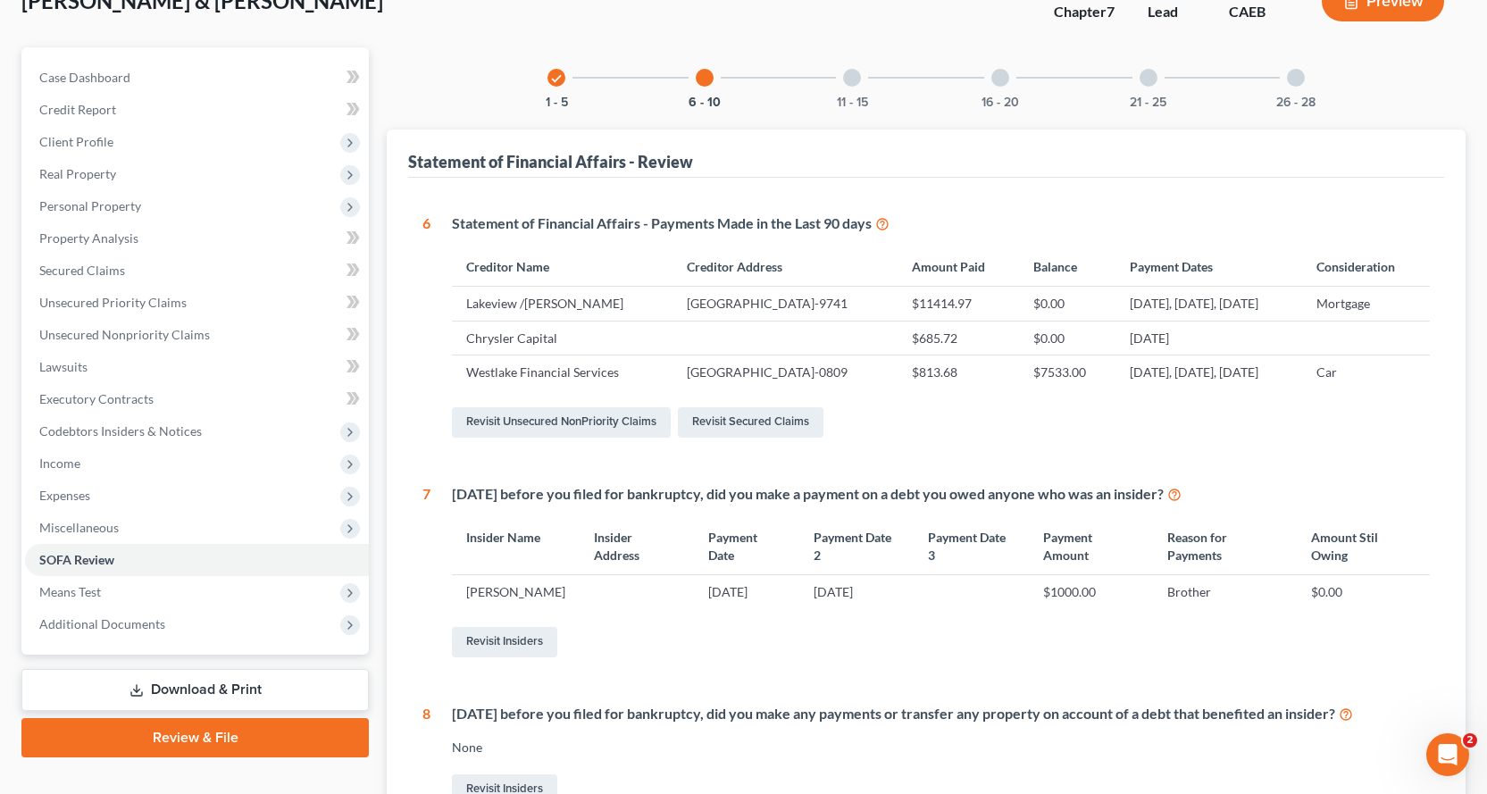
scroll to position [123, 0]
click at [524, 658] on link "Revisit Insiders" at bounding box center [504, 643] width 105 height 30
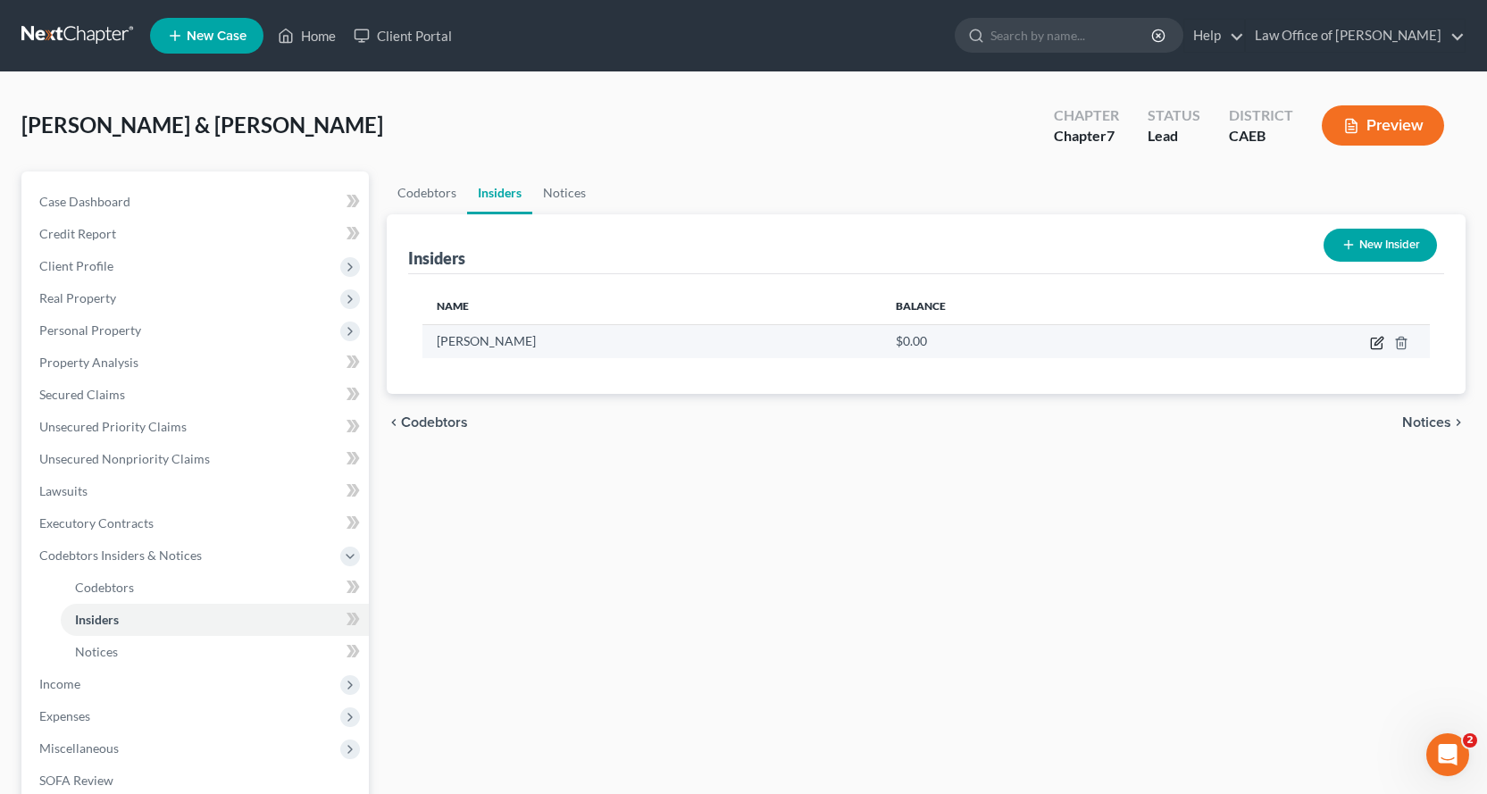
click at [1379, 349] on icon "button" at bounding box center [1376, 343] width 11 height 11
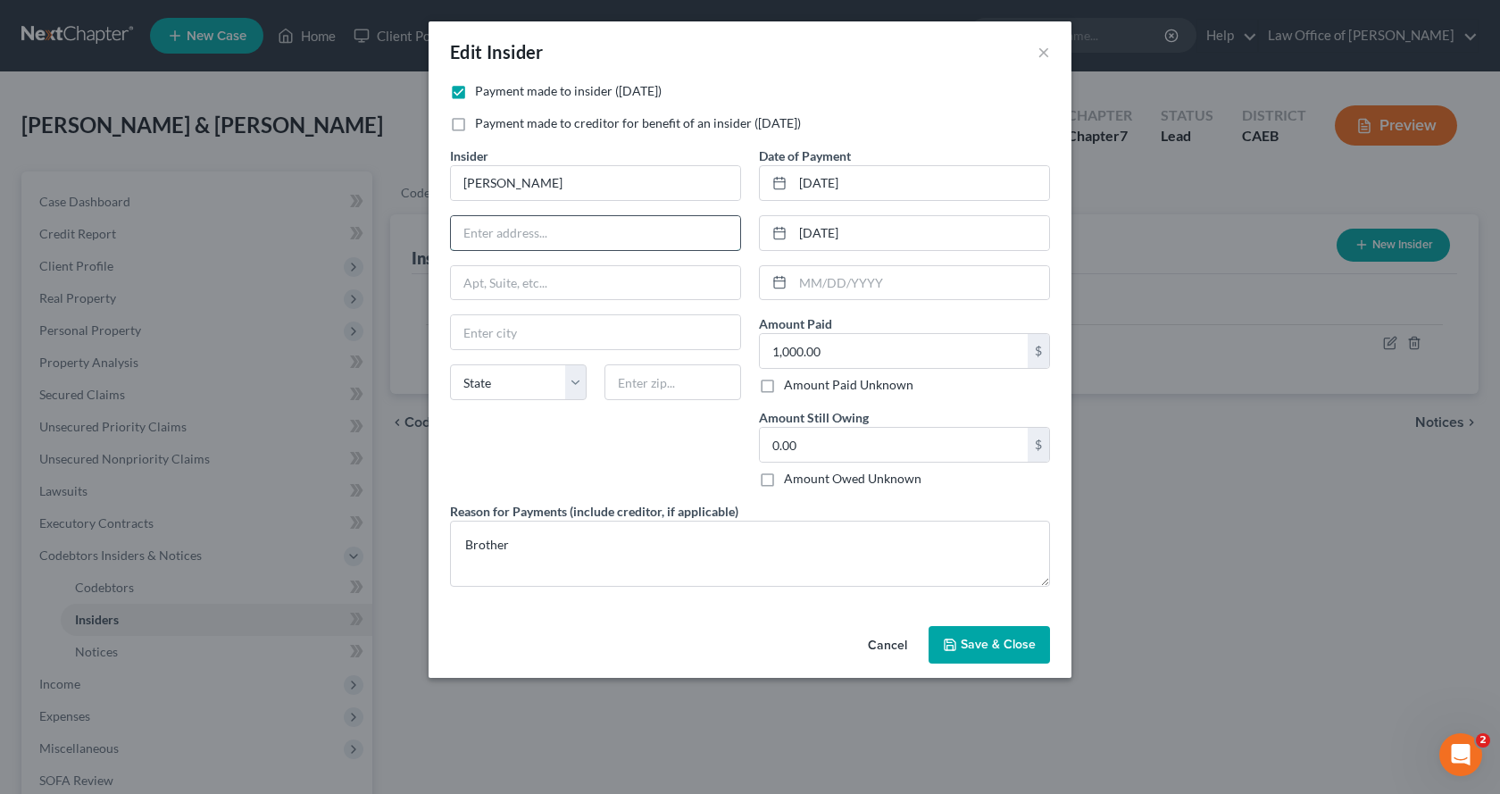
click at [509, 235] on input "text" at bounding box center [595, 233] width 289 height 34
click at [486, 238] on input "500 Andrews" at bounding box center [595, 233] width 289 height 34
click at [566, 230] on input "500 N. Andrews" at bounding box center [595, 233] width 289 height 34
type input "500 N. Andrews Ave. #616"
click at [539, 326] on input "text" at bounding box center [595, 332] width 289 height 34
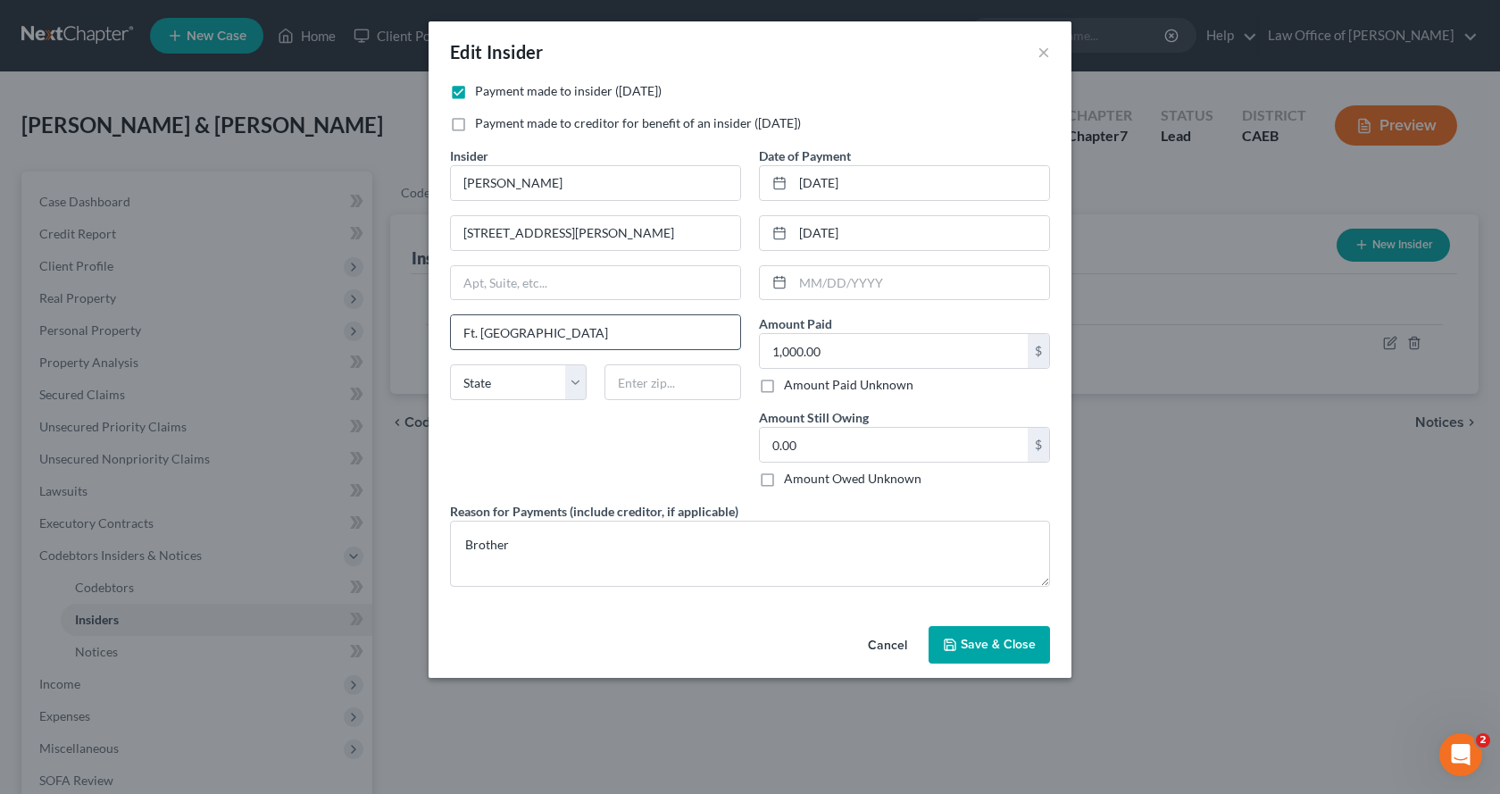
type input "Ft. Lauderdale"
select select "9"
type input "33301"
click at [1003, 656] on button "Save & Close" at bounding box center [989, 645] width 121 height 38
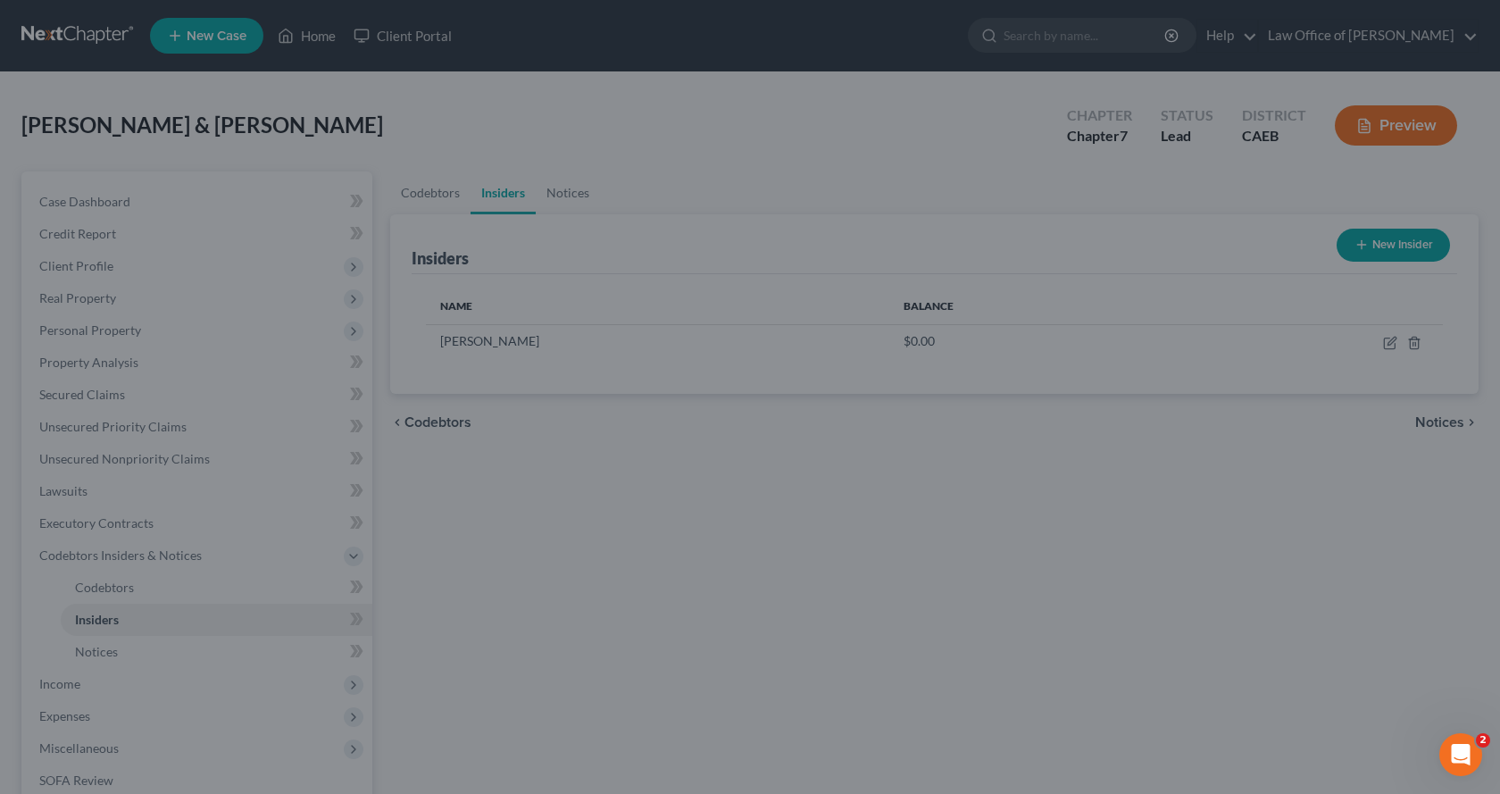
type input "Fort Lauderdale"
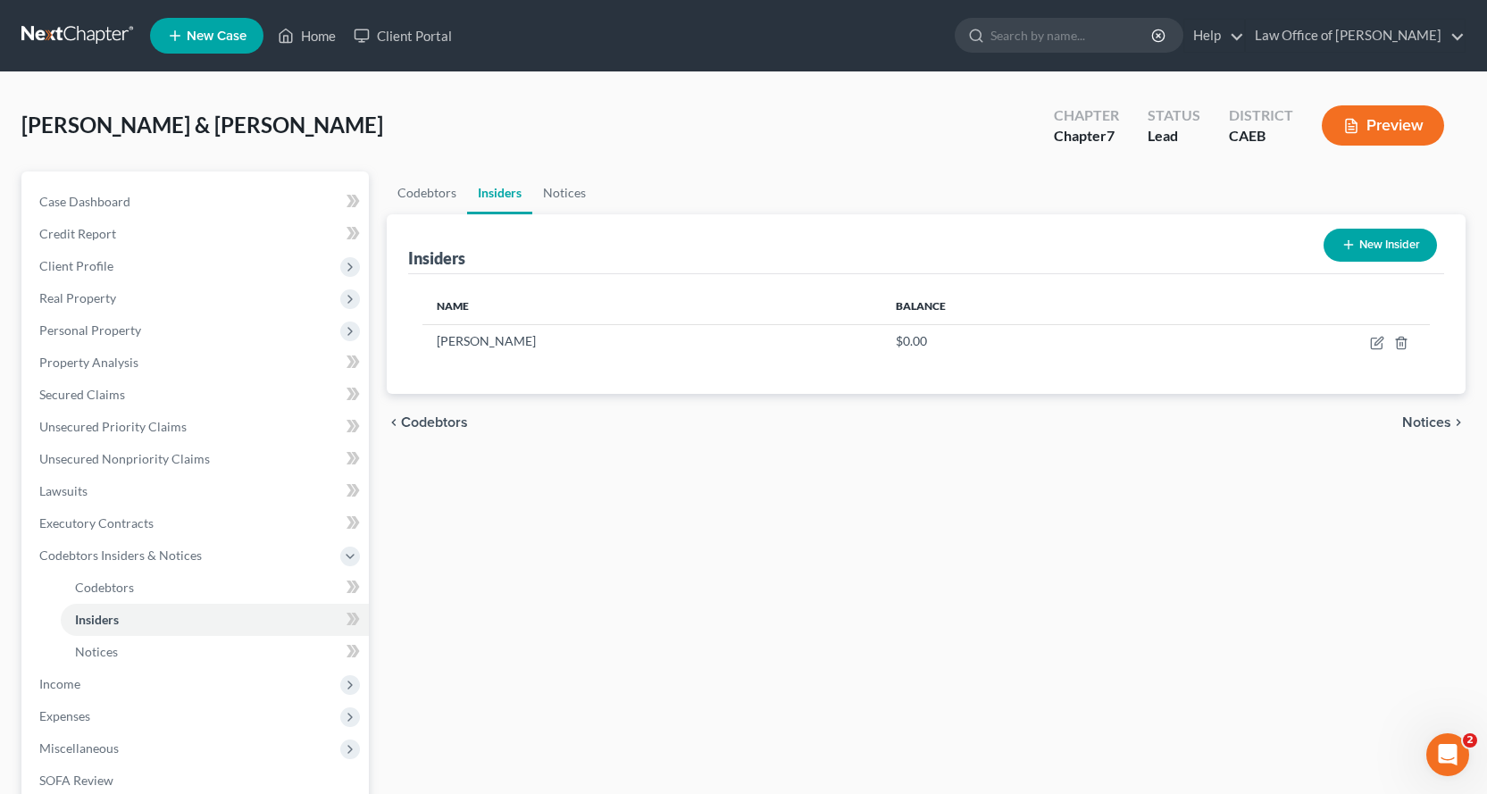
scroll to position [252, 0]
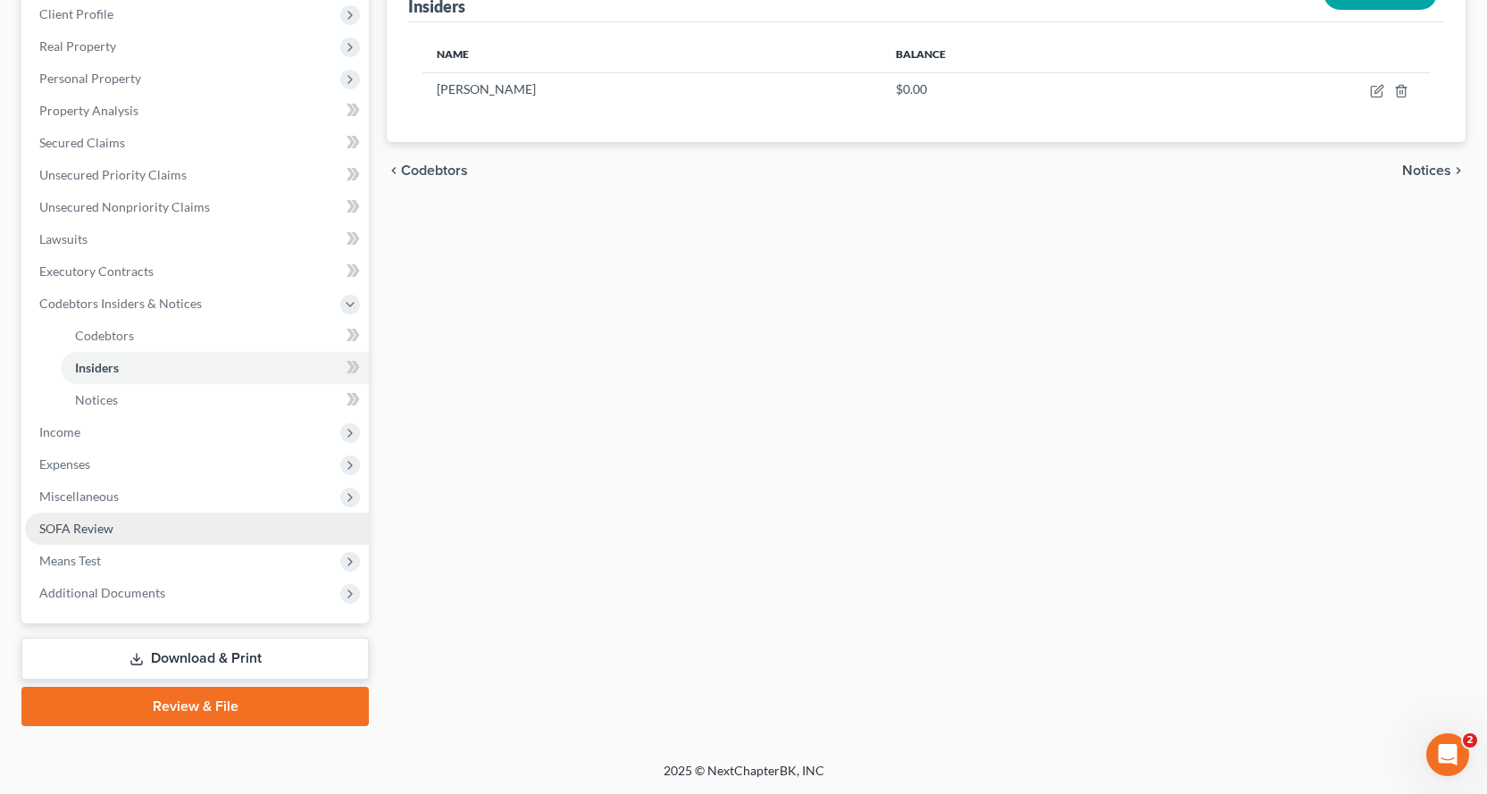
click at [113, 530] on link "SOFA Review" at bounding box center [197, 529] width 344 height 32
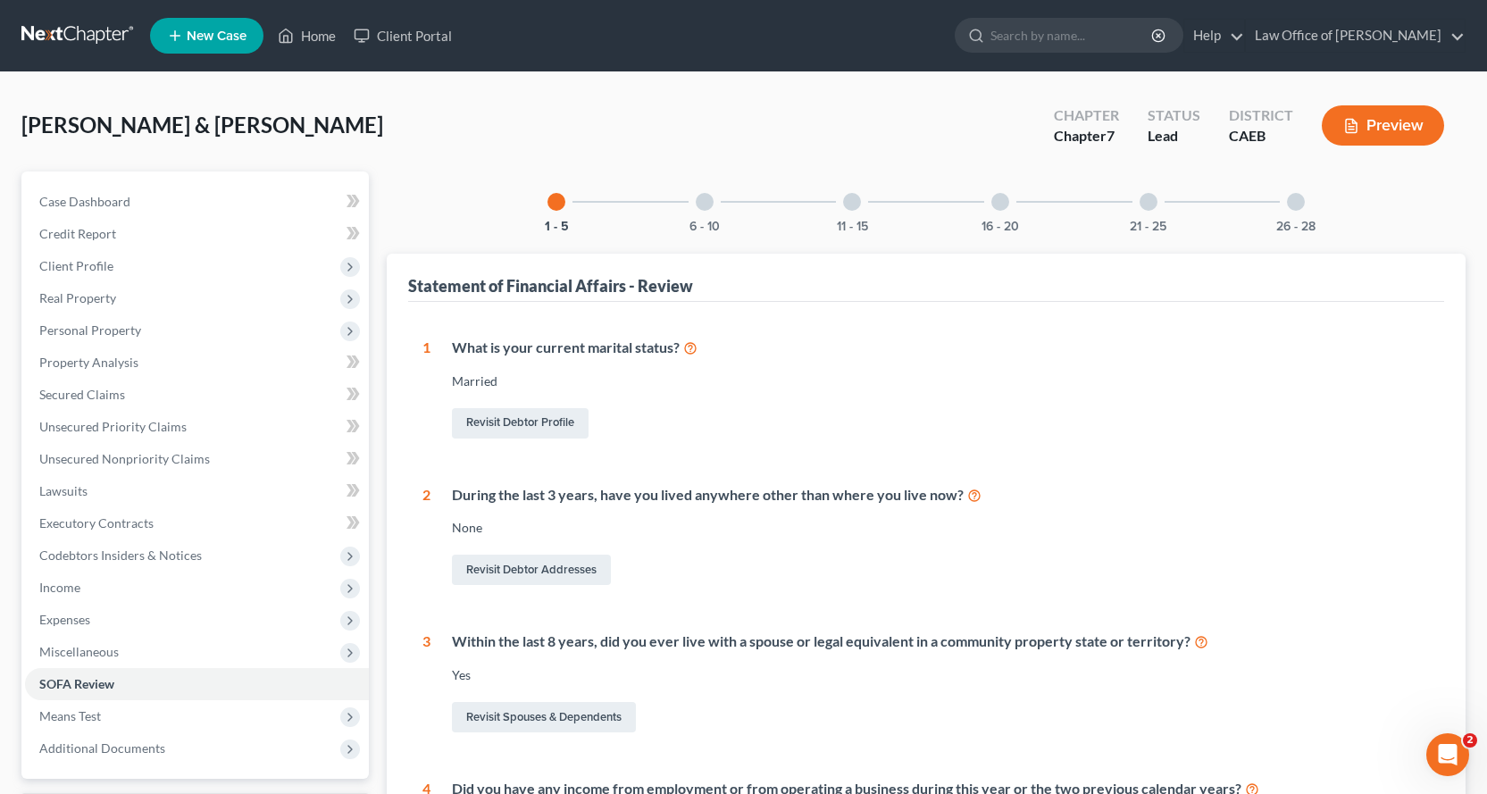
click at [712, 200] on div at bounding box center [705, 202] width 18 height 18
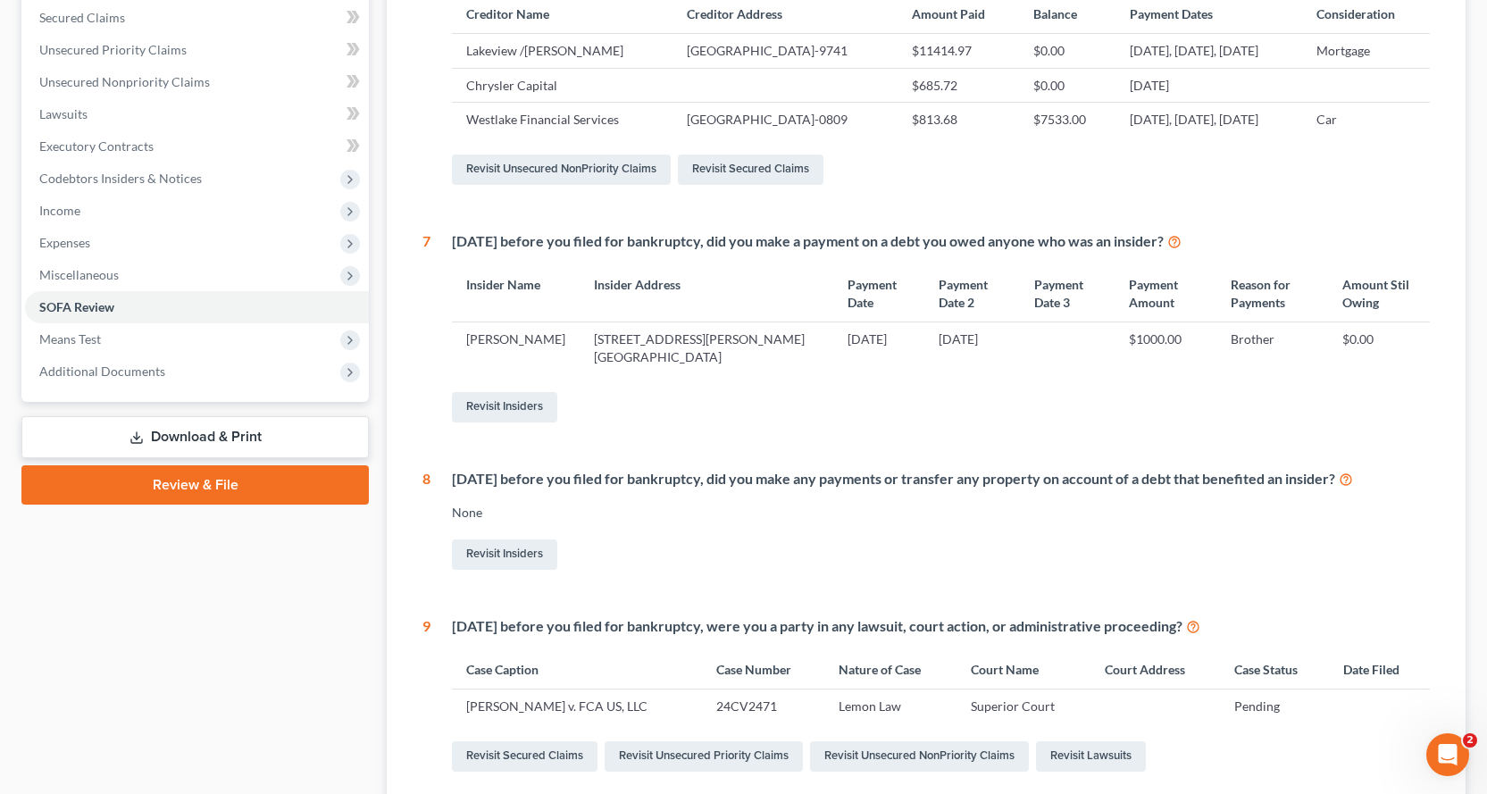
scroll to position [536, 0]
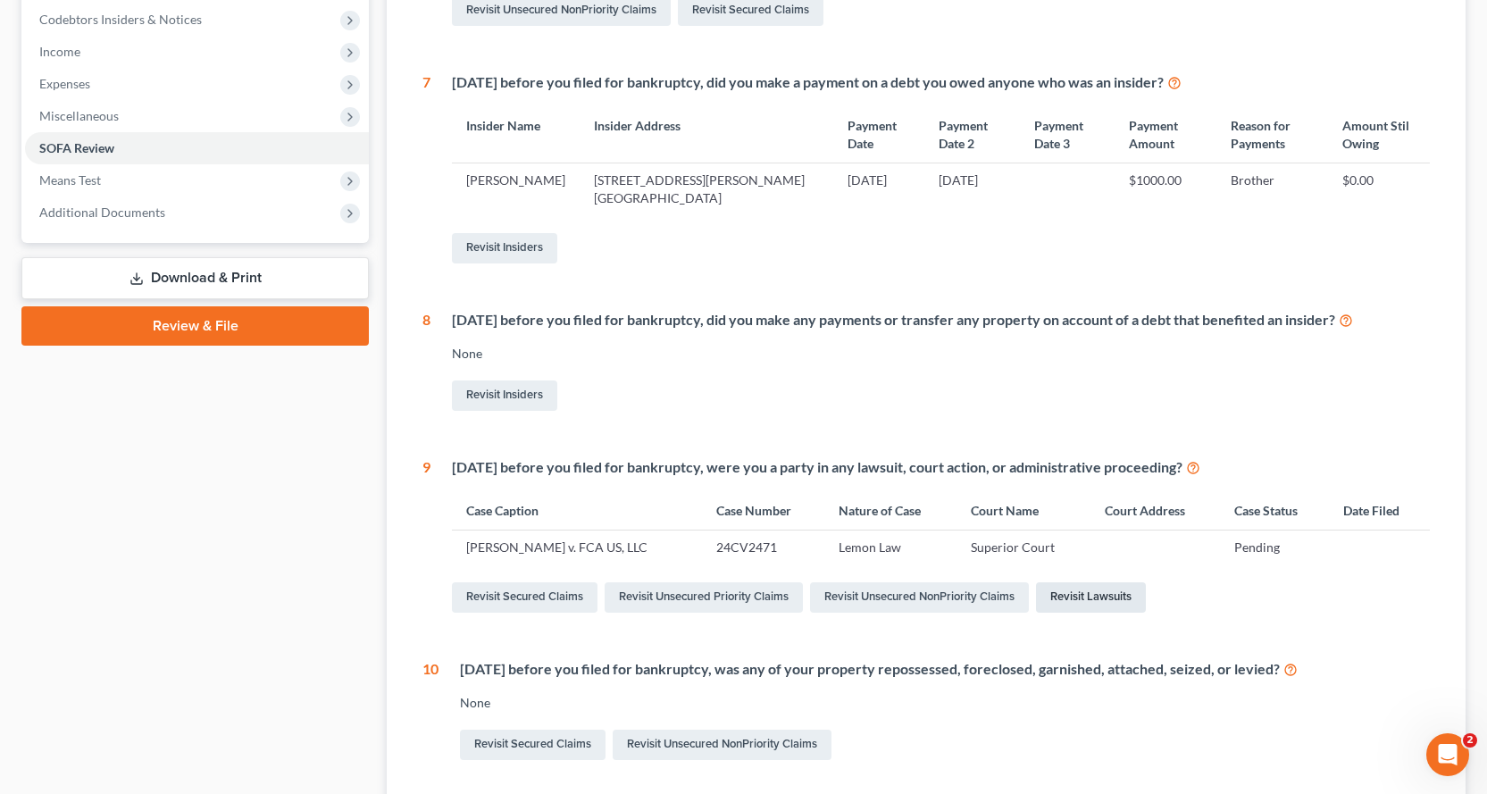
click at [1075, 613] on link "Revisit Lawsuits" at bounding box center [1091, 597] width 110 height 30
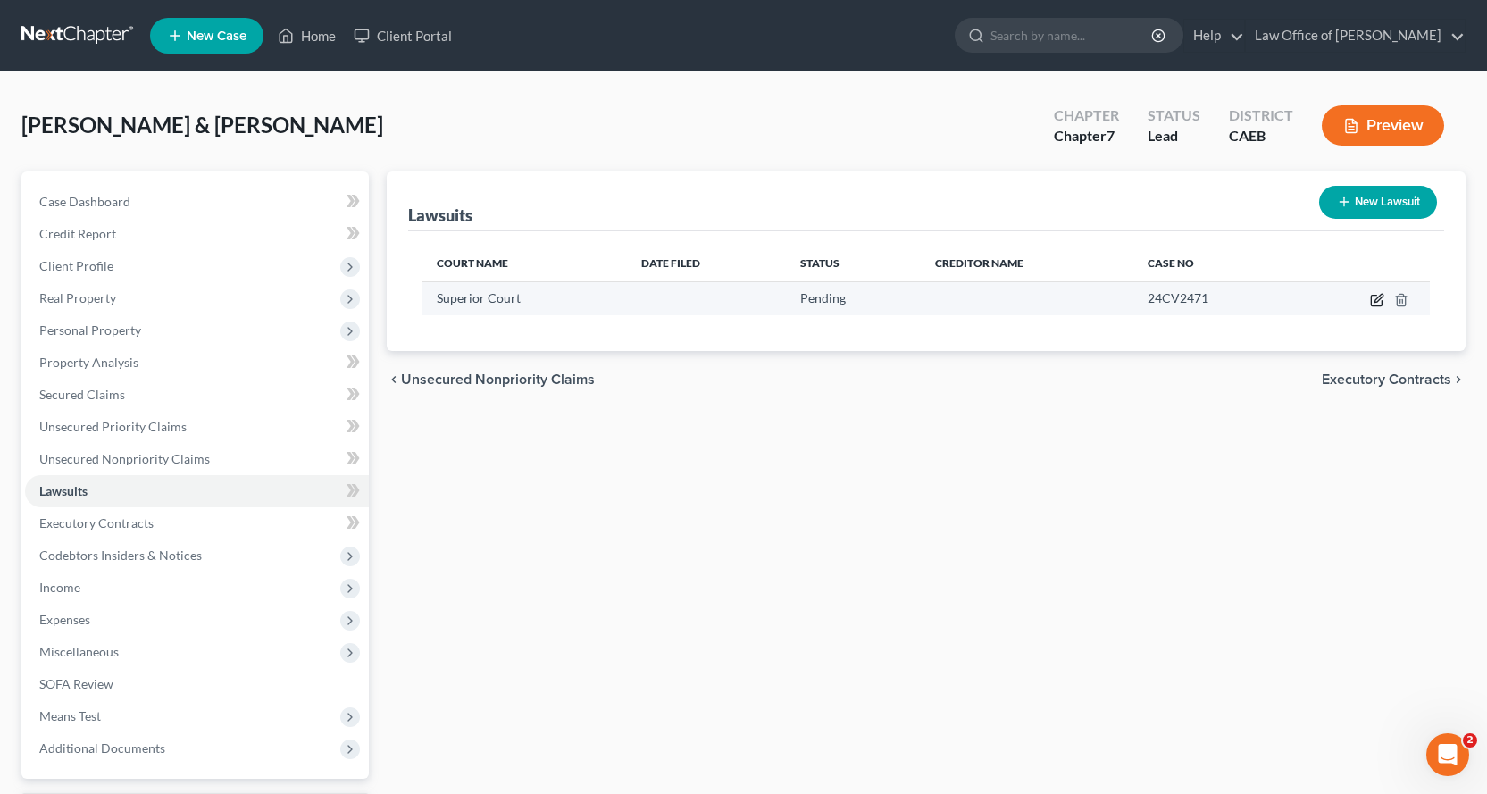
click at [1376, 300] on icon "button" at bounding box center [1378, 298] width 8 height 8
select select "0"
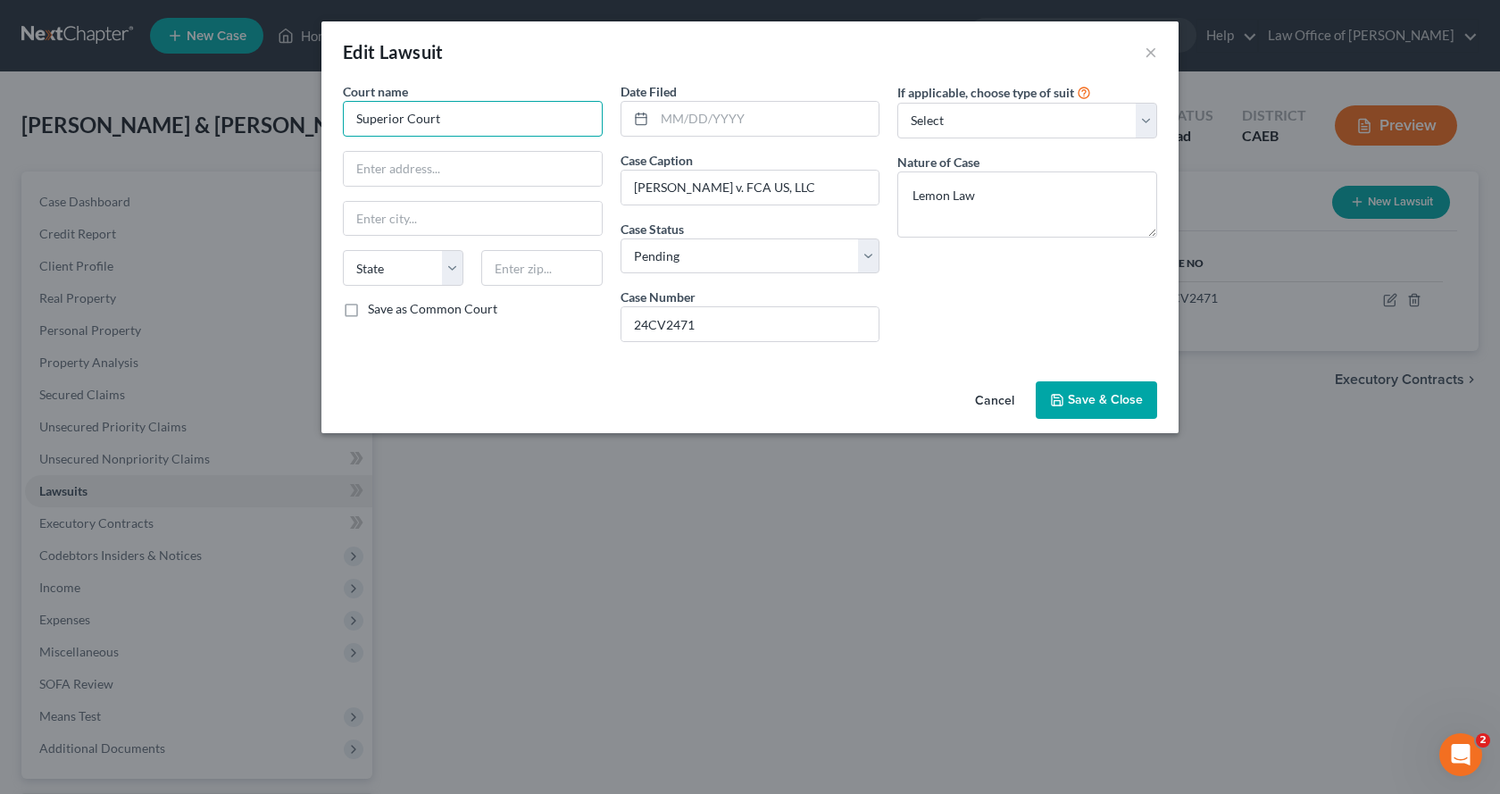
click at [347, 122] on input "Superior Court" at bounding box center [473, 119] width 260 height 36
type input "El Dorado Co. Superior Court"
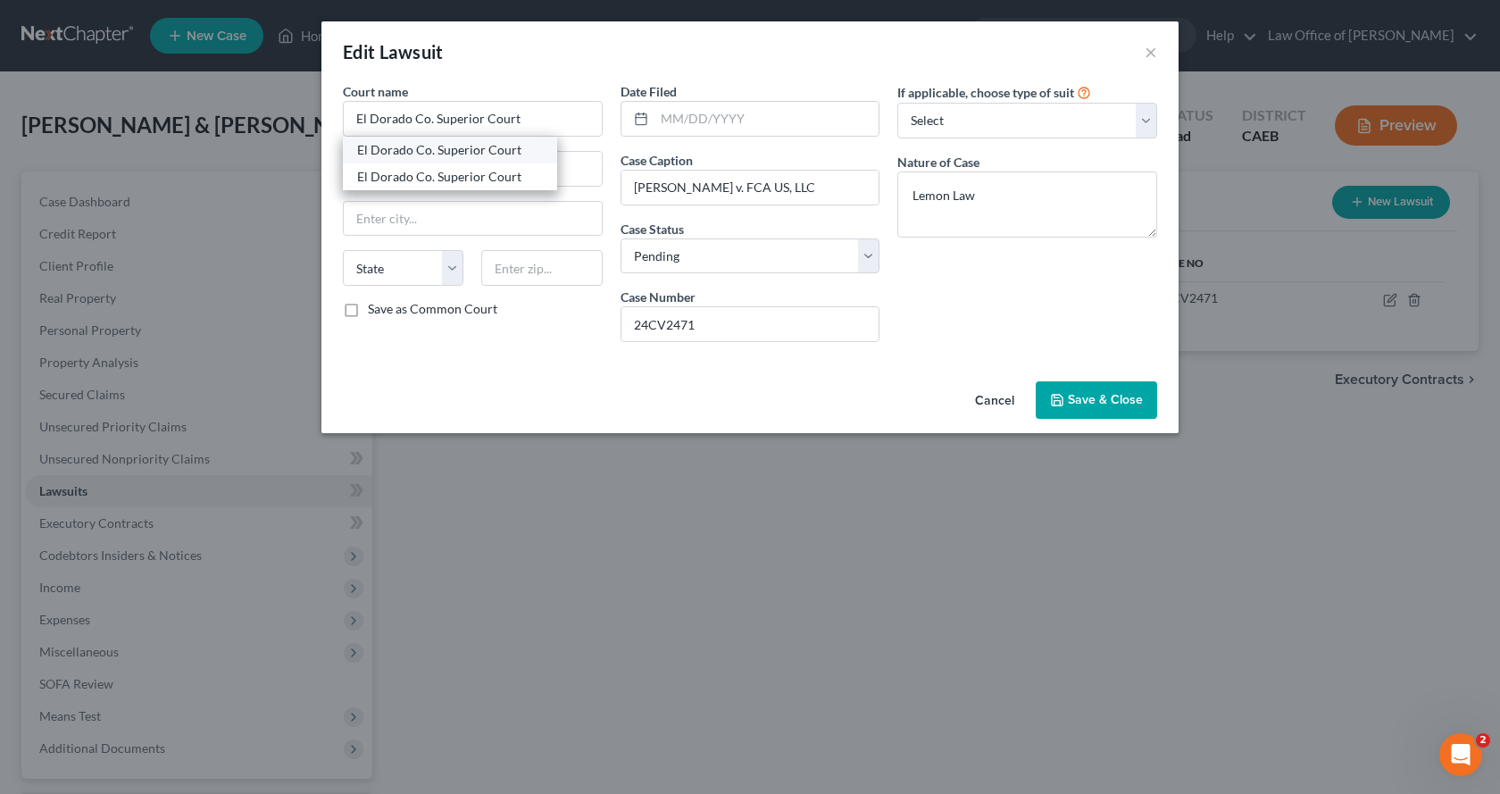
click at [368, 149] on div "El Dorado Co. Superior Court" at bounding box center [450, 150] width 186 height 18
type input "3321Cameron Park Drive, Dept. 9"
type input "Shingle Springs"
select select "4"
type input "95682"
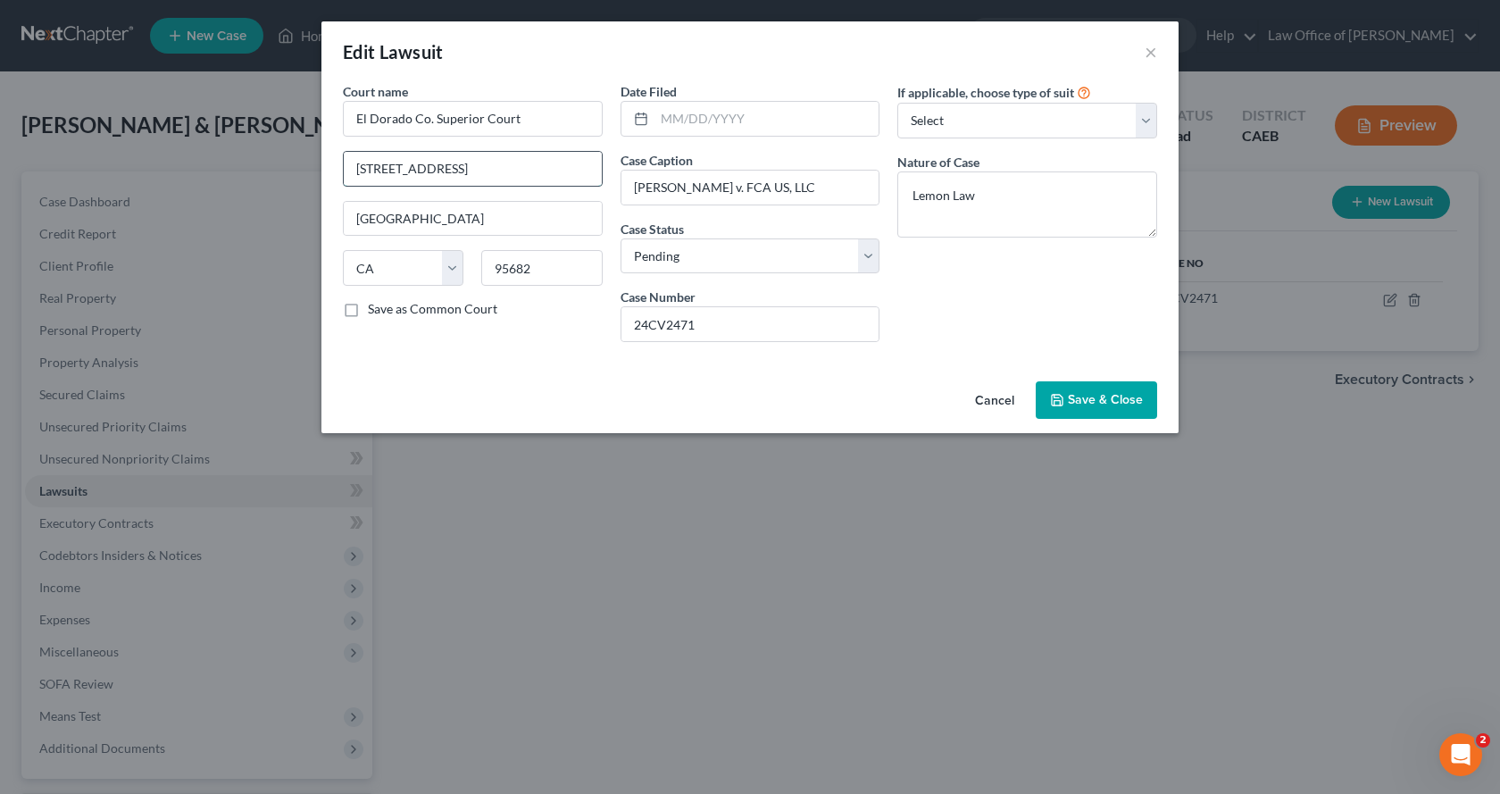
drag, startPoint x: 572, startPoint y: 165, endPoint x: 346, endPoint y: 179, distance: 226.4
click at [346, 179] on input "3321Cameron Park Drive, Dept. 9" at bounding box center [473, 169] width 258 height 34
drag, startPoint x: 438, startPoint y: 226, endPoint x: 334, endPoint y: 229, distance: 103.6
click at [334, 229] on div "Court name * El Dorado Co. Superior Court Shingle Springs State AL AK AR AZ CA …" at bounding box center [473, 219] width 278 height 274
drag, startPoint x: 556, startPoint y: 271, endPoint x: 483, endPoint y: 274, distance: 73.3
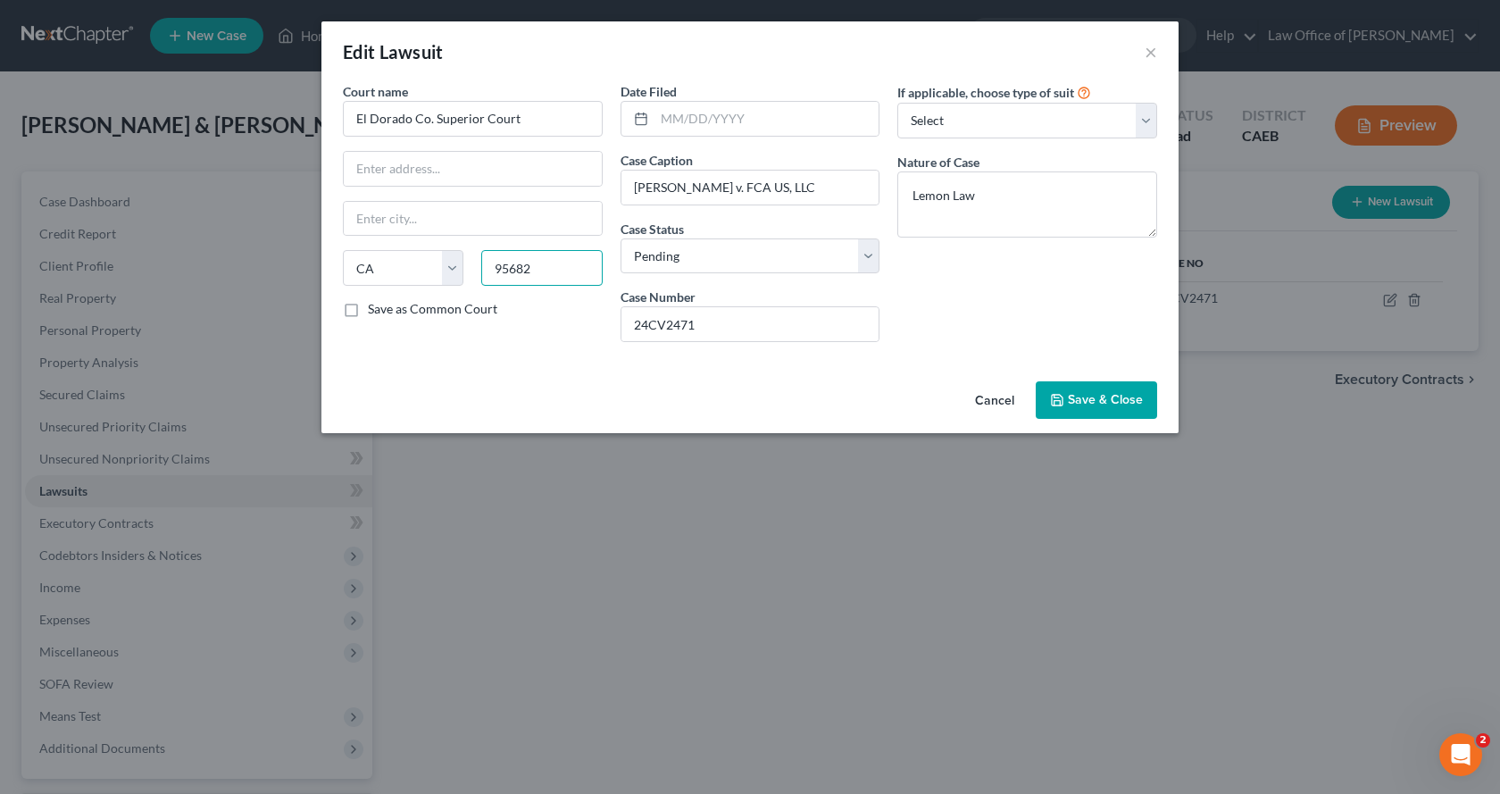
click at [483, 274] on input "95682" at bounding box center [541, 268] width 121 height 36
click at [451, 272] on select "State AL AK AR AZ CA CO CT DE DC FL GA GU HI ID IL IN IA KS KY LA ME MD MA MI M…" at bounding box center [403, 268] width 121 height 36
select select
click at [343, 250] on select "State AL AK AR AZ CA CO CT DE DC FL GA GU HI ID IL IN IA KS KY LA ME MD MA MI M…" at bounding box center [403, 268] width 121 height 36
click at [521, 124] on input "El Dorado Co. Superior Court" at bounding box center [473, 119] width 260 height 36
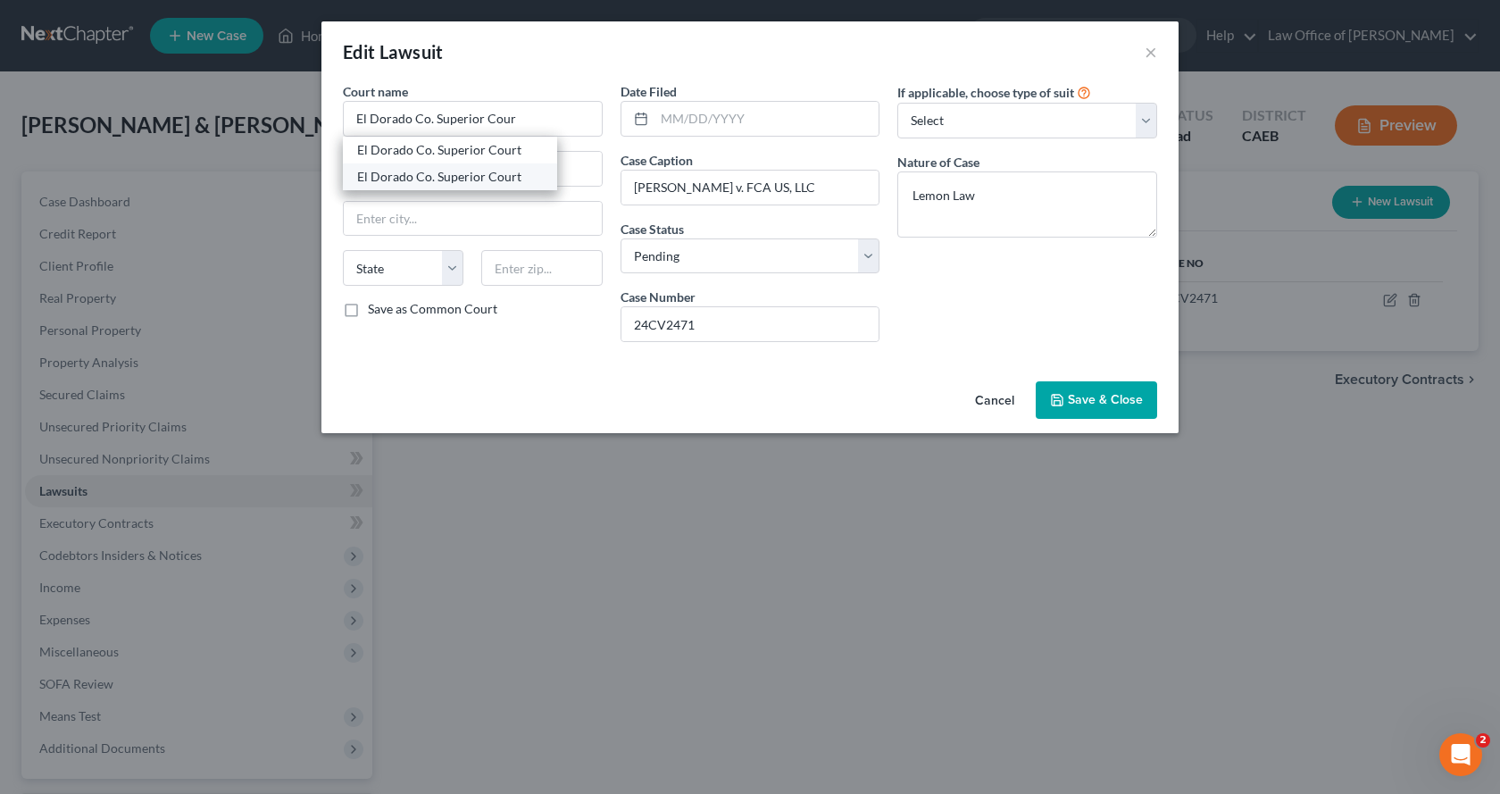
click at [515, 182] on div "El Dorado Co. Superior Court" at bounding box center [450, 177] width 186 height 18
type input "El Dorado Co. Superior Court"
type input "3321Cameron Park Drive, Dept. 9"
drag, startPoint x: 569, startPoint y: 170, endPoint x: 330, endPoint y: 170, distance: 239.3
click at [330, 170] on div "Court name * El Dorado Co. Superior Court 3321Cameron Park Drive, Dept. 9 Camer…" at bounding box center [749, 228] width 857 height 292
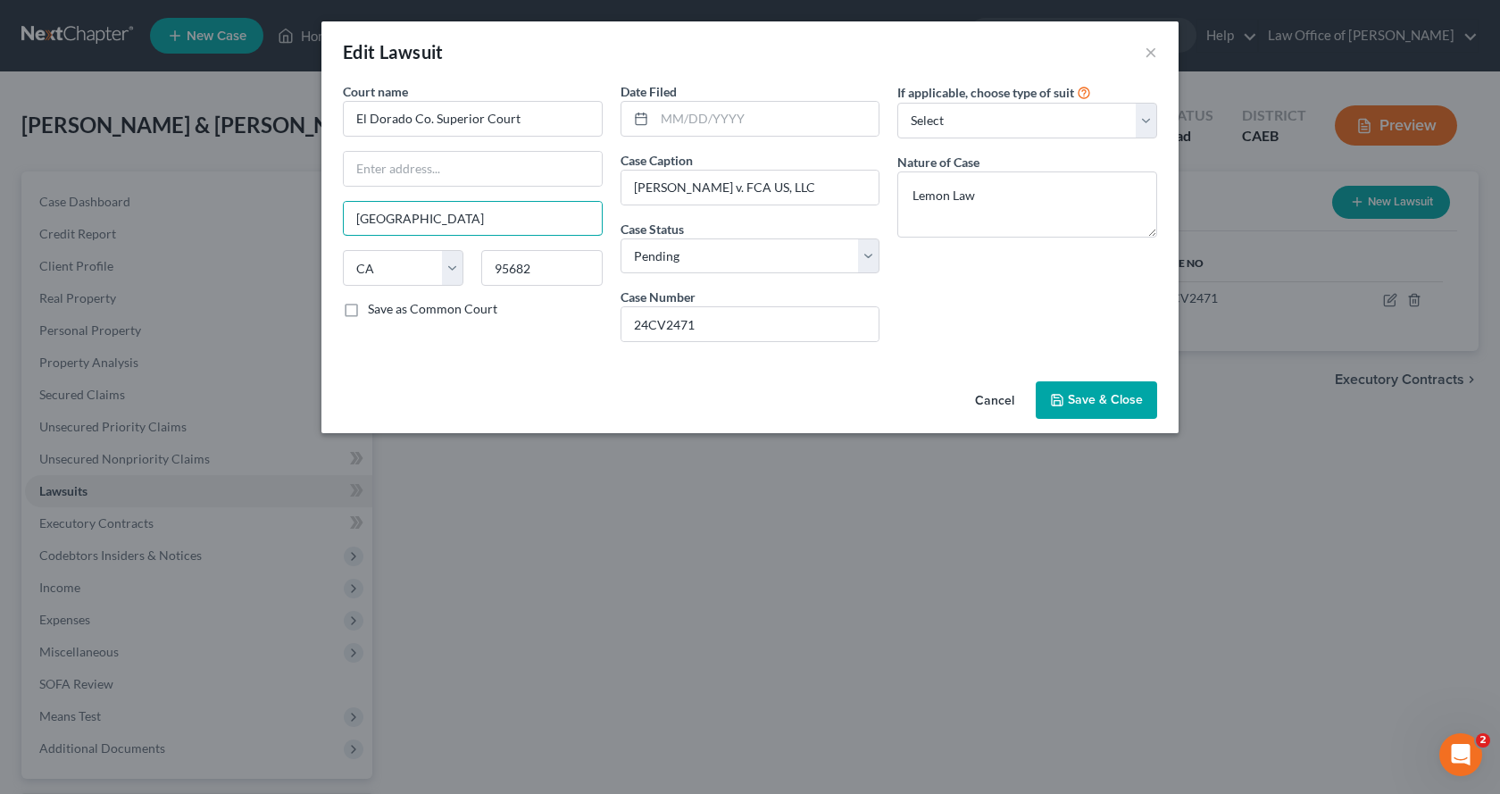
drag, startPoint x: 483, startPoint y: 220, endPoint x: 380, endPoint y: 246, distance: 107.0
click at [315, 220] on div "Edit Lawsuit × Court name * El Dorado Co. Superior Court Cameron Park State AL …" at bounding box center [750, 397] width 1500 height 794
drag, startPoint x: 548, startPoint y: 270, endPoint x: 479, endPoint y: 271, distance: 69.7
click at [479, 271] on div "95682" at bounding box center [541, 268] width 138 height 36
click at [453, 265] on select "State AL AK AR AZ CA CO CT DE DC FL GA GU HI ID IL IN IA KS KY LA ME MD MA MI M…" at bounding box center [403, 268] width 121 height 36
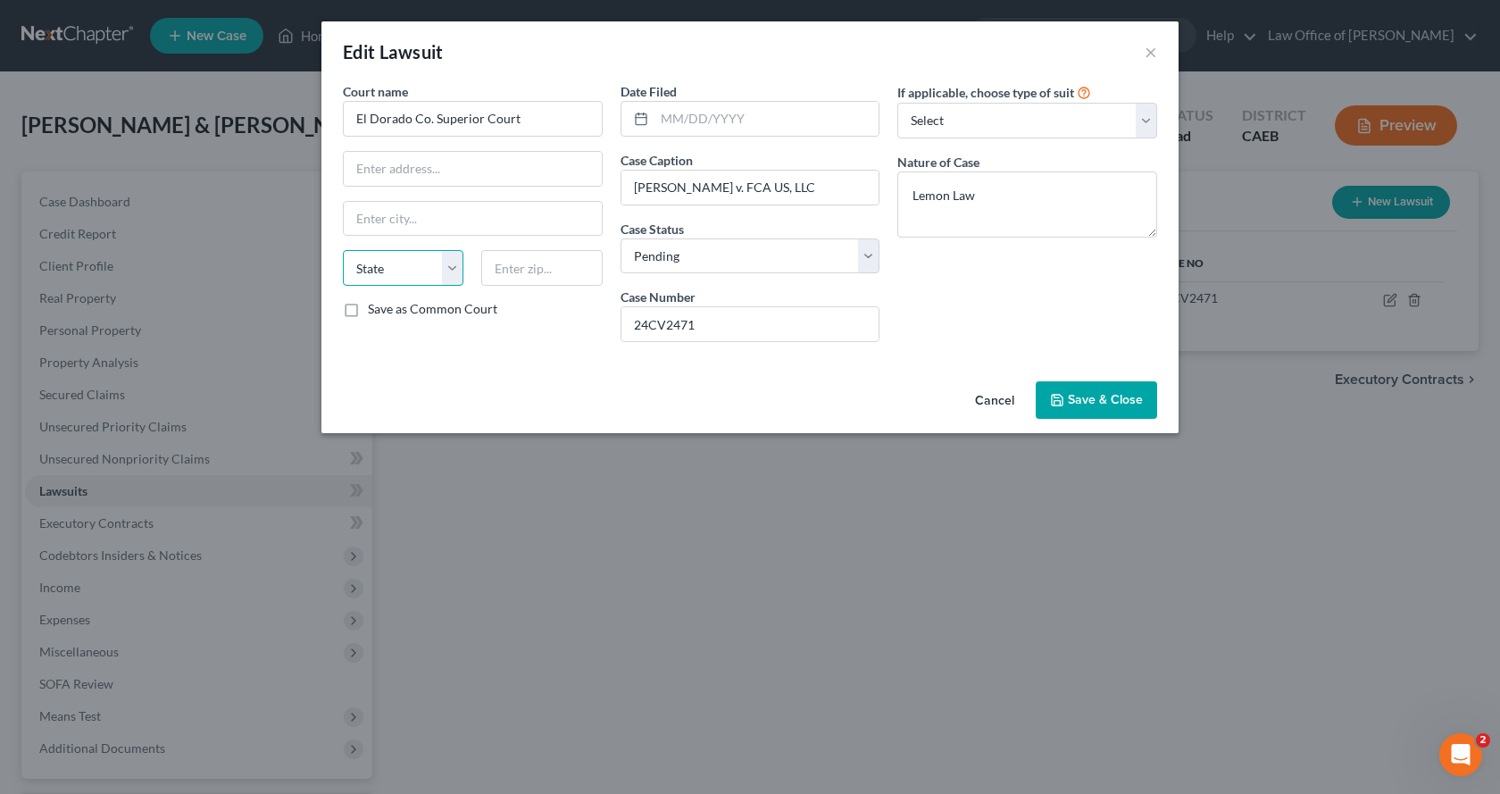
click at [343, 250] on select "State AL AK AR AZ CA CO CT DE DC FL GA GU HI ID IL IN IA KS KY LA ME MD MA MI M…" at bounding box center [403, 268] width 121 height 36
click at [1112, 390] on button "Save & Close" at bounding box center [1096, 400] width 121 height 38
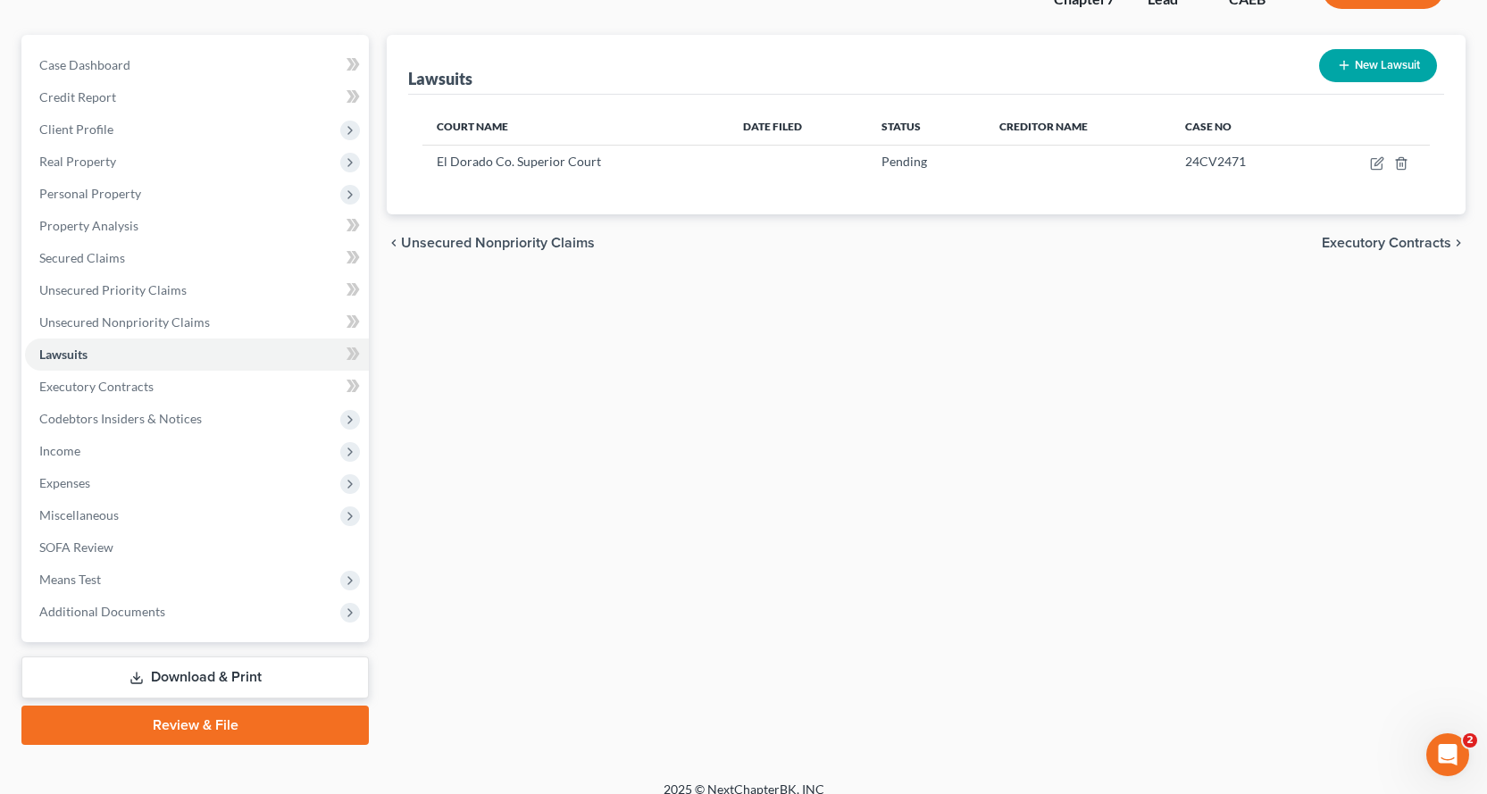
scroll to position [155, 0]
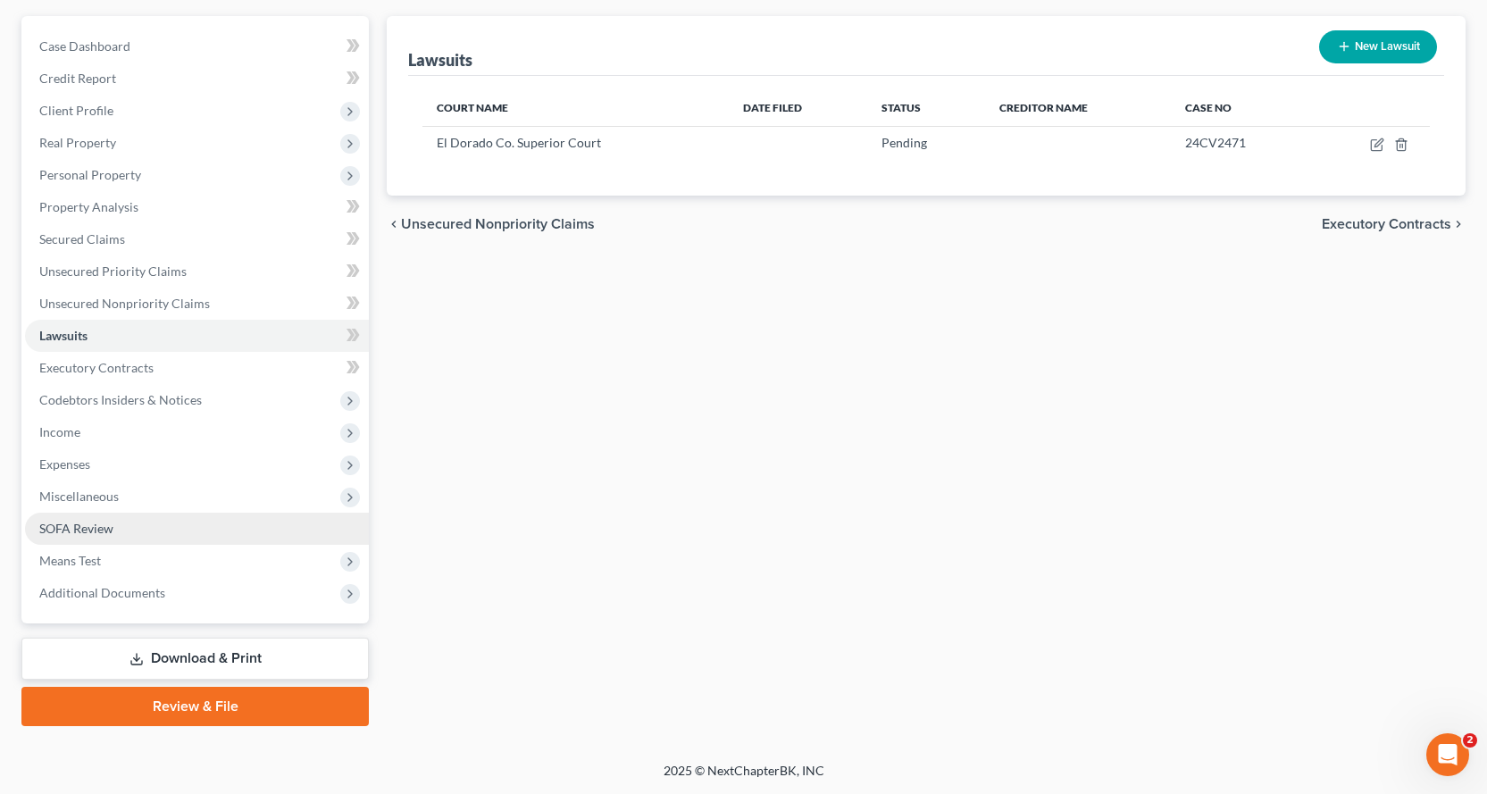
click at [84, 528] on span "SOFA Review" at bounding box center [76, 528] width 74 height 15
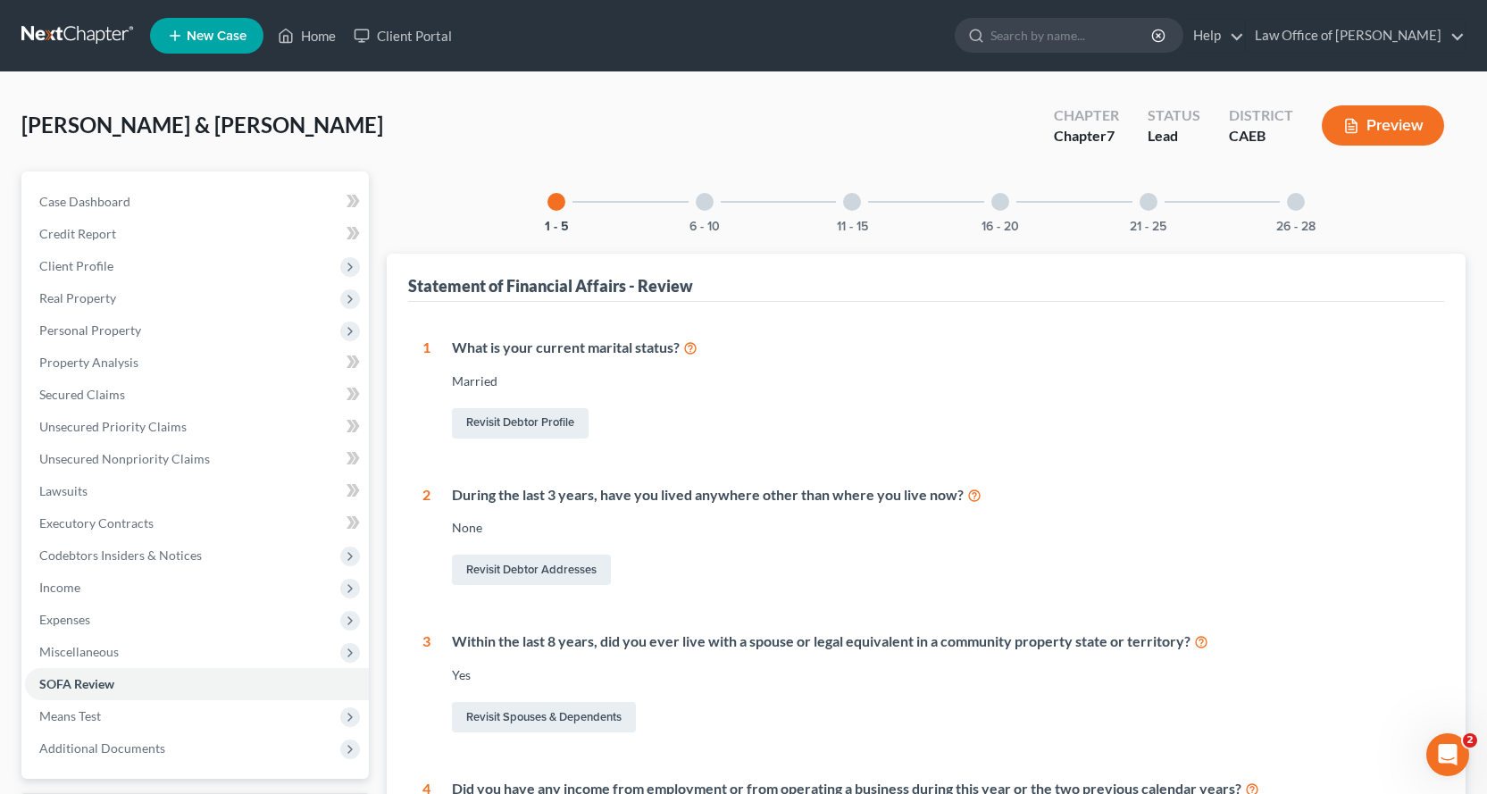
click at [705, 198] on div at bounding box center [705, 202] width 18 height 18
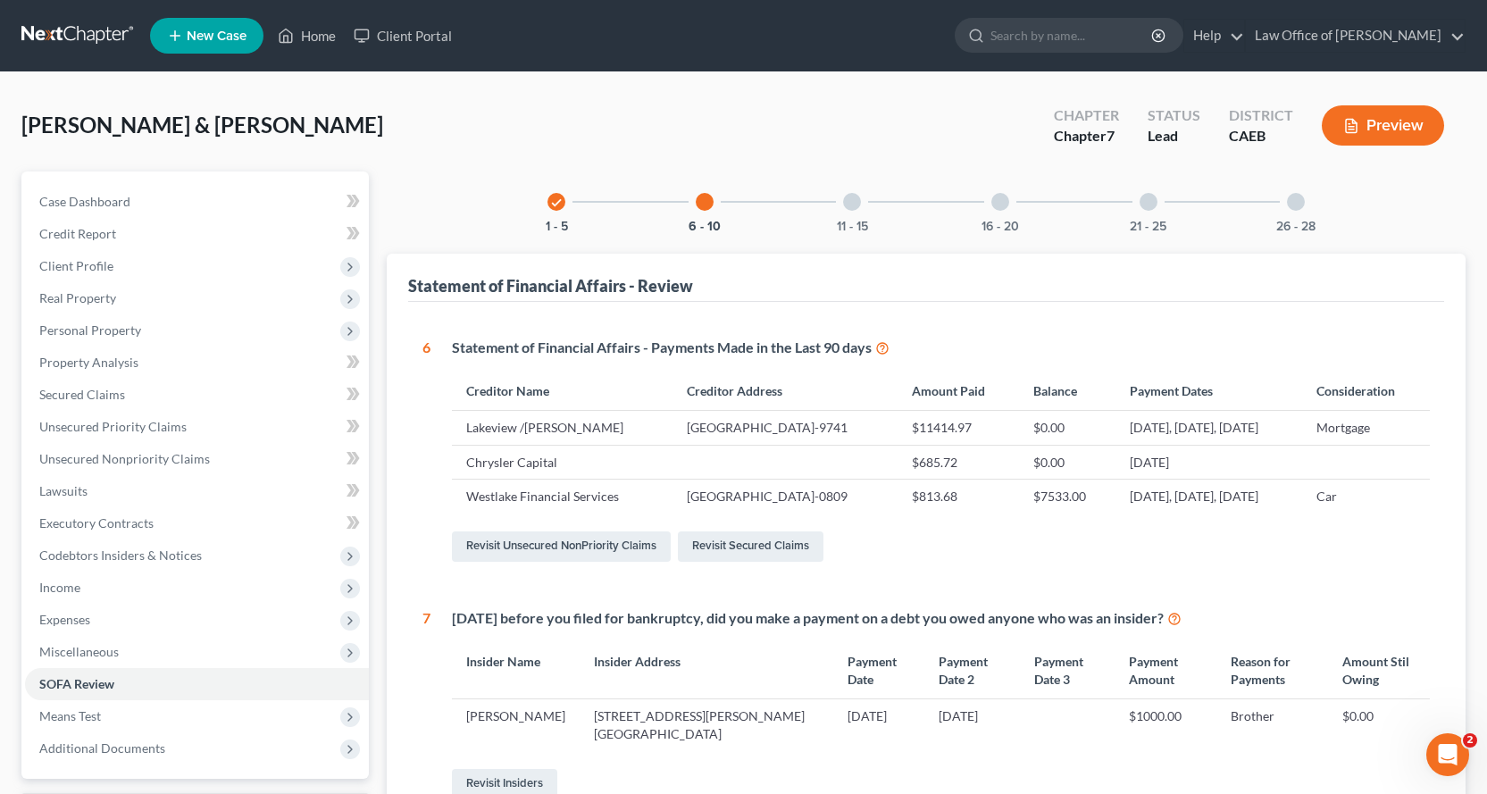
click at [847, 204] on div at bounding box center [852, 202] width 18 height 18
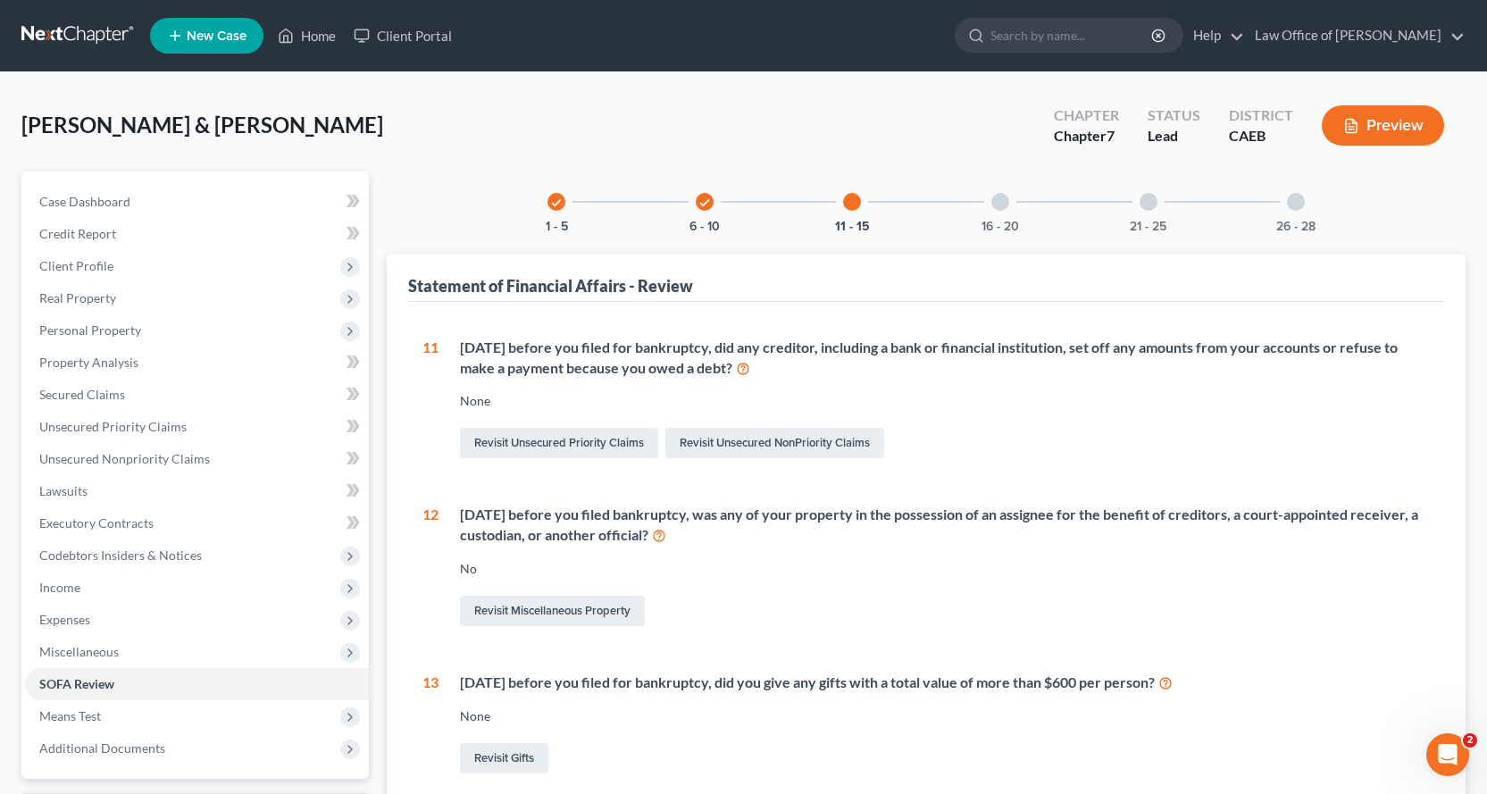
click at [1002, 201] on div at bounding box center [1000, 202] width 18 height 18
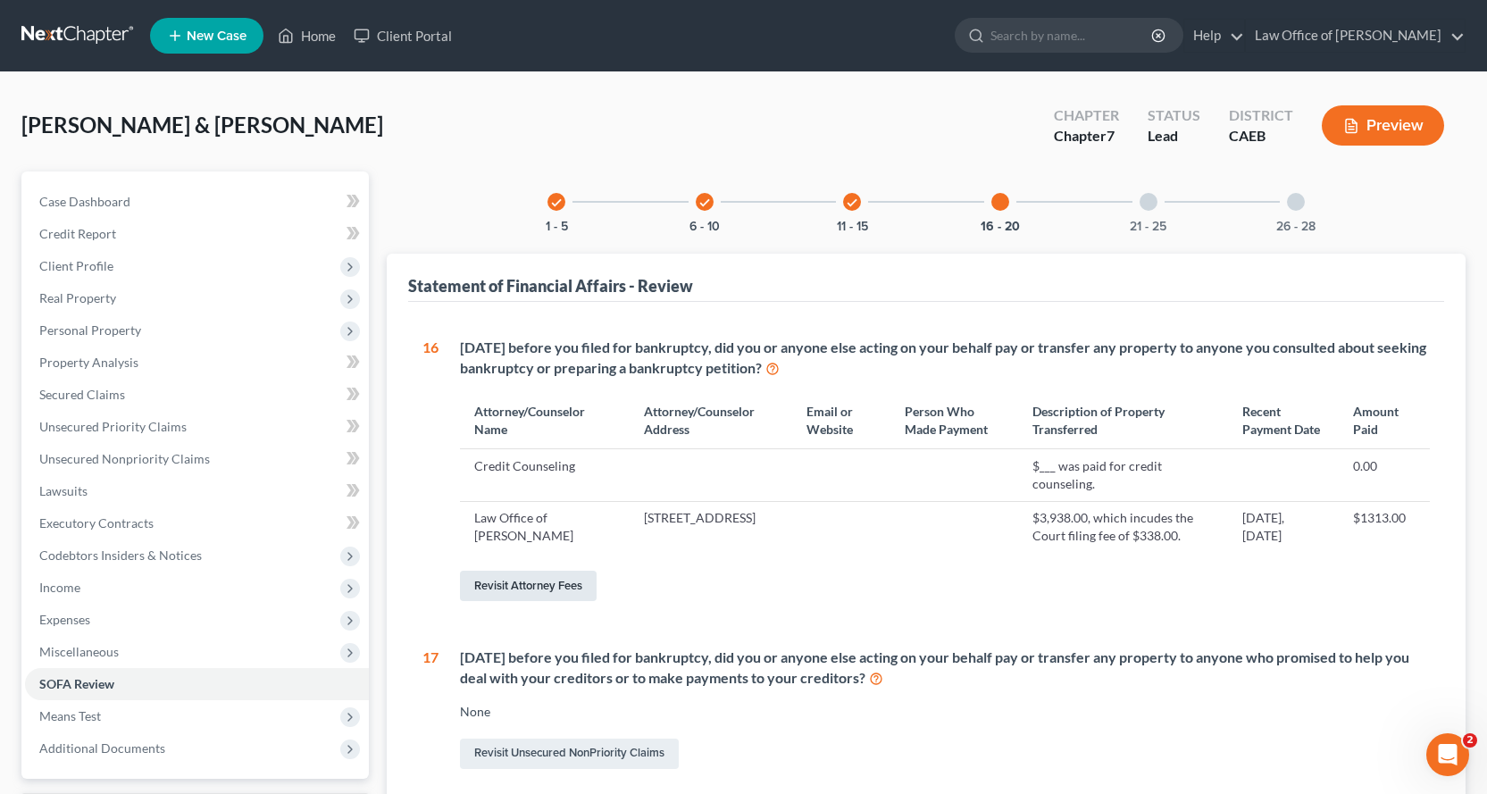
click at [574, 600] on link "Revisit Attorney Fees" at bounding box center [528, 586] width 137 height 30
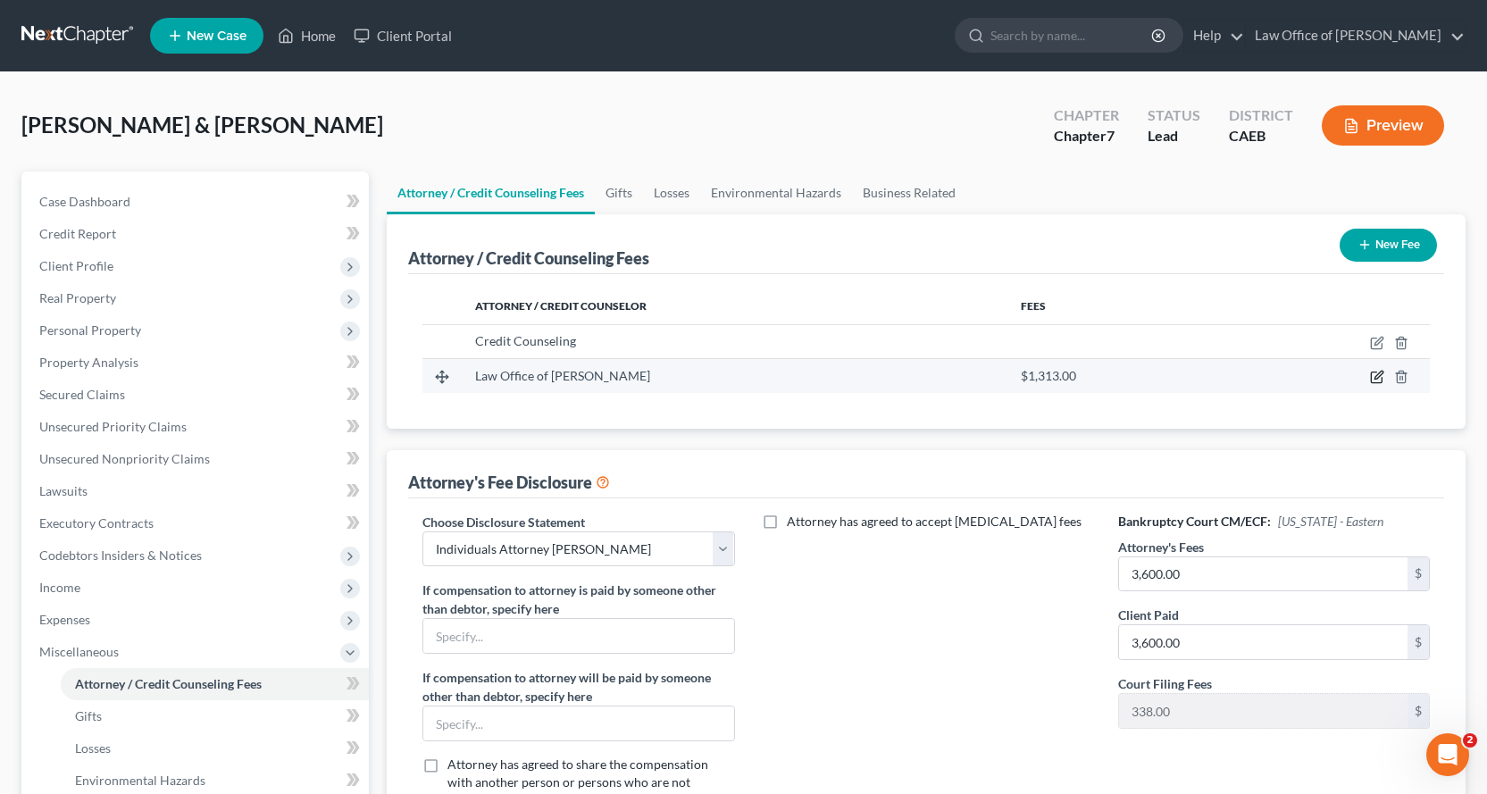
click at [1380, 378] on icon "button" at bounding box center [1377, 377] width 14 height 14
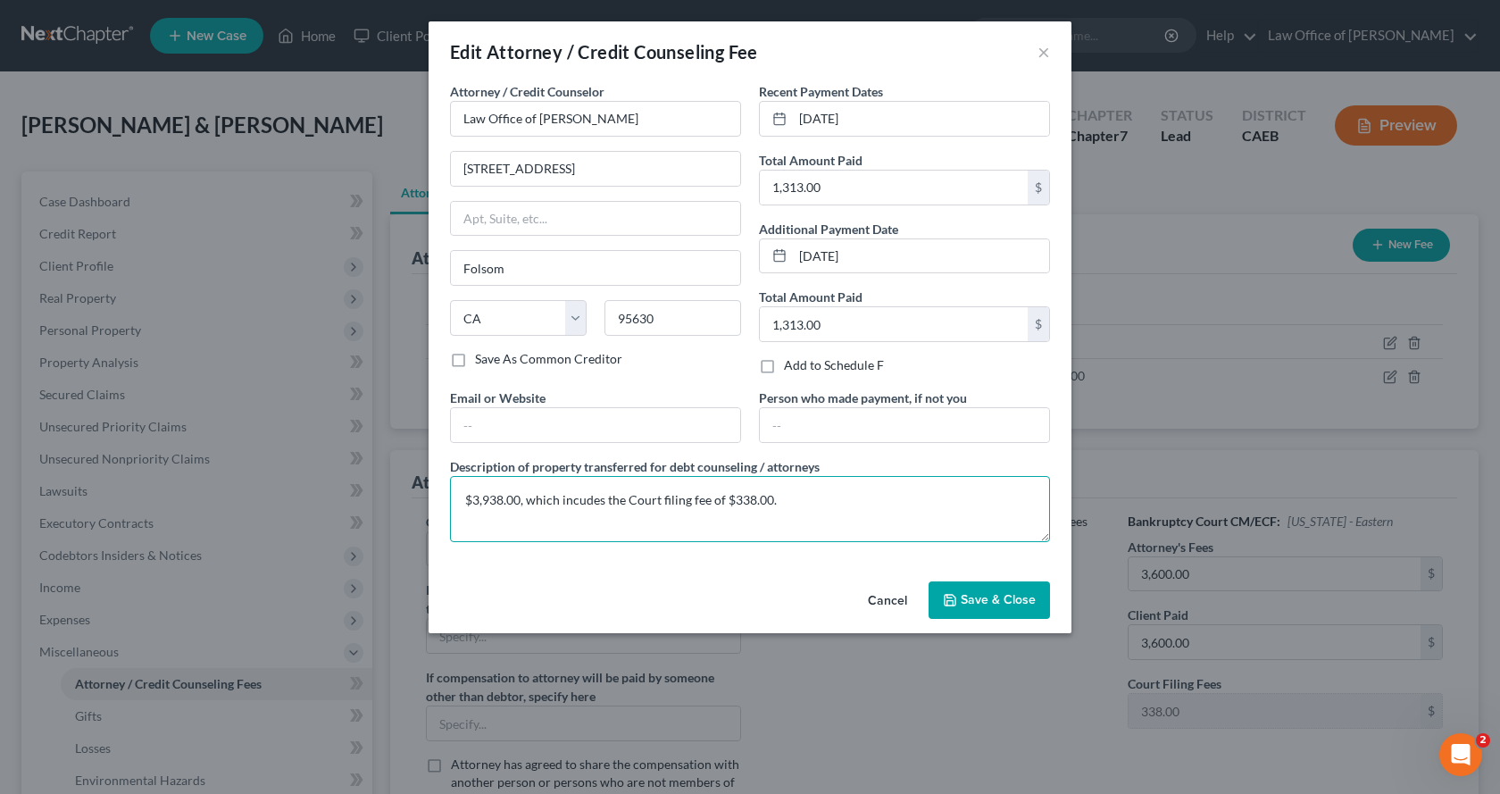
click at [793, 503] on textarea "$3,938.00, which incudes the Court filing fee of $338.00." at bounding box center [750, 509] width 600 height 66
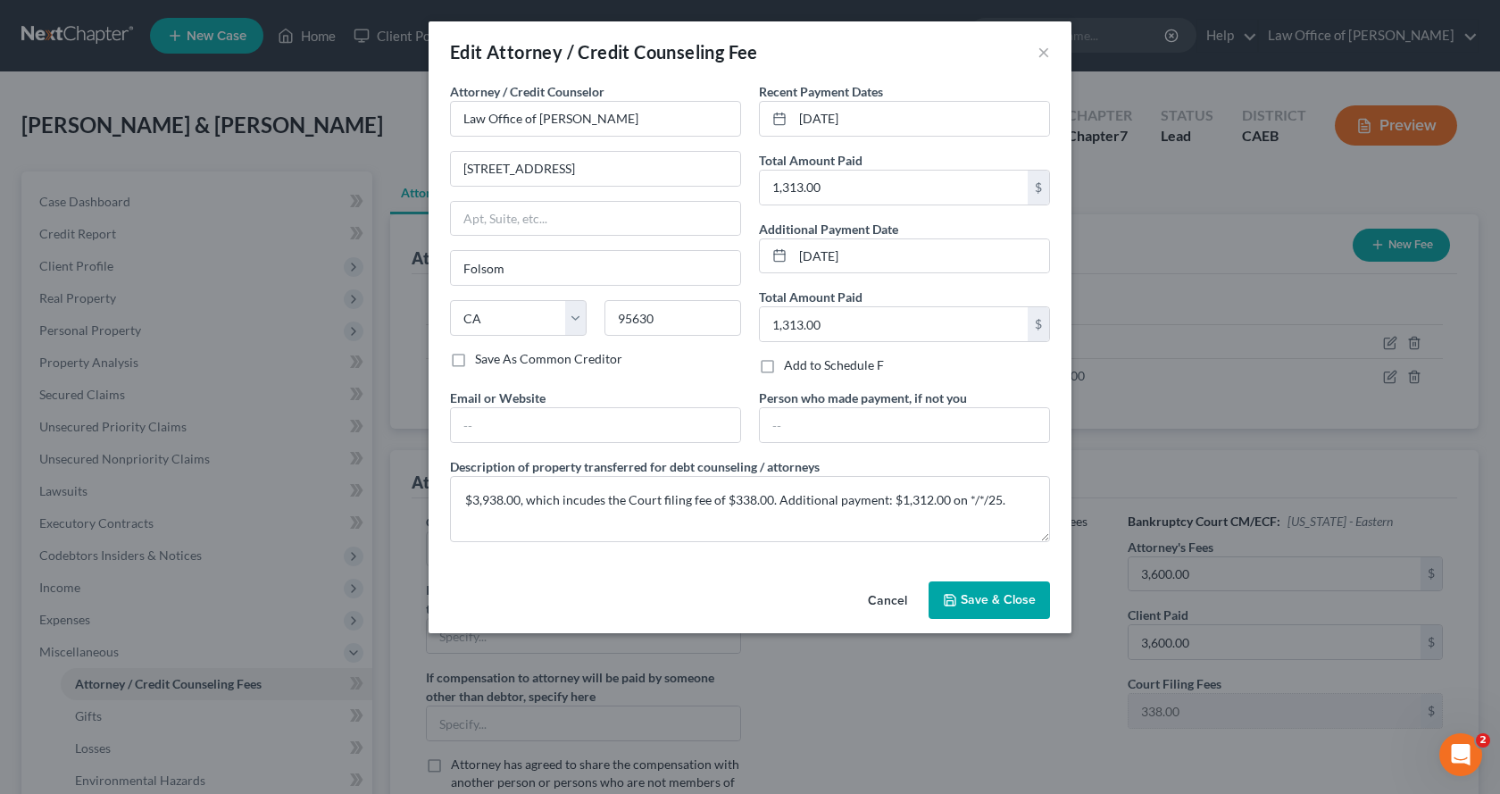
click at [987, 598] on span "Save & Close" at bounding box center [998, 599] width 75 height 15
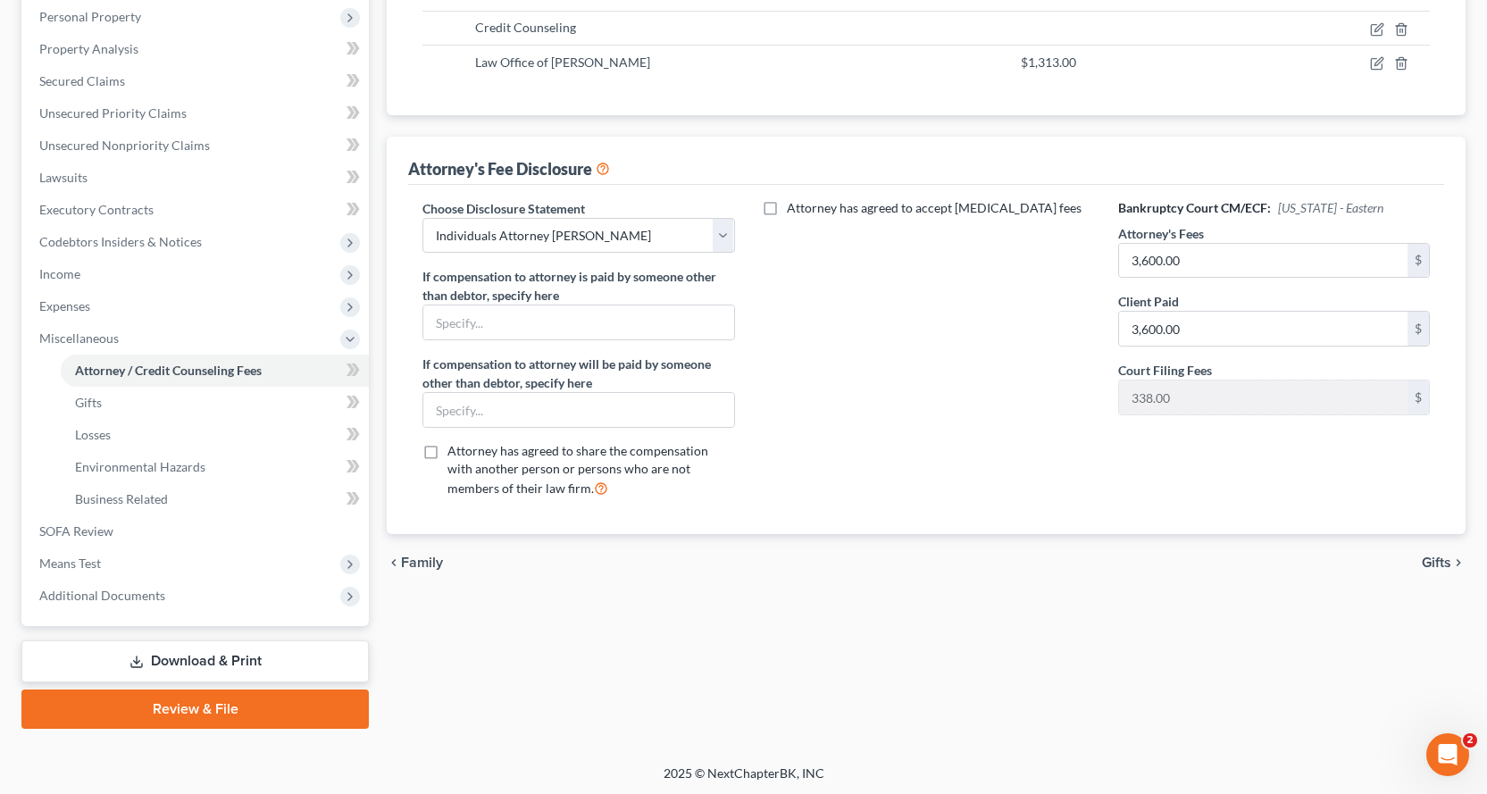
scroll to position [316, 0]
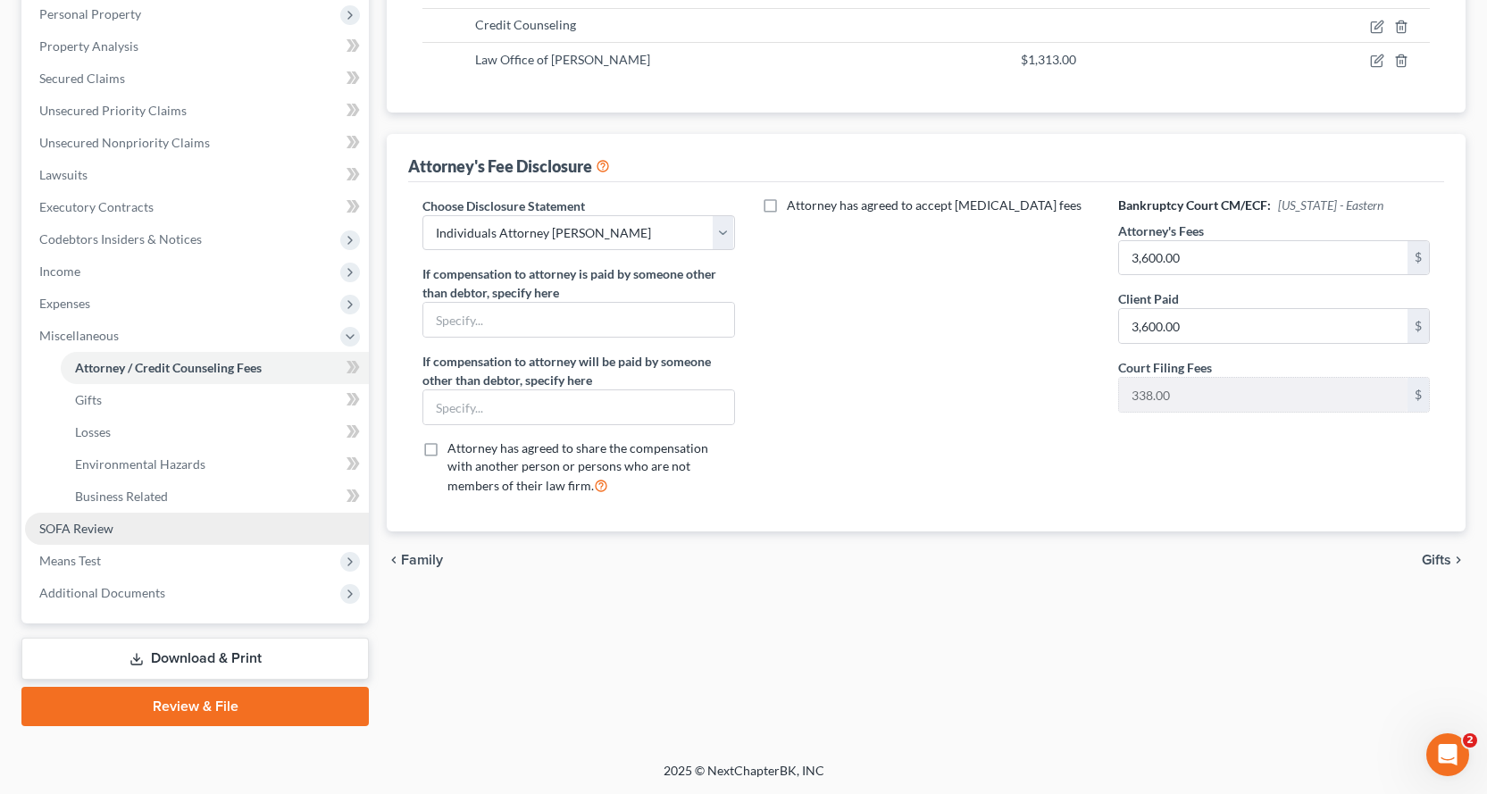
click at [63, 532] on span "SOFA Review" at bounding box center [76, 528] width 74 height 15
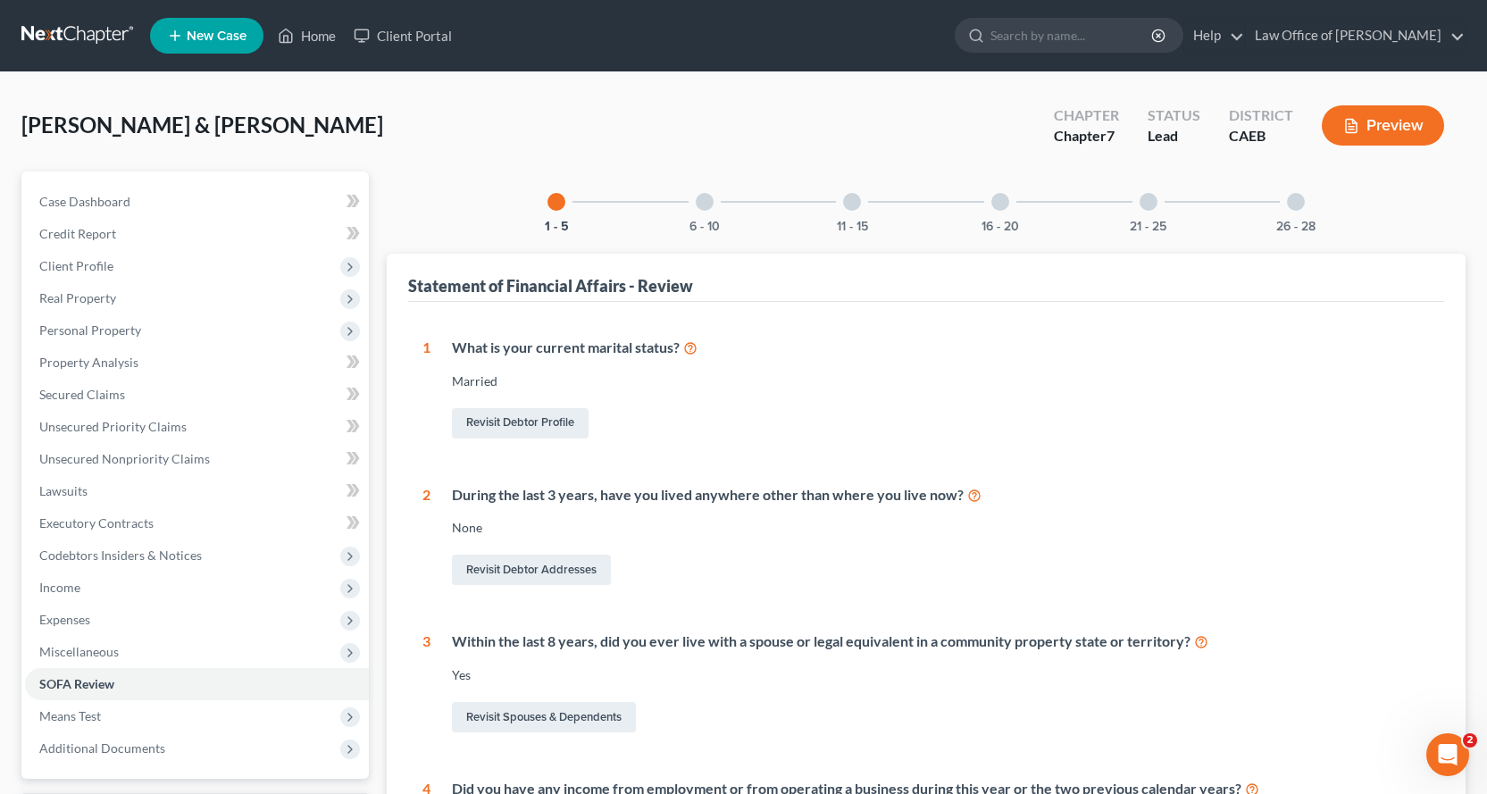
click at [699, 198] on div at bounding box center [705, 202] width 18 height 18
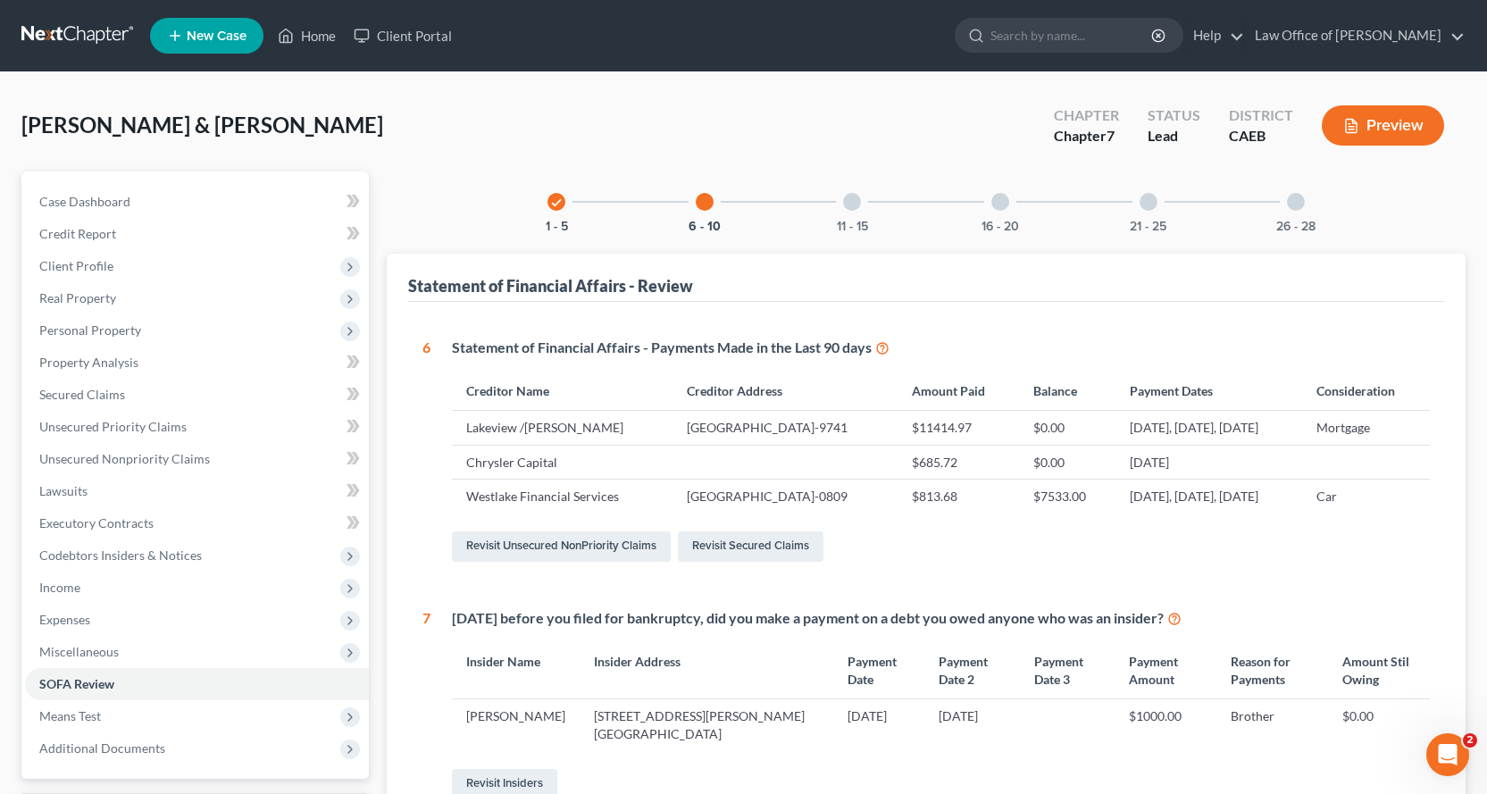
click at [855, 206] on div at bounding box center [852, 202] width 18 height 18
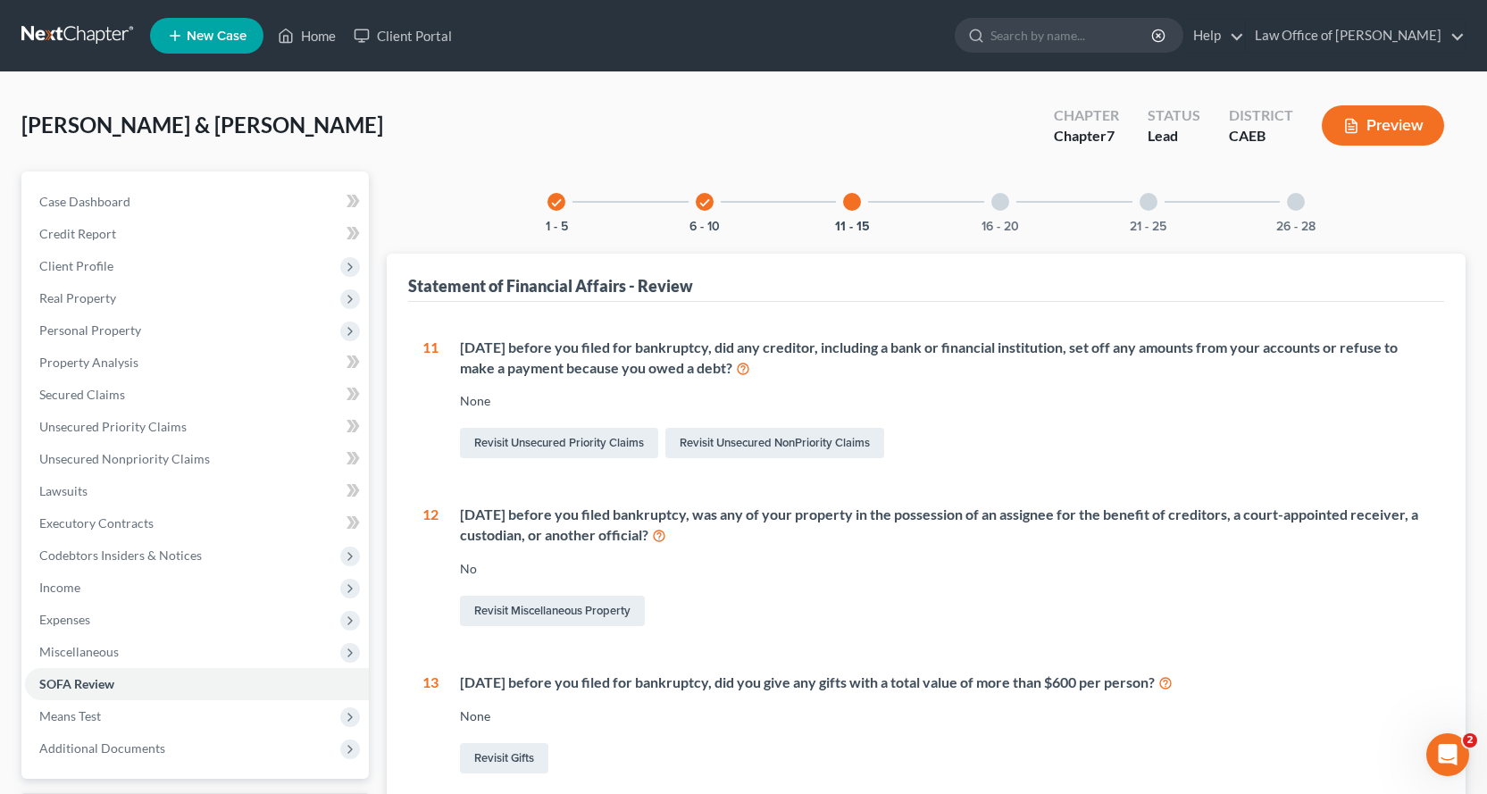
click at [999, 201] on div at bounding box center [1000, 202] width 18 height 18
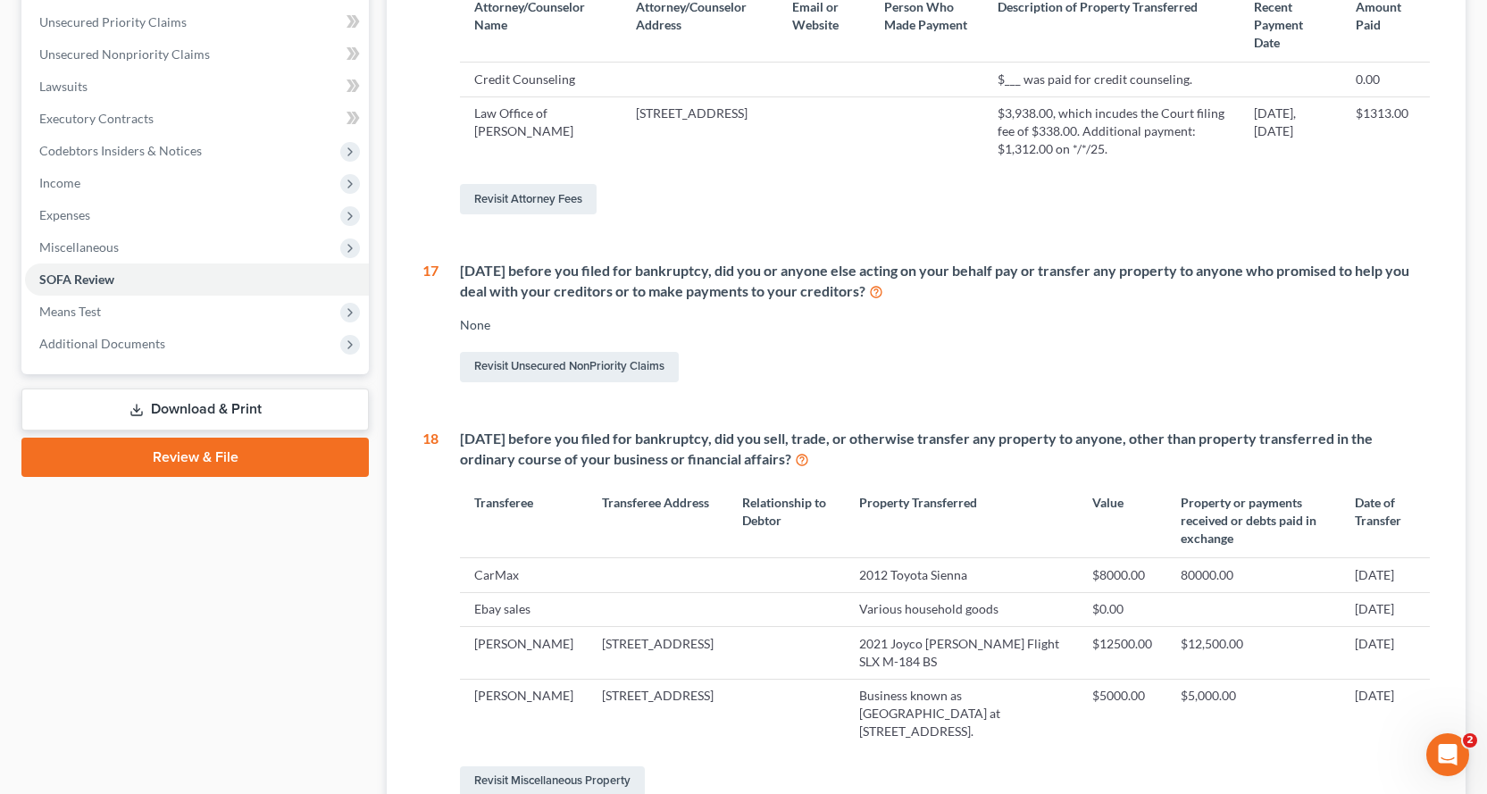
scroll to position [536, 0]
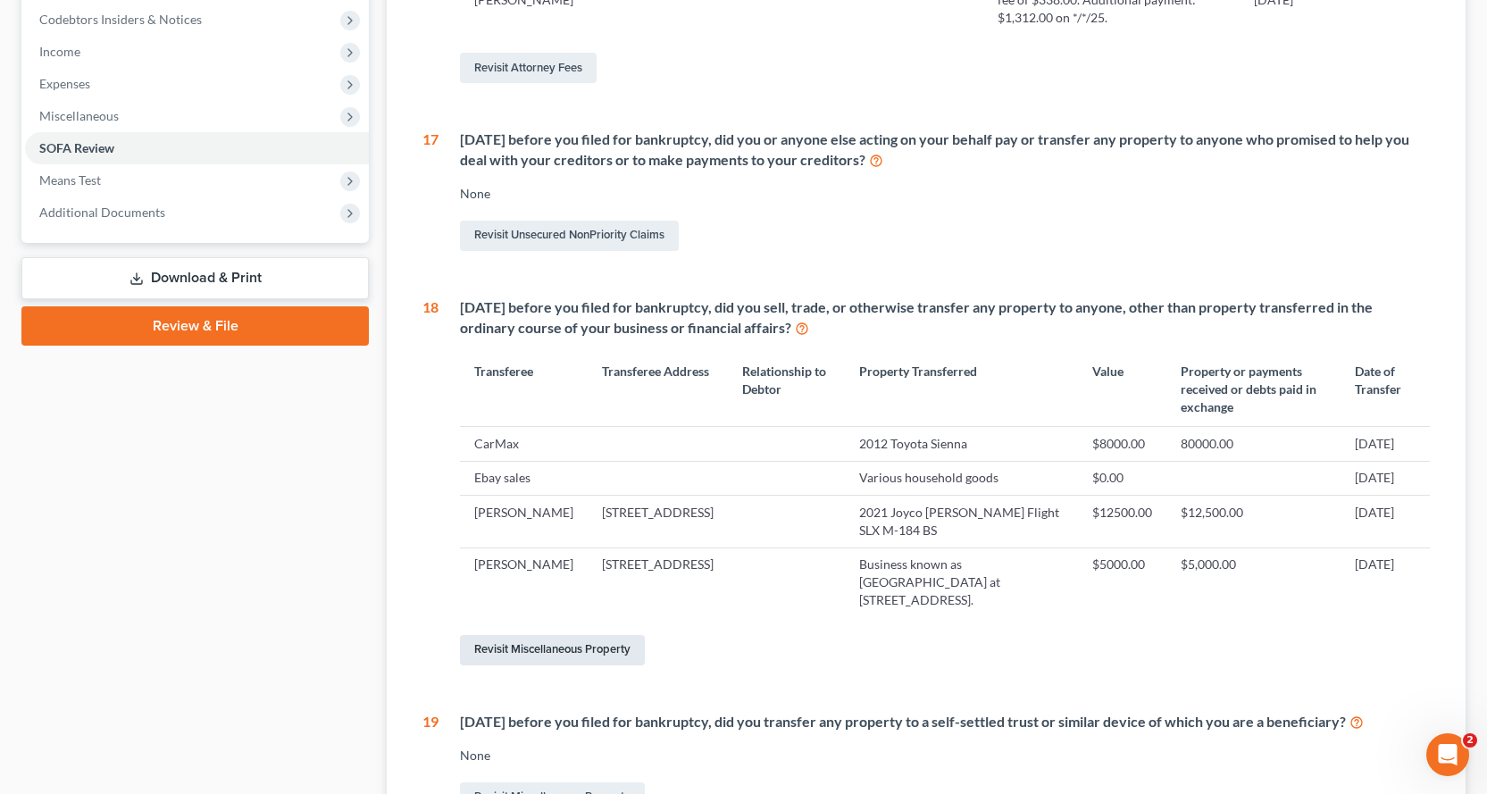
click at [588, 665] on link "Revisit Miscellaneous Property" at bounding box center [552, 650] width 185 height 30
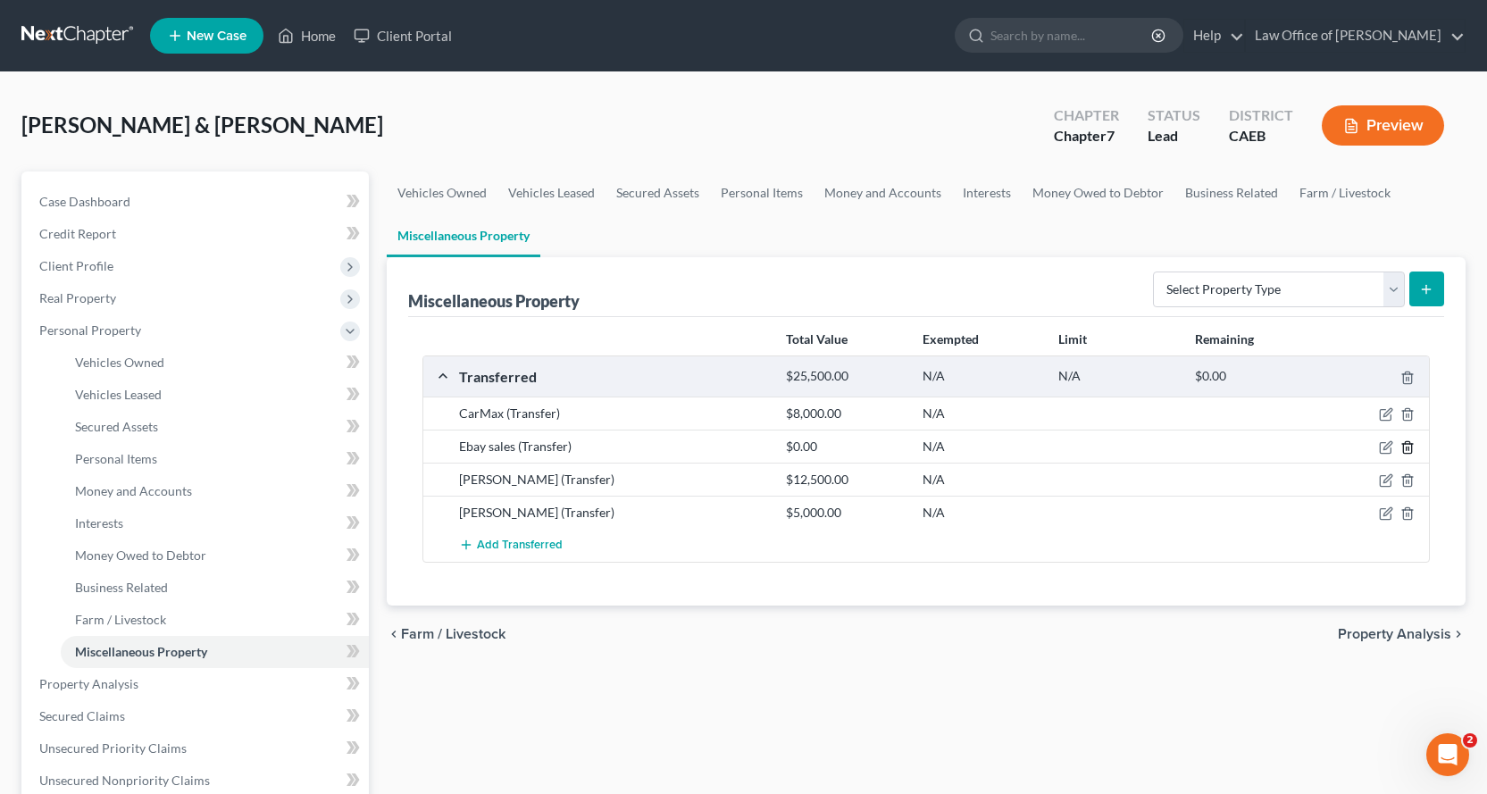
click at [1407, 449] on icon "button" at bounding box center [1407, 447] width 14 height 14
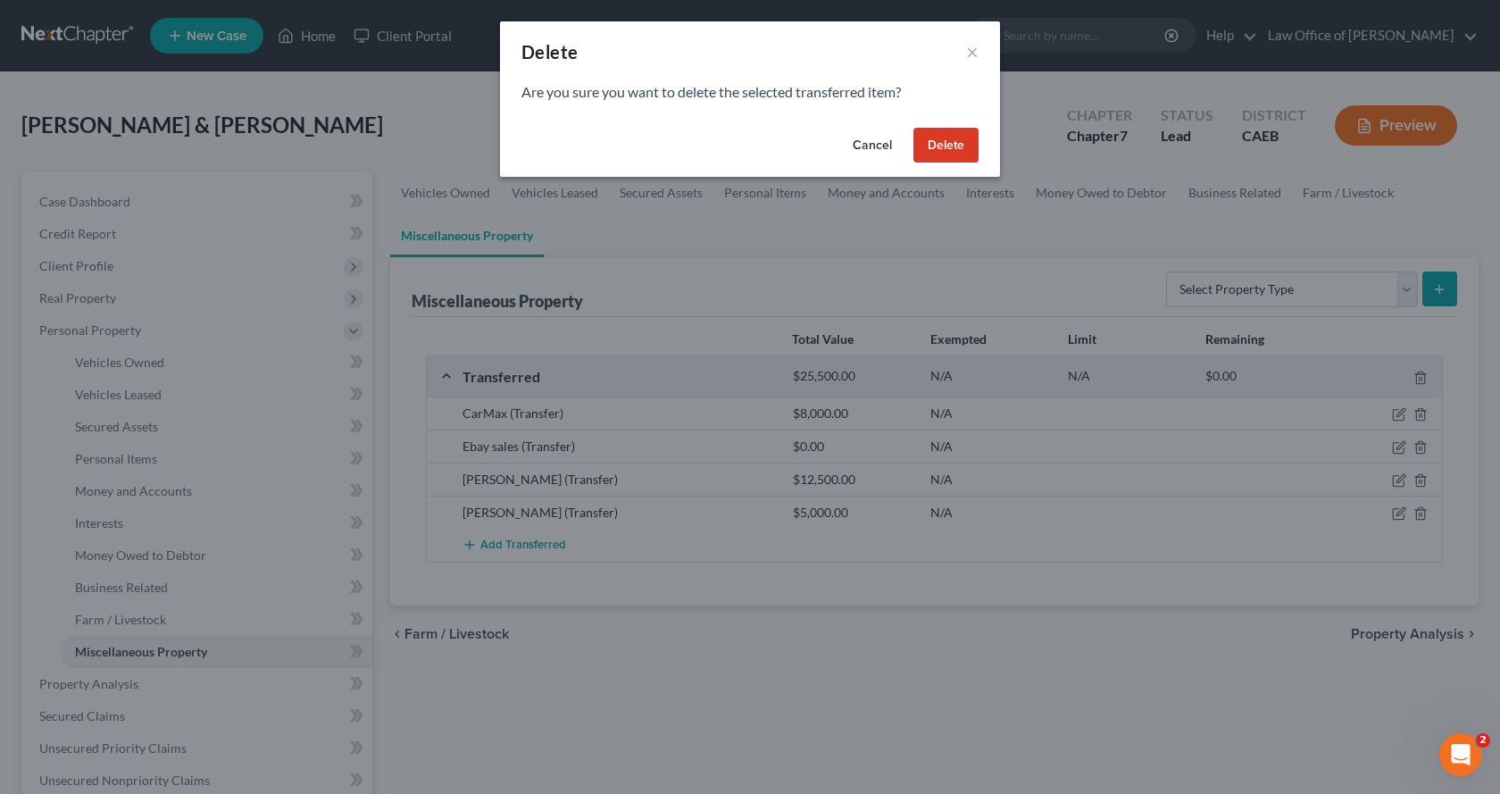
click at [955, 153] on button "Delete" at bounding box center [946, 146] width 65 height 36
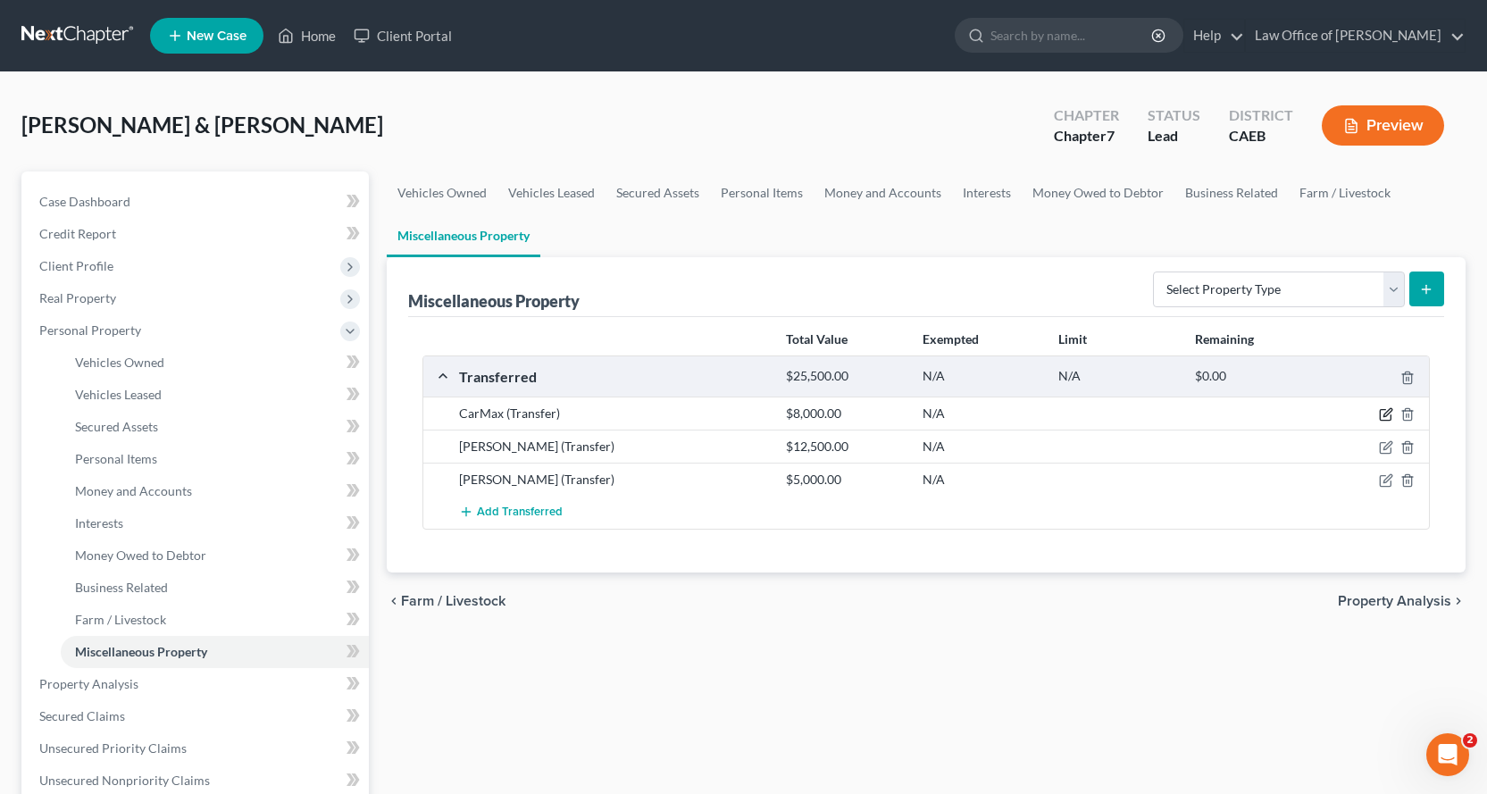
click at [1381, 413] on icon "button" at bounding box center [1386, 414] width 14 height 14
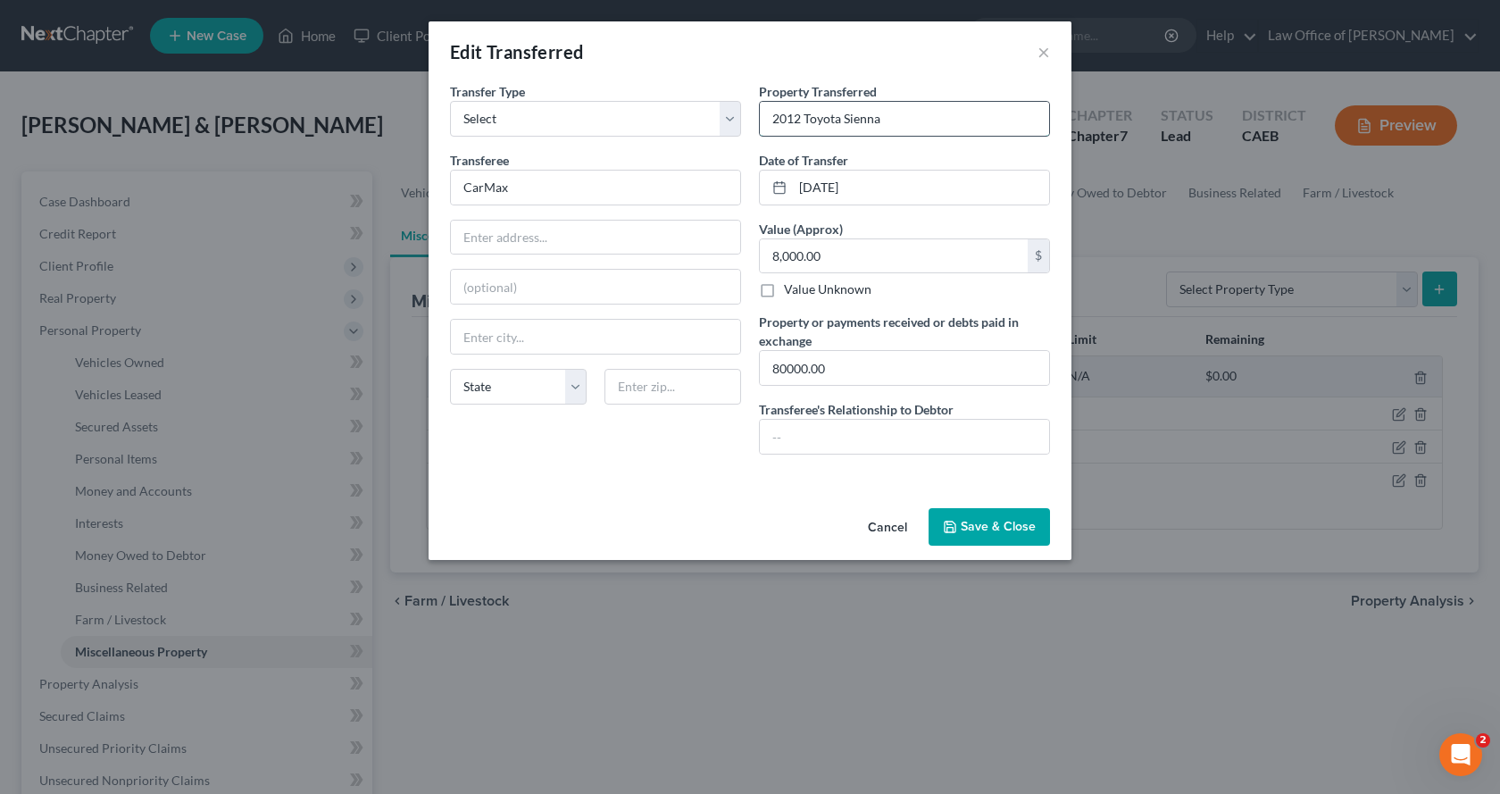
click at [768, 126] on input "2012 Toyota Sienna" at bounding box center [904, 119] width 289 height 34
click at [499, 244] on input "text" at bounding box center [595, 238] width 289 height 34
click at [491, 347] on input "text" at bounding box center [595, 337] width 289 height 34
click at [978, 518] on button "Save & Close" at bounding box center [989, 527] width 121 height 38
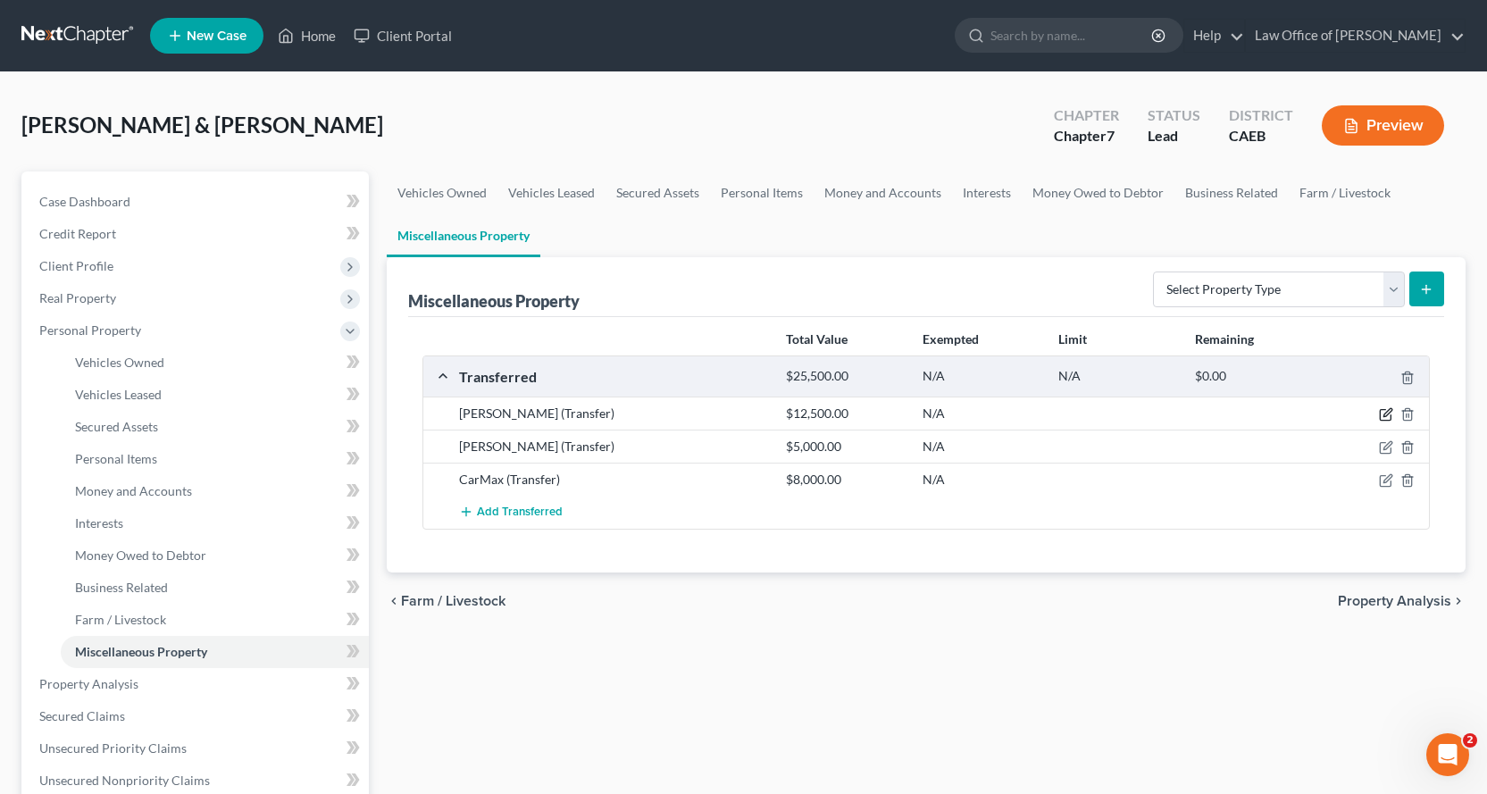
click at [1384, 412] on icon "button" at bounding box center [1386, 414] width 14 height 14
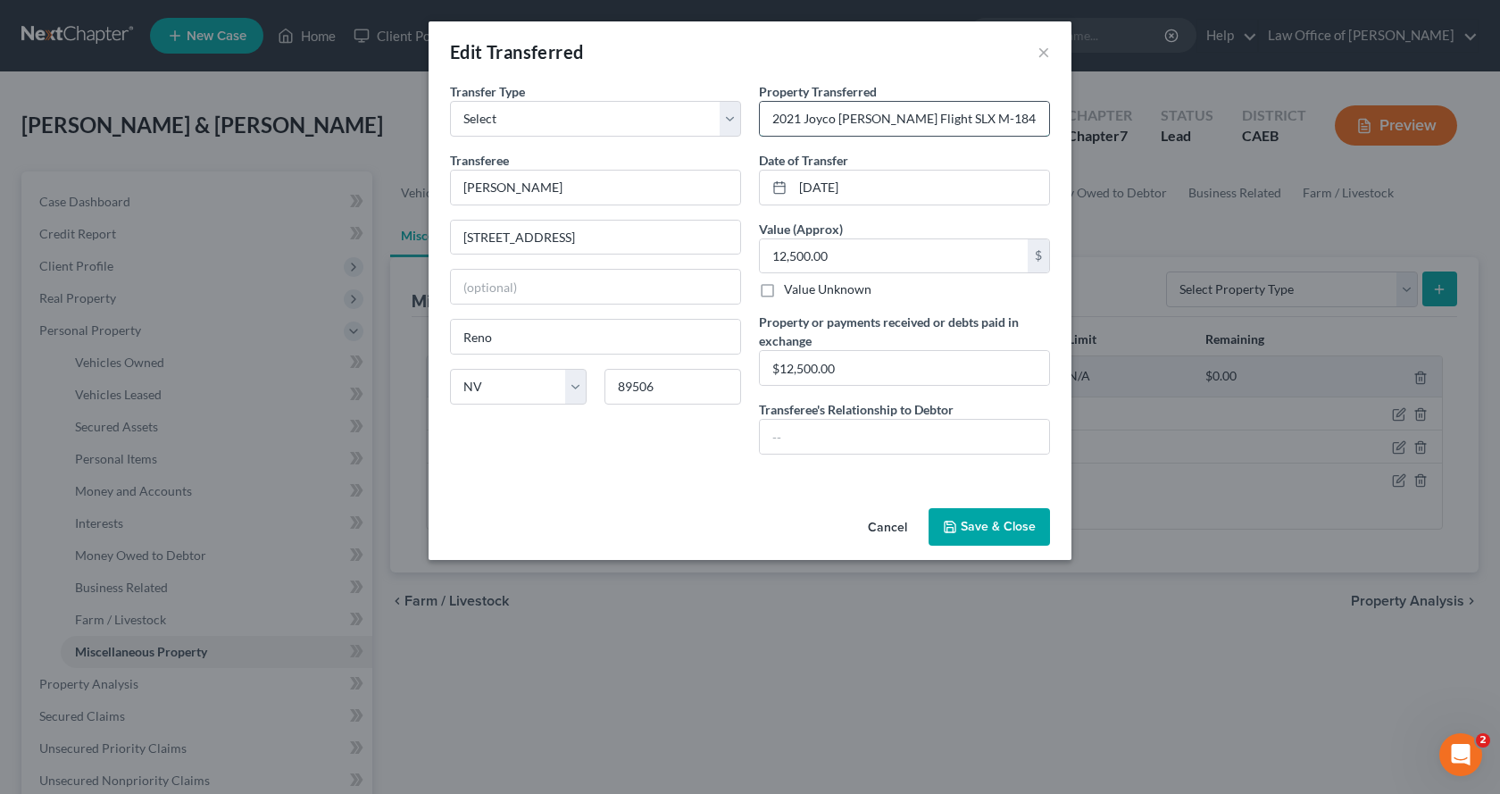
click at [774, 121] on input "2021 Joyco Jay Flight SLX M-184 BS" at bounding box center [904, 119] width 289 height 34
click at [864, 121] on input "SOld 2021 Joyco Jay Flight SLX M-184 BS" at bounding box center [904, 119] width 289 height 34
click at [788, 120] on input "SOld 2021 Joyco Trailer Jay Flight SLX M-184 BS" at bounding box center [904, 119] width 289 height 34
click at [985, 520] on button "Save & Close" at bounding box center [989, 527] width 121 height 38
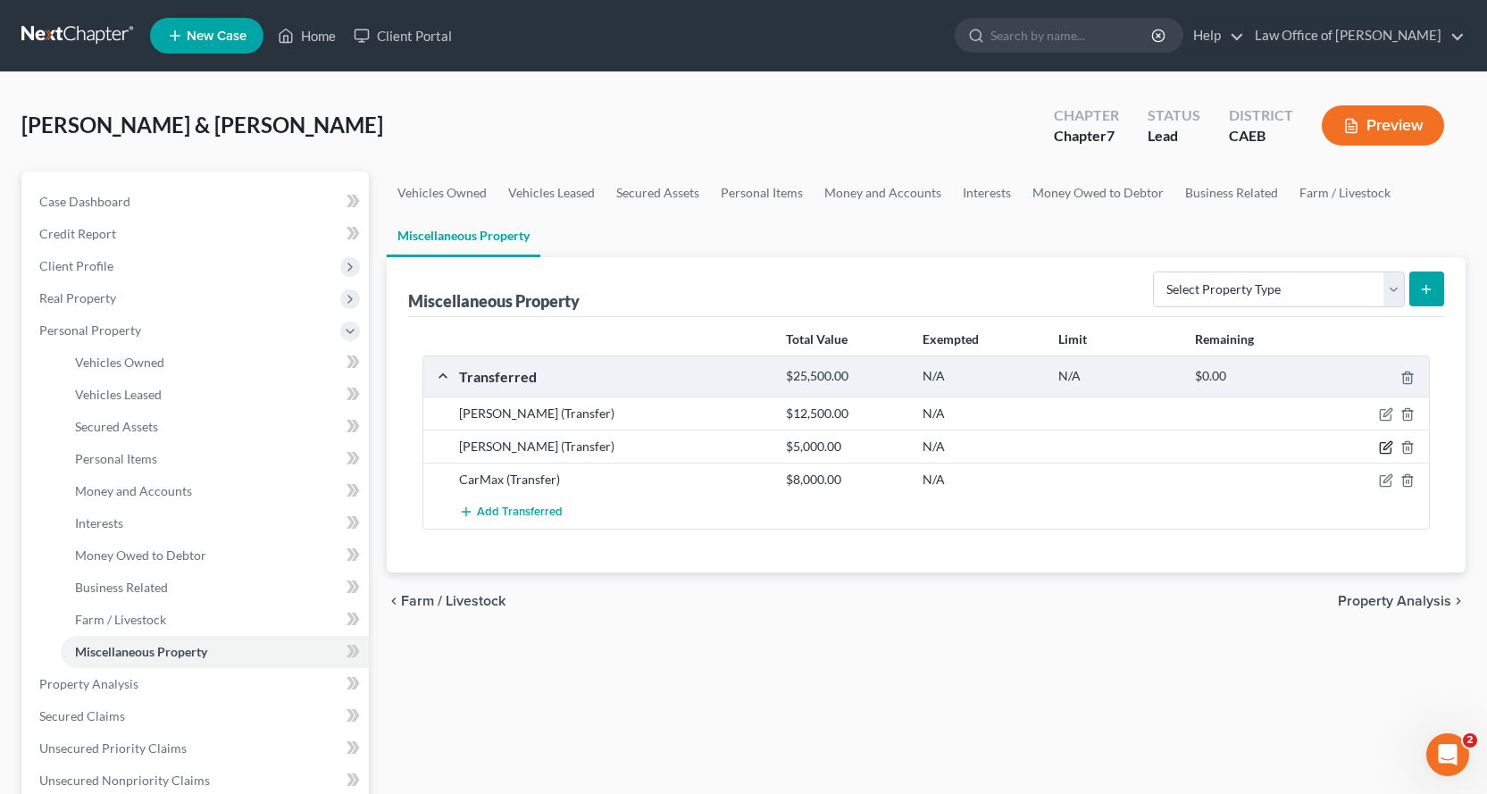
click at [1380, 446] on icon "button" at bounding box center [1385, 448] width 11 height 11
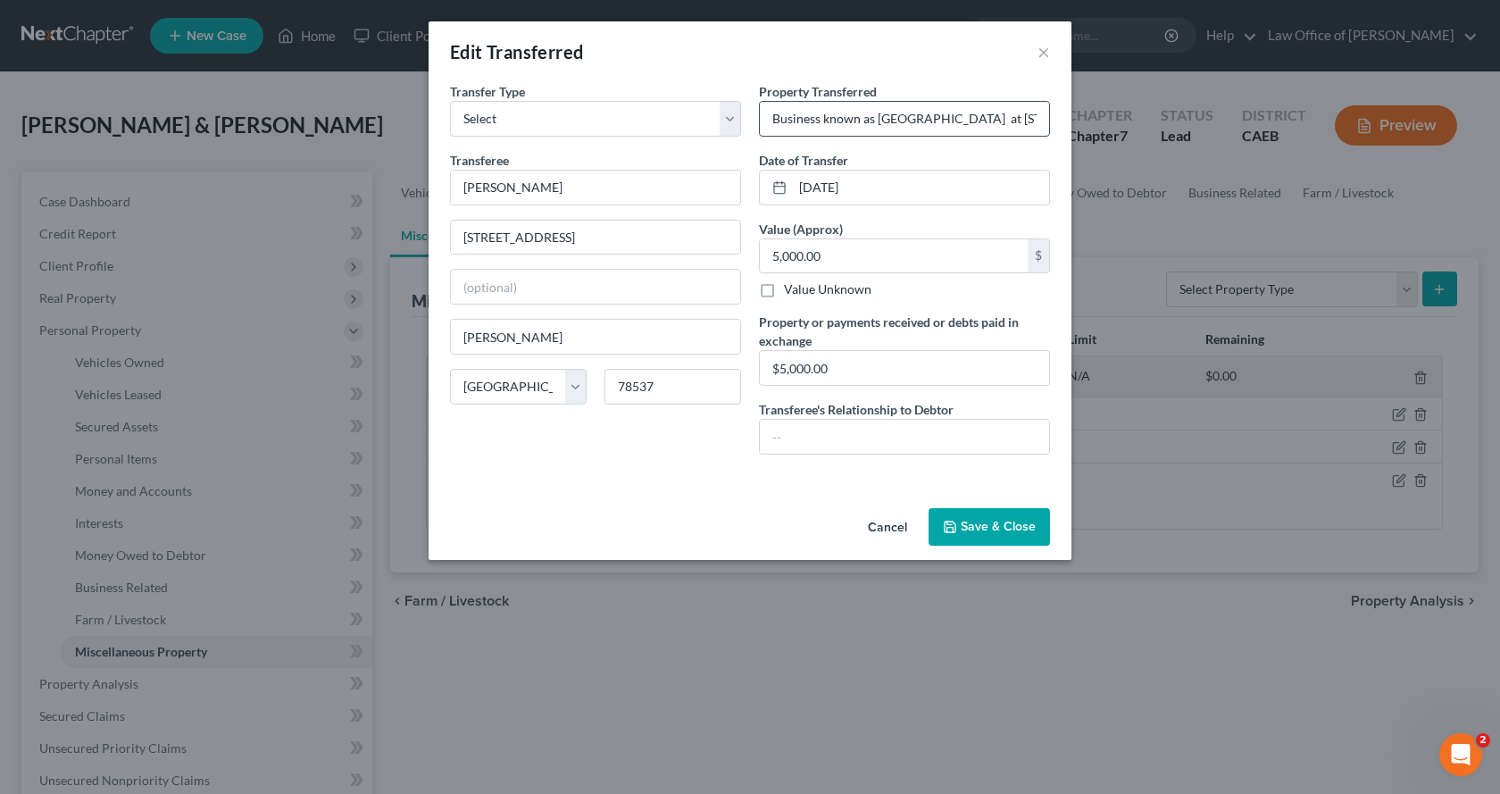
click at [772, 120] on input "Business known as Polys Indoor Playground at 4413 N 22nd Street, McAllen, TX 78…" at bounding box center [904, 119] width 289 height 34
drag, startPoint x: 779, startPoint y: 119, endPoint x: 769, endPoint y: 118, distance: 9.9
click at [769, 118] on input "Business known as Polys Indoor Playground at 4413 N 22nd Street, McAllen, TX 78…" at bounding box center [904, 119] width 289 height 34
click at [984, 530] on button "Save & Close" at bounding box center [989, 527] width 121 height 38
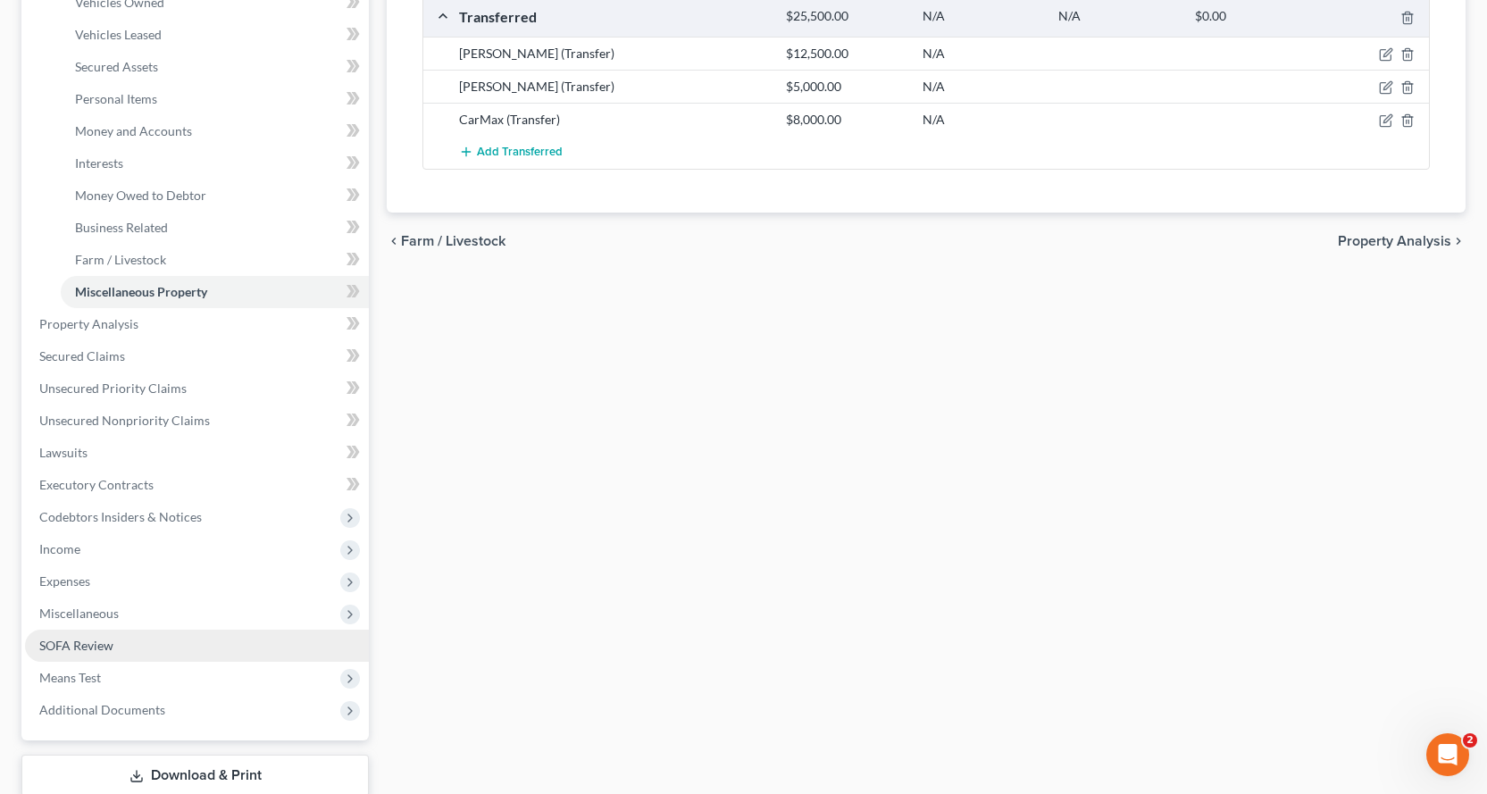
scroll to position [446, 0]
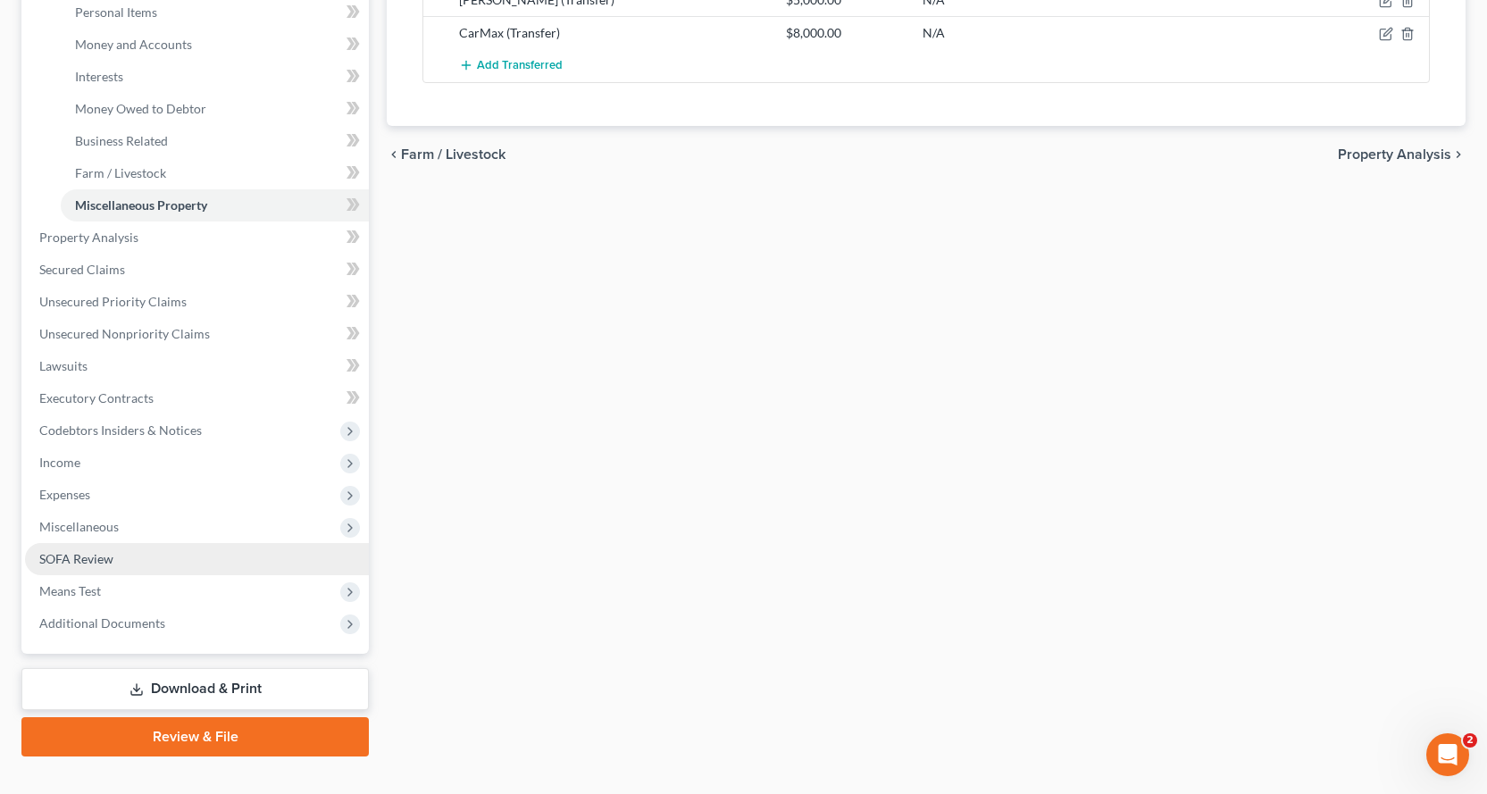
click at [121, 558] on link "SOFA Review" at bounding box center [197, 559] width 344 height 32
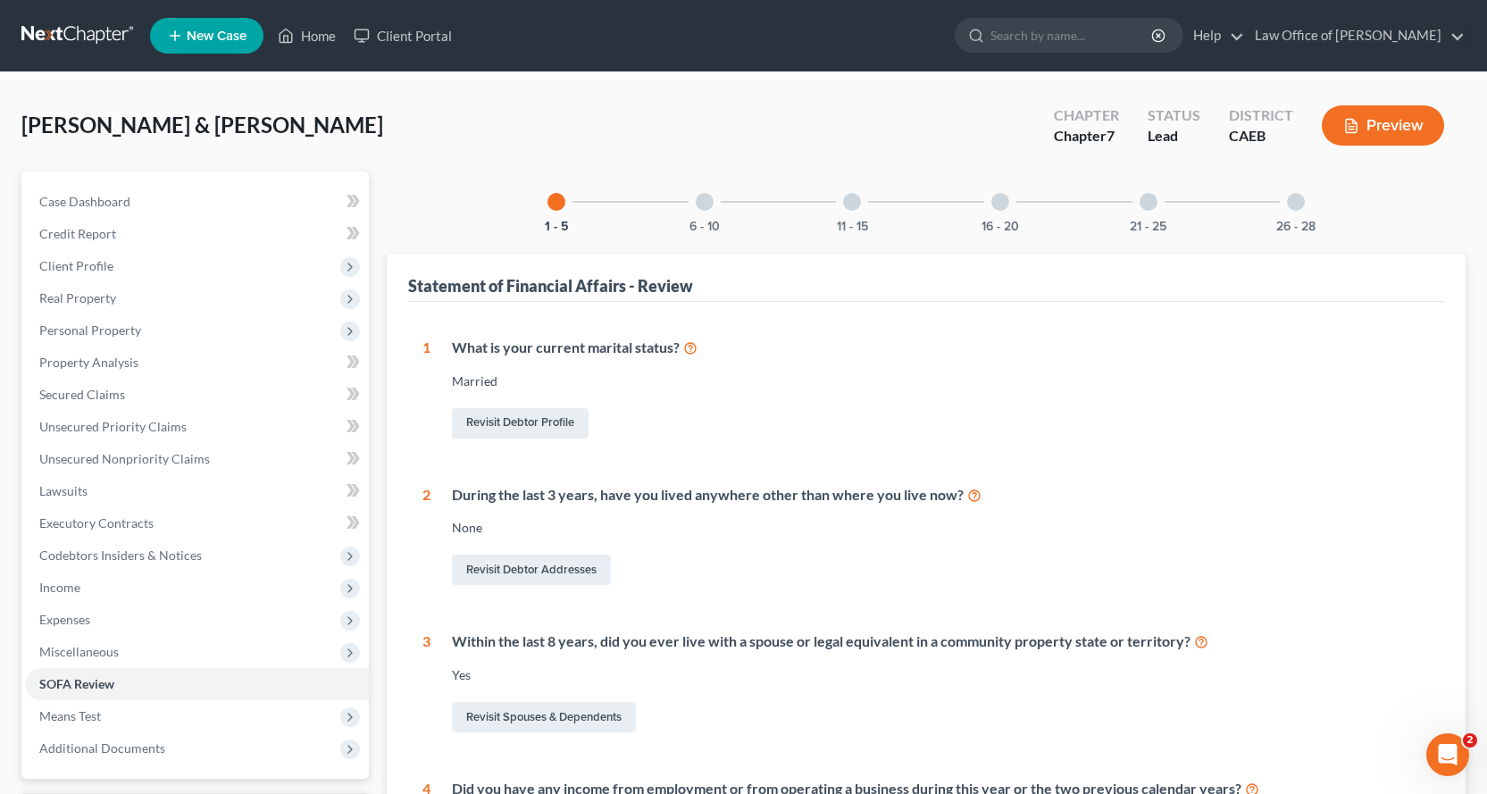
click at [709, 201] on div at bounding box center [705, 202] width 18 height 18
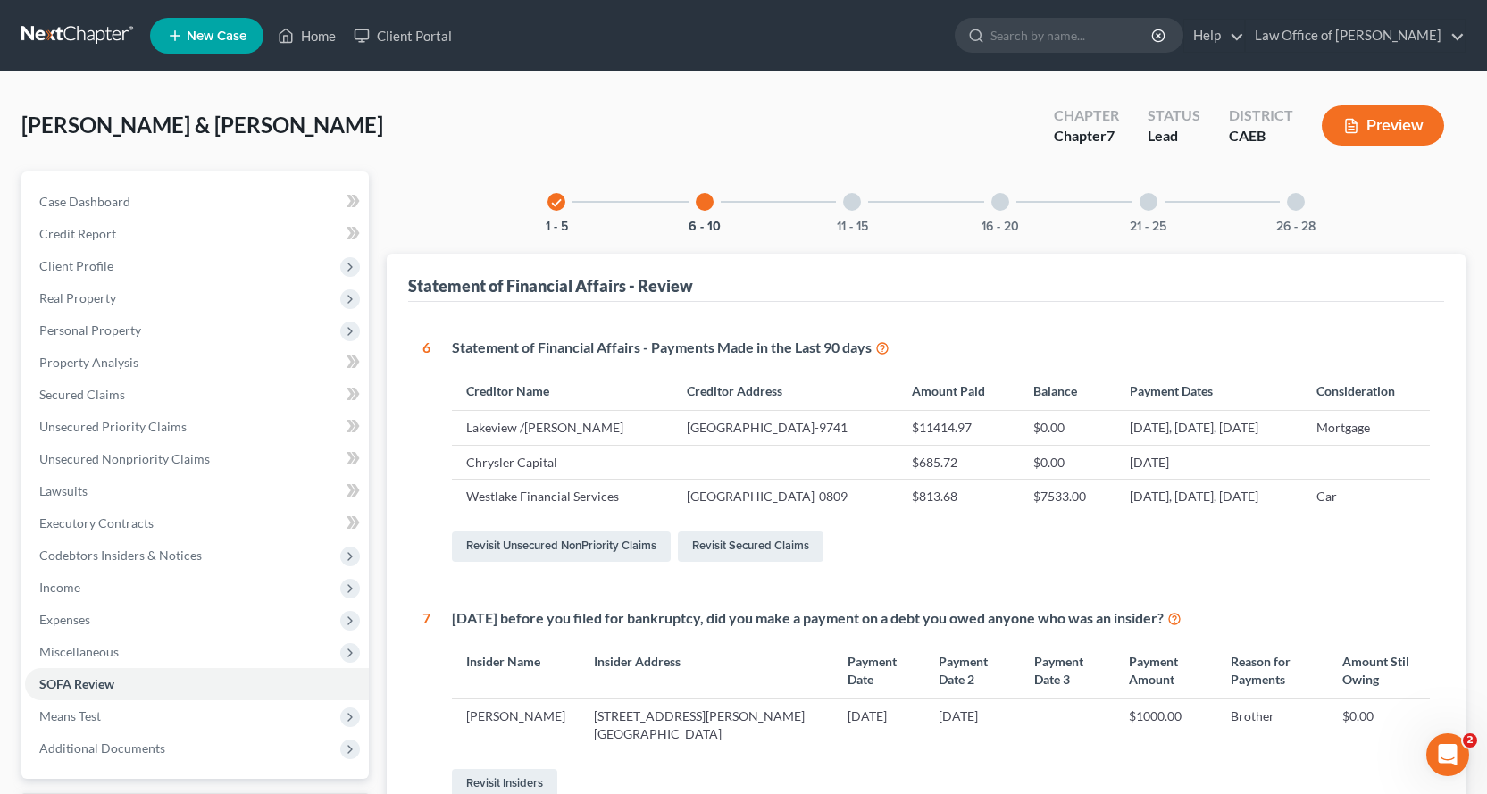
click at [856, 204] on div at bounding box center [852, 202] width 18 height 18
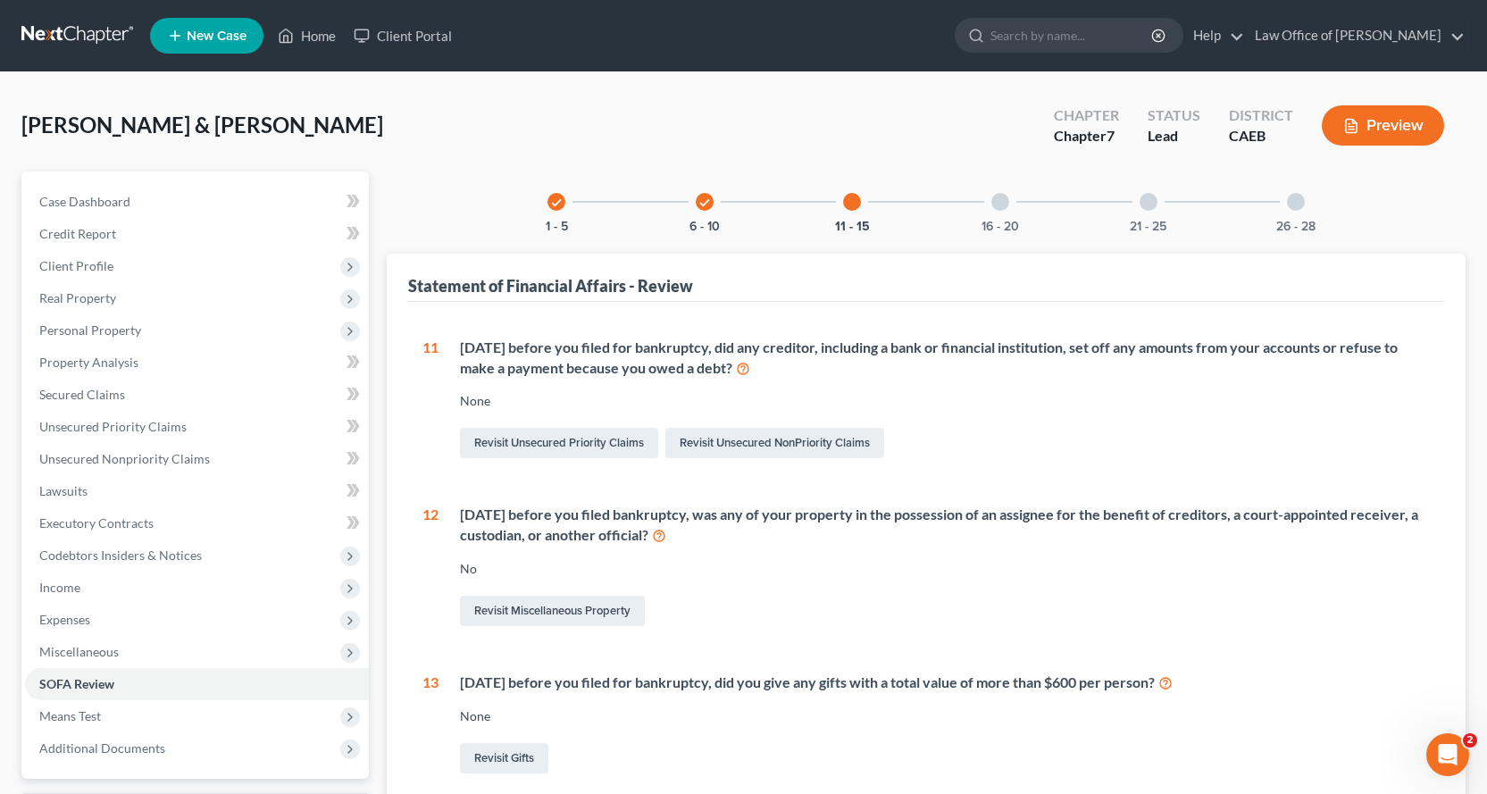
click at [1000, 206] on div at bounding box center [1000, 202] width 18 height 18
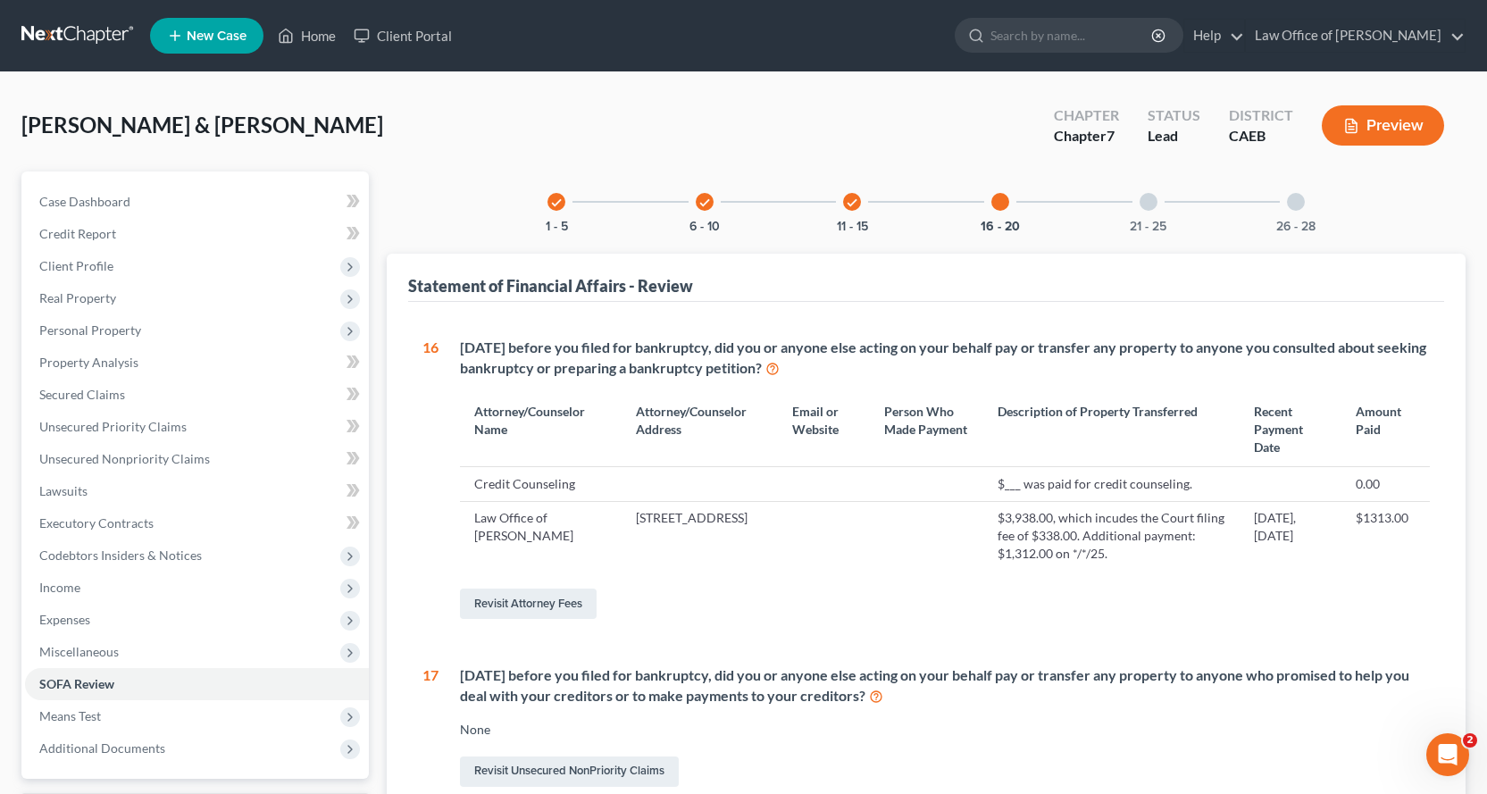
click at [1157, 204] on div "21 - 25" at bounding box center [1148, 201] width 61 height 61
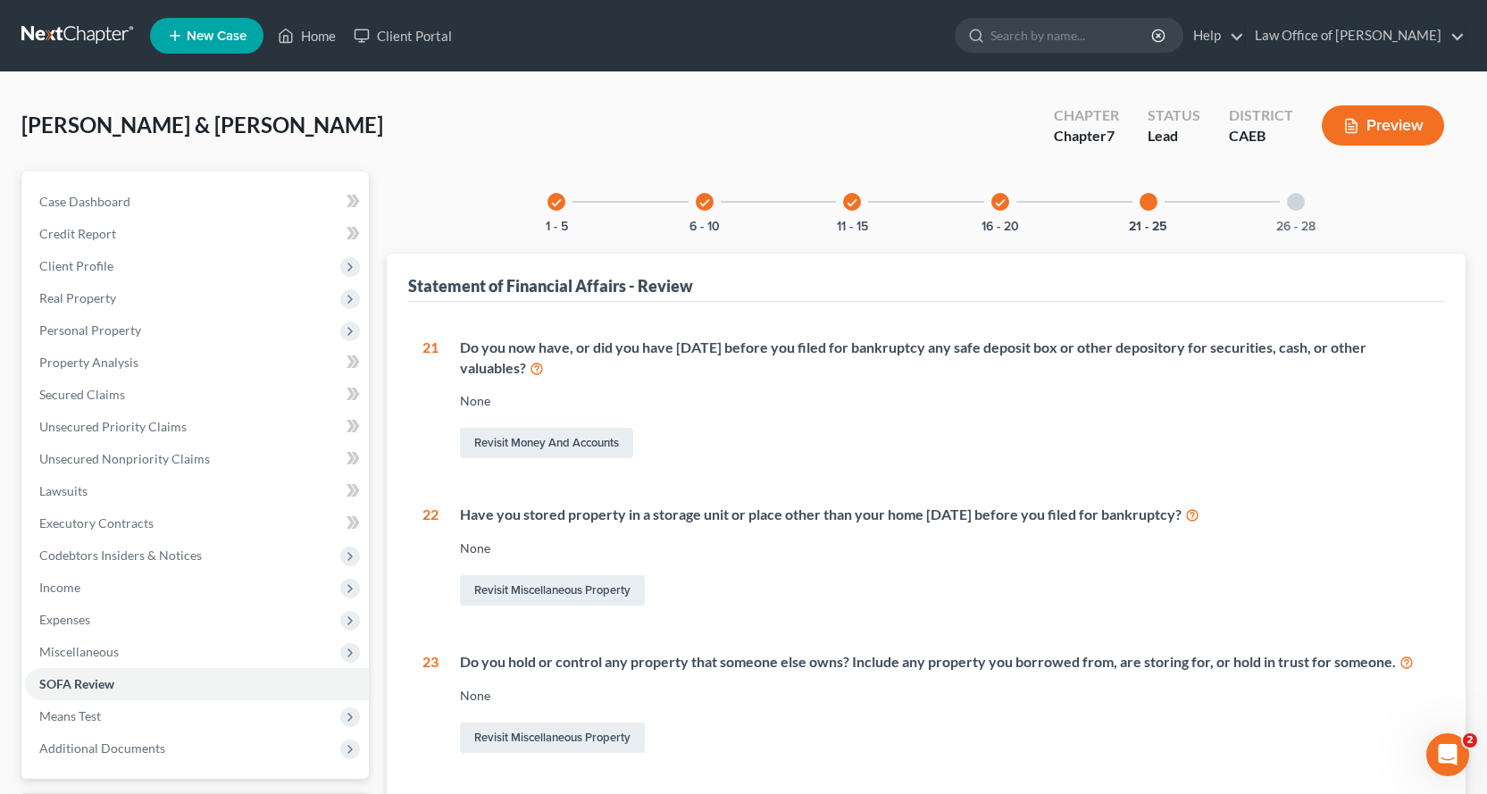
click at [1298, 198] on div at bounding box center [1296, 202] width 18 height 18
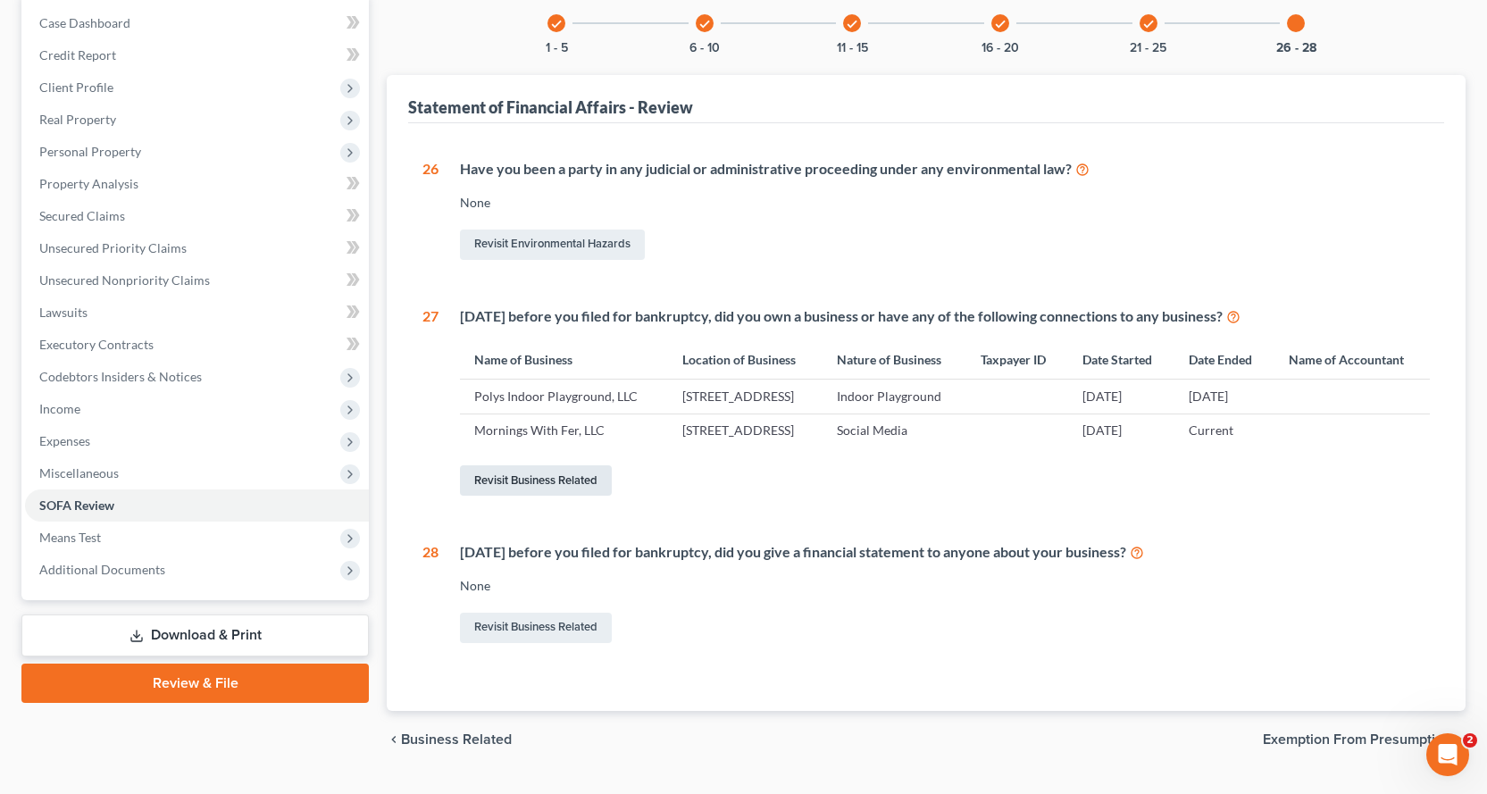
click at [515, 496] on link "Revisit Business Related" at bounding box center [536, 480] width 152 height 30
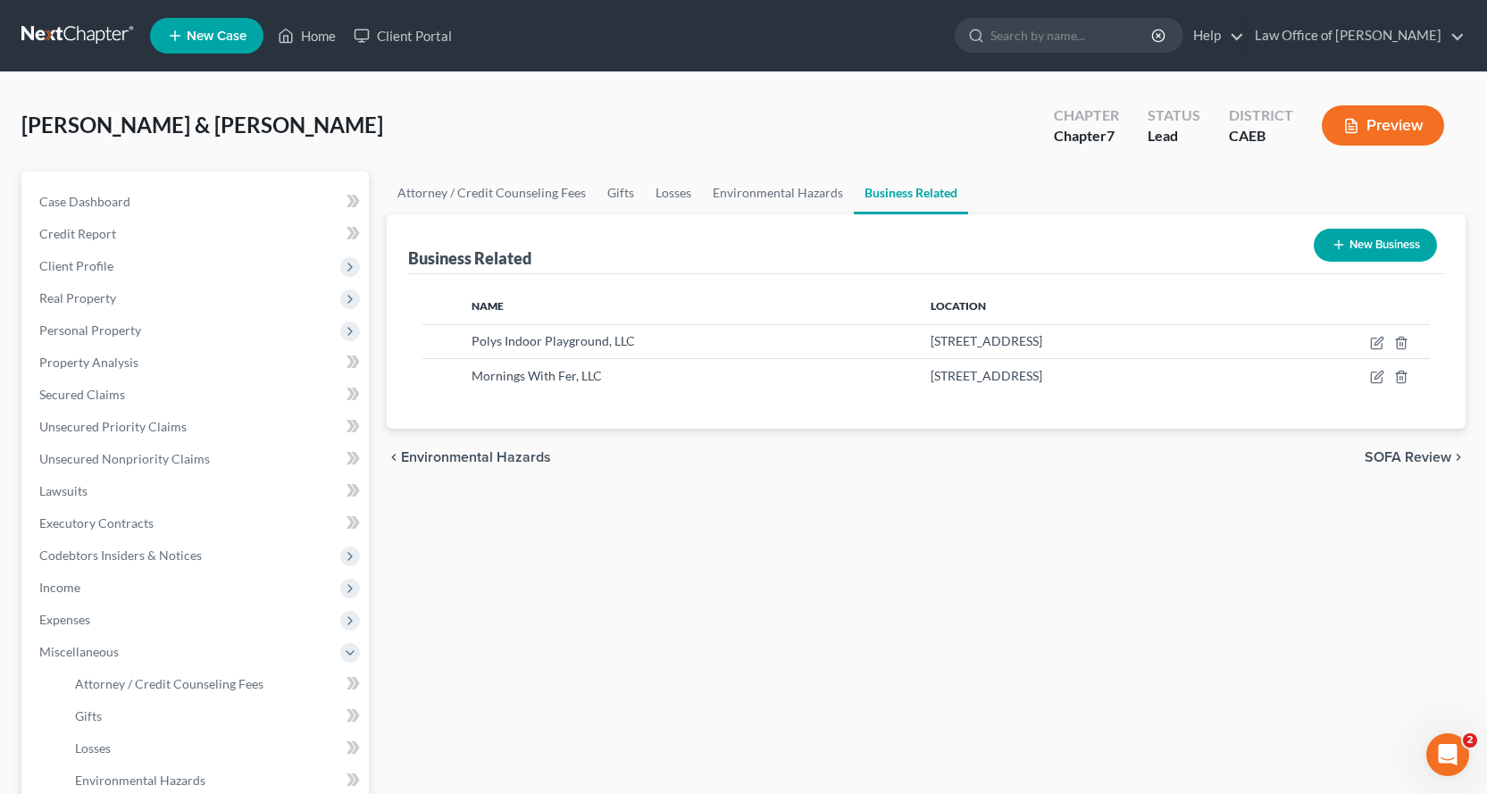
click at [1387, 243] on button "New Business" at bounding box center [1375, 245] width 123 height 33
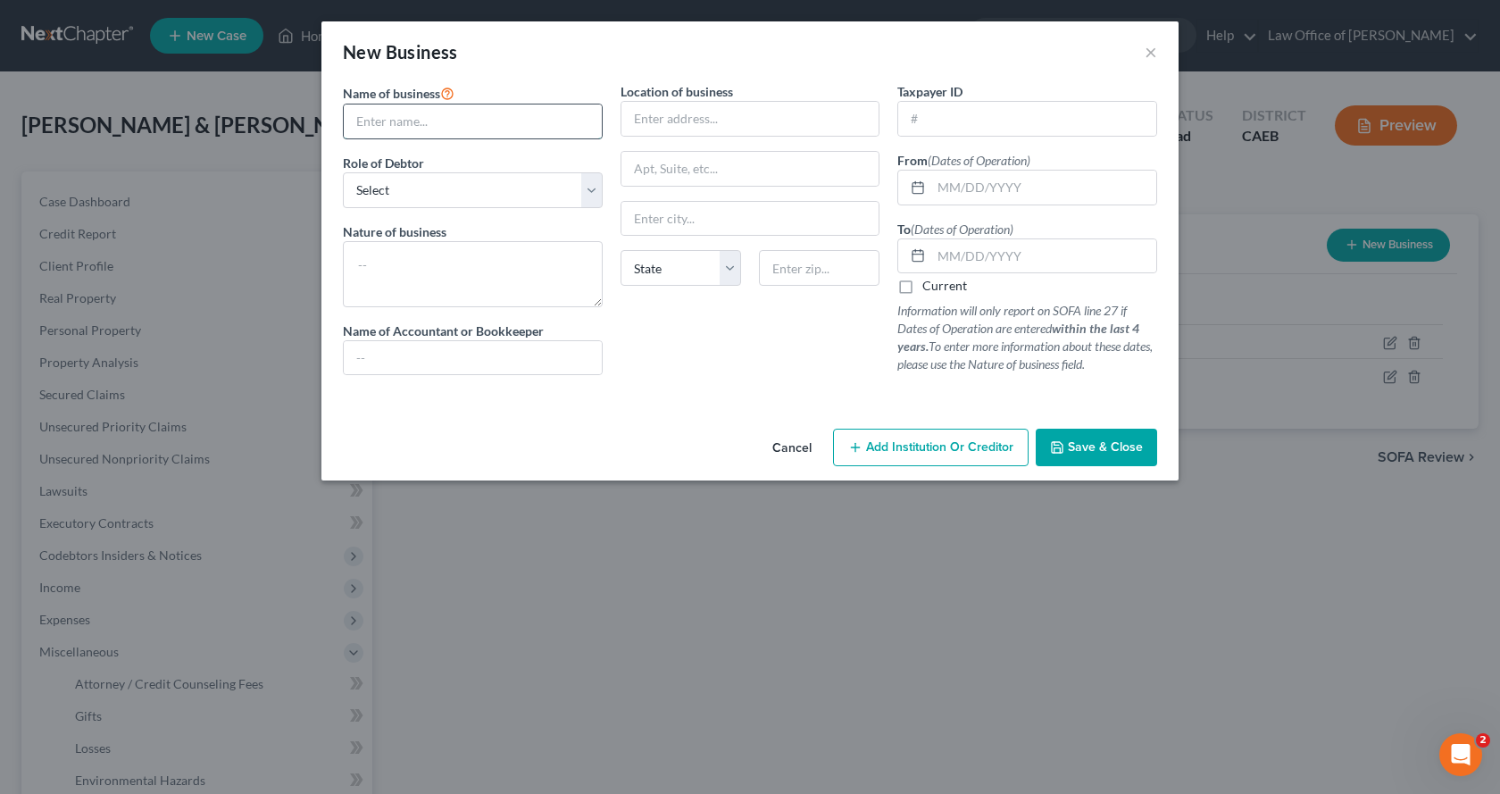
click at [416, 122] on input "text" at bounding box center [473, 121] width 258 height 34
click at [403, 192] on select "Select A member of a limited liability company (LLC) or limited liability partn…" at bounding box center [473, 190] width 260 height 36
click at [343, 172] on select "Select A member of a limited liability company (LLC) or limited liability partn…" at bounding box center [473, 190] width 260 height 36
click at [403, 123] on input "Pavel Racov" at bounding box center [473, 121] width 258 height 34
click at [369, 255] on textarea at bounding box center [473, 274] width 260 height 66
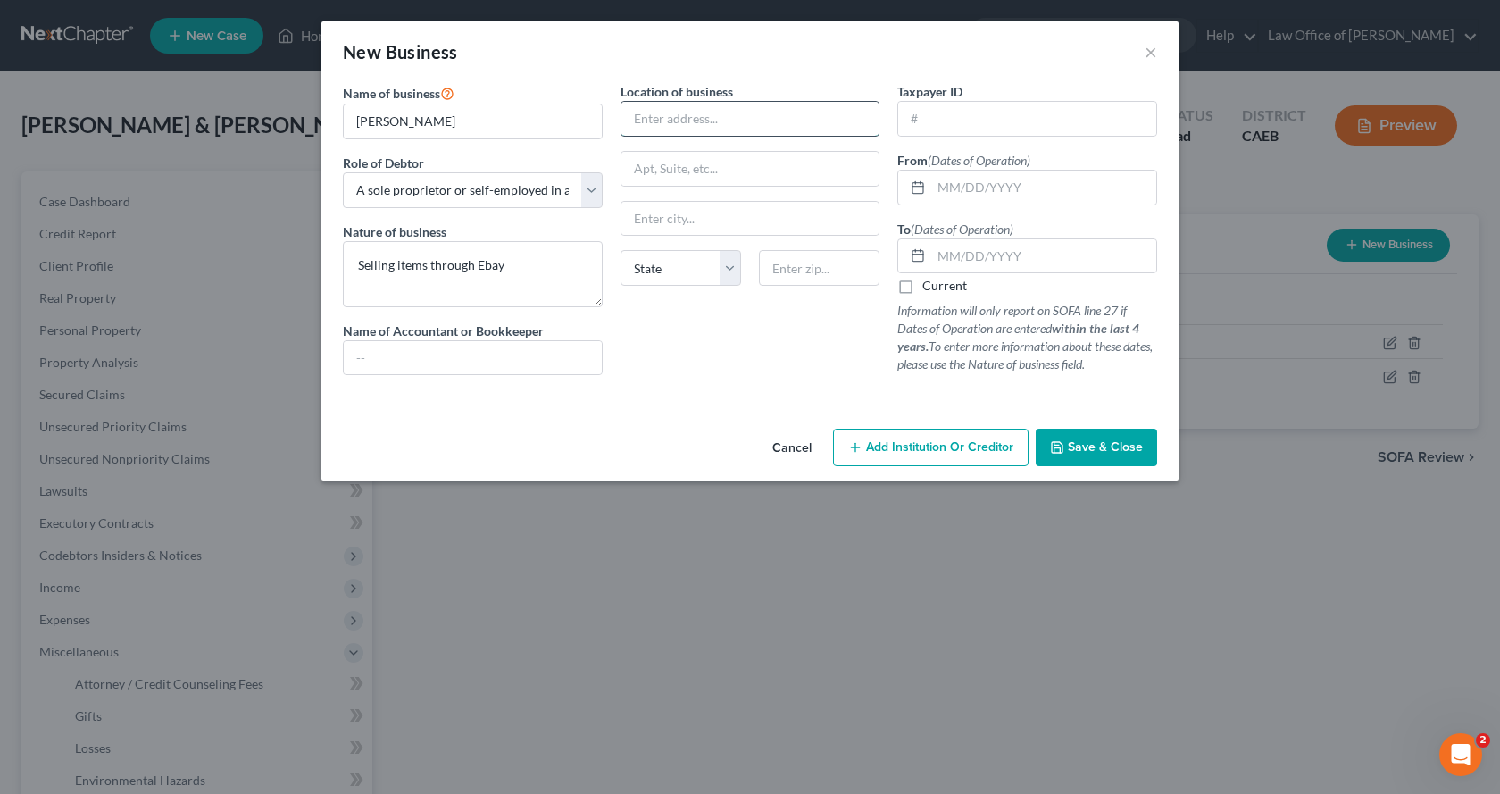
click at [684, 110] on input "text" at bounding box center [751, 119] width 258 height 34
click at [659, 212] on input "text" at bounding box center [751, 219] width 258 height 34
click at [997, 188] on input "text" at bounding box center [1043, 188] width 225 height 34
click at [1007, 256] on input "text" at bounding box center [1043, 256] width 225 height 34
click at [1147, 443] on button "Save & Close" at bounding box center [1096, 448] width 121 height 38
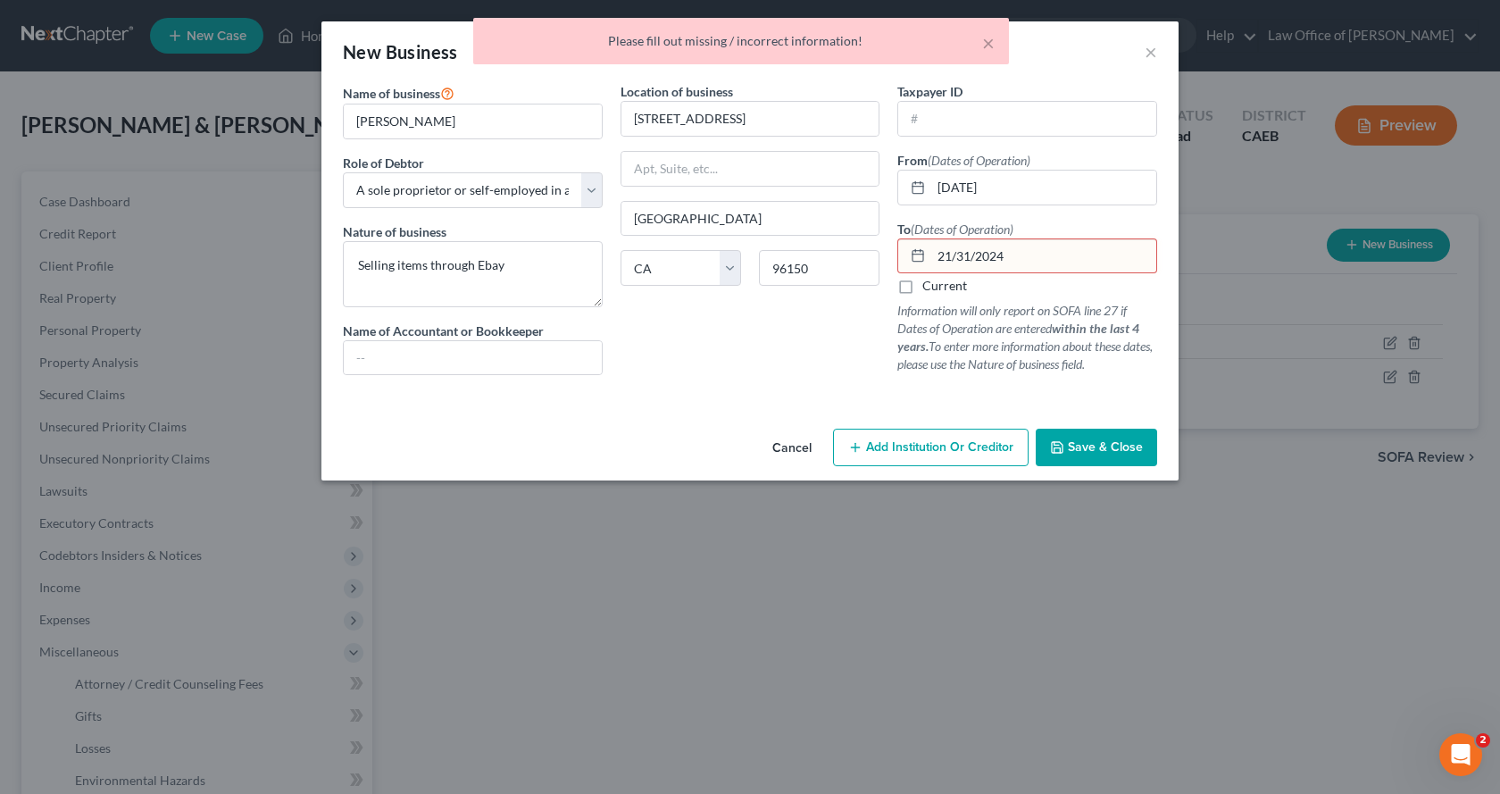
drag, startPoint x: 1018, startPoint y: 255, endPoint x: 939, endPoint y: 255, distance: 78.6
click at [939, 255] on input "21/31/2024" at bounding box center [1043, 256] width 225 height 34
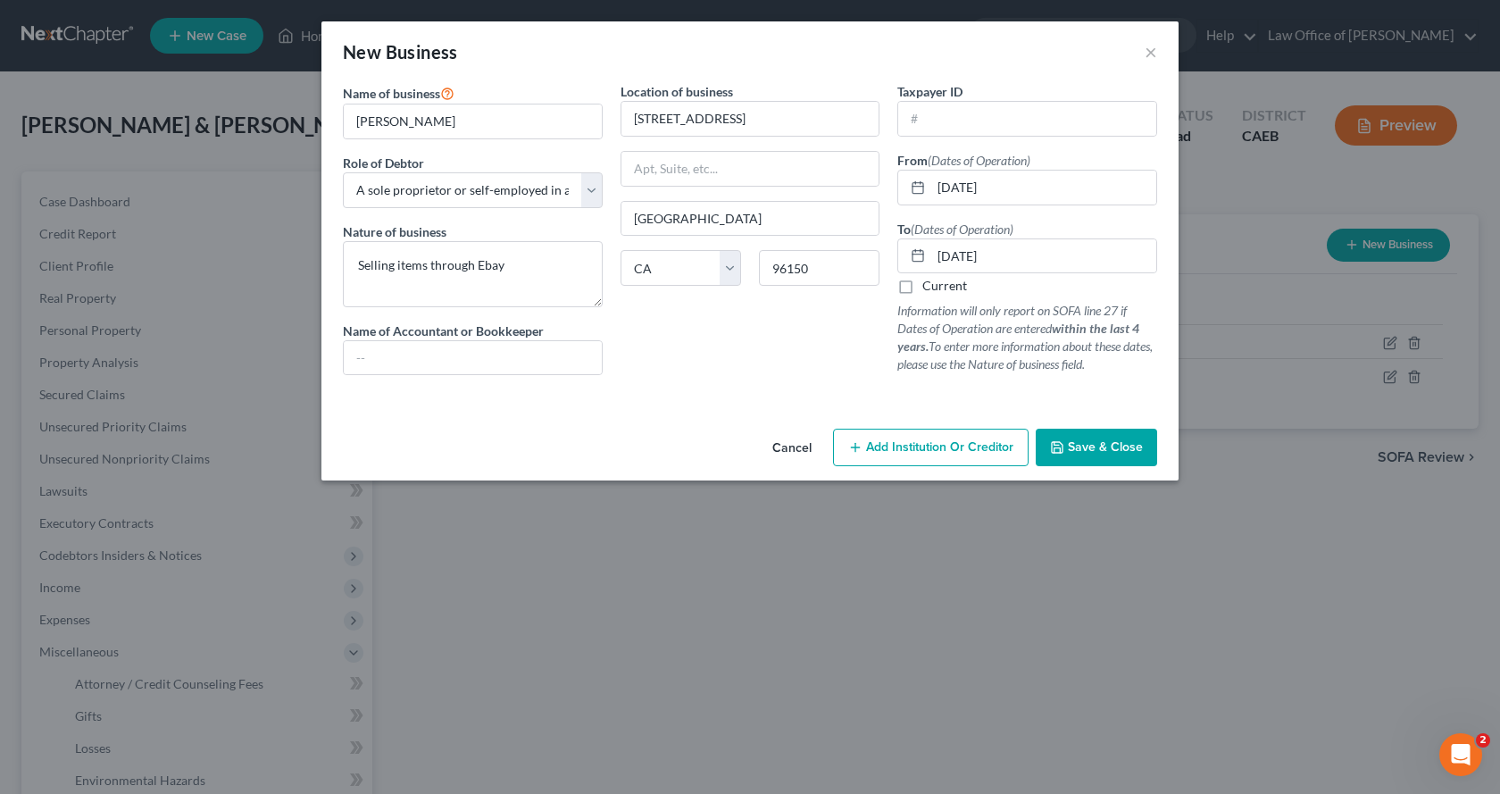
click at [1114, 445] on span "Save & Close" at bounding box center [1105, 446] width 75 height 15
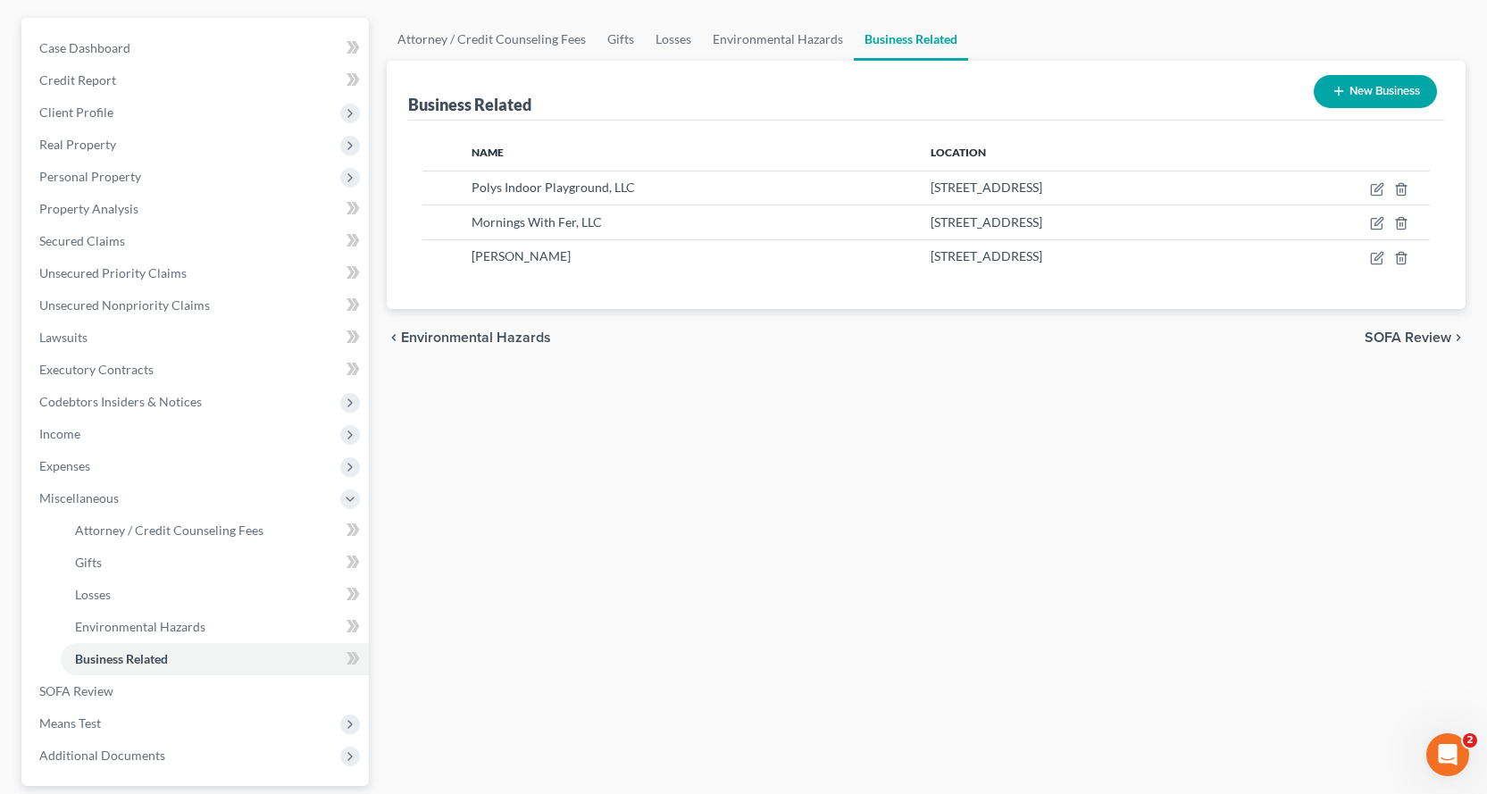
scroll to position [268, 0]
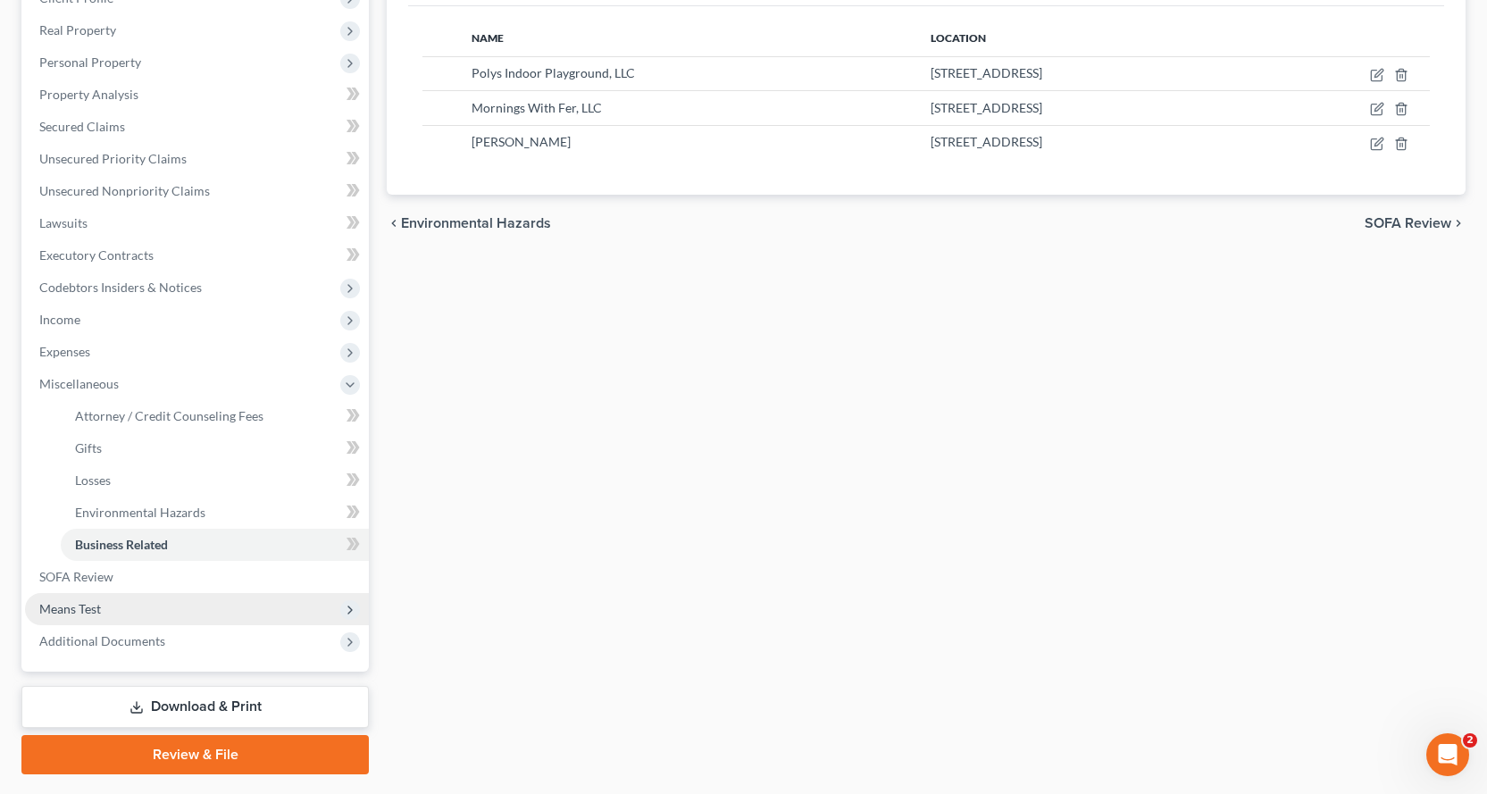
click at [71, 602] on span "Means Test" at bounding box center [70, 608] width 62 height 15
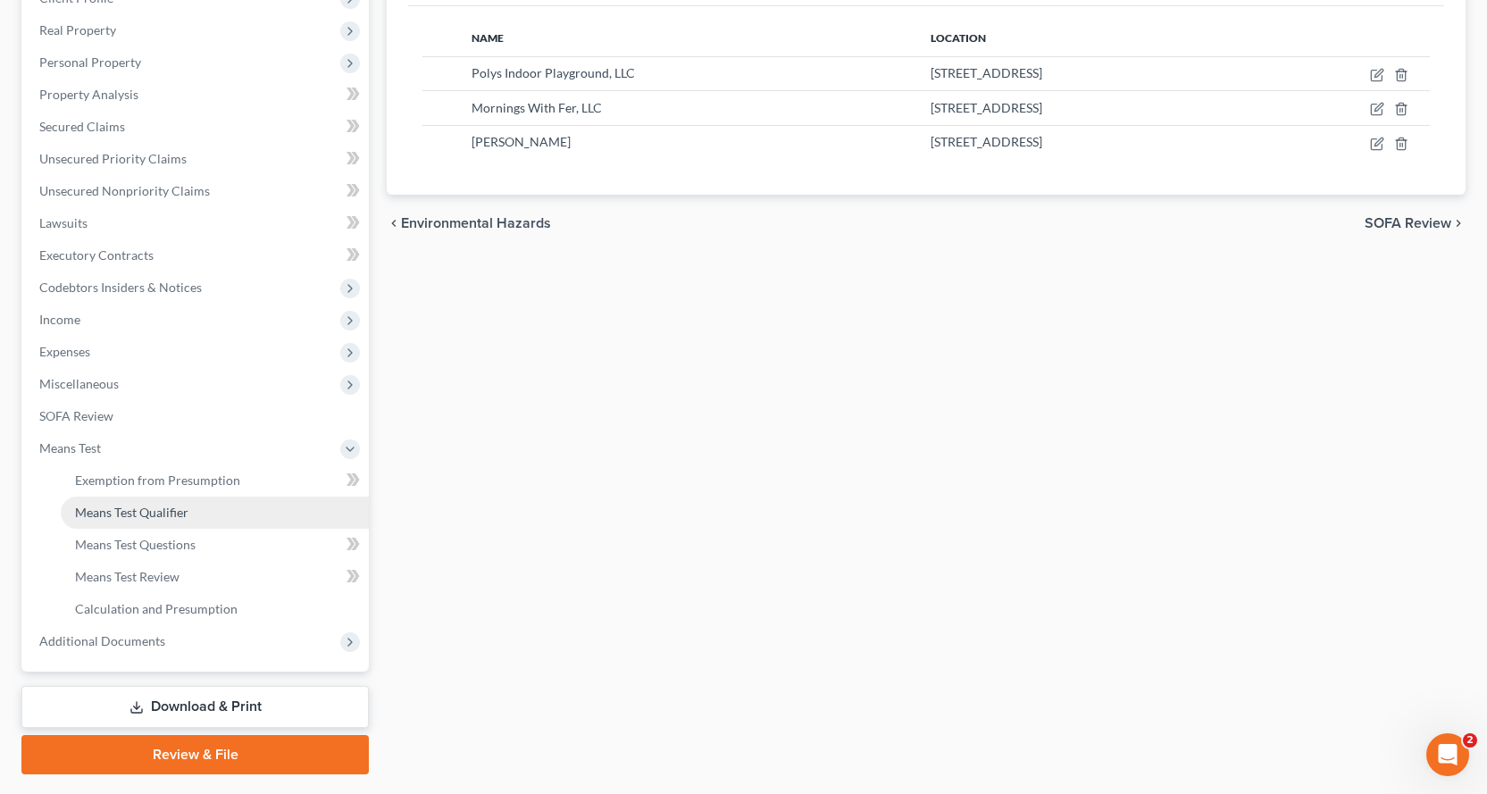
click at [108, 513] on span "Means Test Qualifier" at bounding box center [131, 512] width 113 height 15
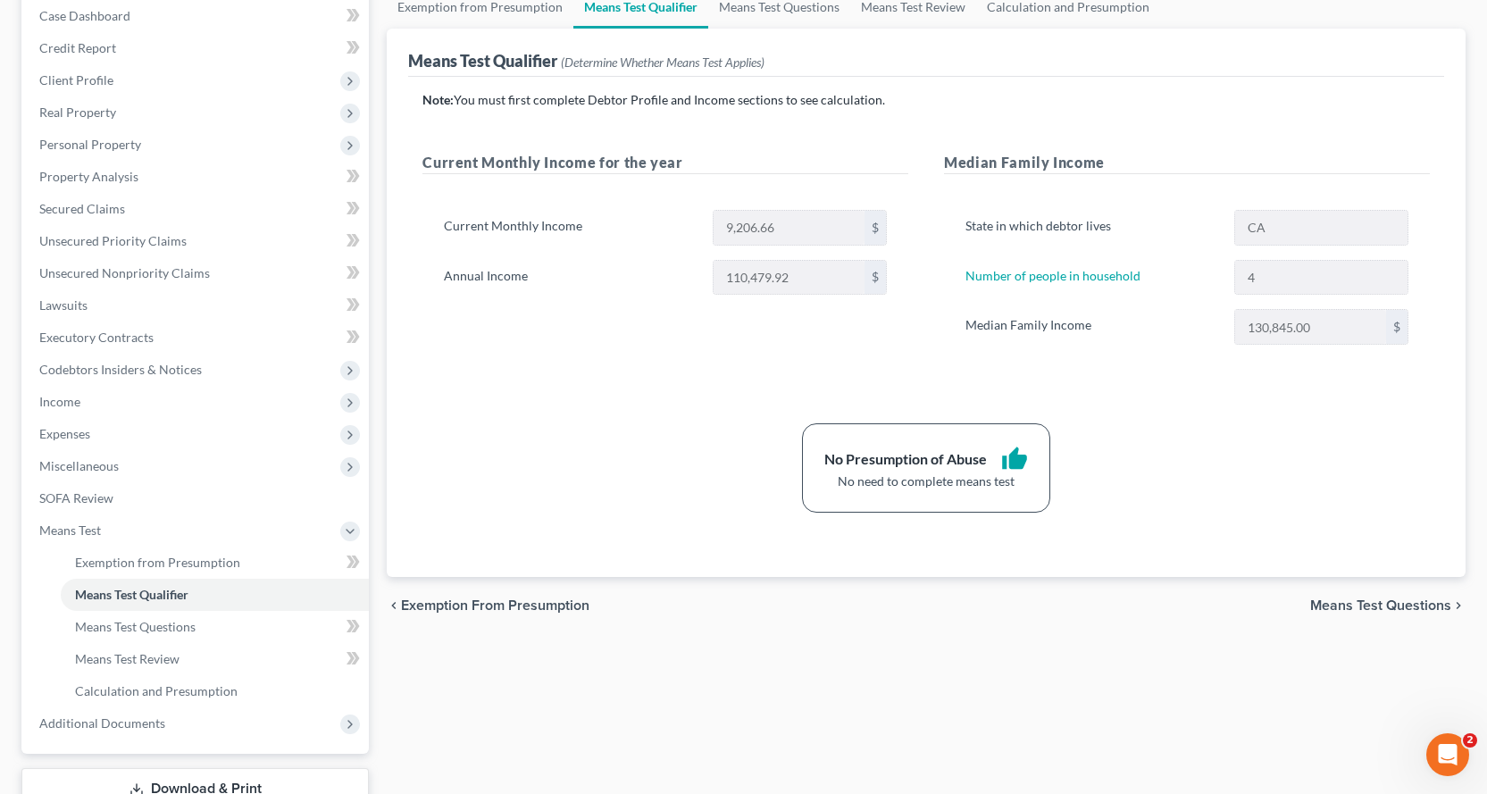
click at [1384, 606] on span "Means Test Questions" at bounding box center [1380, 605] width 141 height 14
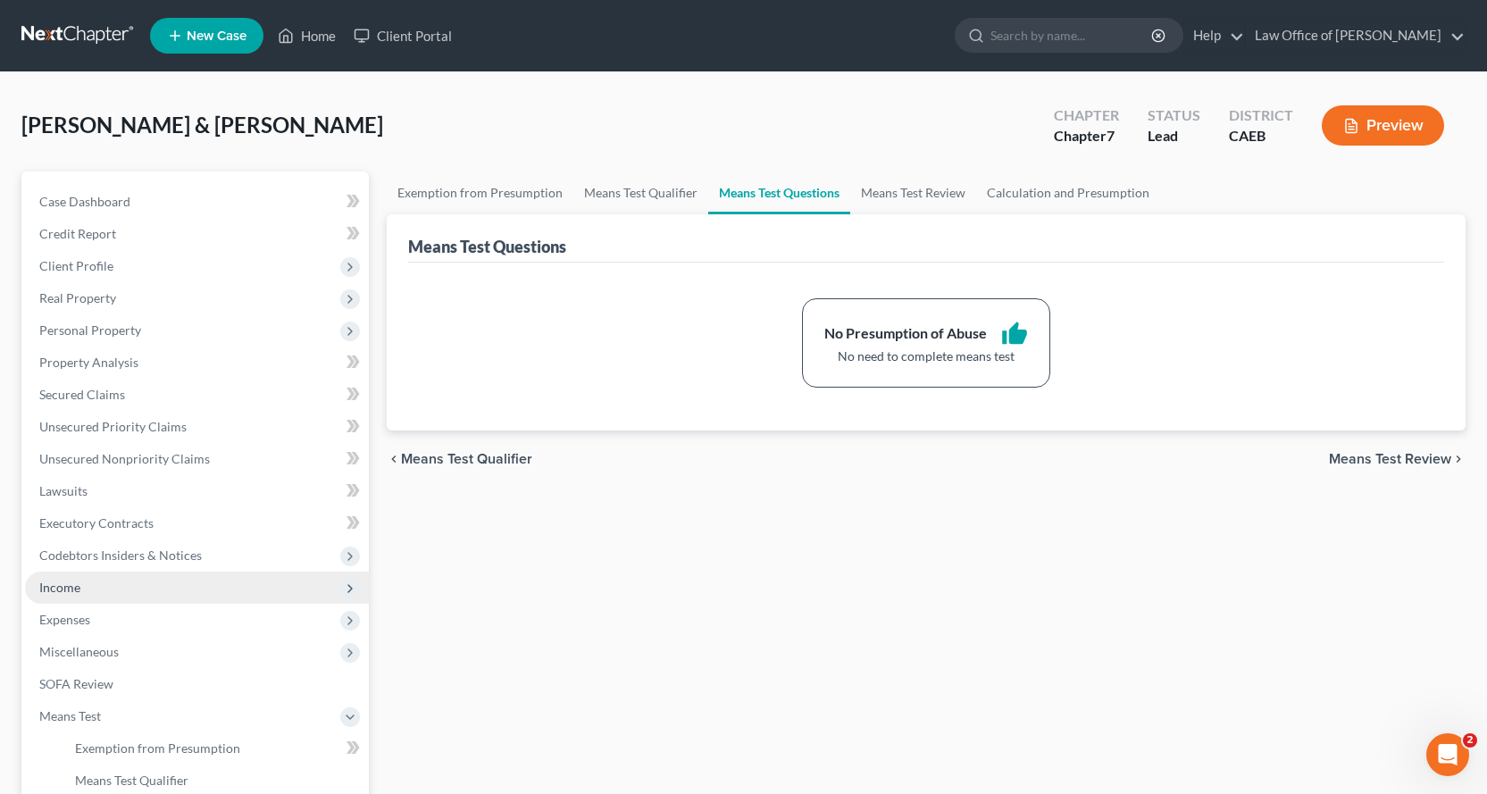
click at [55, 592] on span "Income" at bounding box center [59, 587] width 41 height 15
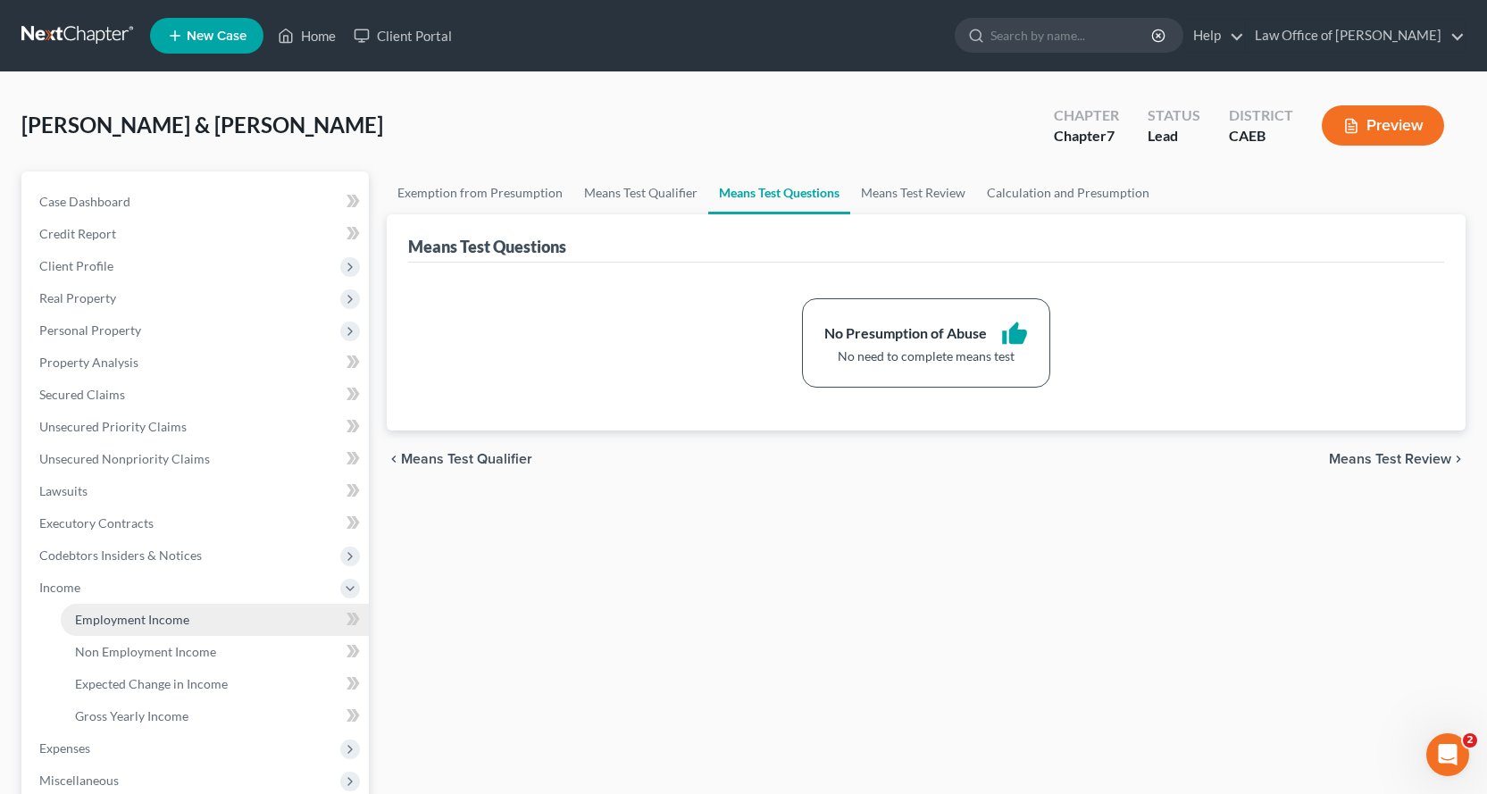
click at [100, 622] on span "Employment Income" at bounding box center [132, 619] width 114 height 15
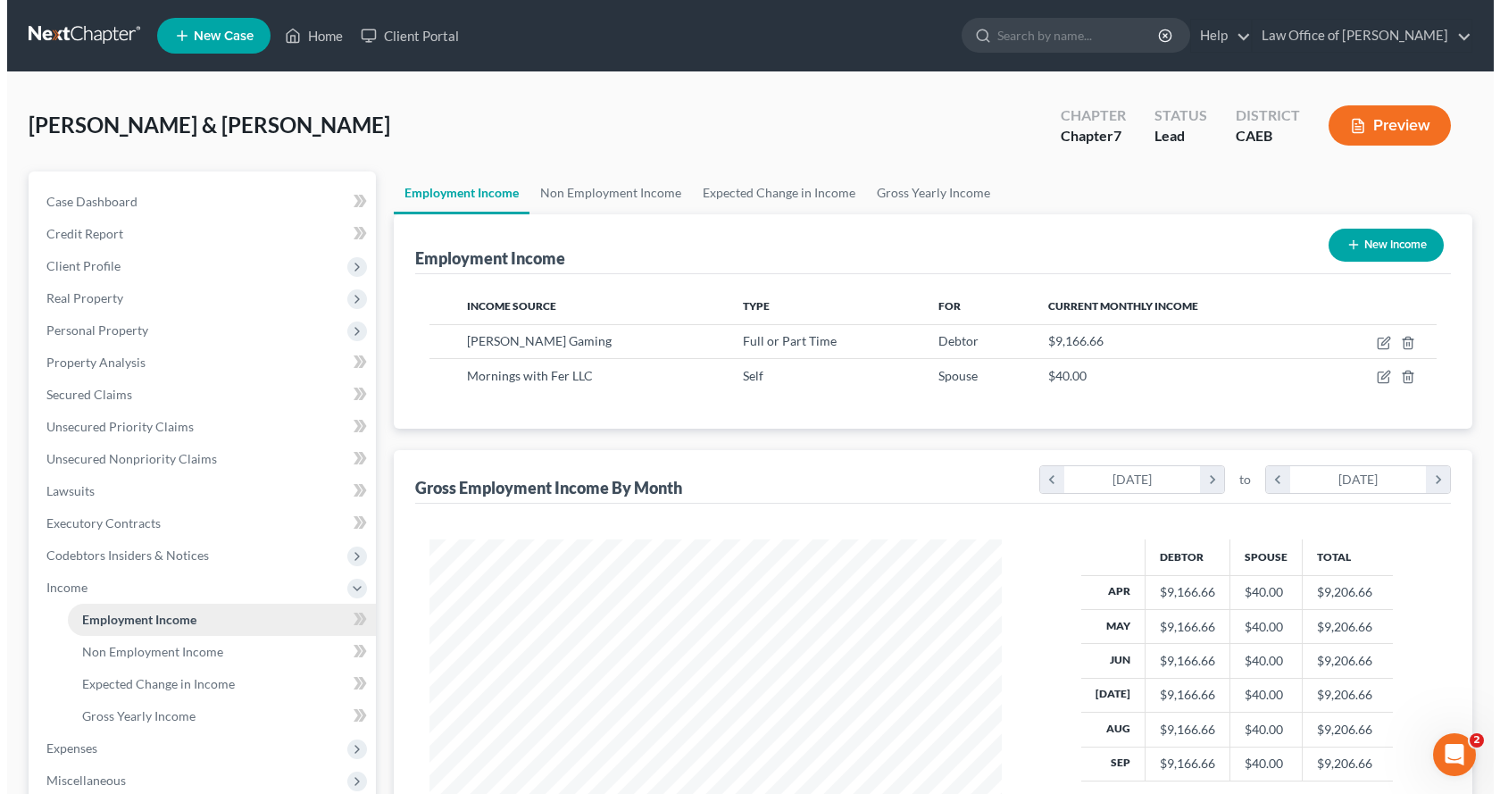
scroll to position [321, 608]
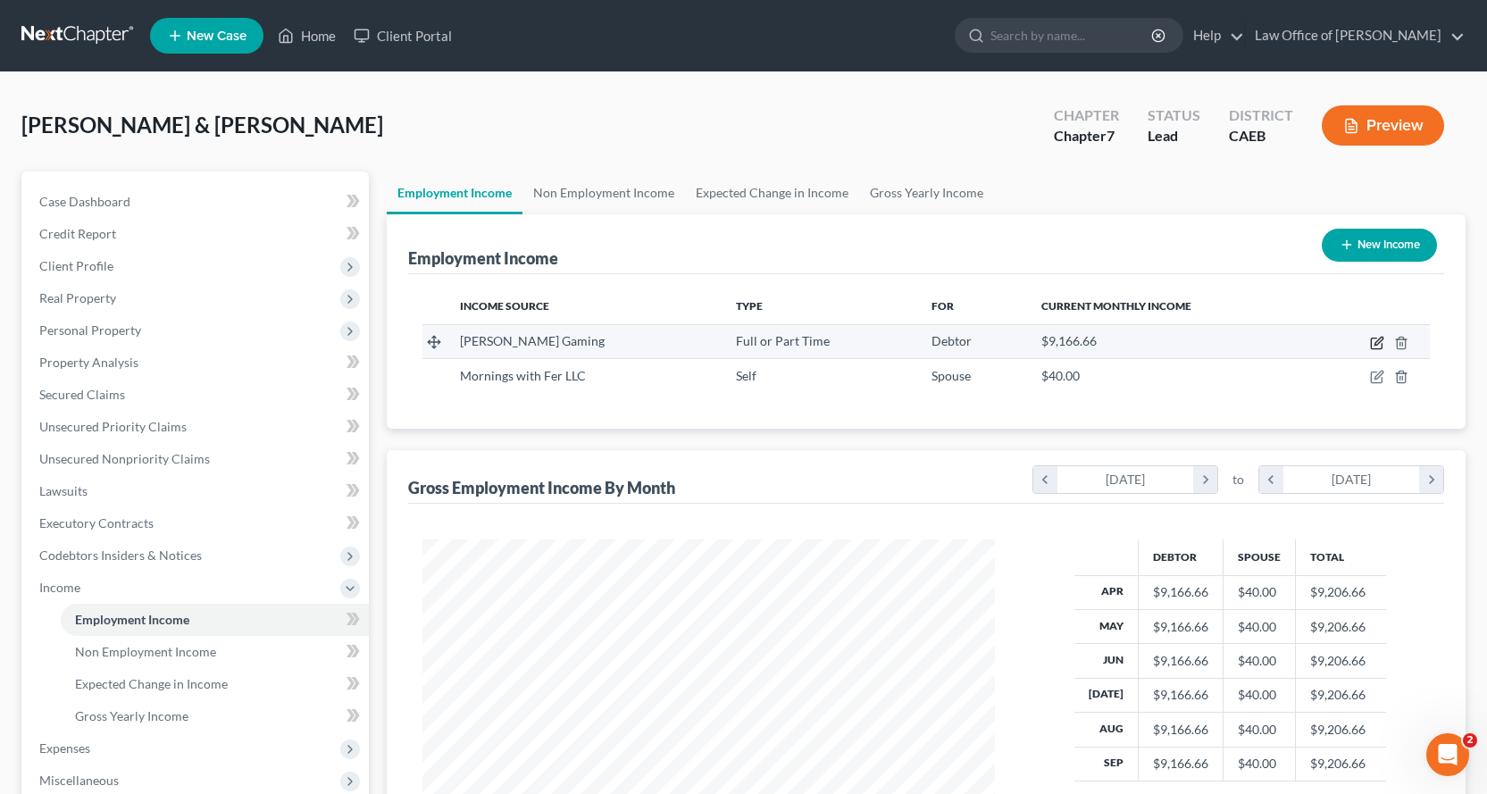
click at [1379, 340] on icon "button" at bounding box center [1378, 341] width 8 height 8
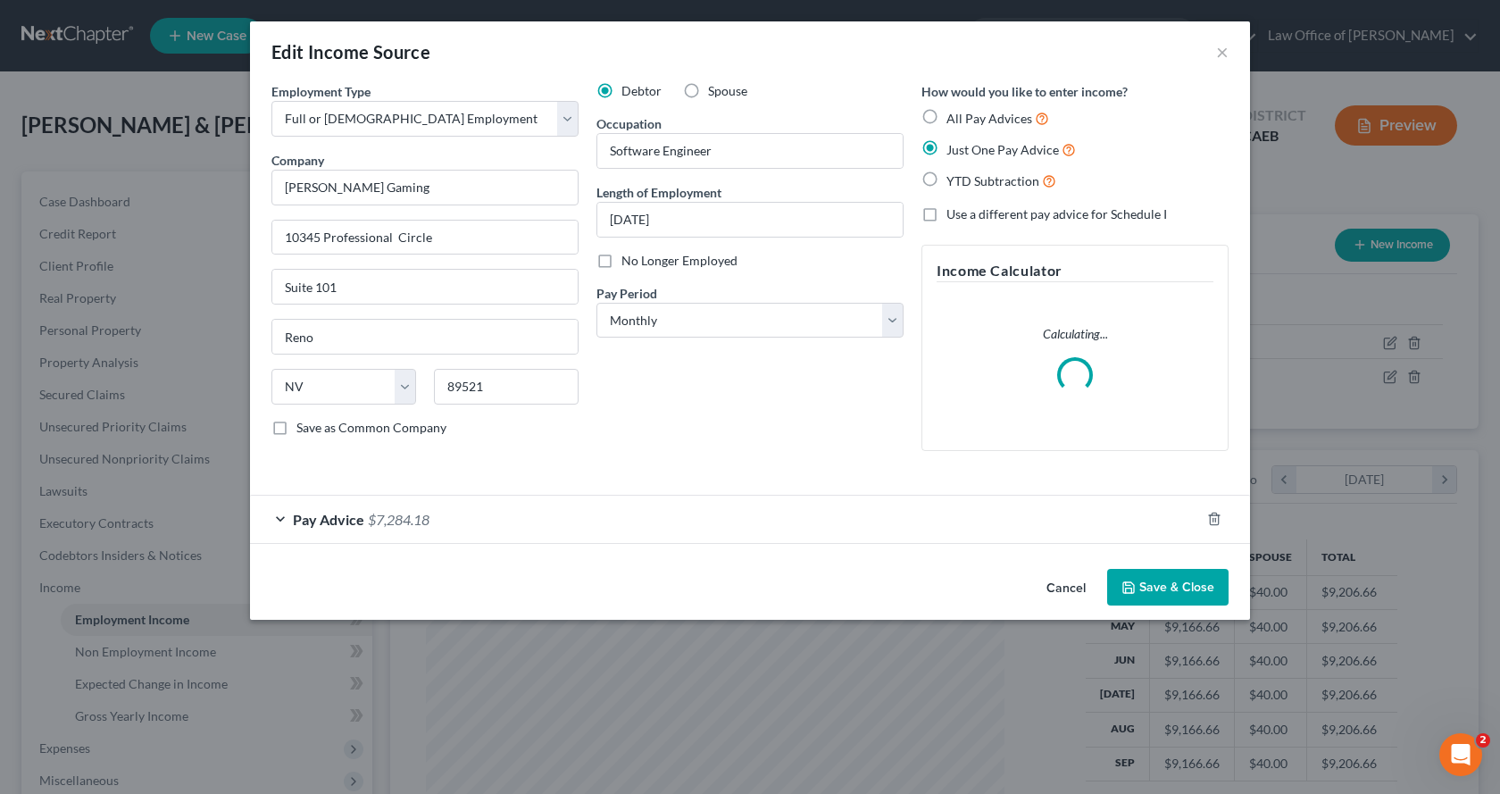
scroll to position [321, 614]
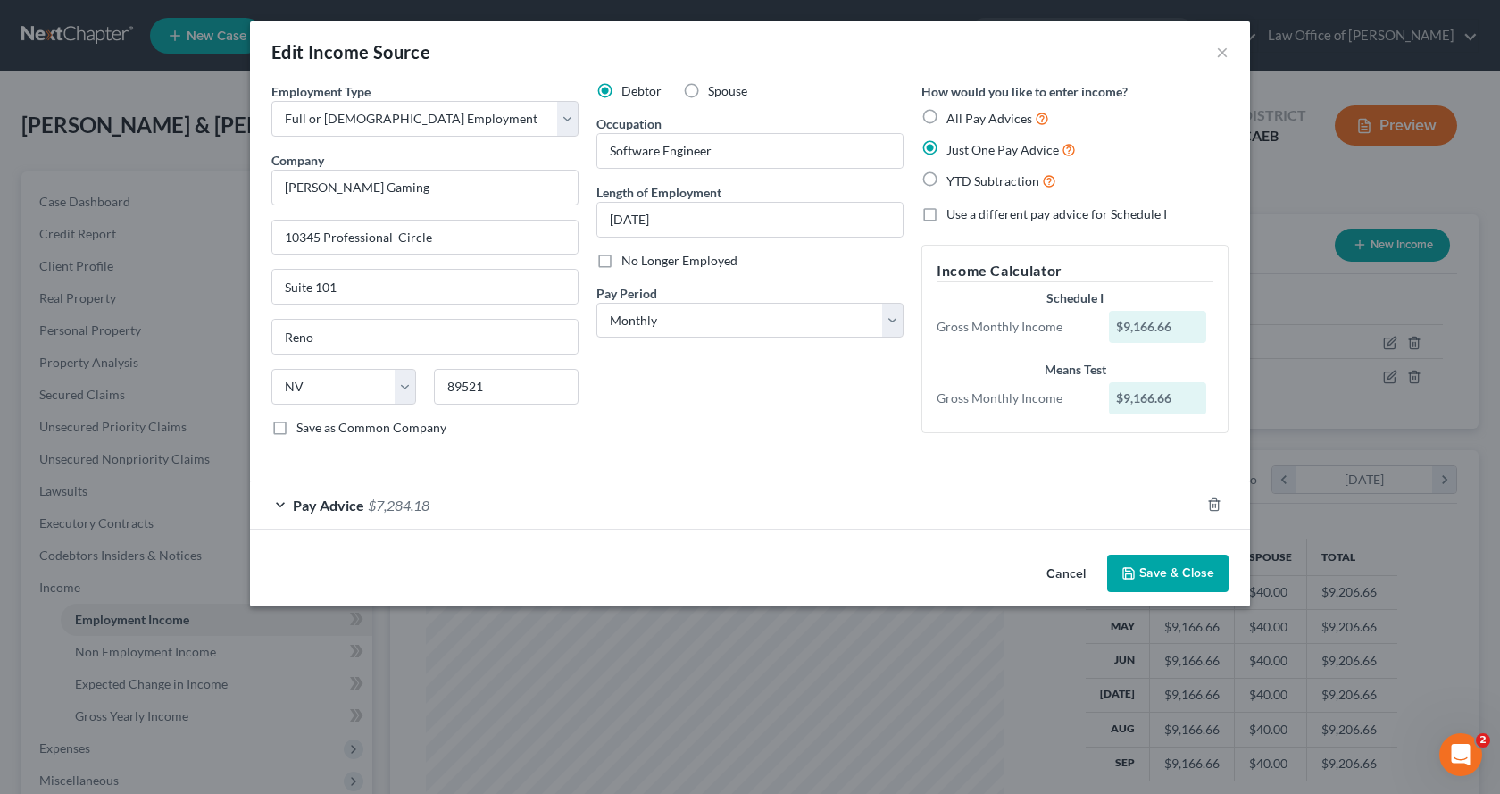
click at [947, 217] on label "Use a different pay advice for Schedule I" at bounding box center [1057, 214] width 221 height 18
click at [954, 217] on input "Use a different pay advice for Schedule I" at bounding box center [960, 211] width 12 height 12
click at [281, 505] on div "Pay Advice $7,284.18" at bounding box center [725, 504] width 950 height 47
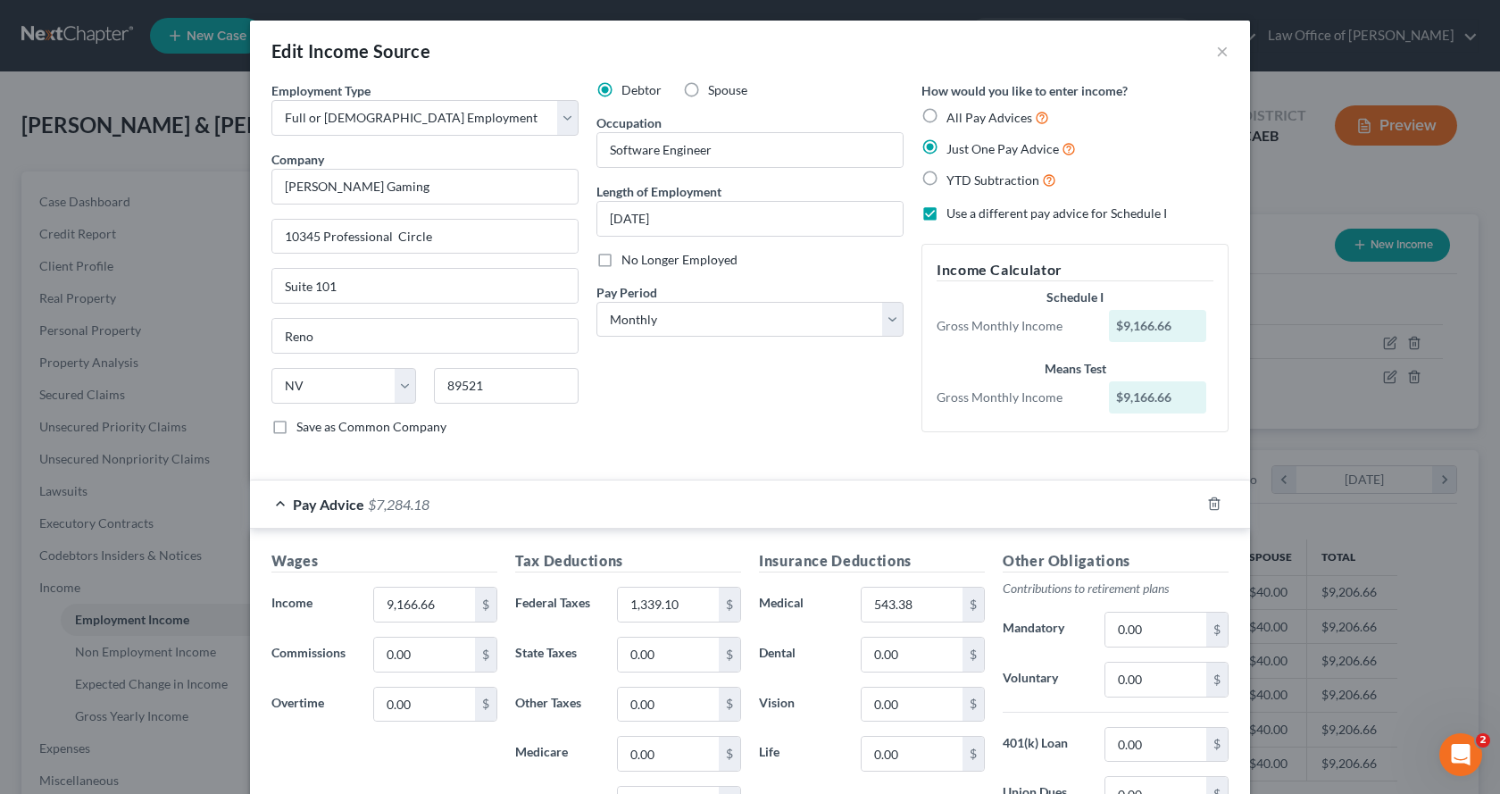
scroll to position [0, 0]
click at [437, 603] on input "9,166.66" at bounding box center [424, 605] width 101 height 34
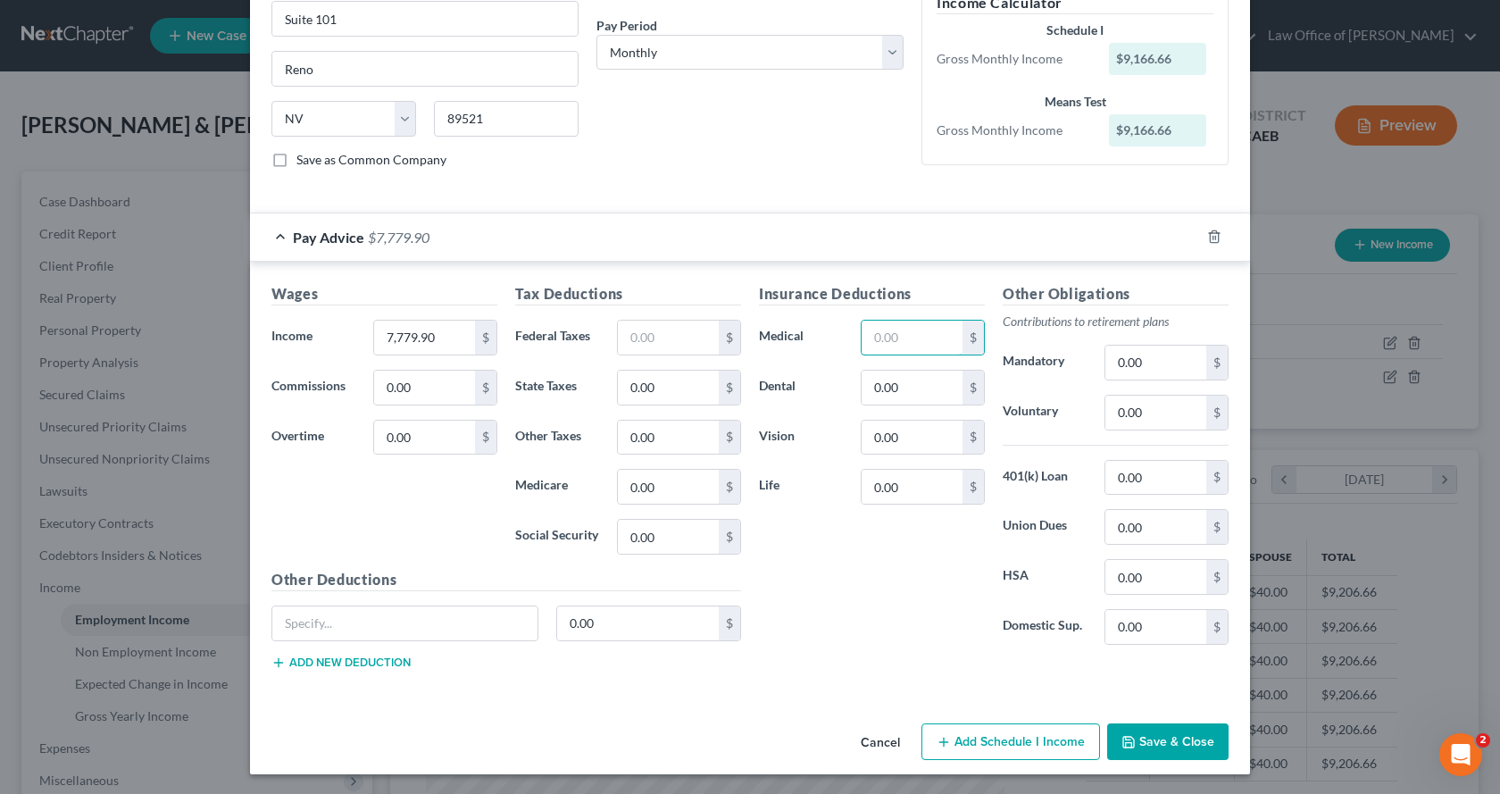
scroll to position [270, 0]
click at [1029, 736] on button "Add Schedule I Income" at bounding box center [1011, 741] width 179 height 38
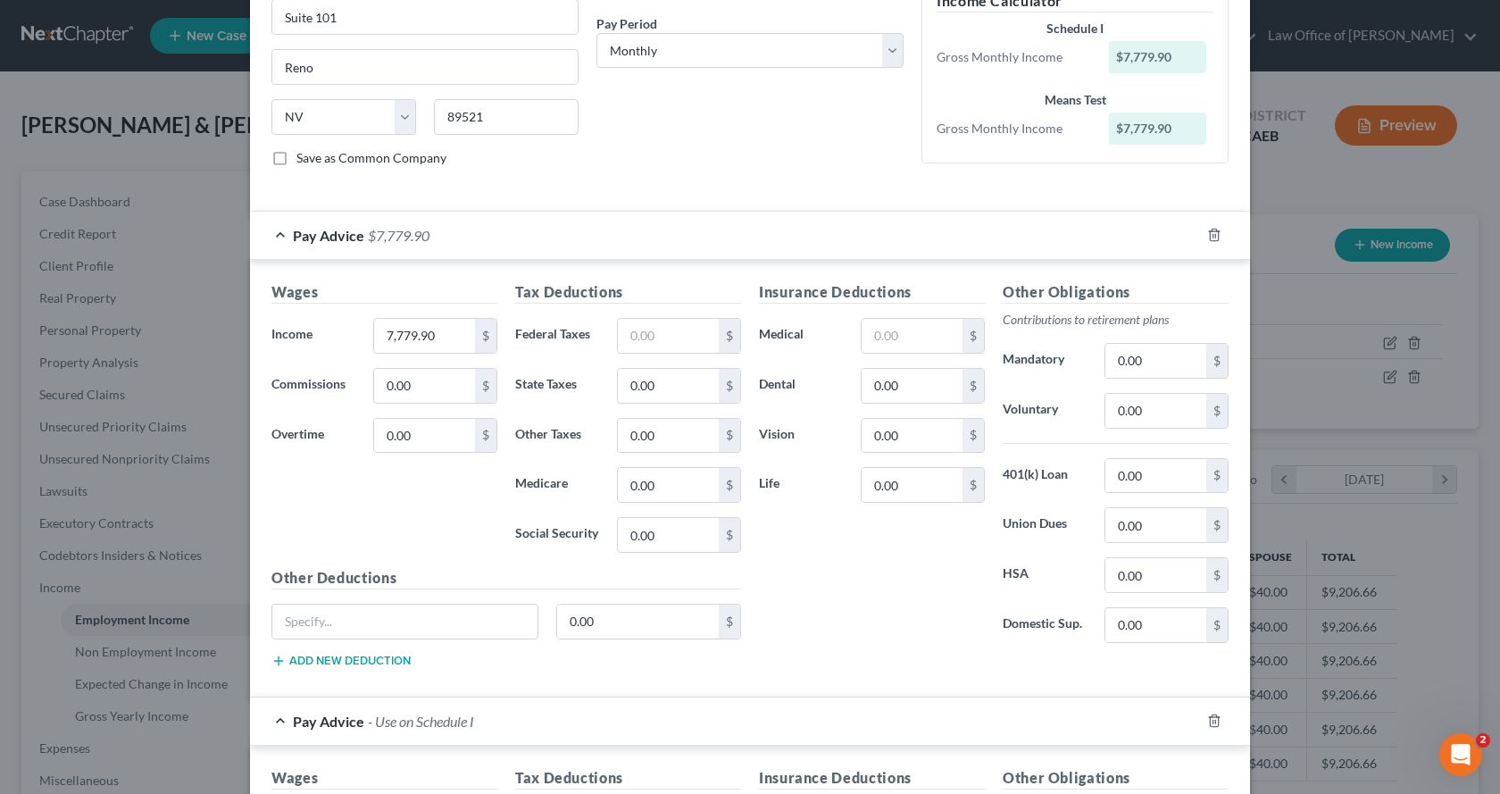
scroll to position [538, 0]
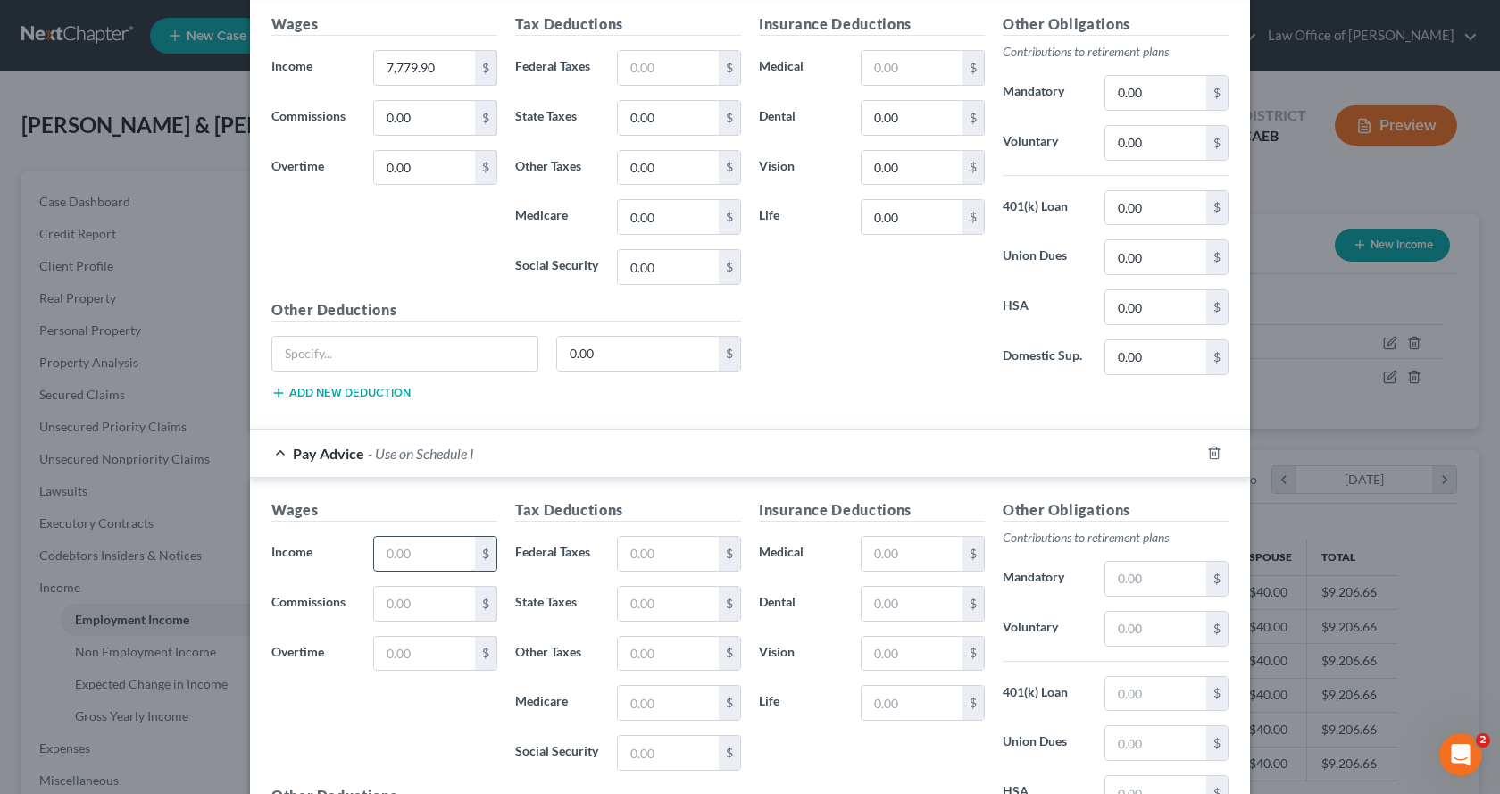
click at [385, 557] on input "text" at bounding box center [424, 554] width 101 height 34
click at [695, 550] on input "text" at bounding box center [668, 554] width 101 height 34
click at [897, 545] on input "text" at bounding box center [912, 554] width 101 height 34
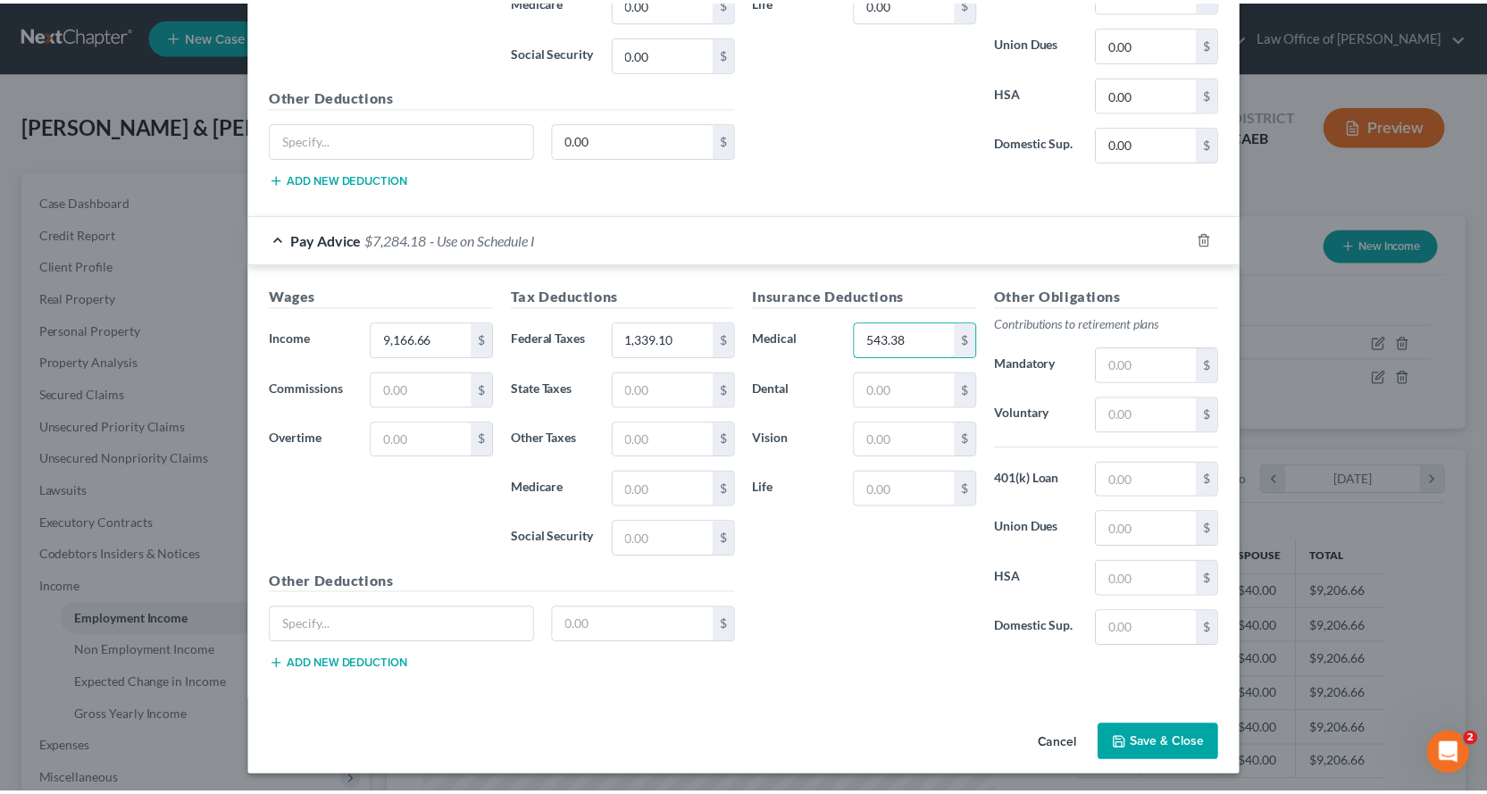
scroll to position [755, 0]
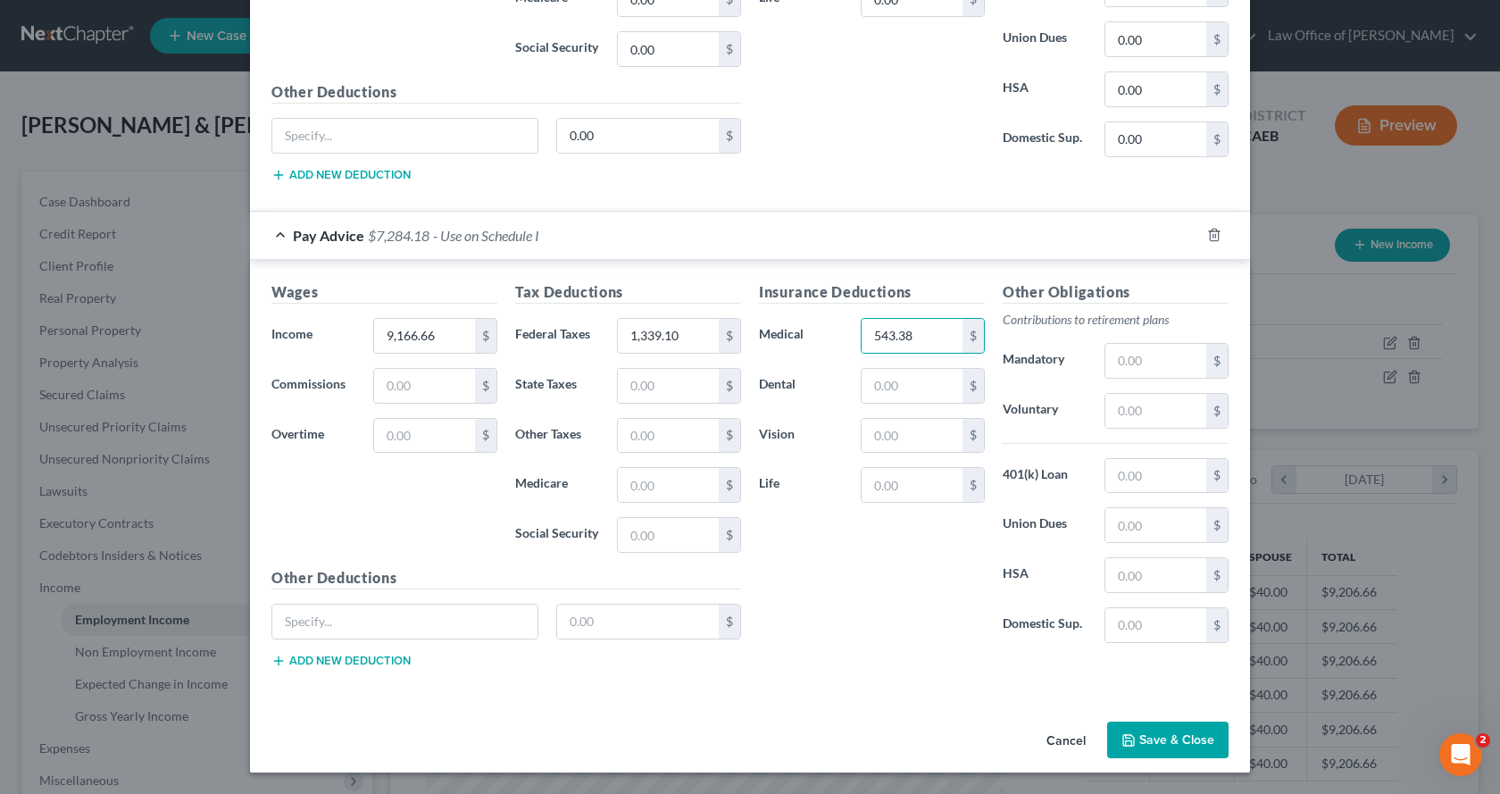
click at [1159, 741] on button "Save & Close" at bounding box center [1167, 741] width 121 height 38
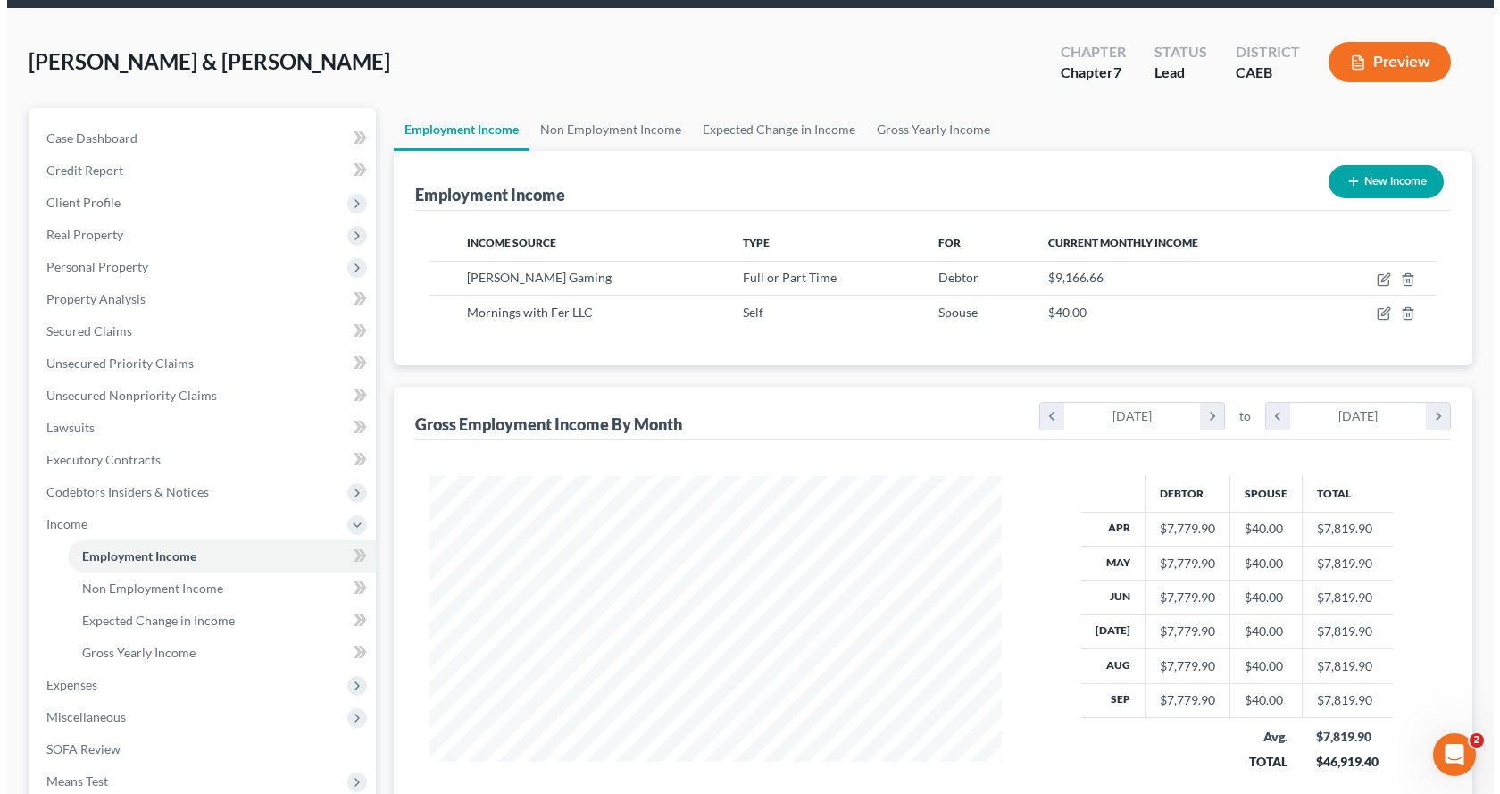
scroll to position [0, 0]
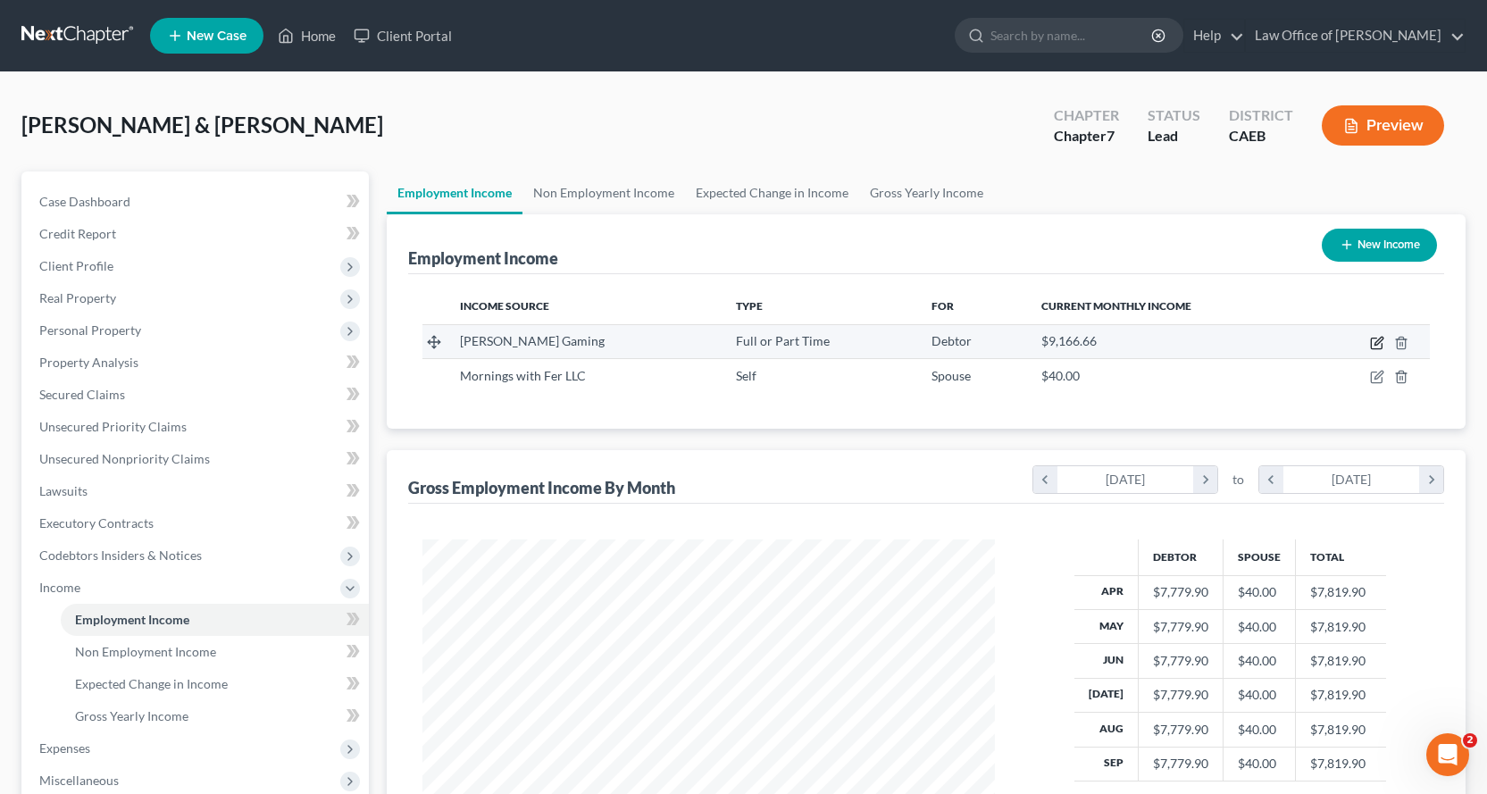
click at [1372, 347] on icon "button" at bounding box center [1376, 343] width 11 height 11
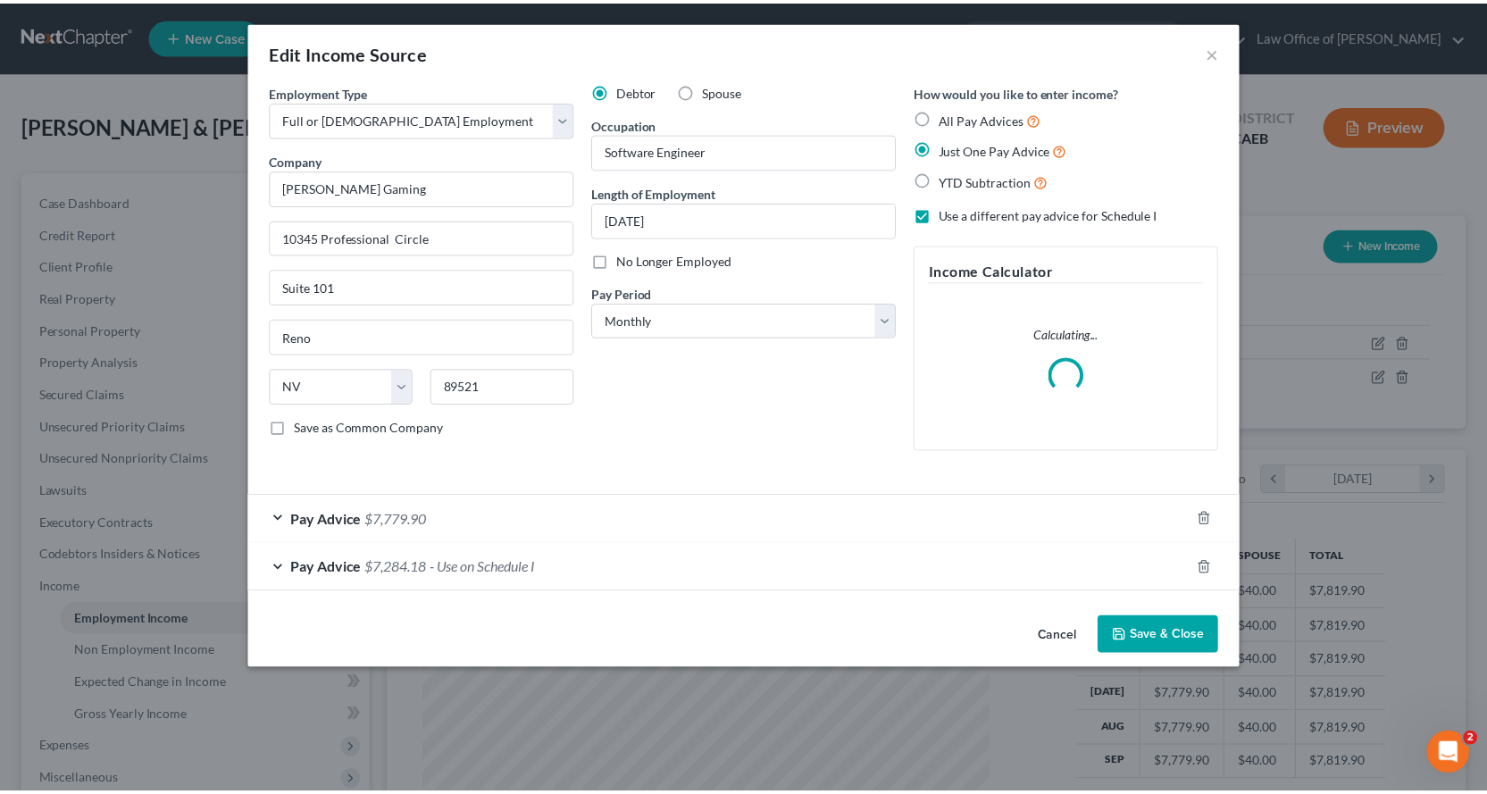
scroll to position [321, 614]
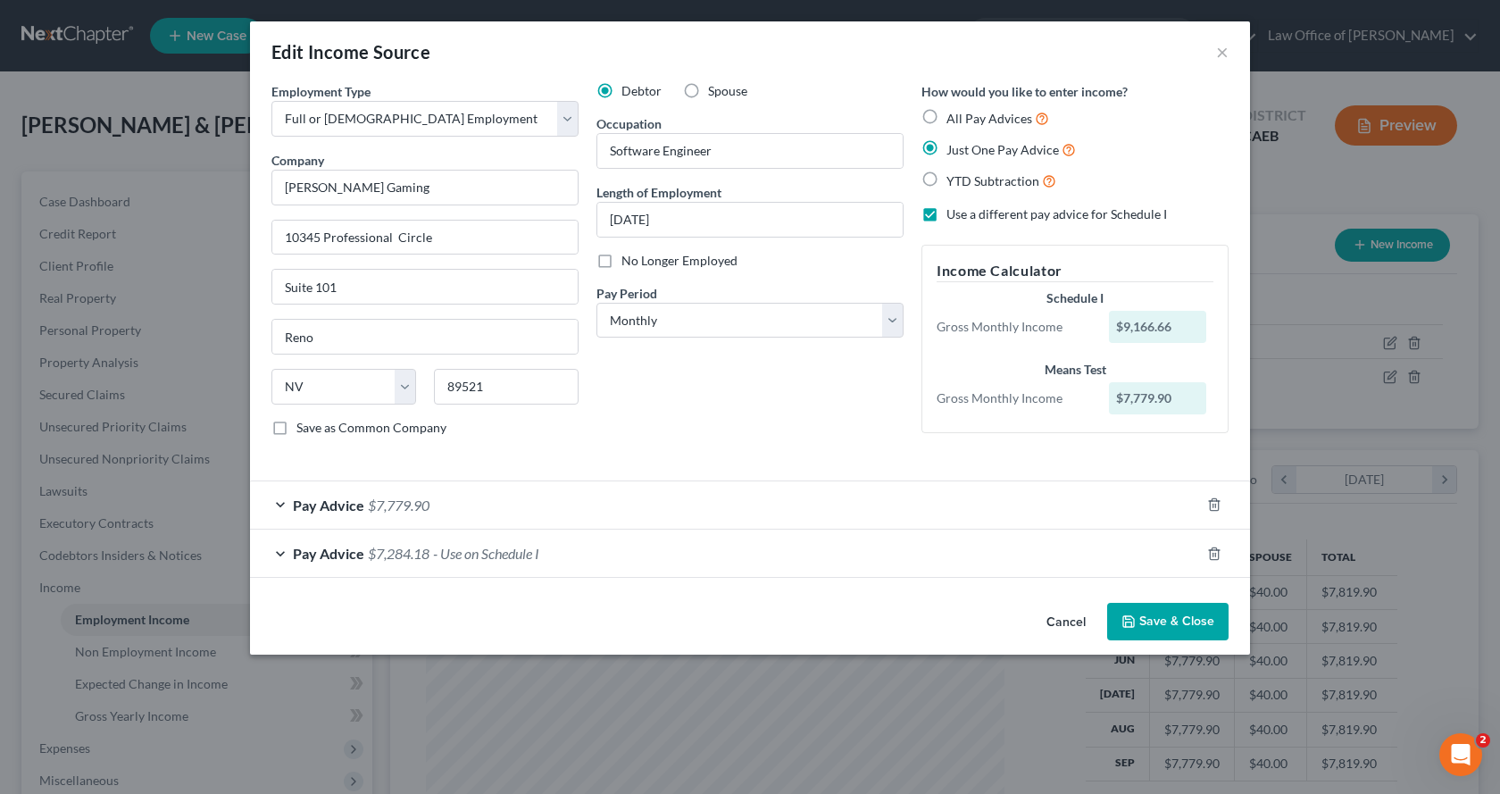
click at [282, 555] on div "Pay Advice $7,284.18 - Use on Schedule I" at bounding box center [725, 553] width 950 height 47
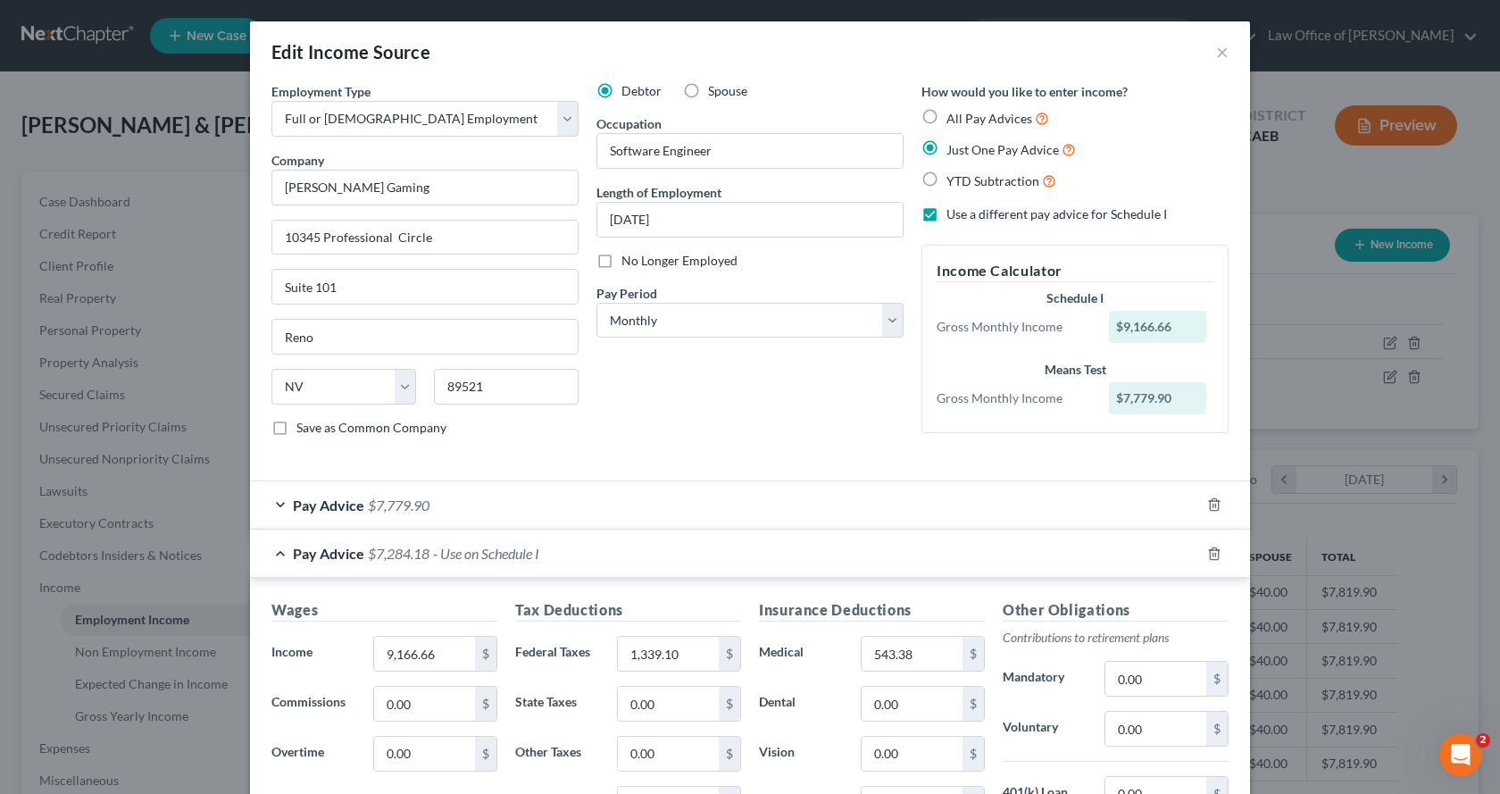
click at [278, 559] on div "Pay Advice $7,284.18 - Use on Schedule I" at bounding box center [725, 553] width 950 height 47
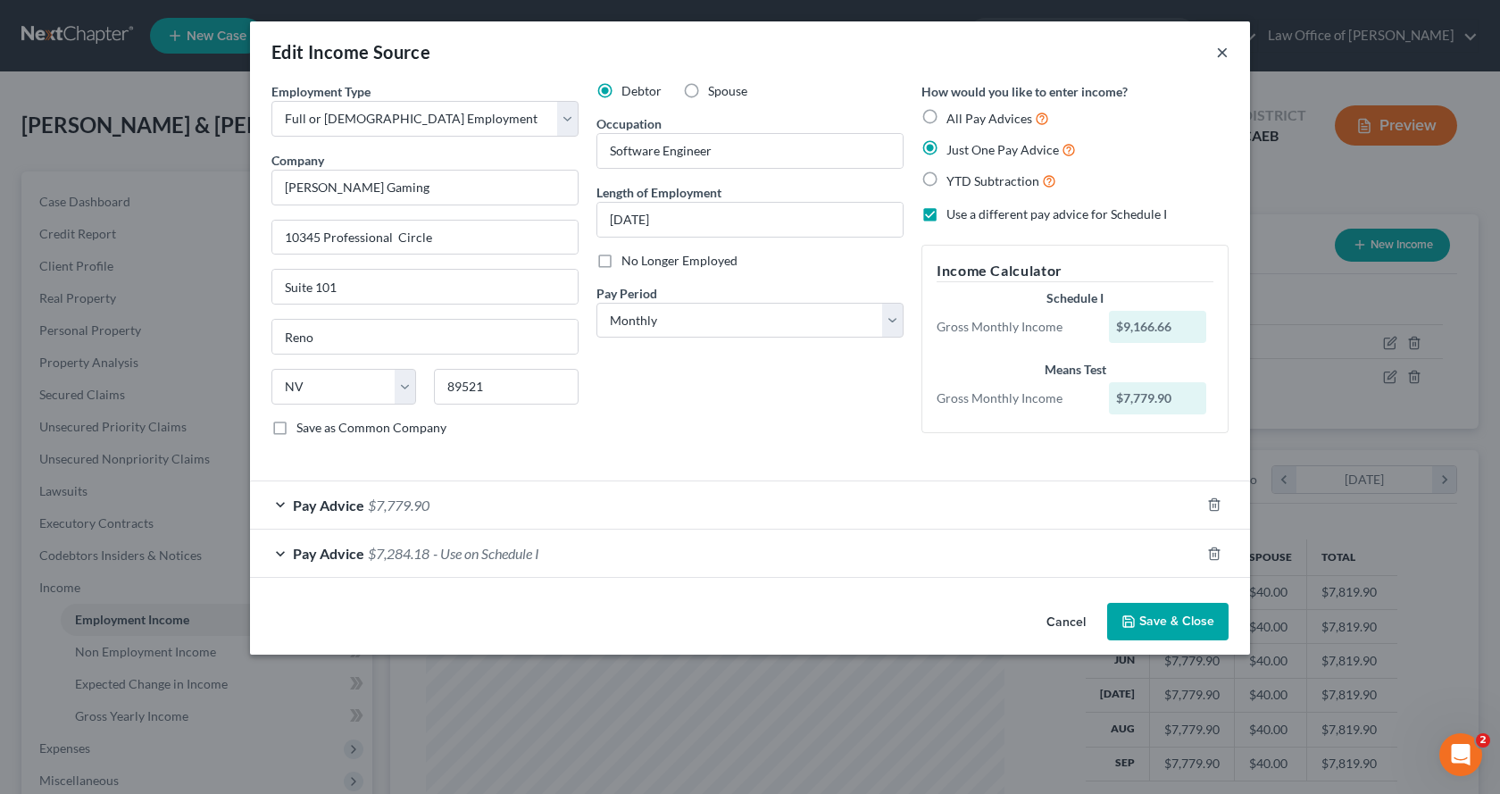
click at [1224, 49] on button "×" at bounding box center [1222, 51] width 13 height 21
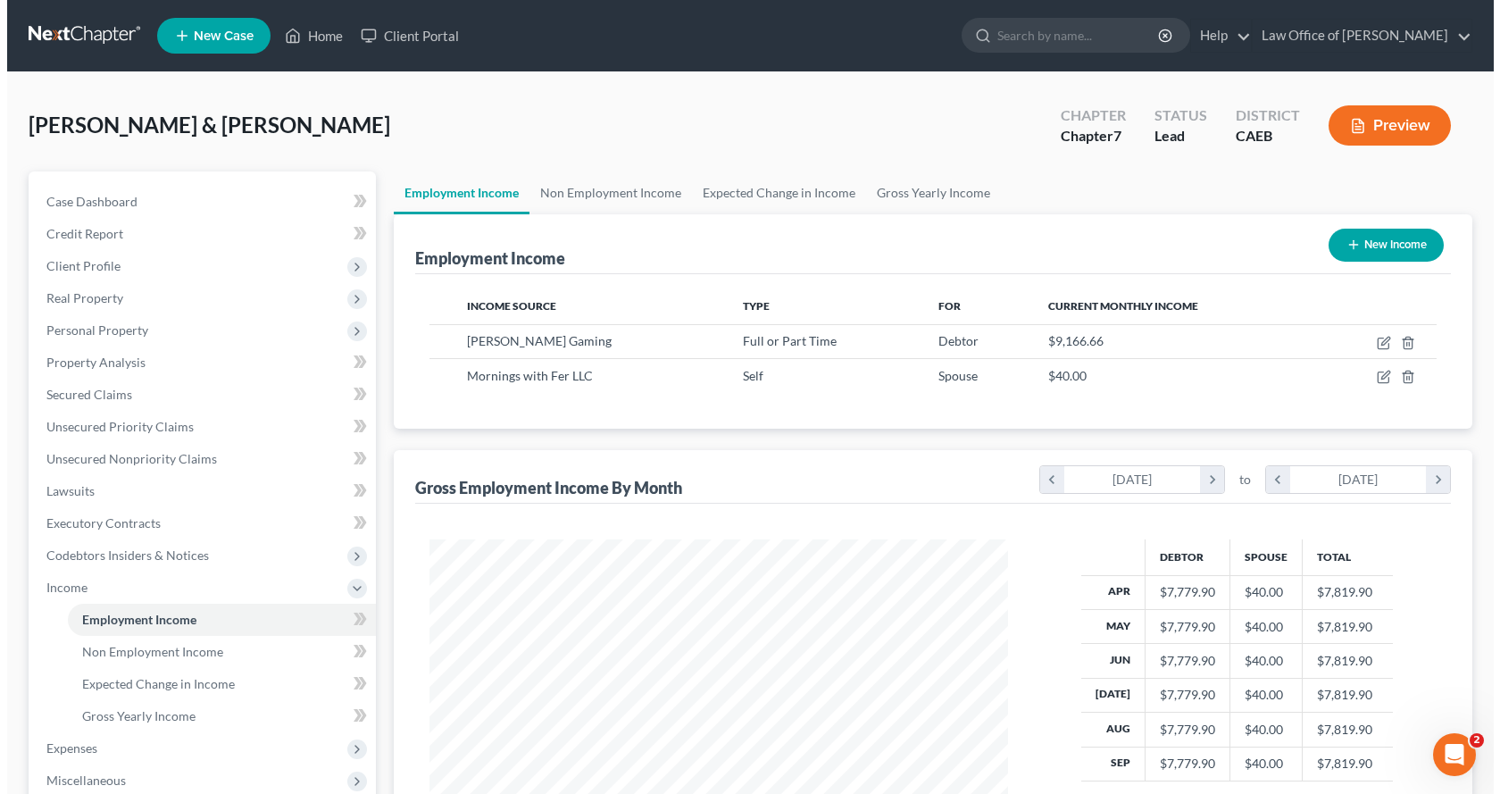
scroll to position [892653, 892364]
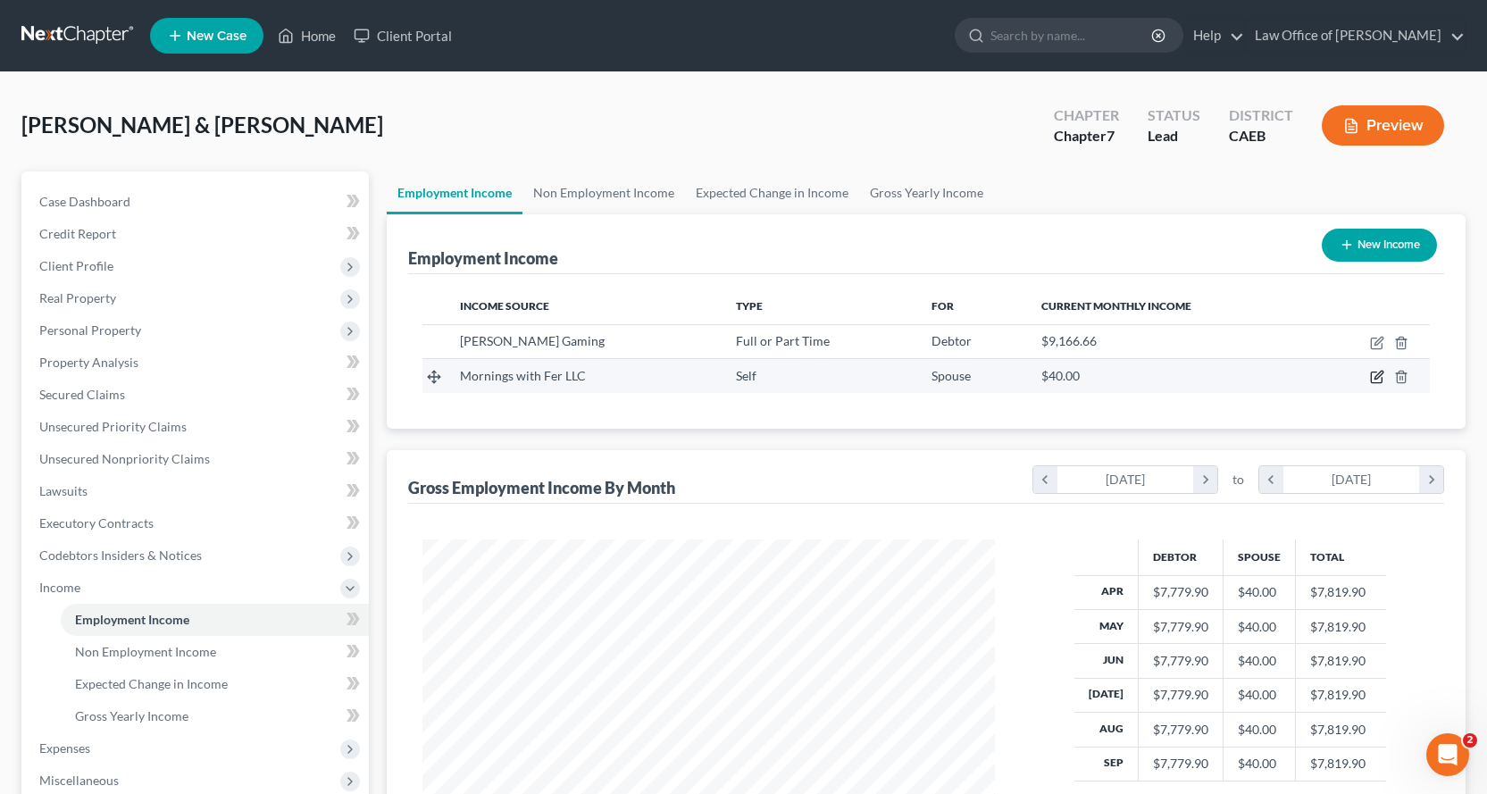
click at [1379, 379] on icon "button" at bounding box center [1377, 377] width 14 height 14
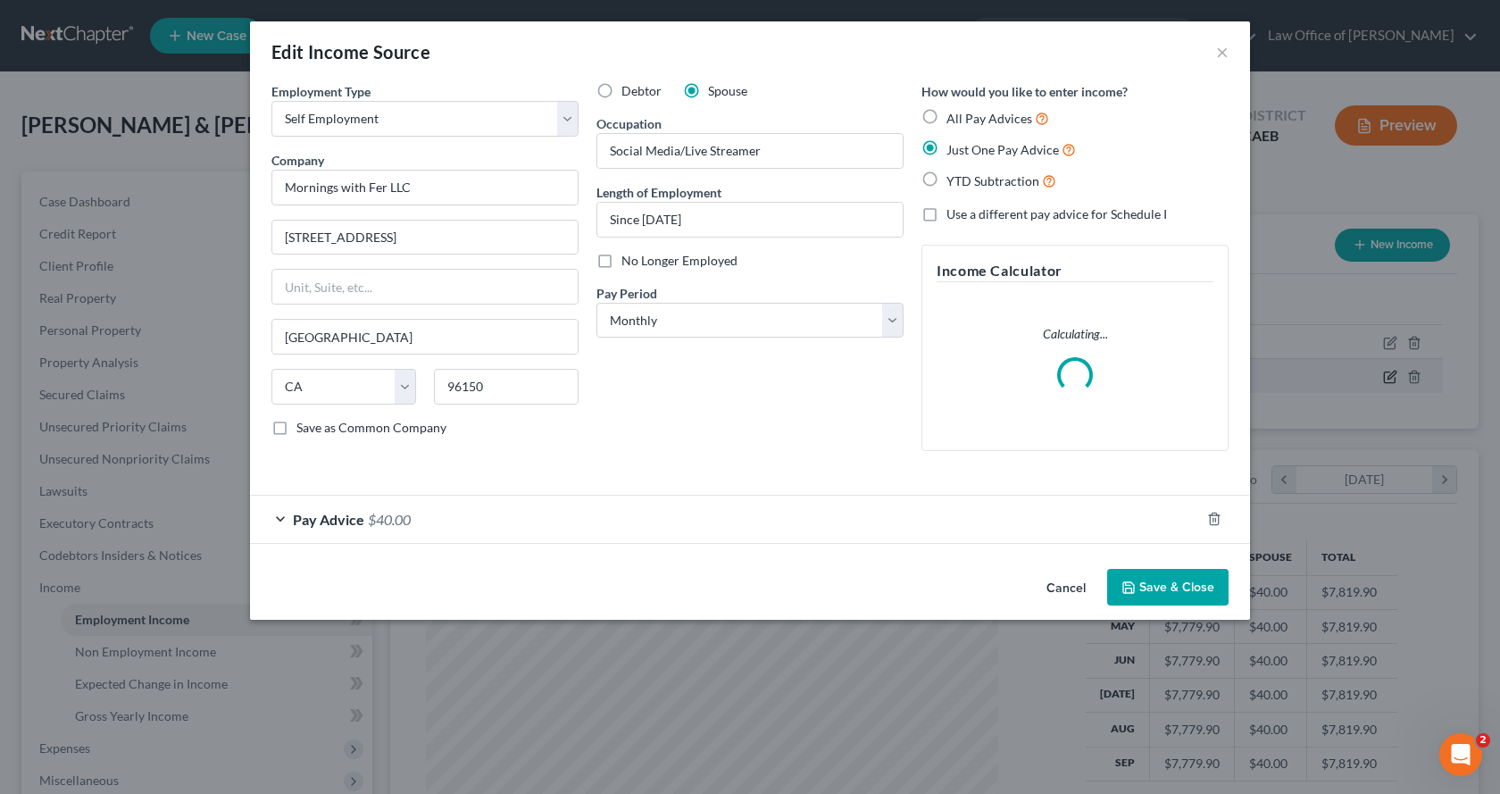
scroll to position [321, 614]
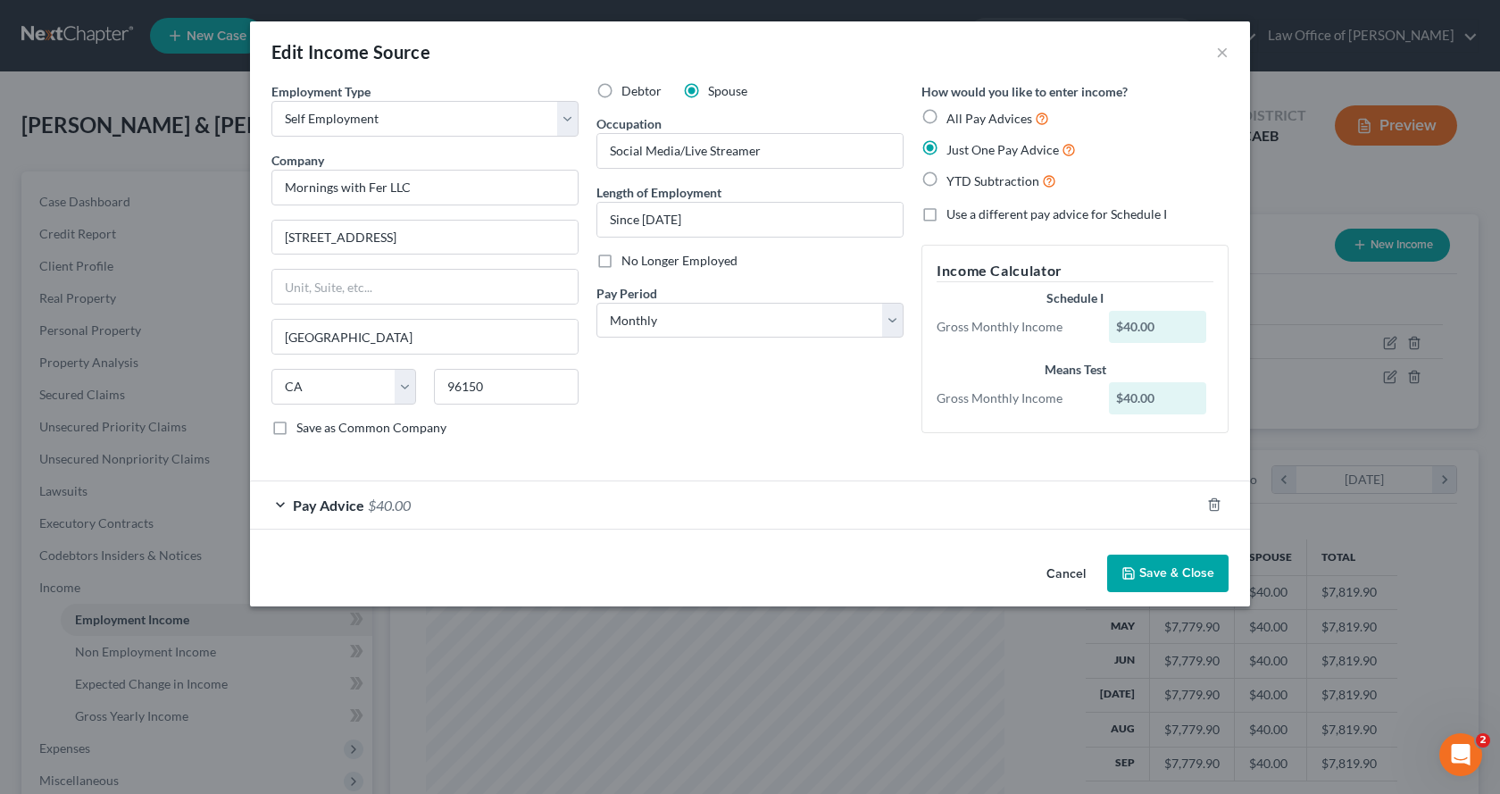
click at [947, 216] on label "Use a different pay advice for Schedule I" at bounding box center [1057, 214] width 221 height 18
click at [954, 216] on input "Use a different pay advice for Schedule I" at bounding box center [960, 211] width 12 height 12
click at [340, 508] on span "Pay Advice" at bounding box center [328, 504] width 71 height 17
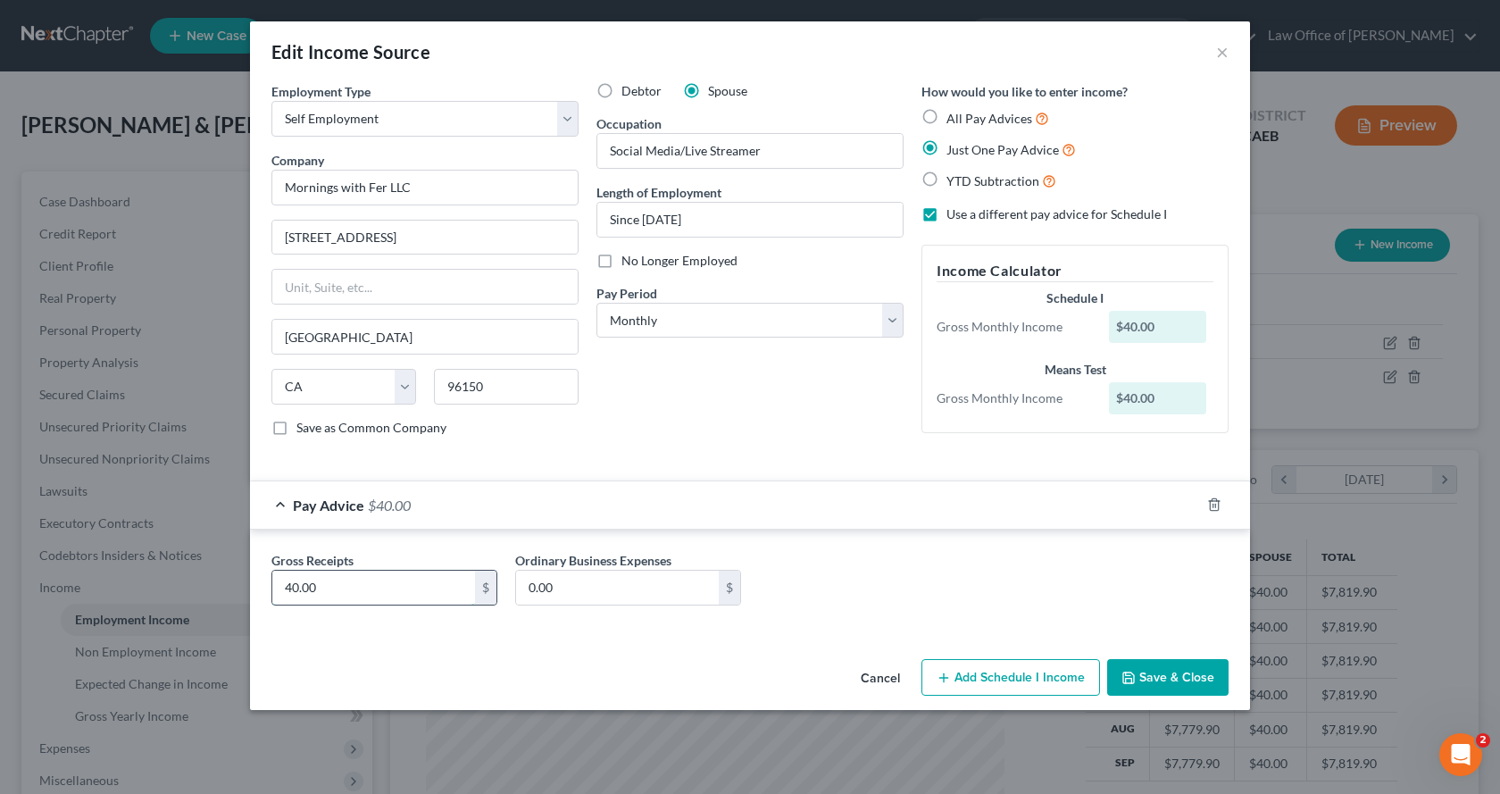
click at [330, 585] on input "40.00" at bounding box center [373, 588] width 203 height 34
click at [559, 589] on input "0.00" at bounding box center [617, 588] width 203 height 34
click at [1050, 680] on button "Add Schedule I Income" at bounding box center [1011, 678] width 179 height 38
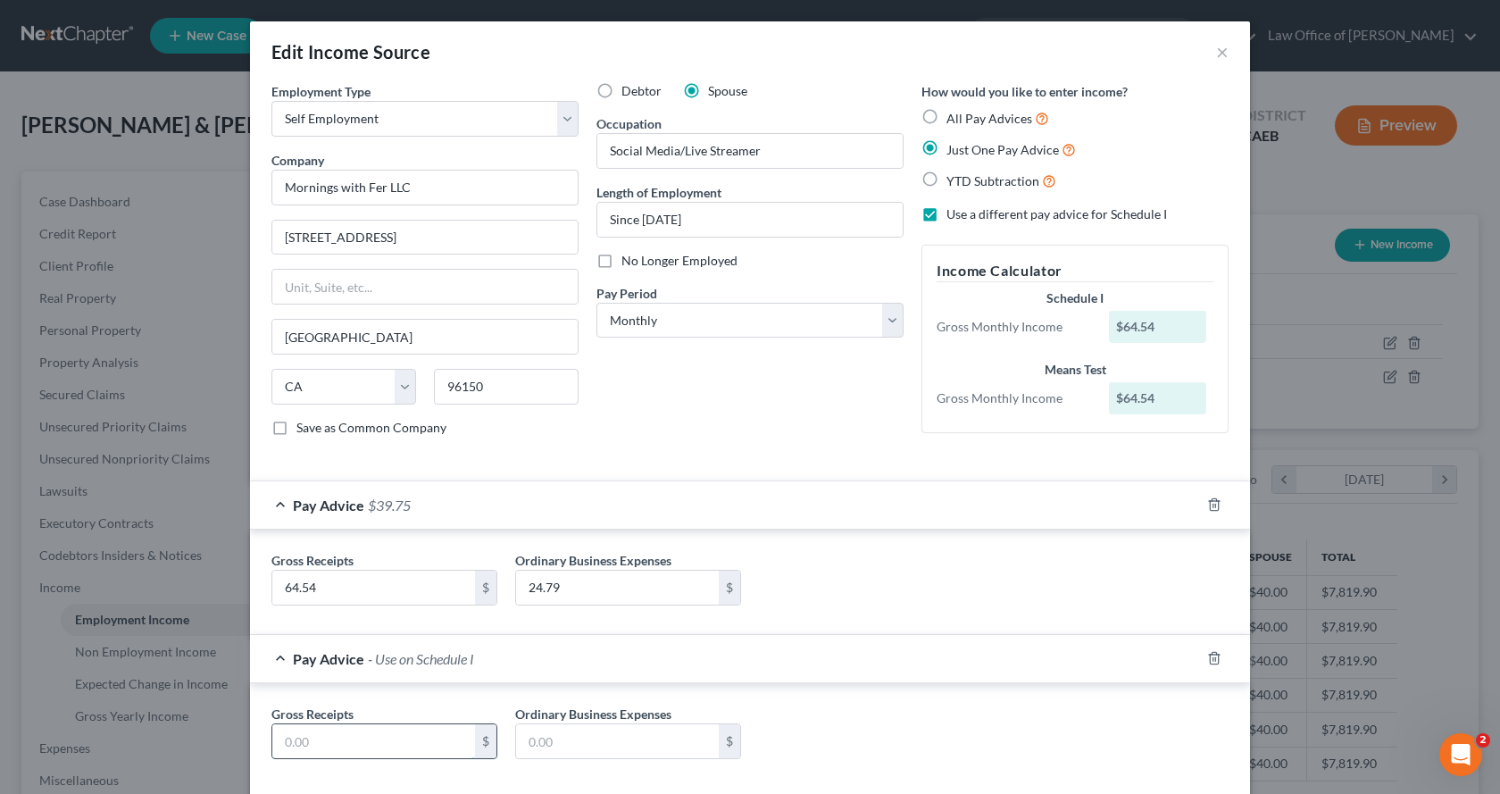
click at [360, 739] on input "text" at bounding box center [373, 741] width 203 height 34
click at [613, 745] on input "text" at bounding box center [617, 741] width 203 height 34
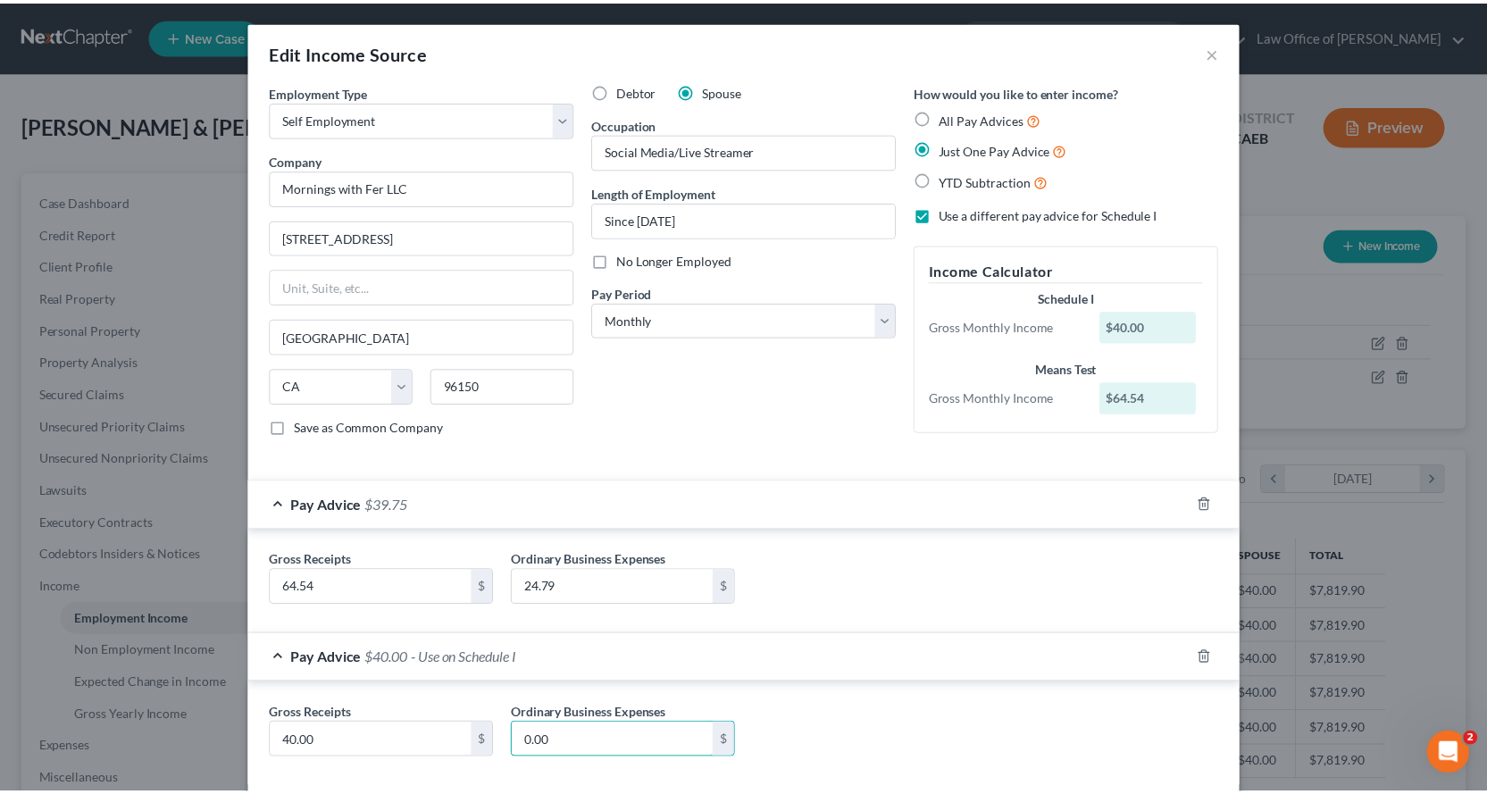
scroll to position [92, 0]
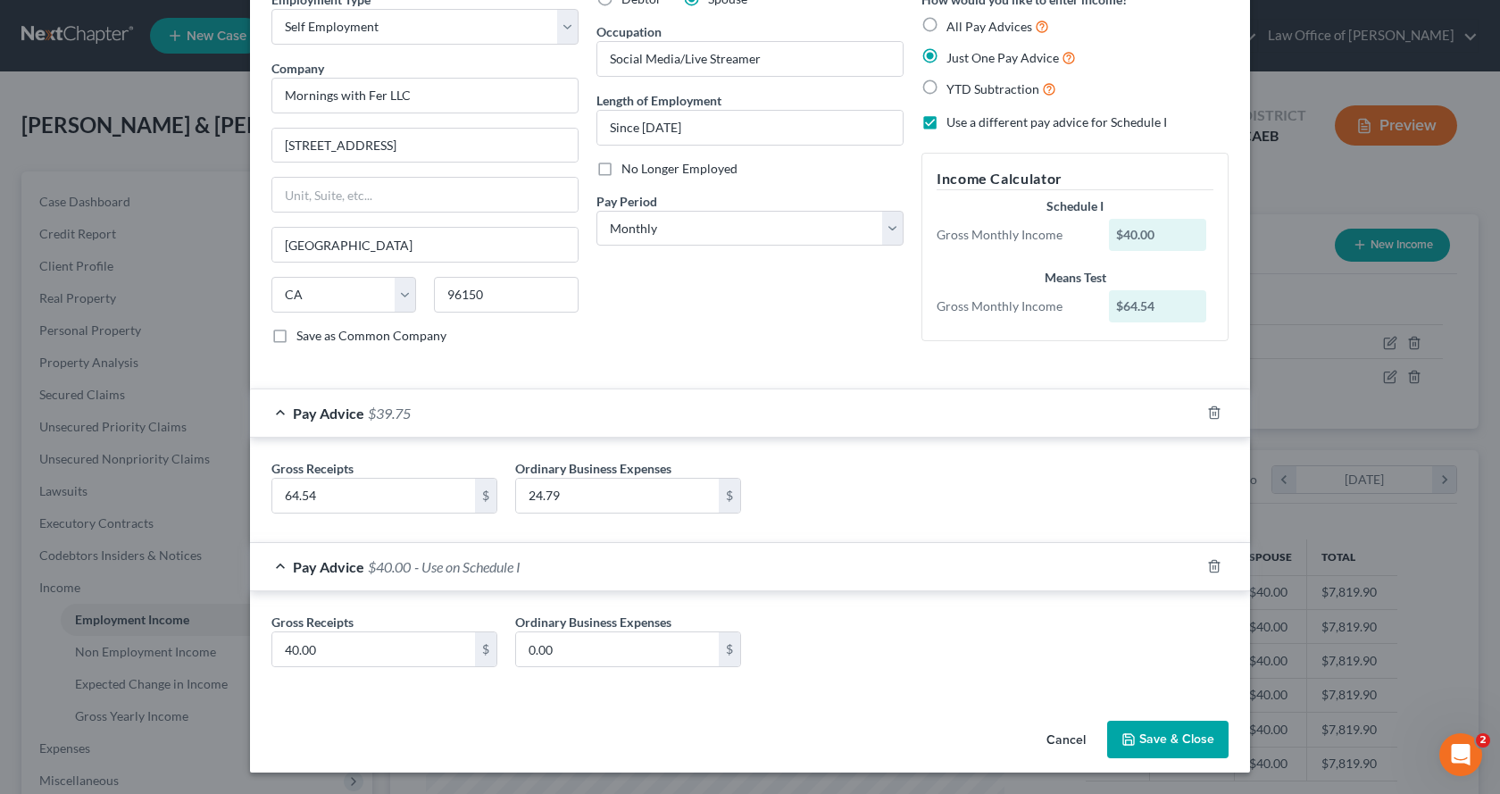
drag, startPoint x: 1153, startPoint y: 752, endPoint x: 1163, endPoint y: 738, distance: 16.6
click at [1154, 751] on button "Save & Close" at bounding box center [1167, 740] width 121 height 38
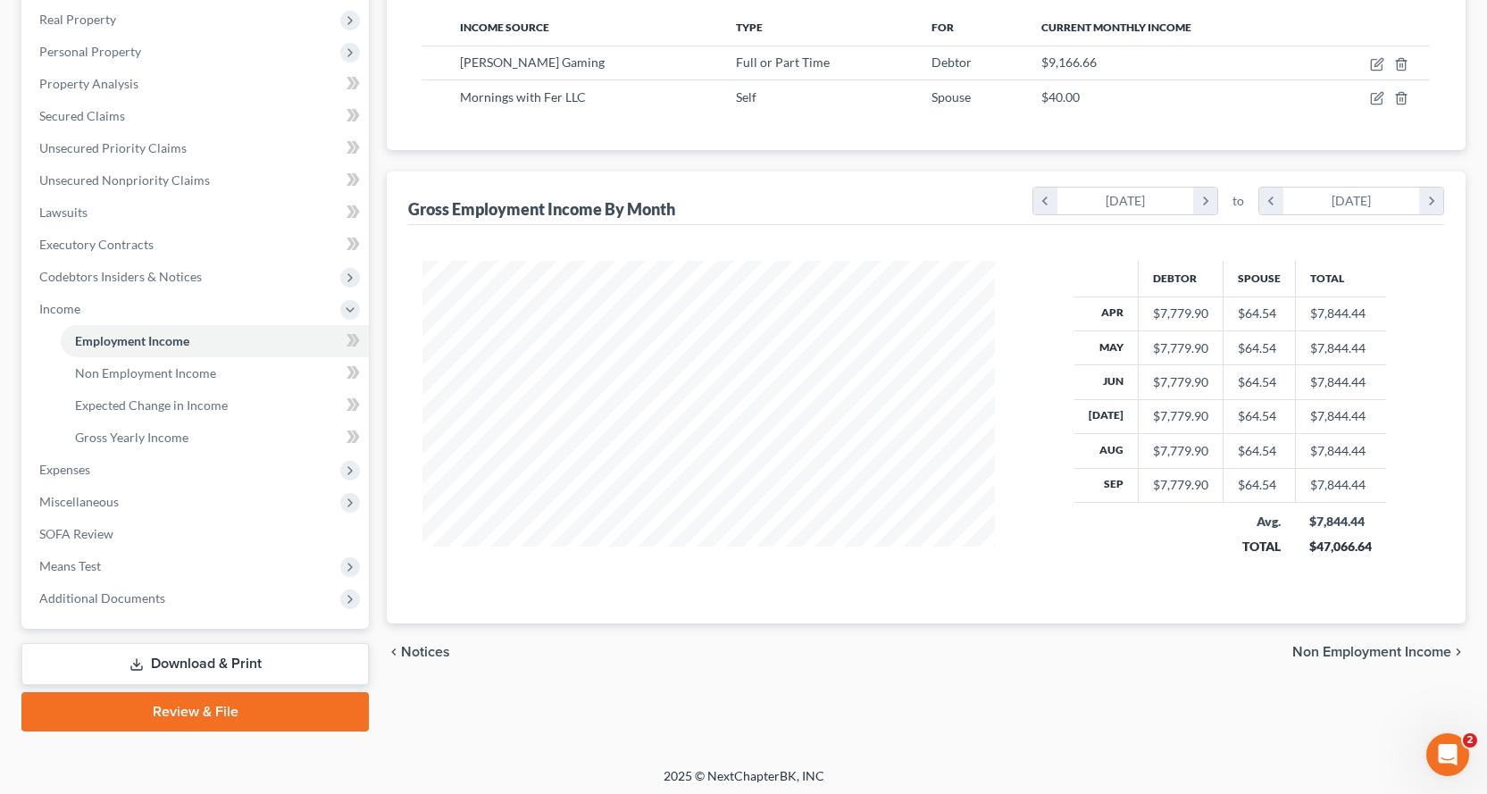
scroll to position [284, 0]
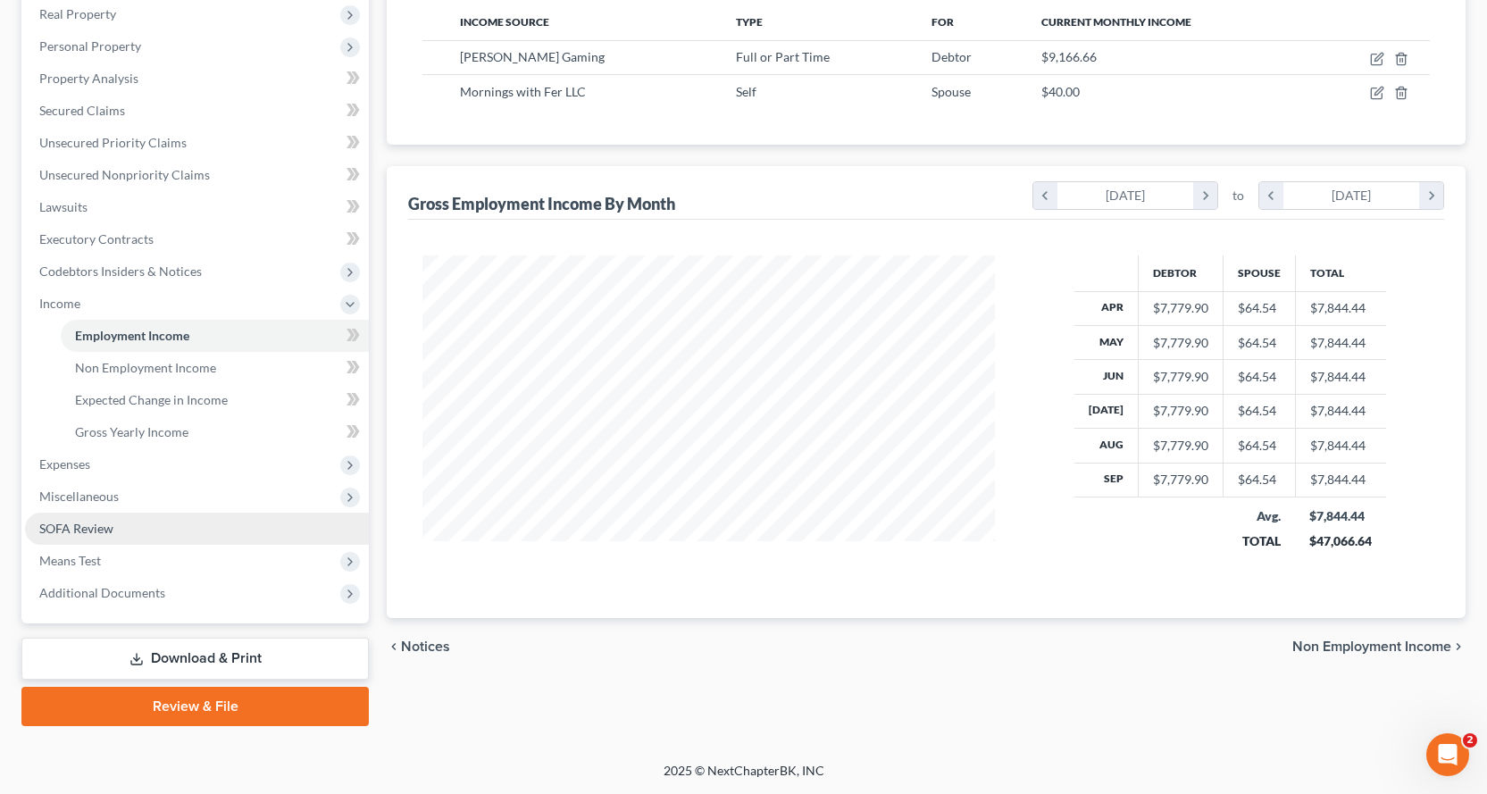
click at [61, 521] on span "SOFA Review" at bounding box center [76, 528] width 74 height 15
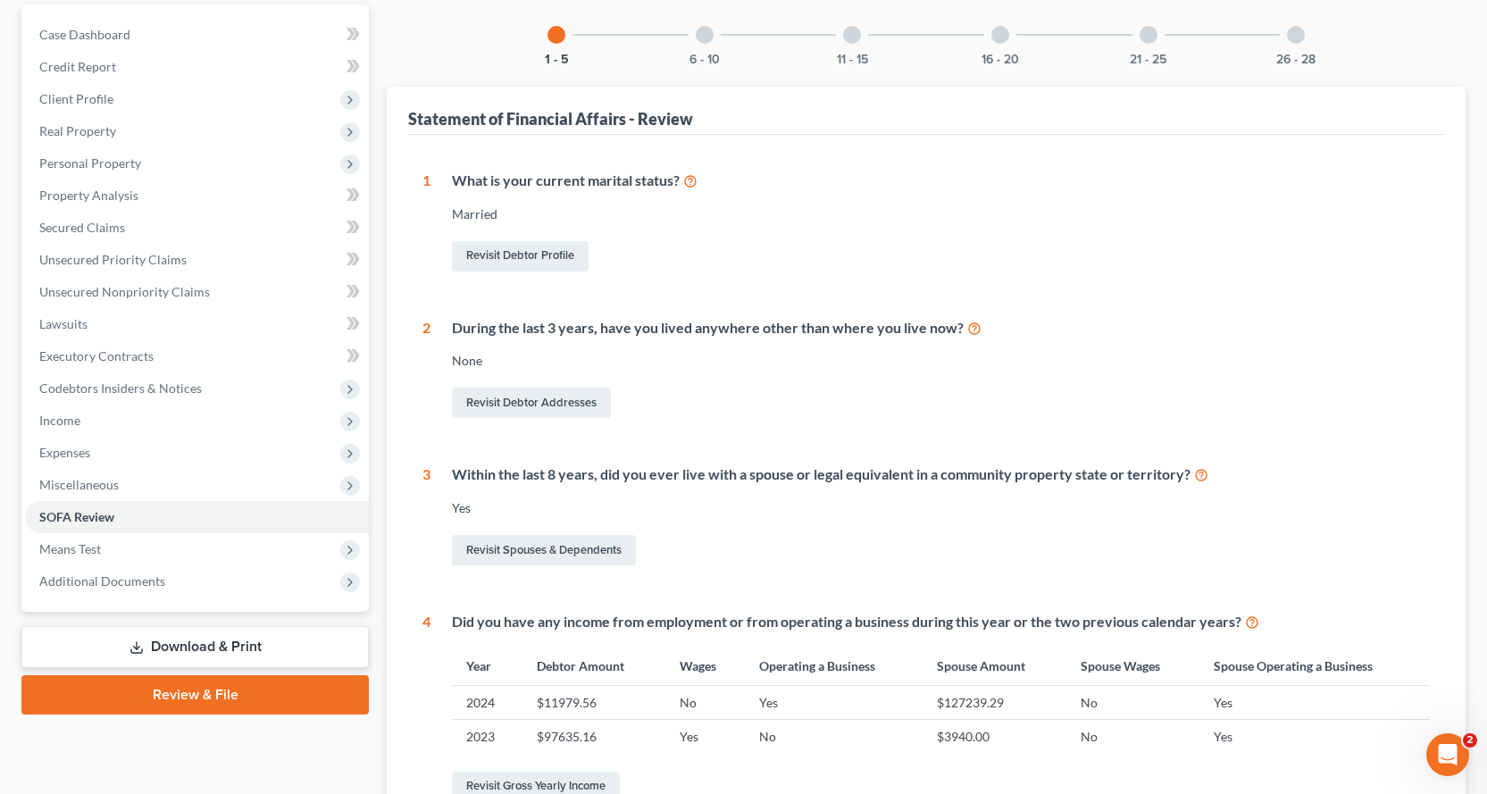
scroll to position [357, 0]
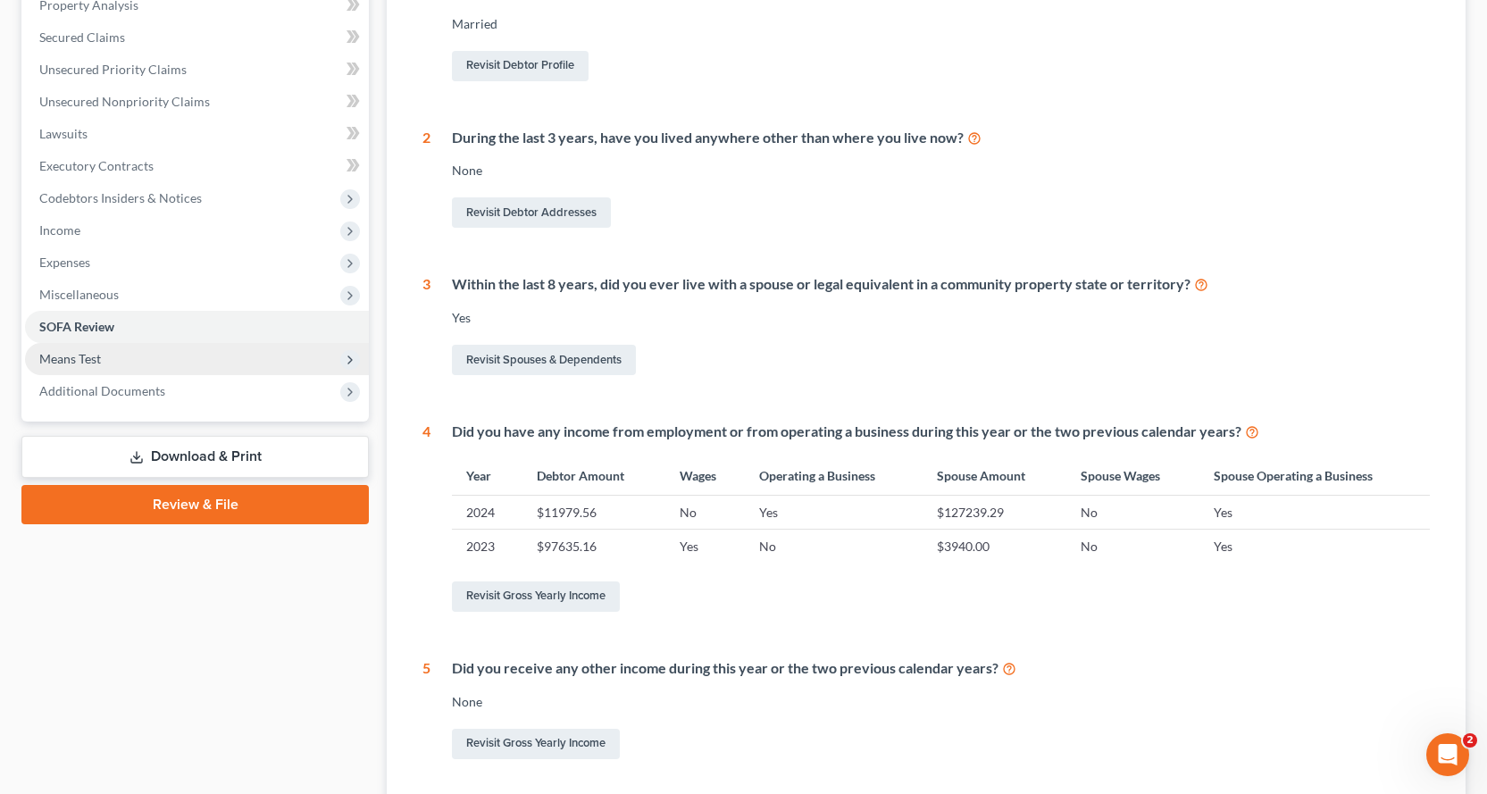
click at [93, 355] on span "Means Test" at bounding box center [70, 358] width 62 height 15
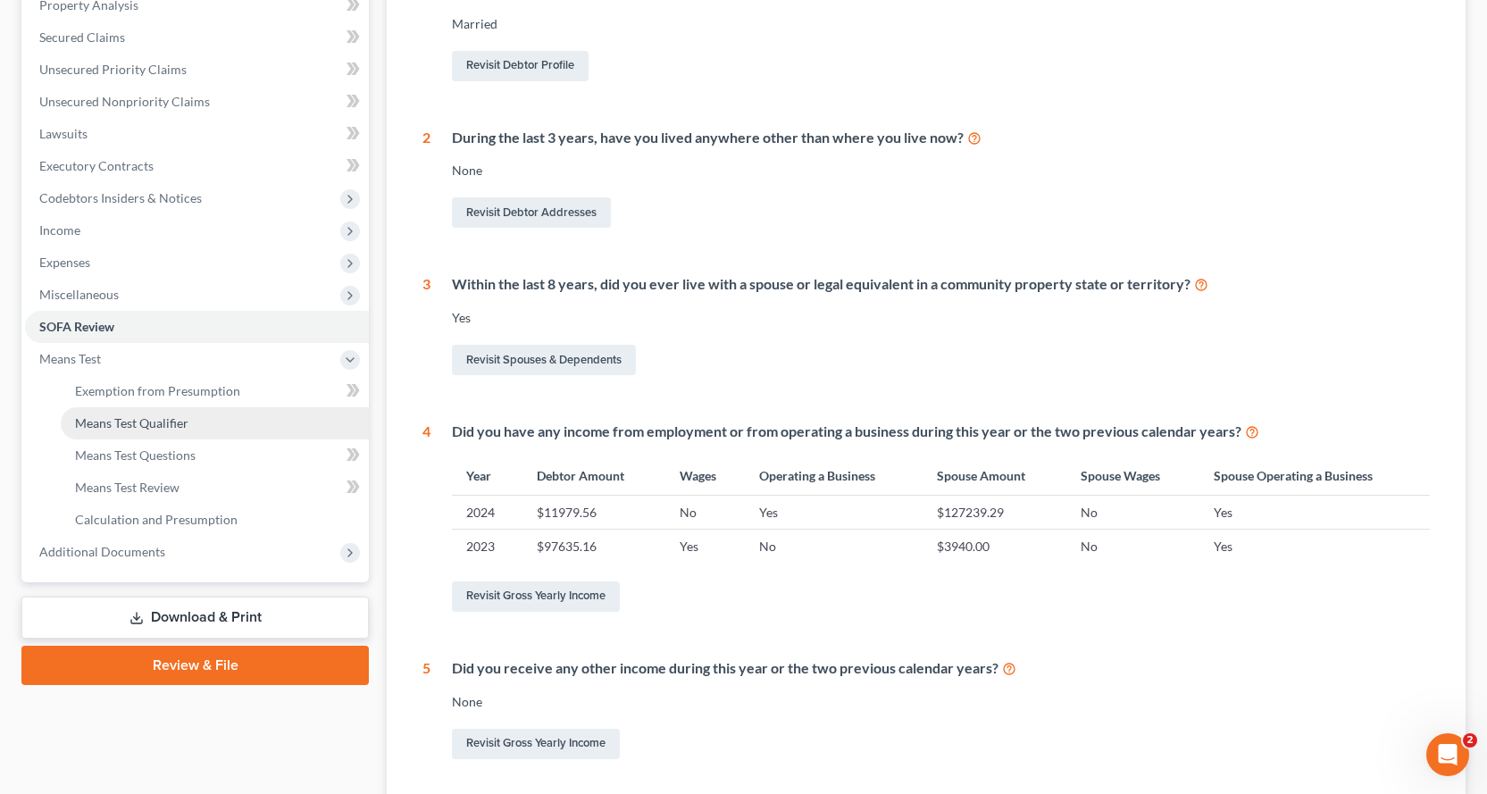
click at [118, 420] on span "Means Test Qualifier" at bounding box center [131, 422] width 113 height 15
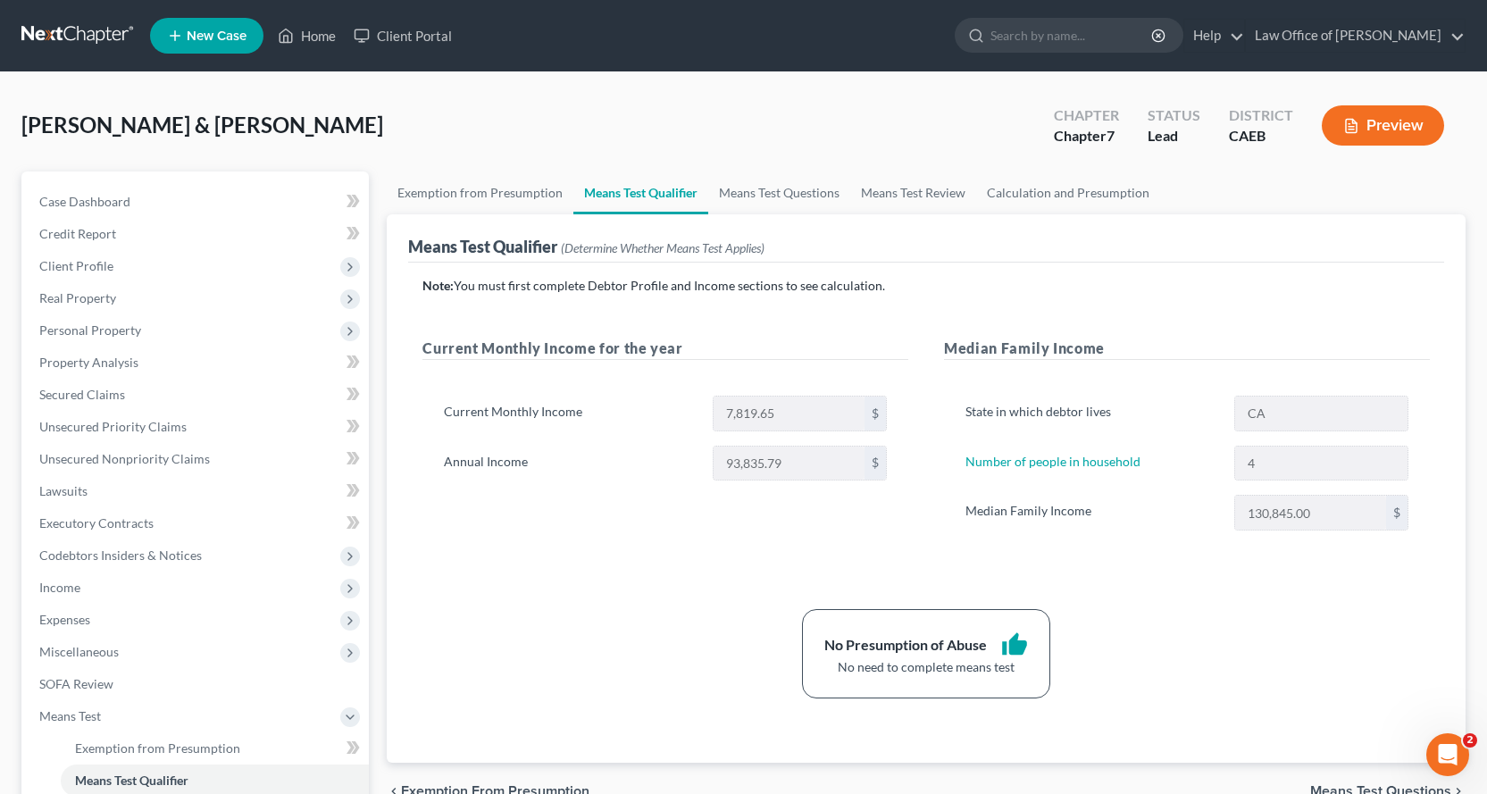
click at [1383, 130] on button "Preview" at bounding box center [1383, 125] width 122 height 40
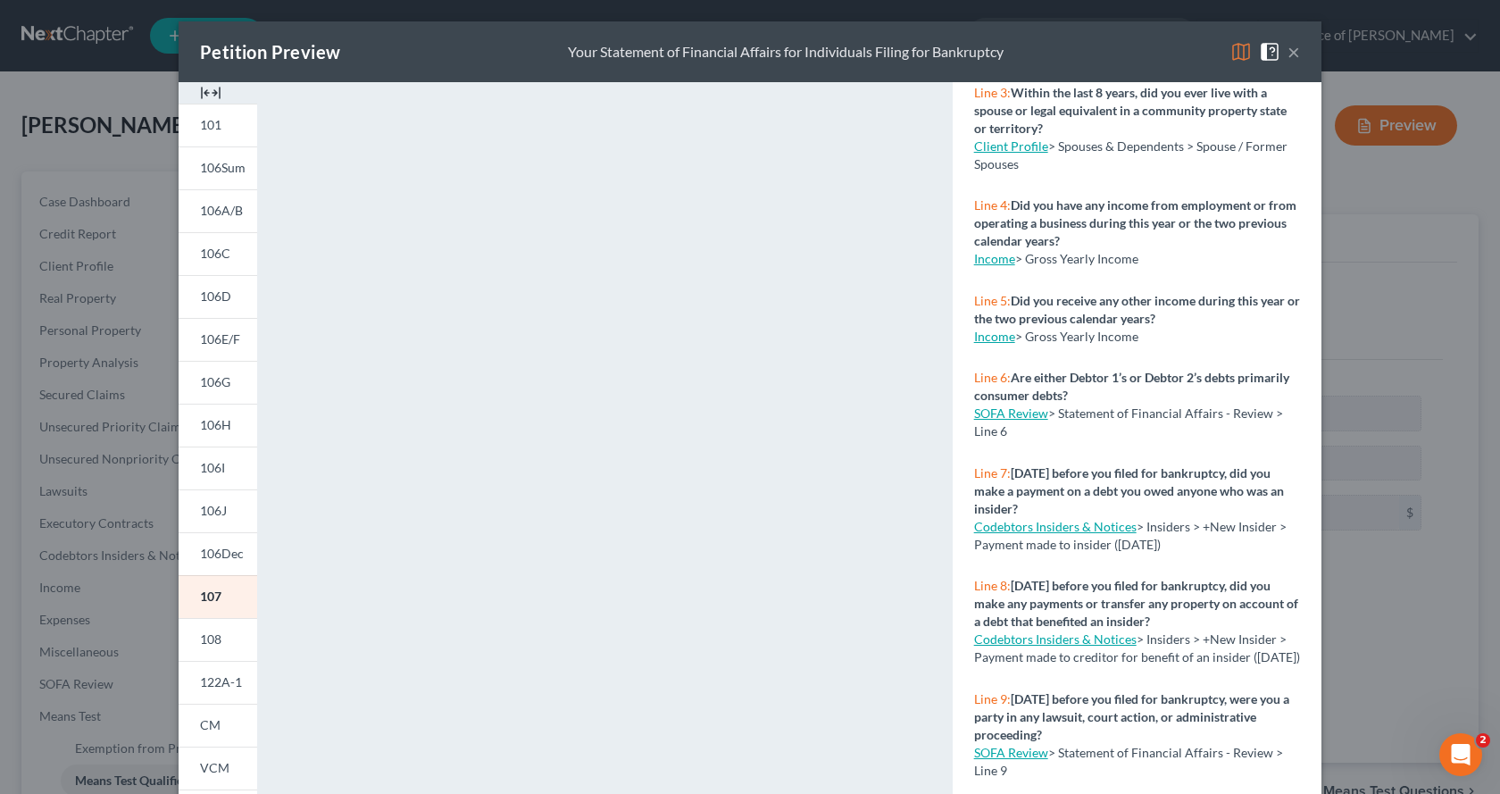
scroll to position [277, 0]
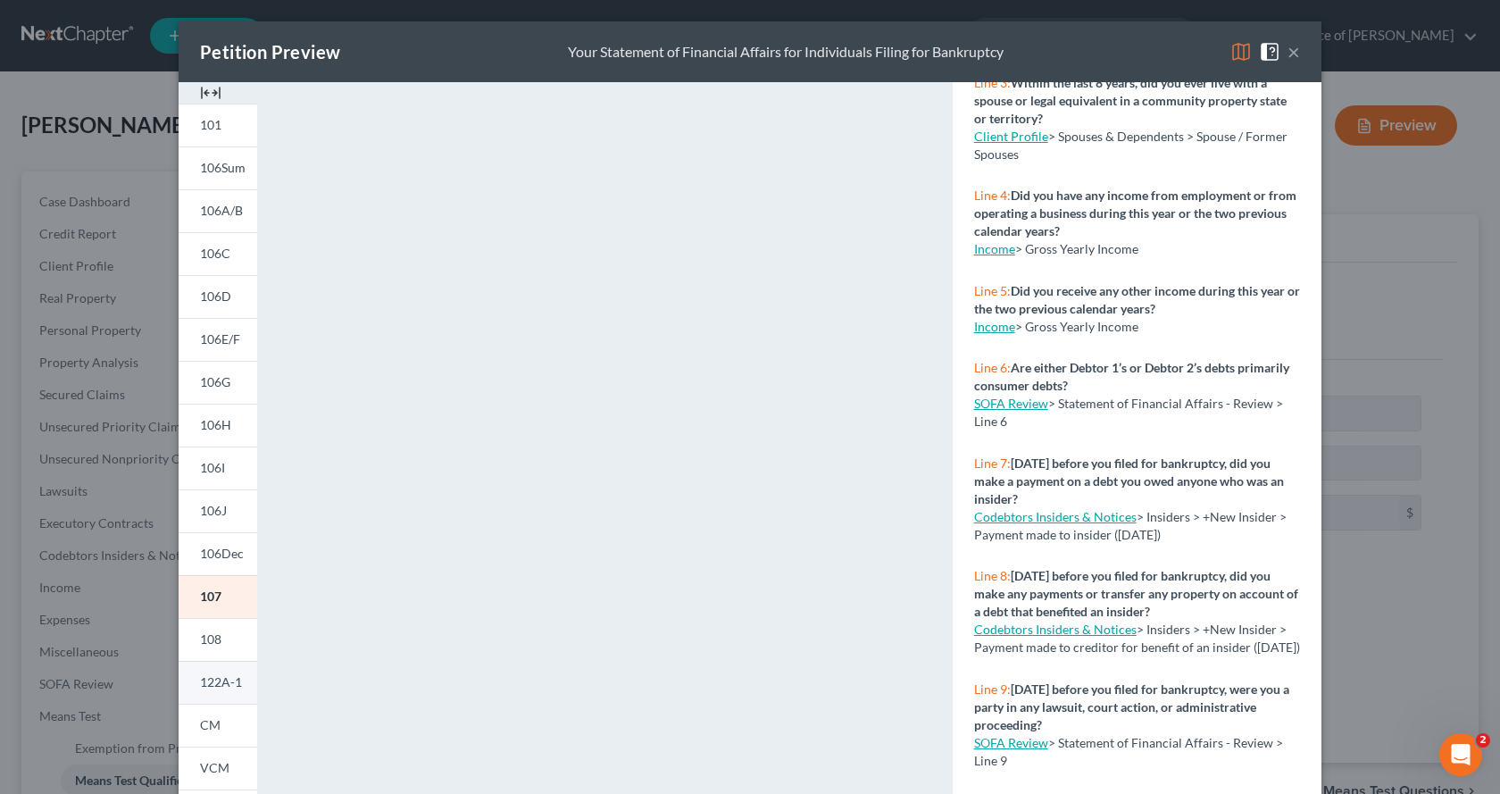
click at [200, 683] on span "122A-1" at bounding box center [221, 681] width 42 height 15
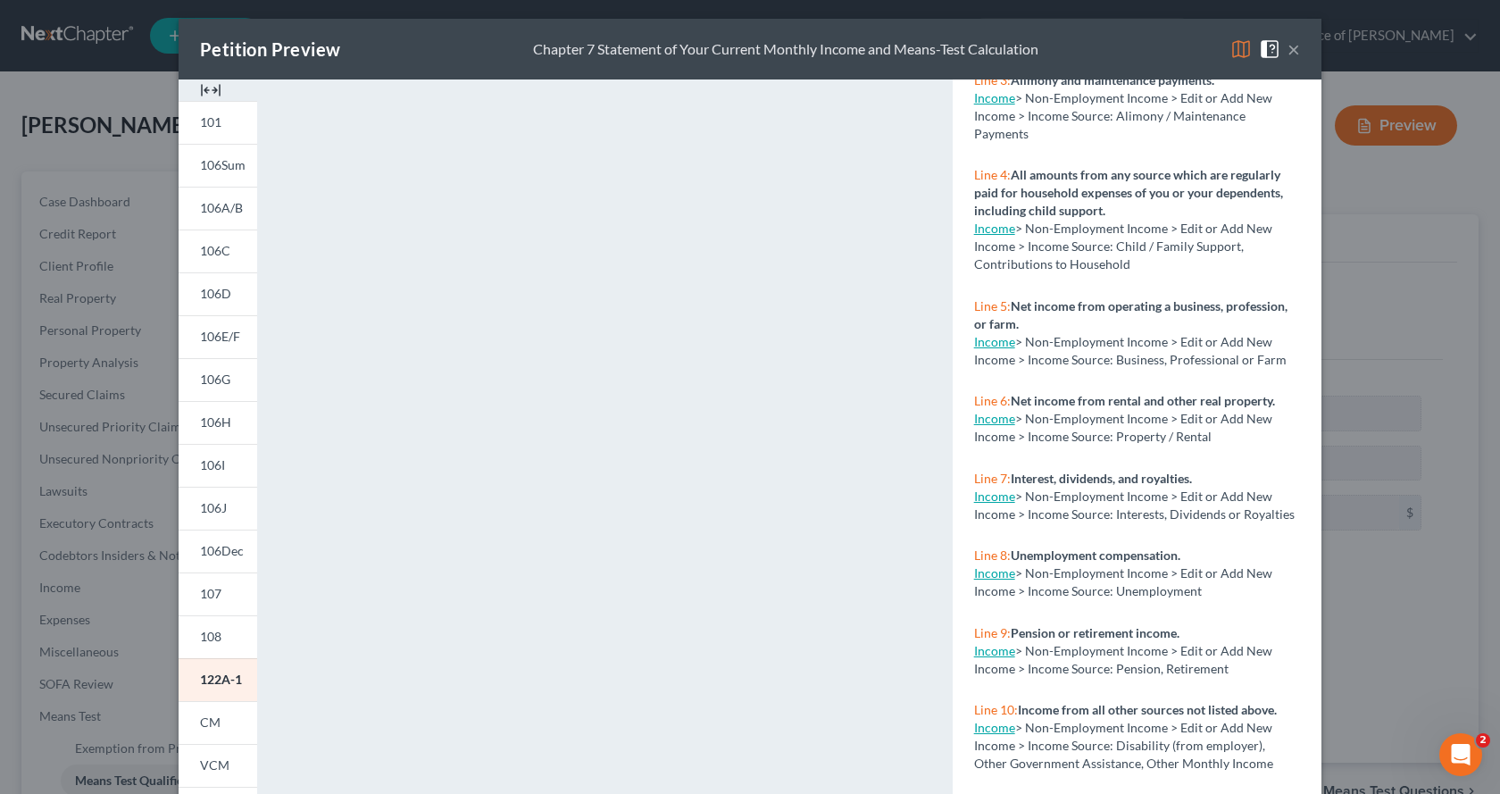
scroll to position [0, 0]
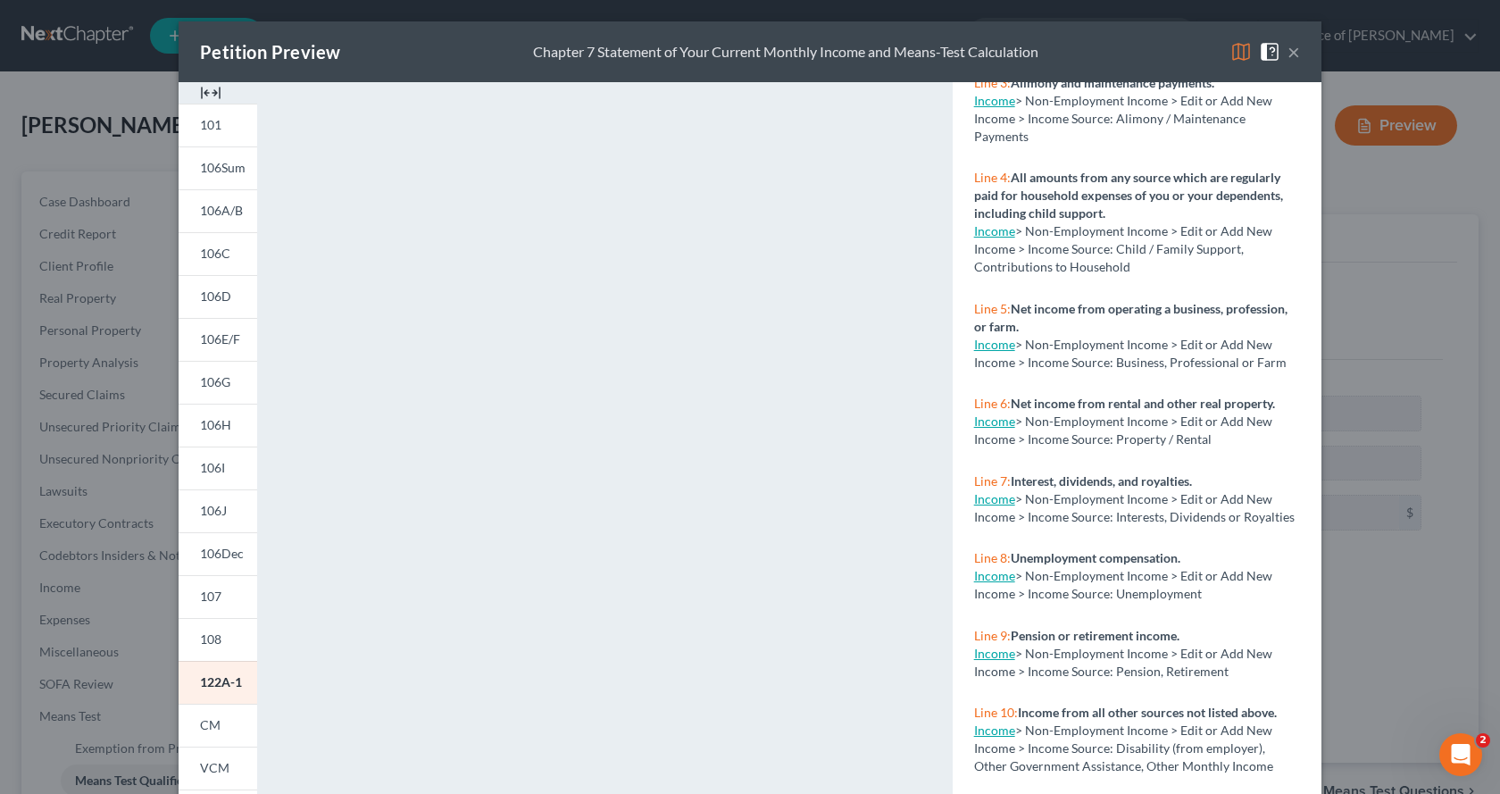
click at [1292, 54] on button "×" at bounding box center [1294, 51] width 13 height 21
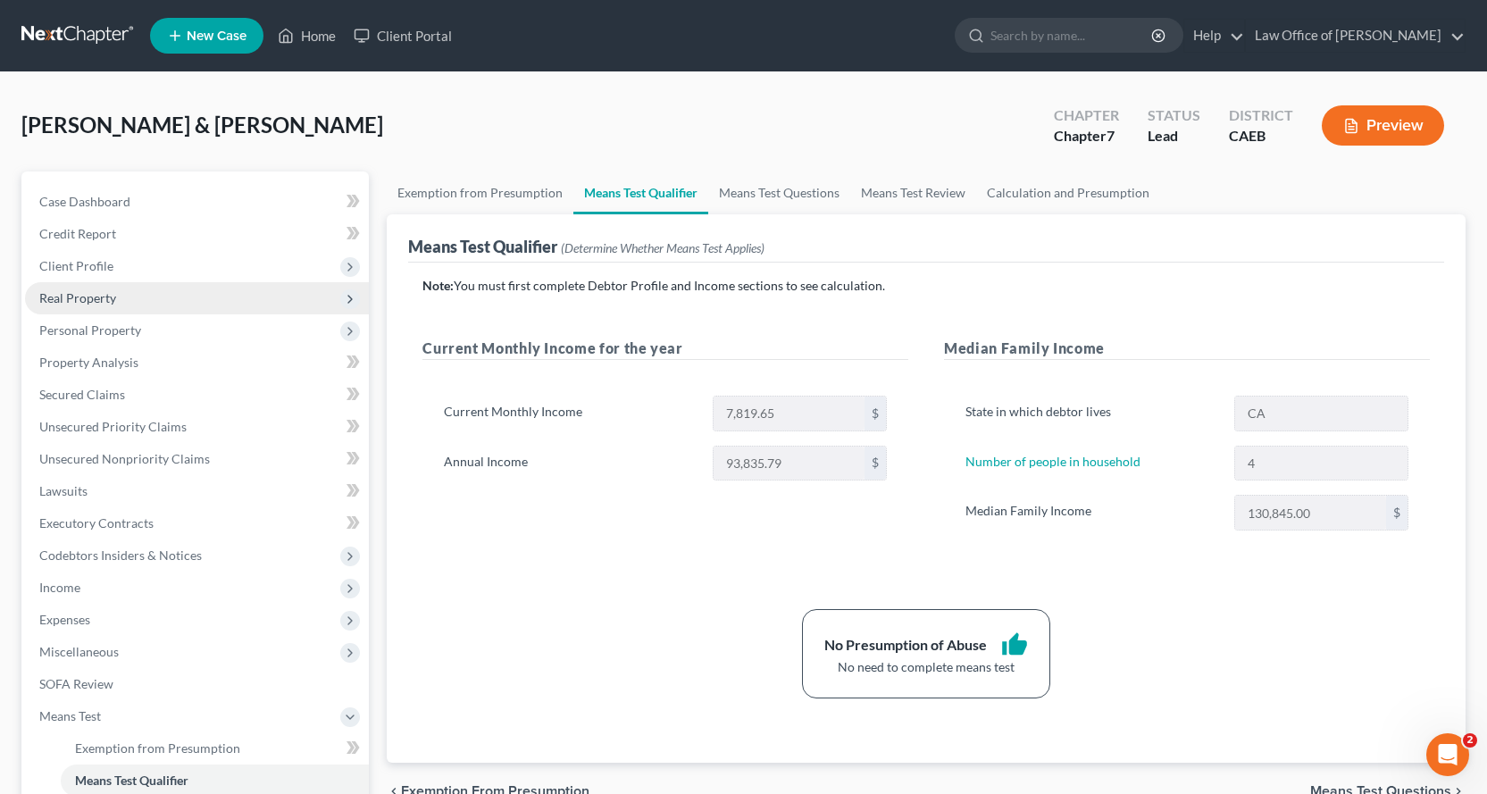
click at [61, 302] on span "Real Property" at bounding box center [77, 297] width 77 height 15
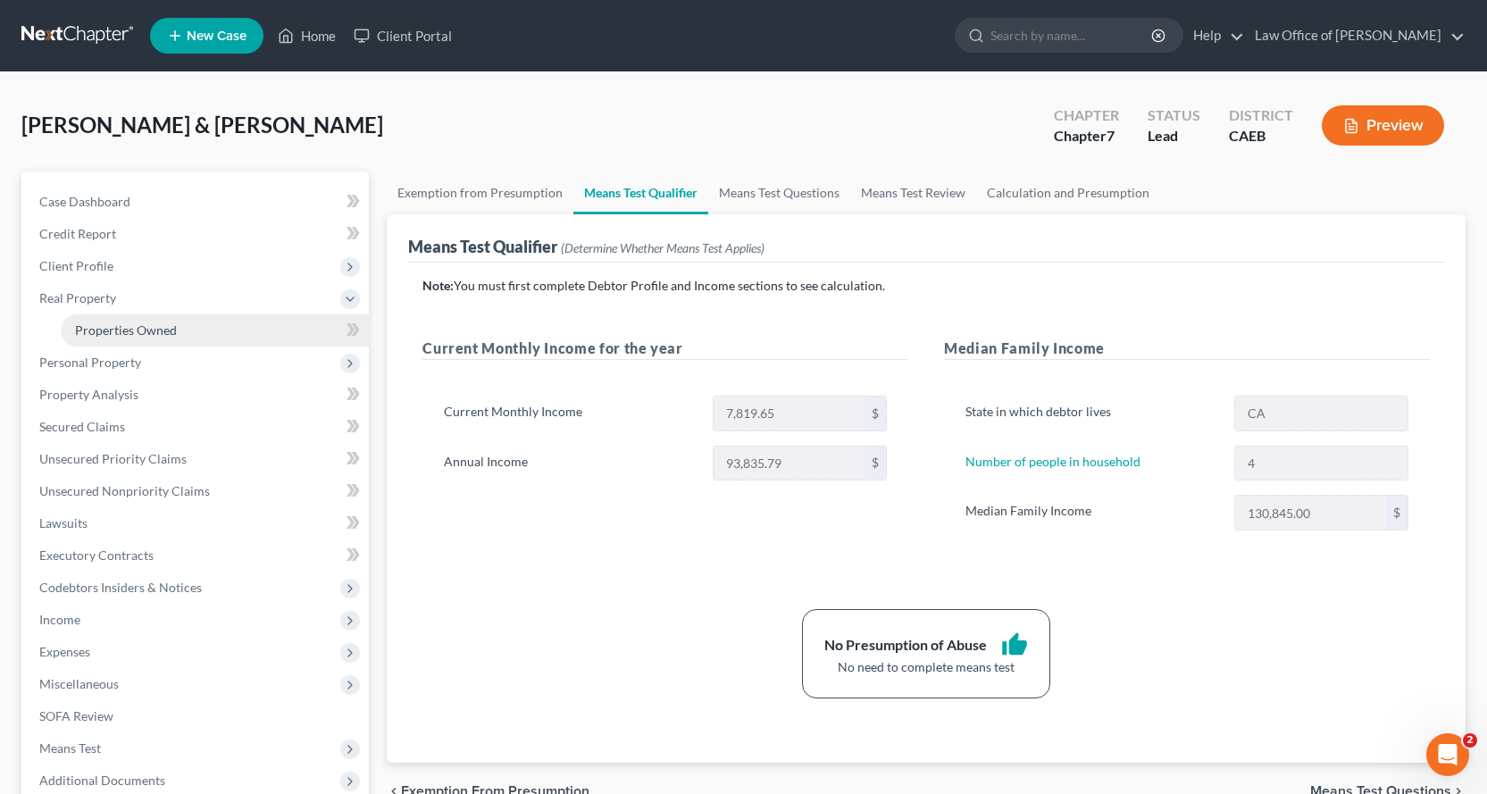
click at [104, 335] on span "Properties Owned" at bounding box center [126, 329] width 102 height 15
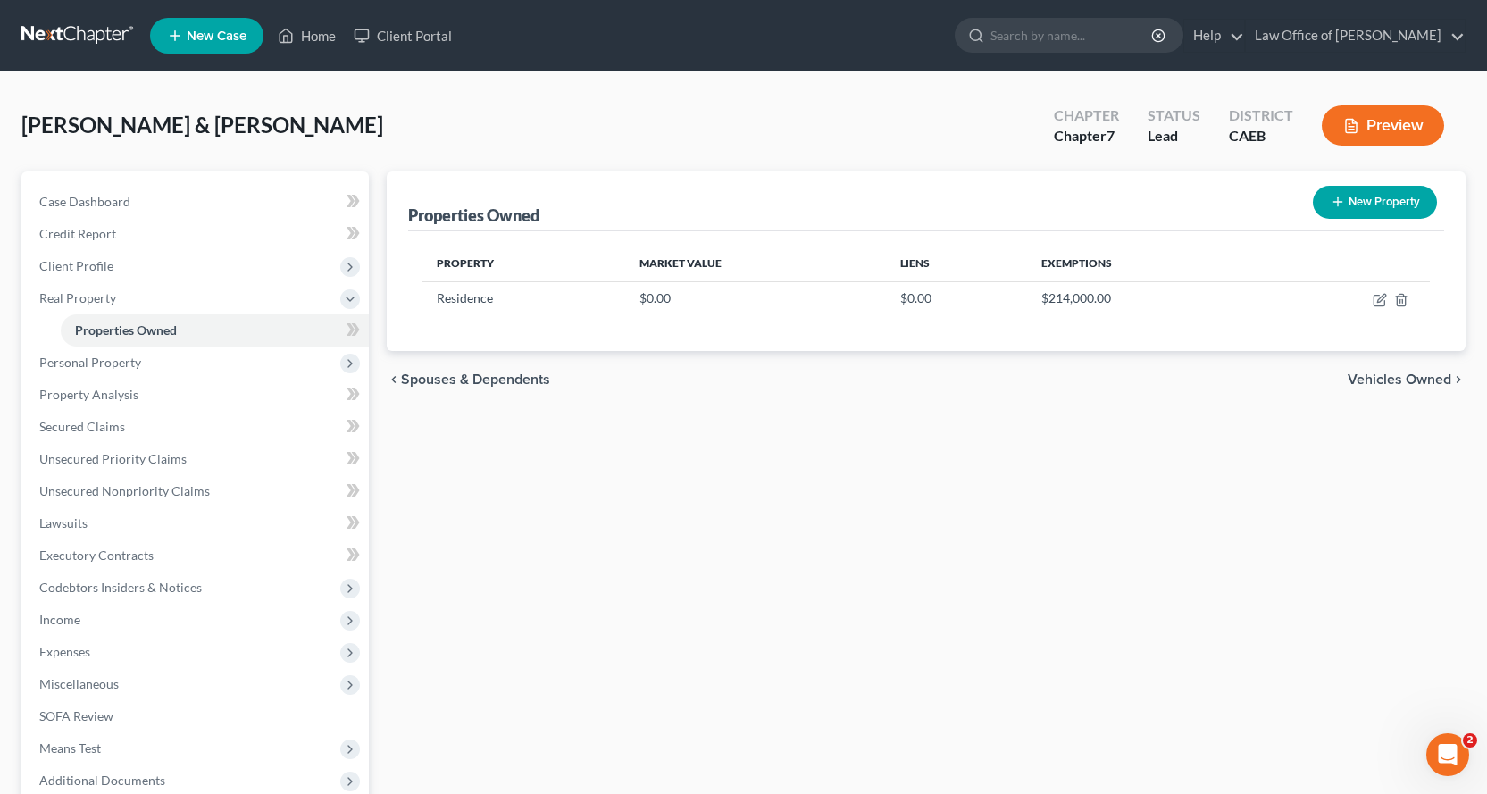
click at [1403, 122] on button "Preview" at bounding box center [1383, 125] width 122 height 40
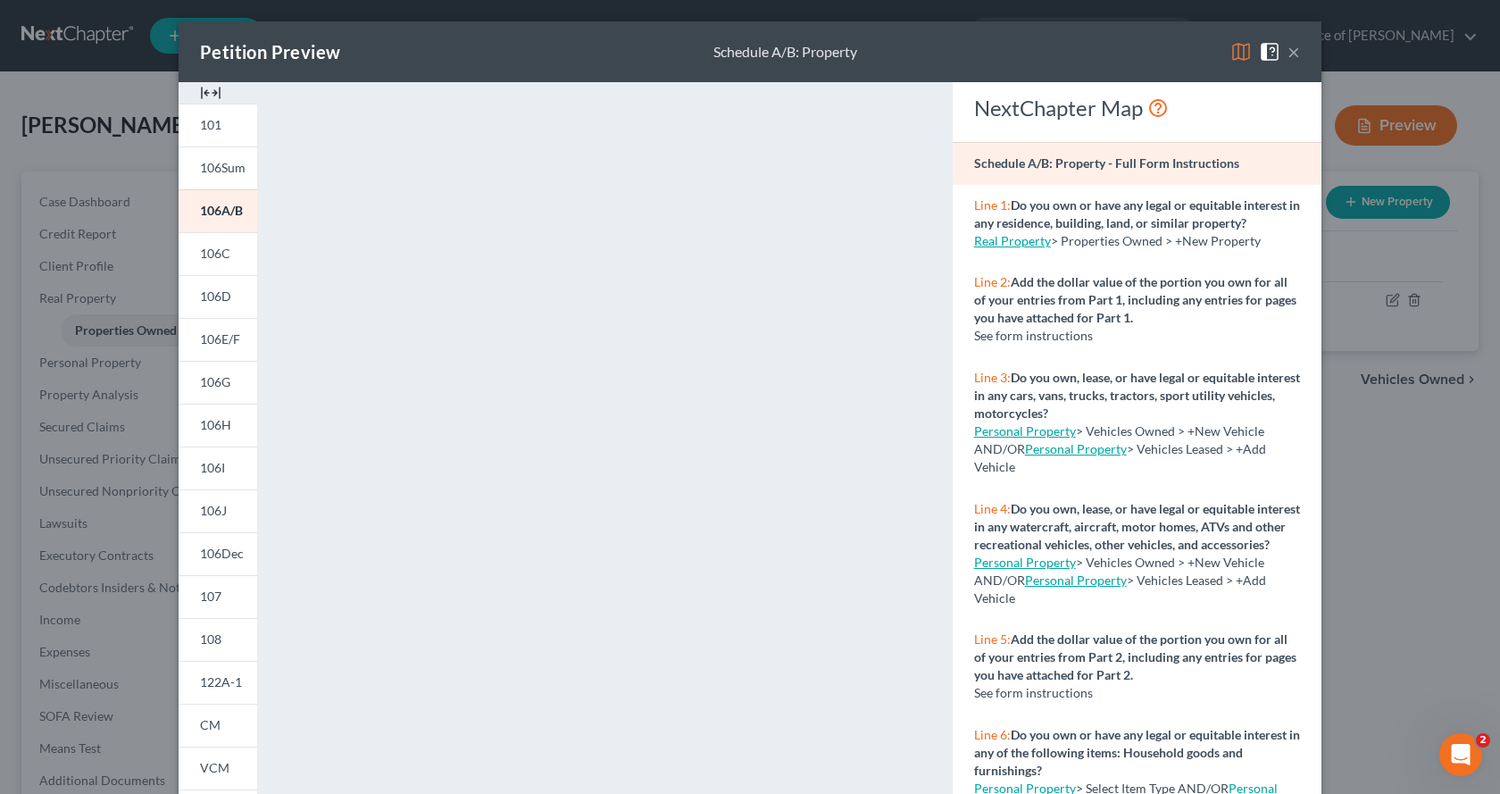
click at [1288, 53] on button "×" at bounding box center [1294, 51] width 13 height 21
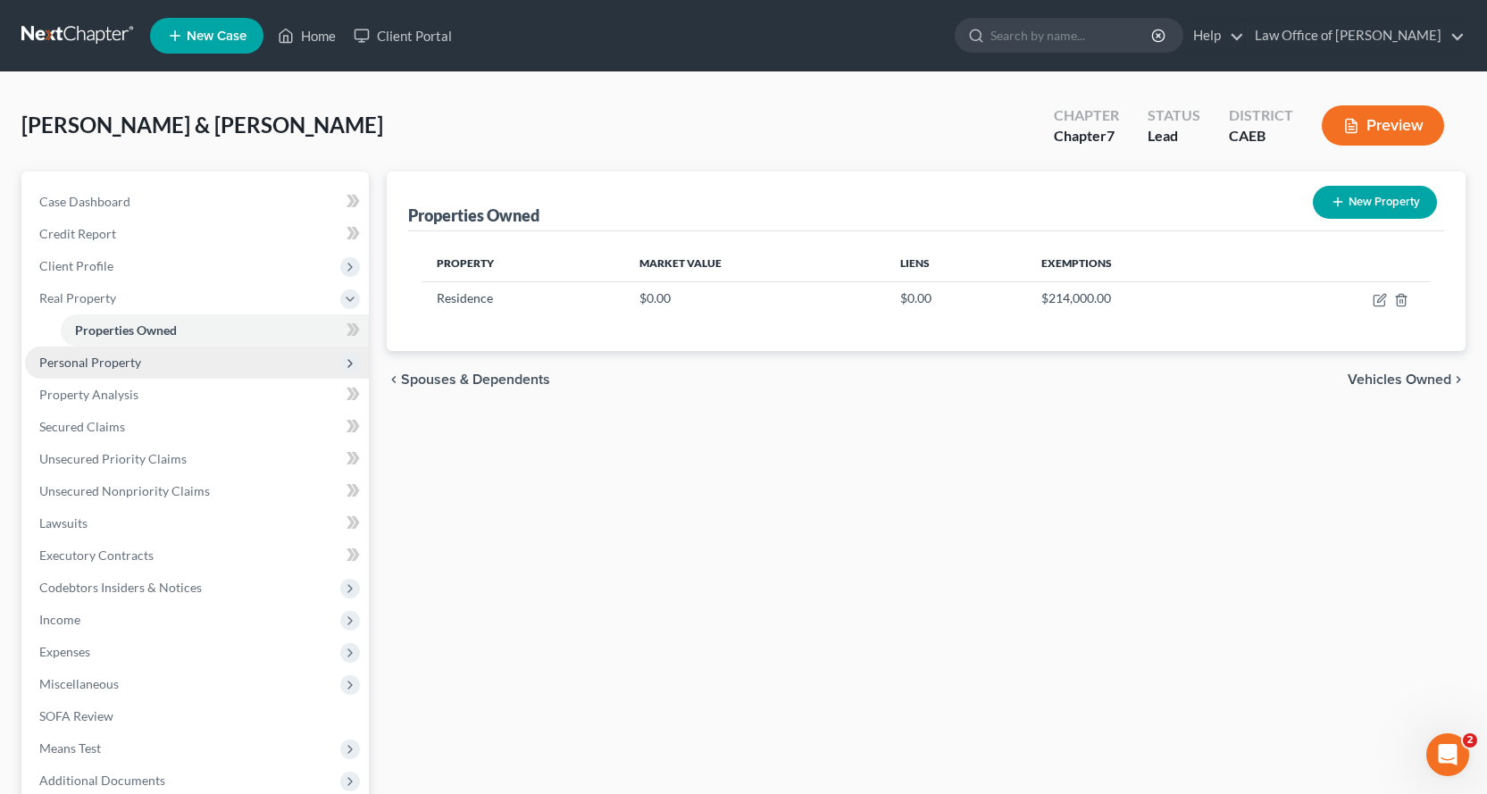
click at [70, 367] on span "Personal Property" at bounding box center [90, 362] width 102 height 15
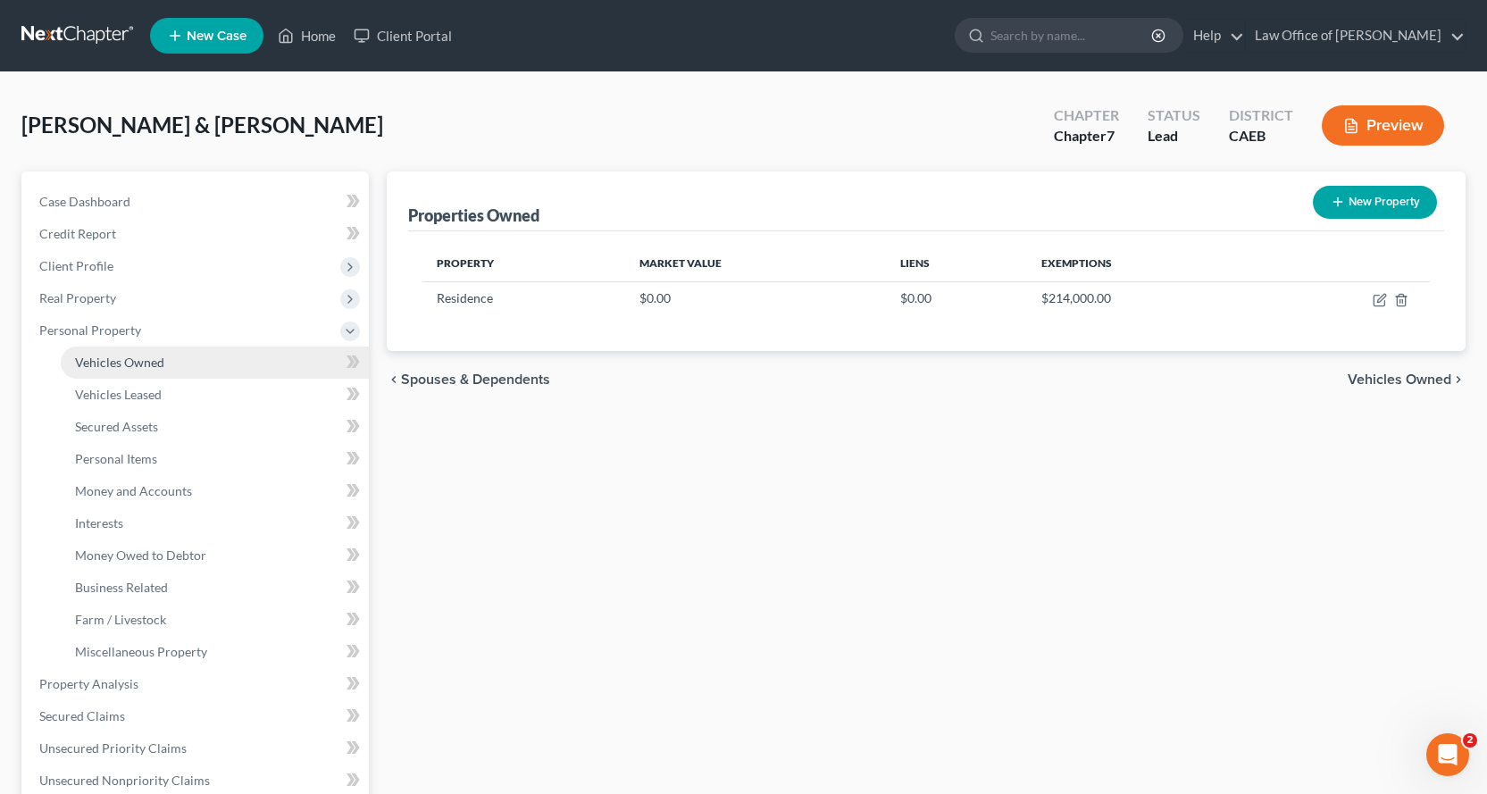
click at [183, 360] on link "Vehicles Owned" at bounding box center [215, 362] width 308 height 32
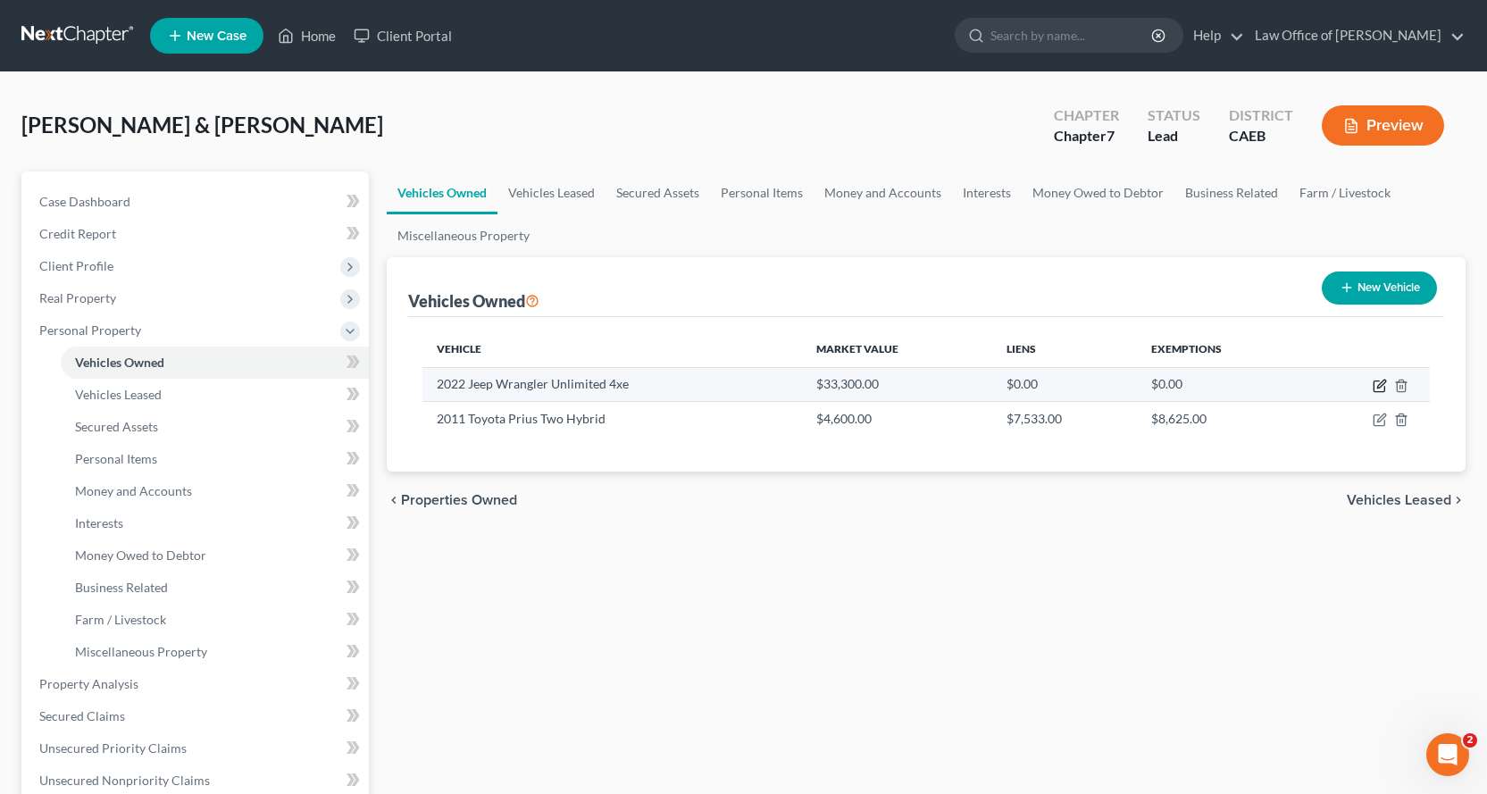
click at [1380, 382] on icon "button" at bounding box center [1379, 386] width 14 height 14
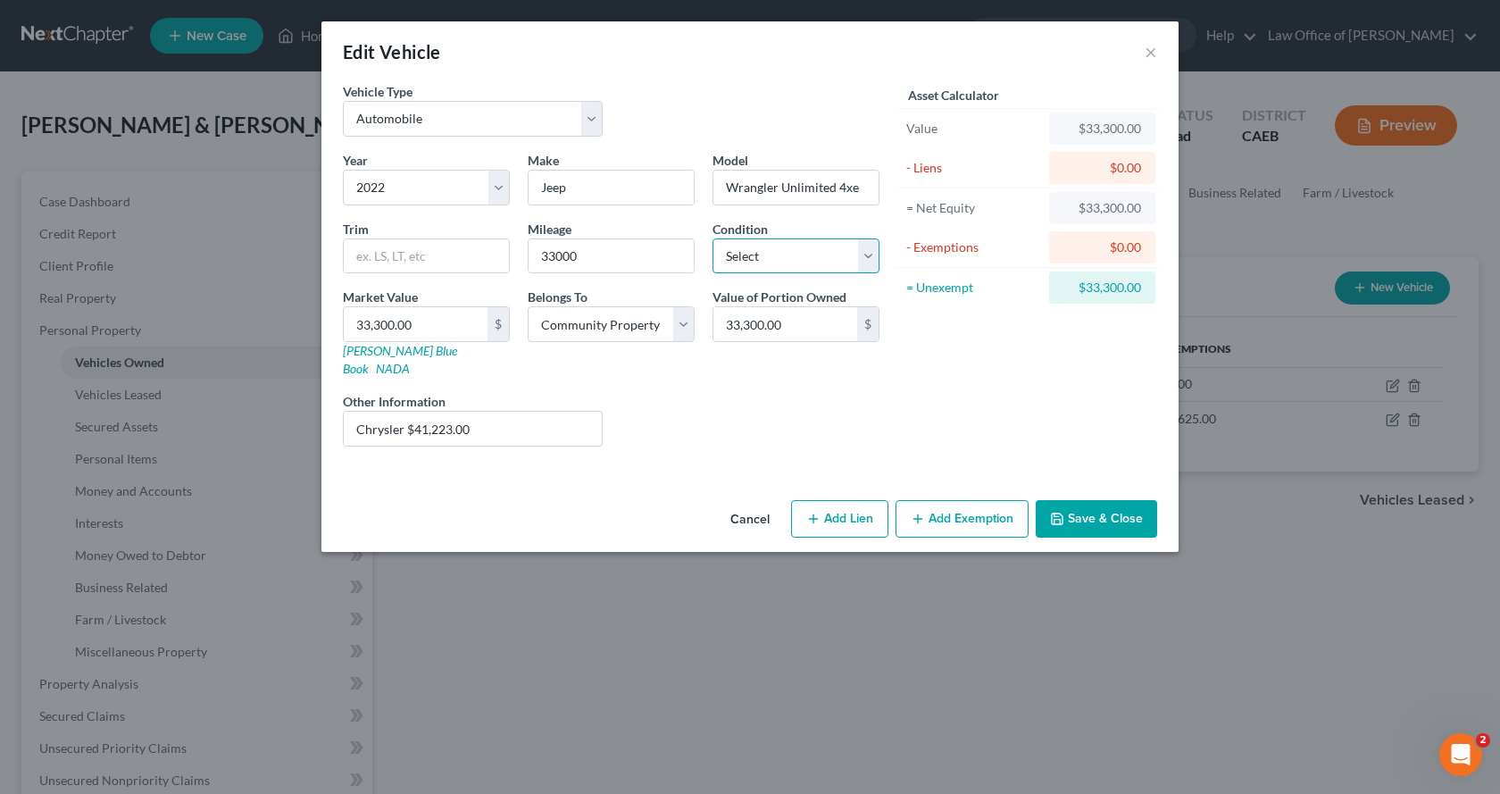
click at [764, 250] on select "Select Excellent Very Good Good Fair Poor" at bounding box center [796, 256] width 167 height 36
click at [713, 238] on select "Select Excellent Very Good Good Fair Poor" at bounding box center [796, 256] width 167 height 36
click at [1155, 53] on button "×" at bounding box center [1151, 51] width 13 height 21
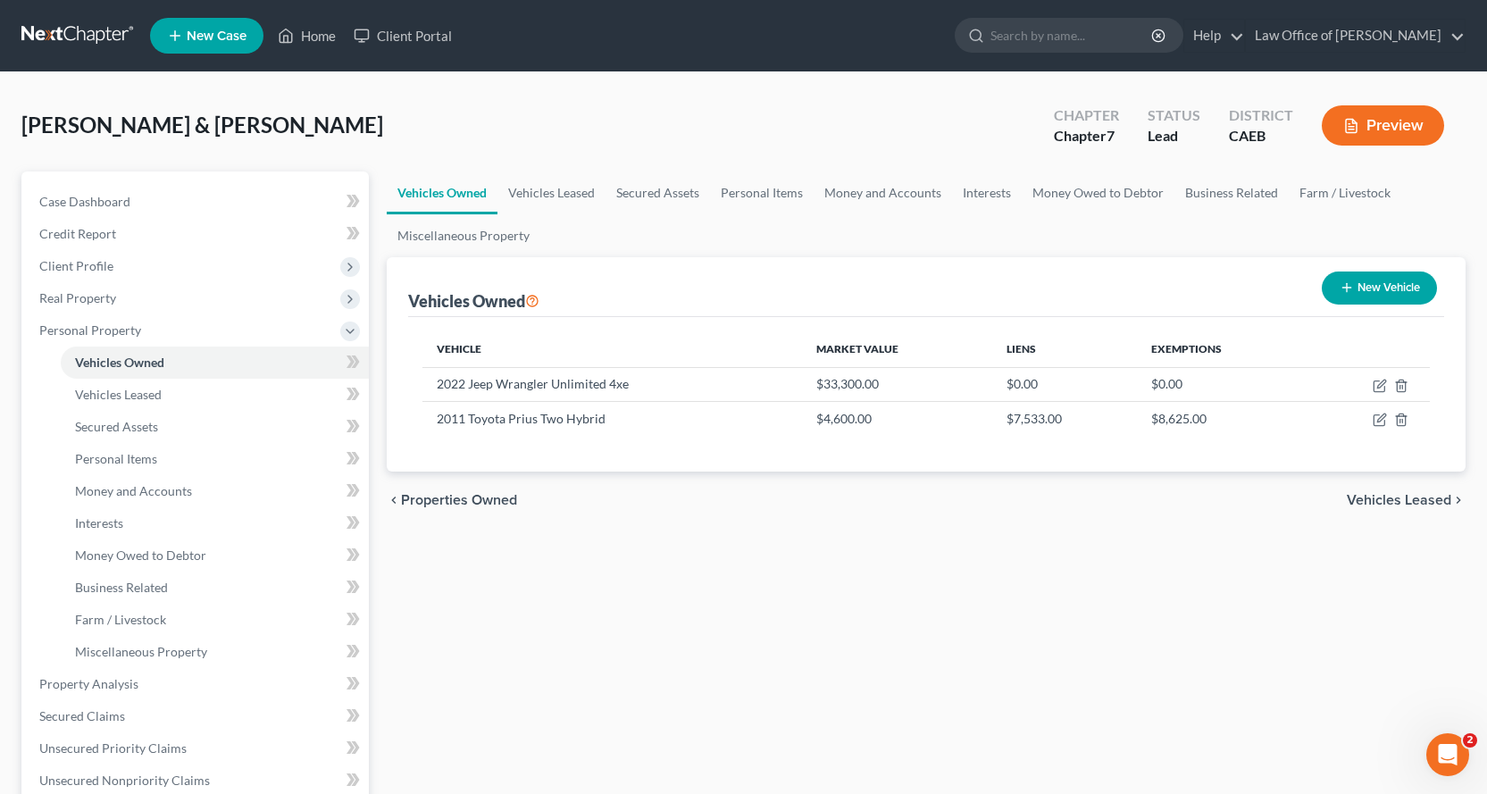
click at [1392, 128] on button "Preview" at bounding box center [1383, 125] width 122 height 40
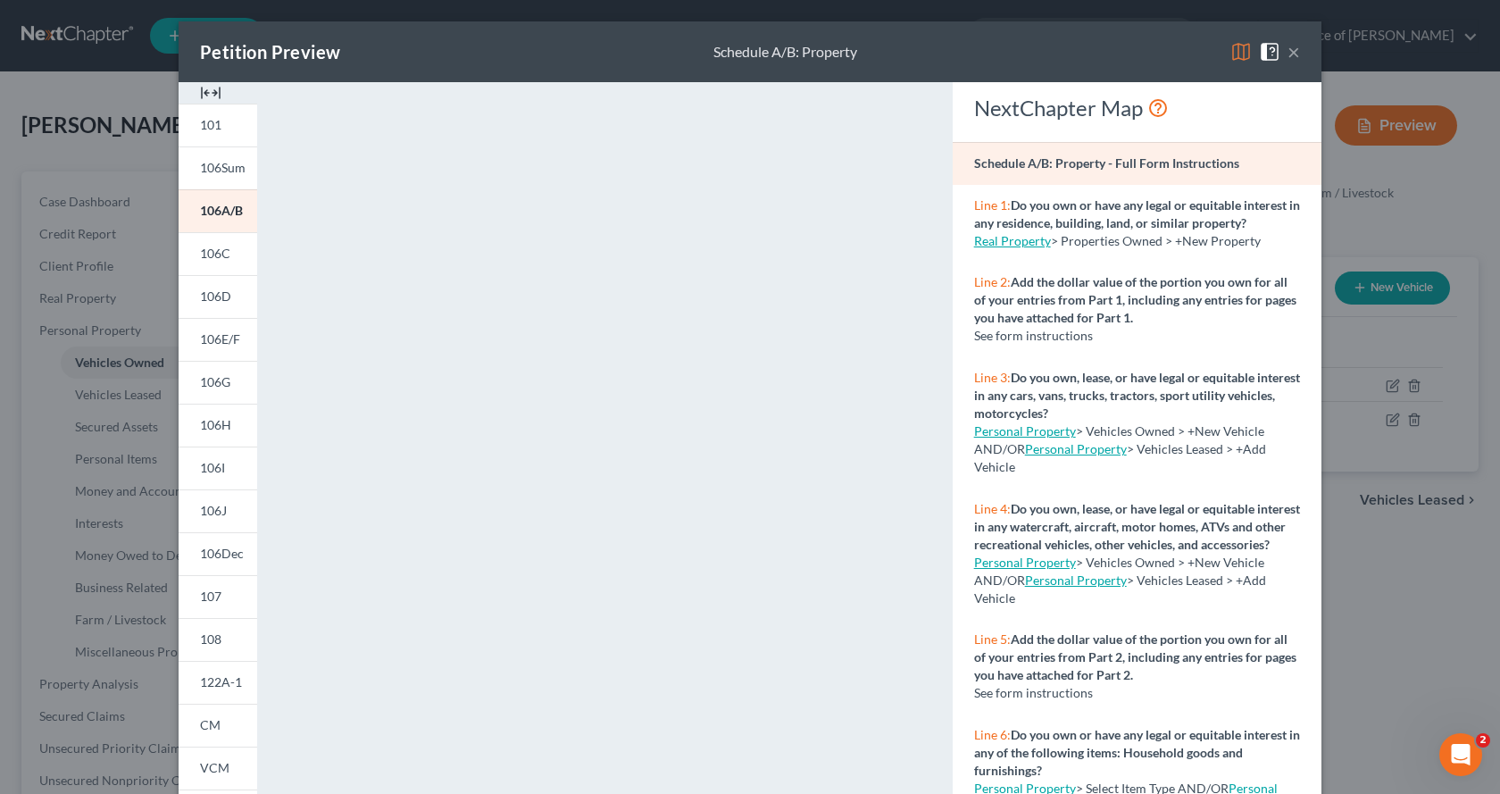
scroll to position [74, 0]
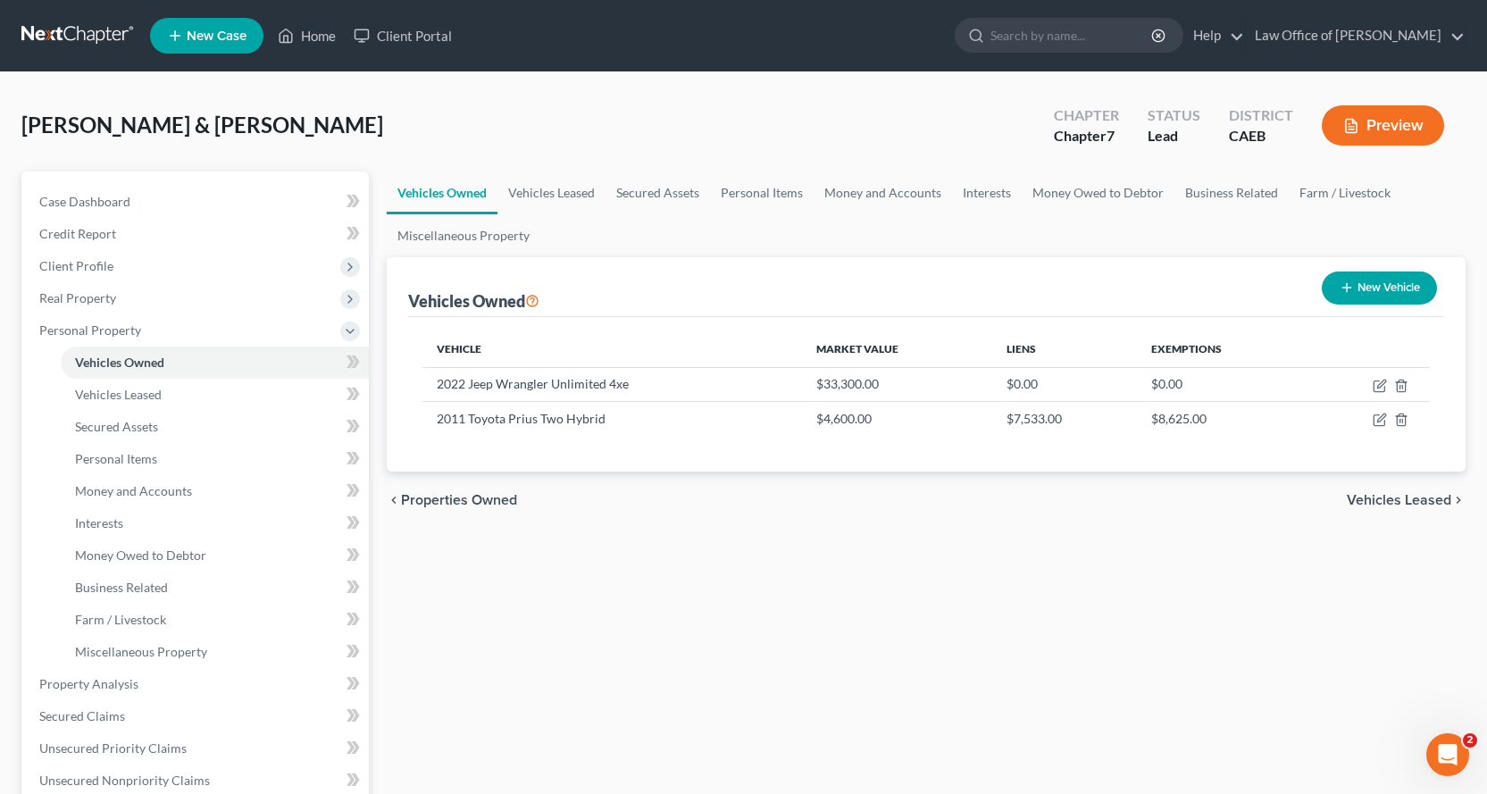
drag, startPoint x: 1489, startPoint y: 135, endPoint x: 1471, endPoint y: 367, distance: 232.9
click at [1407, 130] on button "Preview" at bounding box center [1383, 125] width 122 height 40
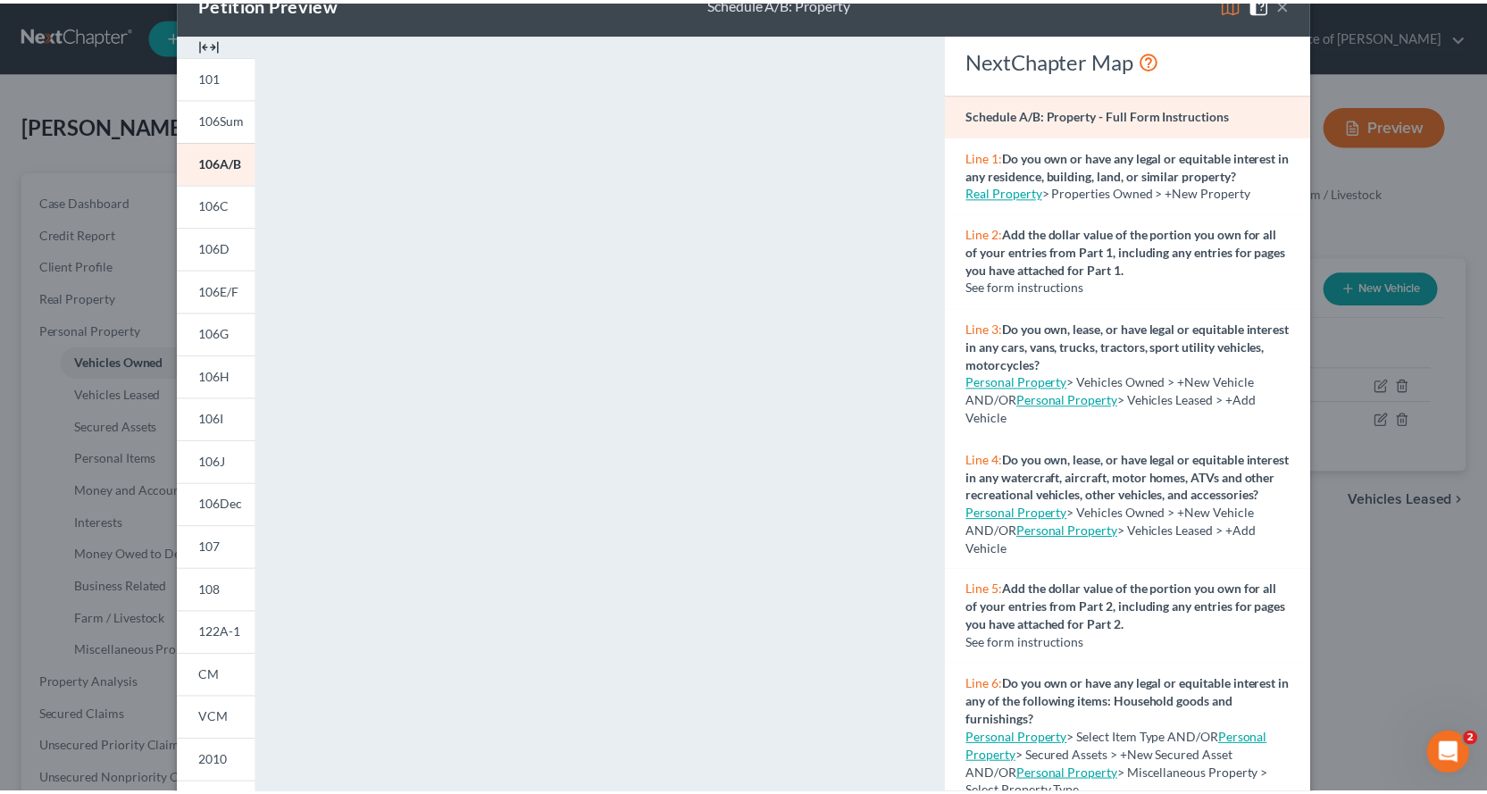
scroll to position [0, 0]
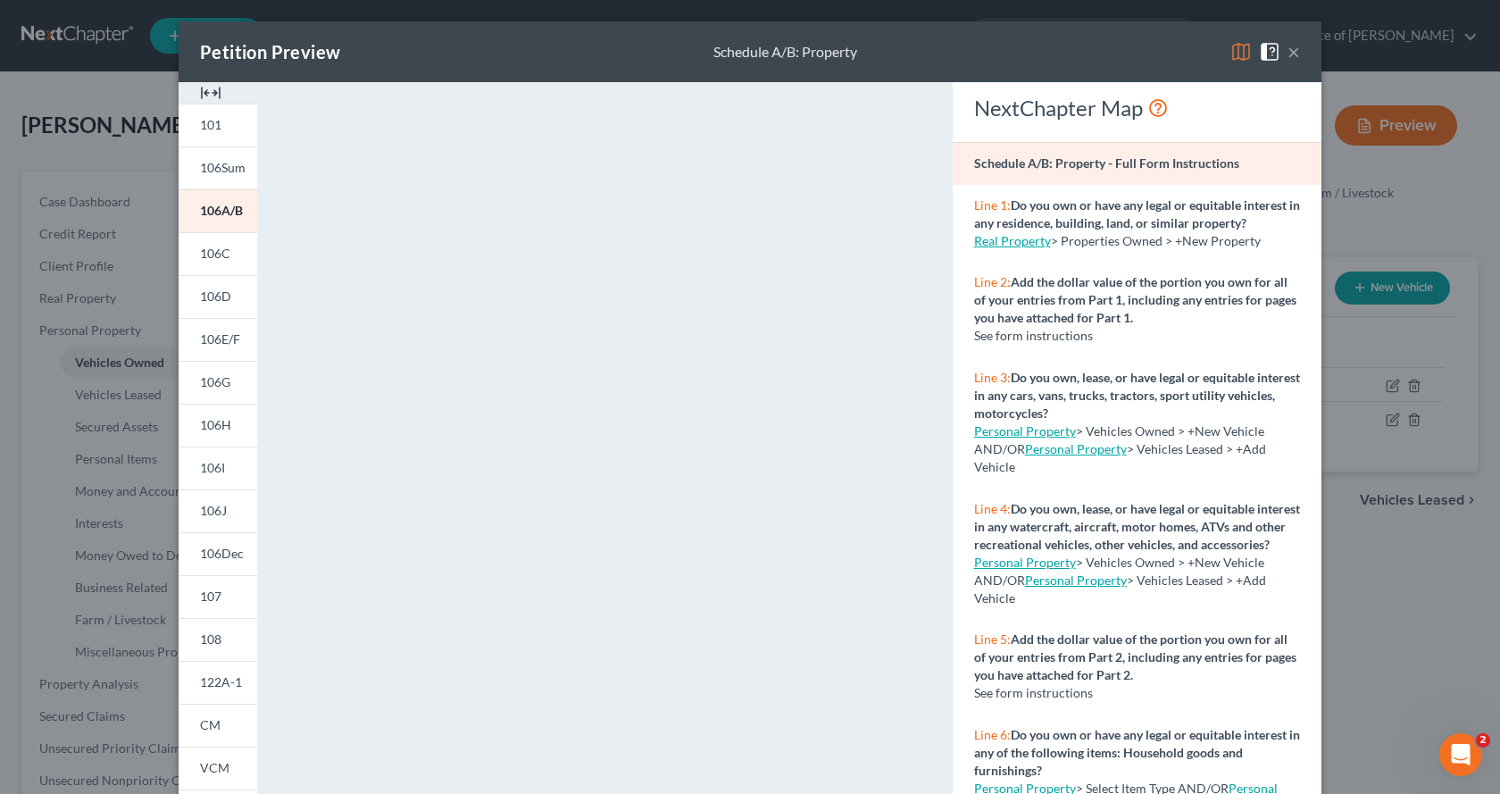
click at [1288, 54] on button "×" at bounding box center [1294, 51] width 13 height 21
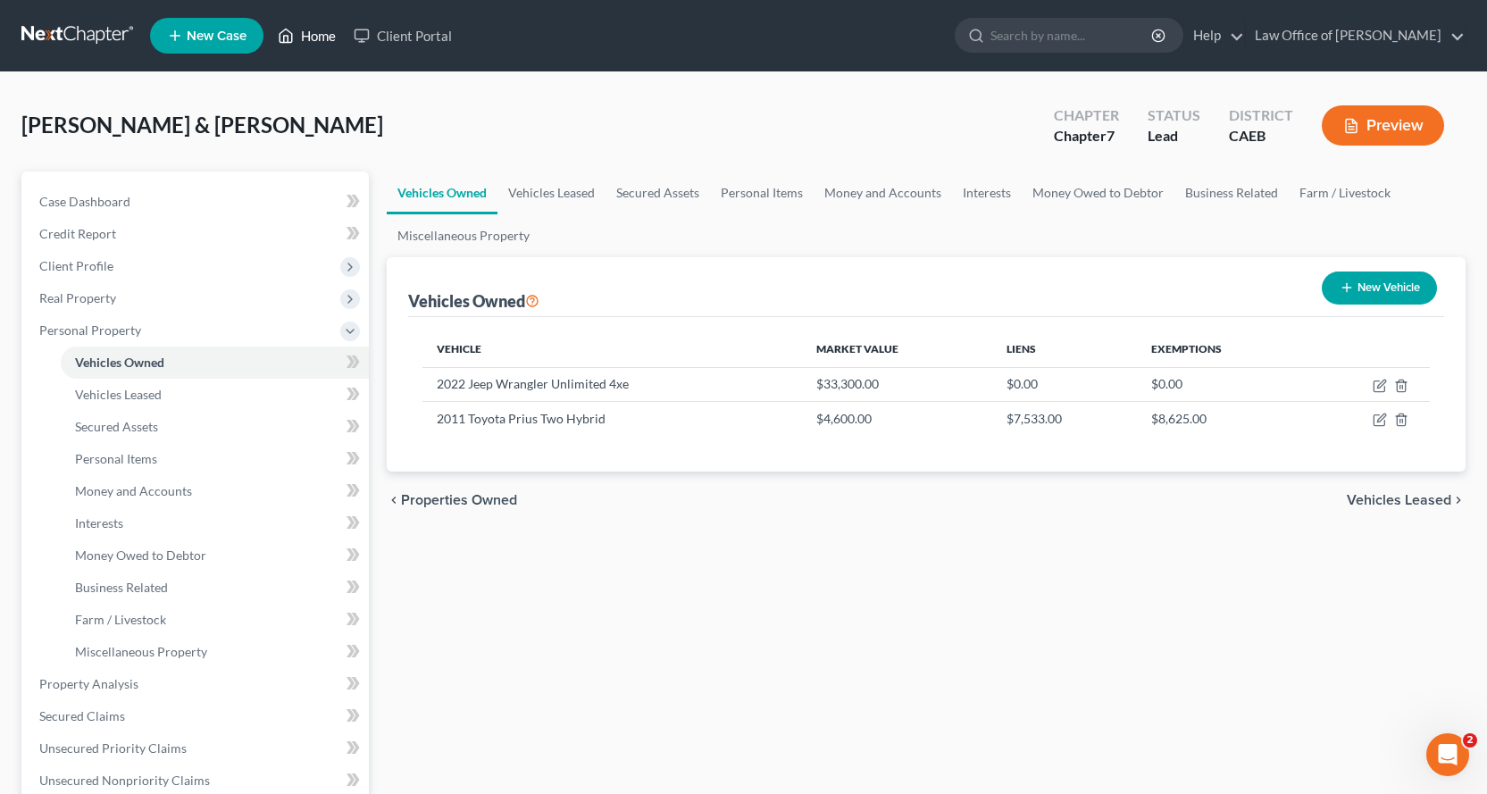
click at [320, 37] on link "Home" at bounding box center [307, 36] width 76 height 32
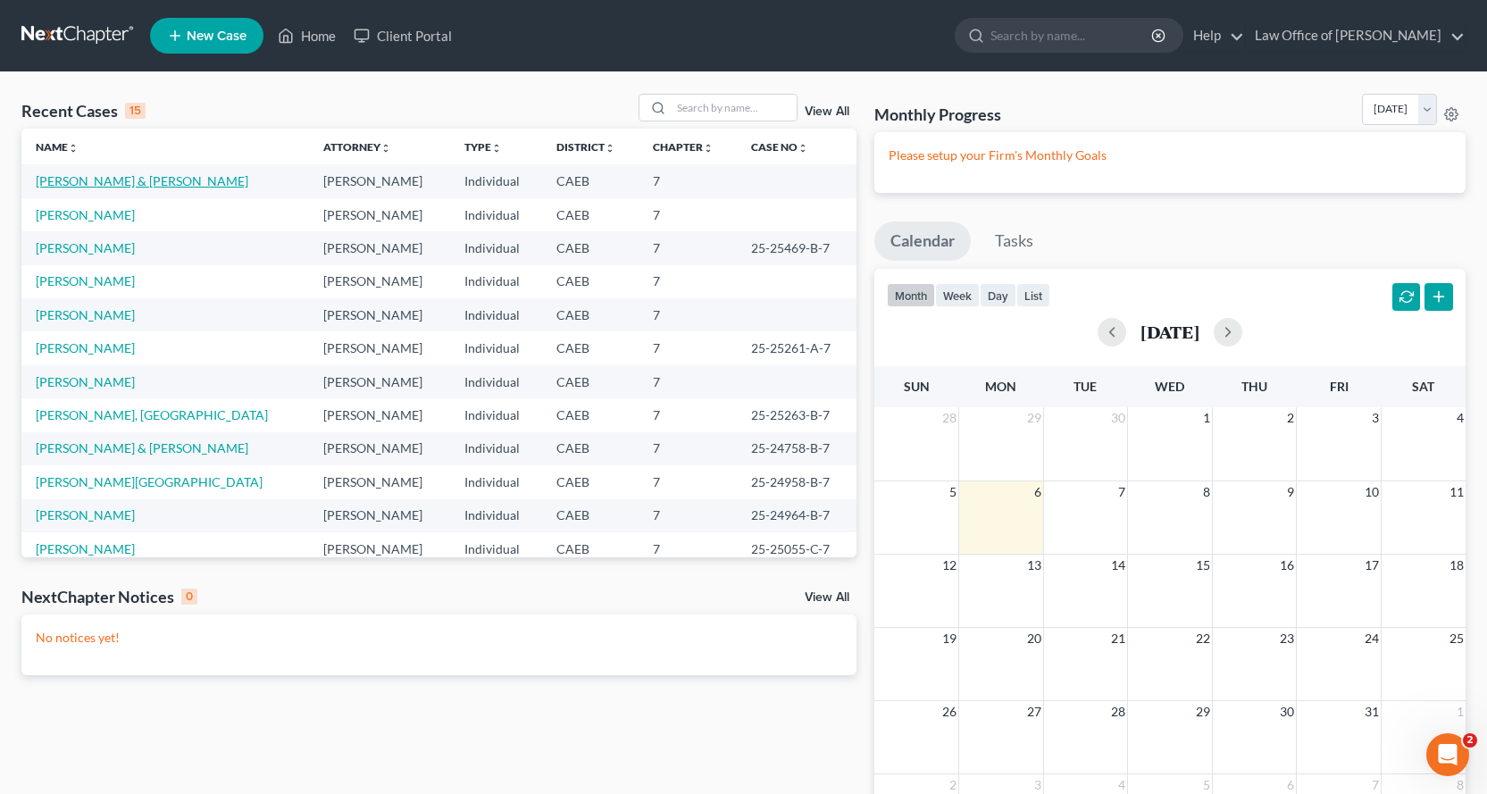
click at [105, 173] on link "Rakov, Pavel & Davila, Ana" at bounding box center [142, 180] width 213 height 15
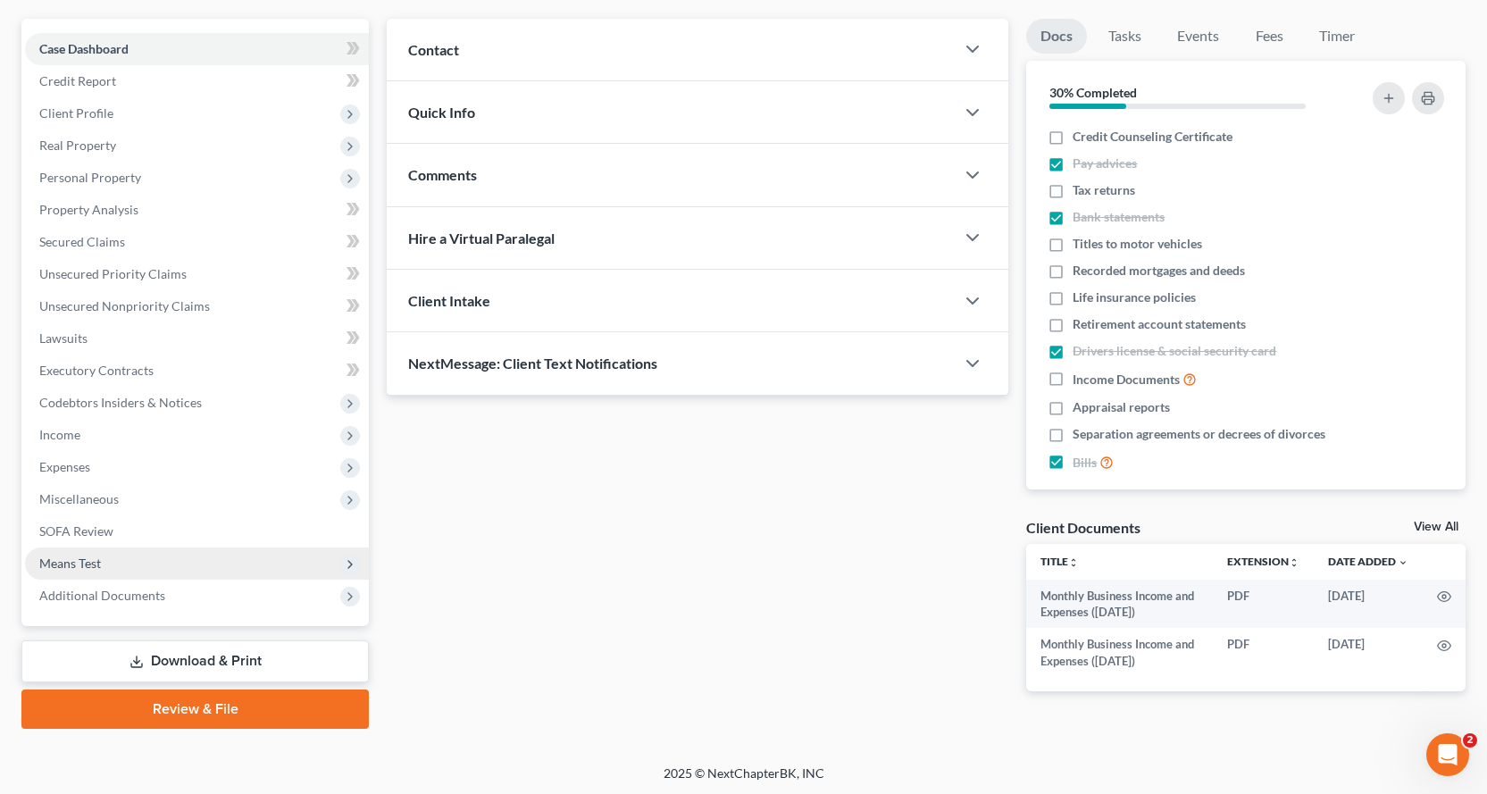
scroll to position [155, 0]
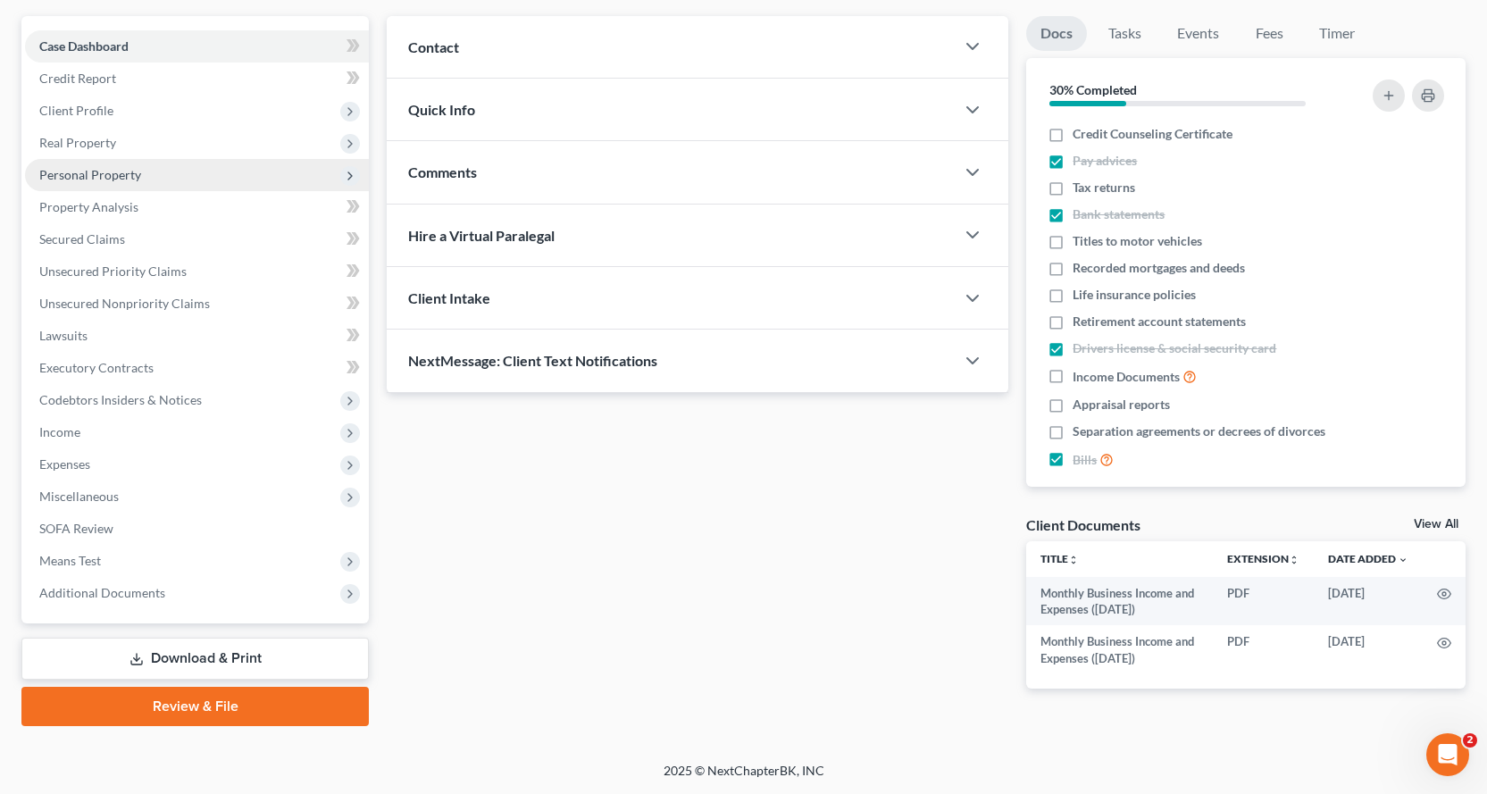
click at [137, 170] on span "Personal Property" at bounding box center [90, 174] width 102 height 15
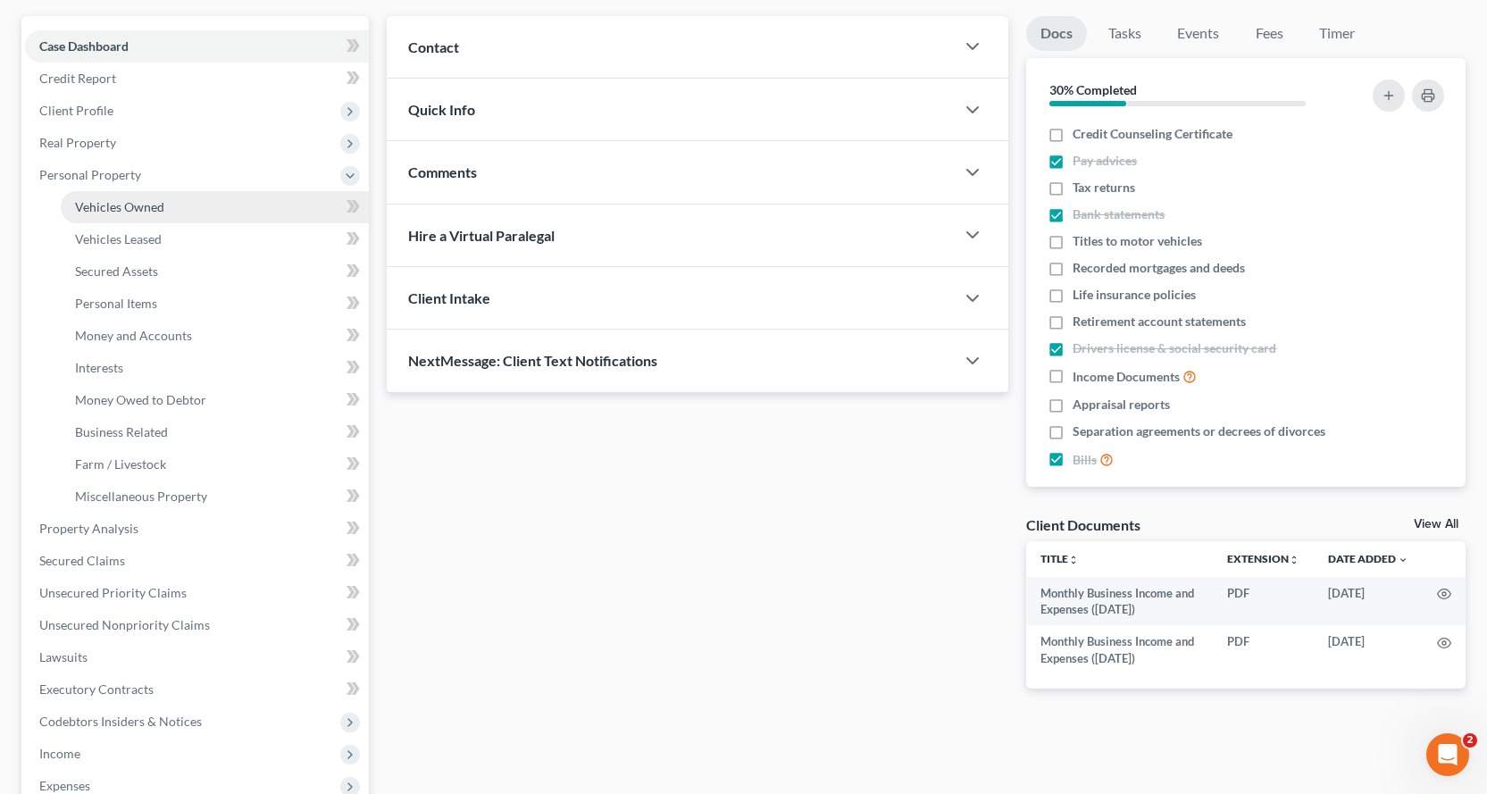
click at [122, 208] on span "Vehicles Owned" at bounding box center [119, 206] width 89 height 15
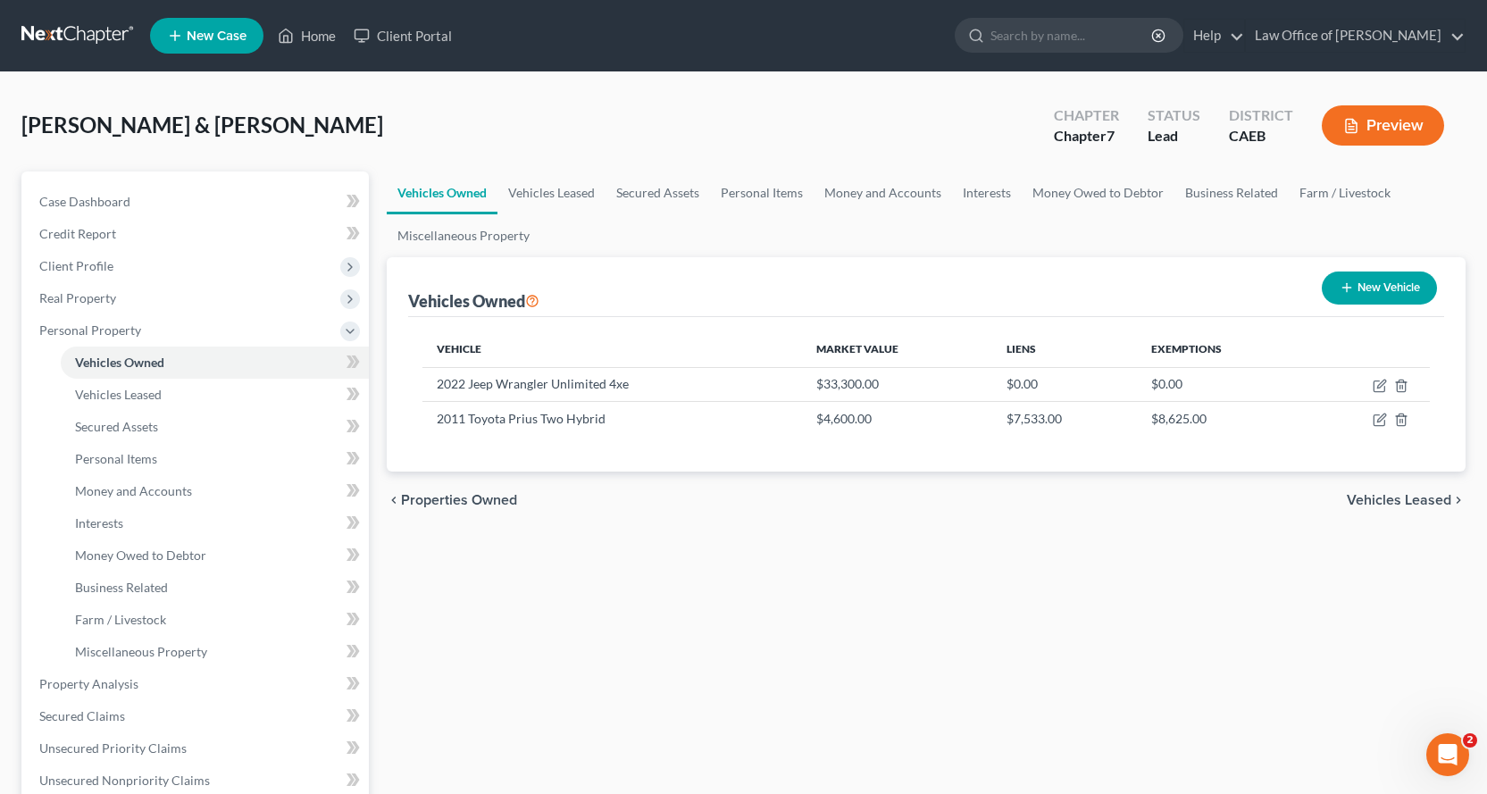
click at [1391, 127] on button "Preview" at bounding box center [1383, 125] width 122 height 40
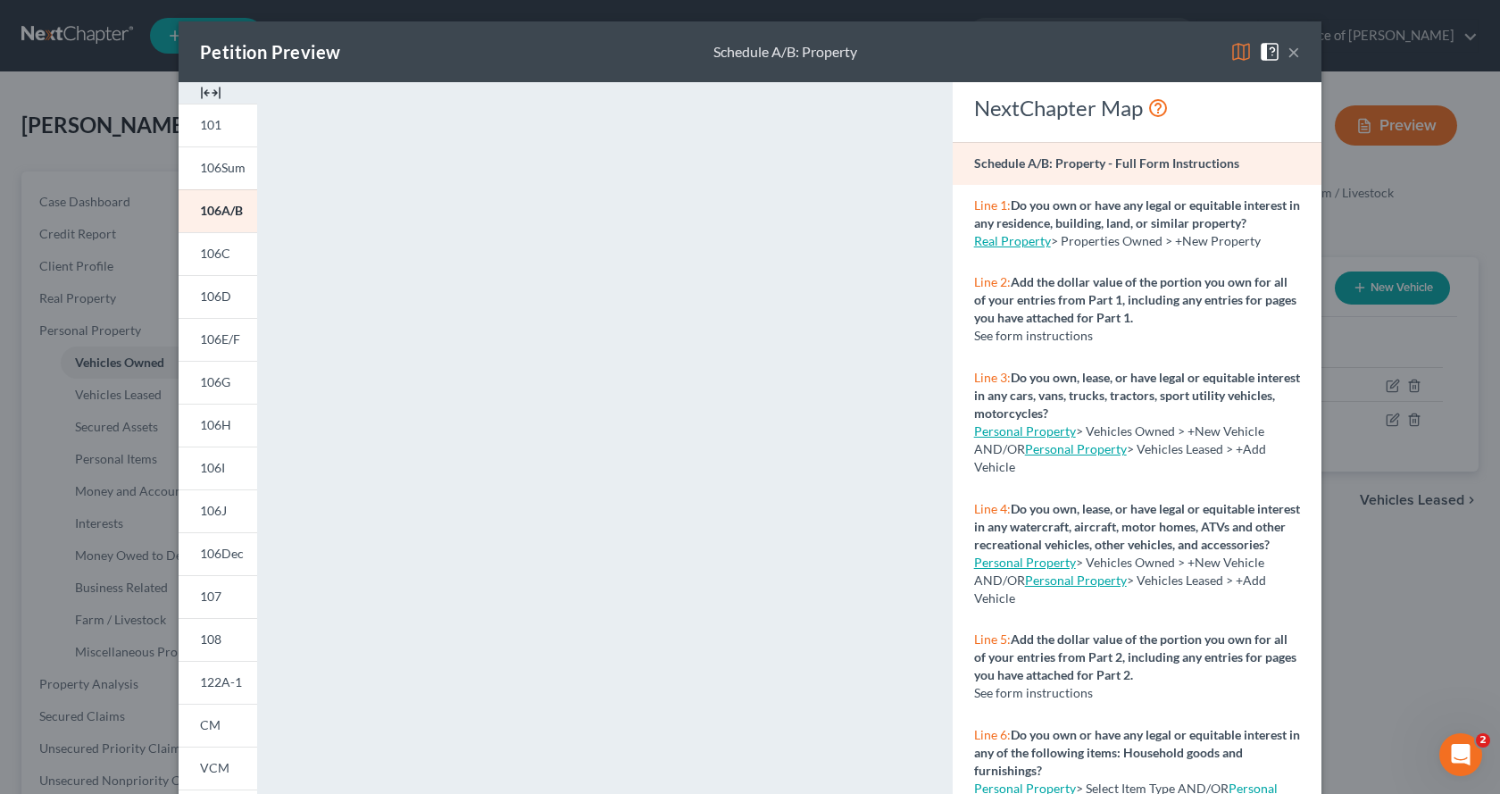
click at [1288, 53] on button "×" at bounding box center [1294, 51] width 13 height 21
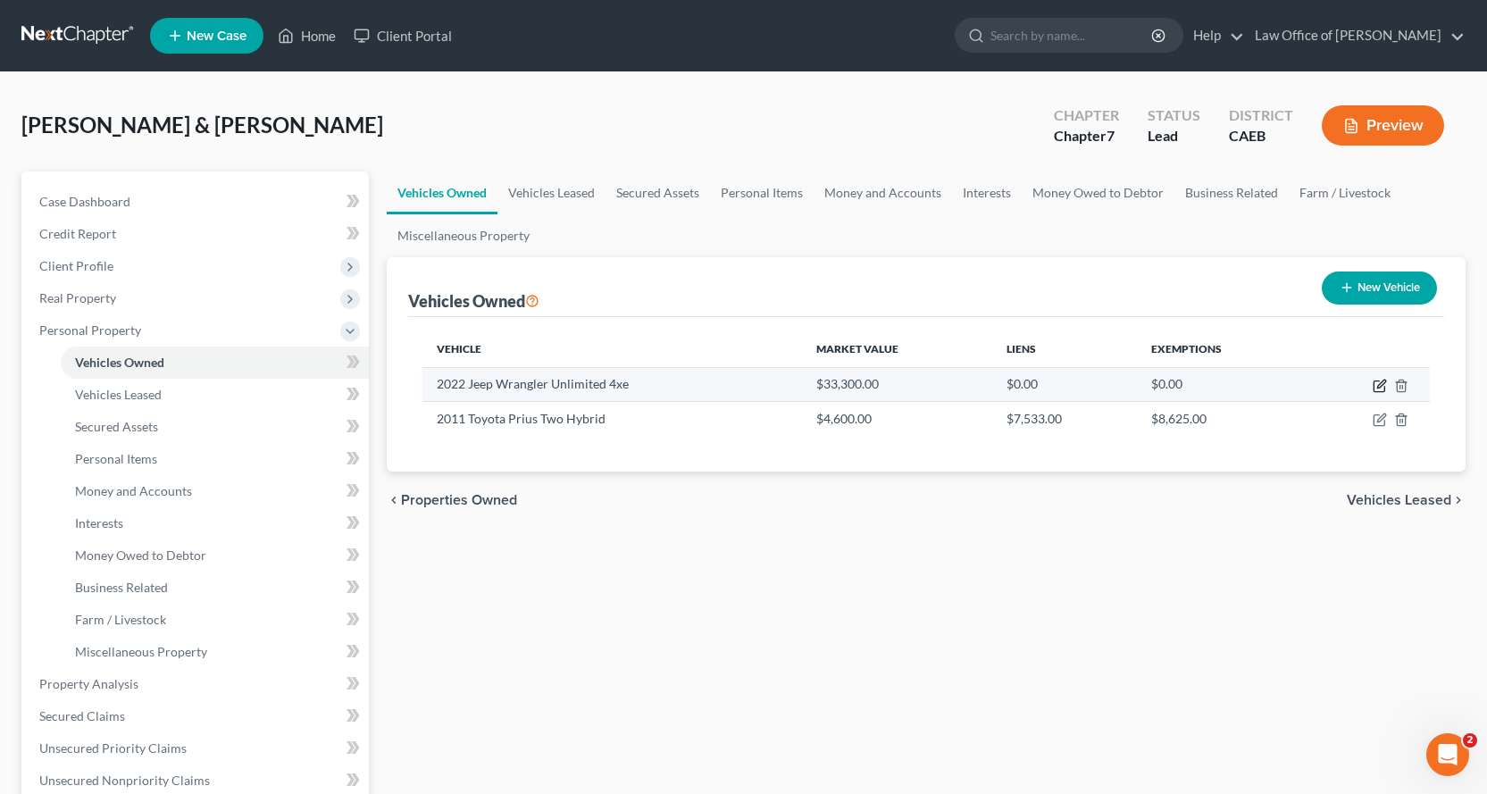
click at [1380, 388] on icon "button" at bounding box center [1381, 384] width 8 height 8
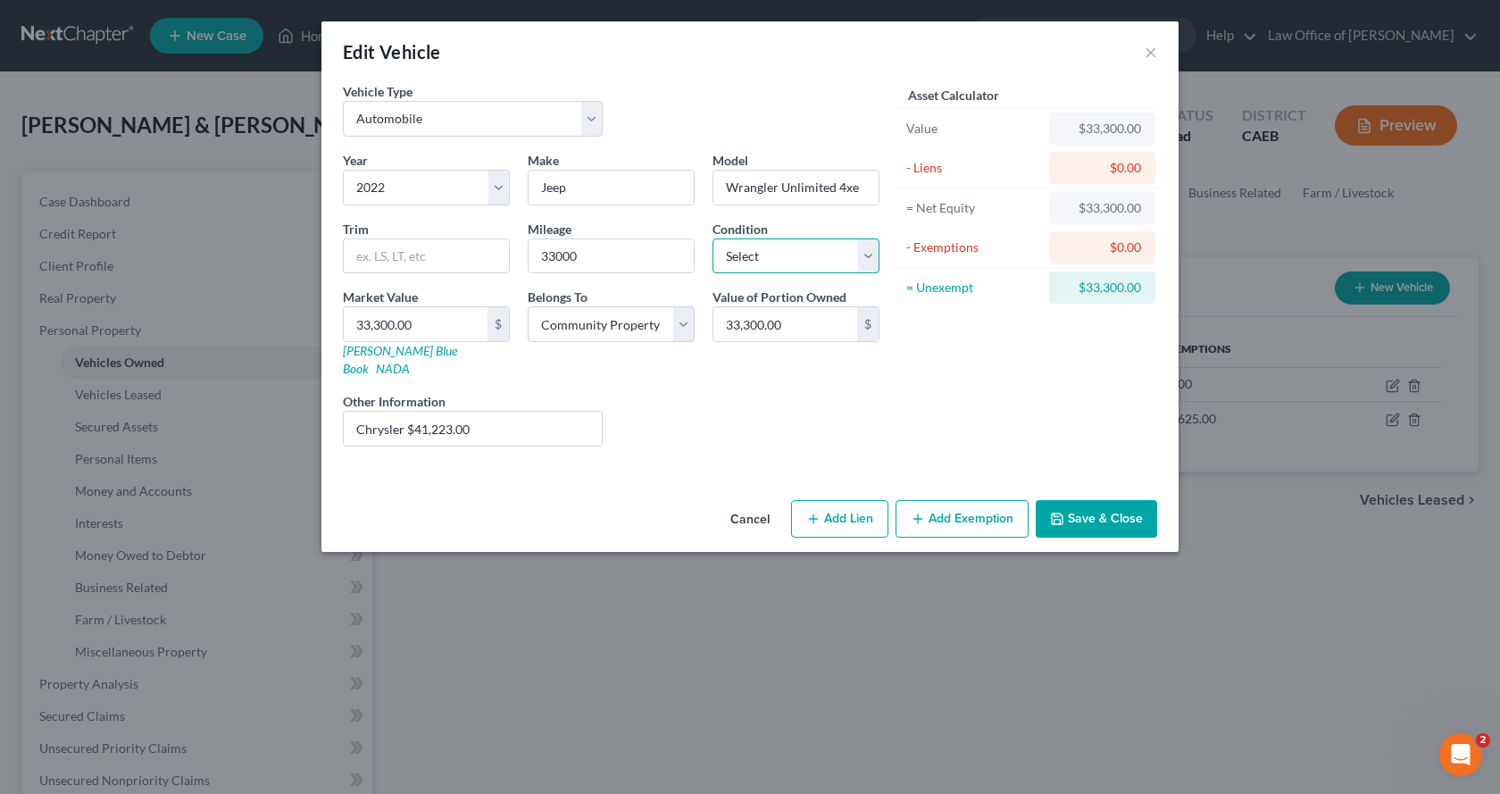
click at [763, 262] on select "Select Excellent Very Good Good Fair Poor" at bounding box center [796, 256] width 167 height 36
click at [713, 238] on select "Select Excellent Very Good Good Fair Poor" at bounding box center [796, 256] width 167 height 36
click at [430, 191] on select "Select 2026 2025 2024 2023 2022 2021 2020 2019 2018 2017 2016 2015 2014 2013 20…" at bounding box center [426, 188] width 167 height 36
click at [343, 170] on select "Select 2026 2025 2024 2023 2022 2021 2020 2019 2018 2017 2016 2015 2014 2013 20…" at bounding box center [426, 188] width 167 height 36
click at [1126, 510] on button "Save & Close" at bounding box center [1096, 519] width 121 height 38
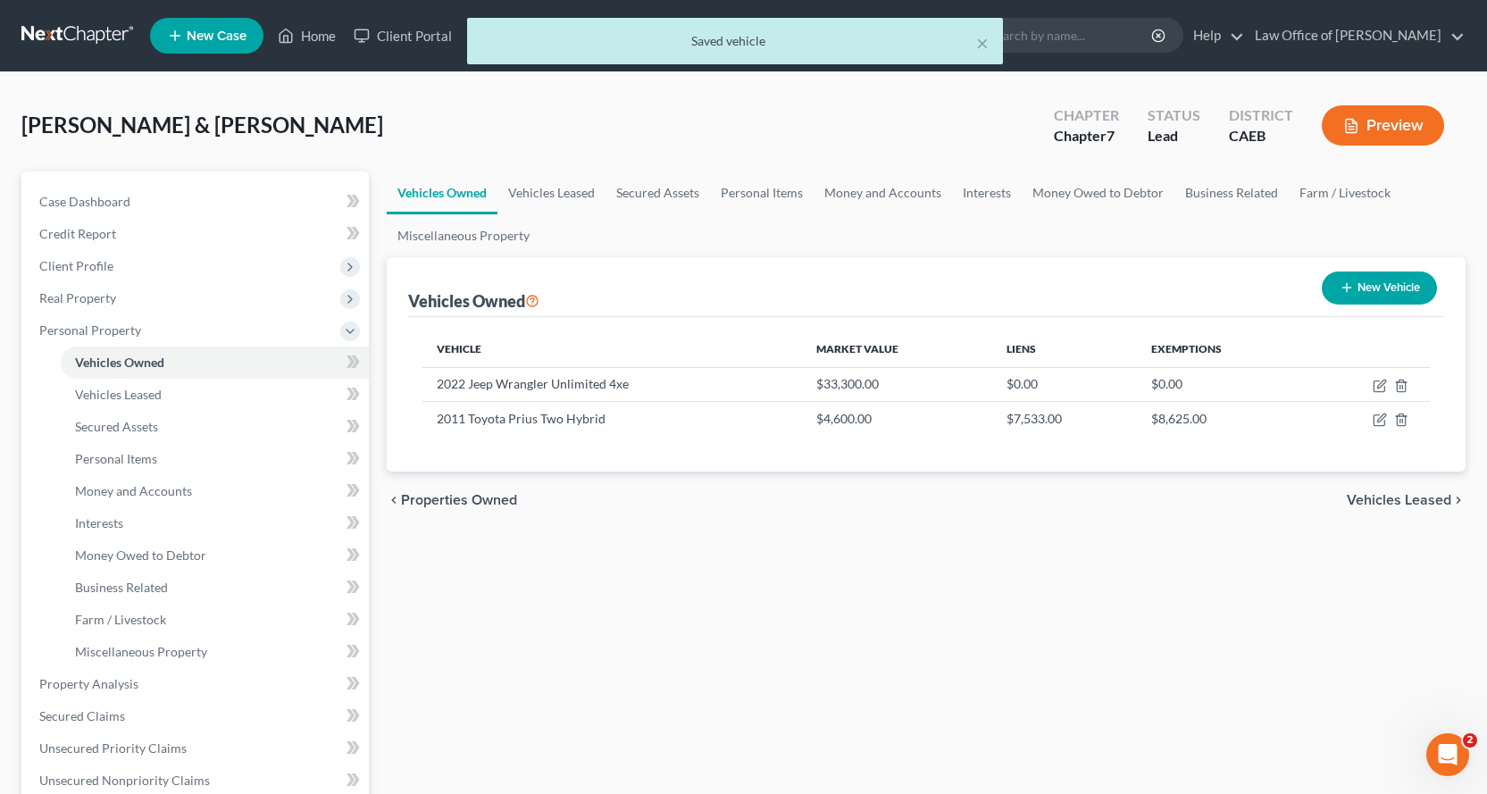
click at [1390, 138] on button "Preview" at bounding box center [1383, 125] width 122 height 40
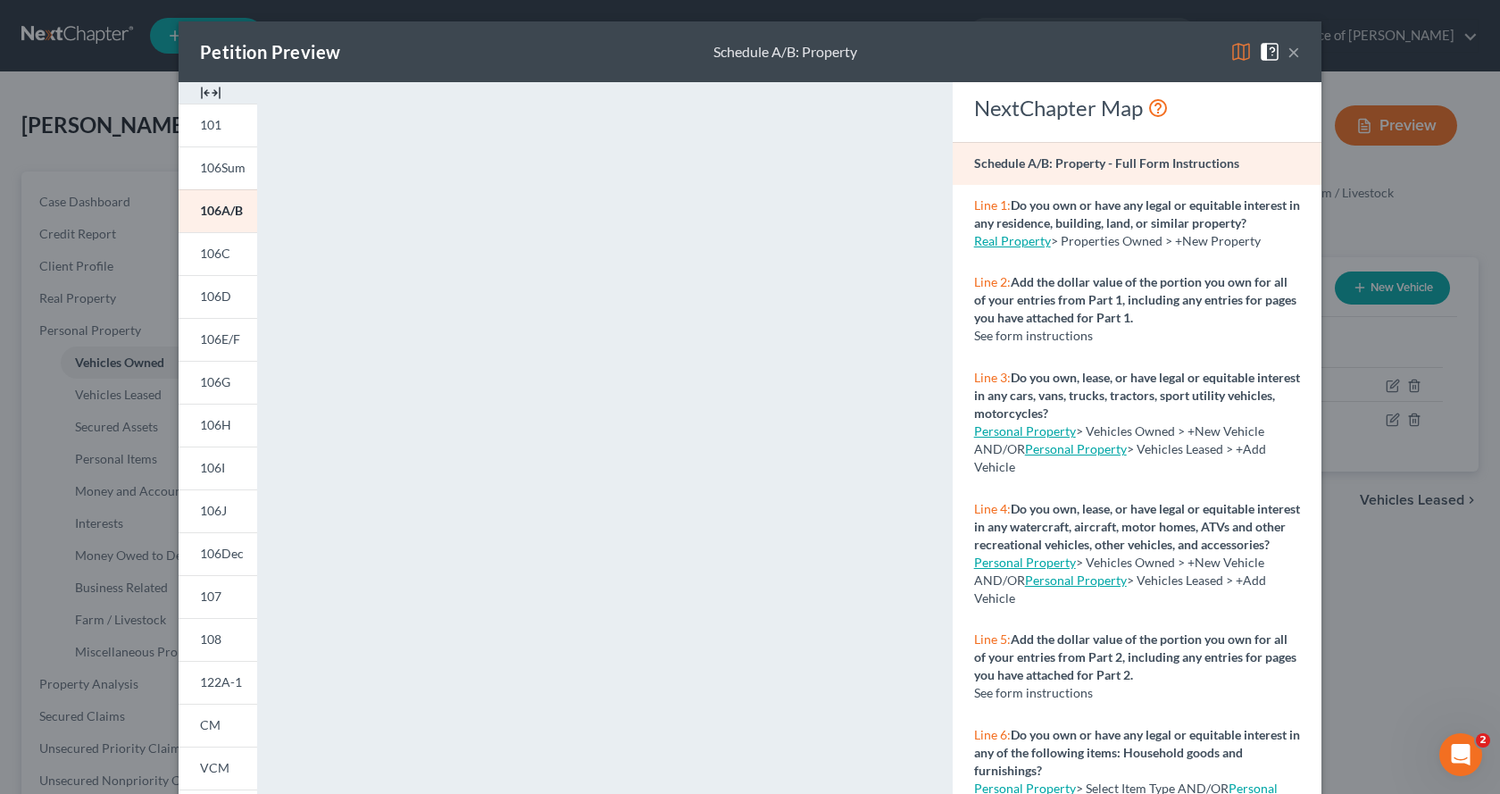
click at [1288, 46] on button "×" at bounding box center [1294, 51] width 13 height 21
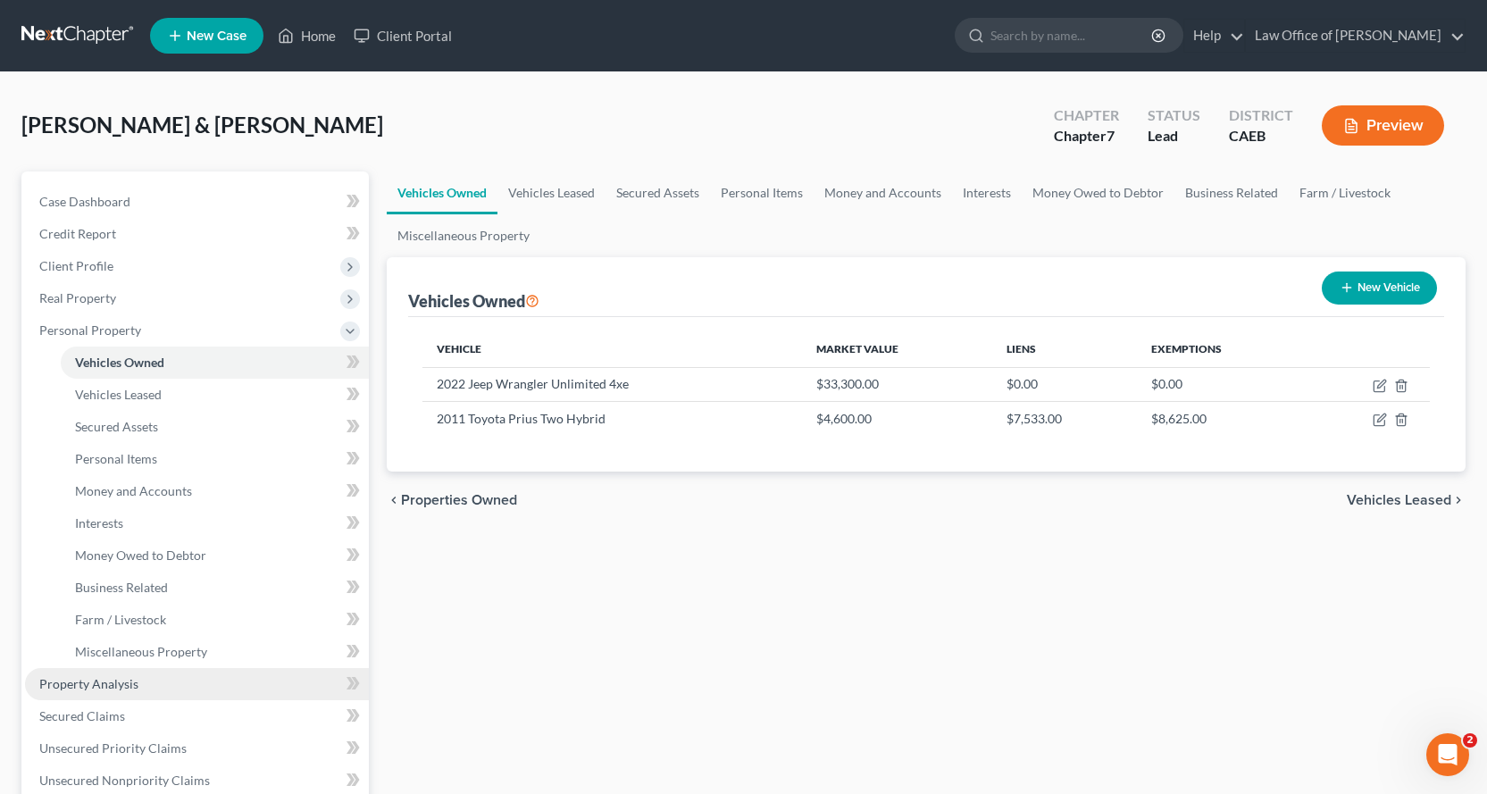
click at [91, 690] on span "Property Analysis" at bounding box center [88, 683] width 99 height 15
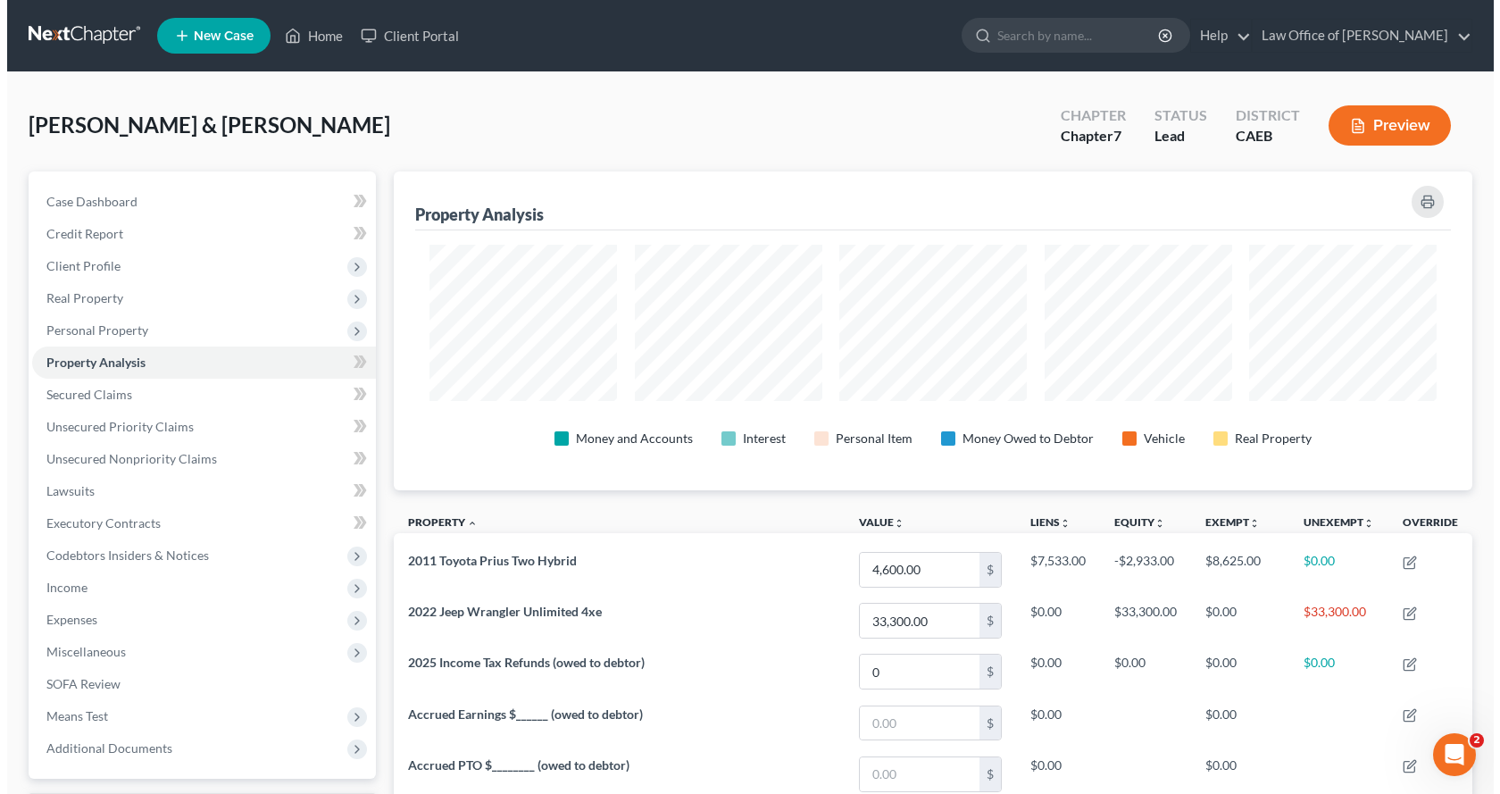
scroll to position [319, 1079]
click at [1405, 124] on button "Preview" at bounding box center [1383, 125] width 122 height 40
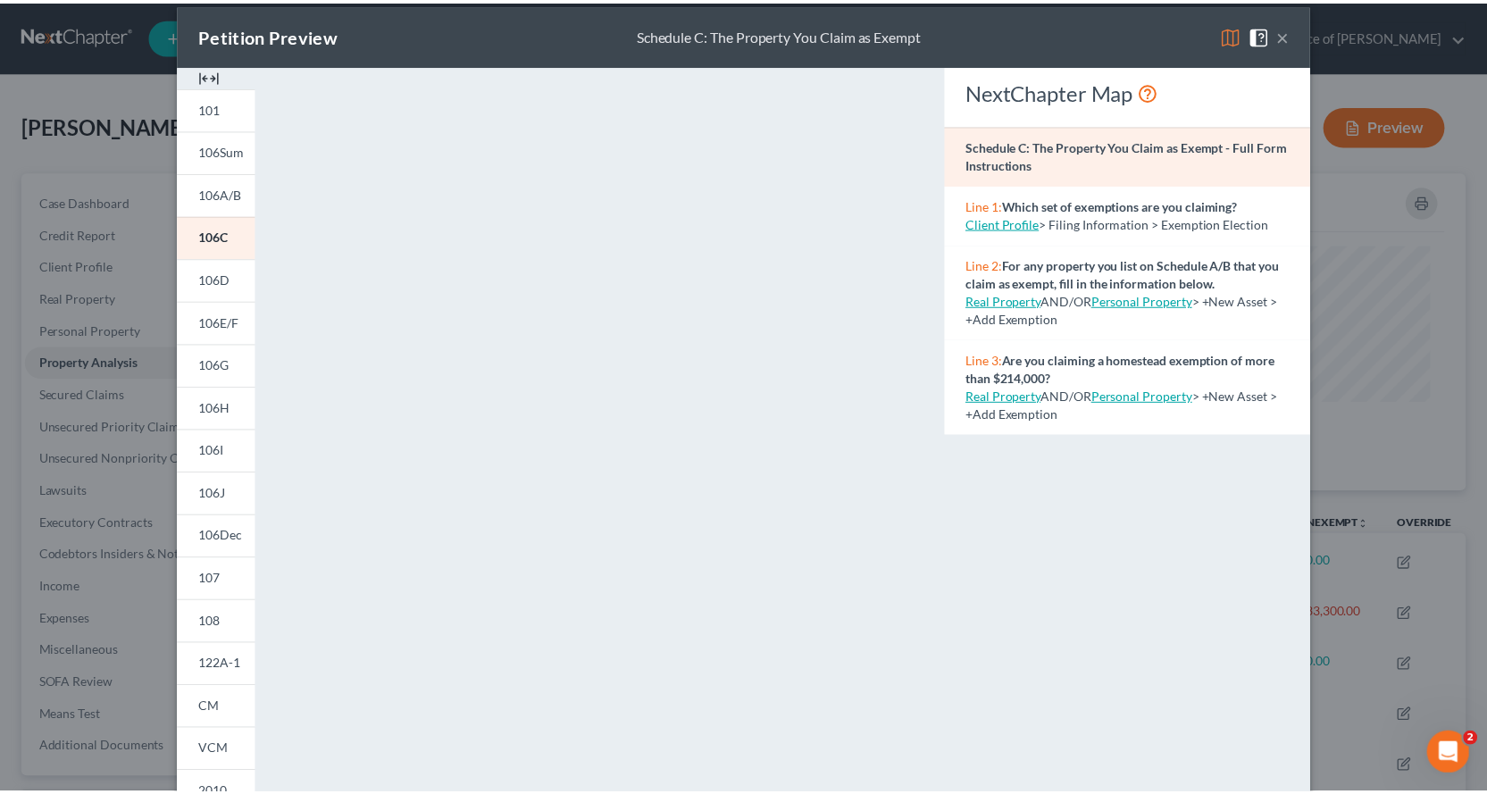
scroll to position [0, 0]
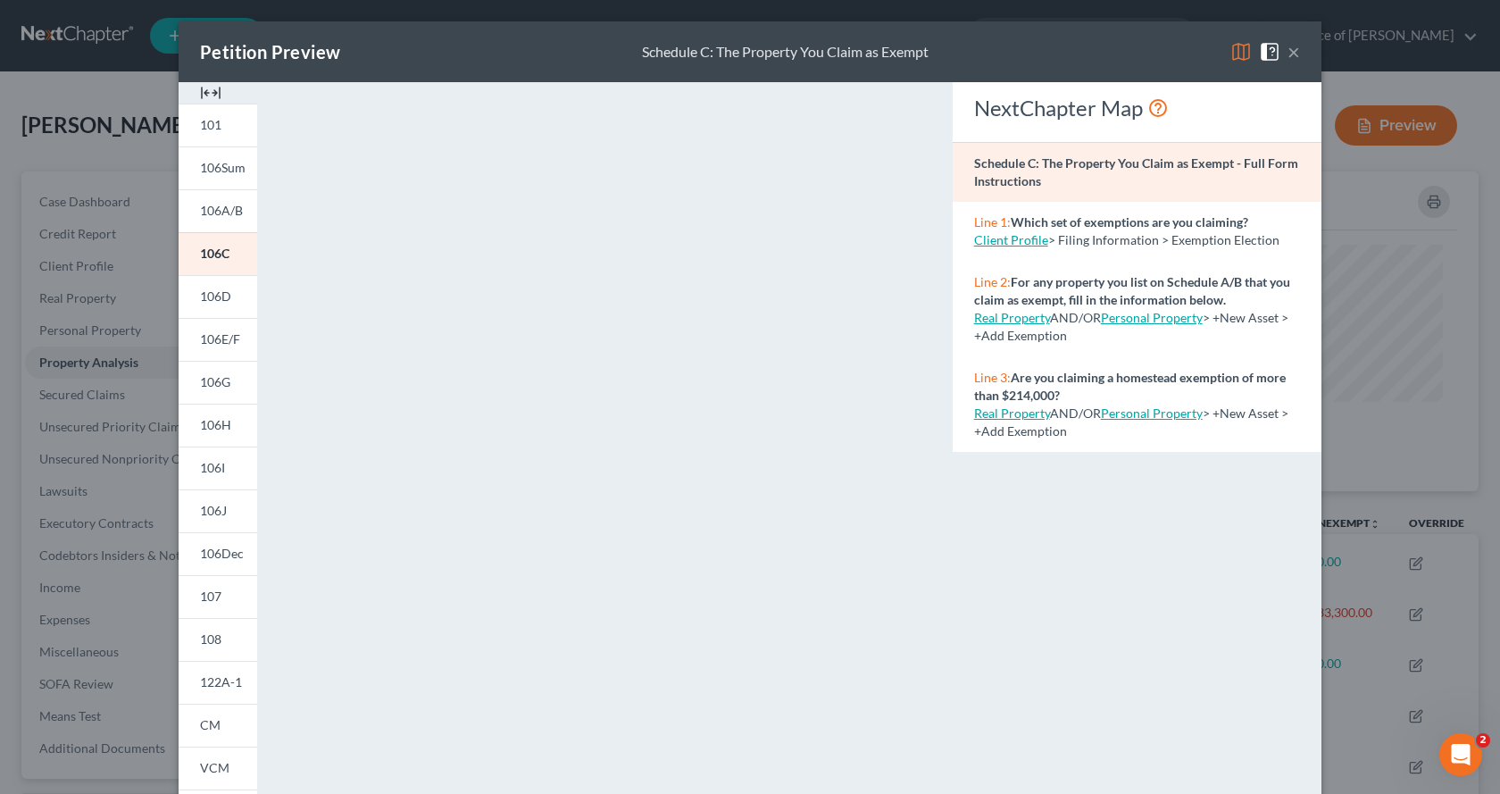
click at [1288, 54] on button "×" at bounding box center [1294, 51] width 13 height 21
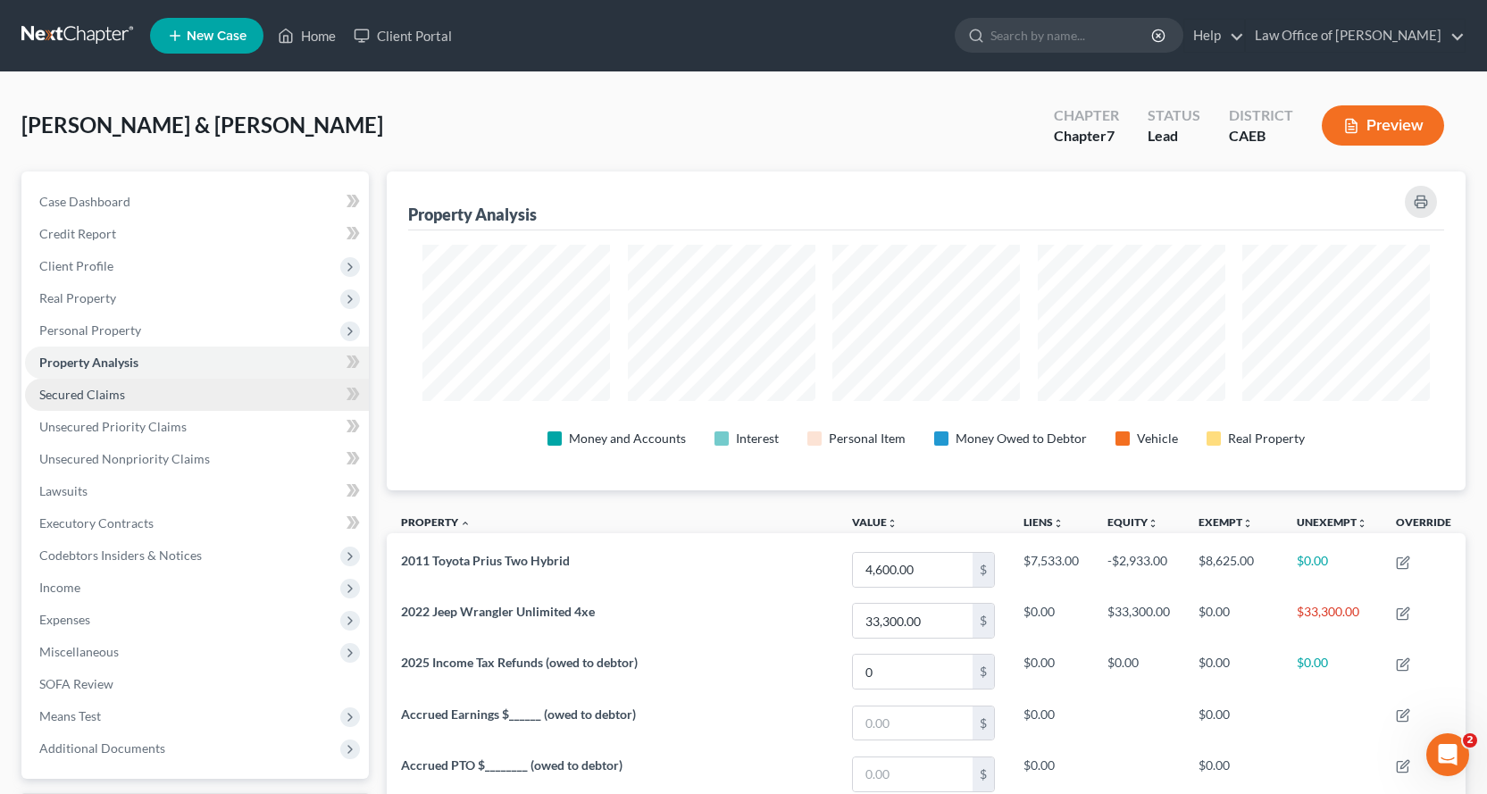
click at [74, 403] on link "Secured Claims" at bounding box center [197, 395] width 344 height 32
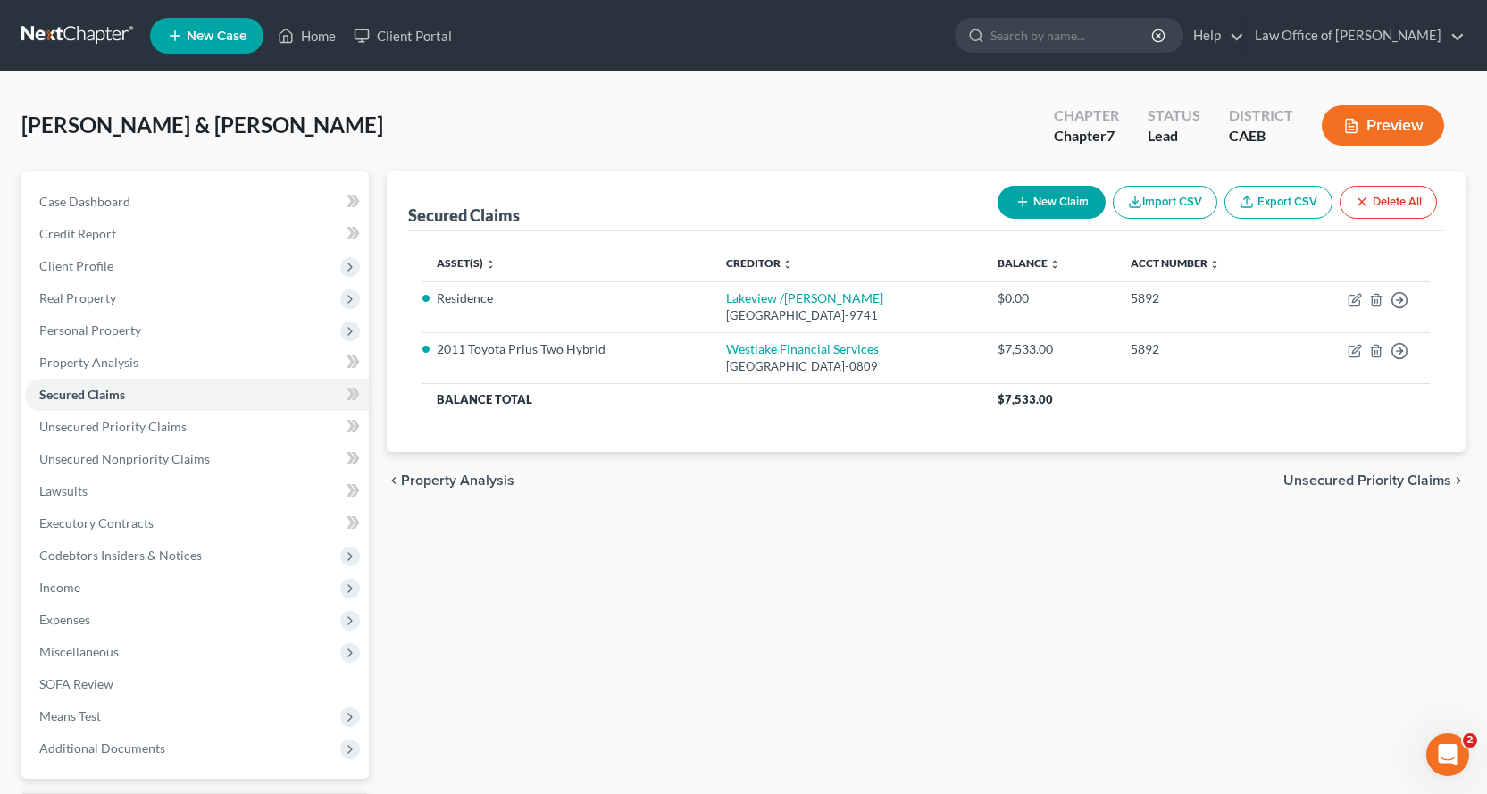
click at [1401, 122] on button "Preview" at bounding box center [1383, 125] width 122 height 40
drag, startPoint x: 1489, startPoint y: 243, endPoint x: 1450, endPoint y: 54, distance: 192.5
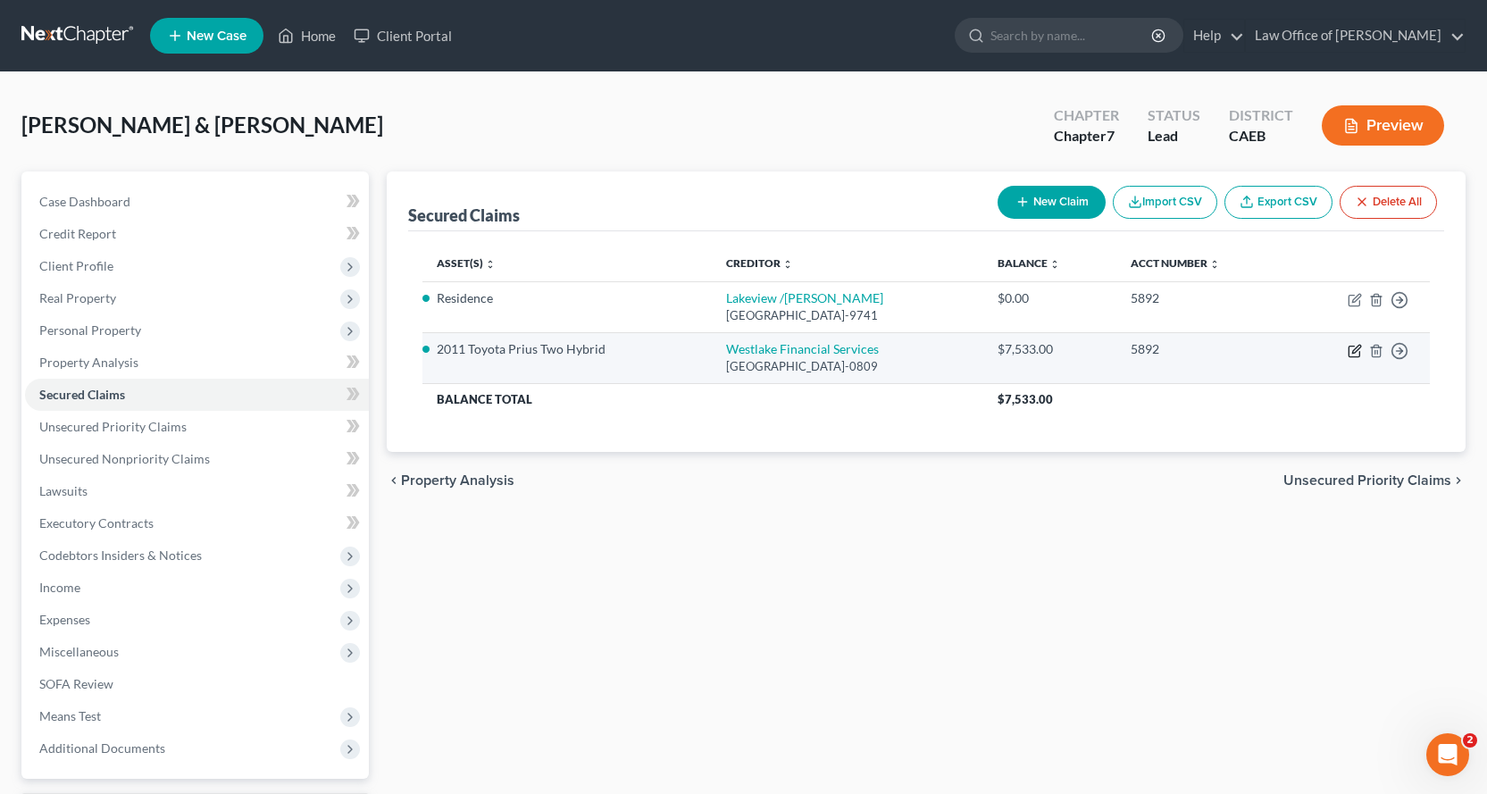
click at [1350, 352] on icon "button" at bounding box center [1354, 351] width 14 height 14
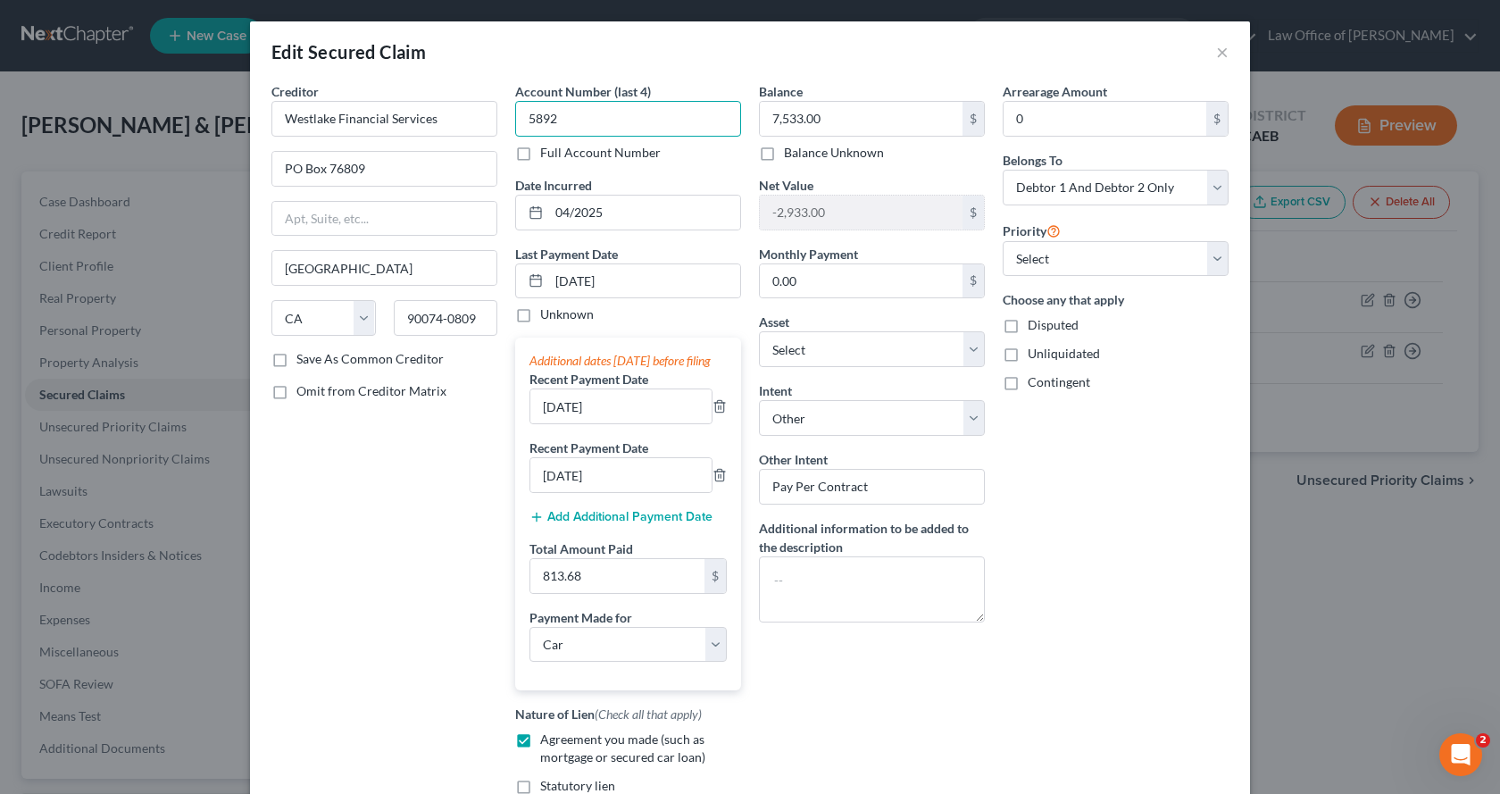
drag, startPoint x: 563, startPoint y: 114, endPoint x: 510, endPoint y: 114, distance: 53.6
click at [515, 114] on input "5892" at bounding box center [628, 119] width 226 height 36
click at [1218, 51] on button "×" at bounding box center [1222, 51] width 13 height 21
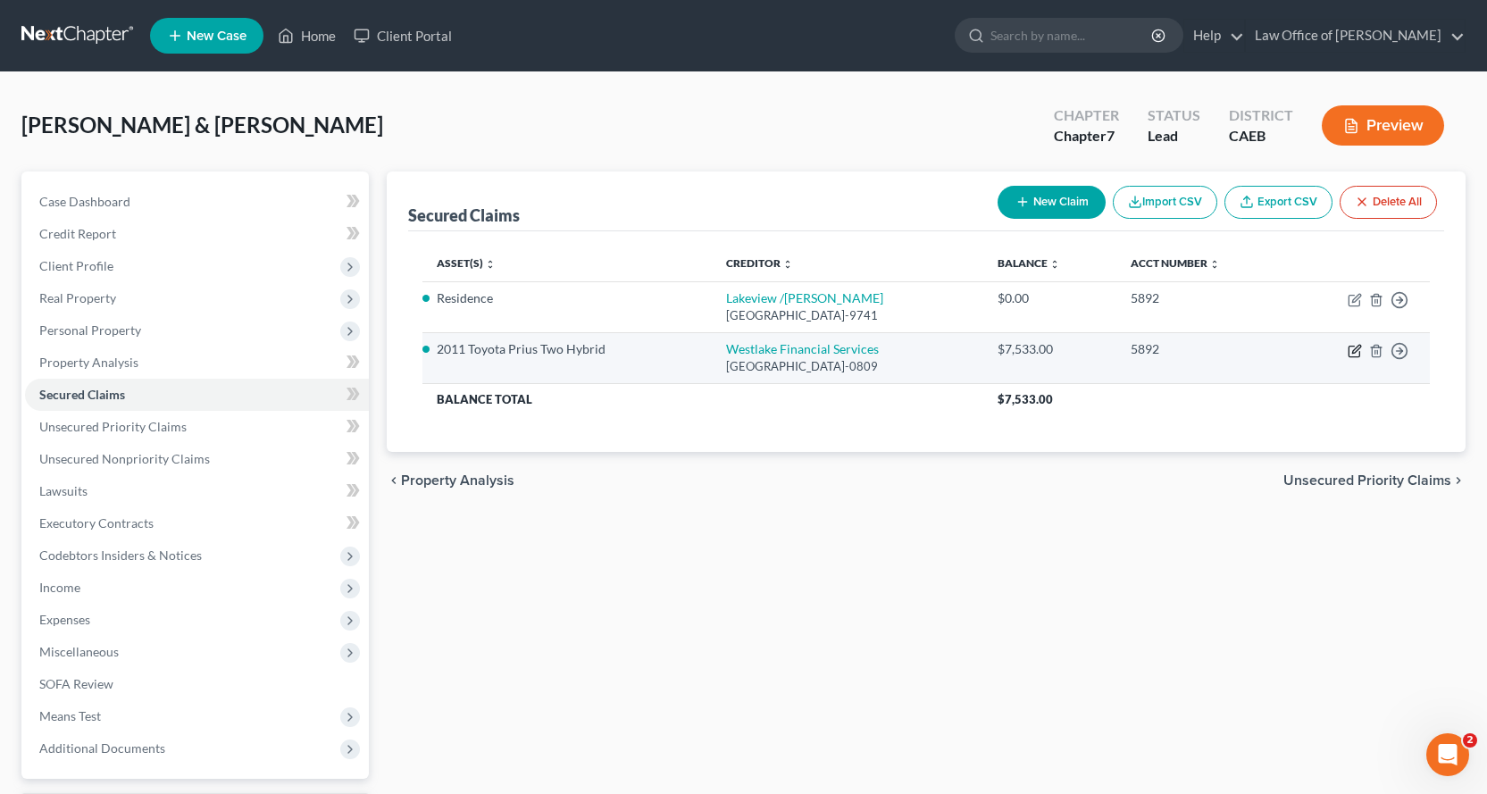
click at [1349, 349] on icon "button" at bounding box center [1353, 351] width 11 height 11
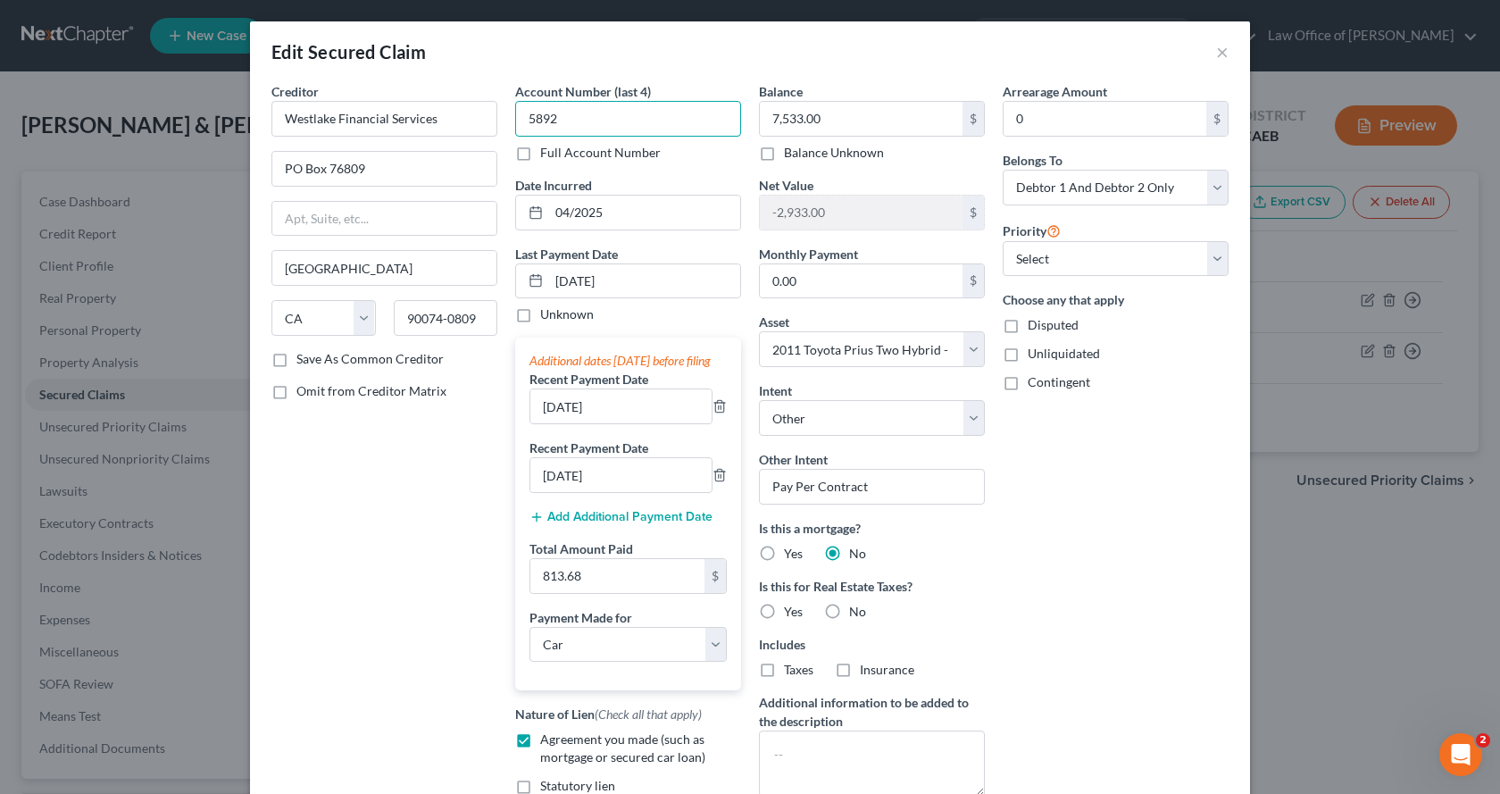
click at [563, 111] on input "5892" at bounding box center [628, 119] width 226 height 36
drag, startPoint x: 579, startPoint y: 121, endPoint x: 516, endPoint y: 121, distance: 62.5
click at [516, 121] on input "5892" at bounding box center [628, 119] width 226 height 36
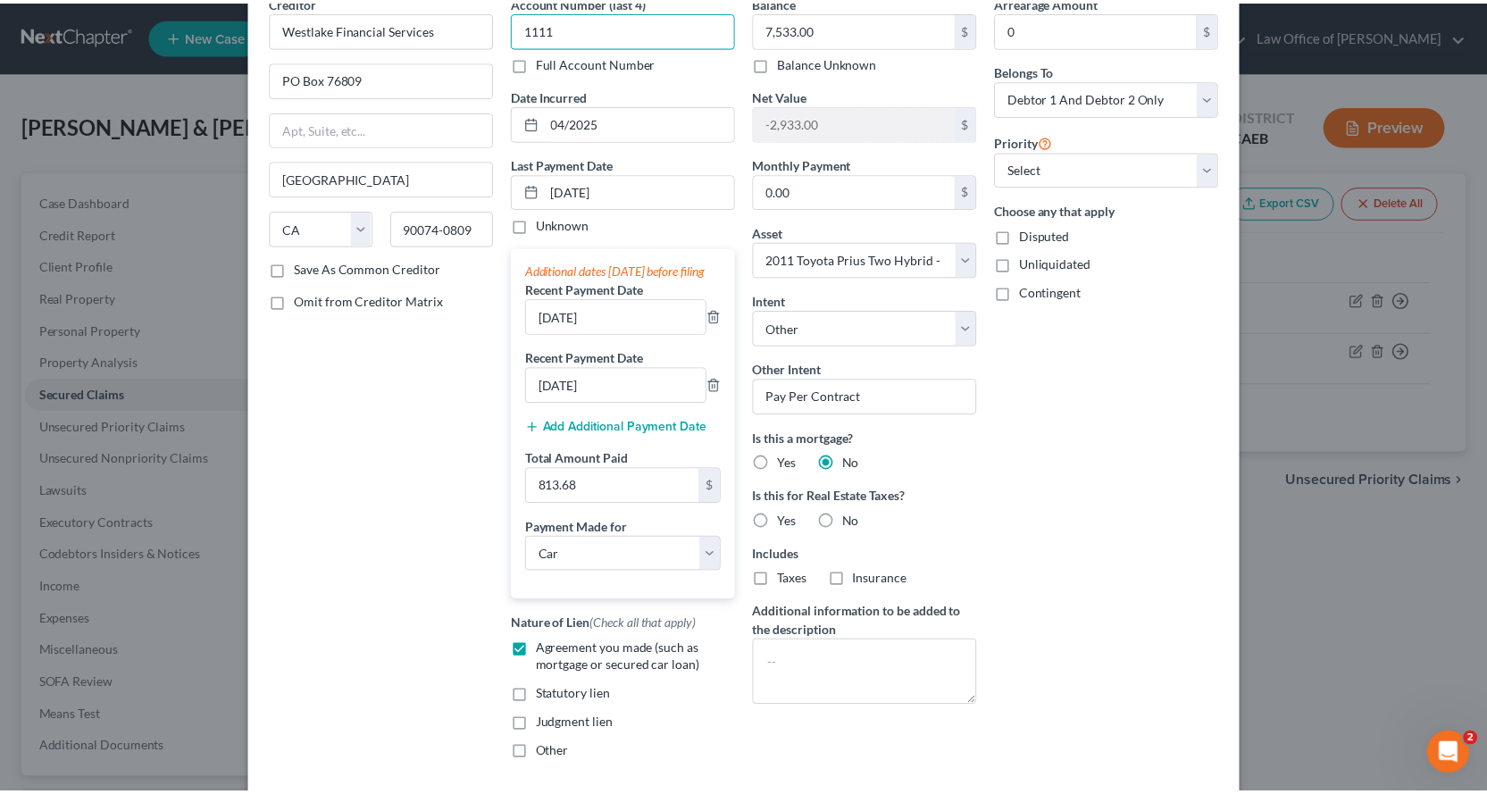
scroll to position [254, 0]
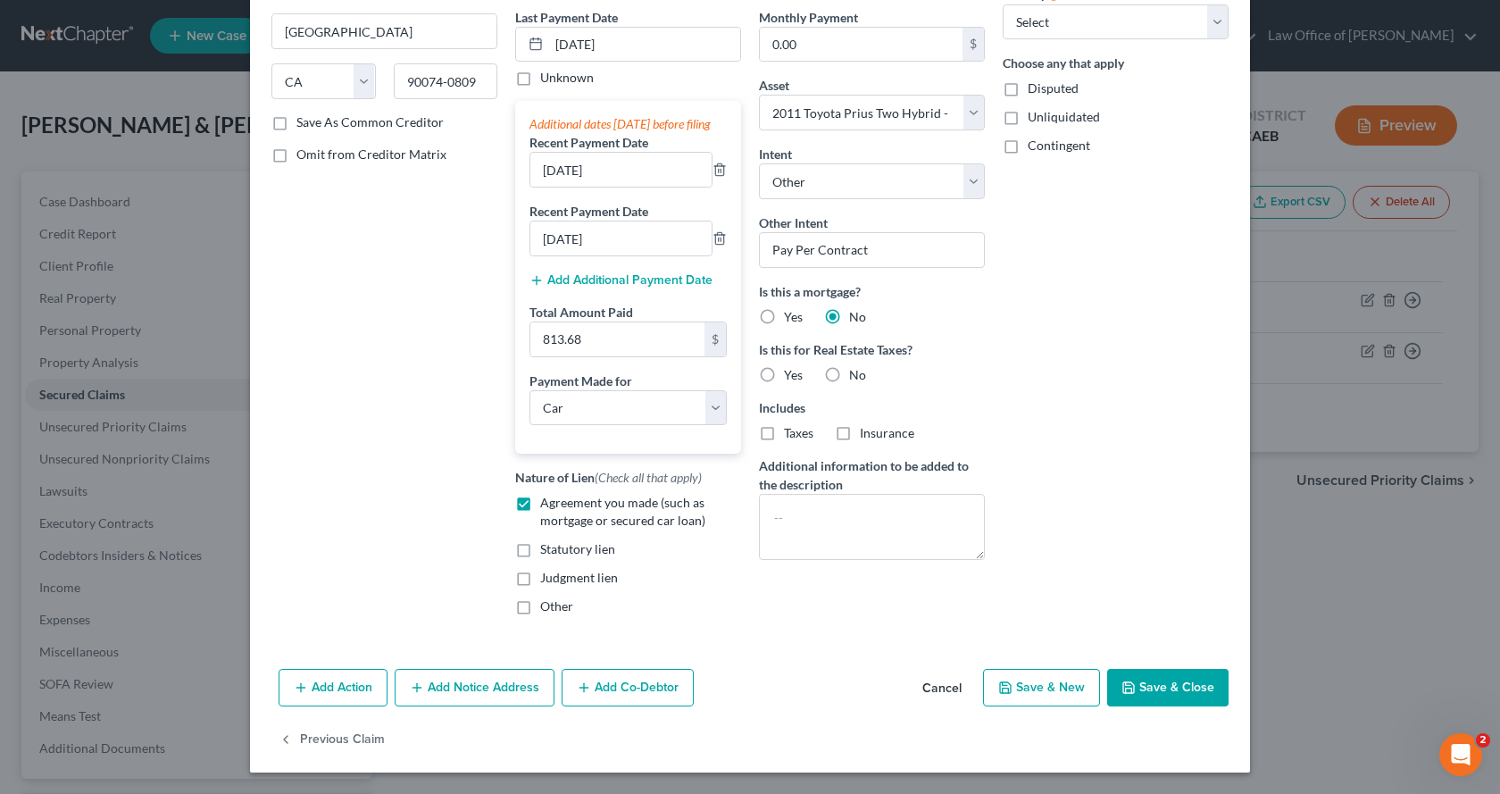
click at [1159, 684] on button "Save & Close" at bounding box center [1167, 688] width 121 height 38
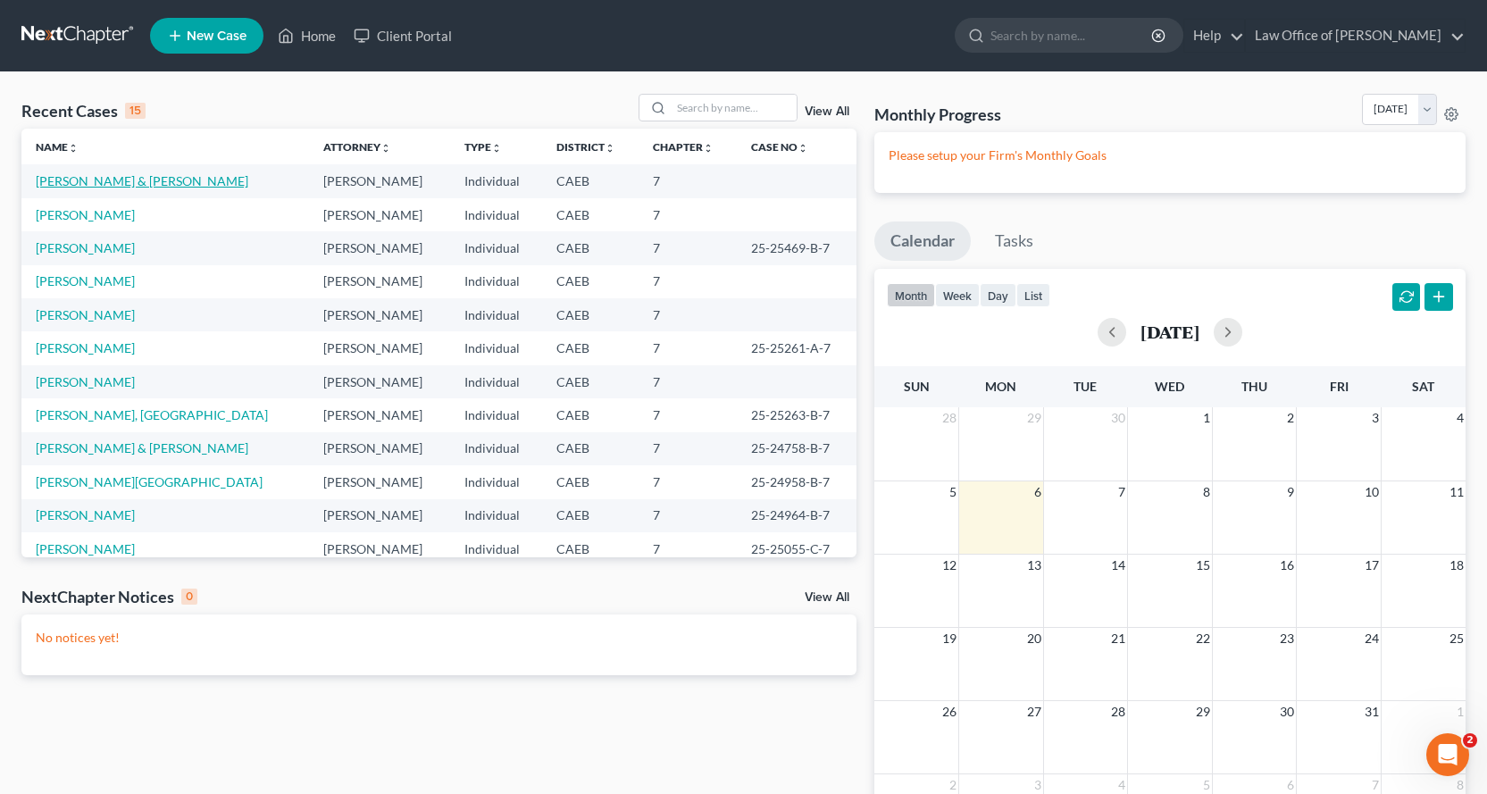
click at [146, 181] on link "[PERSON_NAME] & [PERSON_NAME]" at bounding box center [142, 180] width 213 height 15
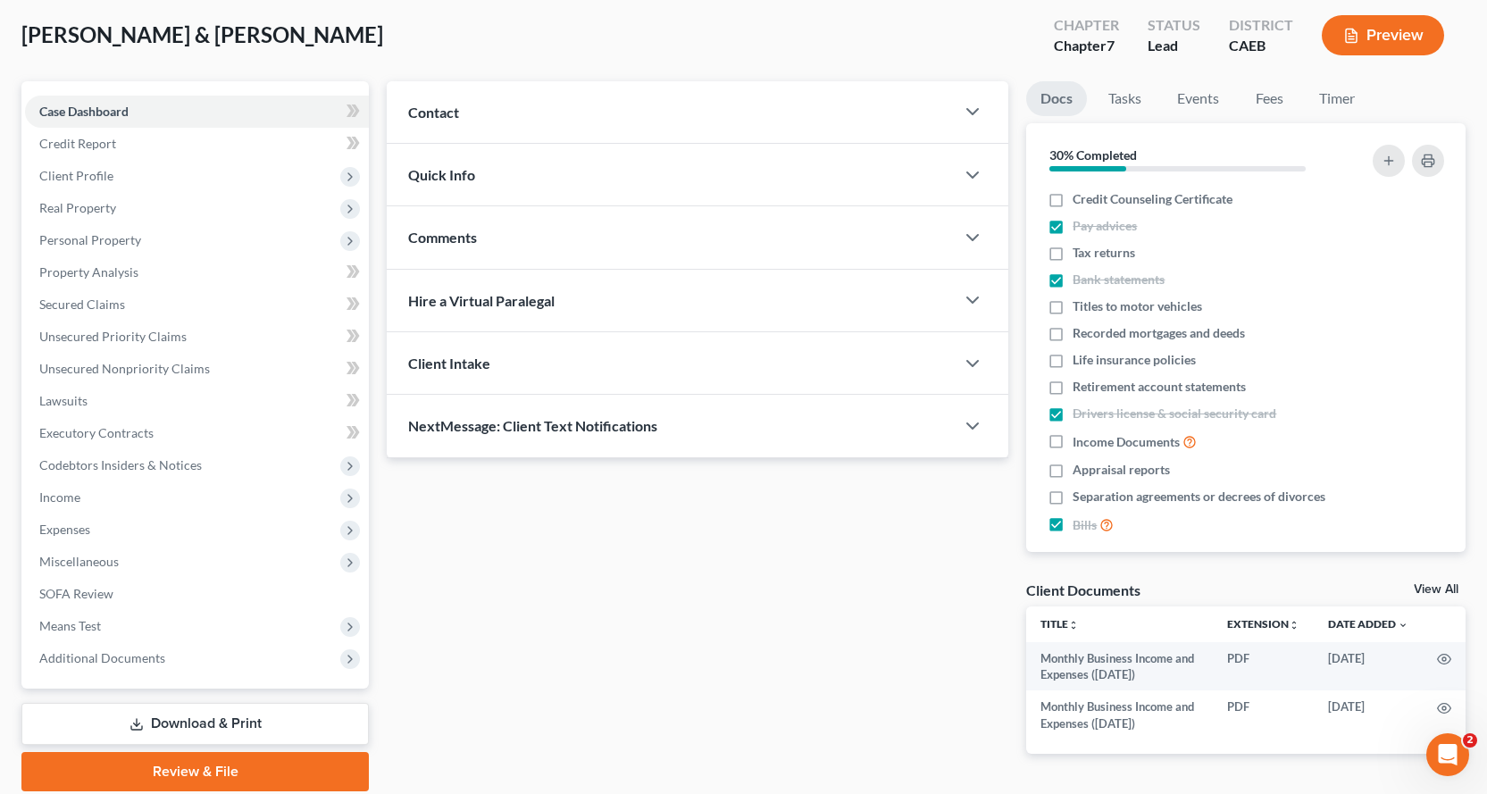
scroll to position [155, 0]
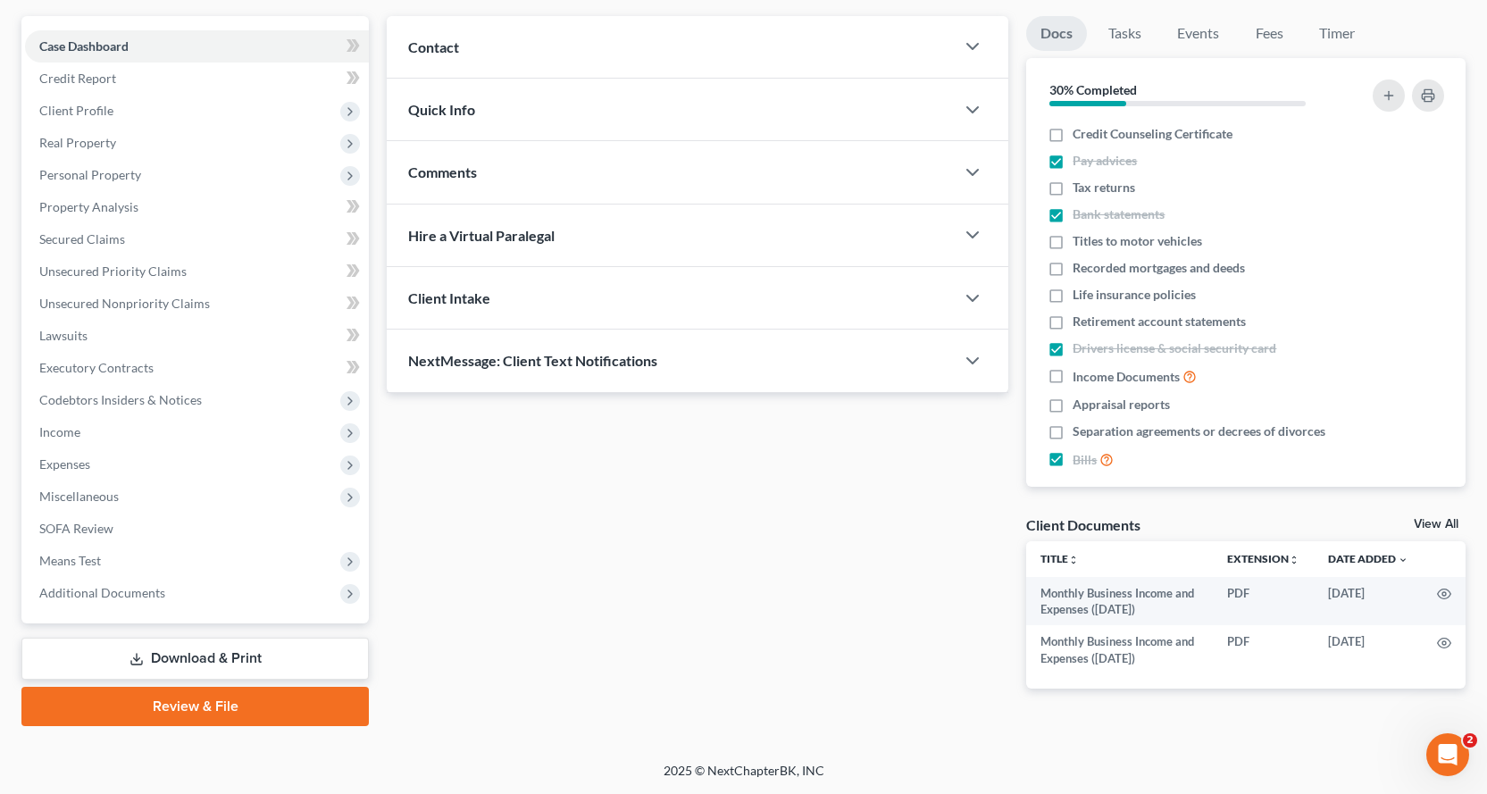
click at [346, 655] on link "Download & Print" at bounding box center [194, 659] width 347 height 42
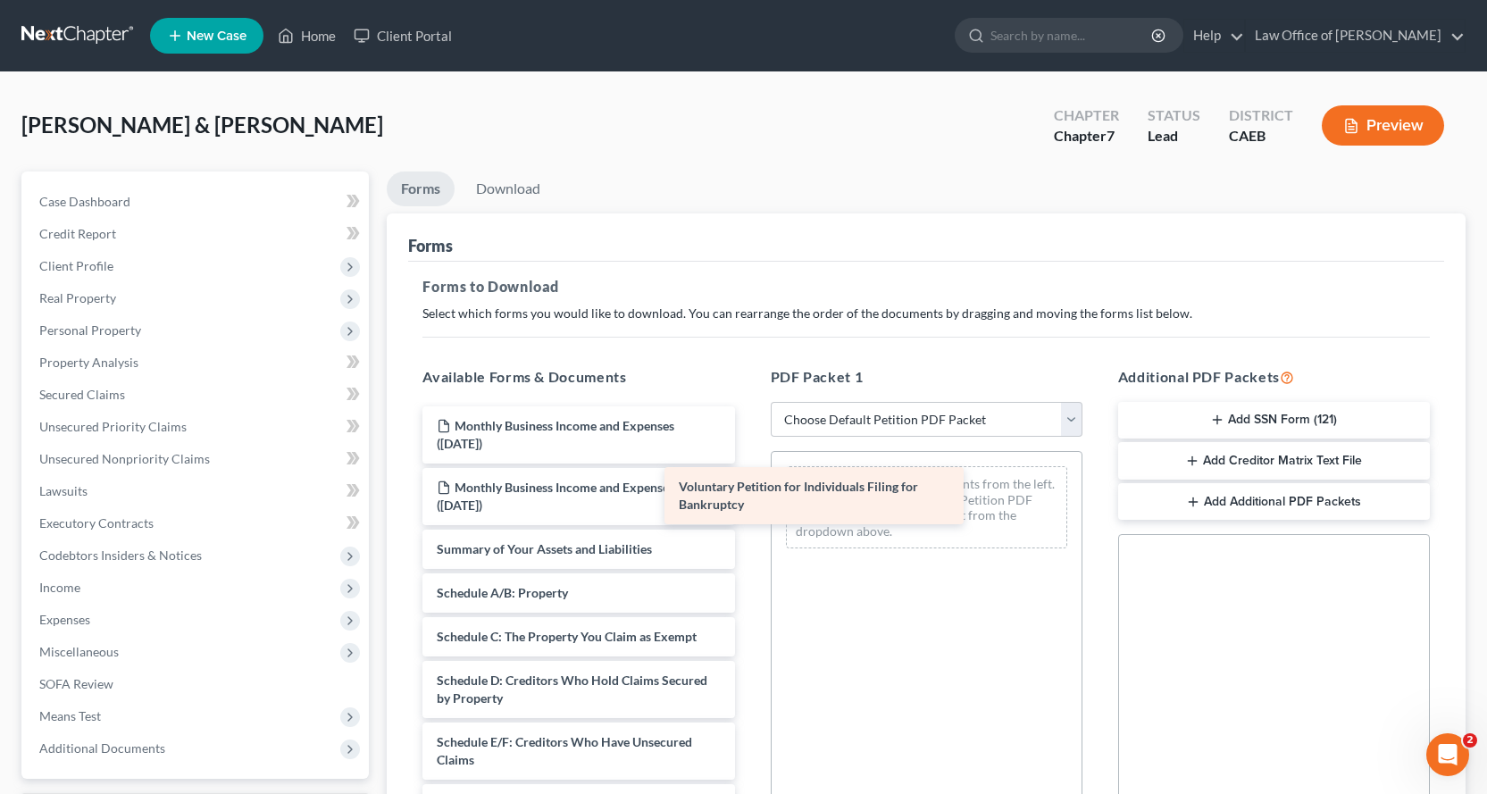
drag, startPoint x: 590, startPoint y: 562, endPoint x: 899, endPoint y: 495, distance: 316.1
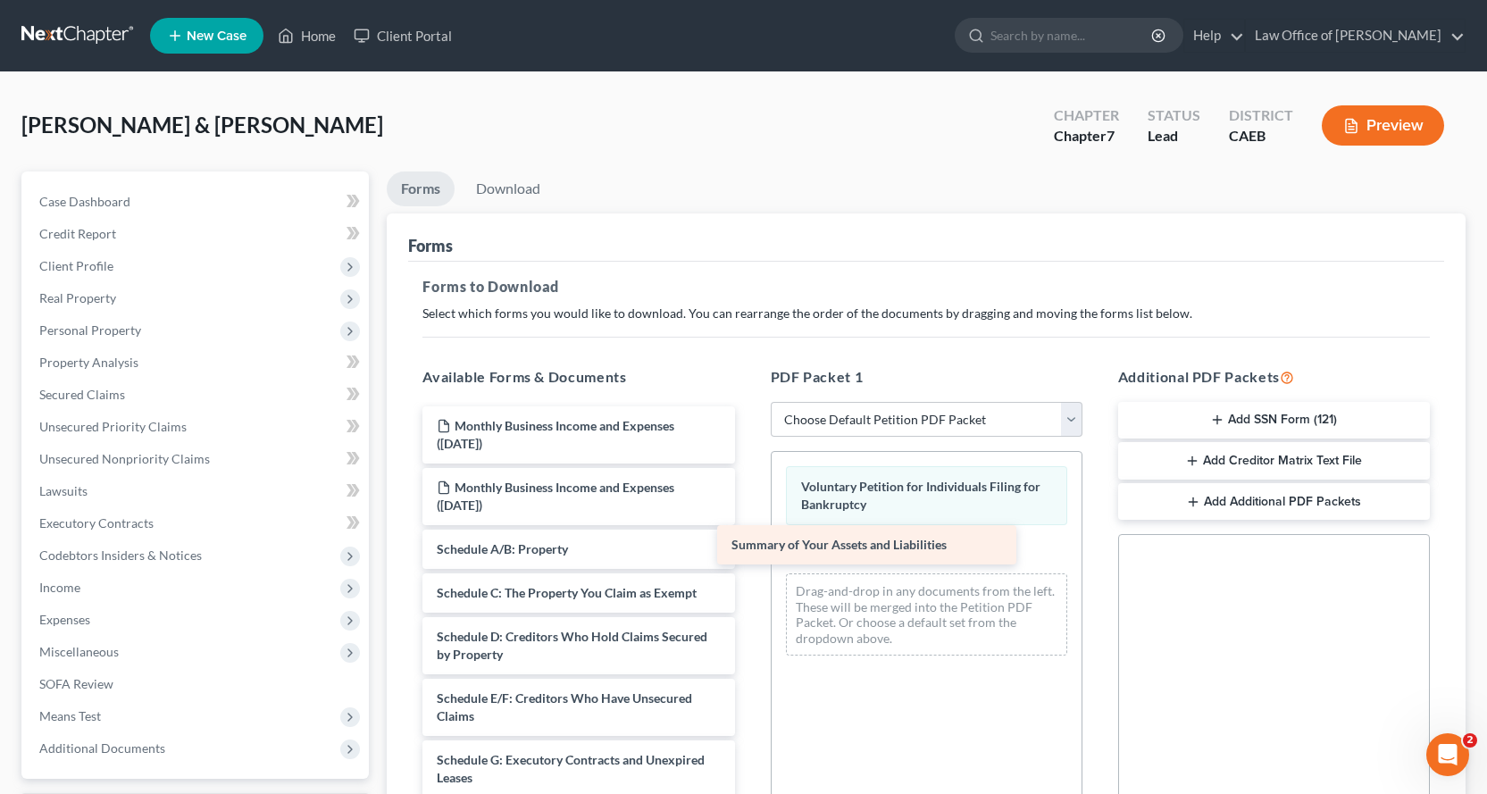
drag, startPoint x: 597, startPoint y: 555, endPoint x: 891, endPoint y: 551, distance: 294.7
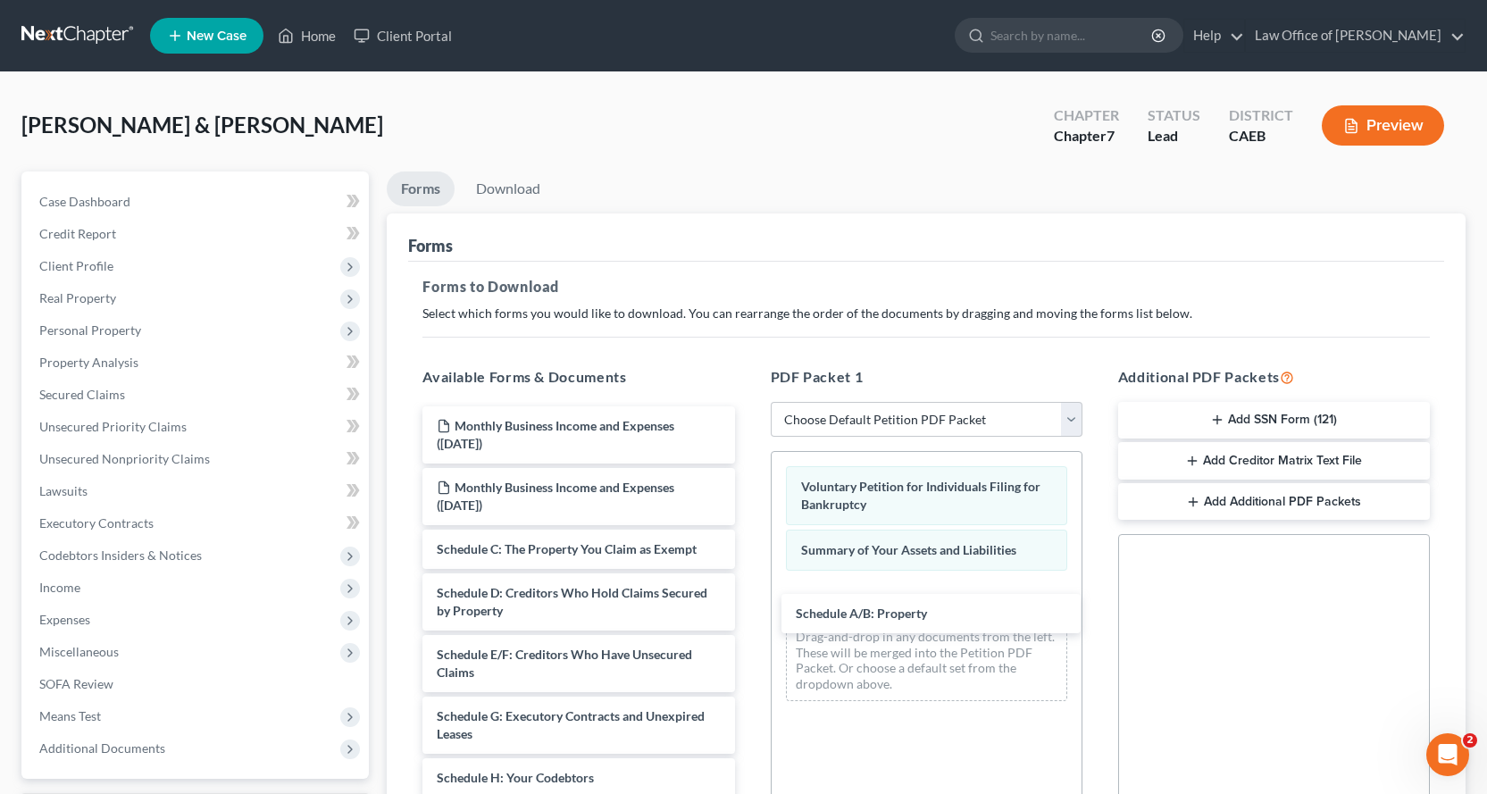
drag, startPoint x: 580, startPoint y: 555, endPoint x: 940, endPoint y: 618, distance: 365.4
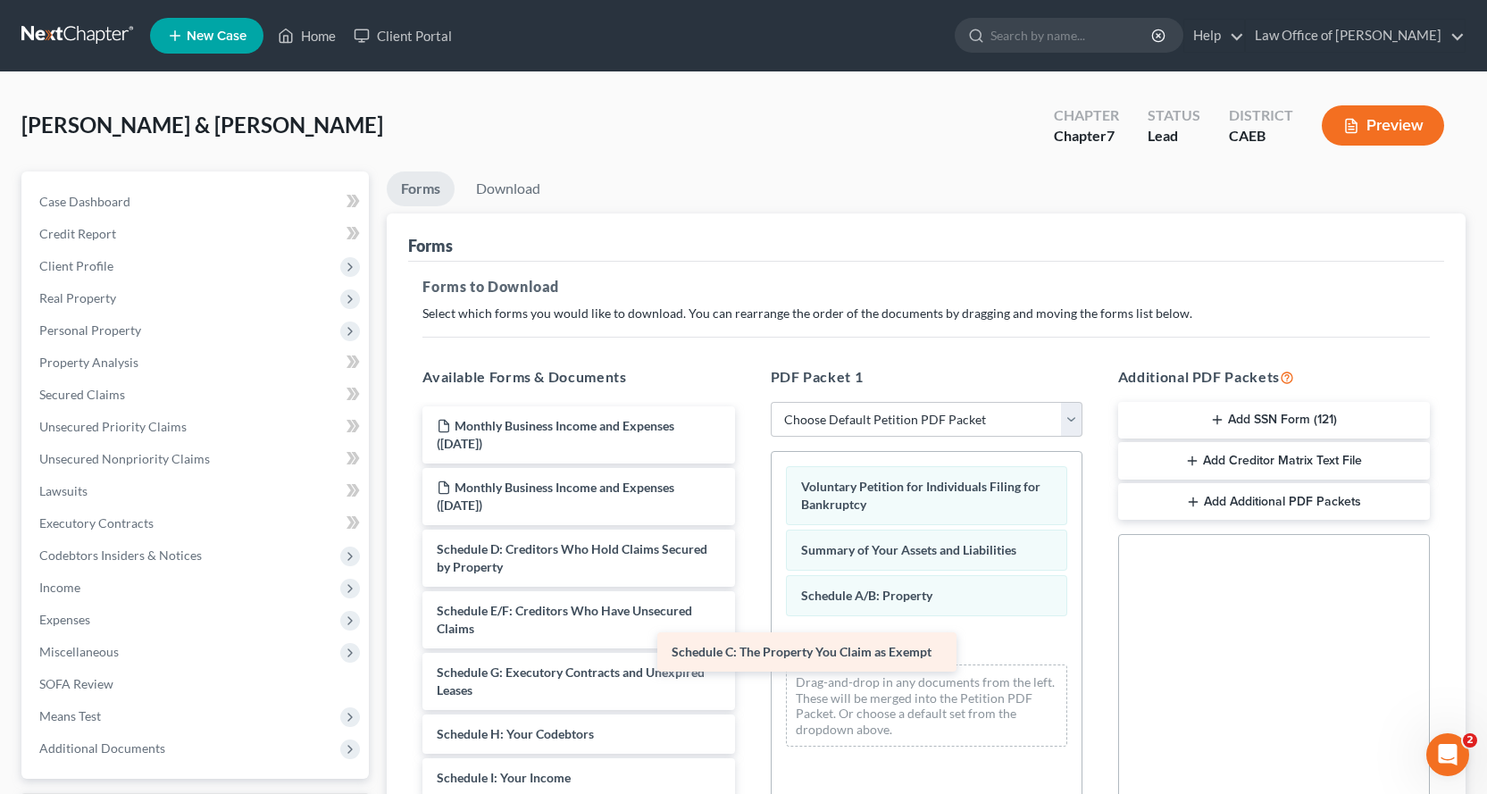
drag, startPoint x: 647, startPoint y: 561, endPoint x: 897, endPoint y: 663, distance: 270.3
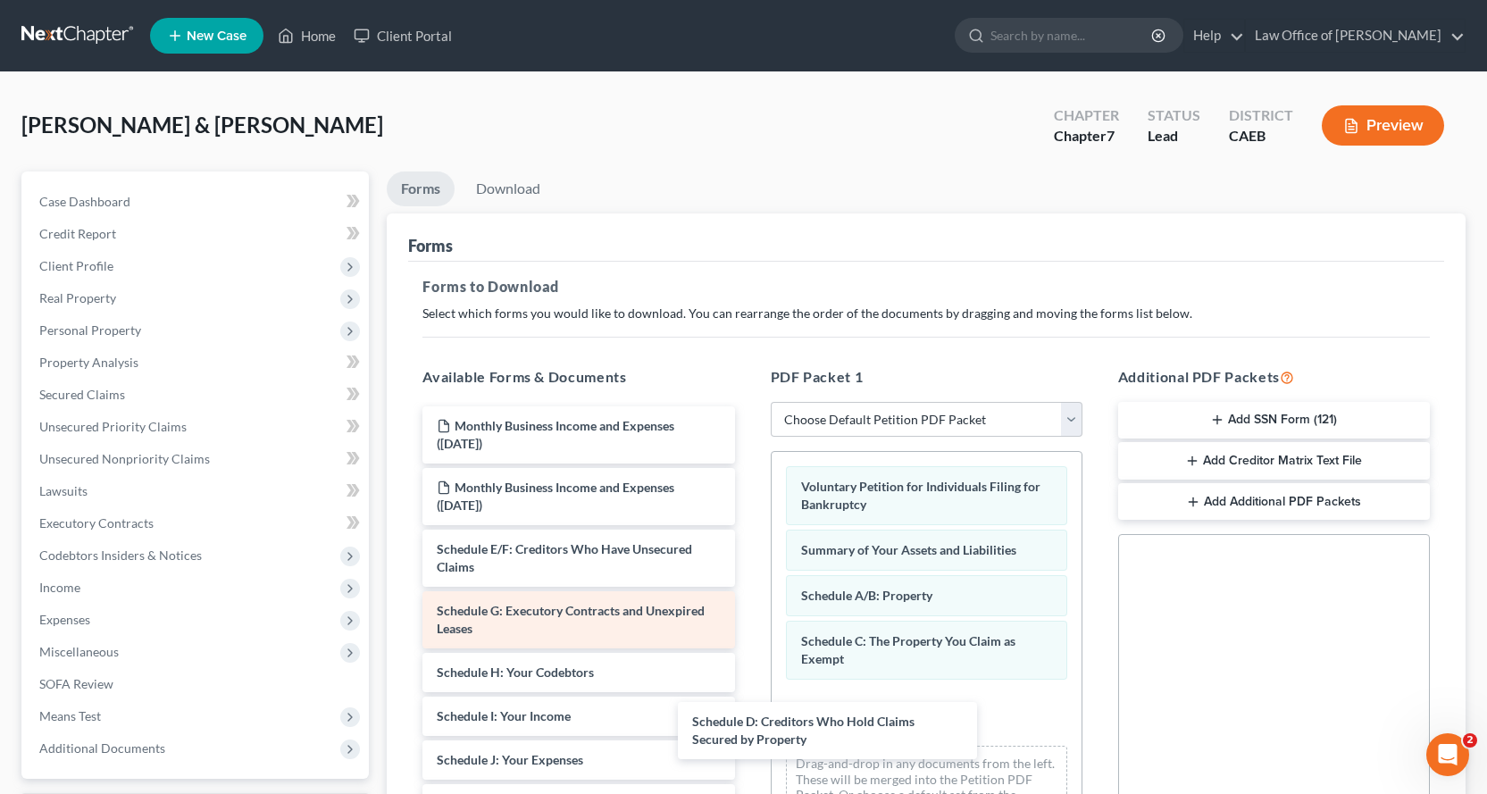
drag, startPoint x: 608, startPoint y: 564, endPoint x: 689, endPoint y: 611, distance: 93.6
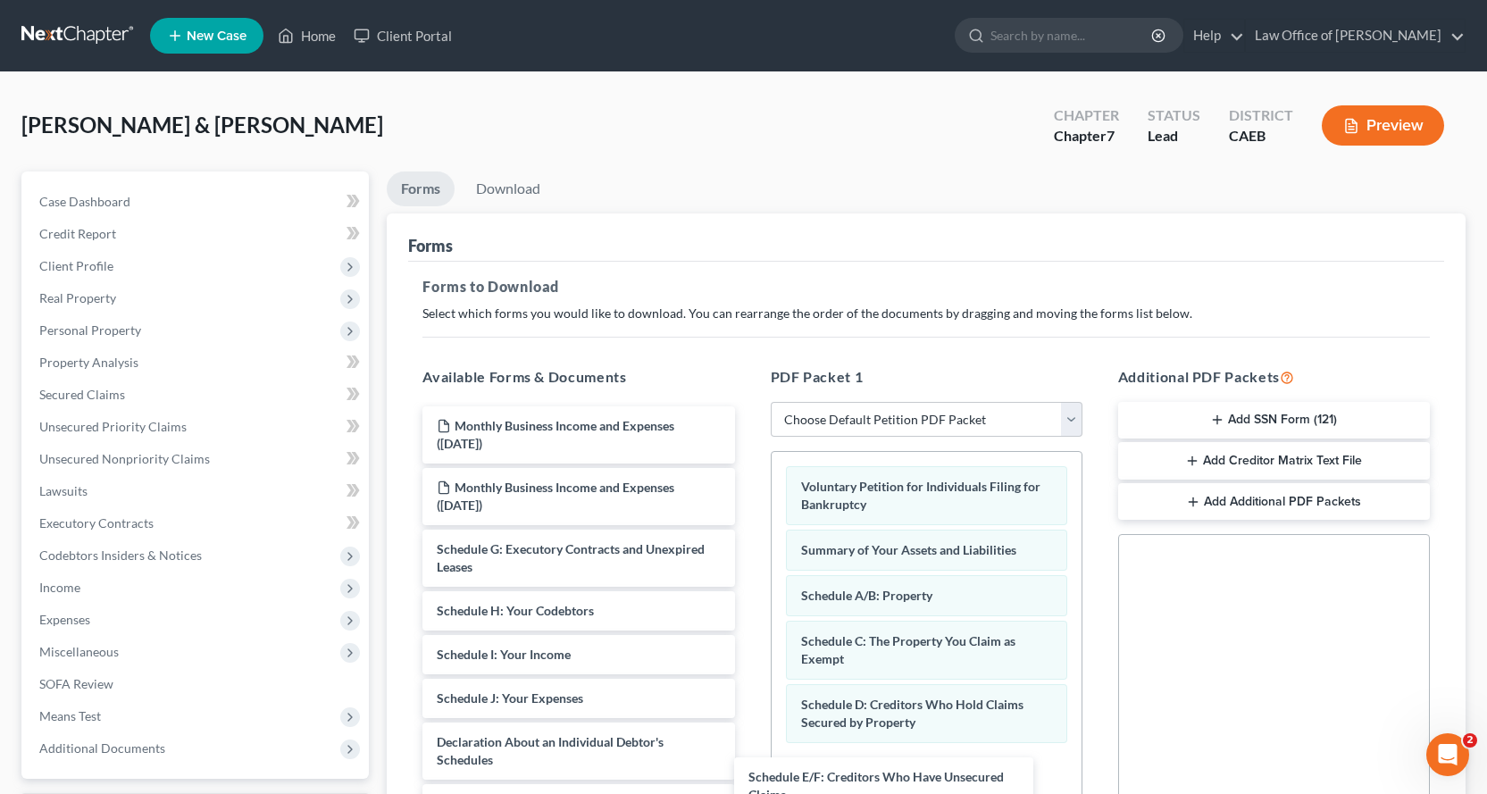
drag, startPoint x: 579, startPoint y: 535, endPoint x: 1332, endPoint y: 632, distance: 759.9
click at [748, 763] on div "Schedule E/F: Creditors Who Have Unsecured Claims Monthly Business Income and E…" at bounding box center [578, 781] width 340 height 751
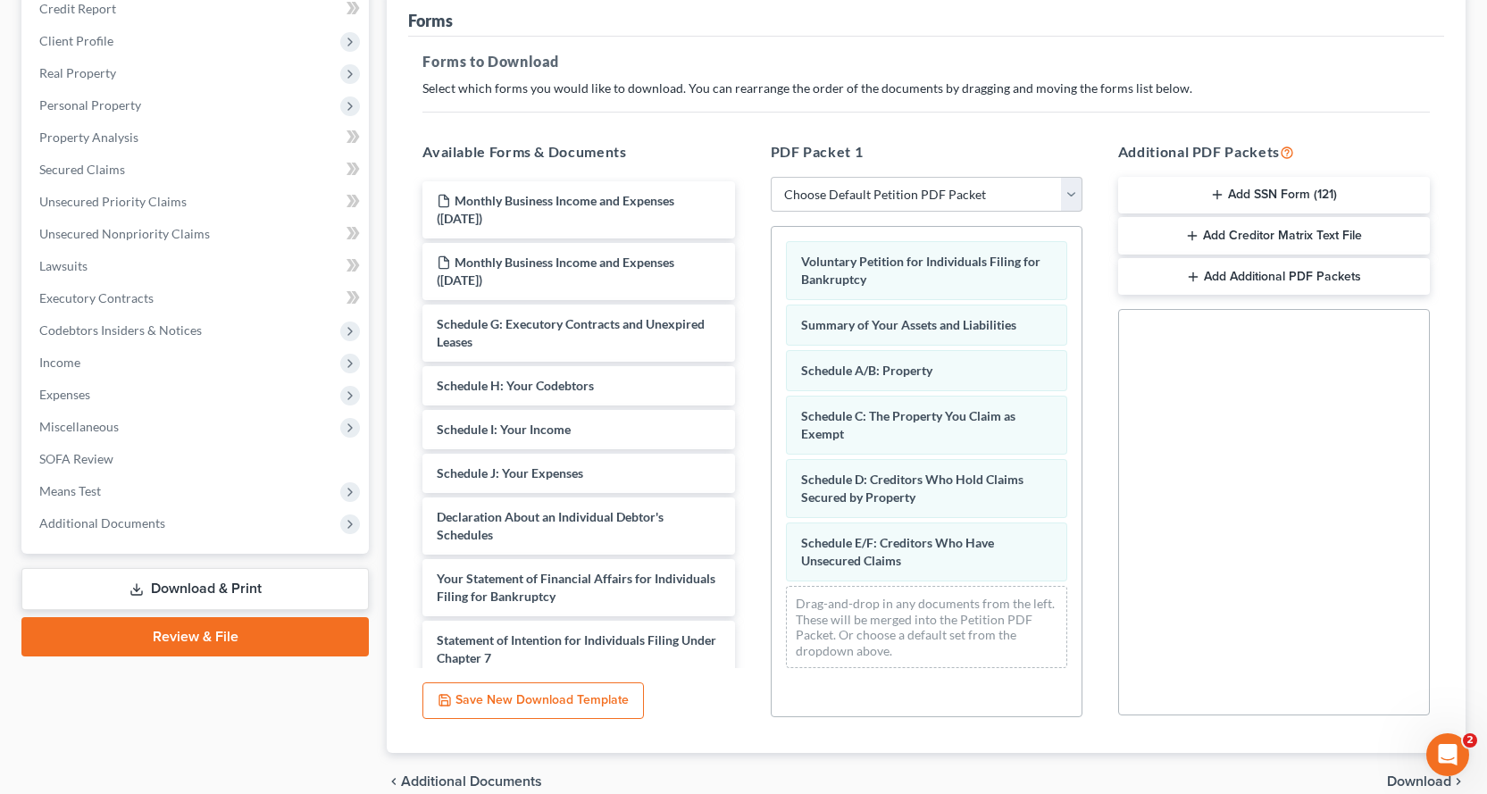
scroll to position [257, 0]
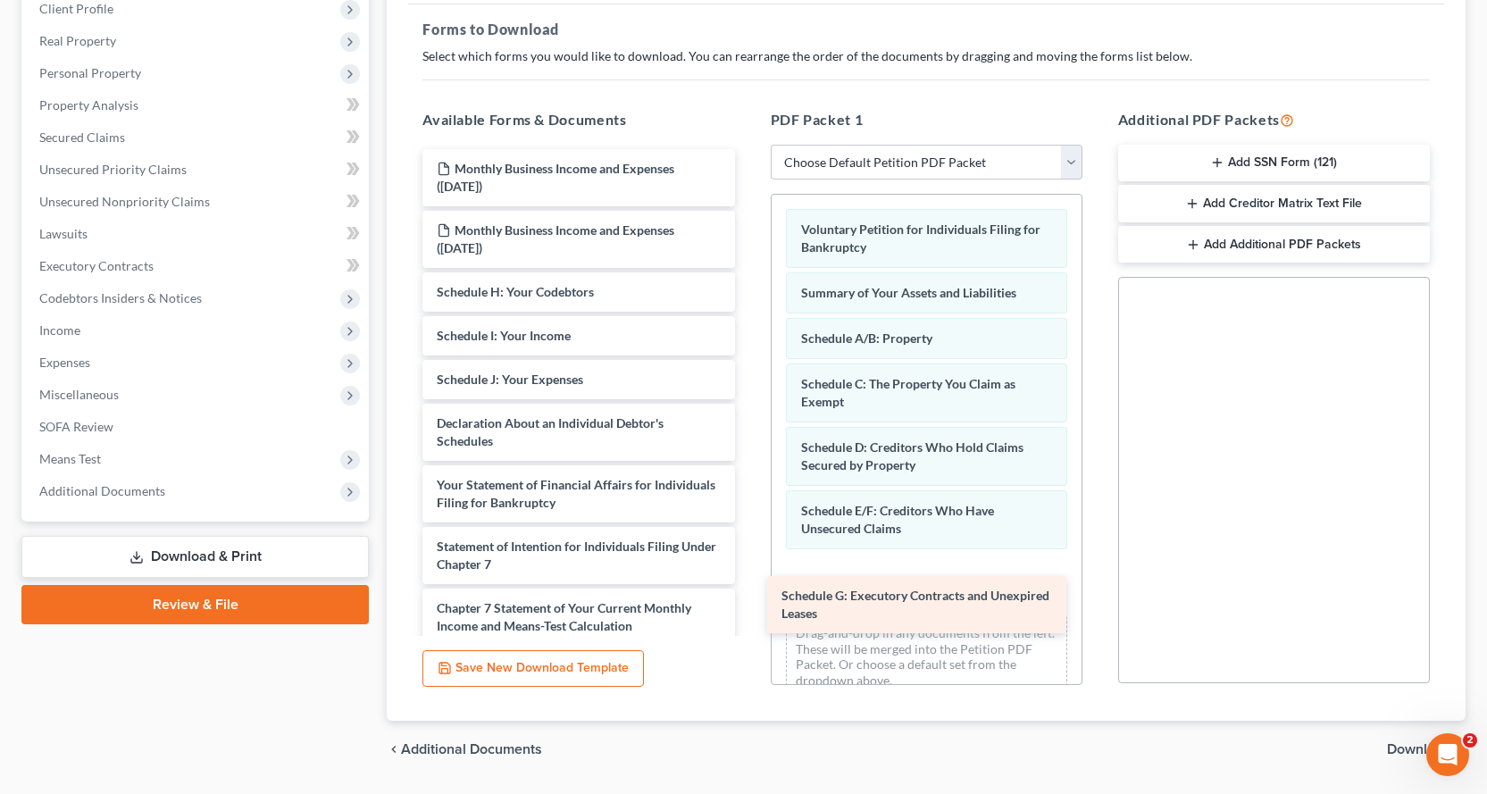
drag, startPoint x: 585, startPoint y: 287, endPoint x: 930, endPoint y: 590, distance: 459.3
click at [748, 590] on div "Schedule G: Executory Contracts and Unexpired Leases Monthly Business Income an…" at bounding box center [578, 493] width 340 height 689
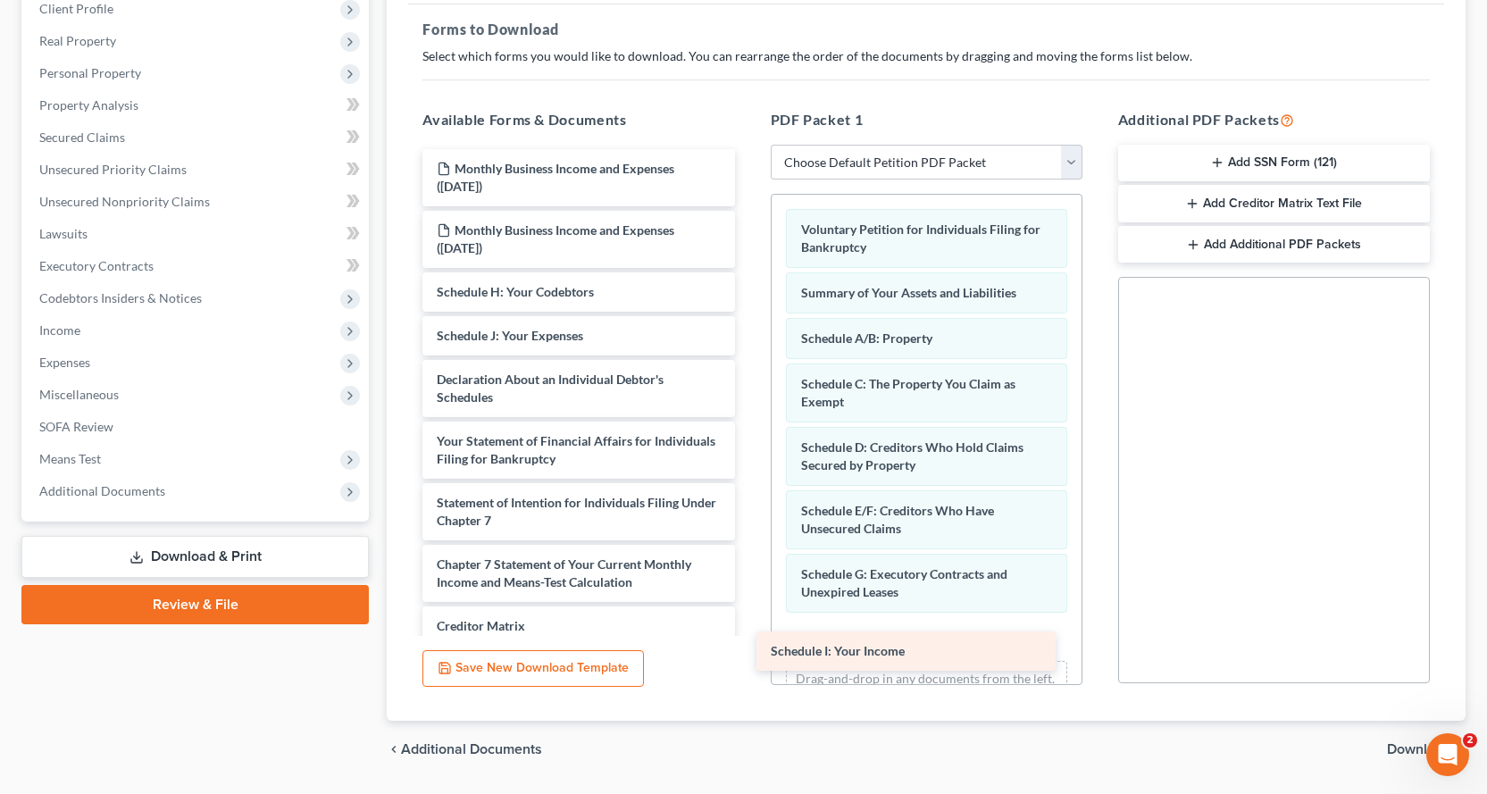
drag, startPoint x: 544, startPoint y: 337, endPoint x: 879, endPoint y: 652, distance: 459.9
click at [748, 652] on div "Schedule I: Your Income Monthly Business Income and Expenses (10/06/2025) Month…" at bounding box center [578, 472] width 340 height 646
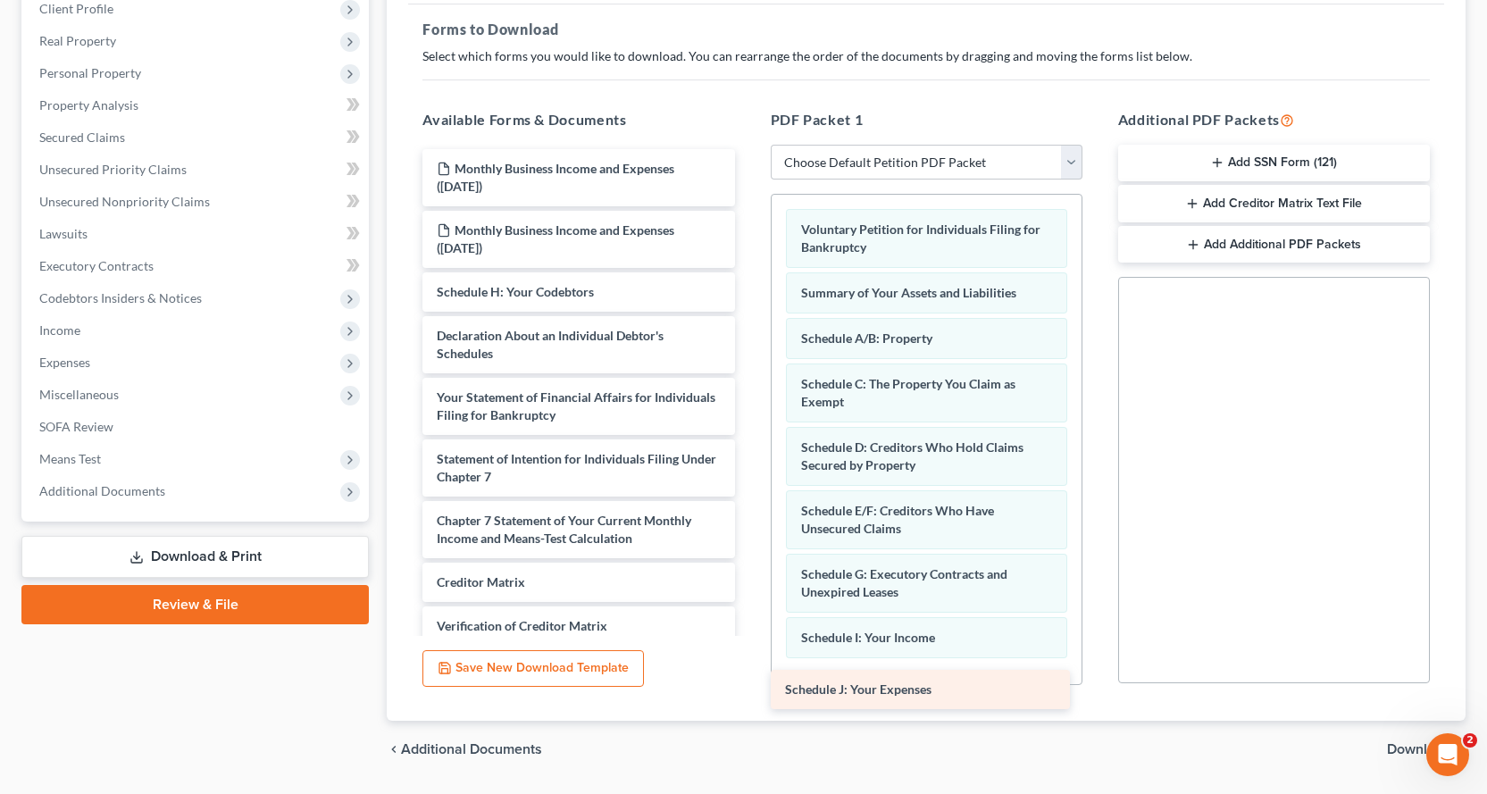
drag, startPoint x: 573, startPoint y: 333, endPoint x: 924, endPoint y: 686, distance: 497.6
click at [748, 686] on div "Schedule J: Your Expenses Monthly Business Income and Expenses (10/06/2025) Mon…" at bounding box center [578, 450] width 340 height 602
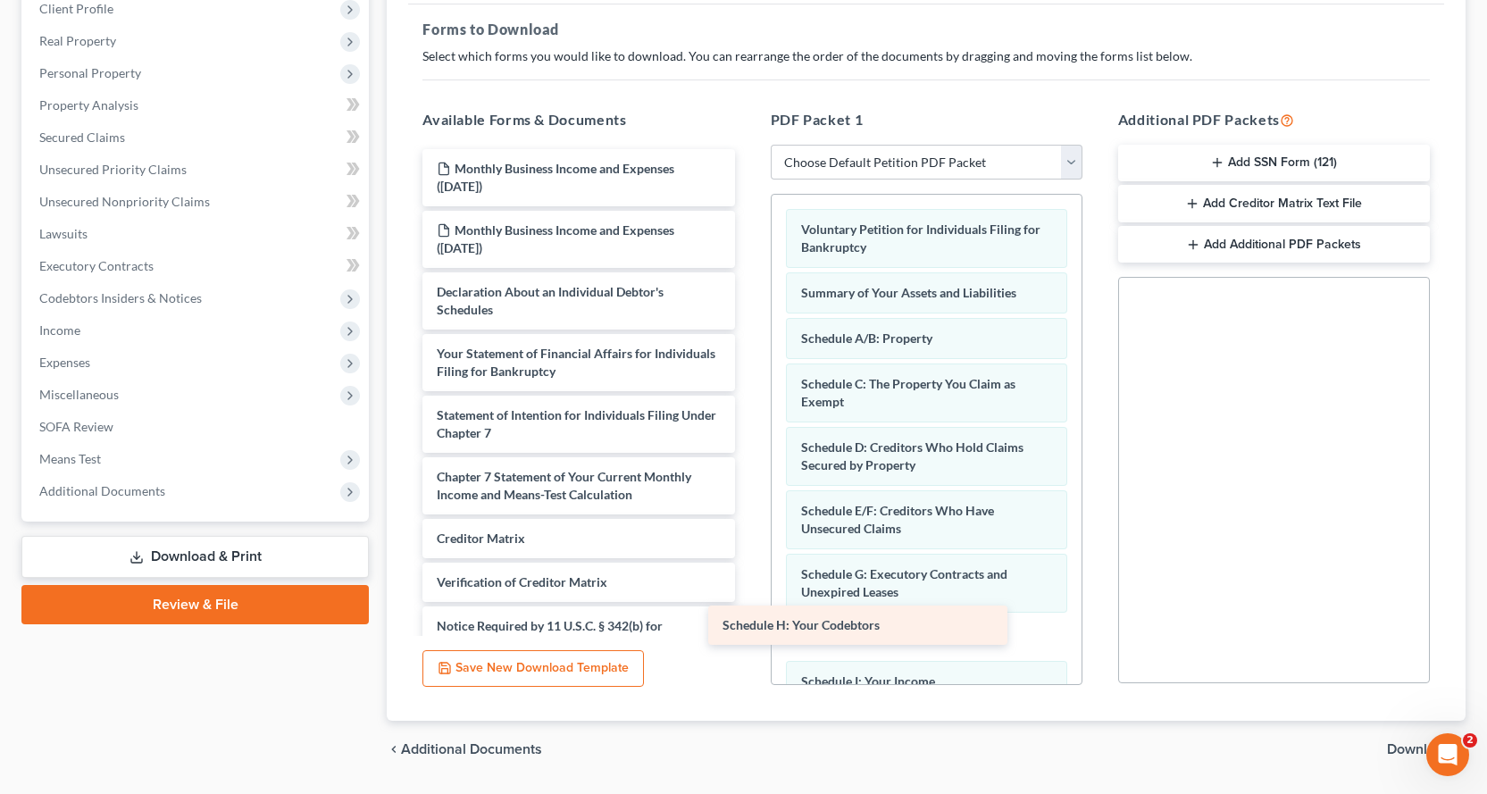
drag, startPoint x: 543, startPoint y: 280, endPoint x: 854, endPoint y: 614, distance: 456.8
click at [748, 614] on div "Schedule H: Your Codebtors Monthly Business Income and Expenses (10/06/2025) Mo…" at bounding box center [578, 428] width 340 height 558
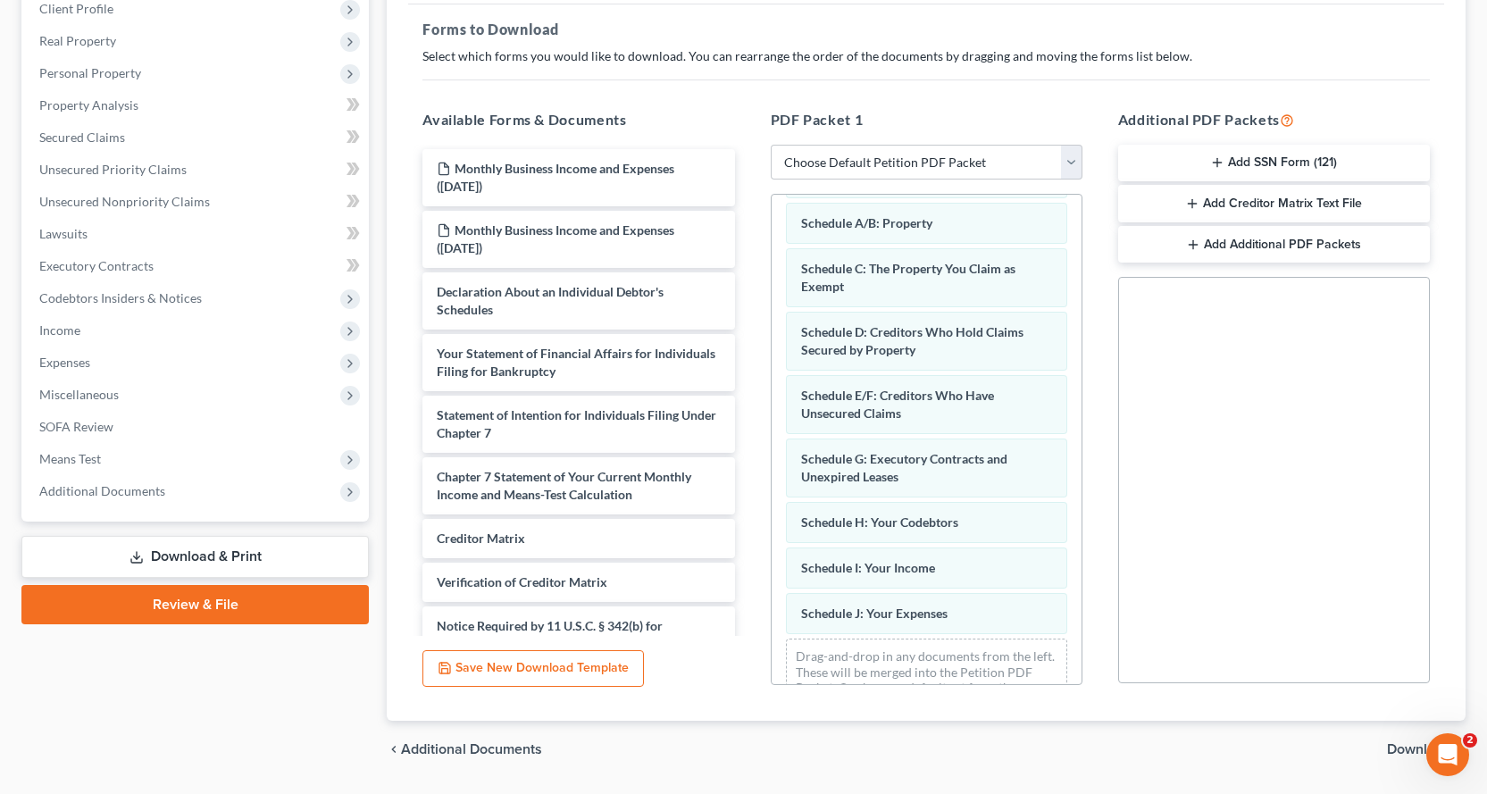
scroll to position [166, 0]
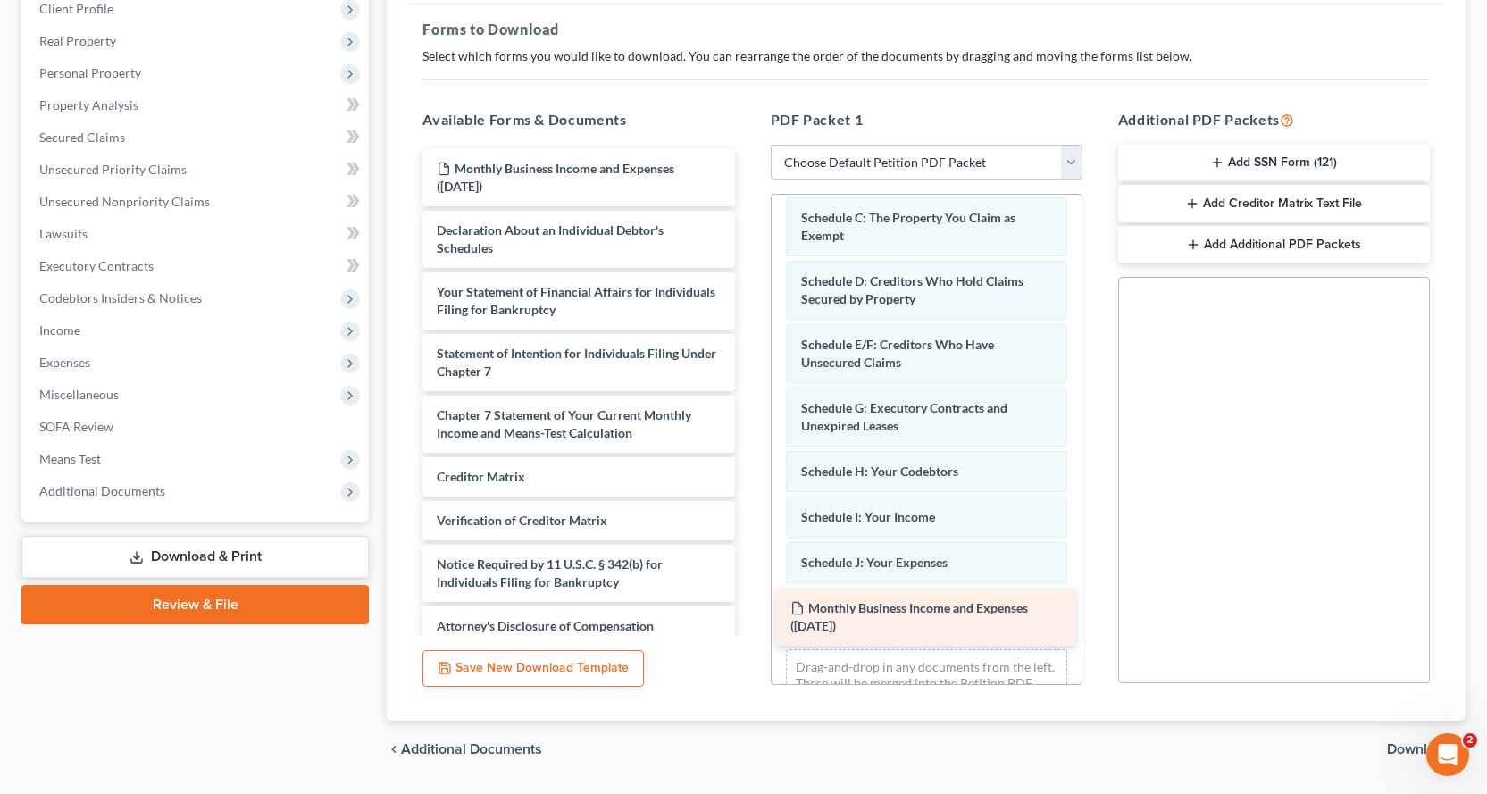
drag, startPoint x: 558, startPoint y: 175, endPoint x: 912, endPoint y: 614, distance: 564.0
click at [748, 614] on div "Monthly Business Income and Expenses (10/06/2025) Monthly Business Income and E…" at bounding box center [578, 397] width 340 height 496
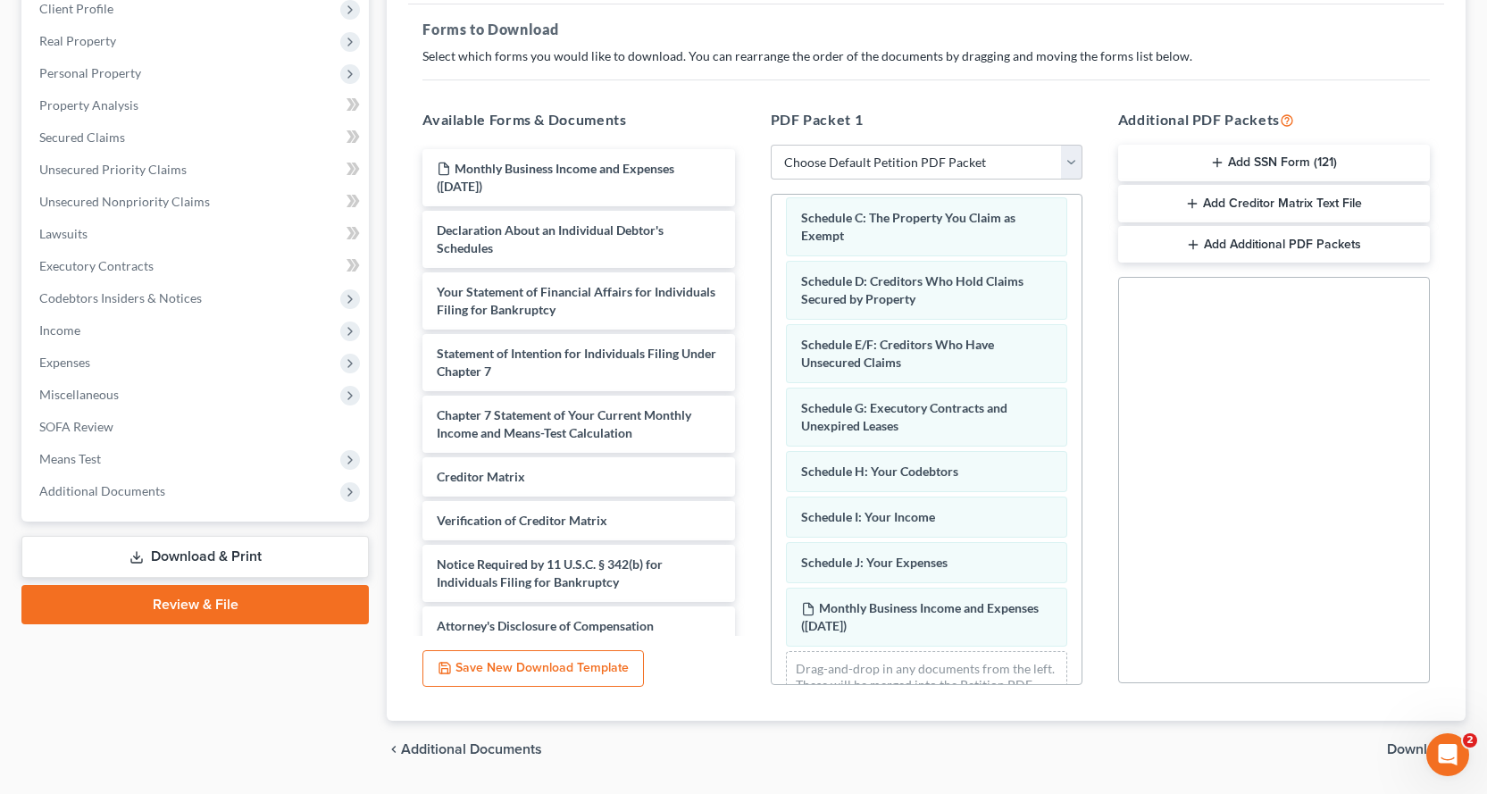
scroll to position [229, 0]
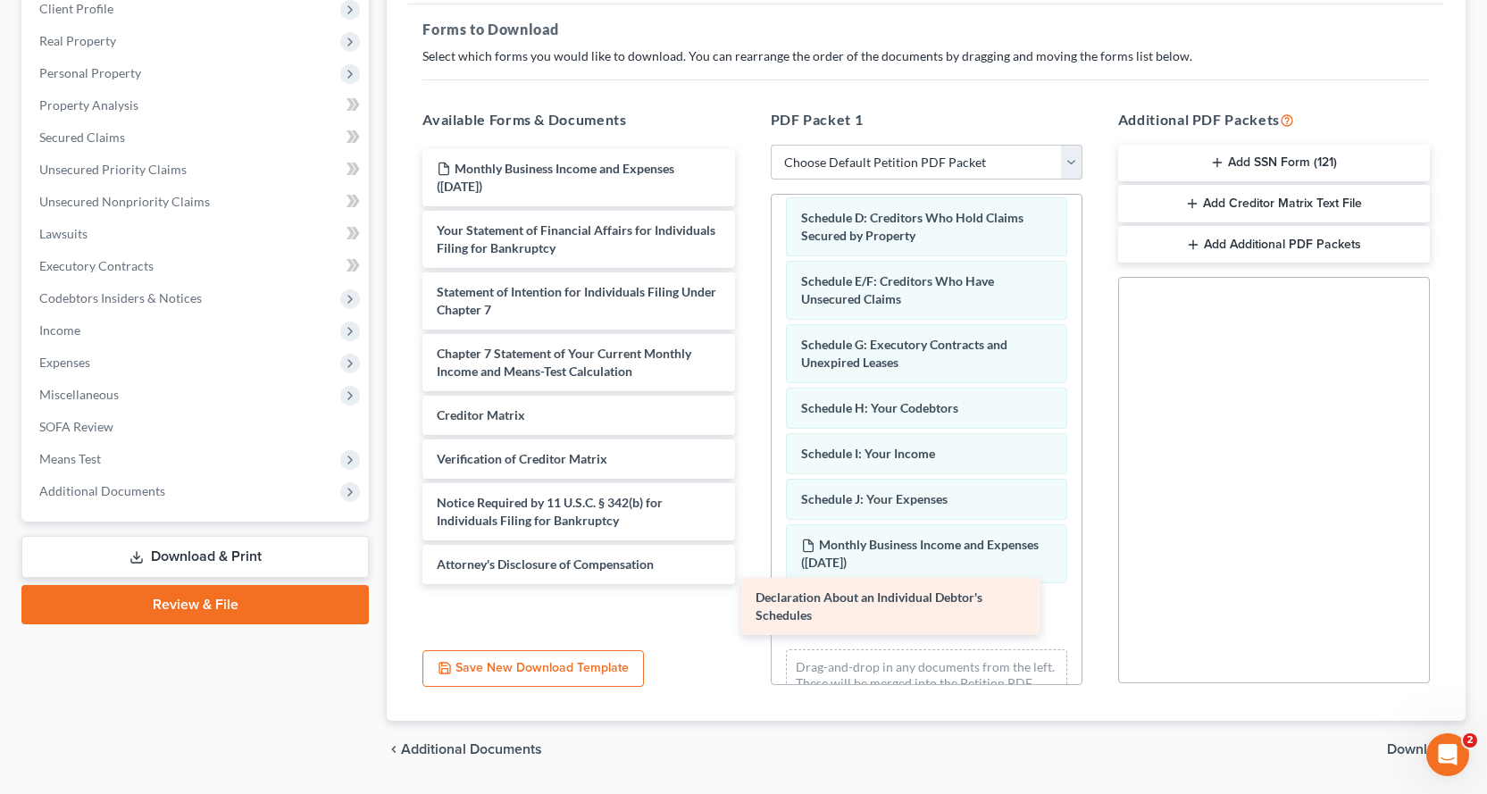
drag, startPoint x: 607, startPoint y: 232, endPoint x: 926, endPoint y: 599, distance: 486.1
click at [748, 584] on div "Declaration About an Individual Debtor's Schedules Monthly Business Income and …" at bounding box center [578, 366] width 340 height 435
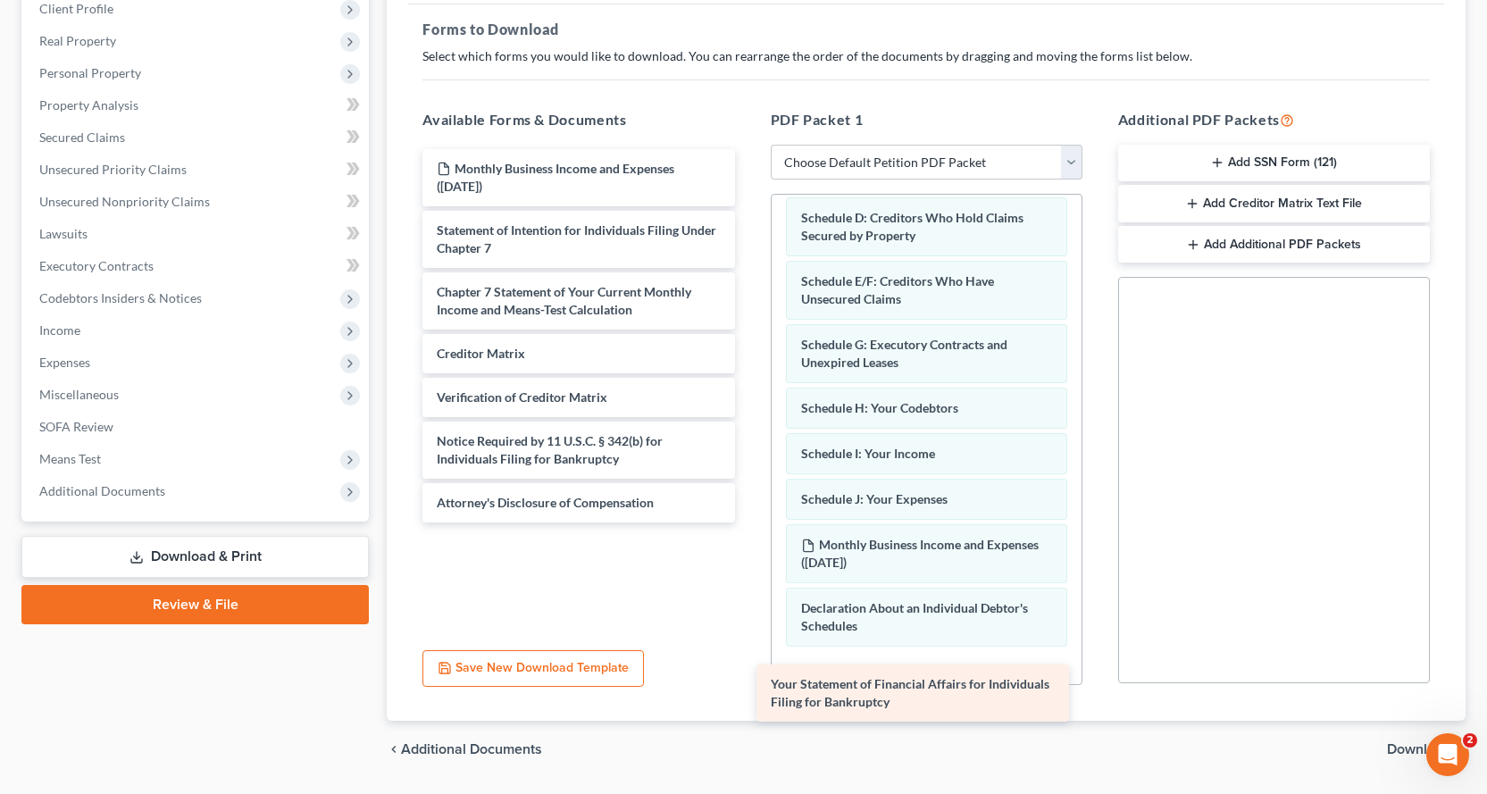
drag, startPoint x: 572, startPoint y: 234, endPoint x: 910, endPoint y: 663, distance: 545.6
click at [748, 522] on div "Your Statement of Financial Affairs for Individuals Filing for Bankruptcy Month…" at bounding box center [578, 335] width 340 height 373
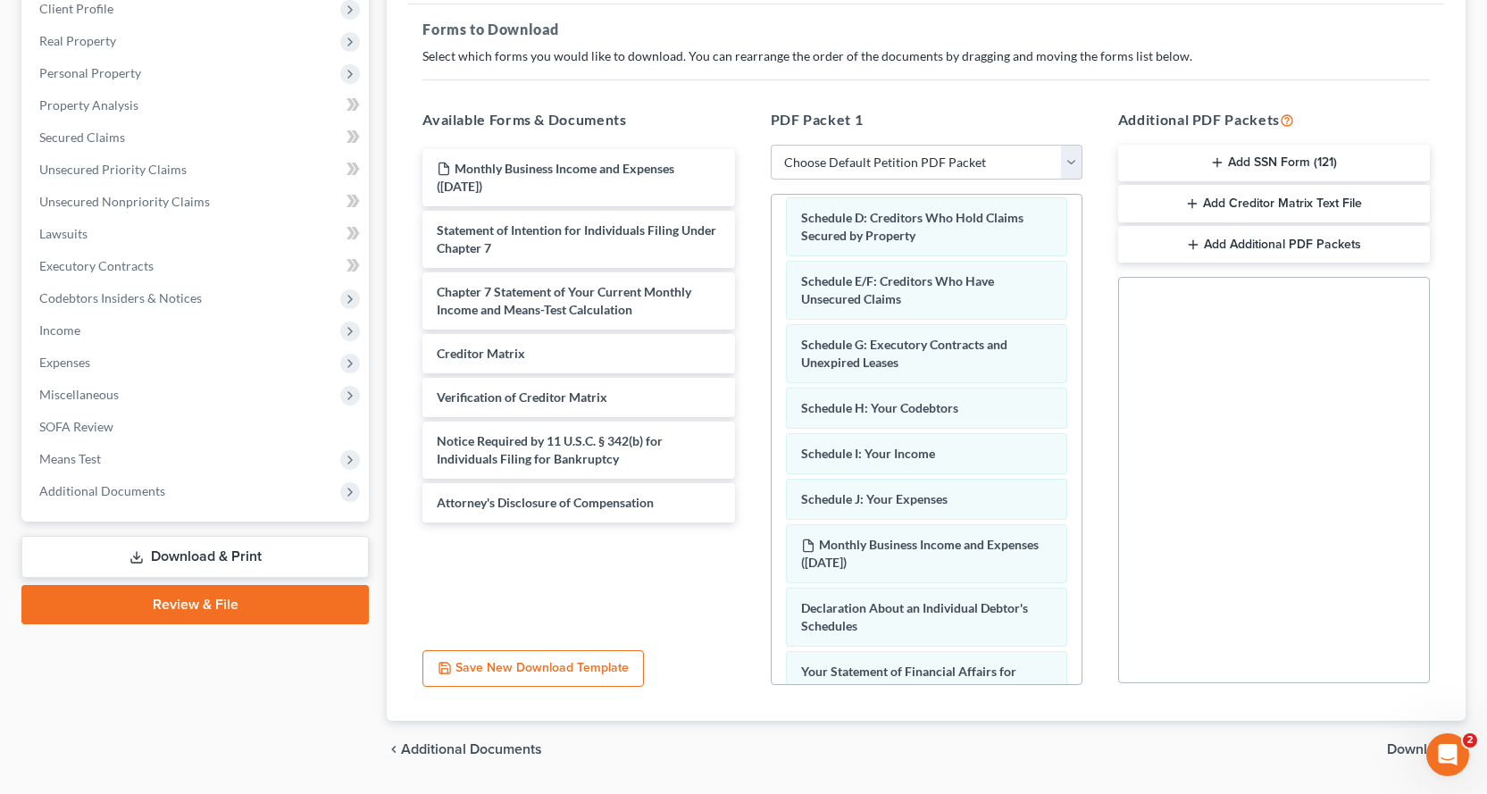
scroll to position [356, 0]
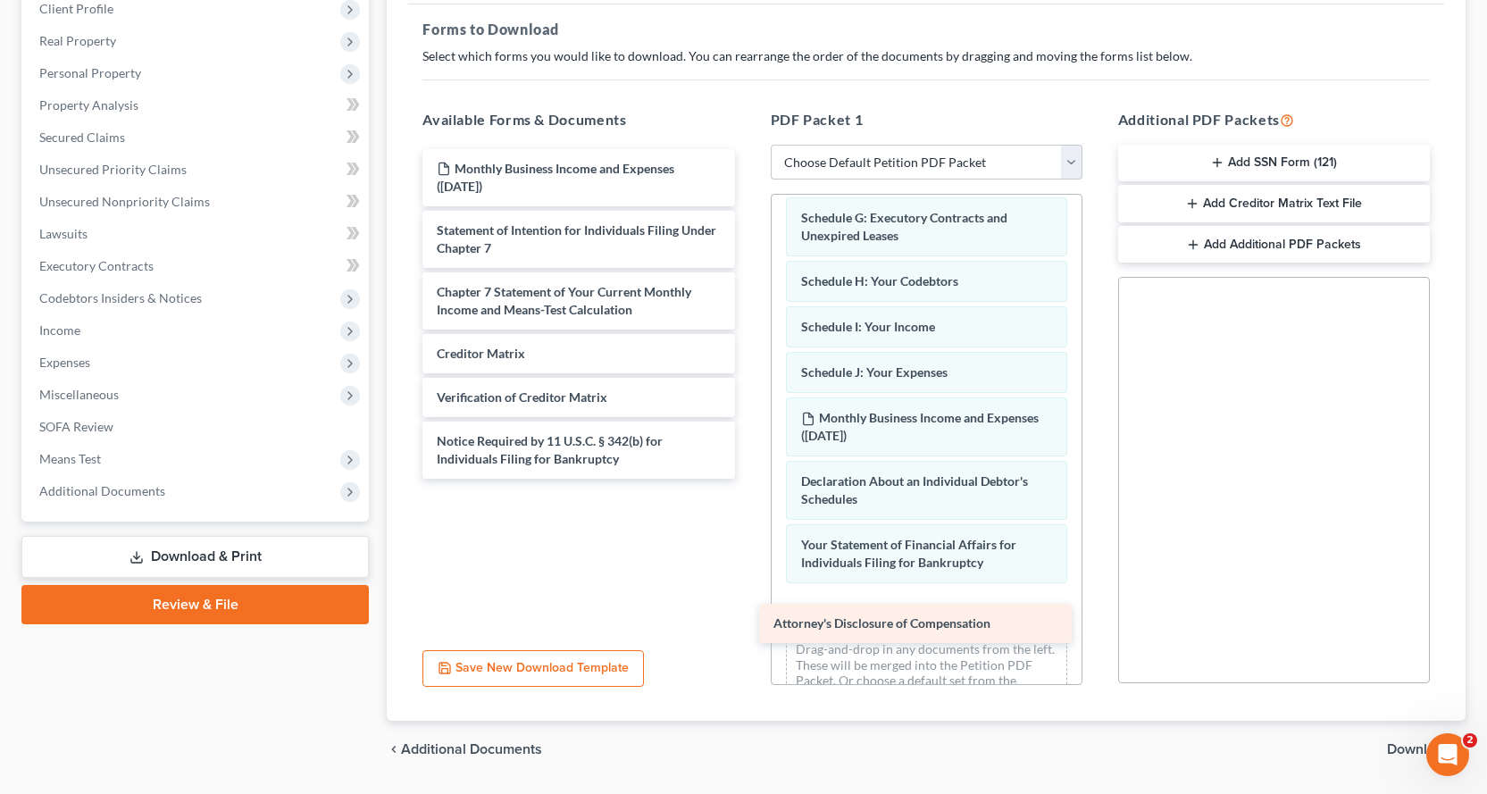
drag, startPoint x: 507, startPoint y: 509, endPoint x: 855, endPoint y: 620, distance: 365.4
click at [748, 479] on div "Attorney's Disclosure of Compensation Monthly Business Income and Expenses (09/…" at bounding box center [578, 314] width 340 height 330
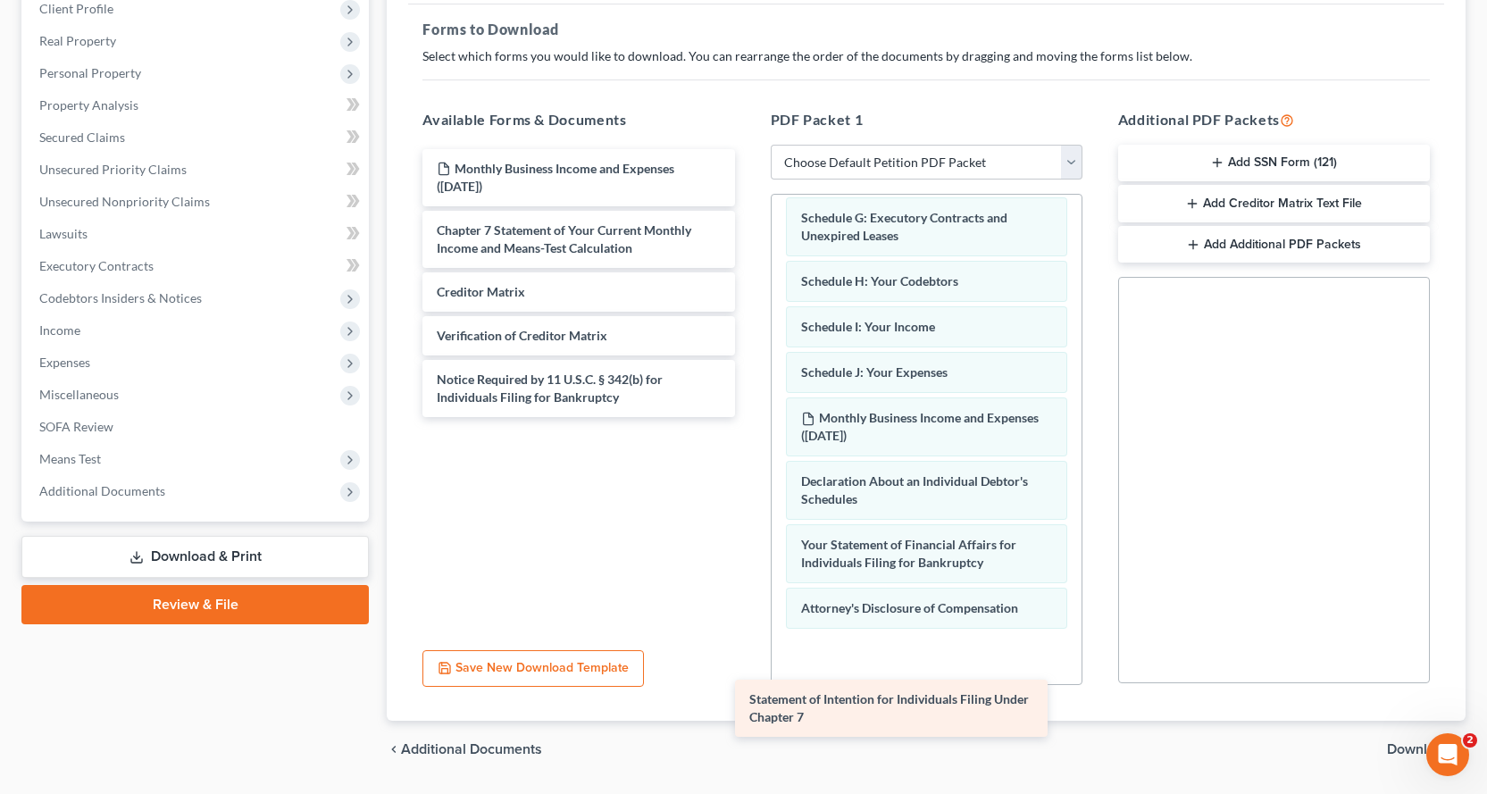
drag, startPoint x: 571, startPoint y: 229, endPoint x: 897, endPoint y: 654, distance: 535.5
click at [748, 417] on div "Statement of Intention for Individuals Filing Under Chapter 7 Monthly Business …" at bounding box center [578, 283] width 340 height 268
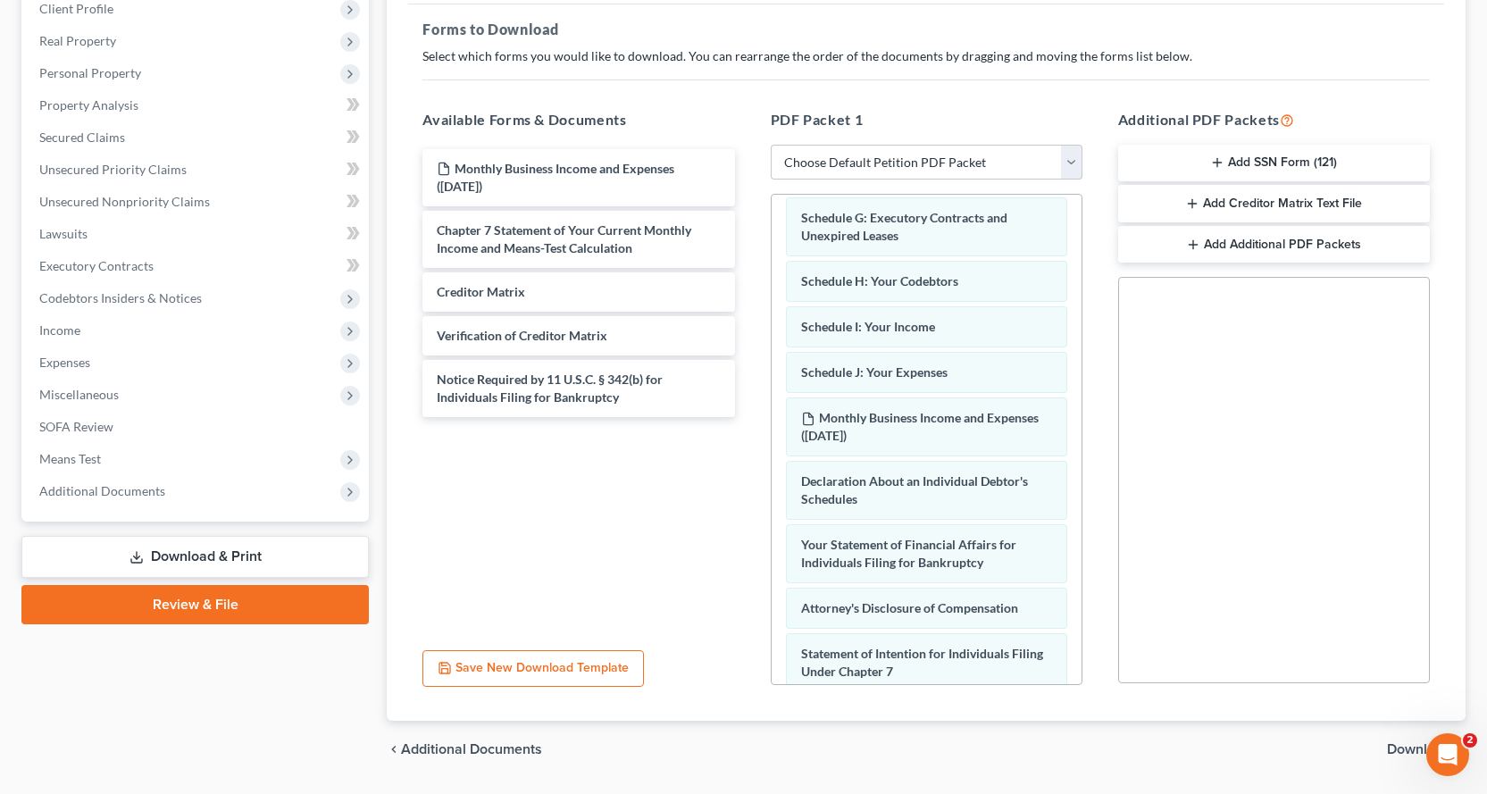
scroll to position [465, 0]
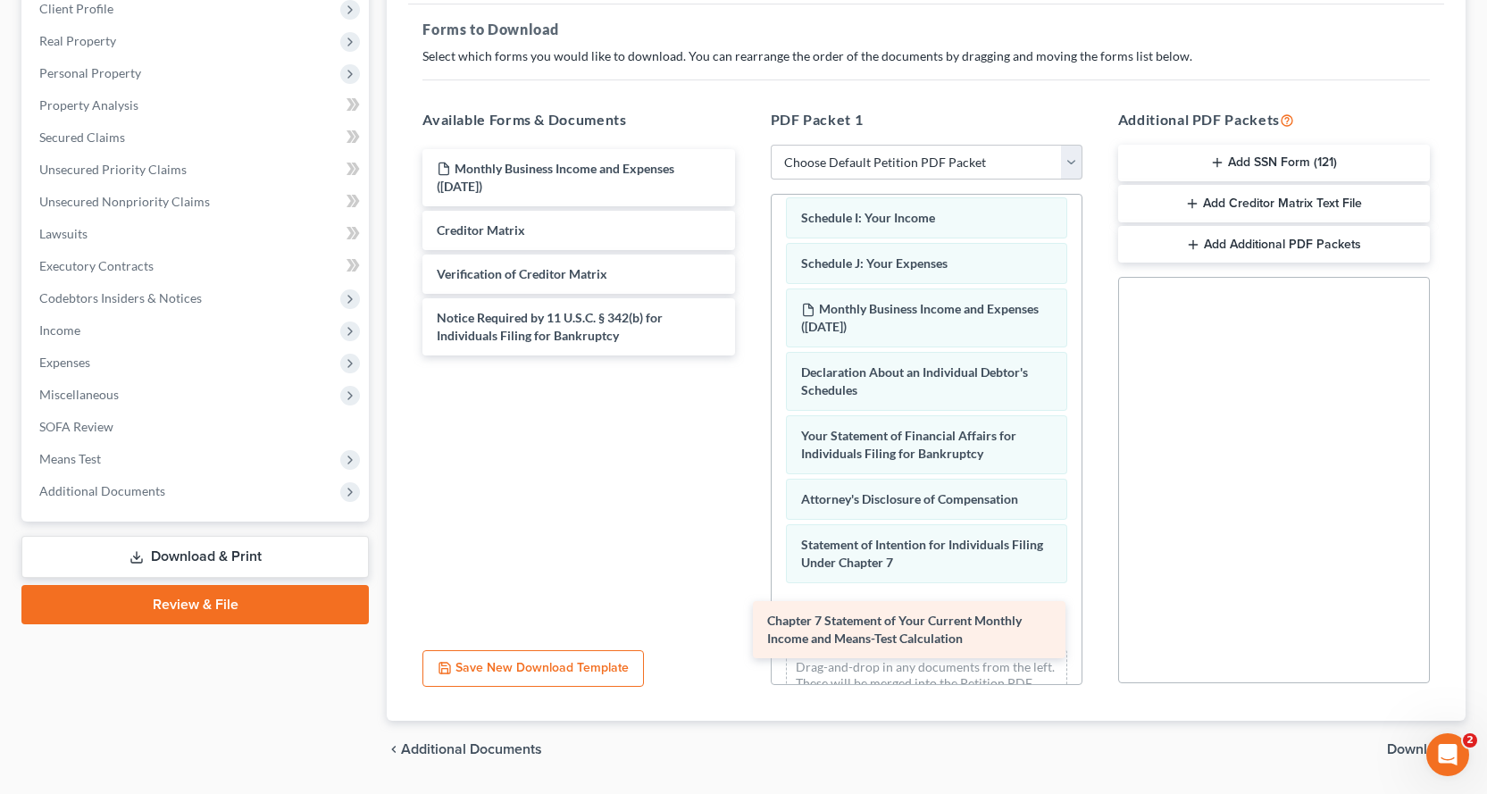
drag, startPoint x: 609, startPoint y: 237, endPoint x: 939, endPoint y: 627, distance: 511.3
click at [748, 355] on div "Chapter 7 Statement of Your Current Monthly Income and Means-Test Calculation M…" at bounding box center [578, 252] width 340 height 206
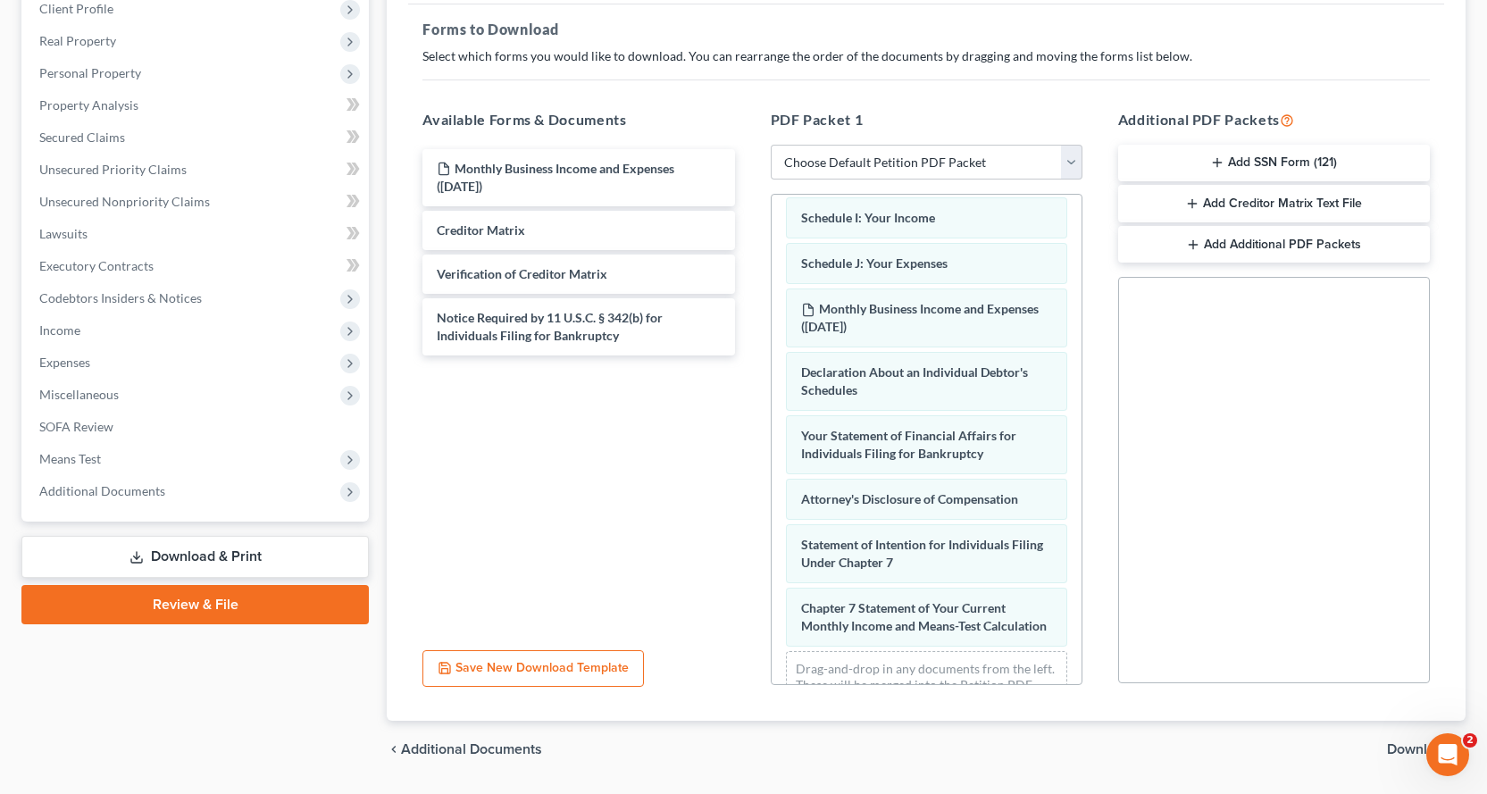
click at [1401, 747] on span "Download" at bounding box center [1419, 749] width 64 height 14
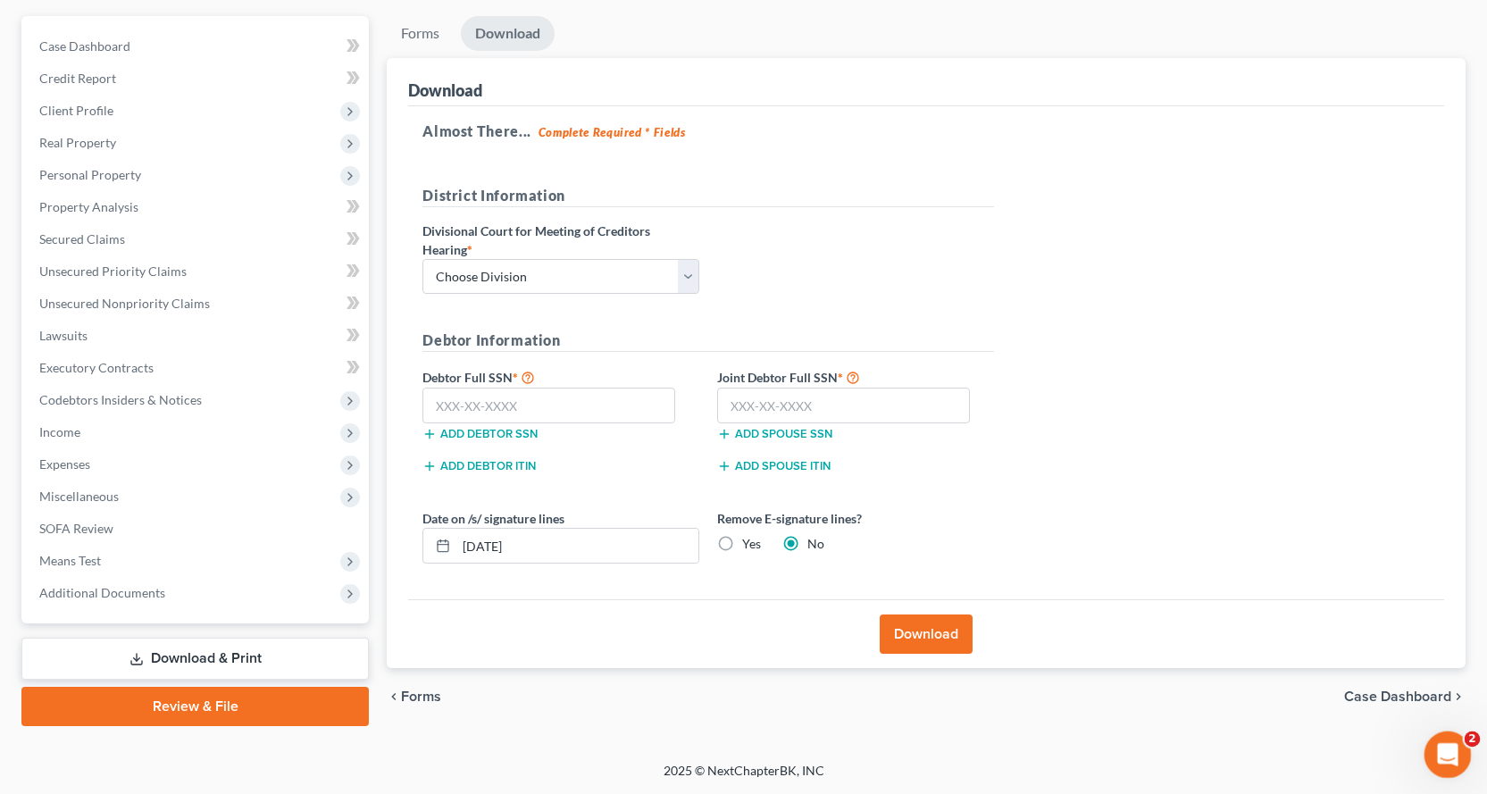
scroll to position [155, 0]
click at [507, 277] on select "Choose Division Fresno Modesto Sacramento" at bounding box center [560, 277] width 277 height 36
select select "2"
click at [422, 259] on select "Choose Division Fresno Modesto Sacramento" at bounding box center [560, 277] width 277 height 36
click at [471, 397] on input "text" at bounding box center [548, 406] width 253 height 36
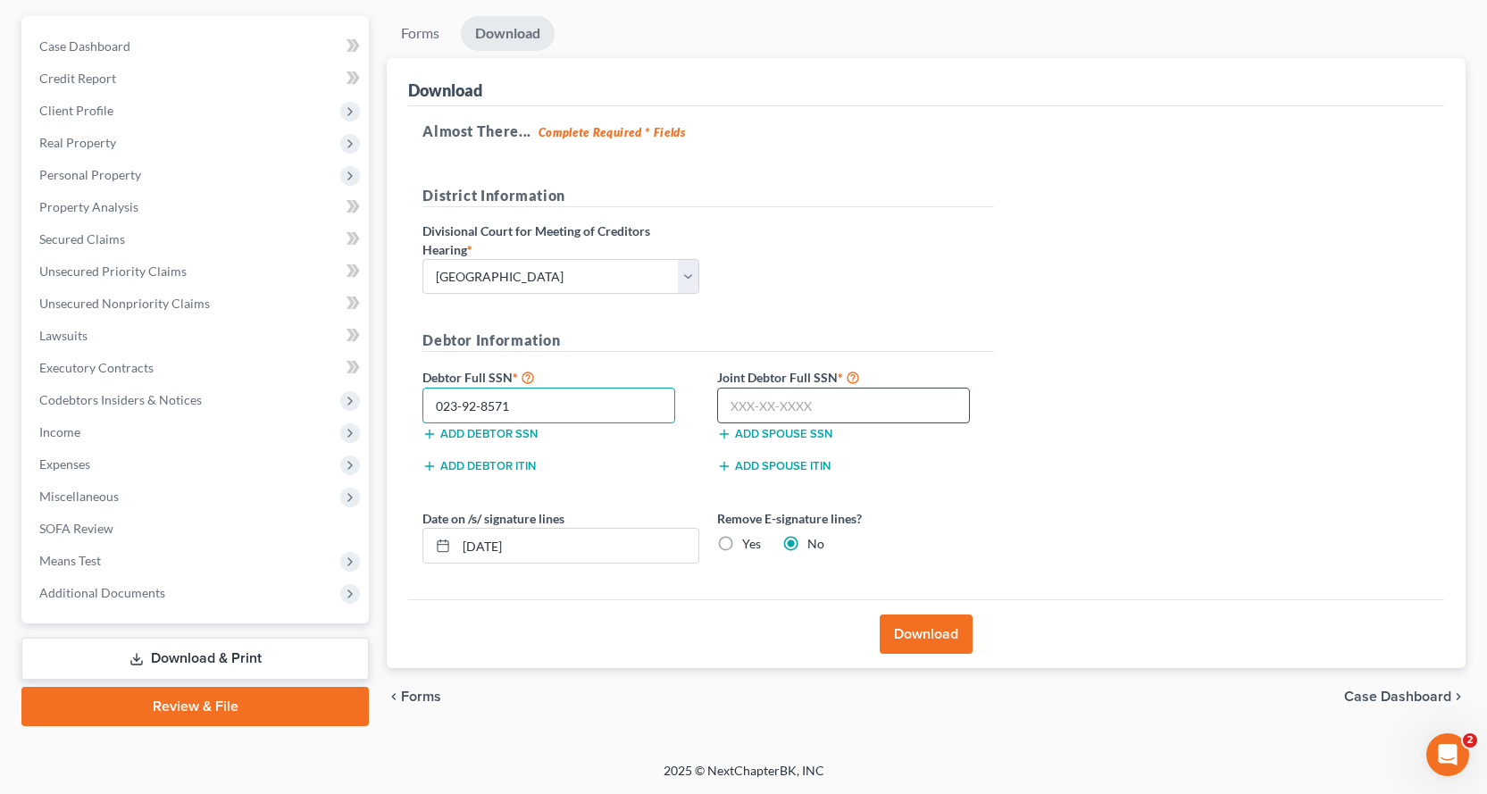
type input "023-92-8571"
click at [741, 413] on input "text" at bounding box center [843, 406] width 253 height 36
type input "669-21-0109"
click at [938, 636] on button "Download" at bounding box center [926, 633] width 93 height 39
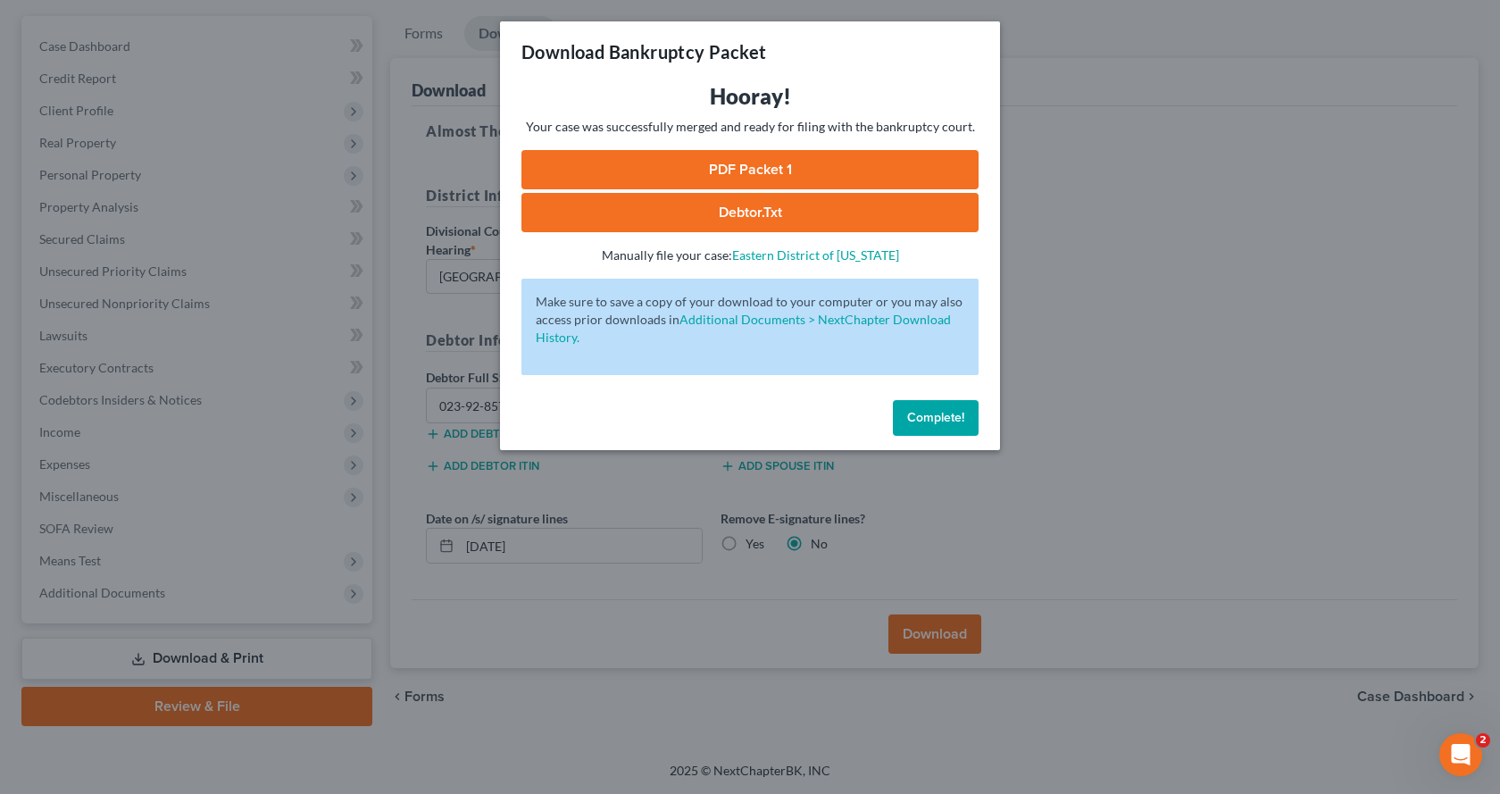
click at [787, 180] on link "PDF Packet 1" at bounding box center [749, 169] width 457 height 39
click at [929, 414] on span "Complete!" at bounding box center [935, 417] width 57 height 15
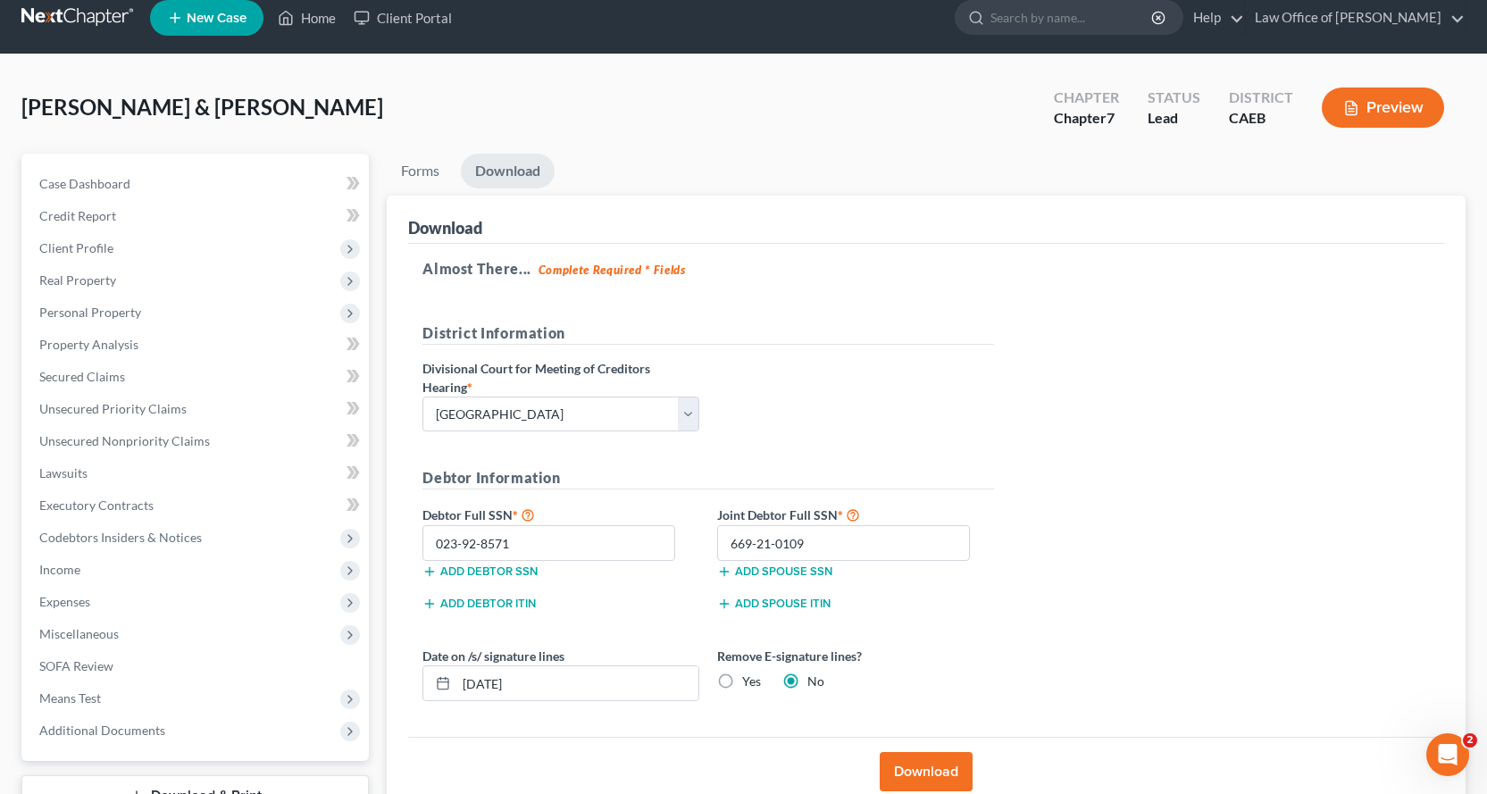
scroll to position [0, 0]
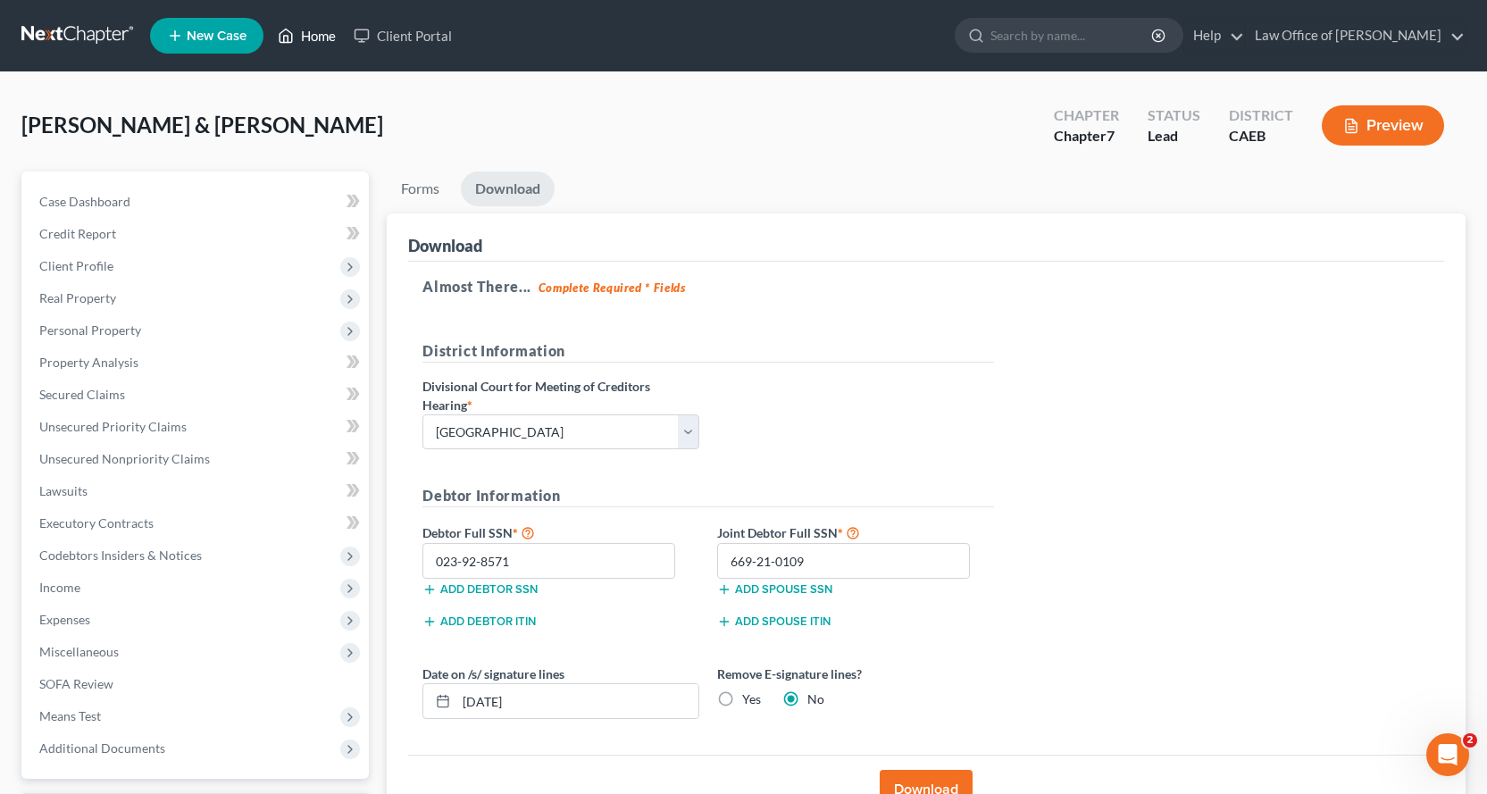
click at [314, 34] on link "Home" at bounding box center [307, 36] width 76 height 32
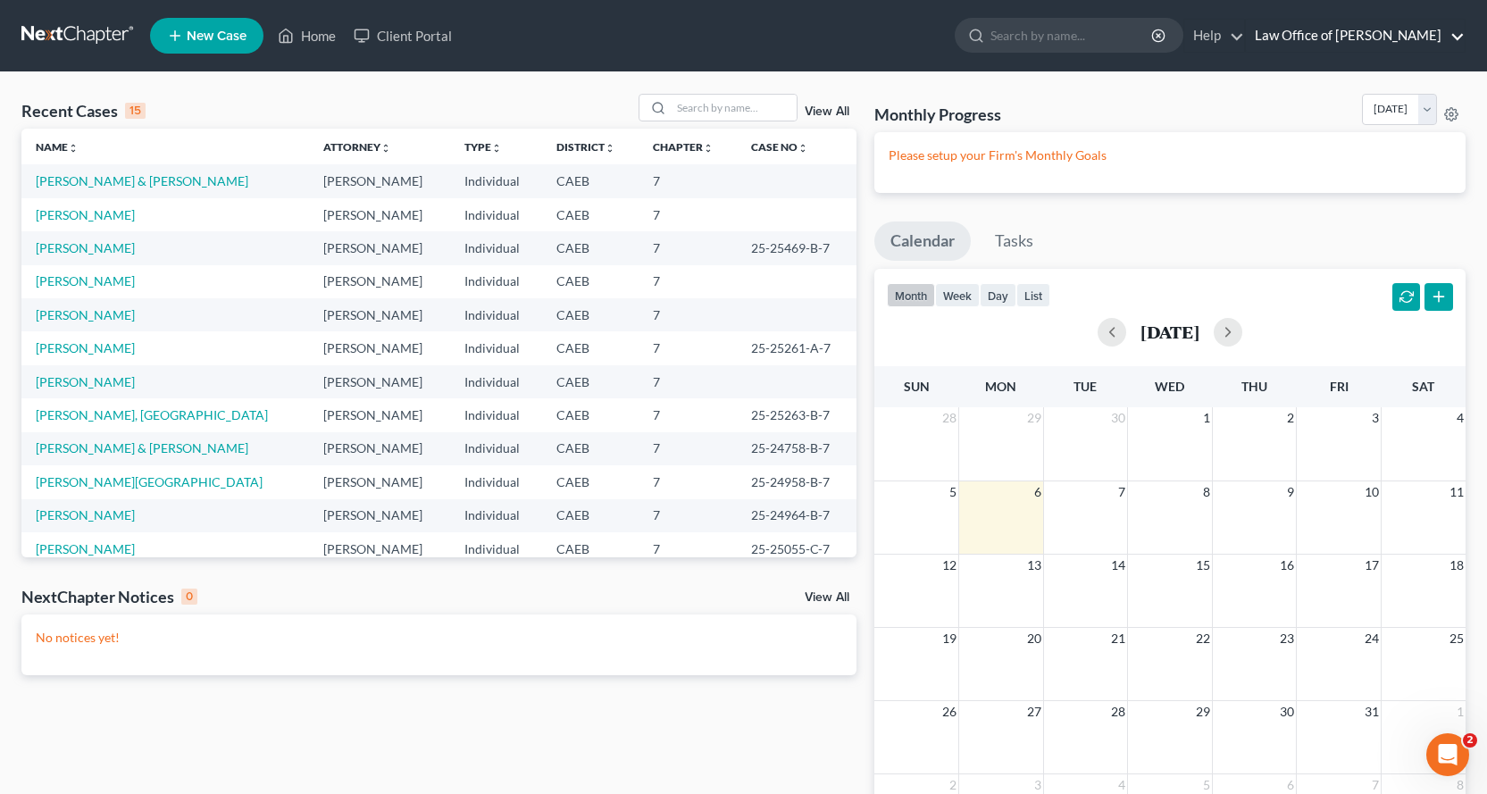
click at [1456, 35] on link "Law Office of Gerald L. White" at bounding box center [1355, 36] width 219 height 32
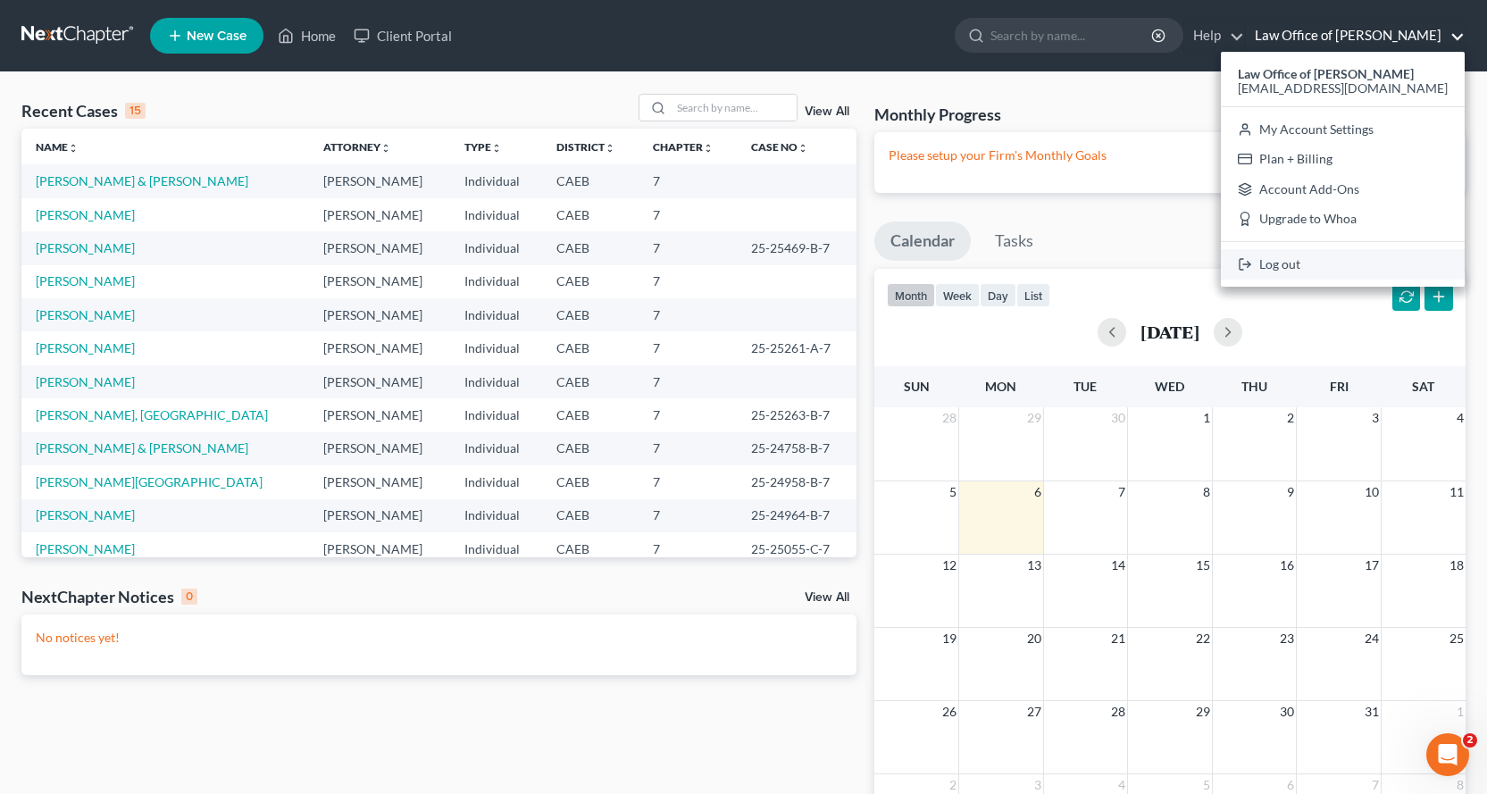
click at [1330, 257] on link "Log out" at bounding box center [1343, 264] width 244 height 30
